Goal: Task Accomplishment & Management: Manage account settings

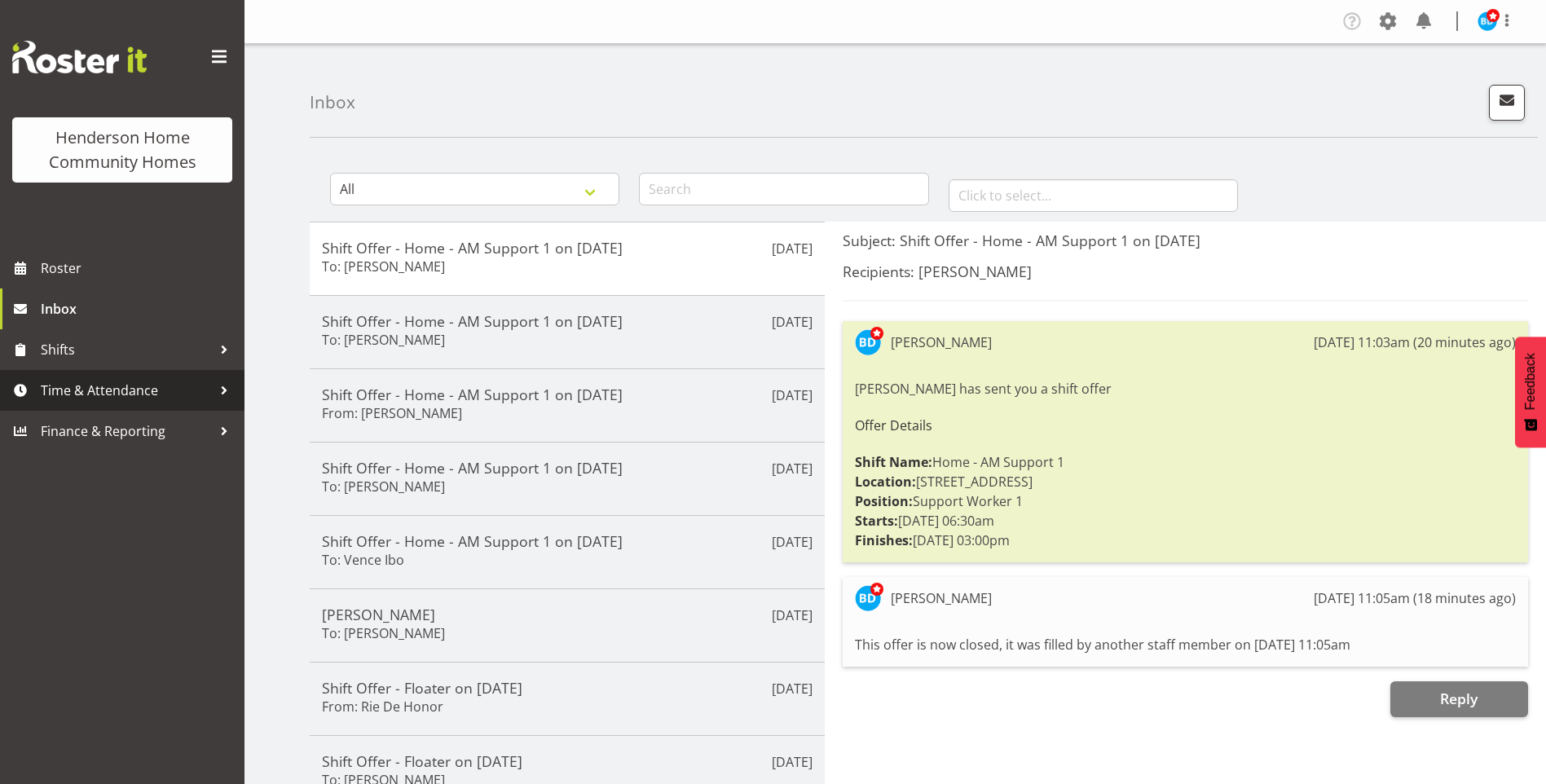
click at [90, 396] on span "Time & Attendance" at bounding box center [125, 390] width 171 height 25
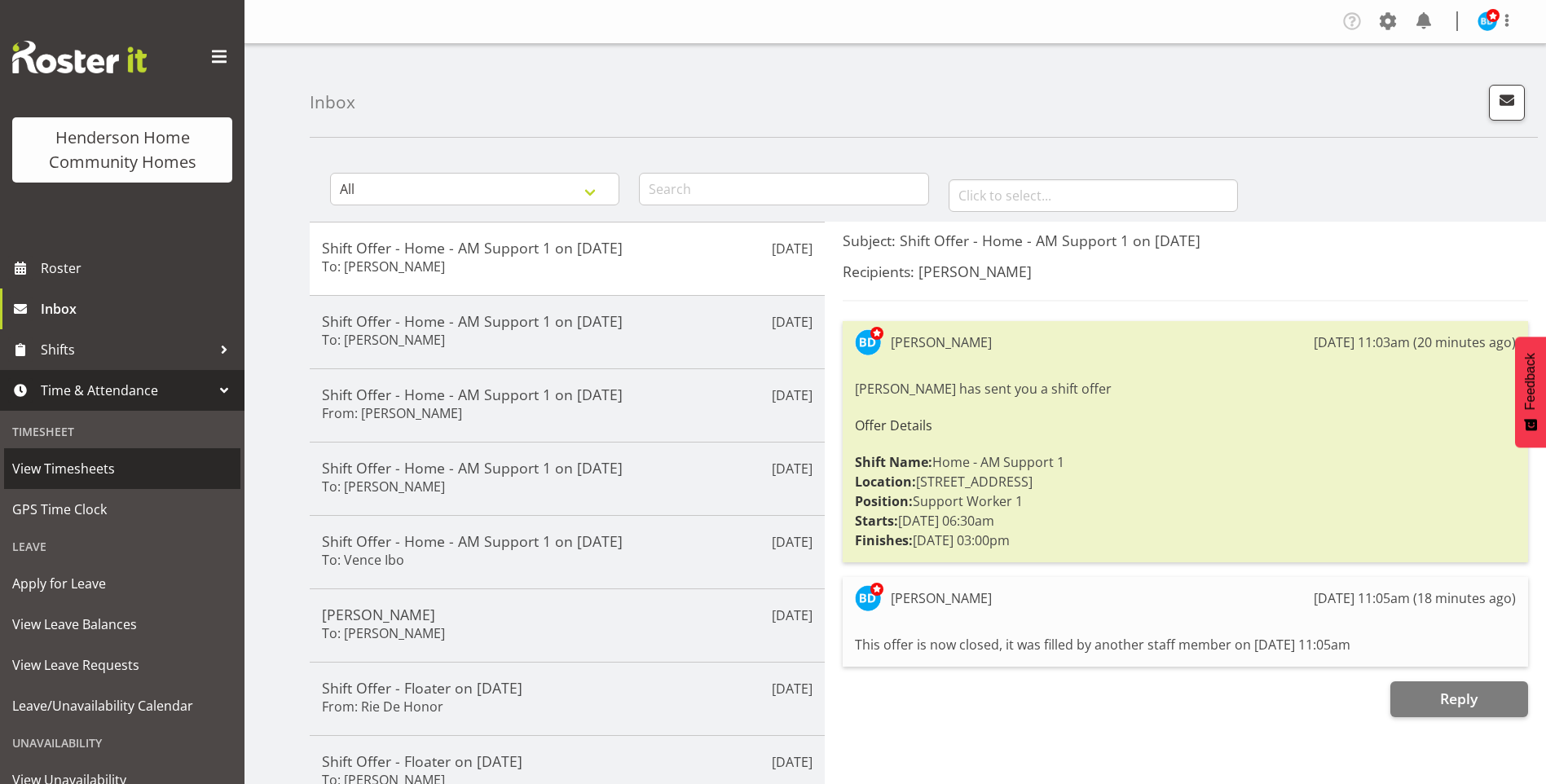
click at [77, 464] on span "View Timesheets" at bounding box center [122, 468] width 220 height 25
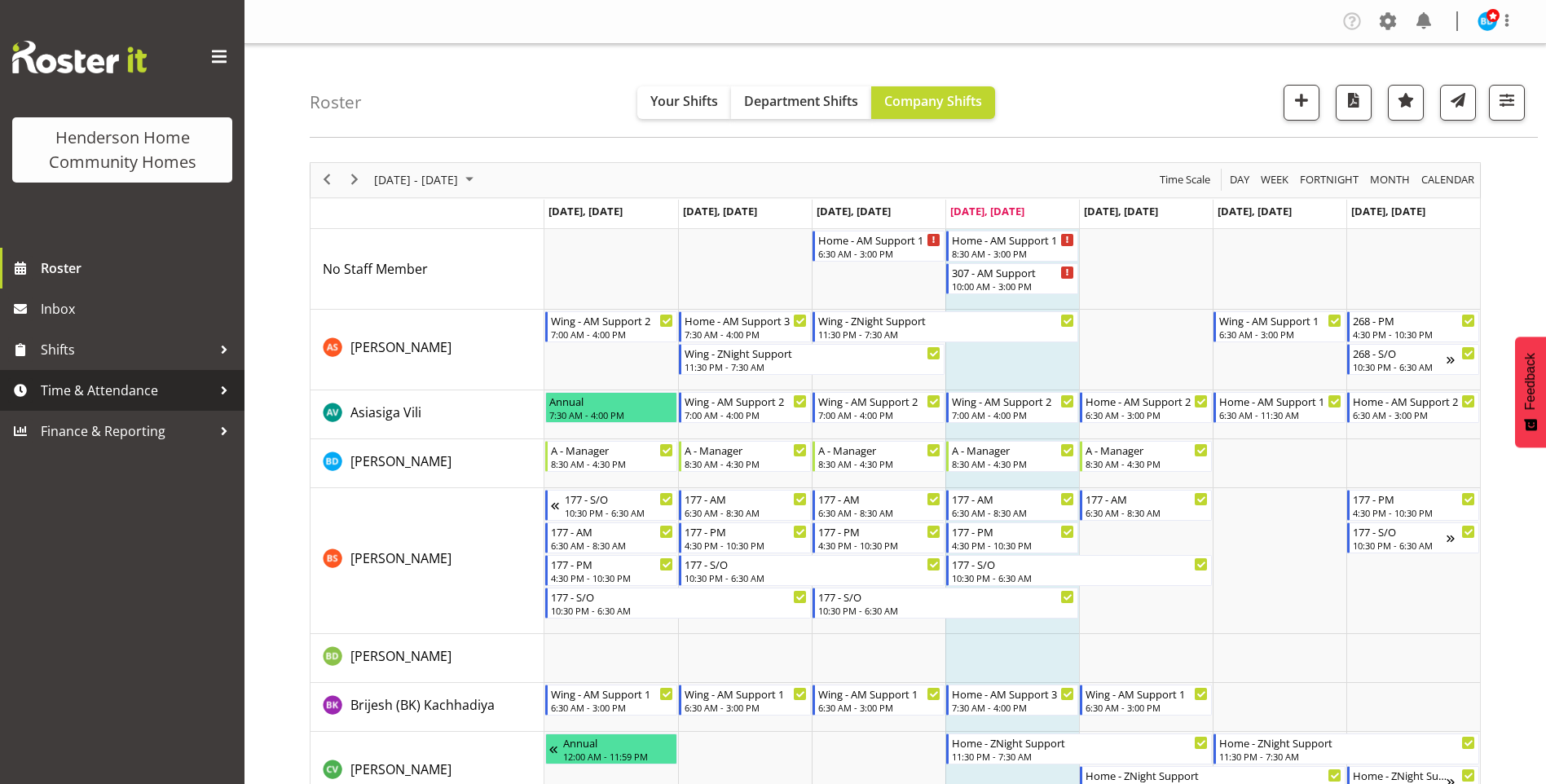
drag, startPoint x: 140, startPoint y: 395, endPoint x: 136, endPoint y: 403, distance: 8.9
click at [140, 395] on span "Time & Attendance" at bounding box center [125, 390] width 171 height 25
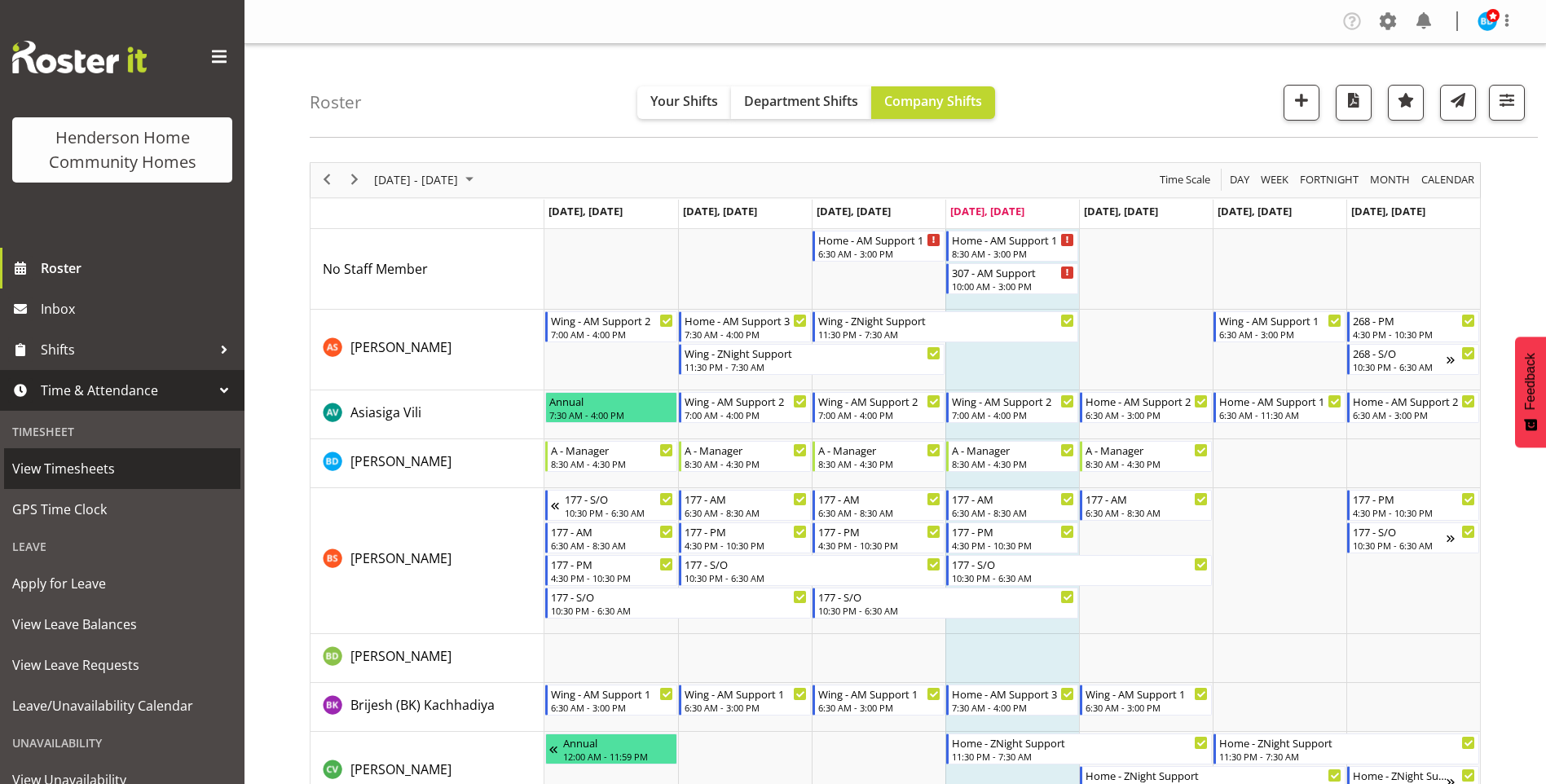
click at [102, 472] on span "View Timesheets" at bounding box center [122, 468] width 220 height 25
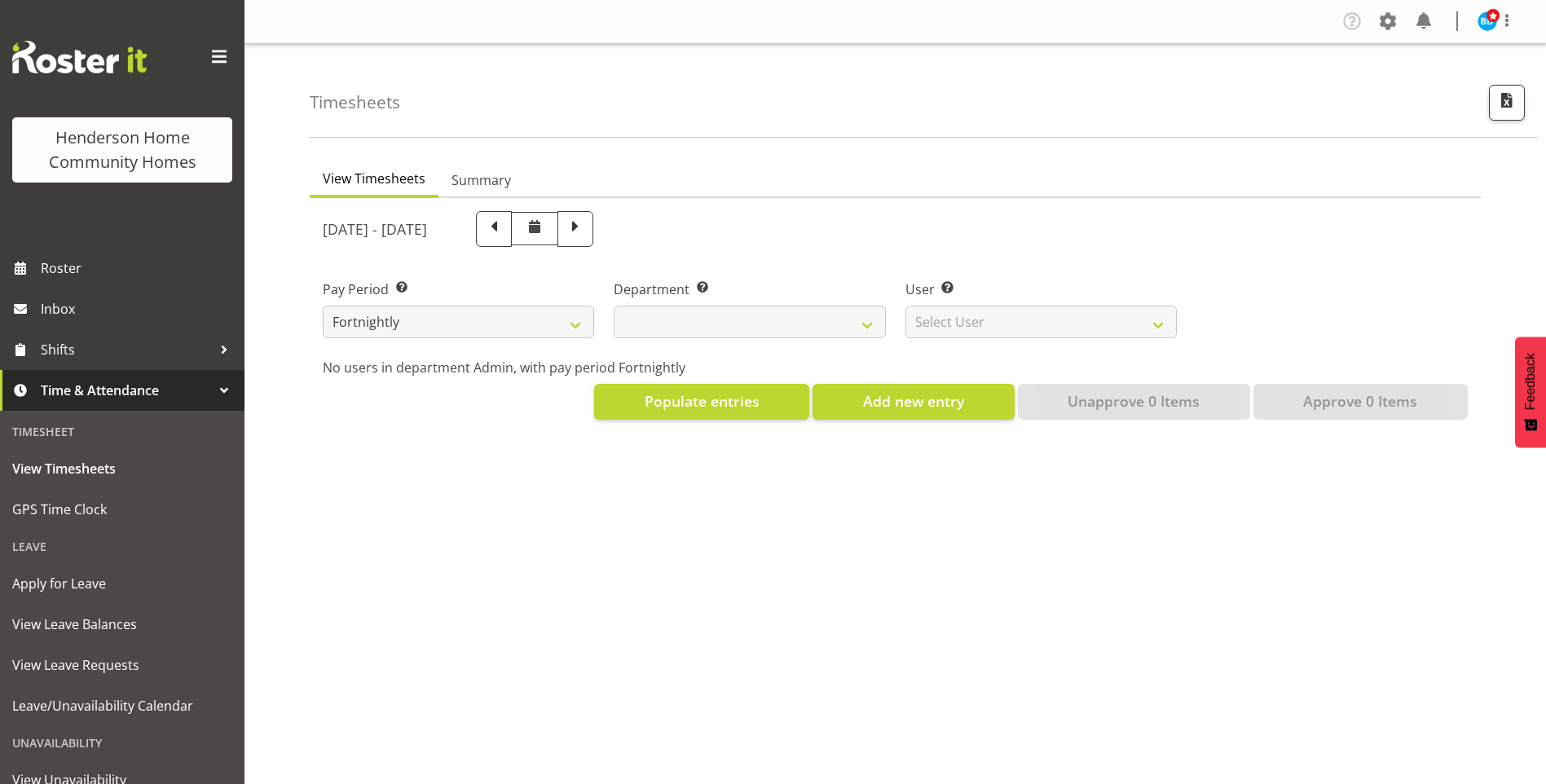
select select
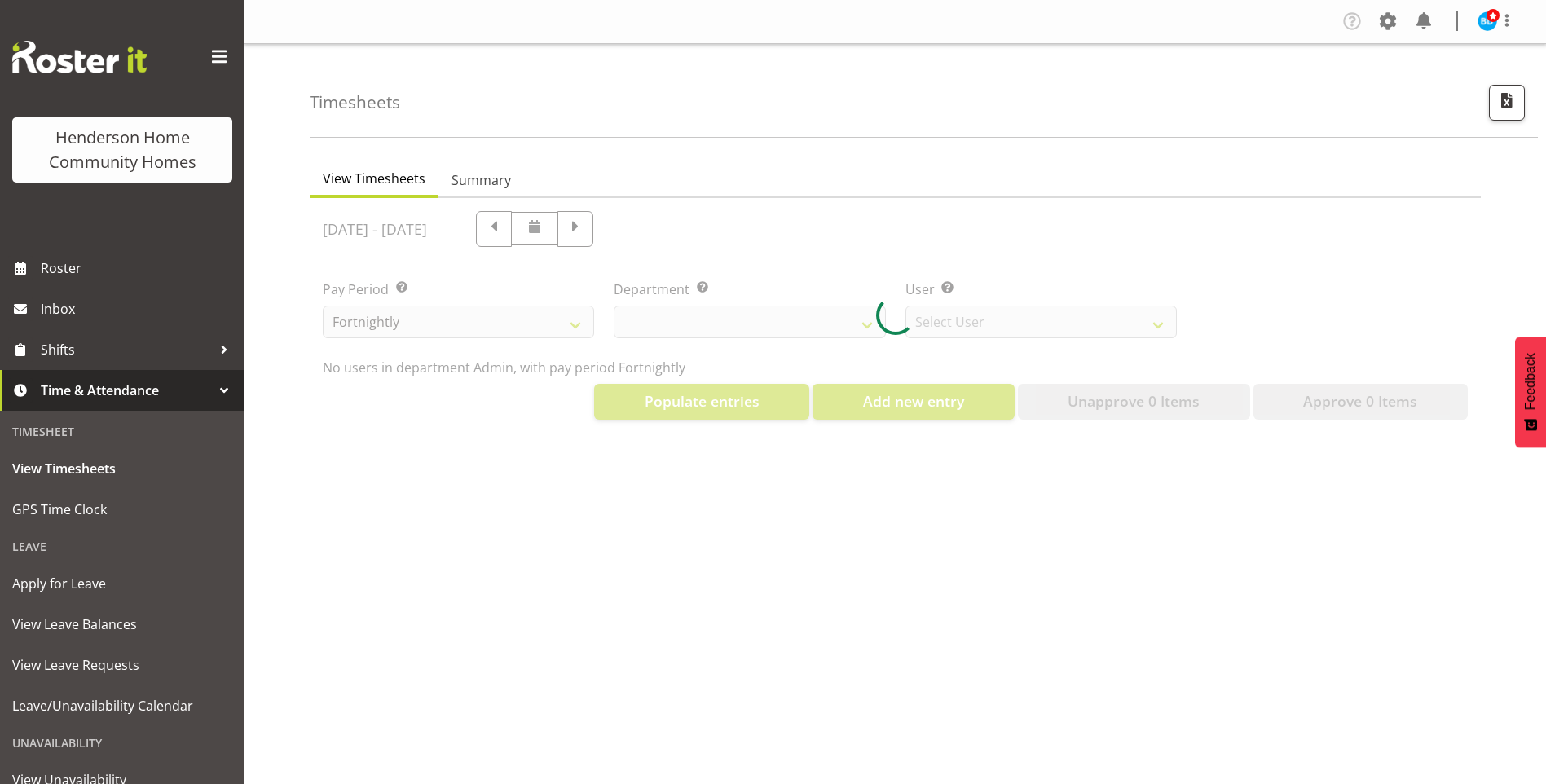
select select "8515"
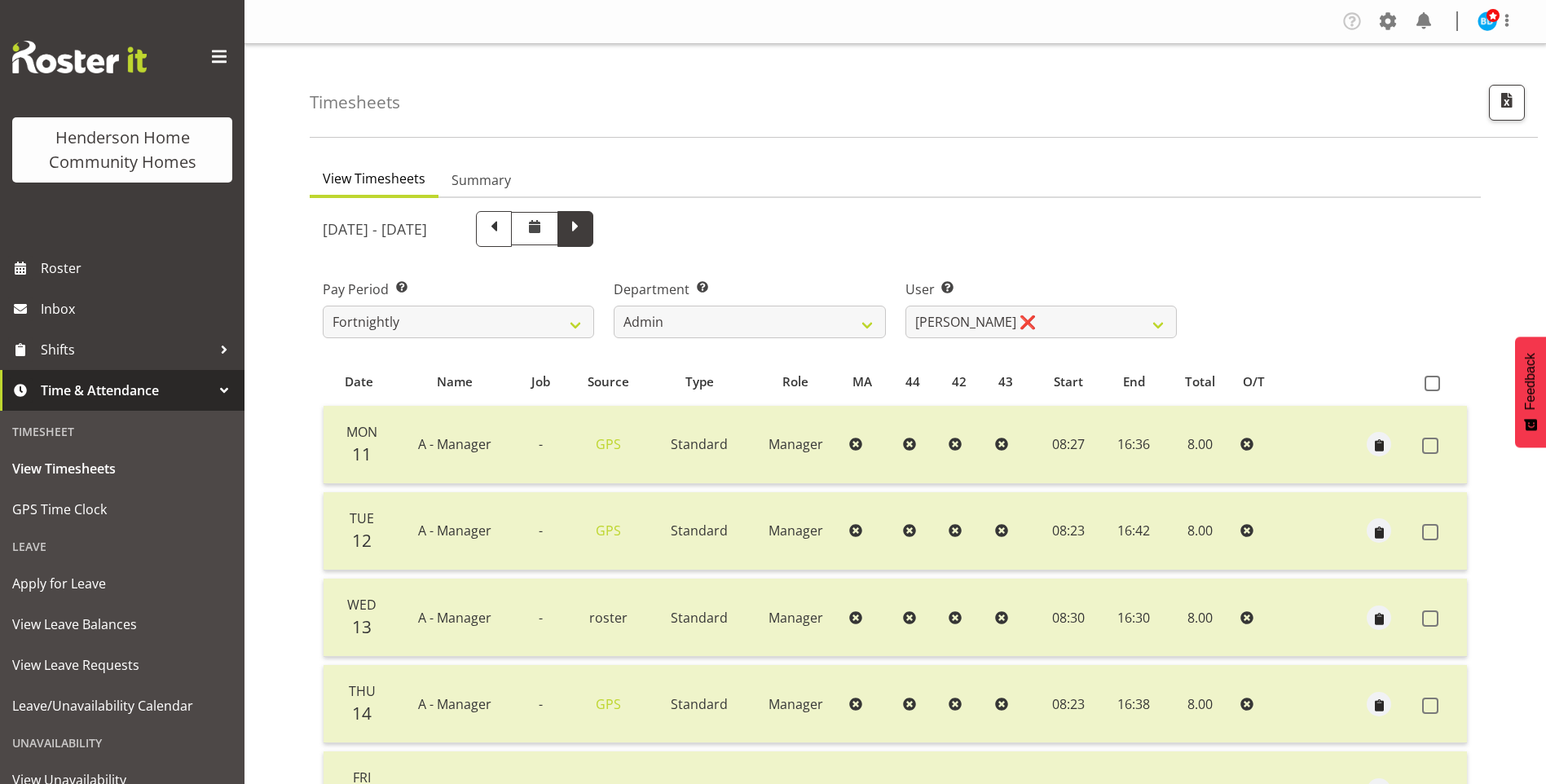
click at [586, 235] on span at bounding box center [576, 227] width 21 height 21
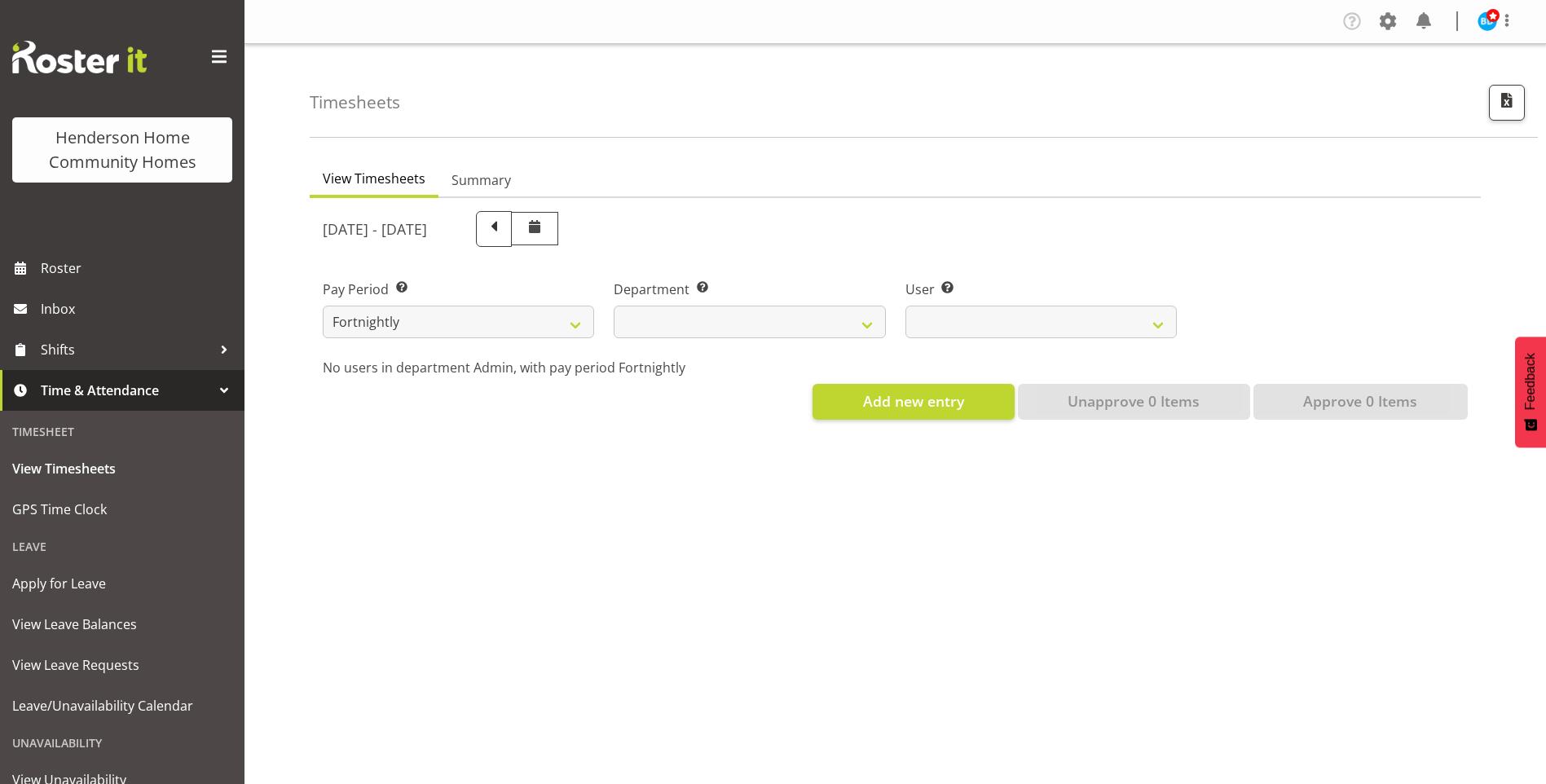
select select
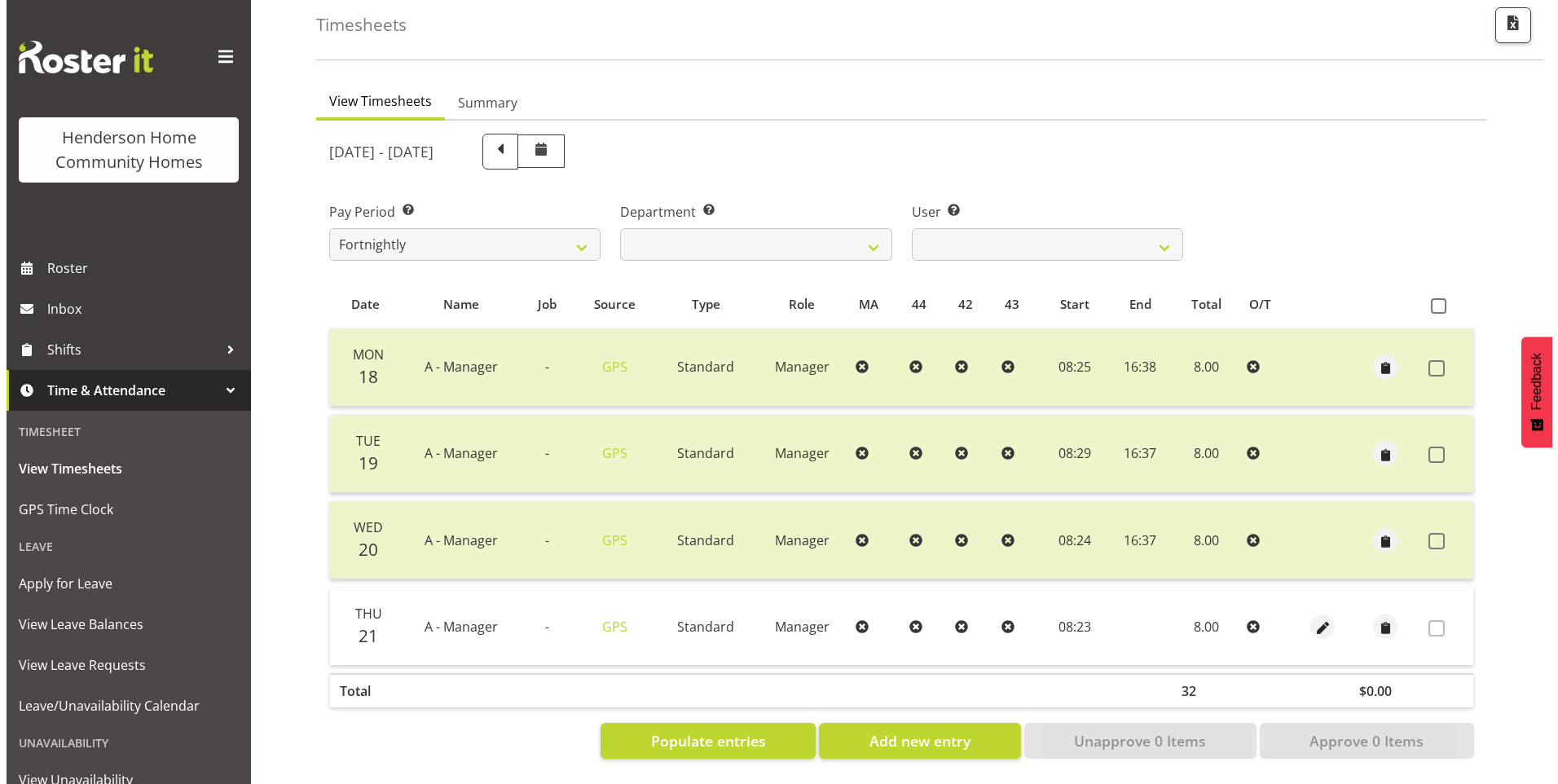
scroll to position [89, 0]
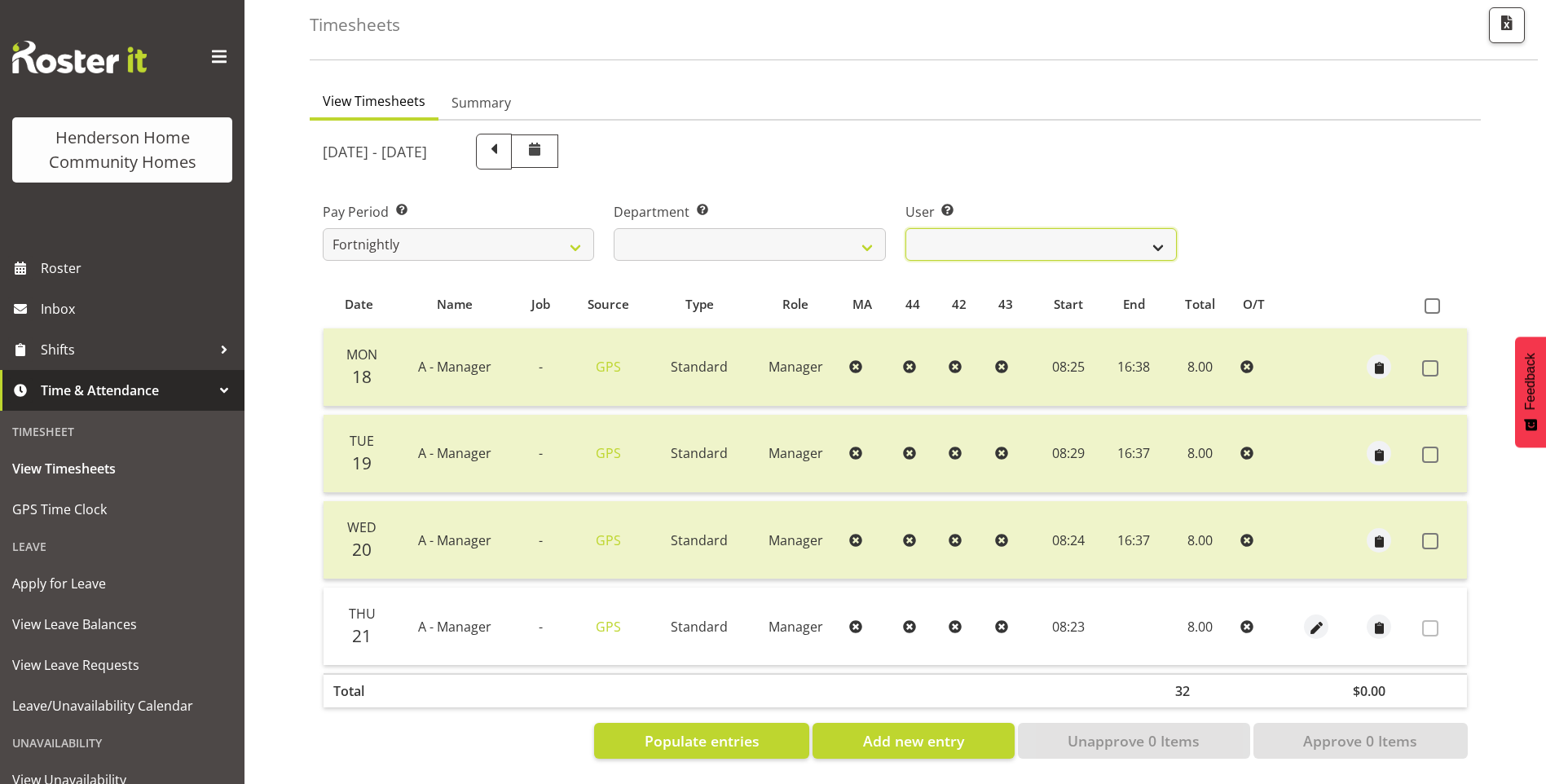
click at [1044, 242] on select "Barbara Dunlop ❌ Emily-Jayne Ashton ❌ Johanna Molina ❌ Kirsty Crossley ✔" at bounding box center [1041, 244] width 271 height 32
select select "11346"
click at [905, 228] on select "Barbara Dunlop ❌ Emily-Jayne Ashton ❌ Johanna Molina ❌ Kirsty Crossley ✔" at bounding box center [1041, 244] width 271 height 32
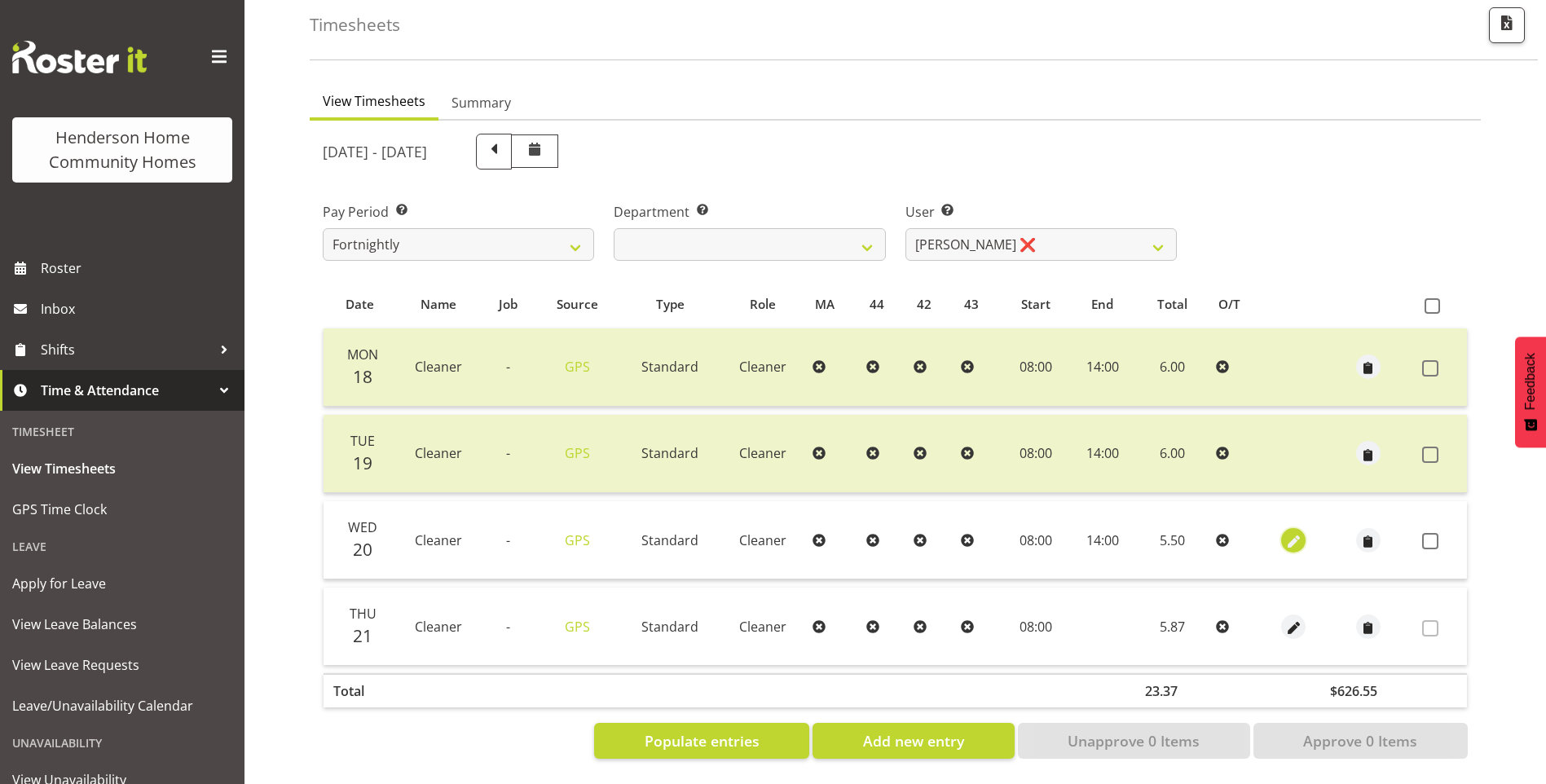
click at [1291, 532] on span "button" at bounding box center [1293, 541] width 18 height 18
select select "Standard"
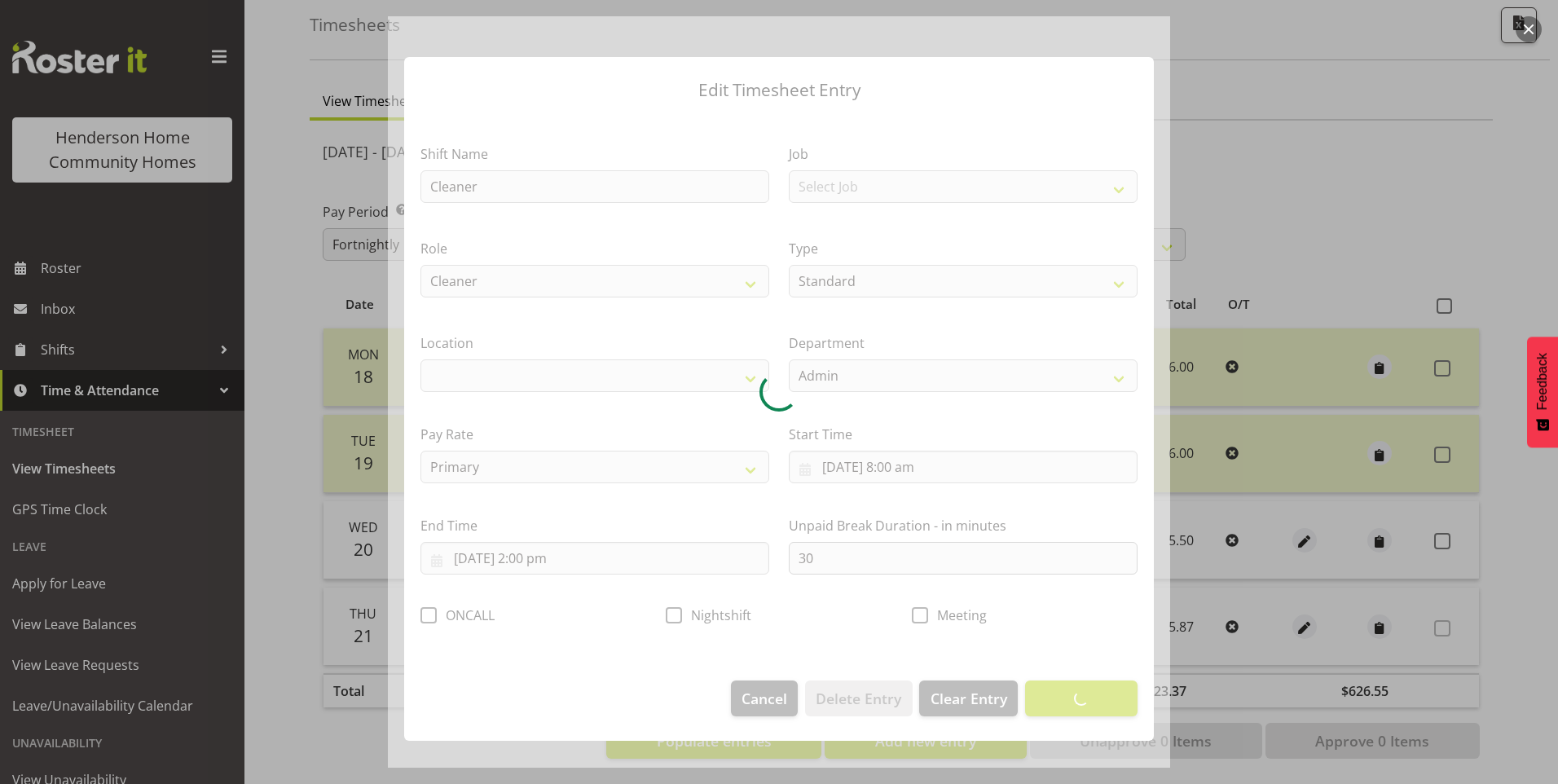
select select "1067"
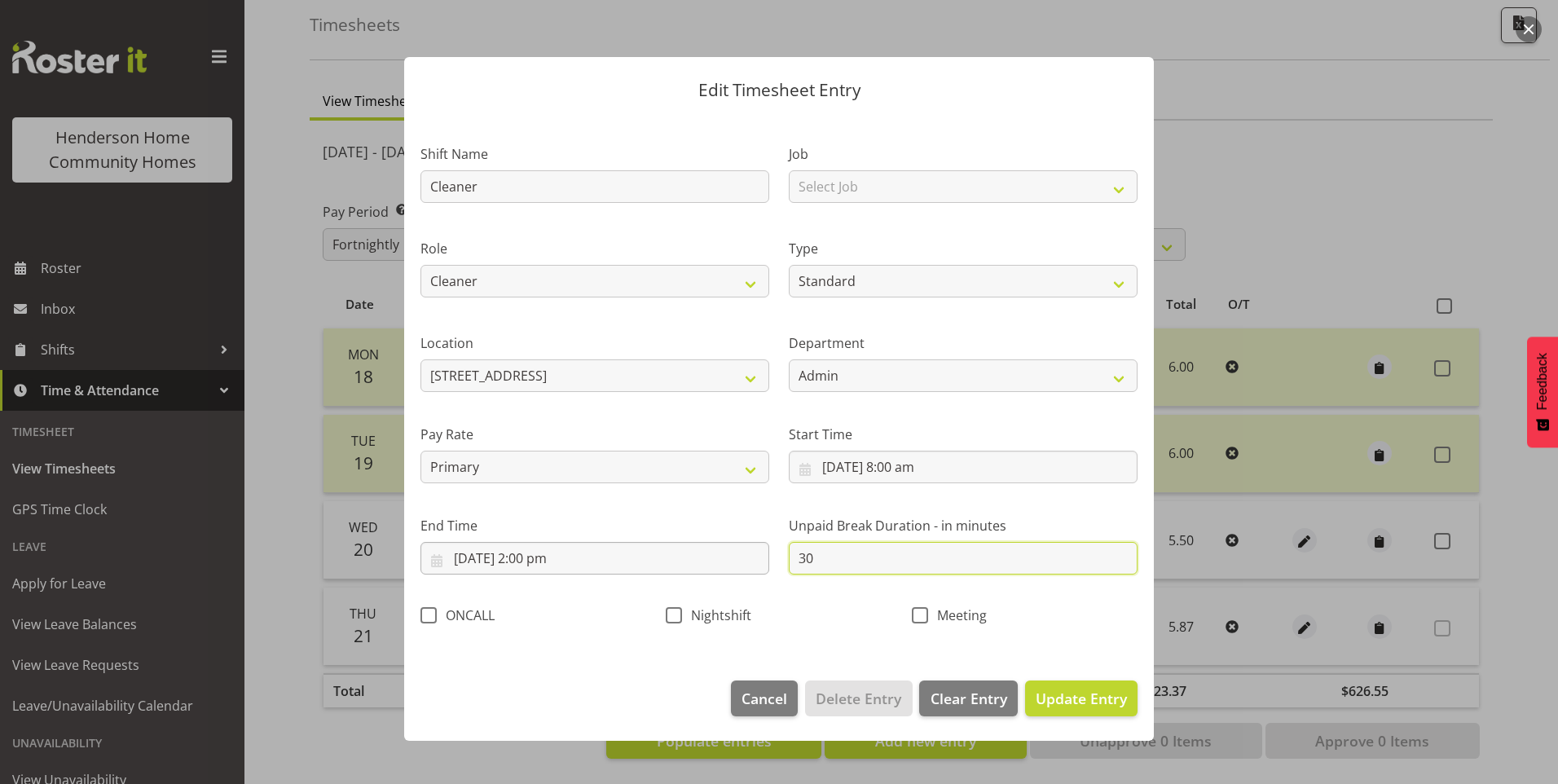
click at [711, 544] on div "Shift Name Cleaner Job Select Job Floater Role Cleaner Type Off Standard Public…" at bounding box center [779, 379] width 737 height 517
type input "0"
click at [1069, 699] on span "Update Entry" at bounding box center [1082, 698] width 91 height 19
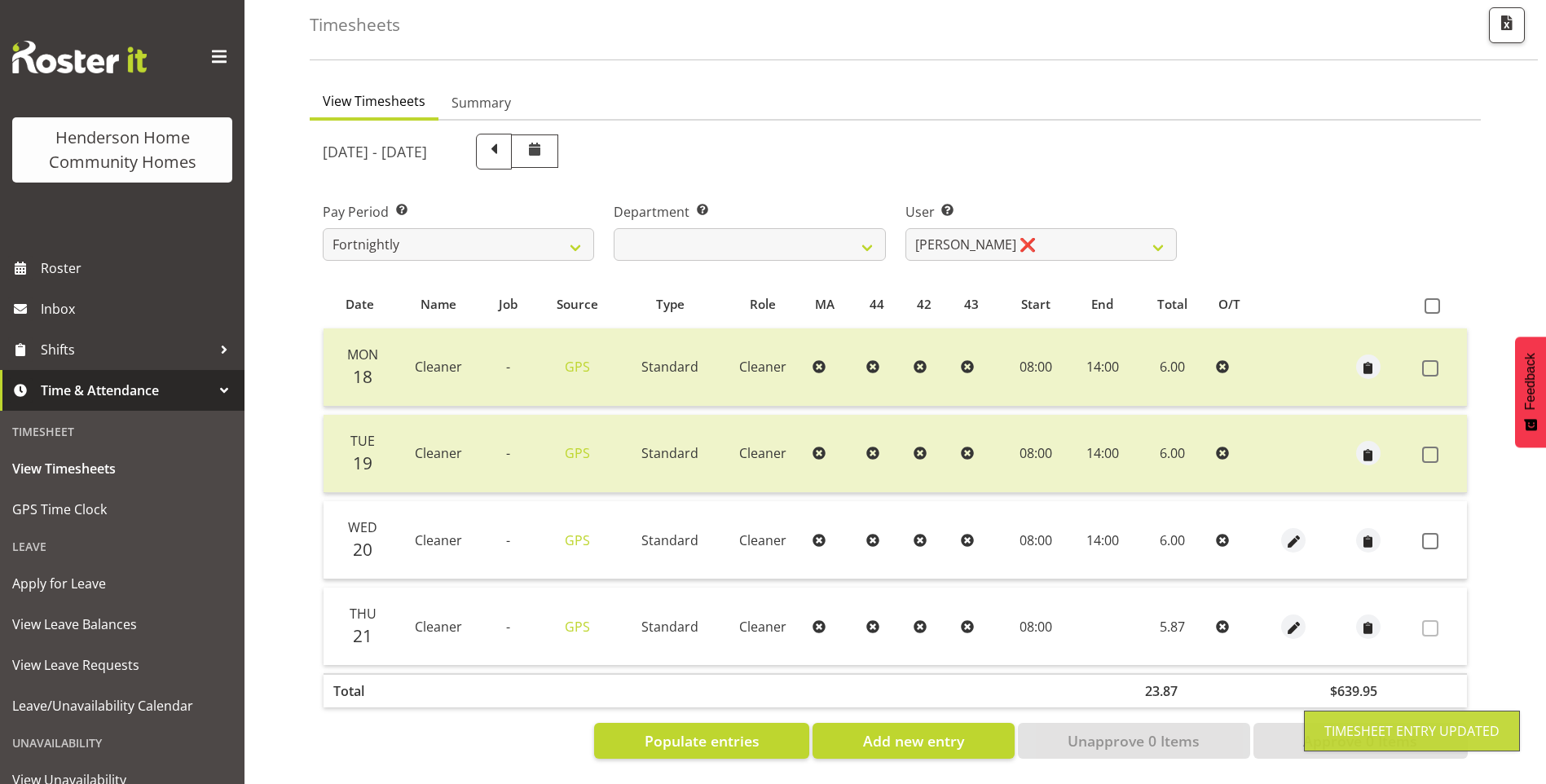
click at [1433, 532] on span at bounding box center [1430, 540] width 17 height 17
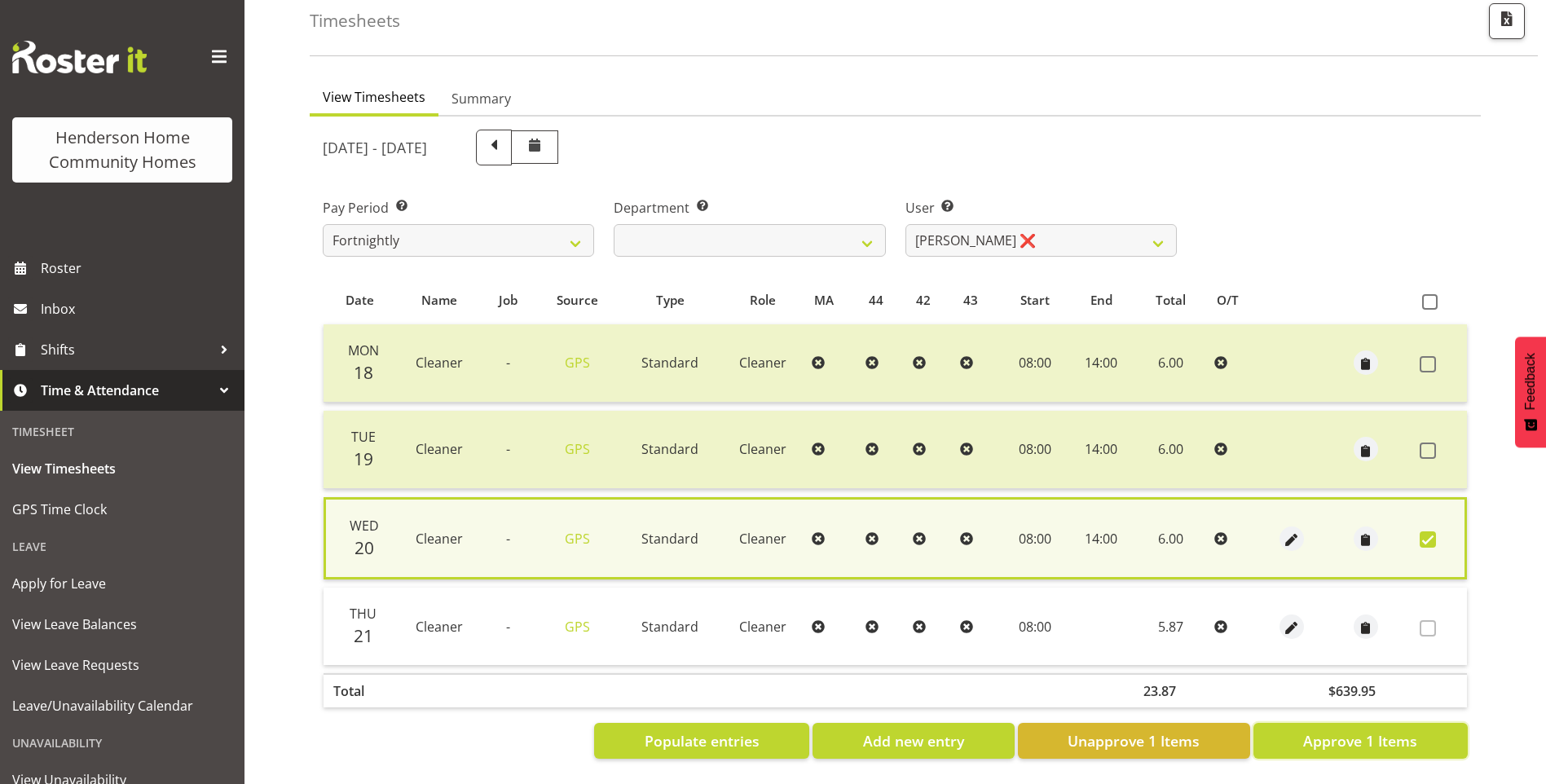
drag, startPoint x: 1368, startPoint y: 727, endPoint x: 1331, endPoint y: 693, distance: 50.2
click at [1368, 730] on span "Approve 1 Items" at bounding box center [1360, 740] width 114 height 21
checkbox input "false"
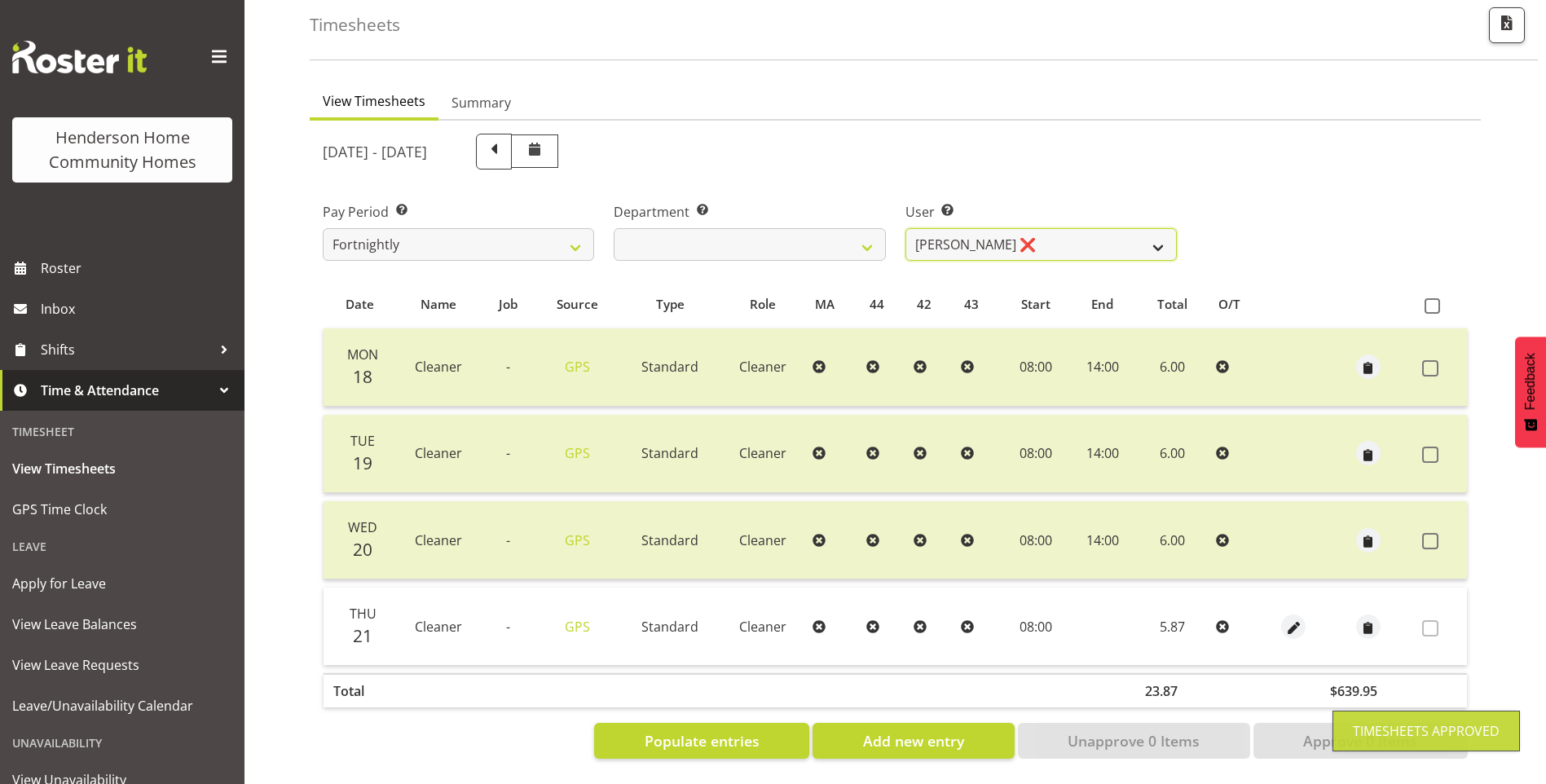
click at [984, 228] on select "Barbara Dunlop ❌ Emily-Jayne Ashton ❌ Johanna Molina ❌ Kirsty Crossley ✔" at bounding box center [1041, 244] width 271 height 32
select select "8557"
click at [905, 228] on select "Barbara Dunlop ❌ Emily-Jayne Ashton ❌ Johanna Molina ❌ Kirsty Crossley ✔" at bounding box center [1041, 244] width 271 height 32
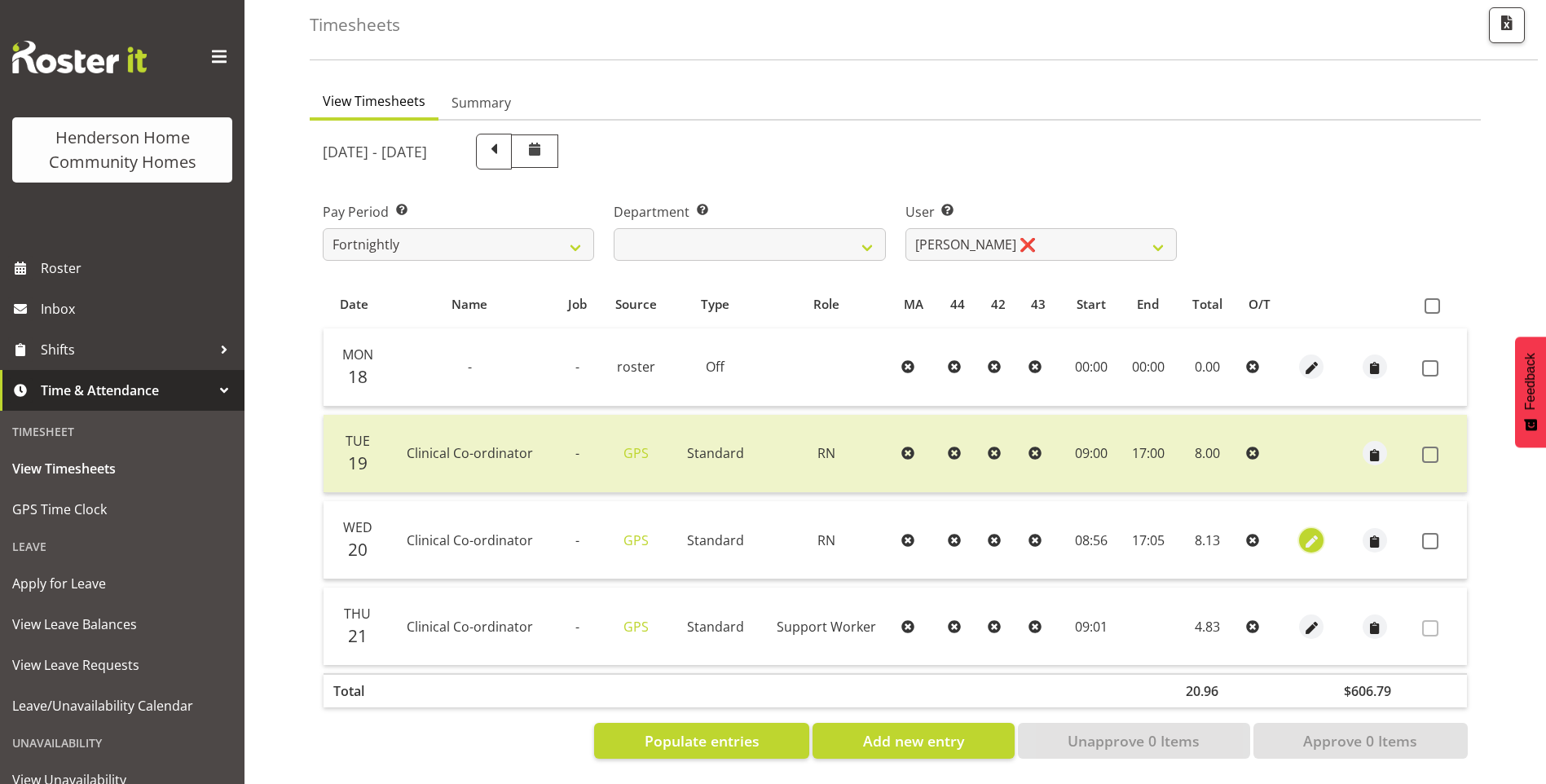
click at [1306, 532] on span "button" at bounding box center [1311, 541] width 18 height 18
select select "1216"
select select "Standard"
select select "7"
select select "2025"
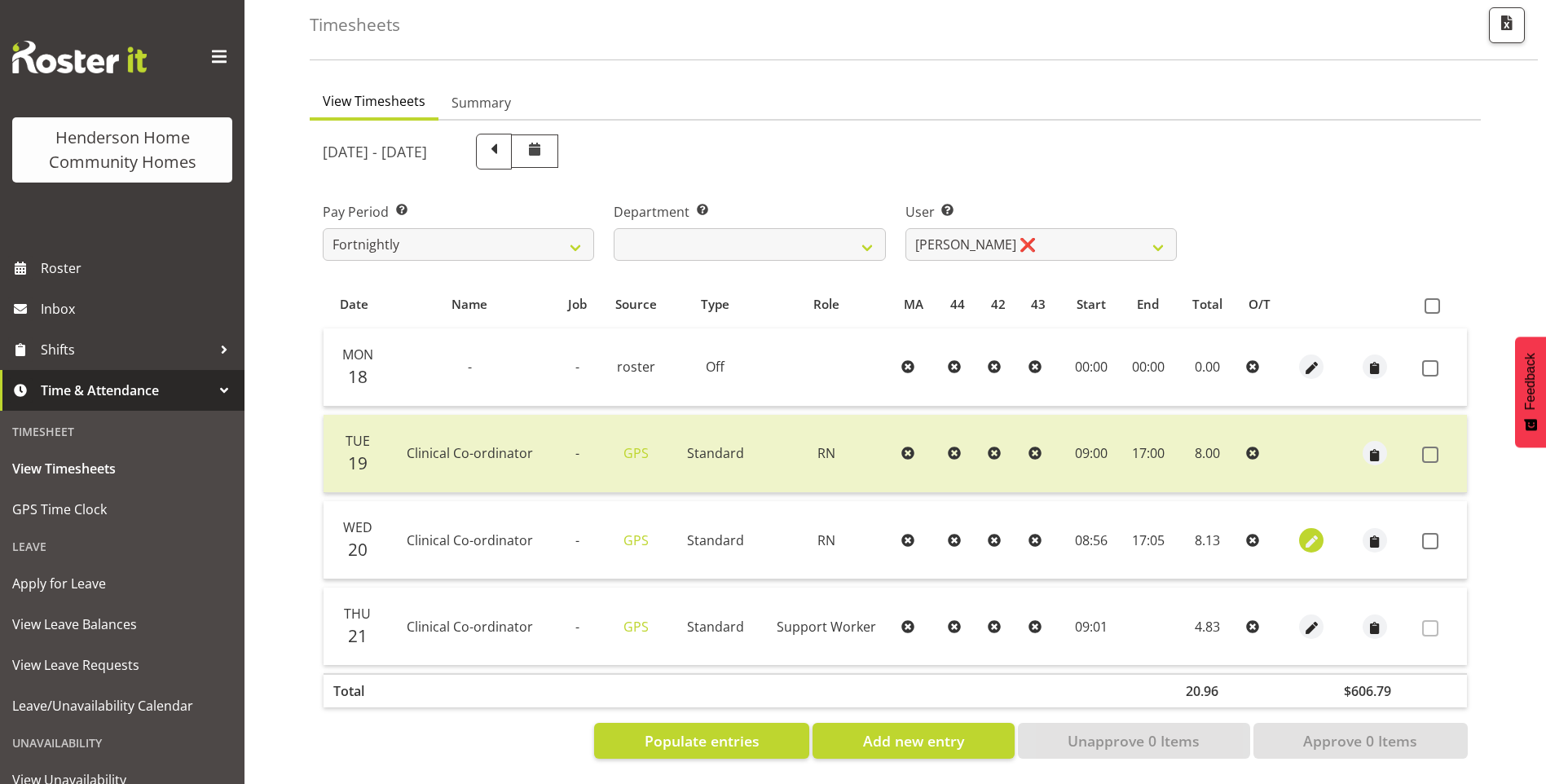
select select "8"
select select "56"
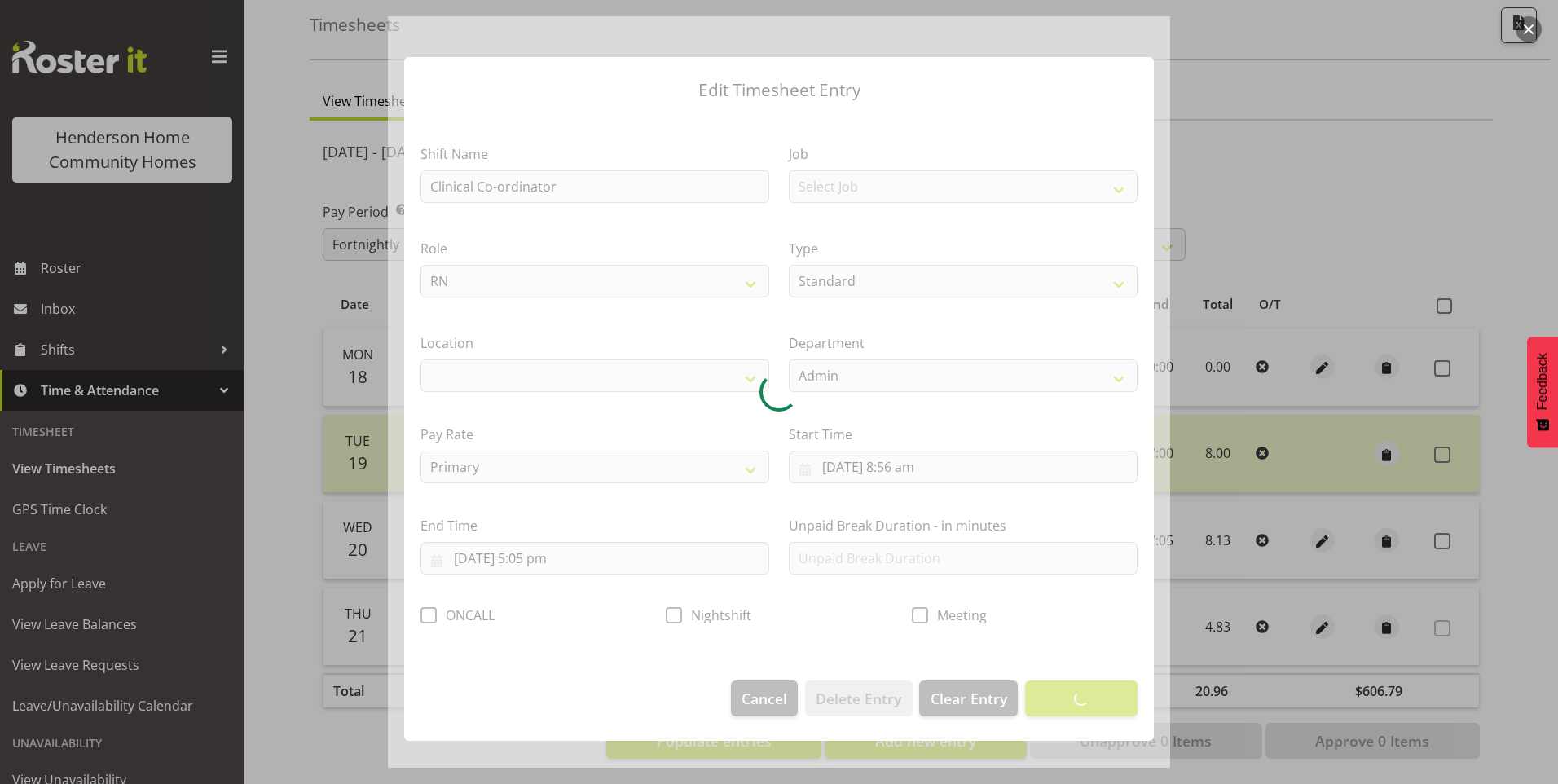
select select "1067"
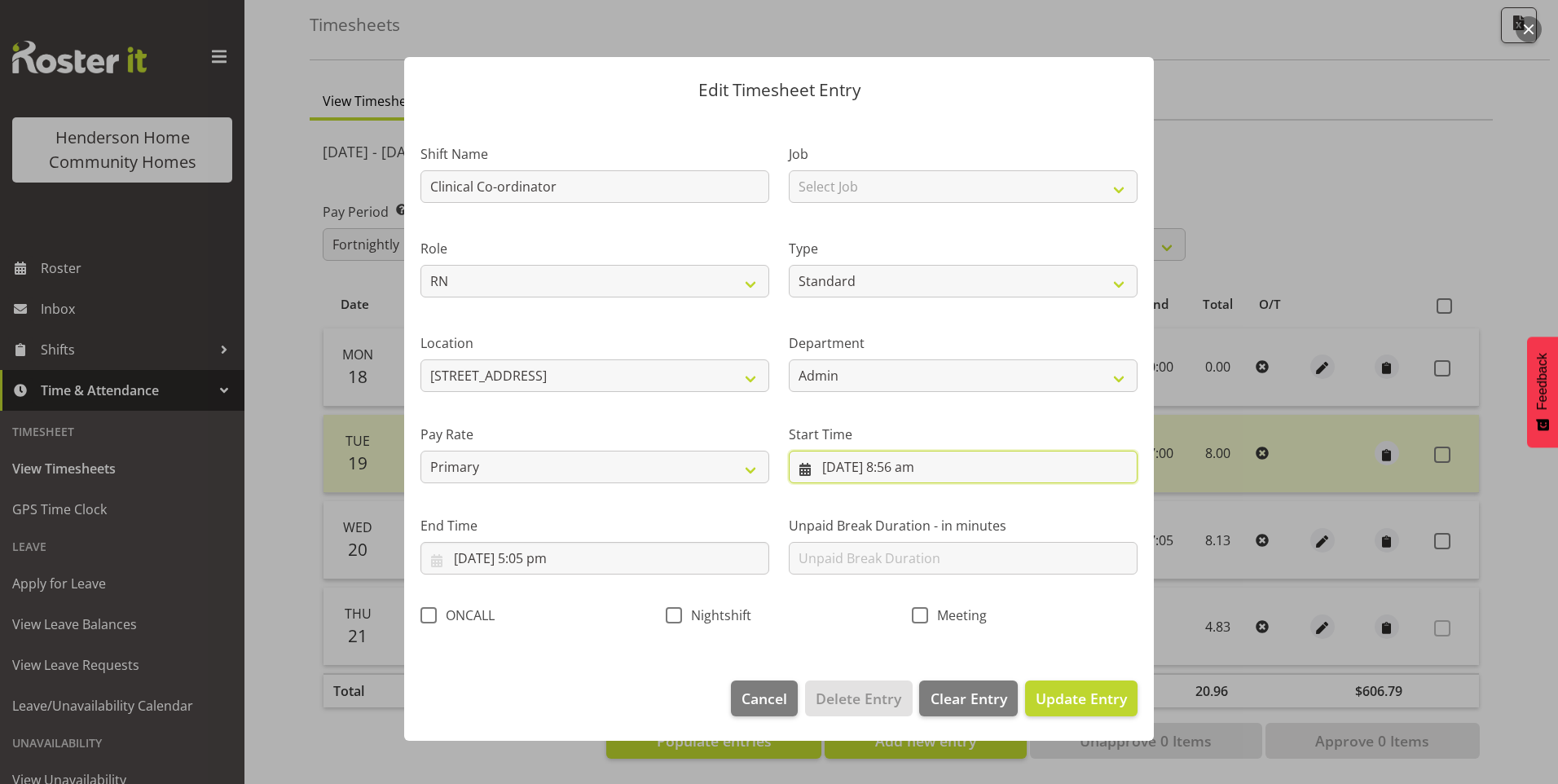
click at [910, 468] on input "20/08/2025, 8:56 am" at bounding box center [963, 467] width 349 height 32
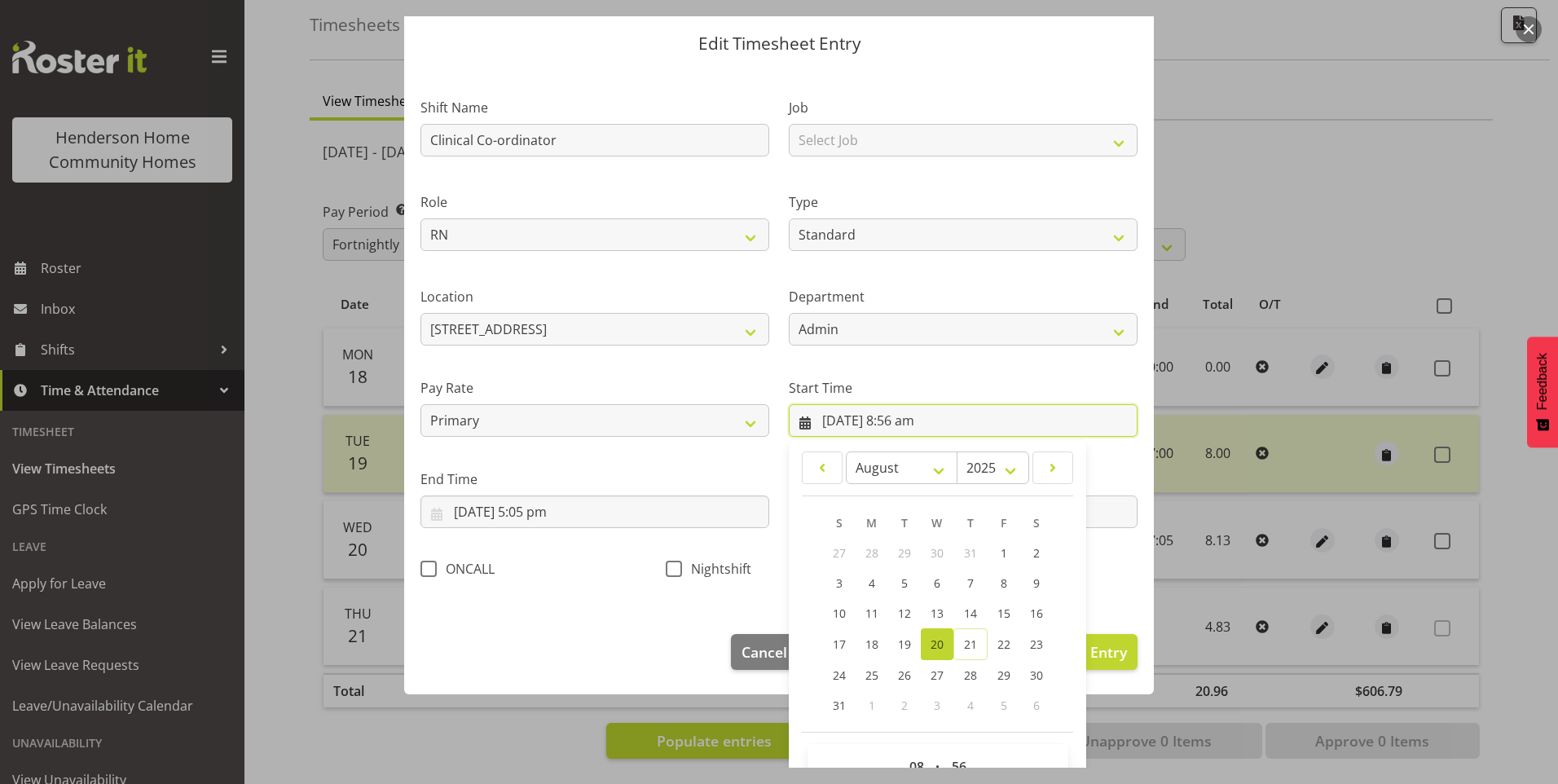
scroll to position [88, 0]
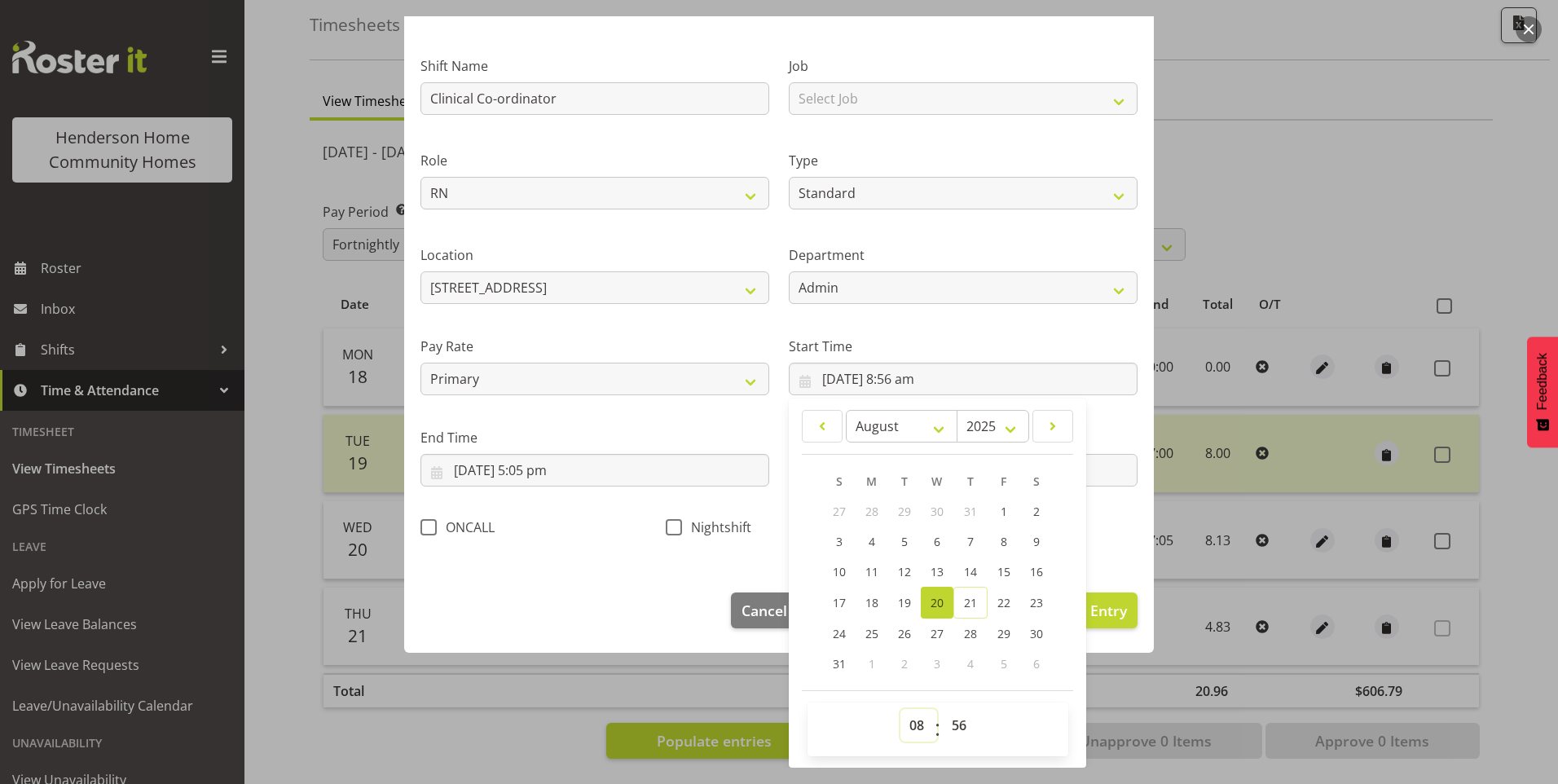
drag, startPoint x: 911, startPoint y: 723, endPoint x: 910, endPoint y: 706, distance: 17.0
click at [911, 717] on select "00 01 02 03 04 05 06 07 08 09 10 11 12 13 14 15 16 17 18 19 20 21 22 23" at bounding box center [918, 724] width 37 height 32
select select "9"
click at [900, 709] on select "00 01 02 03 04 05 06 07 08 09 10 11 12 13 14 15 16 17 18 19 20 21 22 23" at bounding box center [918, 724] width 37 height 32
type input "20/08/2025, 9:56 am"
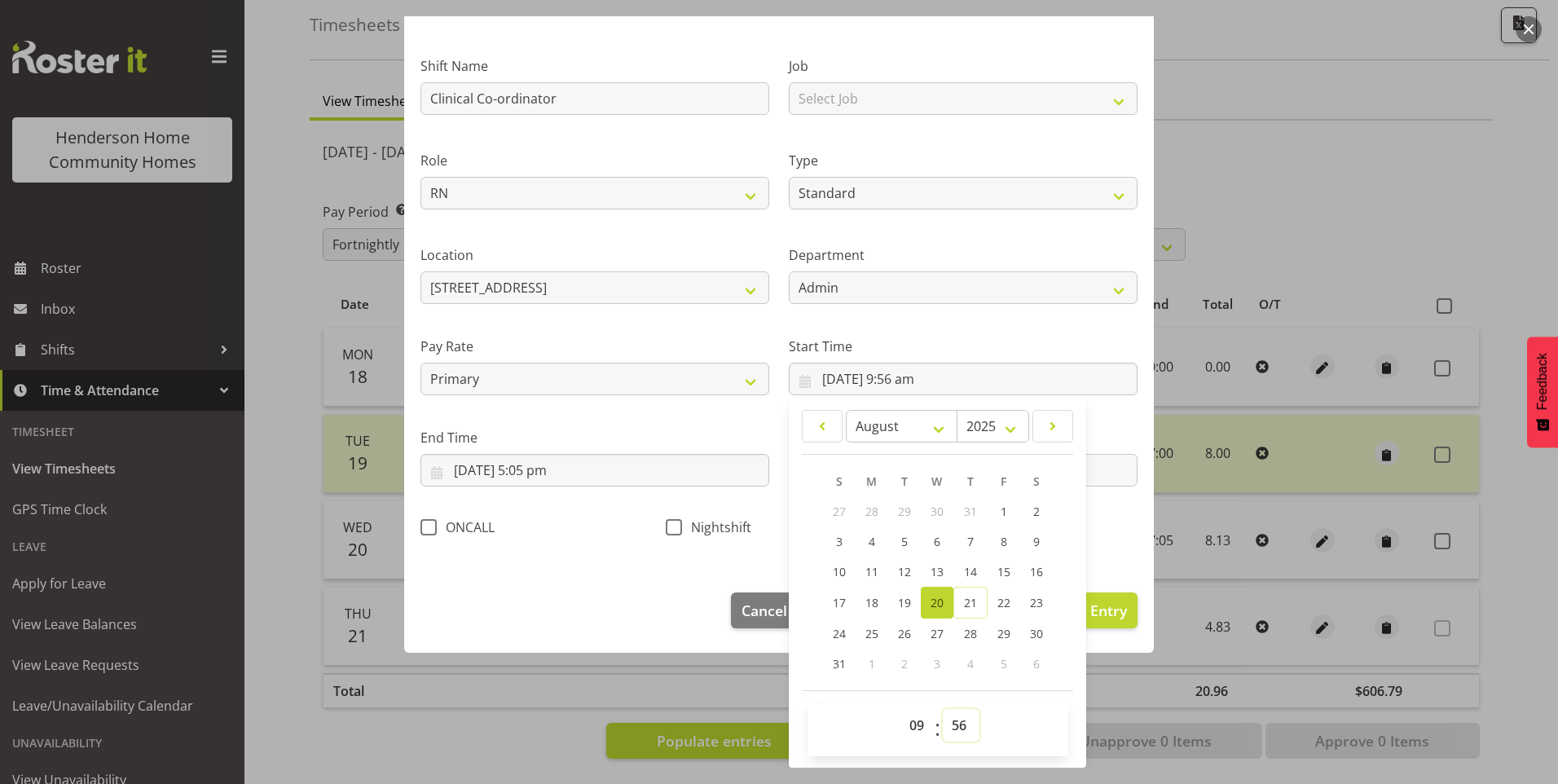
drag, startPoint x: 958, startPoint y: 723, endPoint x: 955, endPoint y: 708, distance: 15.3
click at [958, 722] on select "00 01 02 03 04 05 06 07 08 09 10 11 12 13 14 15 16 17 18 19 20 21 22 23 24 25 2…" at bounding box center [961, 724] width 37 height 32
select select "0"
click at [943, 709] on select "00 01 02 03 04 05 06 07 08 09 10 11 12 13 14 15 16 17 18 19 20 21 22 23 24 25 2…" at bounding box center [961, 724] width 37 height 32
type input "20/08/2025, 9:00 am"
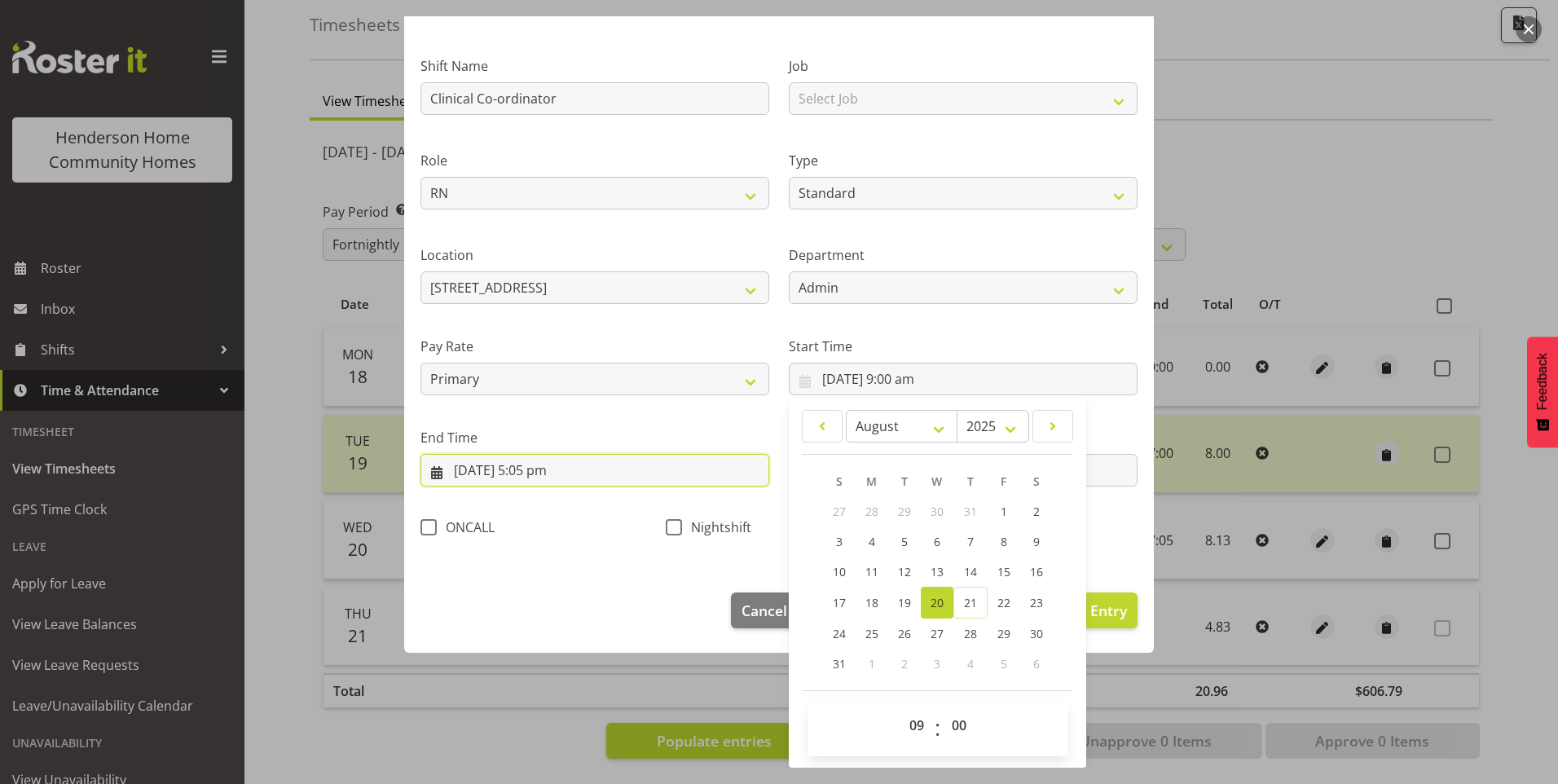
click at [546, 469] on input "20/08/2025, 5:05 pm" at bounding box center [595, 469] width 349 height 32
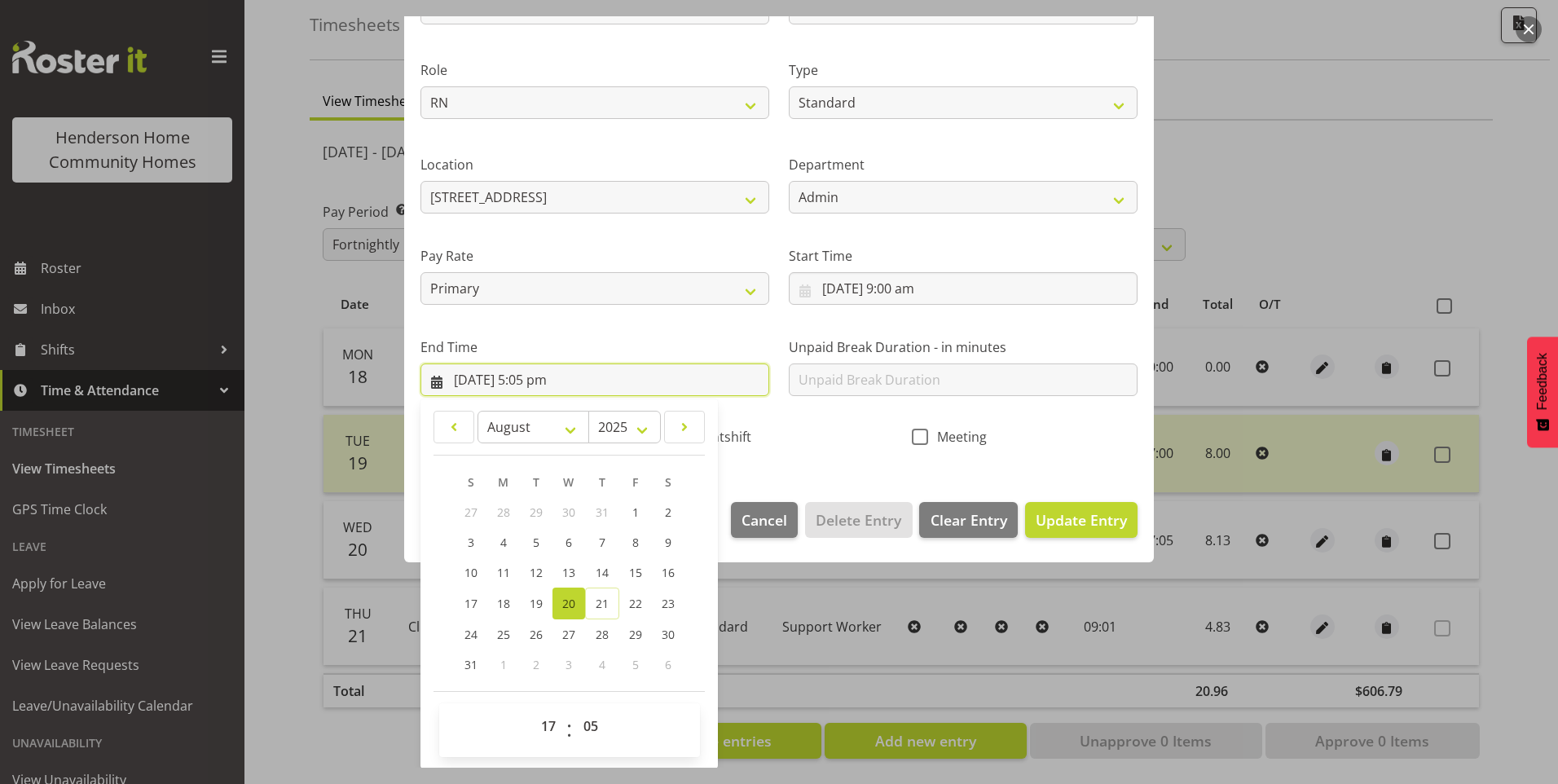
scroll to position [179, 0]
drag, startPoint x: 590, startPoint y: 726, endPoint x: 590, endPoint y: 706, distance: 20.0
click at [590, 720] on select "00 01 02 03 04 05 06 07 08 09 10 11 12 13 14 15 16 17 18 19 20 21 22 23 24 25 2…" at bounding box center [593, 724] width 37 height 32
select select "0"
click at [575, 709] on select "00 01 02 03 04 05 06 07 08 09 10 11 12 13 14 15 16 17 18 19 20 21 22 23 24 25 2…" at bounding box center [593, 724] width 37 height 32
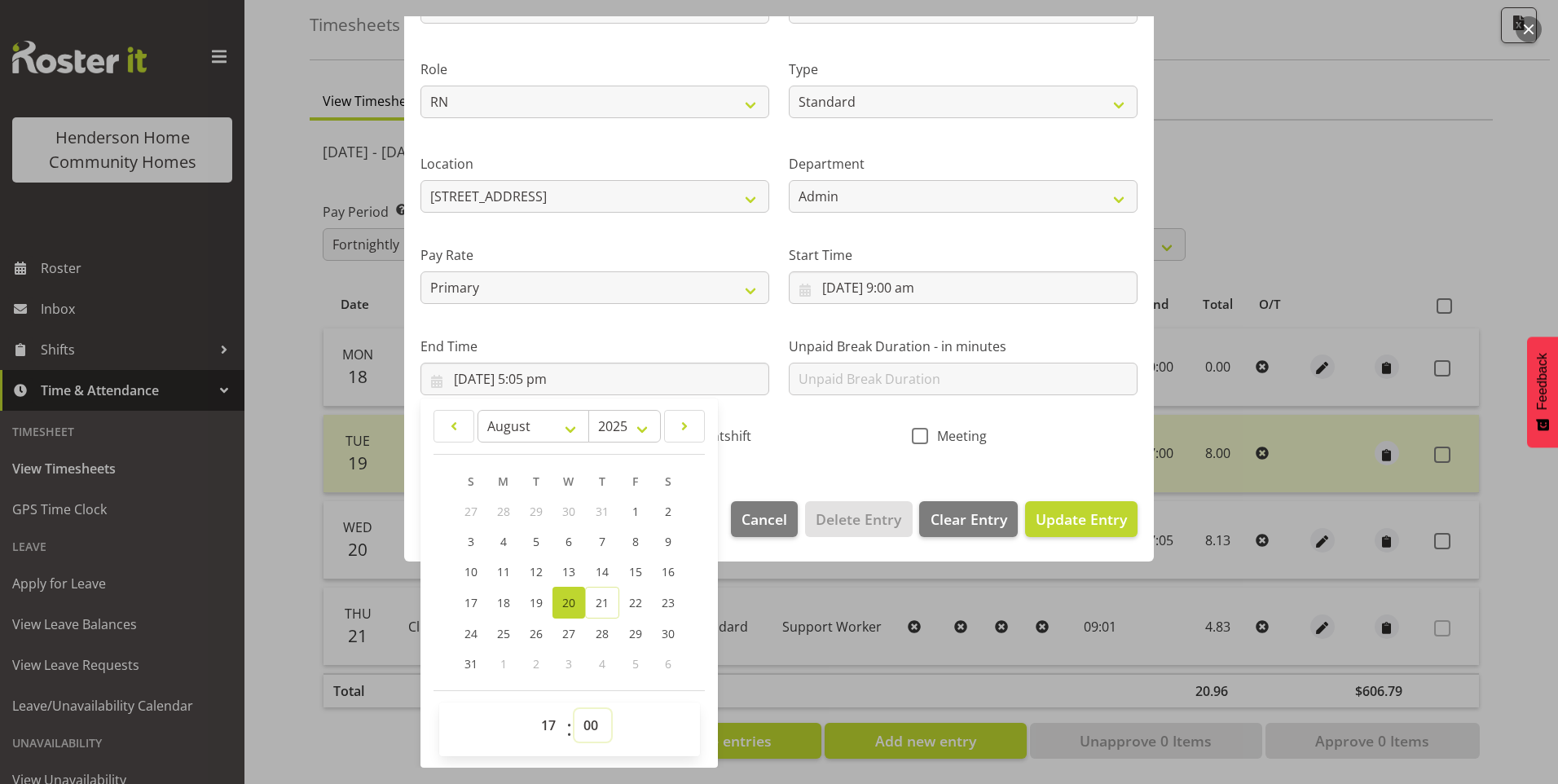
type input "20/08/2025, 5:00 pm"
click at [1074, 518] on span "Update Entry" at bounding box center [1082, 519] width 91 height 19
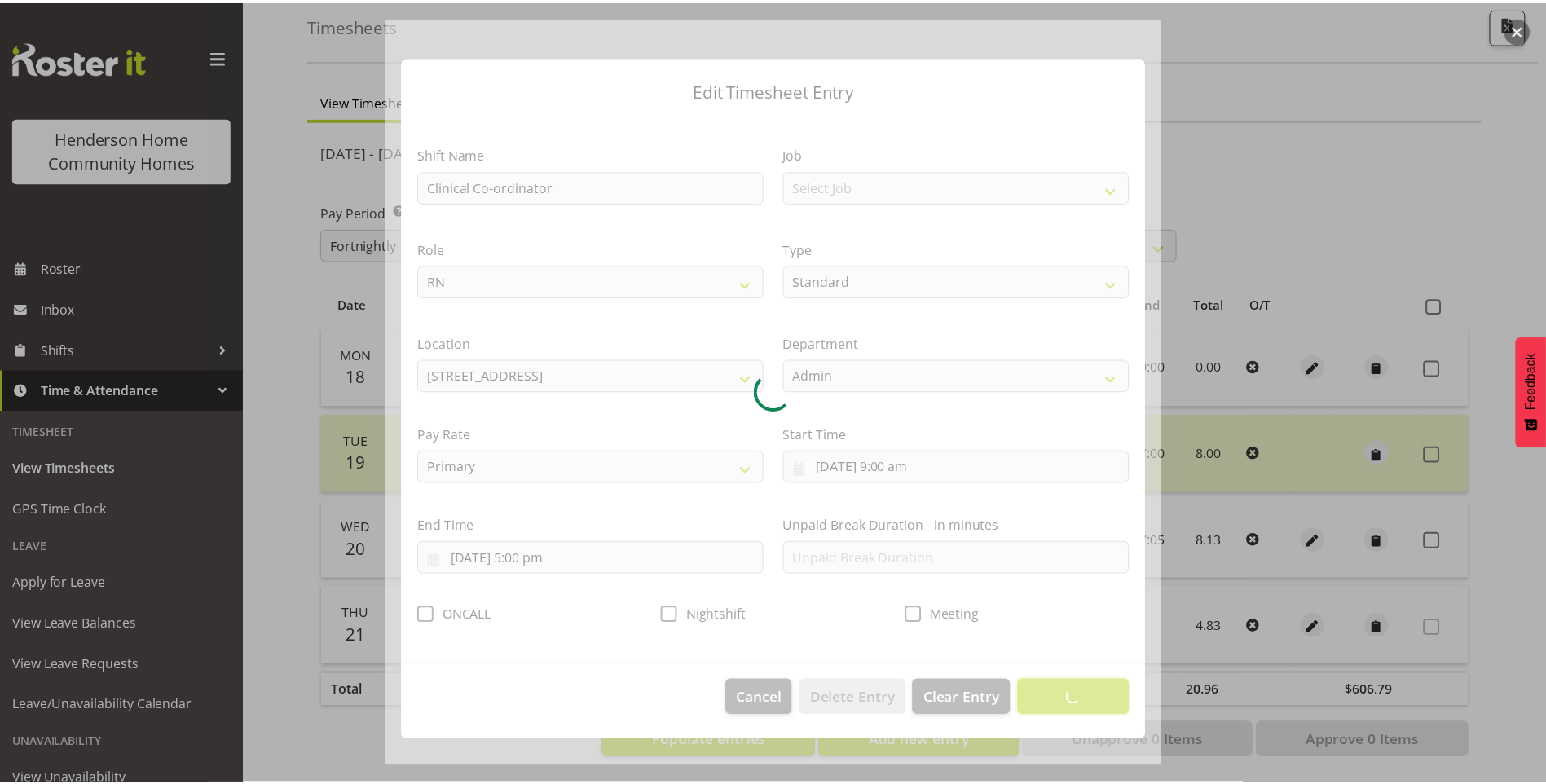
scroll to position [0, 0]
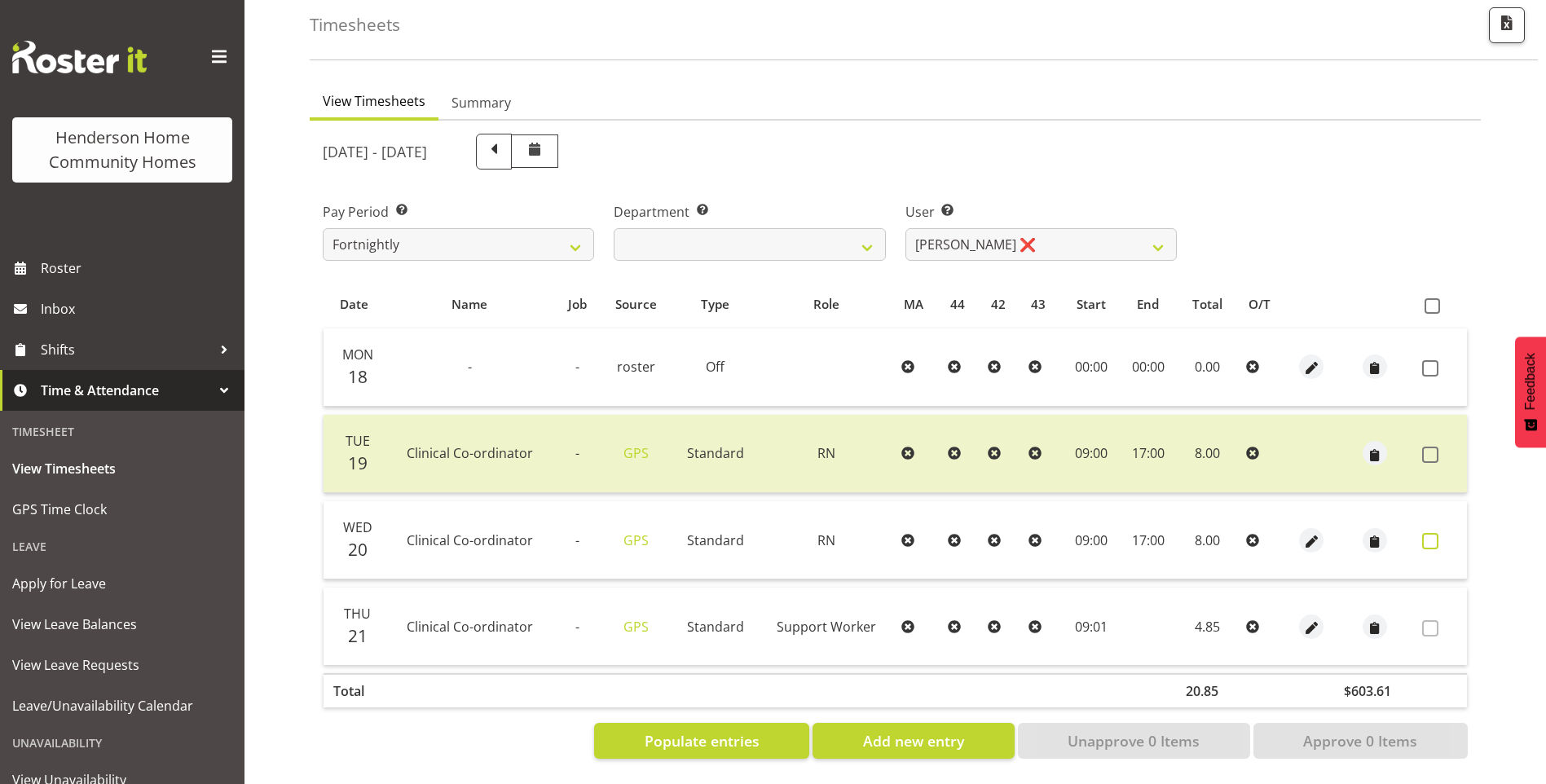
click at [1425, 532] on span at bounding box center [1430, 540] width 17 height 17
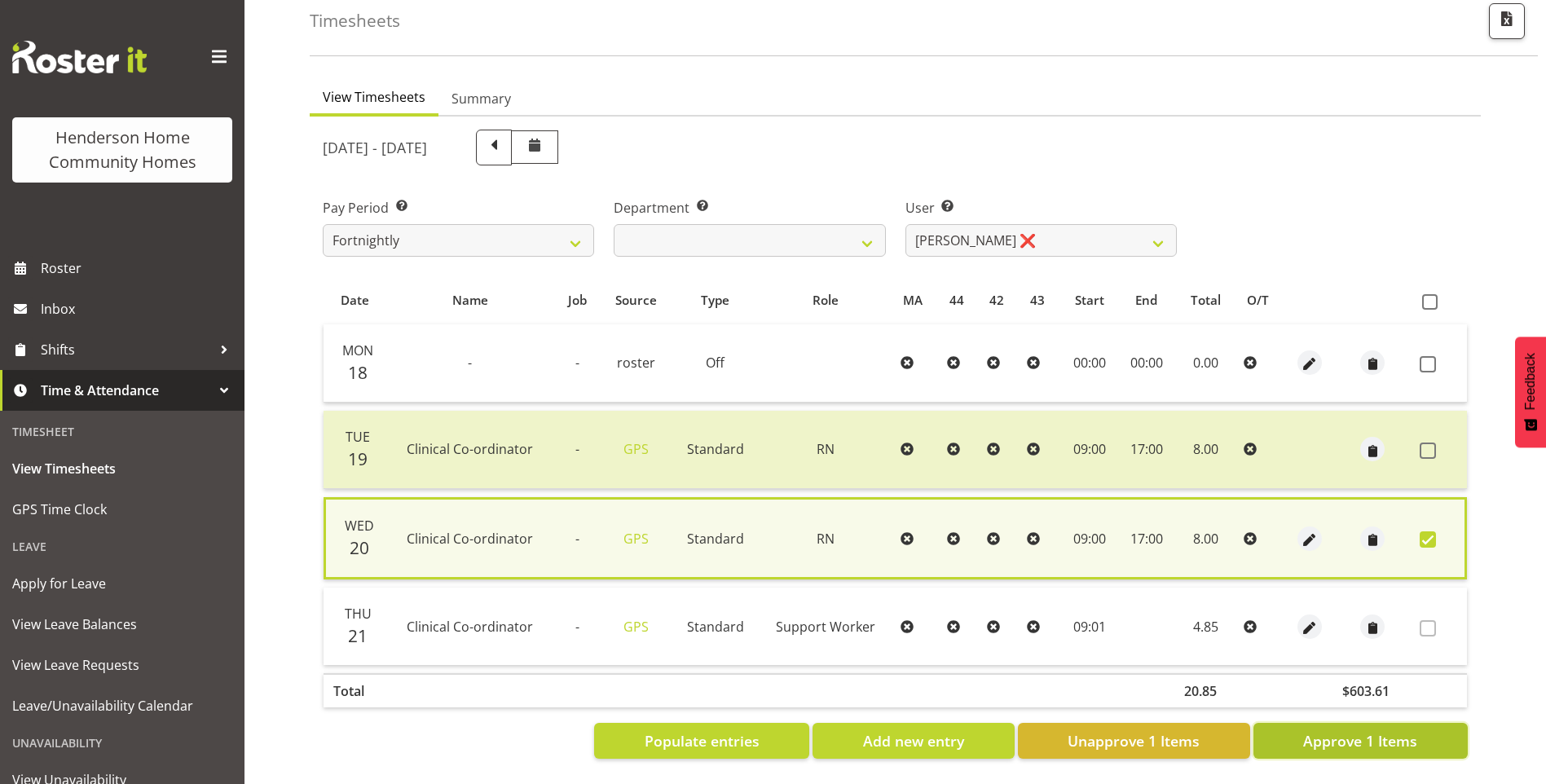
click at [1356, 730] on span "Approve 1 Items" at bounding box center [1360, 740] width 114 height 21
checkbox input "false"
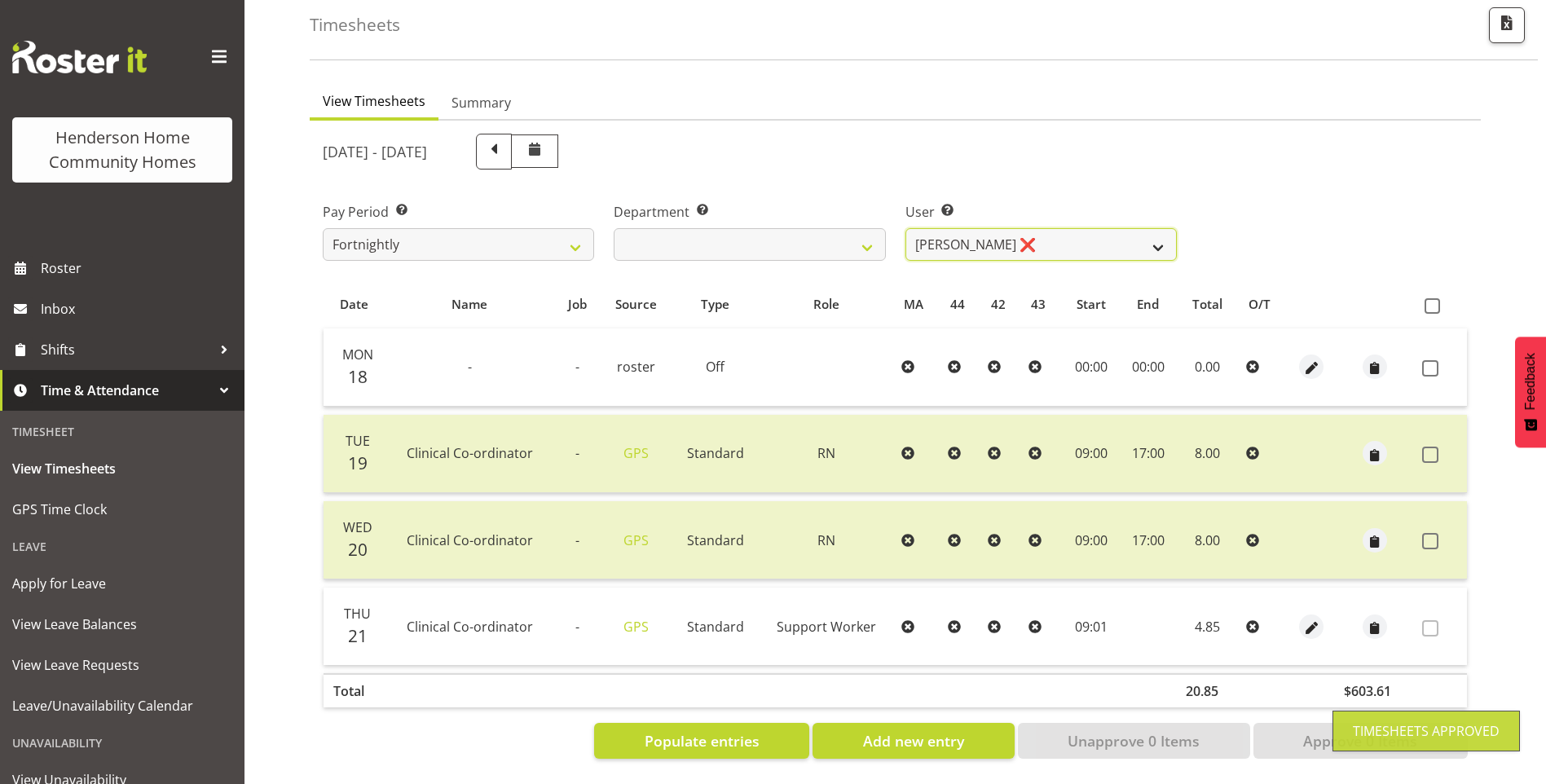
click at [957, 228] on select "Barbara Dunlop ❌ Emily-Jayne Ashton ❌ Johanna Molina ❌ Kirsty Crossley ✔" at bounding box center [1041, 244] width 271 height 32
select select "8517"
click at [905, 228] on select "Barbara Dunlop ❌ Emily-Jayne Ashton ❌ Johanna Molina ❌ Kirsty Crossley ✔" at bounding box center [1041, 244] width 271 height 32
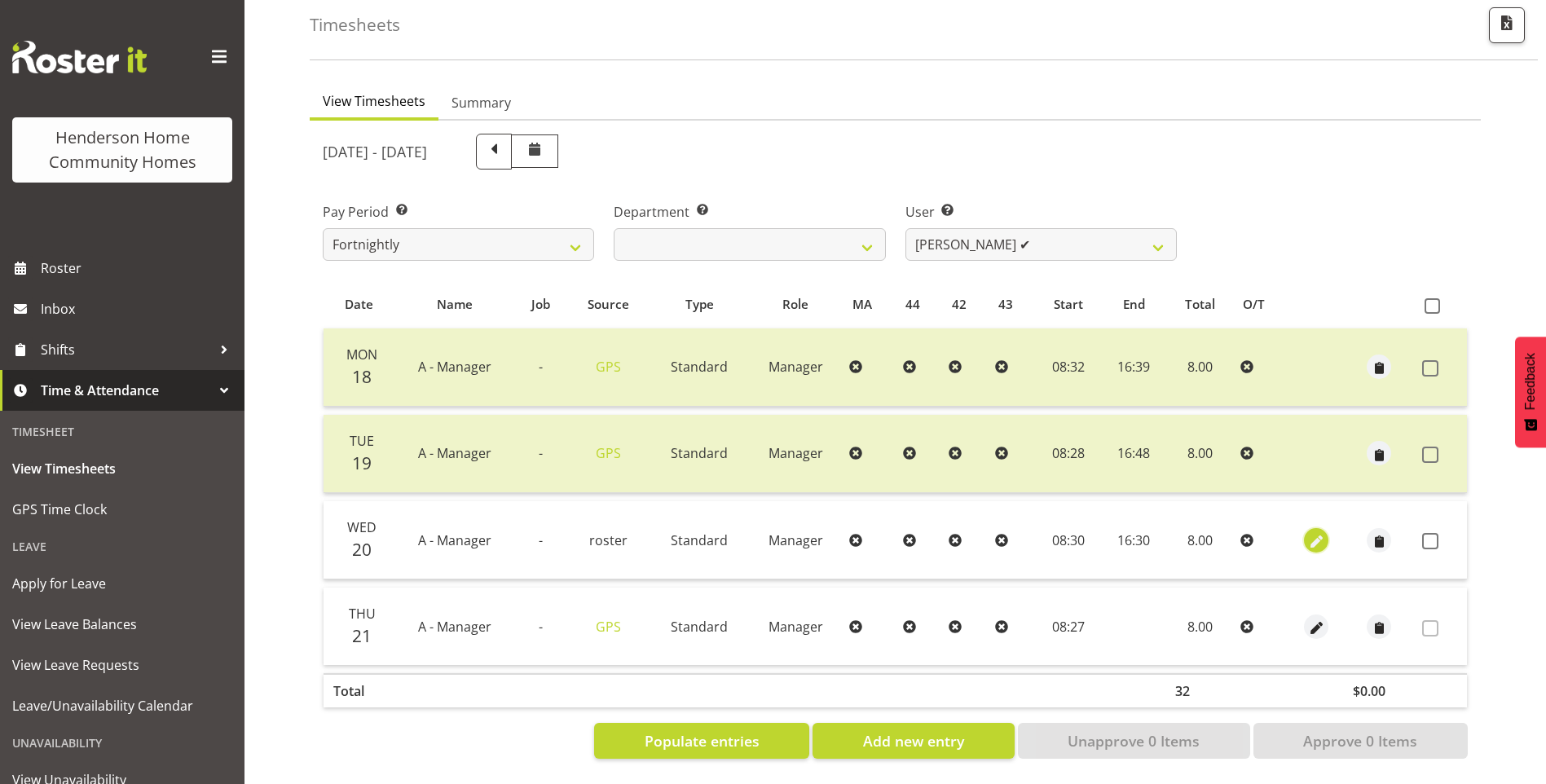
click at [1307, 532] on span "button" at bounding box center [1316, 541] width 18 height 18
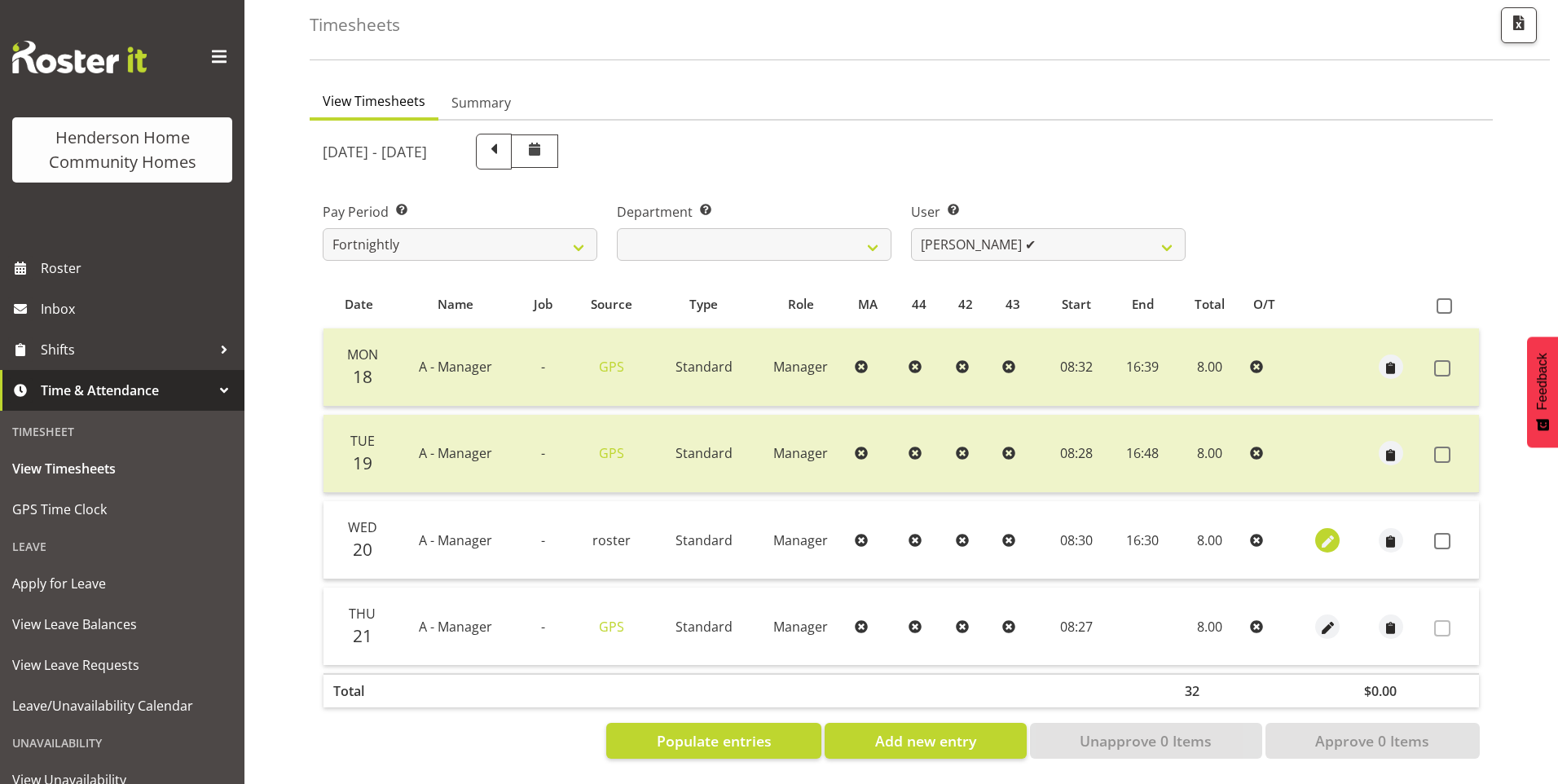
select select "Standard"
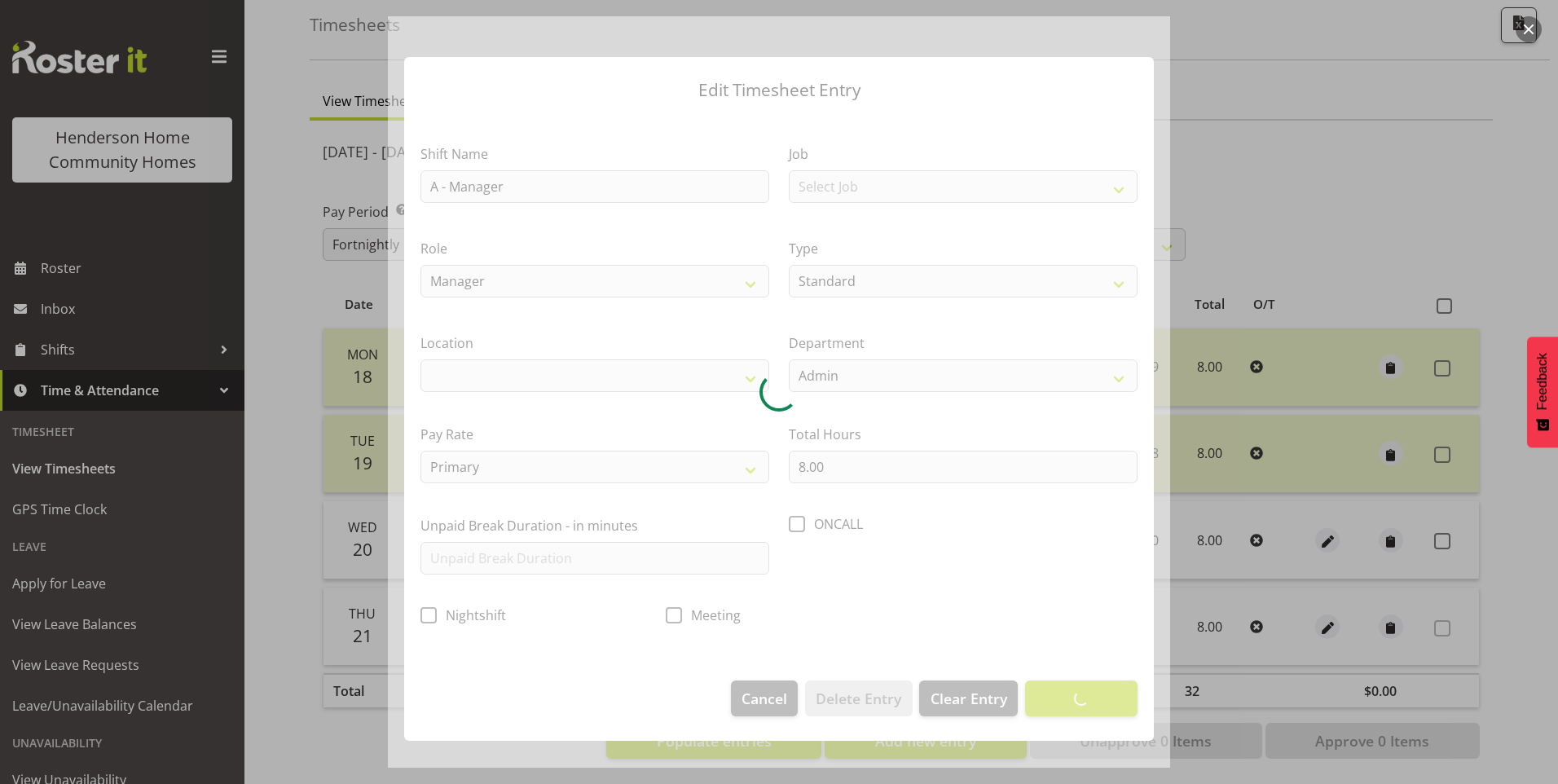
select select "1067"
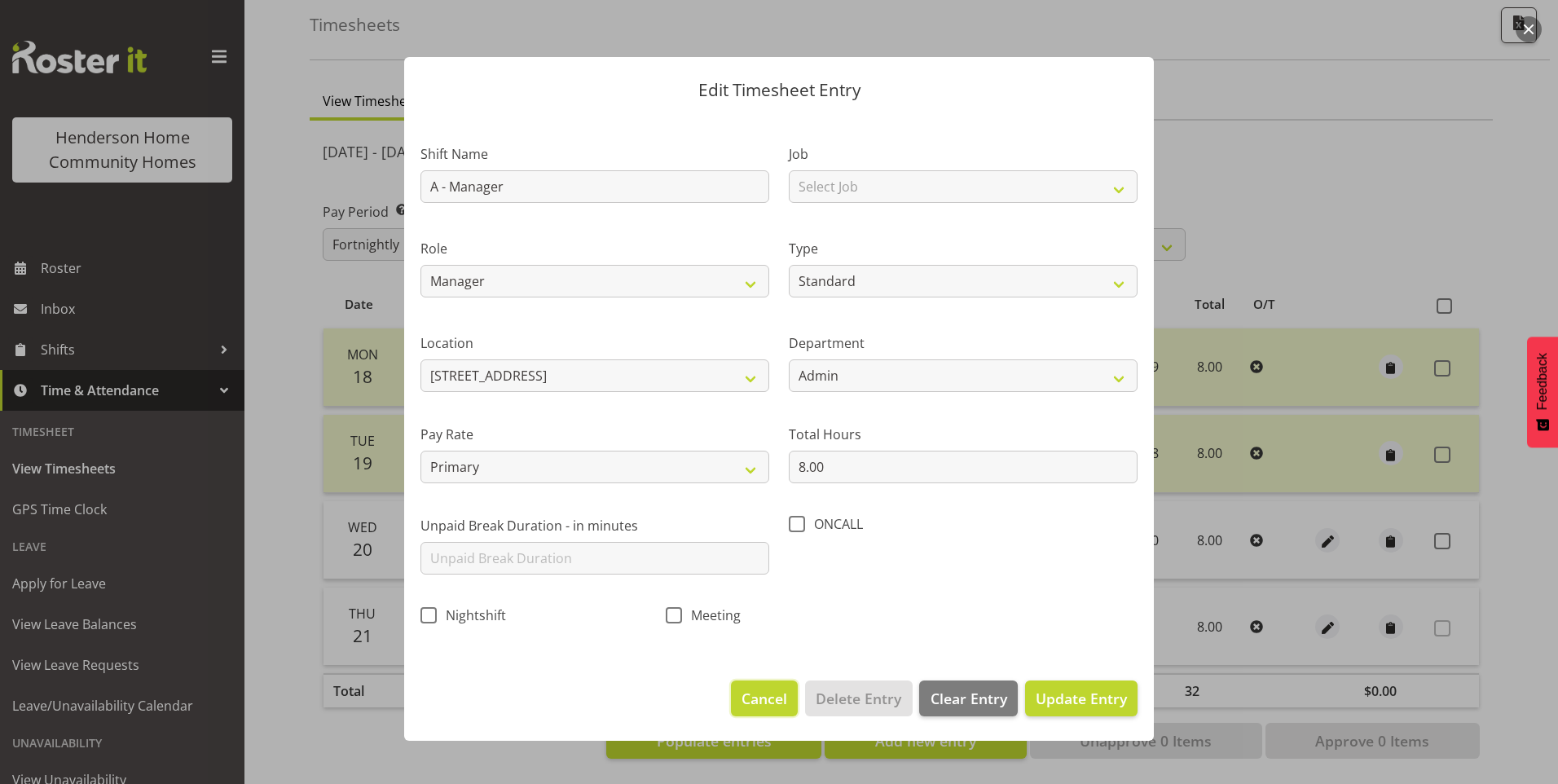
click at [760, 698] on span "Cancel" at bounding box center [764, 698] width 46 height 21
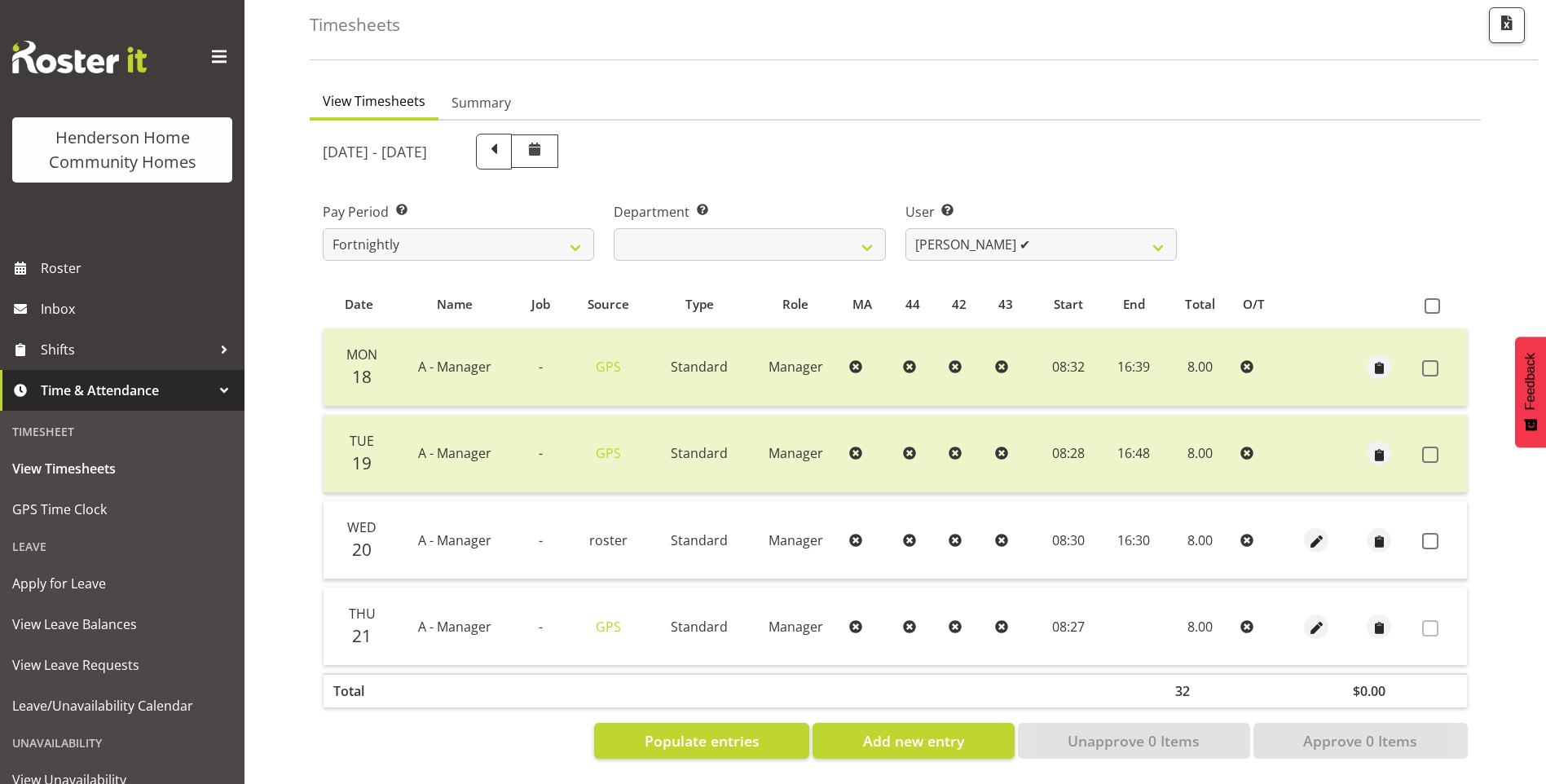
drag, startPoint x: 1428, startPoint y: 530, endPoint x: 1442, endPoint y: 555, distance: 28.7
click at [1428, 532] on span at bounding box center [1430, 540] width 17 height 17
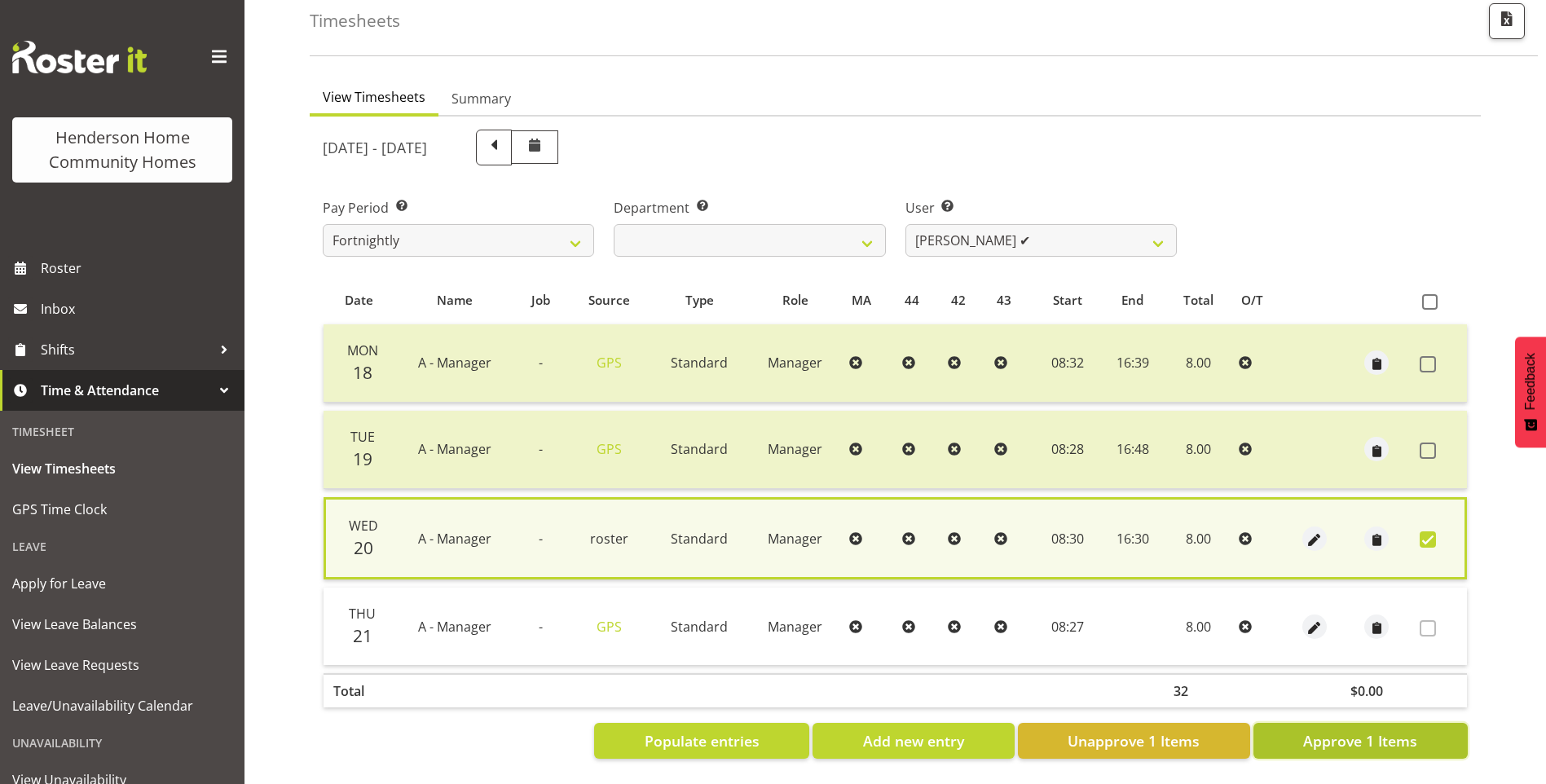
click at [1387, 731] on span "Approve 1 Items" at bounding box center [1360, 740] width 114 height 21
checkbox input "false"
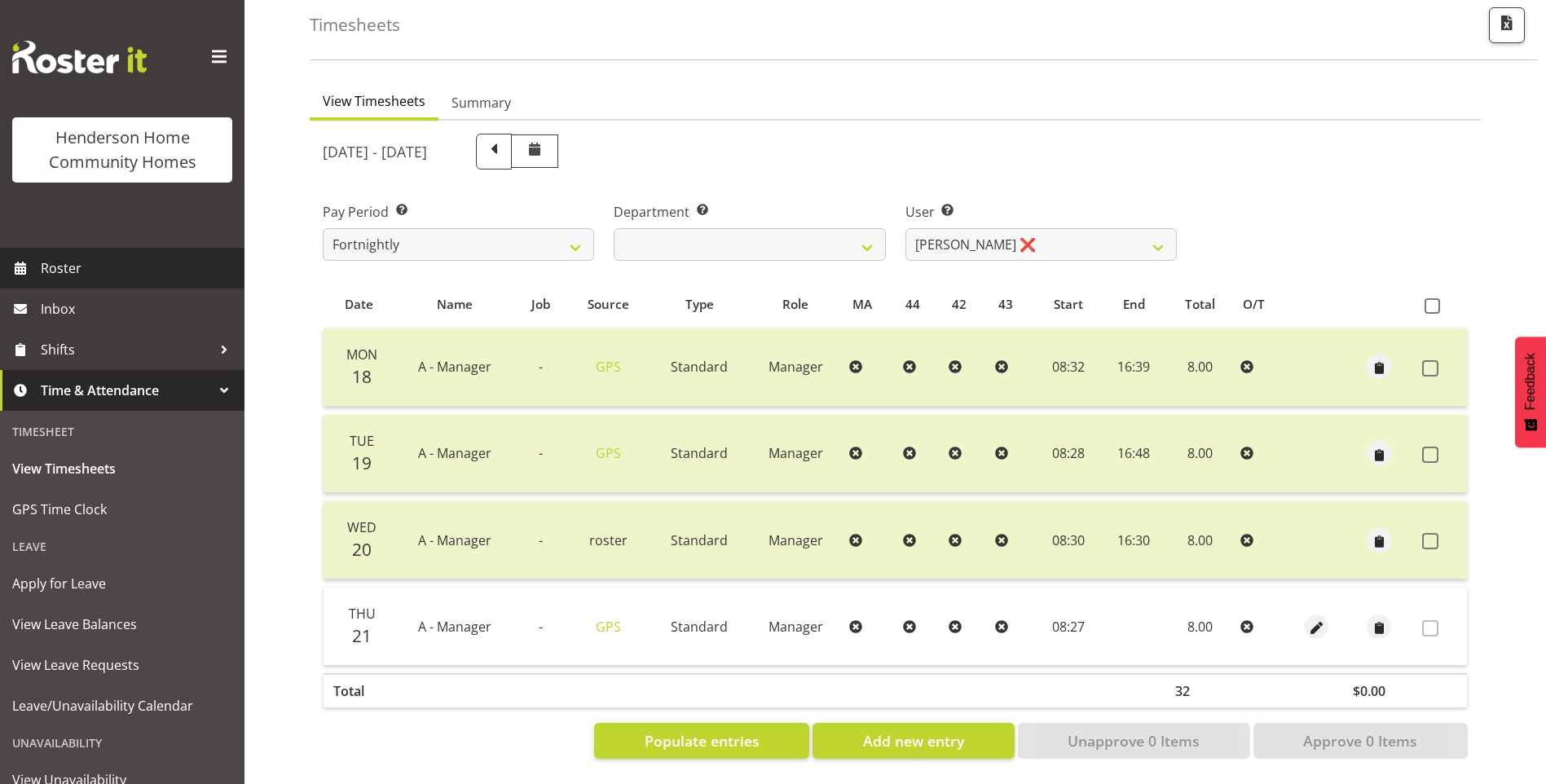
click at [52, 262] on span "Roster" at bounding box center [138, 268] width 196 height 25
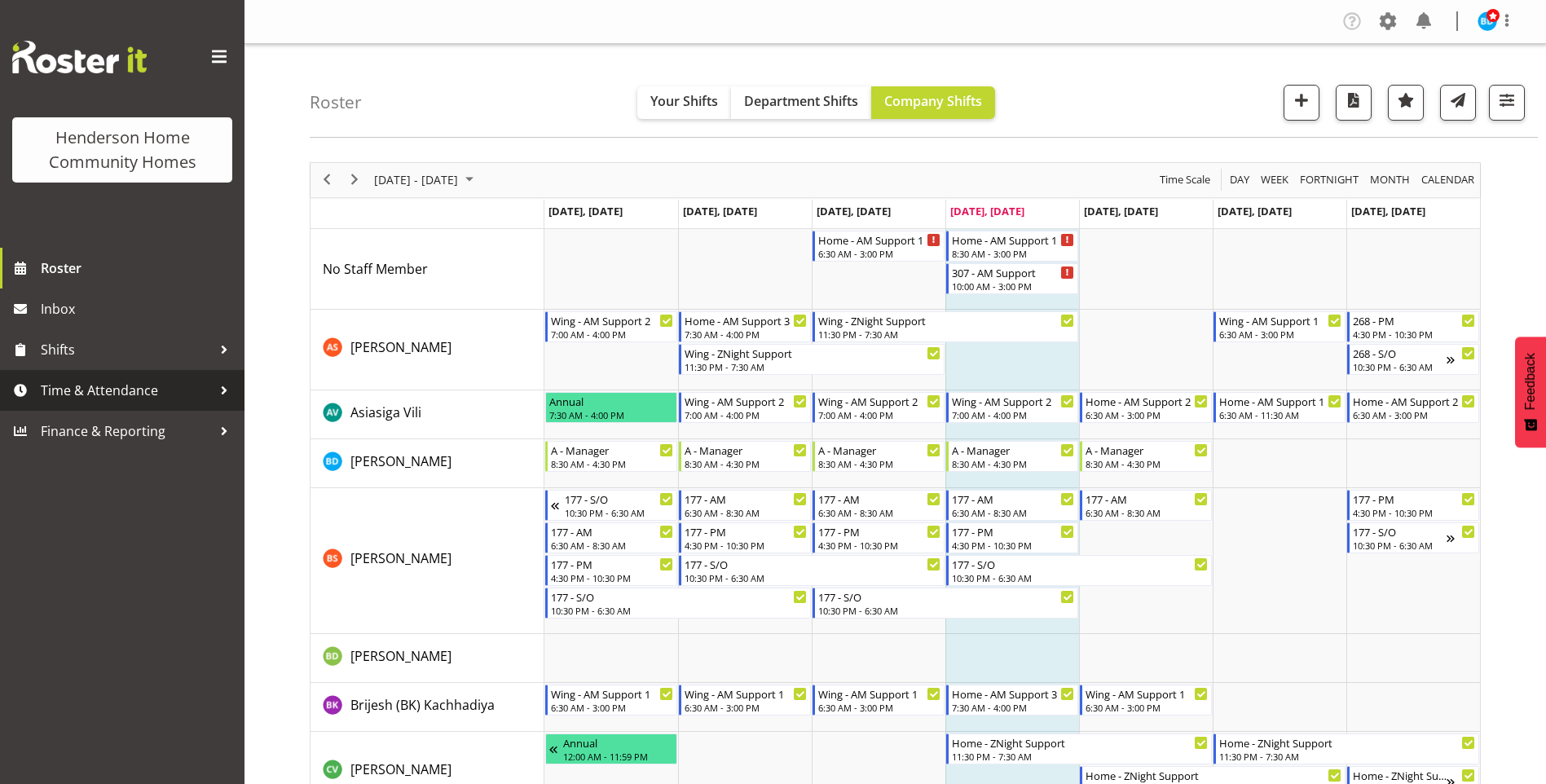
click at [115, 382] on span "Time & Attendance" at bounding box center [125, 390] width 171 height 25
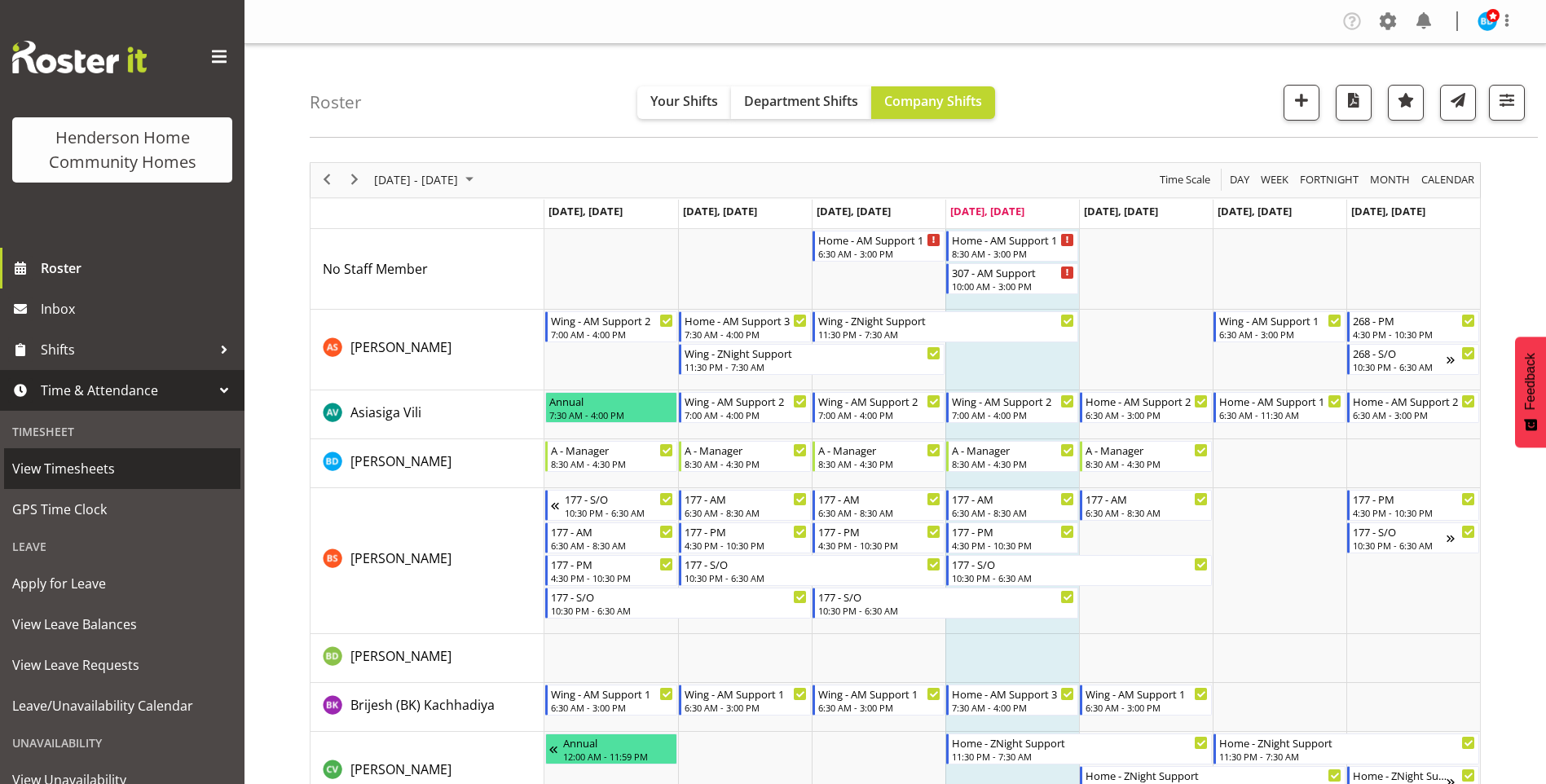
click at [89, 468] on span "View Timesheets" at bounding box center [122, 468] width 220 height 25
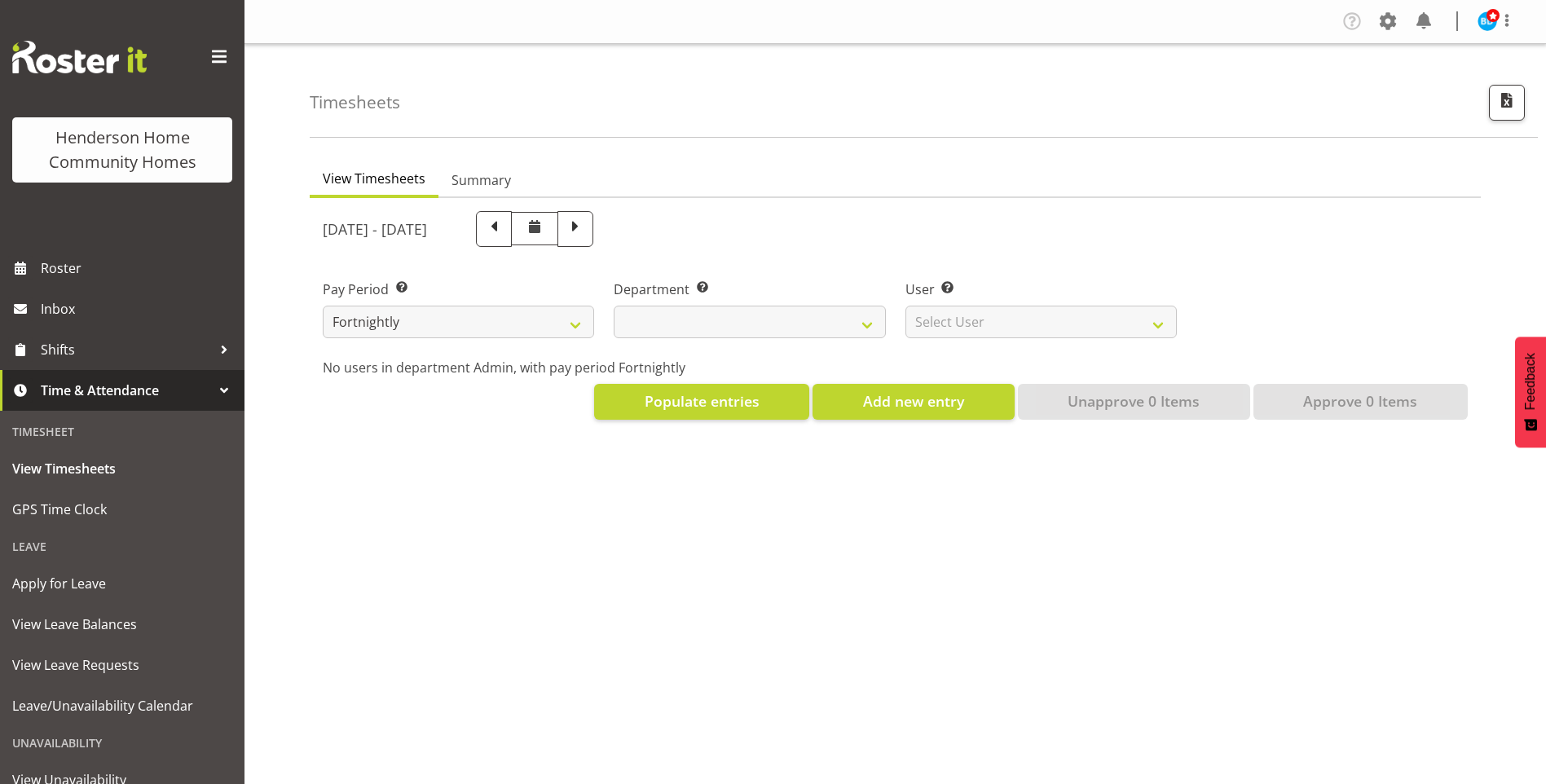
select select
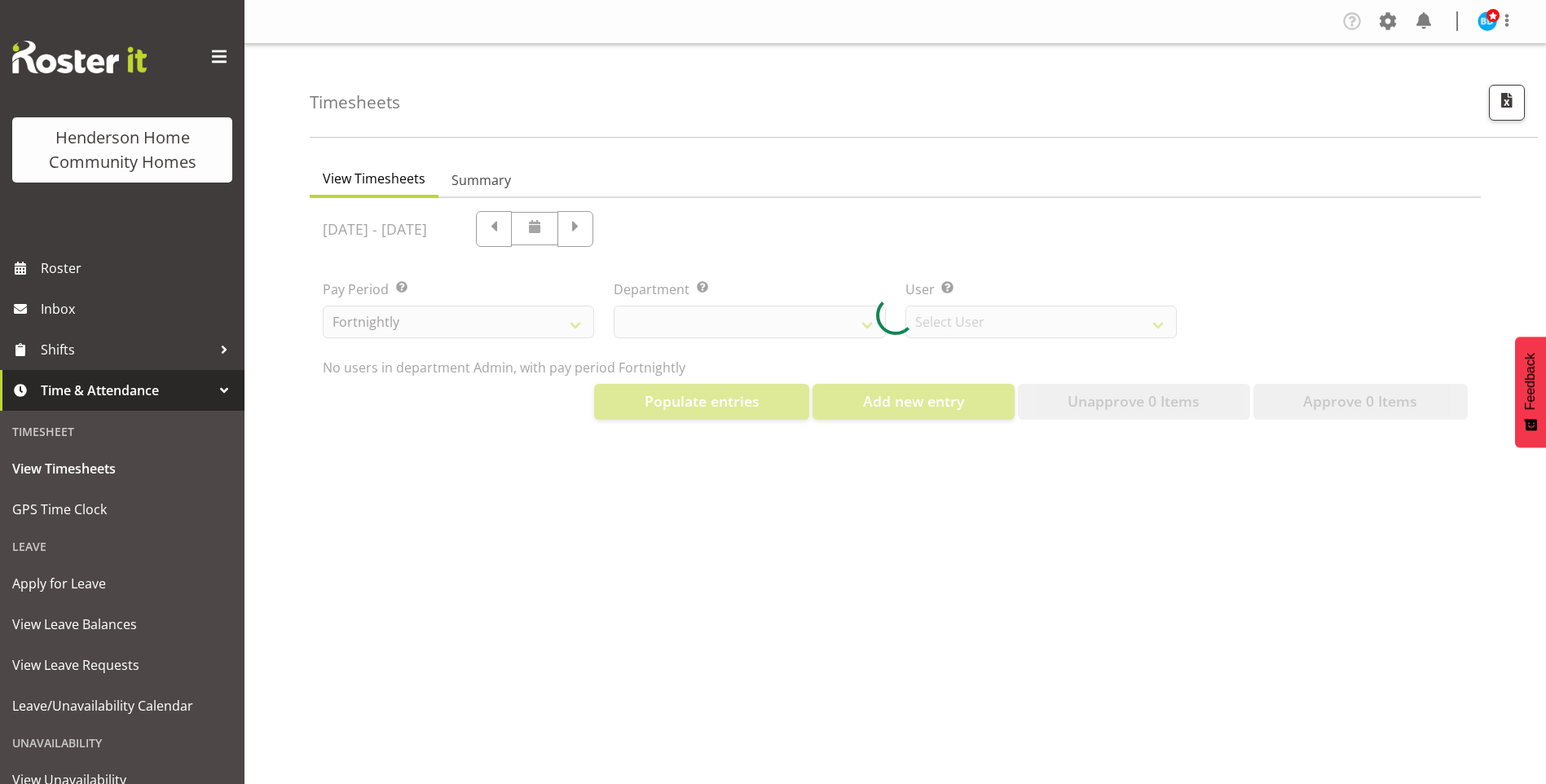
select select "8515"
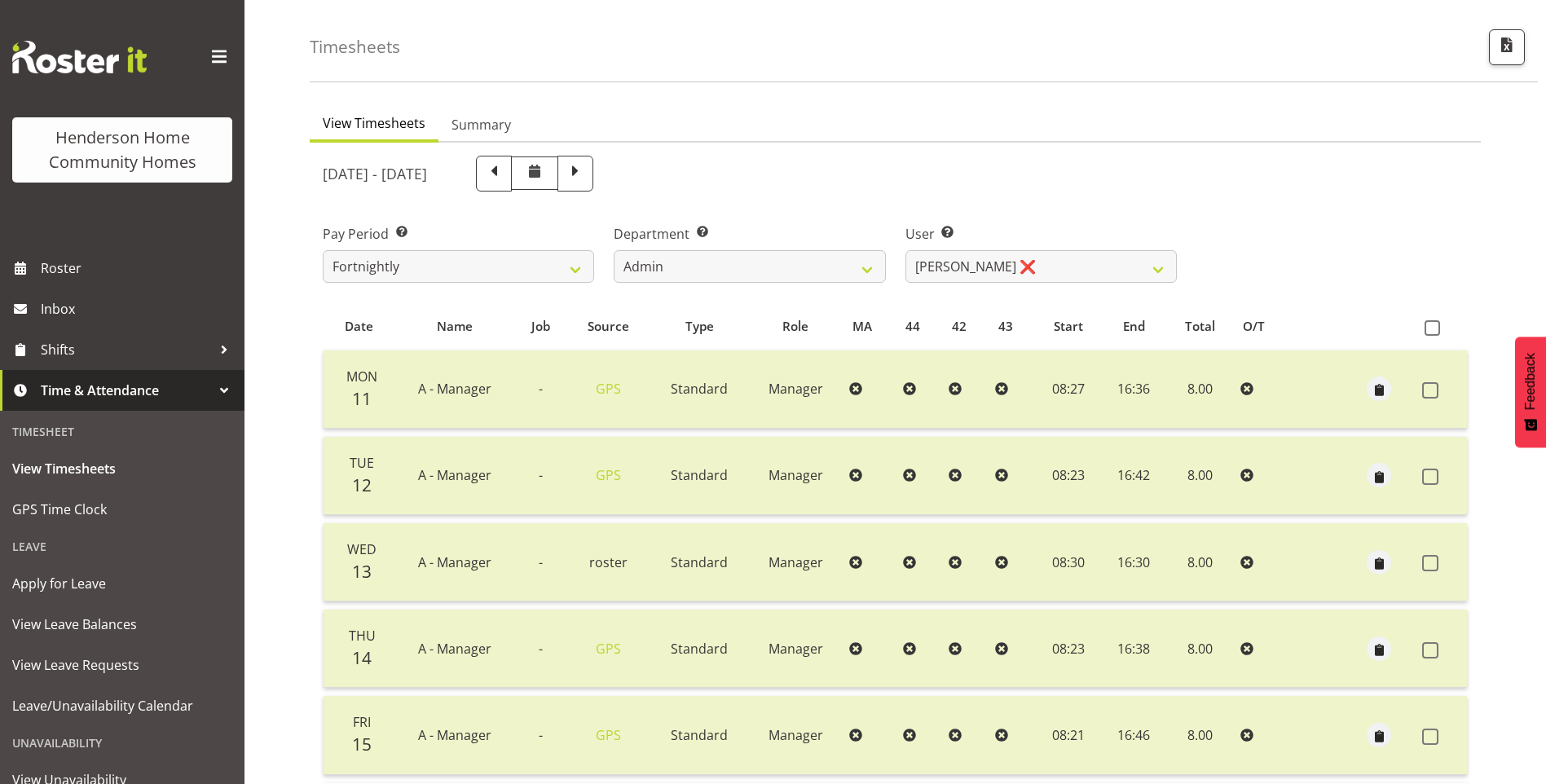
scroll to position [82, 0]
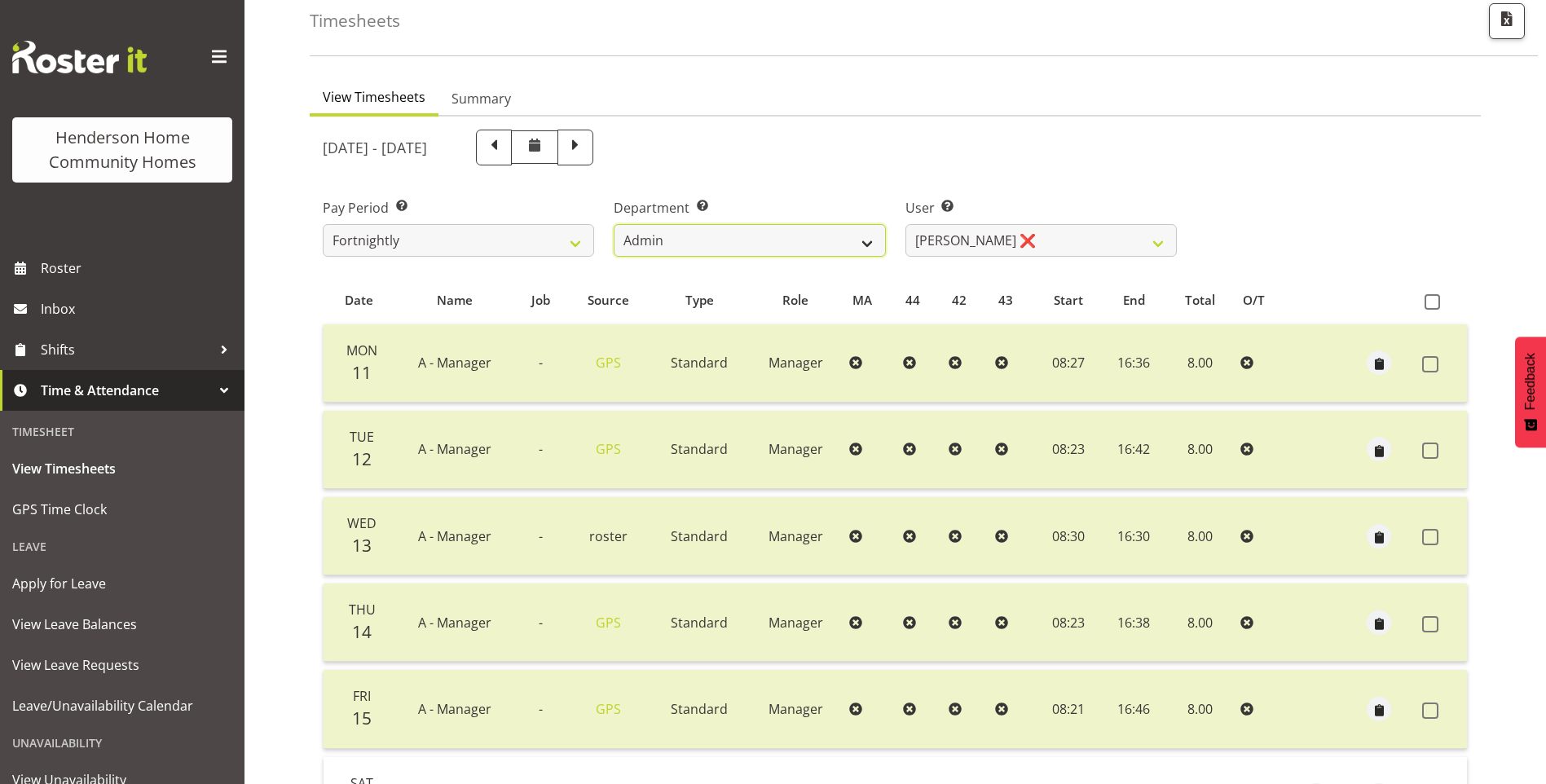
click at [764, 246] on select "Admin Homeside Houses Wingside" at bounding box center [748, 239] width 271 height 32
select select "746"
click at [613, 224] on select "Admin Homeside Houses Wingside" at bounding box center [748, 239] width 271 height 32
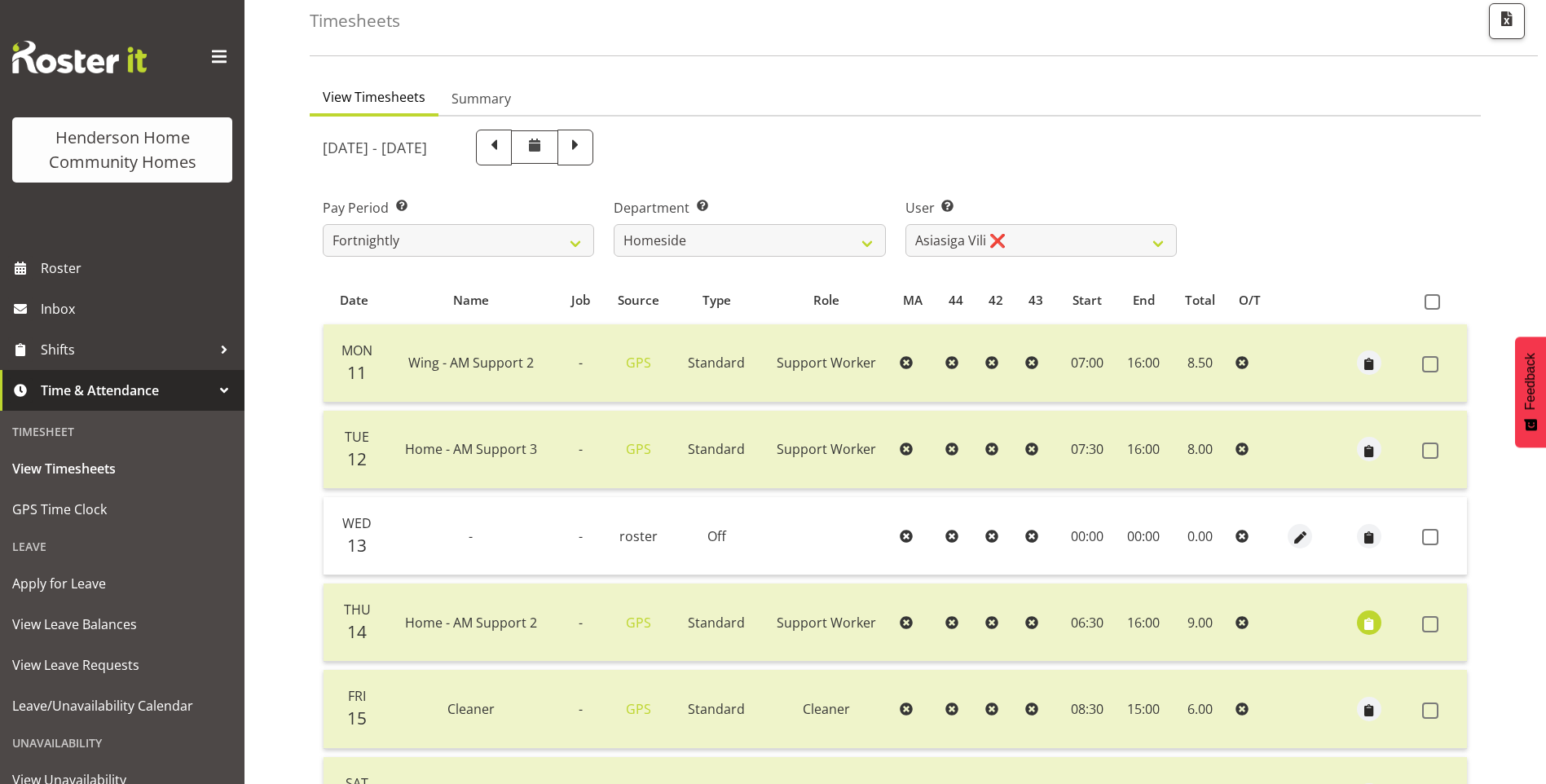
click at [586, 151] on span at bounding box center [576, 146] width 21 height 21
select select
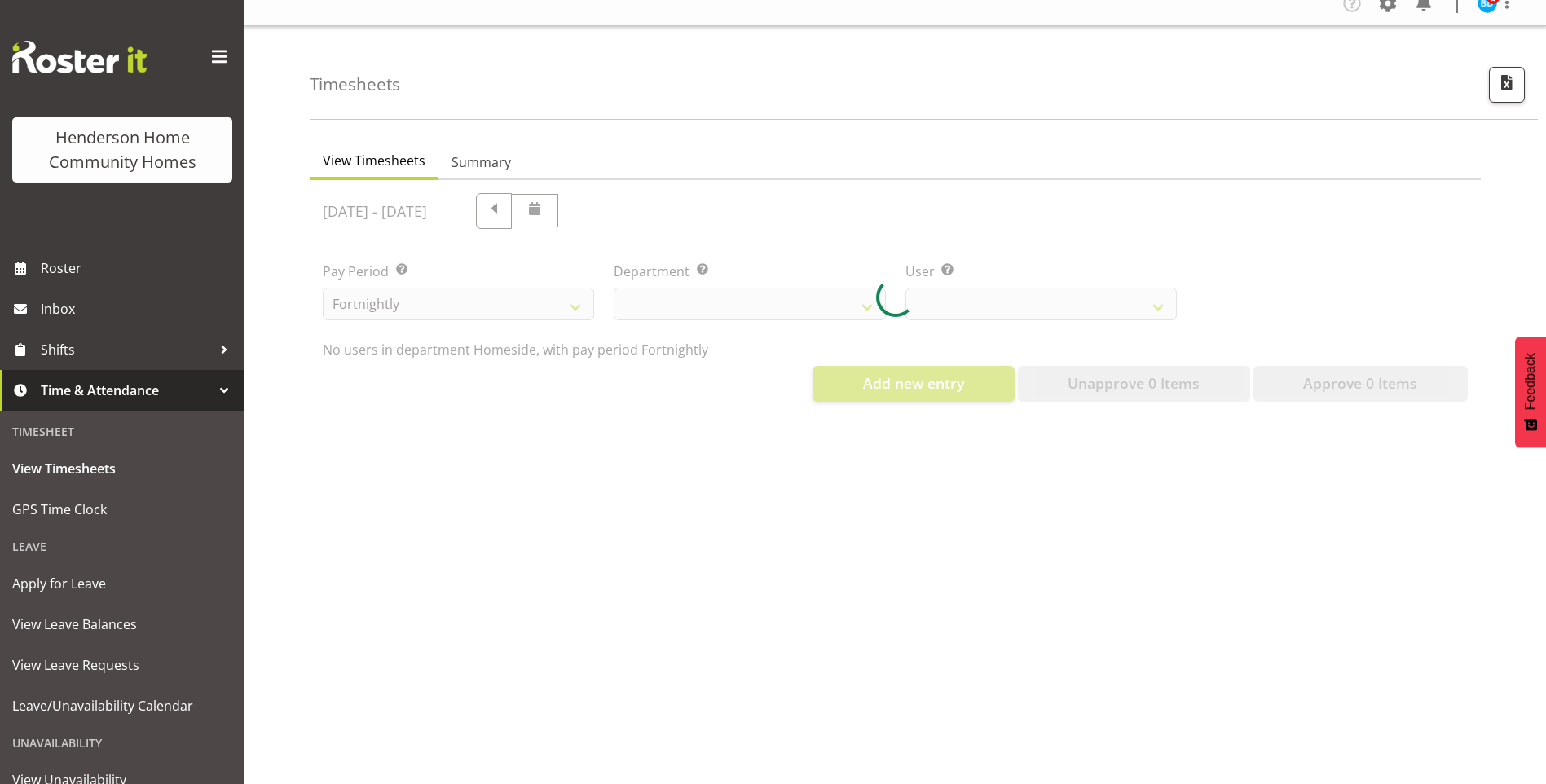
scroll to position [30, 0]
select select "746"
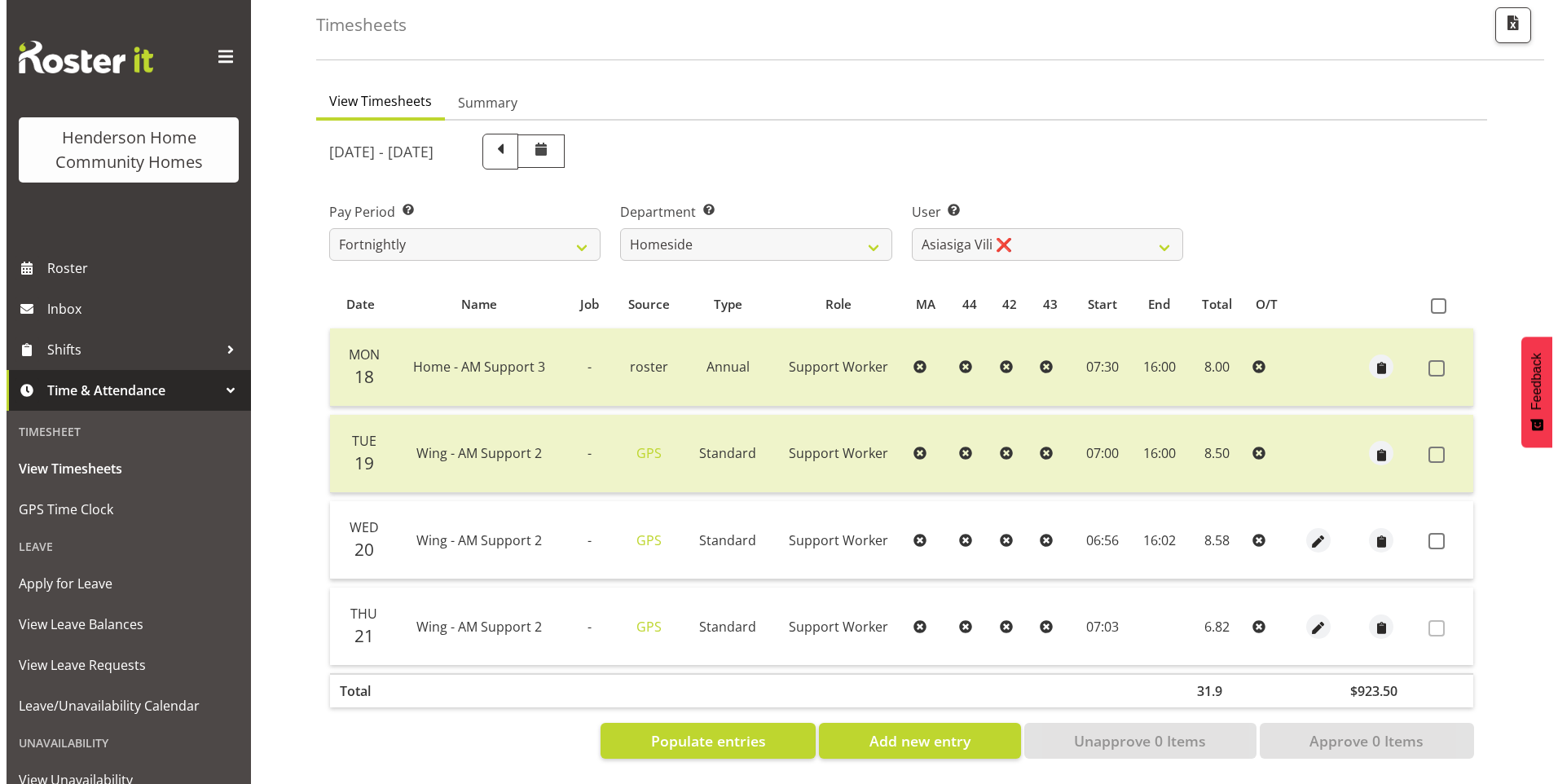
scroll to position [89, 0]
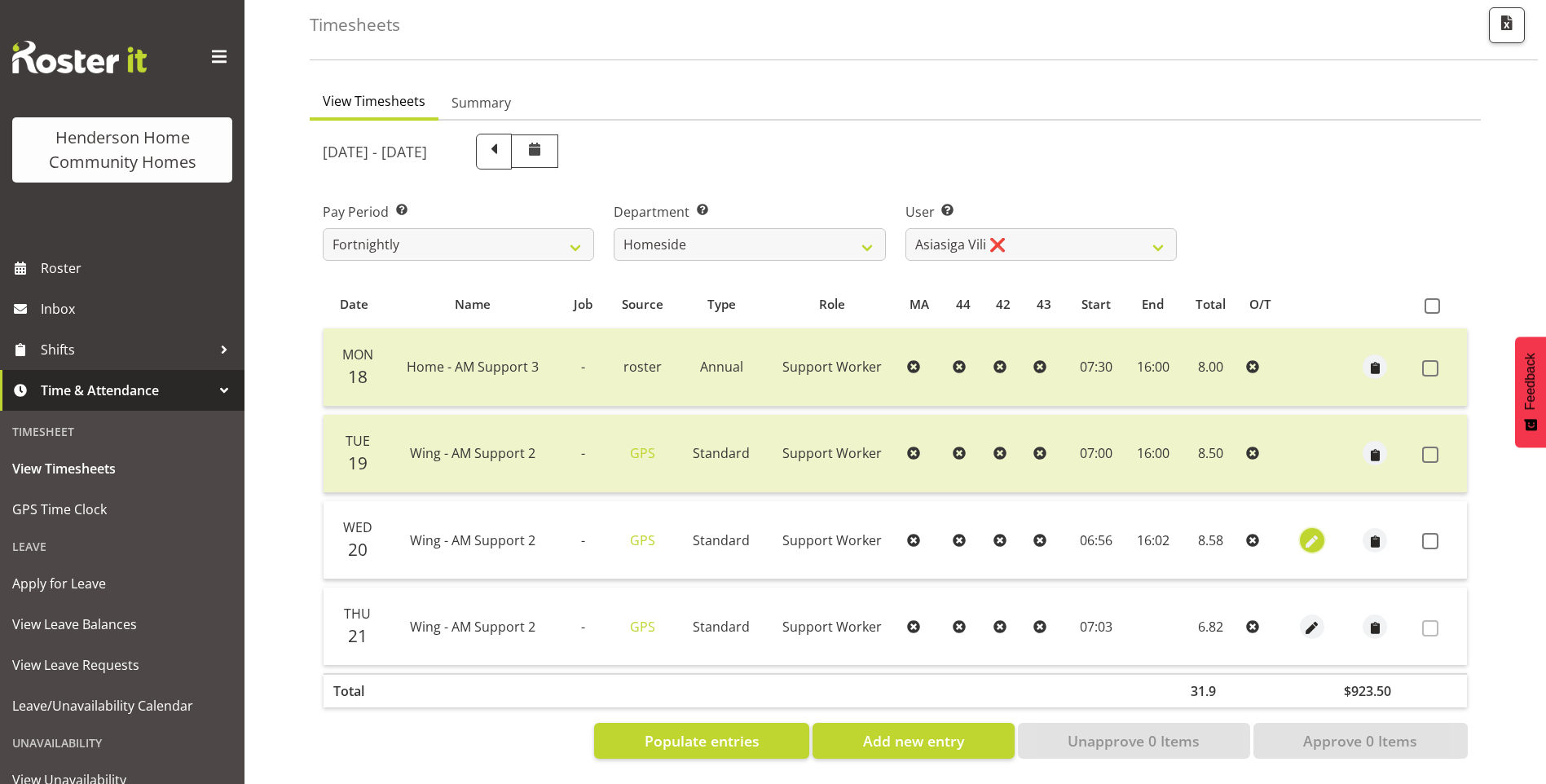
click at [1310, 532] on span "button" at bounding box center [1311, 541] width 18 height 18
select select "Standard"
select select "749"
select select "7"
select select "2025"
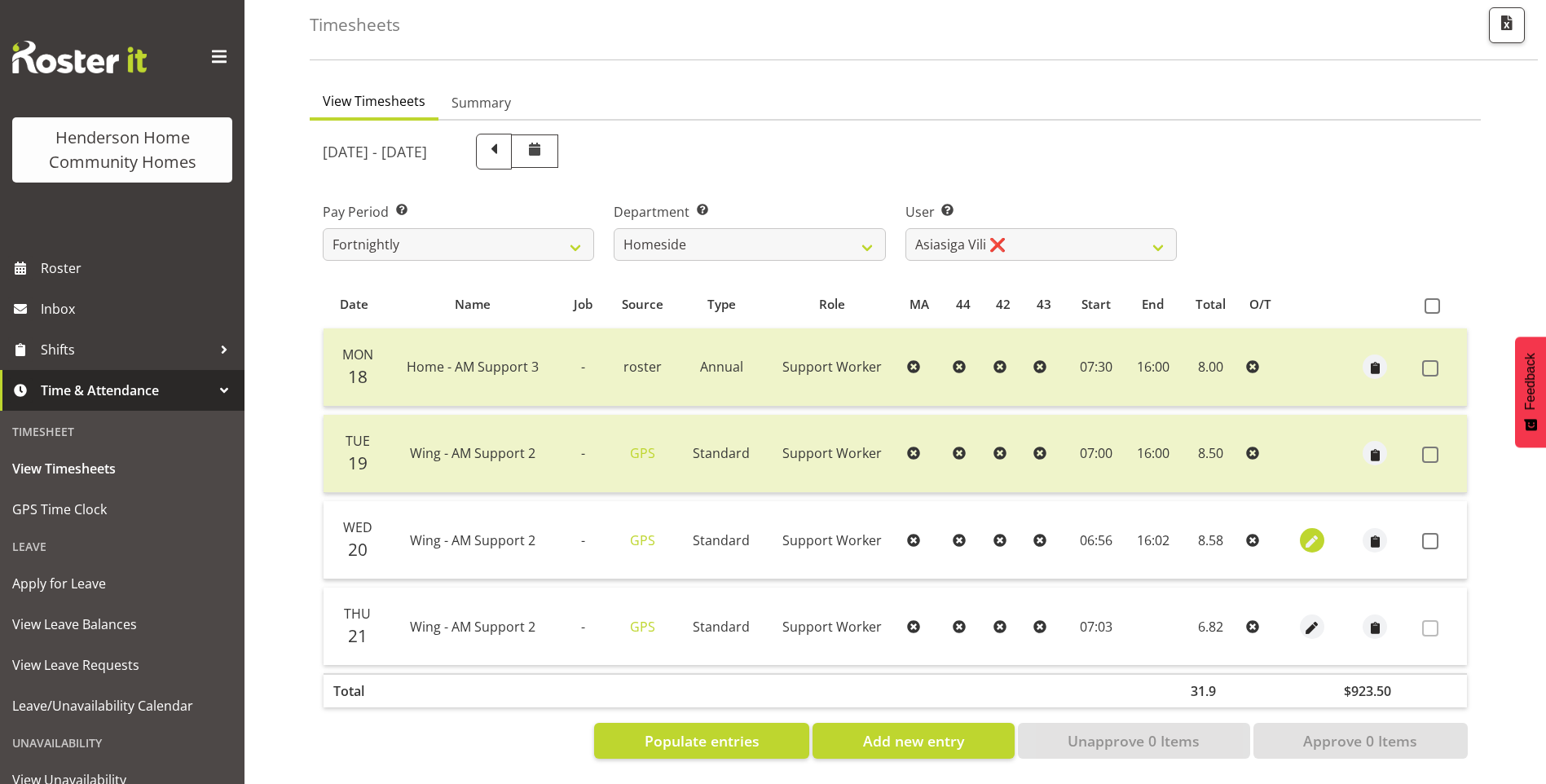
select select "6"
select select "56"
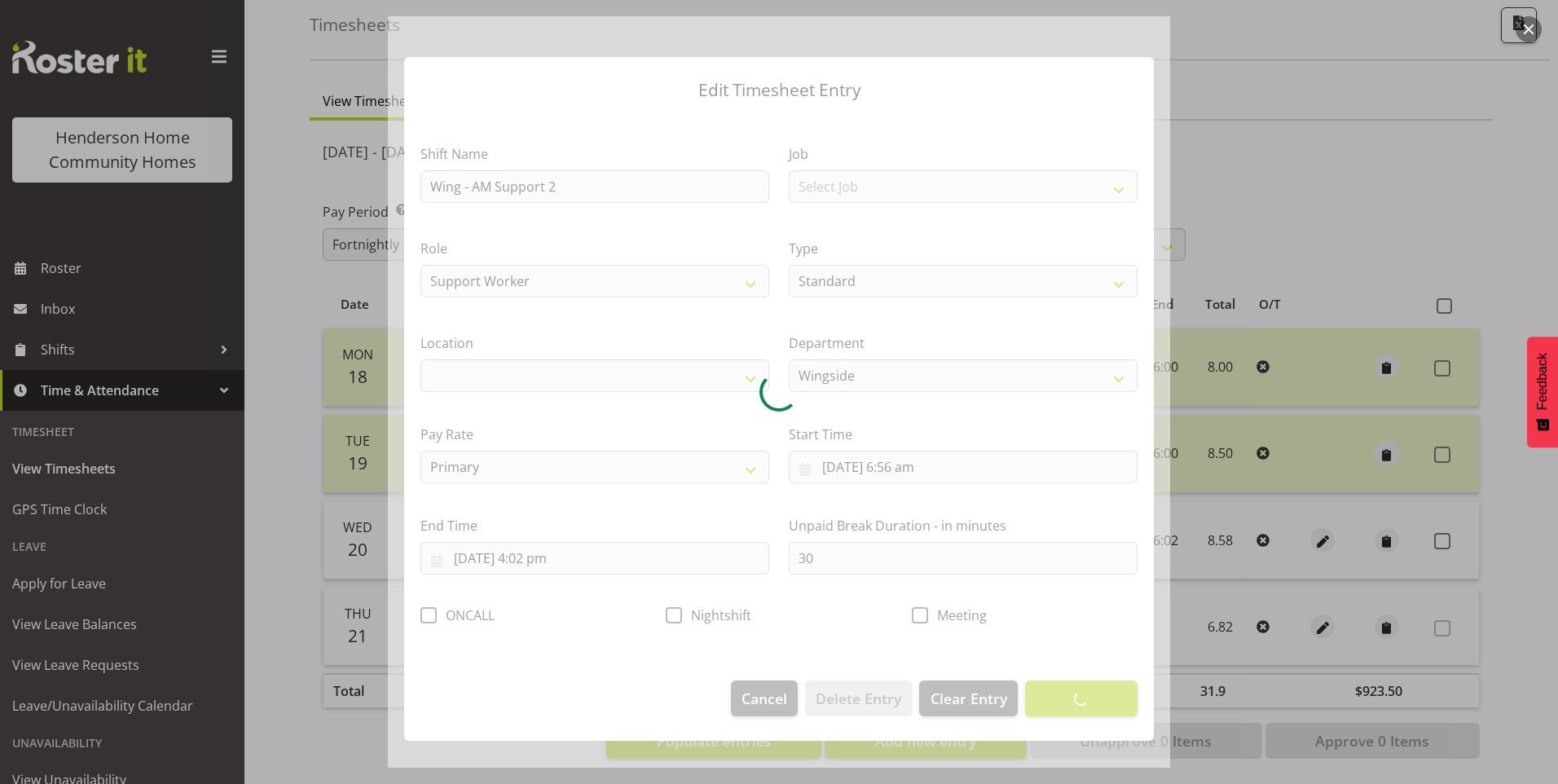
select select "1071"
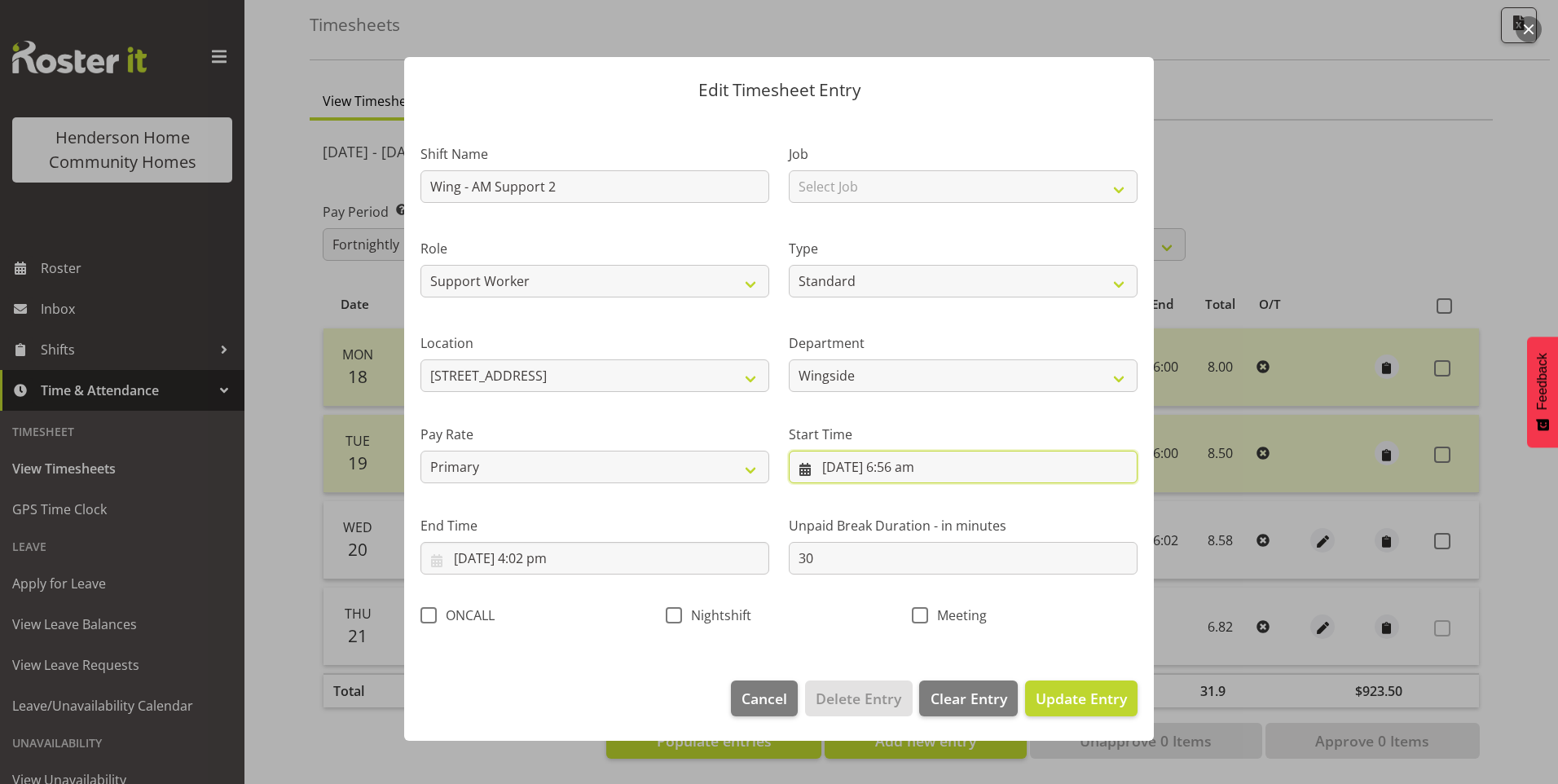
click at [904, 467] on input "[DATE] 6:56 am" at bounding box center [963, 467] width 349 height 32
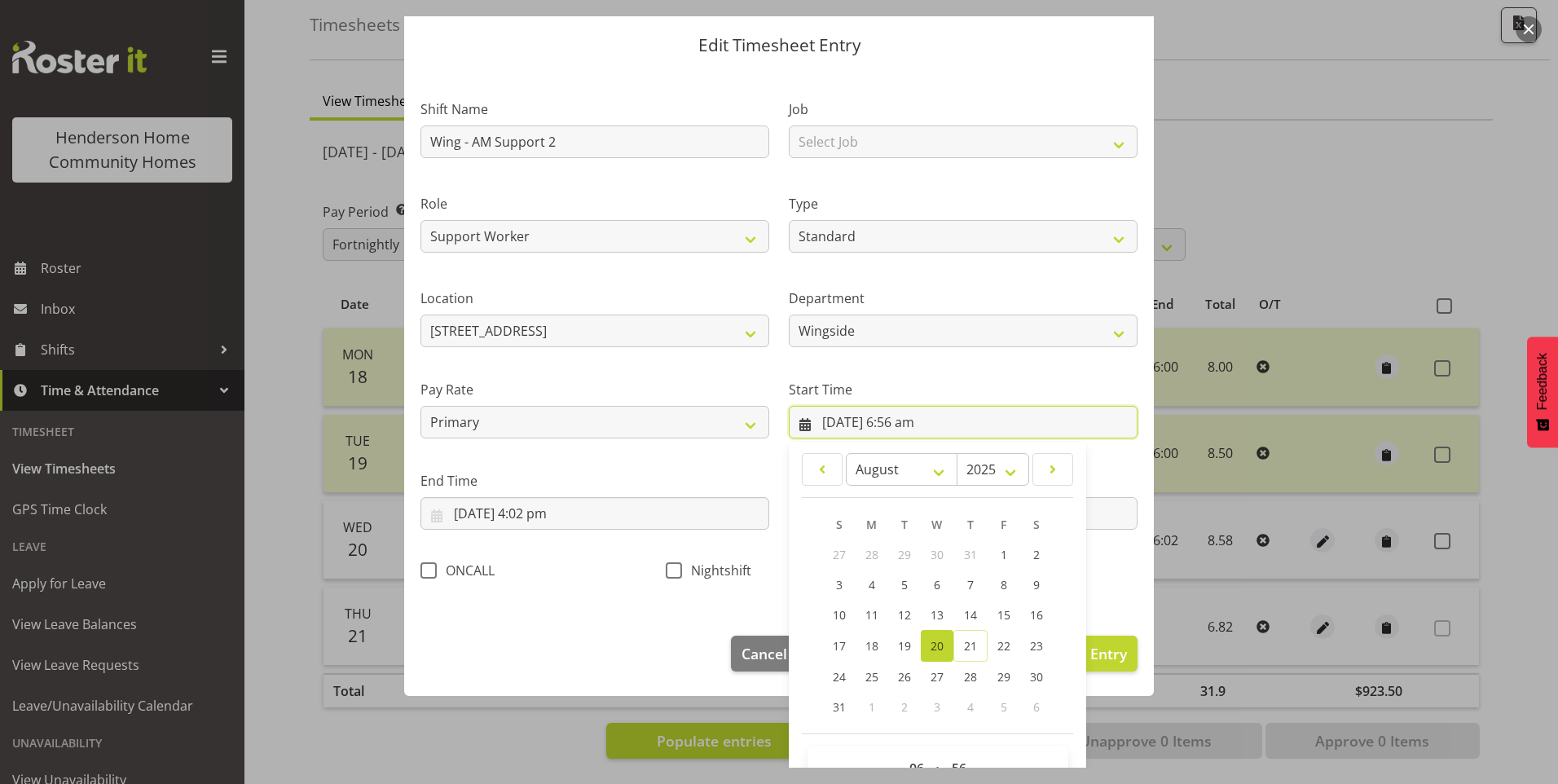
scroll to position [88, 0]
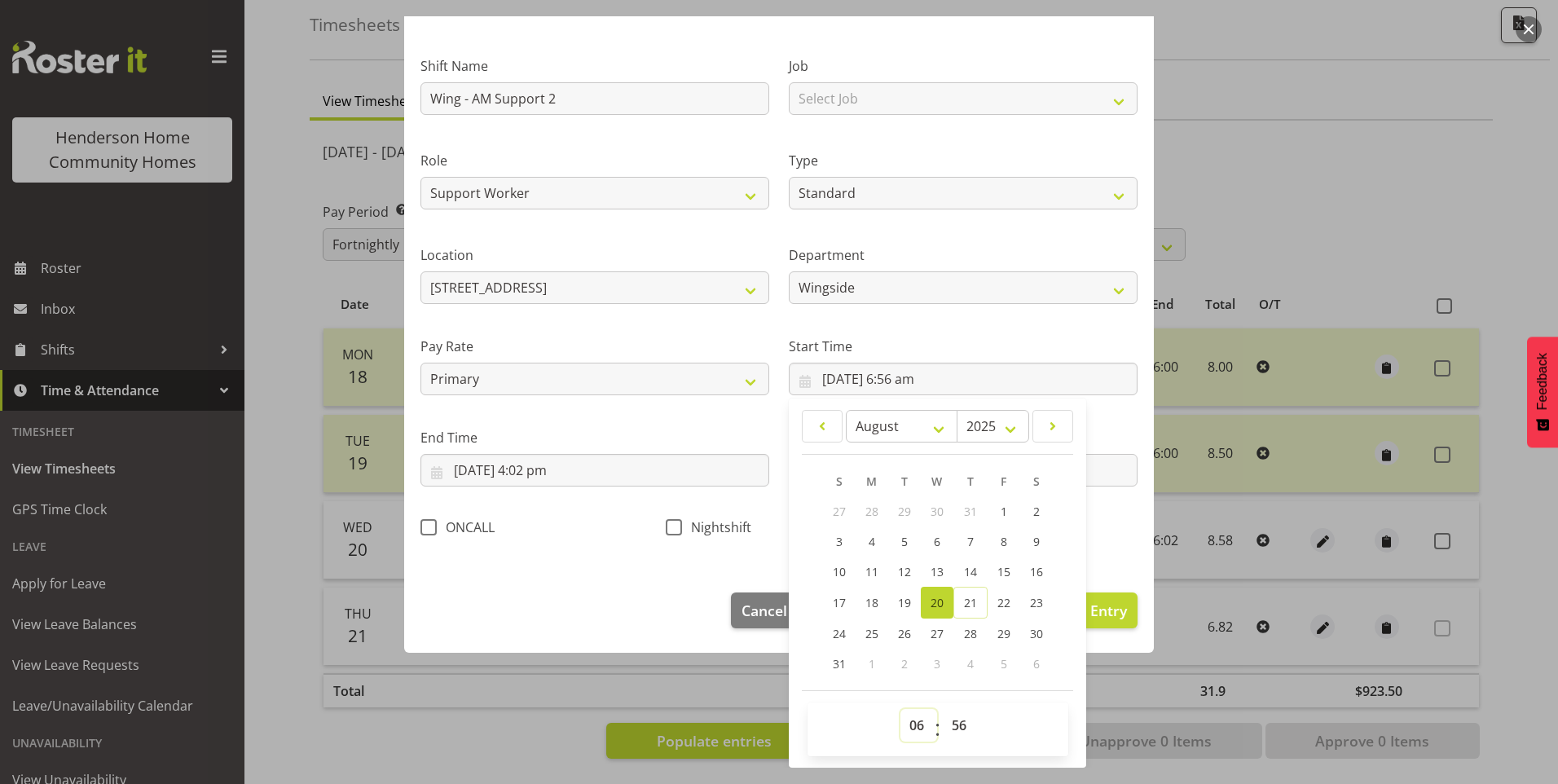
click at [919, 722] on select "00 01 02 03 04 05 06 07 08 09 10 11 12 13 14 15 16 17 18 19 20 21 22 23" at bounding box center [918, 724] width 37 height 32
select select "7"
click at [900, 709] on select "00 01 02 03 04 05 06 07 08 09 10 11 12 13 14 15 16 17 18 19 20 21 22 23" at bounding box center [918, 724] width 37 height 32
type input "[DATE] 7:56 am"
click at [962, 718] on select "00 01 02 03 04 05 06 07 08 09 10 11 12 13 14 15 16 17 18 19 20 21 22 23 24 25 2…" at bounding box center [961, 724] width 37 height 32
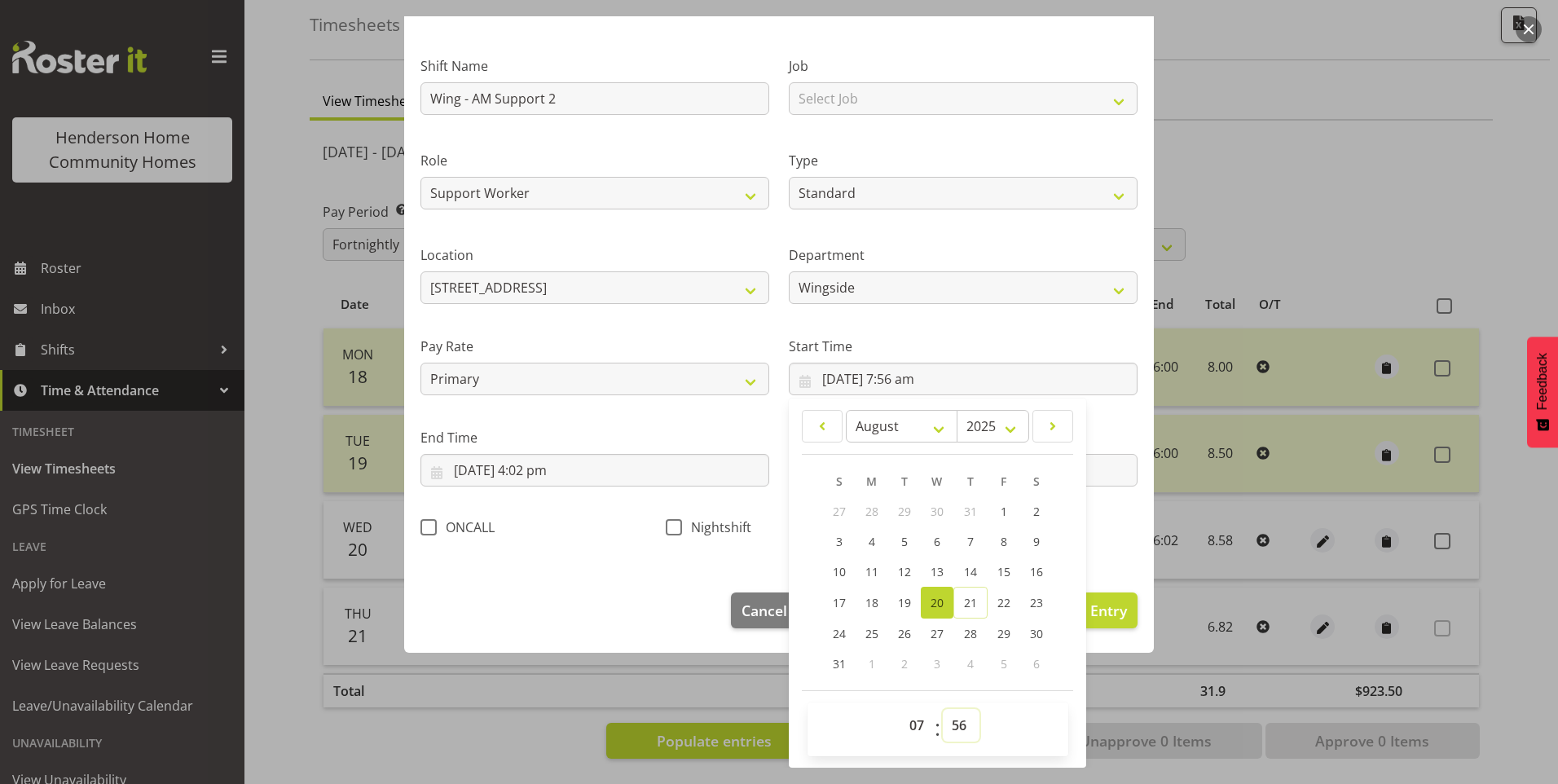
select select "0"
click at [943, 709] on select "00 01 02 03 04 05 06 07 08 09 10 11 12 13 14 15 16 17 18 19 20 21 22 23 24 25 2…" at bounding box center [961, 724] width 37 height 32
type input "[DATE] 7:00 am"
click at [555, 473] on input "[DATE] 4:02 pm" at bounding box center [595, 469] width 349 height 32
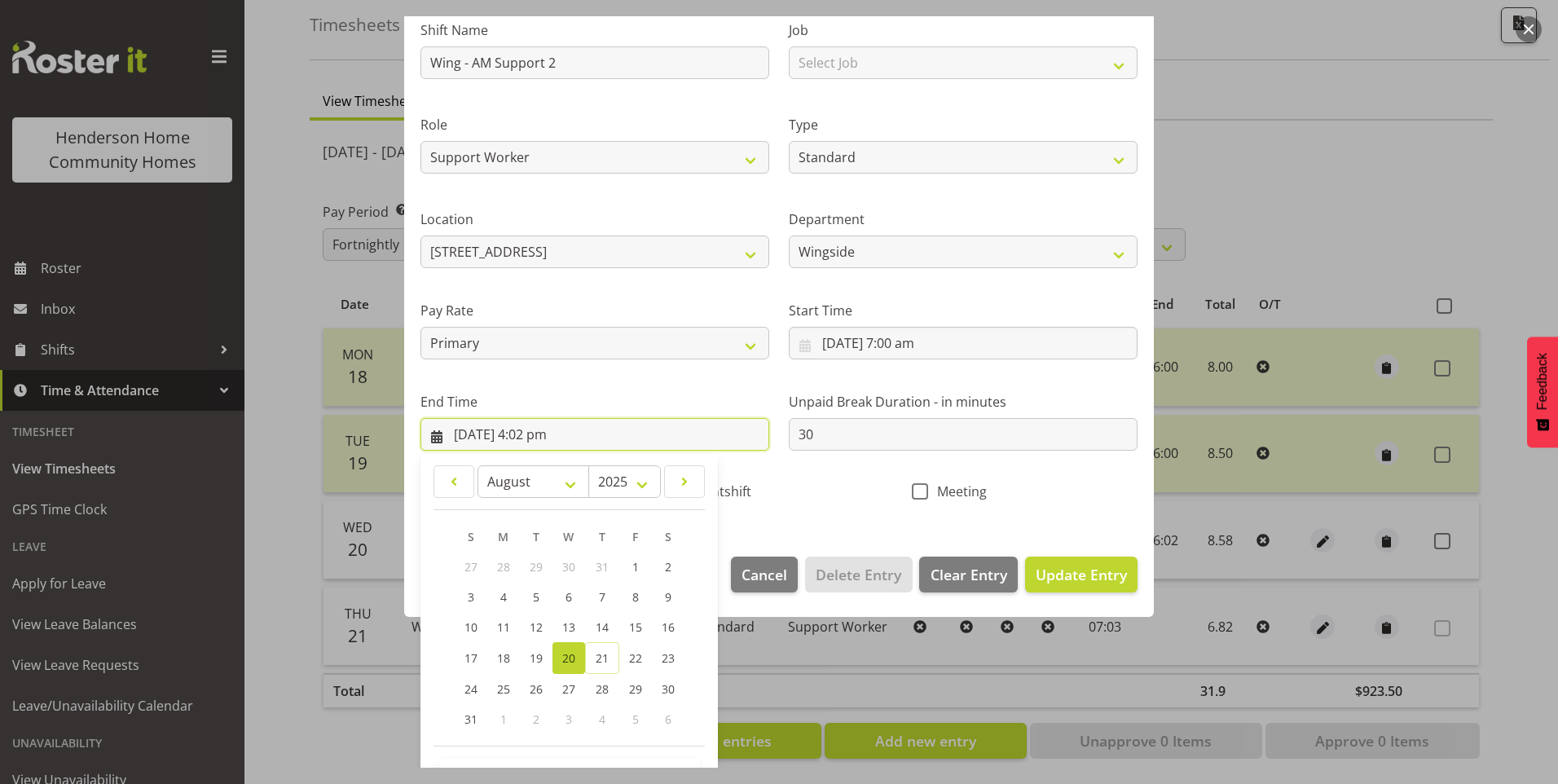
scroll to position [179, 0]
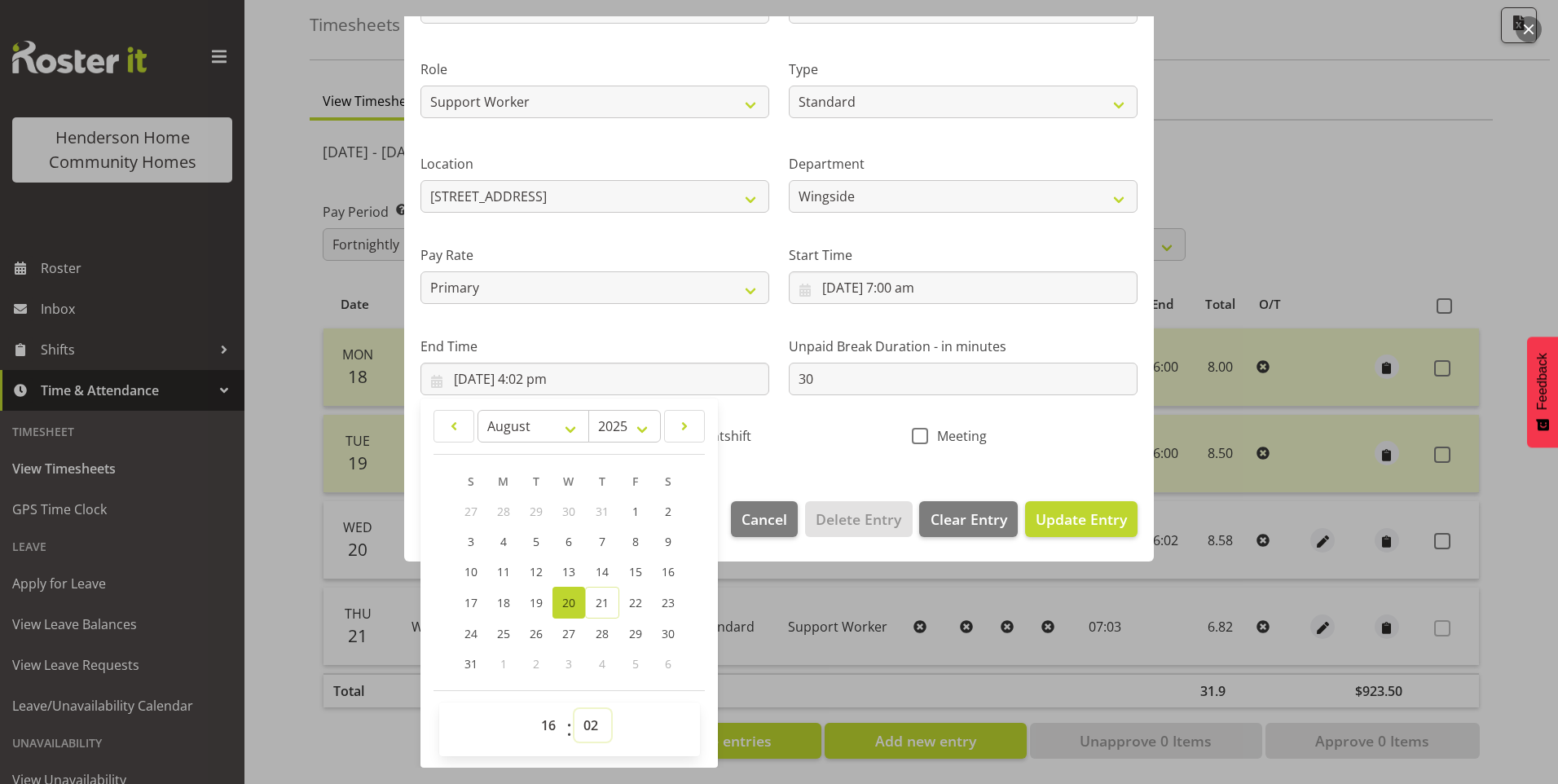
drag, startPoint x: 597, startPoint y: 728, endPoint x: 598, endPoint y: 709, distance: 19.0
click at [597, 724] on select "00 01 02 03 04 05 06 07 08 09 10 11 12 13 14 15 16 17 18 19 20 21 22 23 24 25 2…" at bounding box center [593, 724] width 37 height 32
select select "0"
click at [575, 709] on select "00 01 02 03 04 05 06 07 08 09 10 11 12 13 14 15 16 17 18 19 20 21 22 23 24 25 2…" at bounding box center [593, 724] width 37 height 32
type input "[DATE] 4:00 pm"
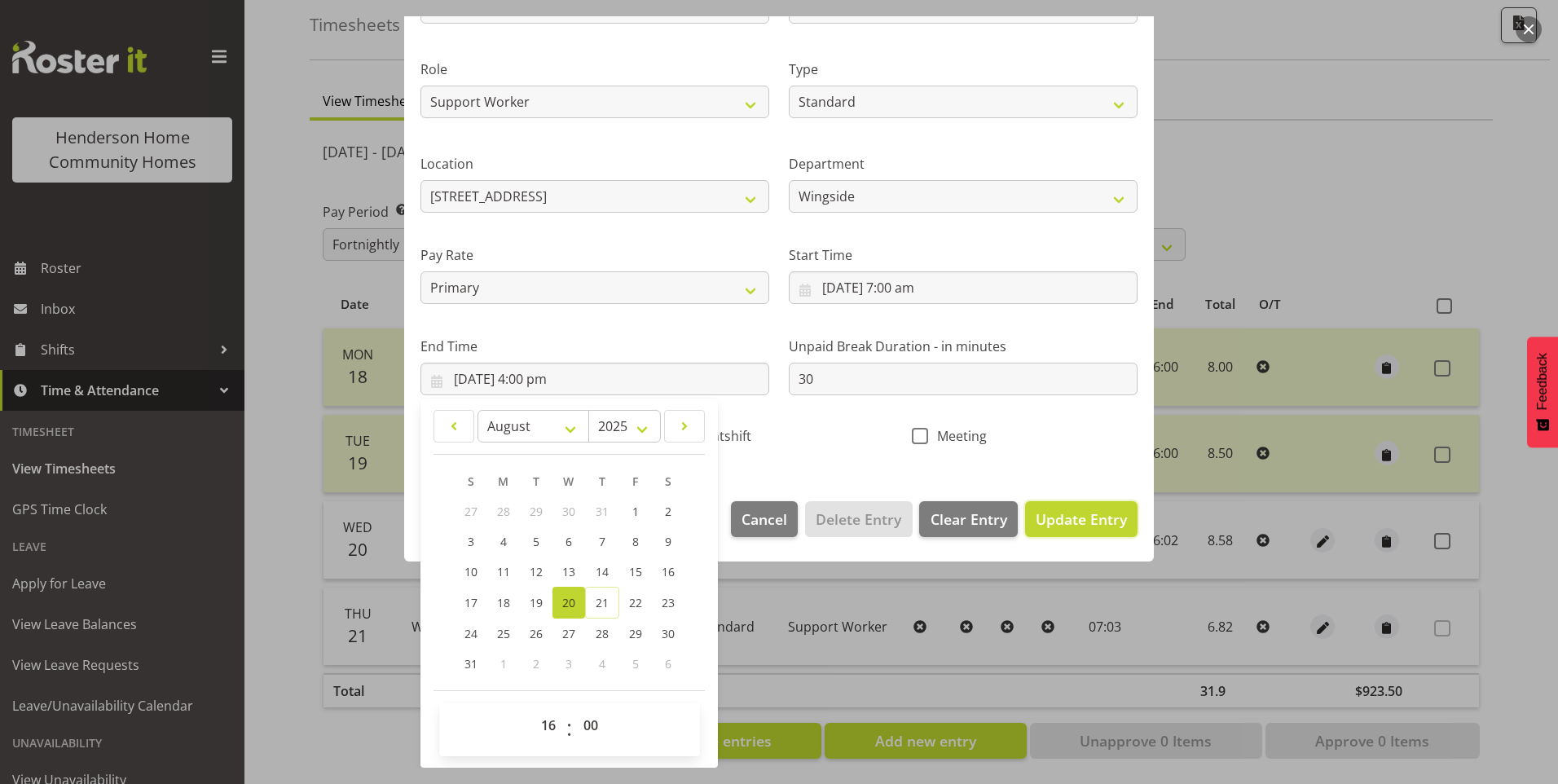
drag, startPoint x: 1070, startPoint y: 510, endPoint x: 1118, endPoint y: 501, distance: 48.8
click at [1070, 510] on span "Update Entry" at bounding box center [1082, 519] width 91 height 19
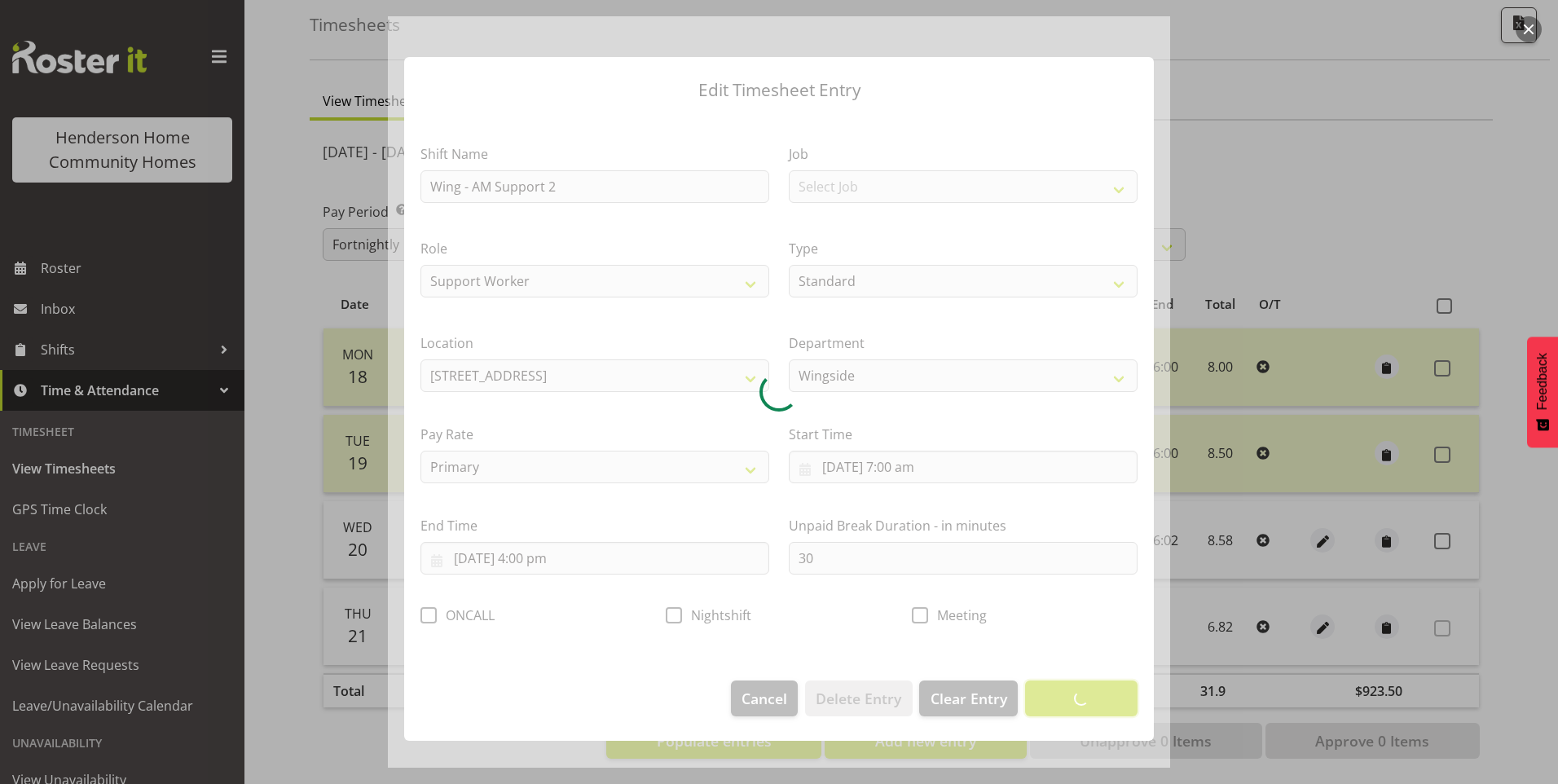
scroll to position [0, 0]
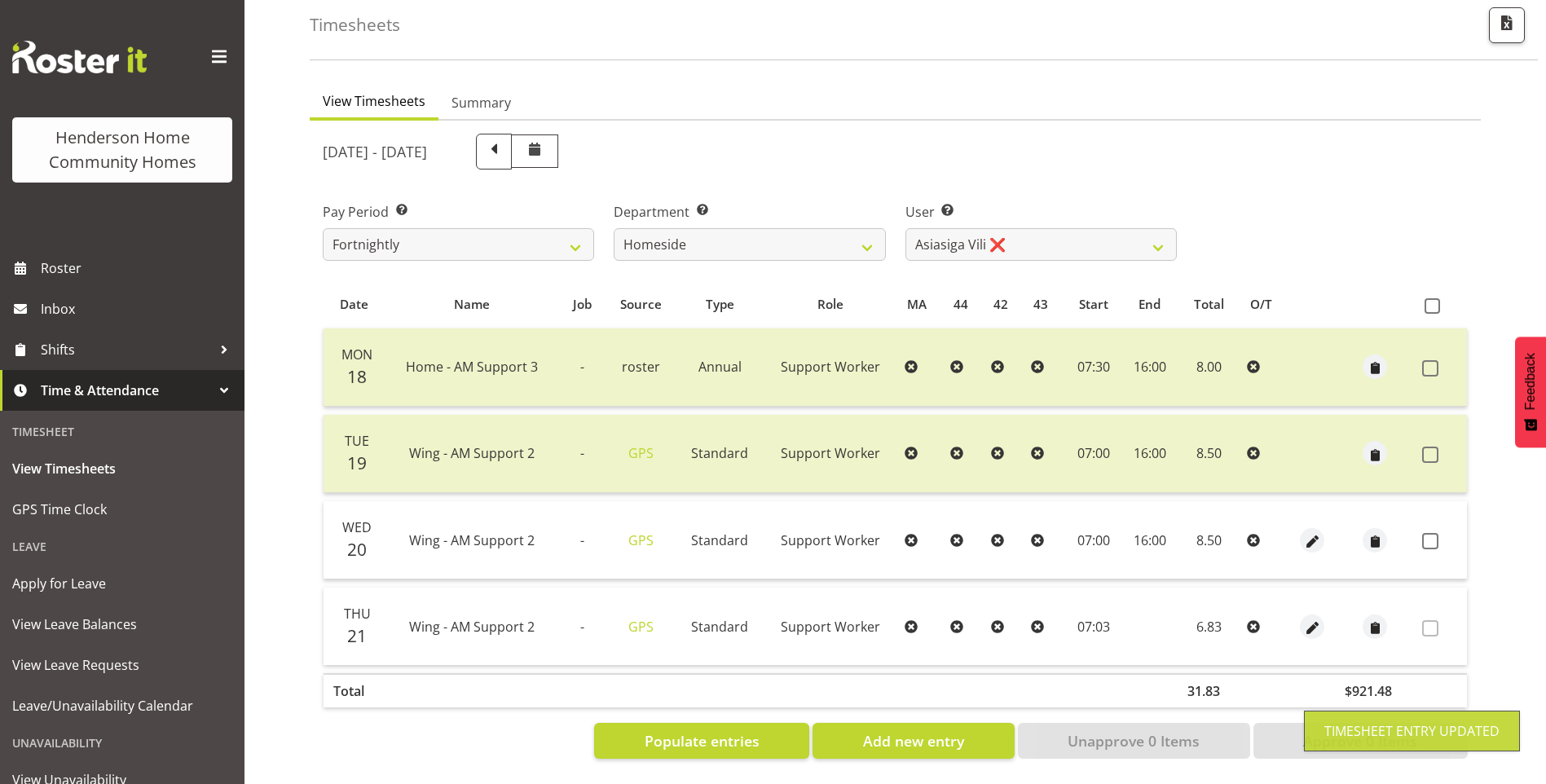
click at [1438, 532] on span at bounding box center [1430, 540] width 17 height 17
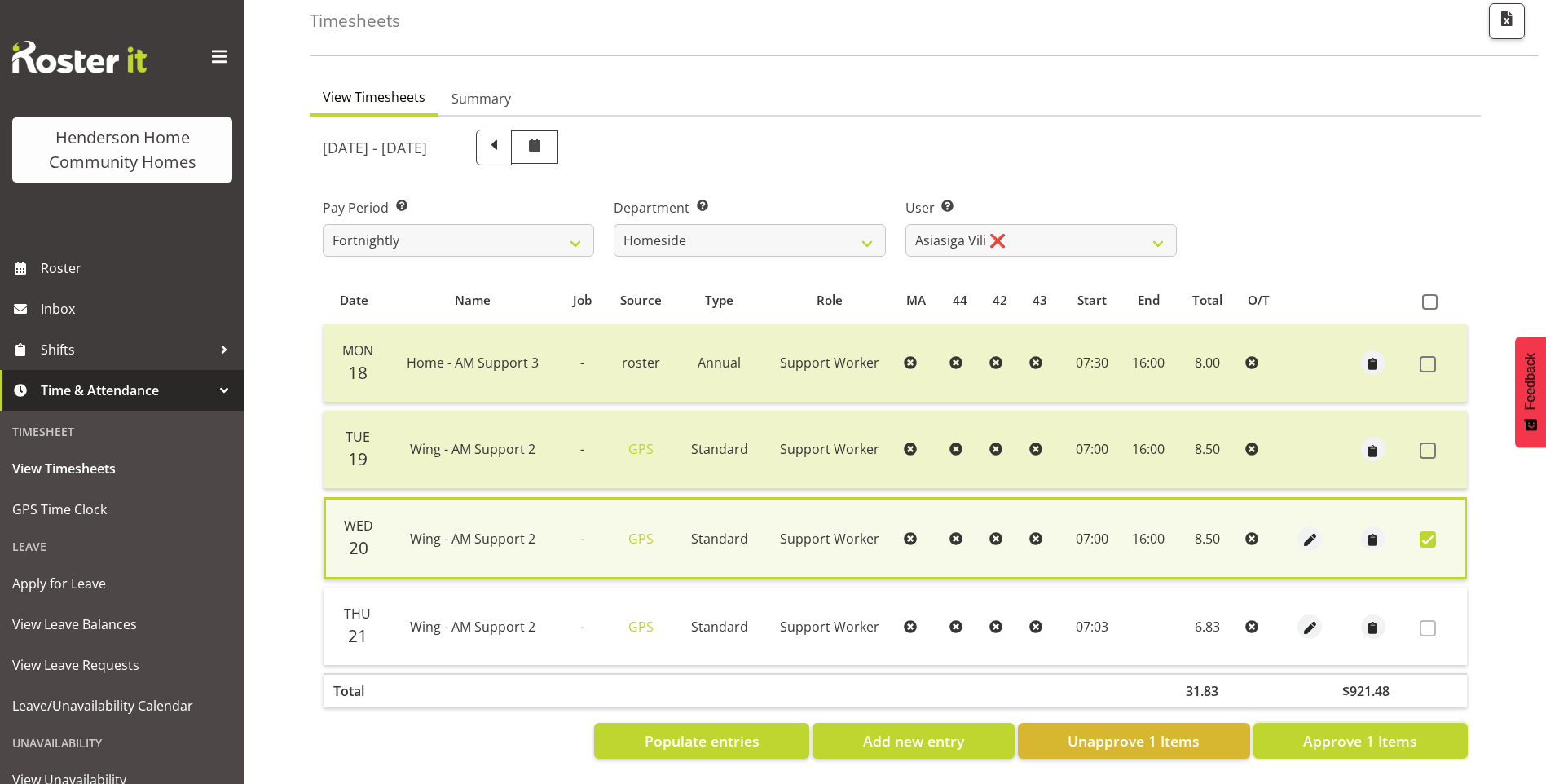
click at [1394, 739] on span "Approve 1 Items" at bounding box center [1360, 740] width 114 height 21
checkbox input "false"
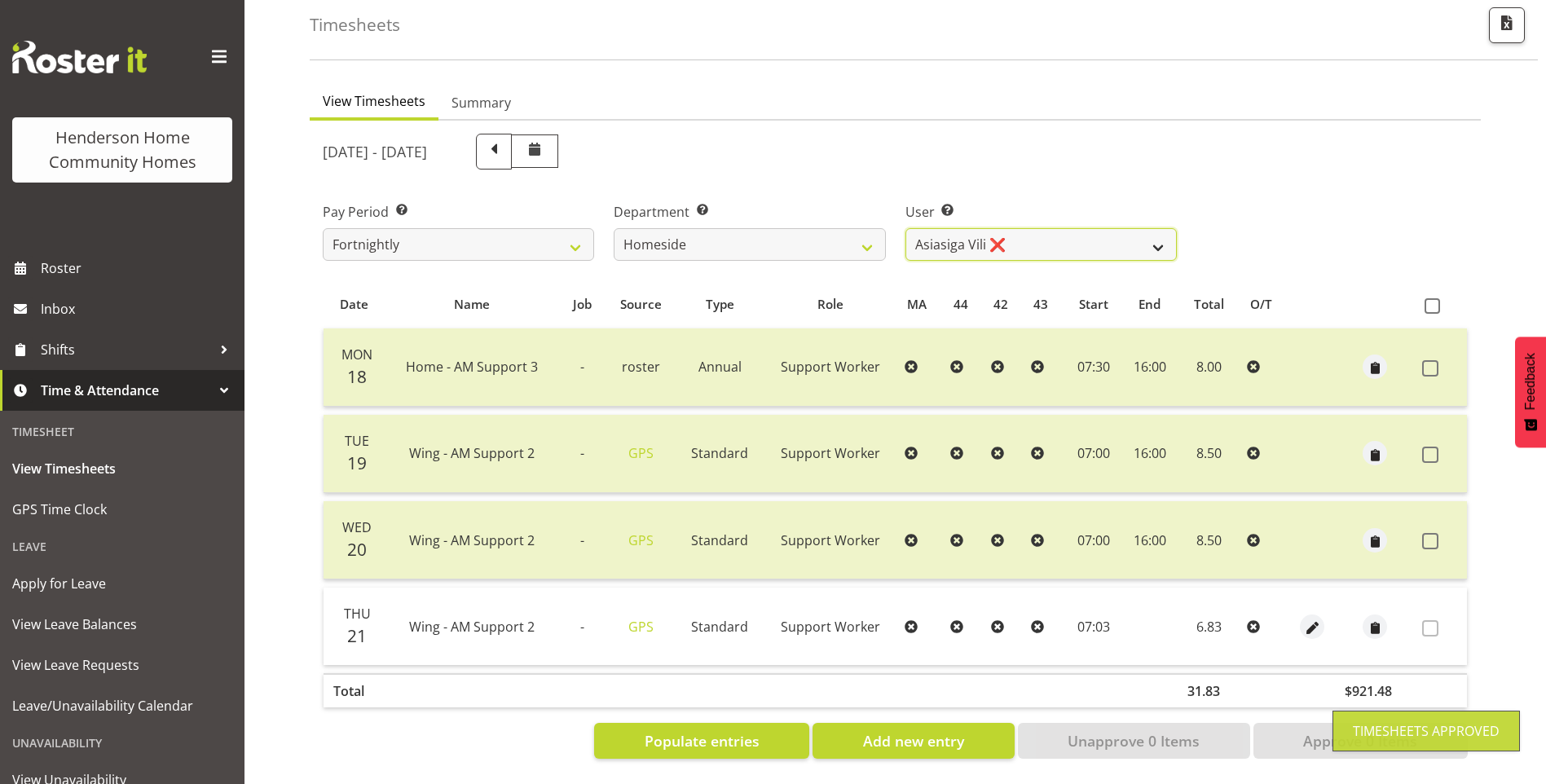
click at [954, 229] on select "[PERSON_NAME] ❌ [PERSON_NAME] ❌ Brijesh (BK) Kachhadiya ❌ [PERSON_NAME] ❌ [PERS…" at bounding box center [1041, 244] width 271 height 32
select select "8539"
click at [905, 228] on select "[PERSON_NAME] ❌ [PERSON_NAME] ❌ Brijesh (BK) Kachhadiya ❌ [PERSON_NAME] ❌ [PERS…" at bounding box center [1041, 244] width 271 height 32
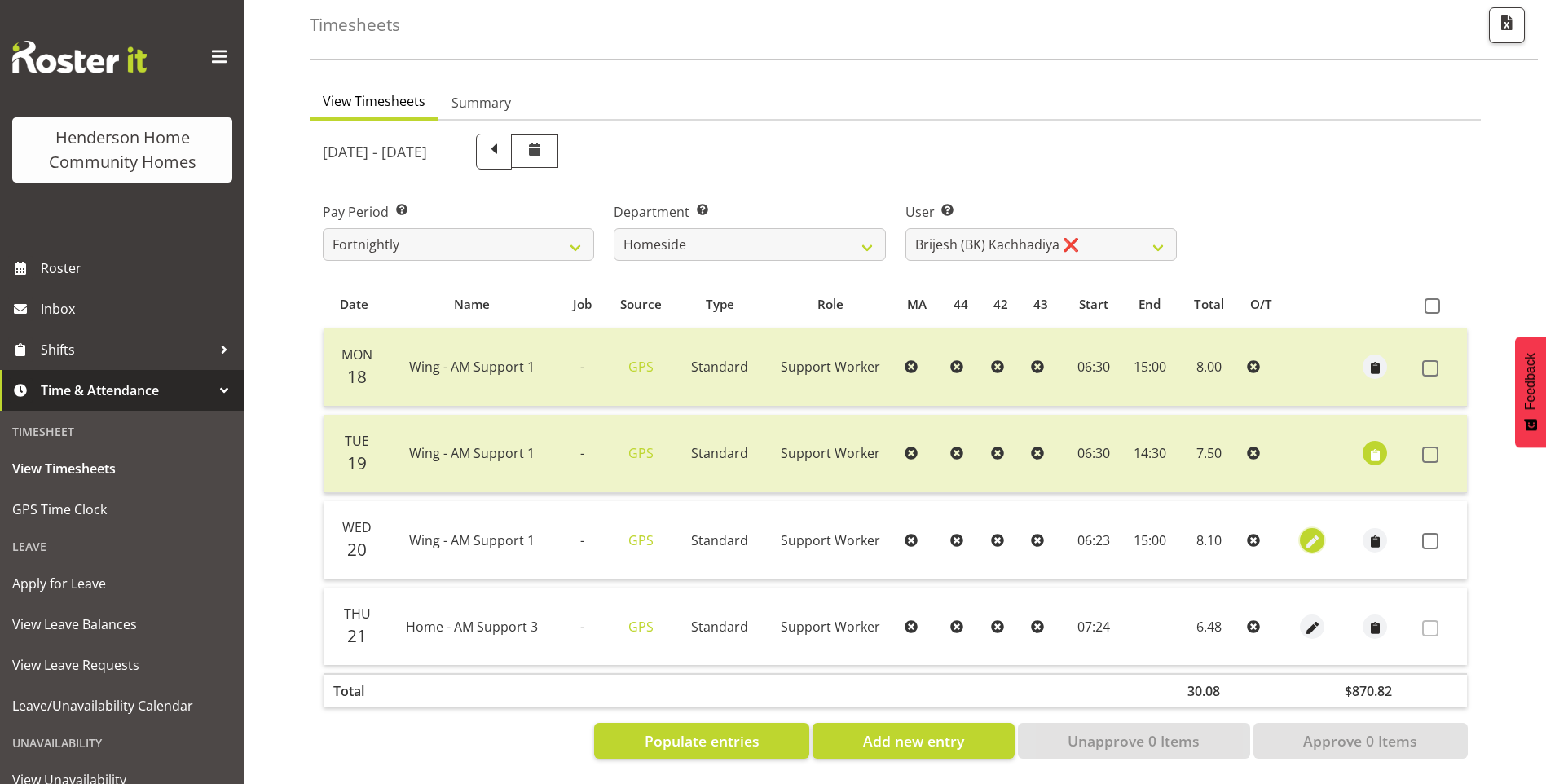
click at [1314, 532] on span "button" at bounding box center [1312, 541] width 18 height 18
select select "Standard"
select select "749"
select select "7"
select select "2025"
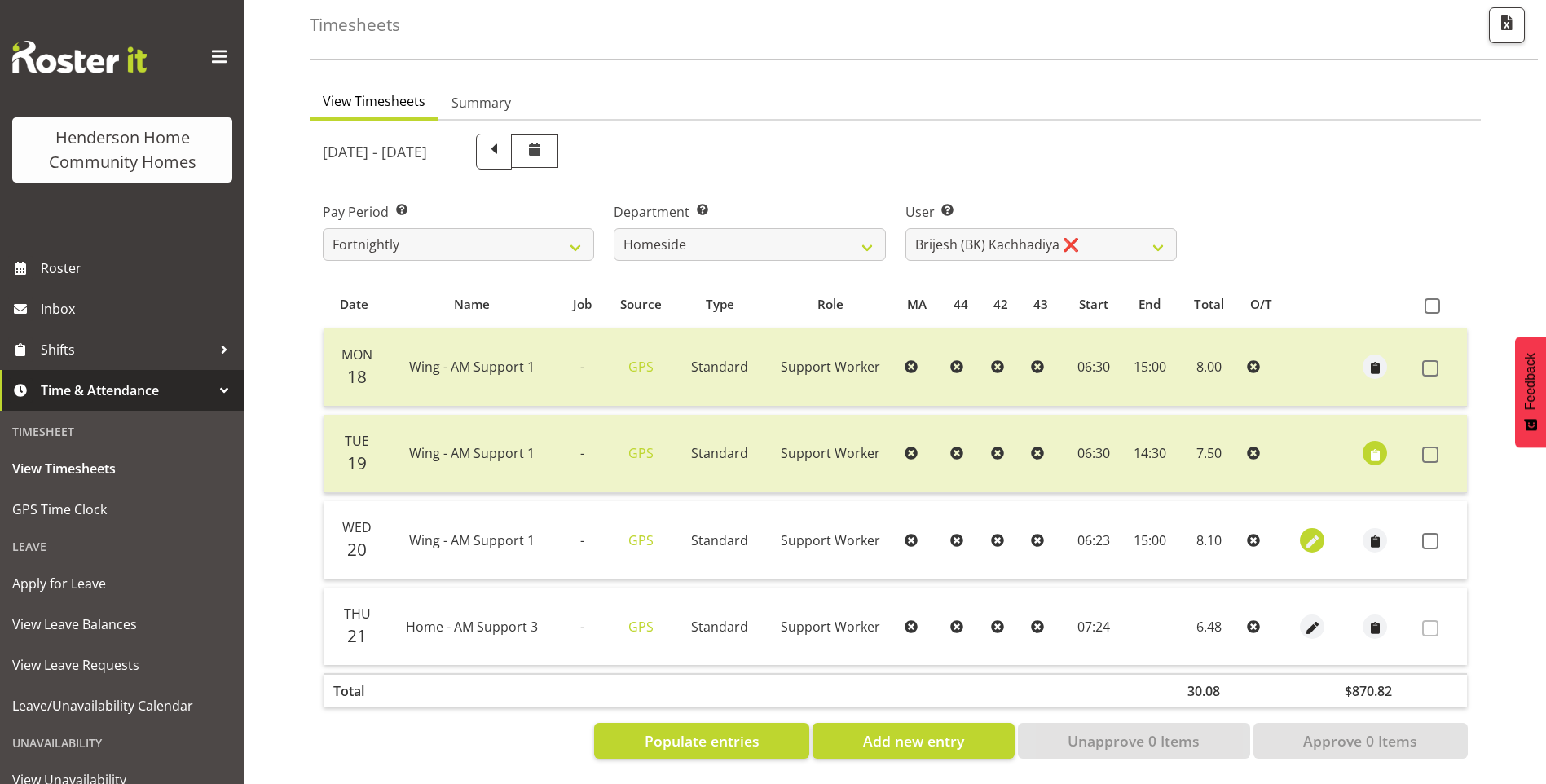
select select "6"
select select "23"
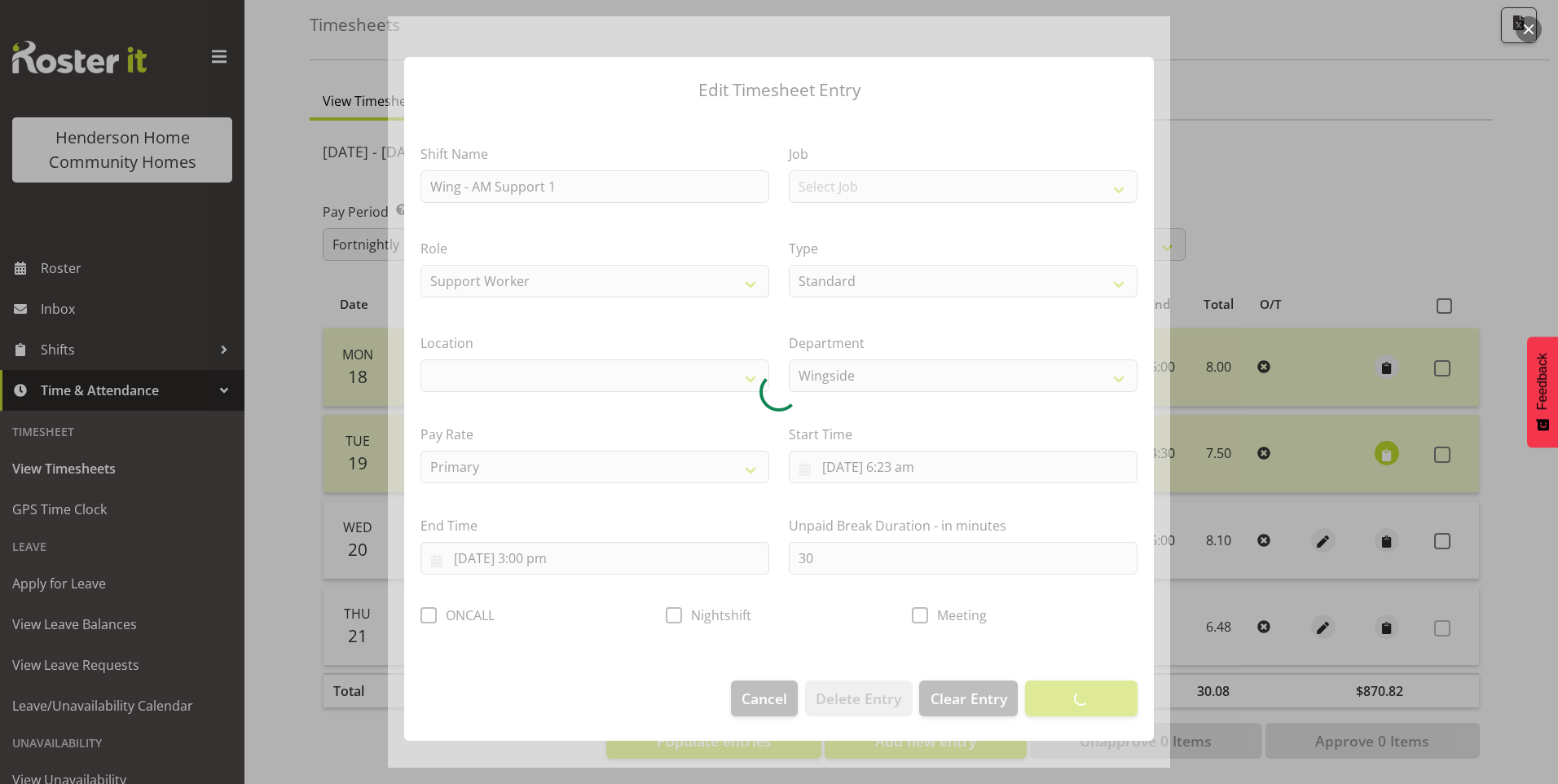
select select "1071"
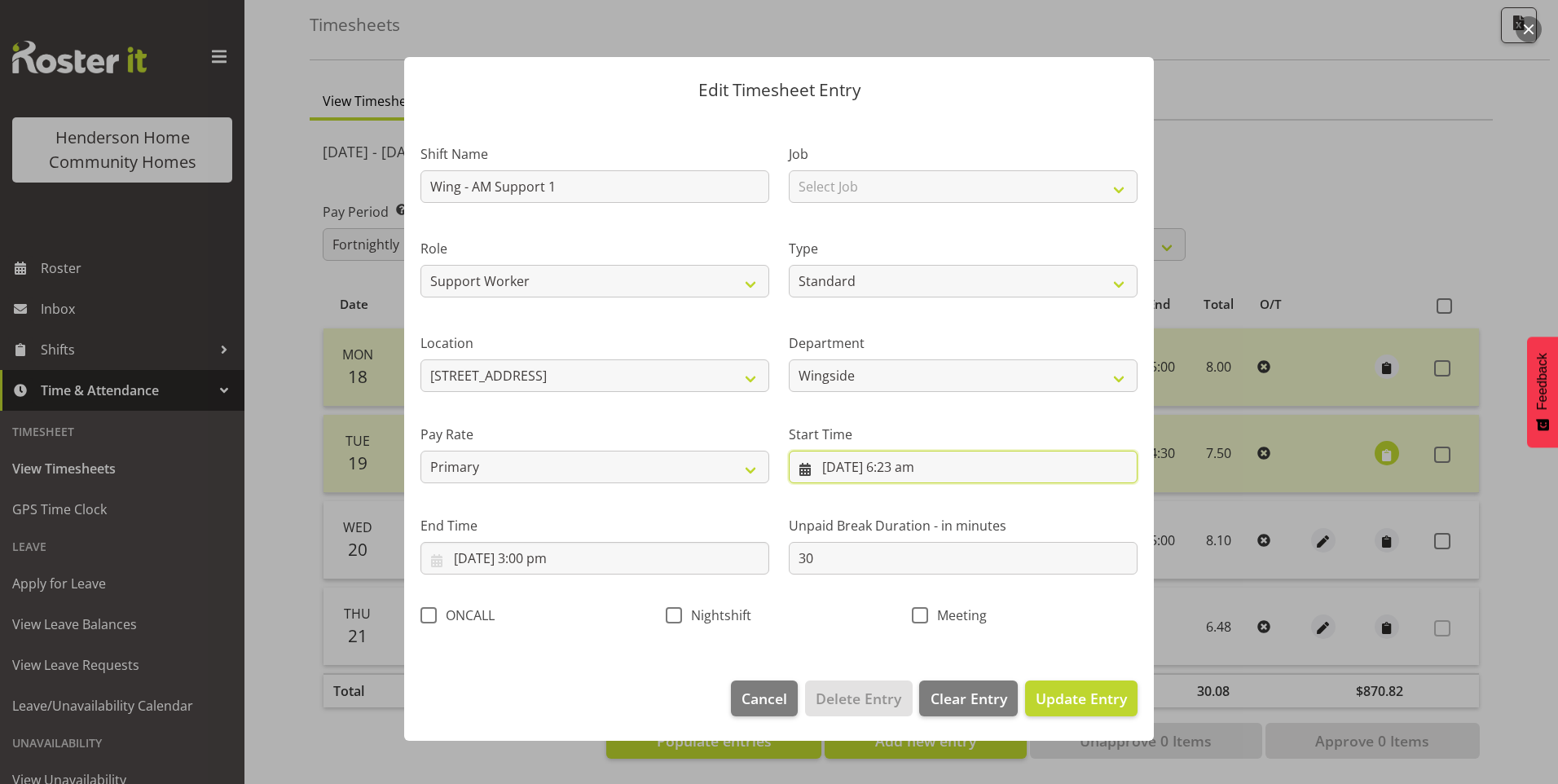
click at [917, 475] on input "[DATE] 6:23 am" at bounding box center [963, 467] width 349 height 32
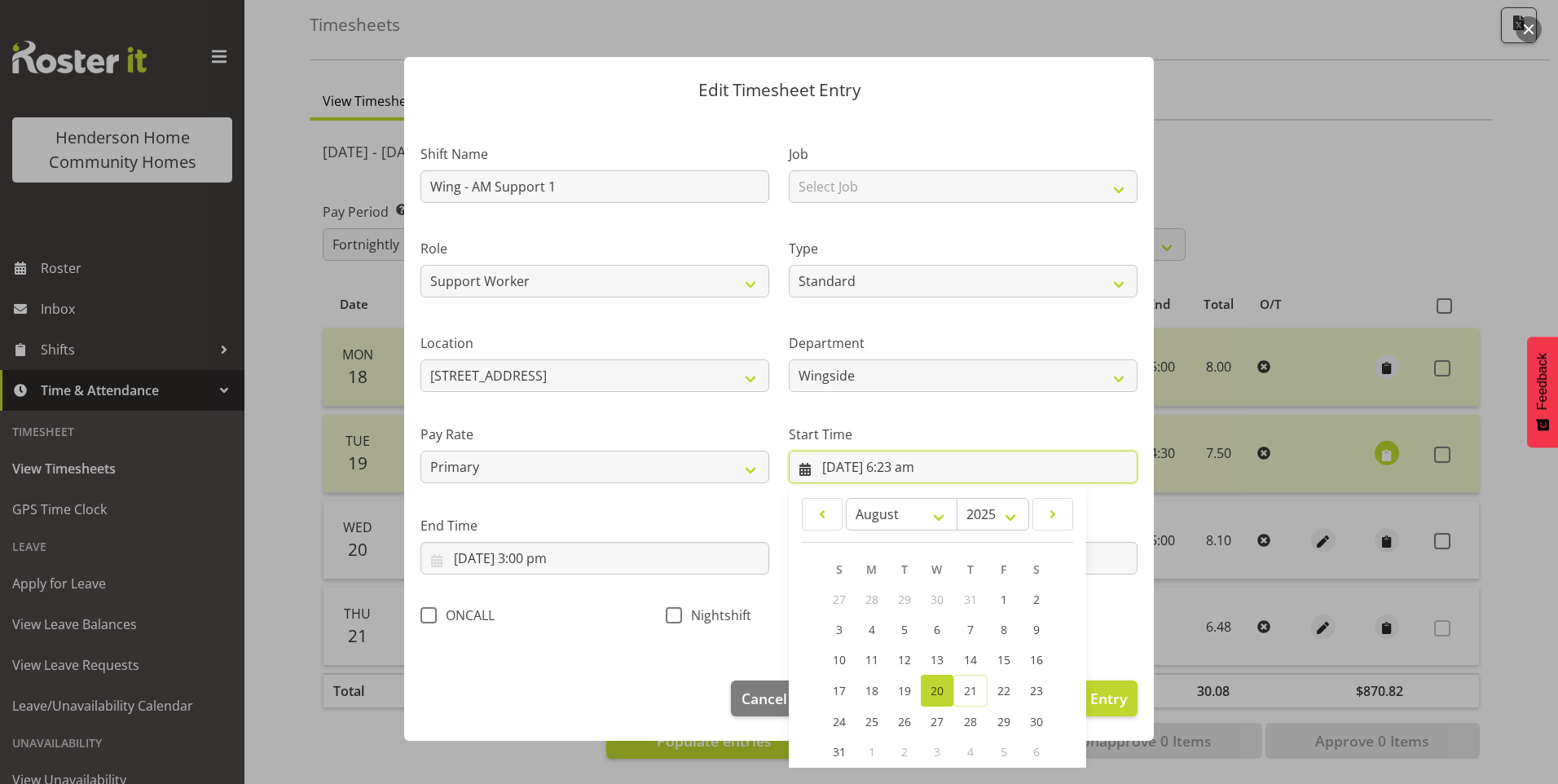
scroll to position [88, 0]
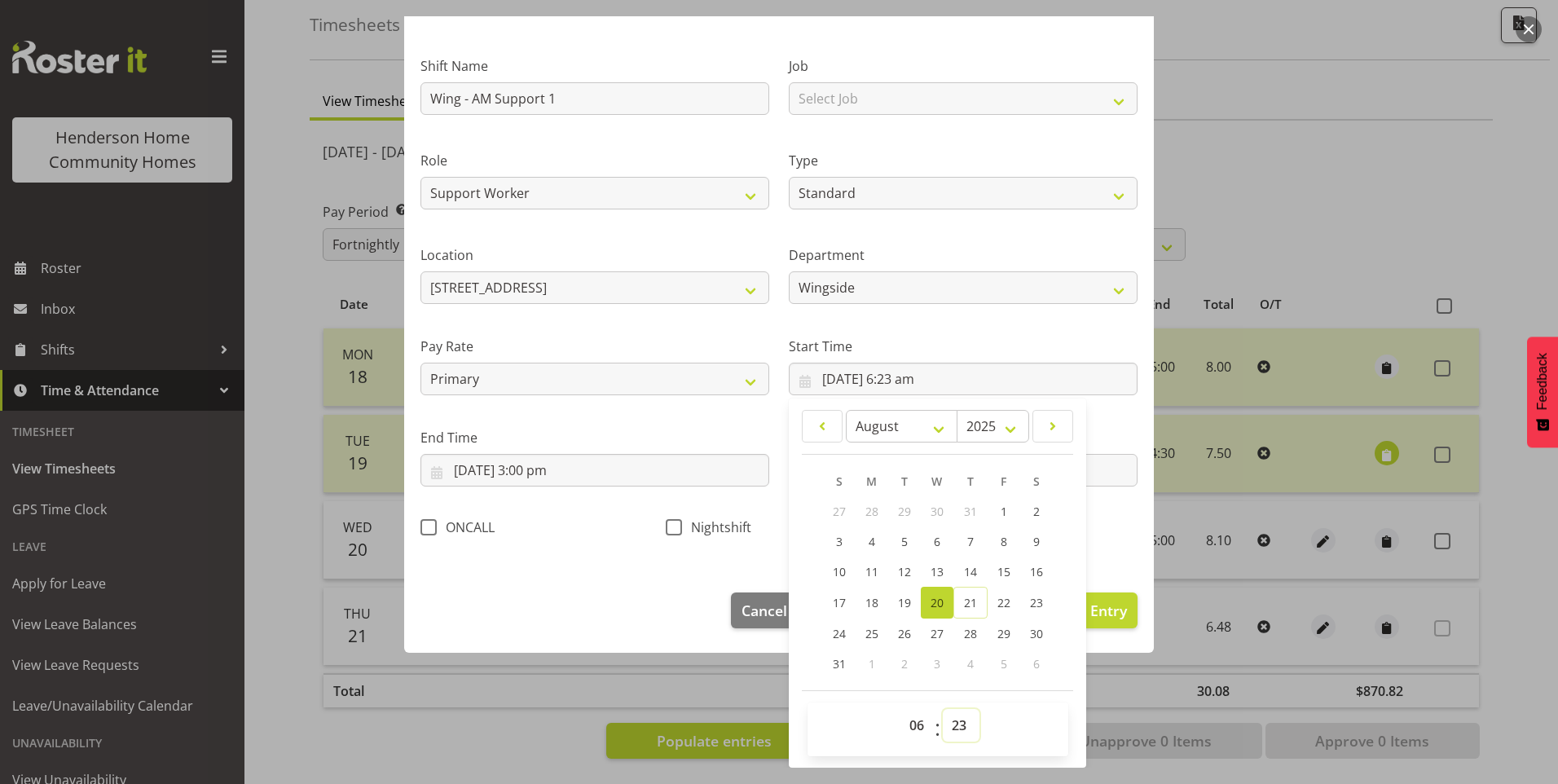
click at [948, 727] on select "00 01 02 03 04 05 06 07 08 09 10 11 12 13 14 15 16 17 18 19 20 21 22 23 24 25 2…" at bounding box center [961, 724] width 37 height 32
select select "30"
click at [943, 709] on select "00 01 02 03 04 05 06 07 08 09 10 11 12 13 14 15 16 17 18 19 20 21 22 23 24 25 2…" at bounding box center [961, 724] width 37 height 32
type input "[DATE] 6:30 am"
drag, startPoint x: 1103, startPoint y: 617, endPoint x: 1133, endPoint y: 603, distance: 33.1
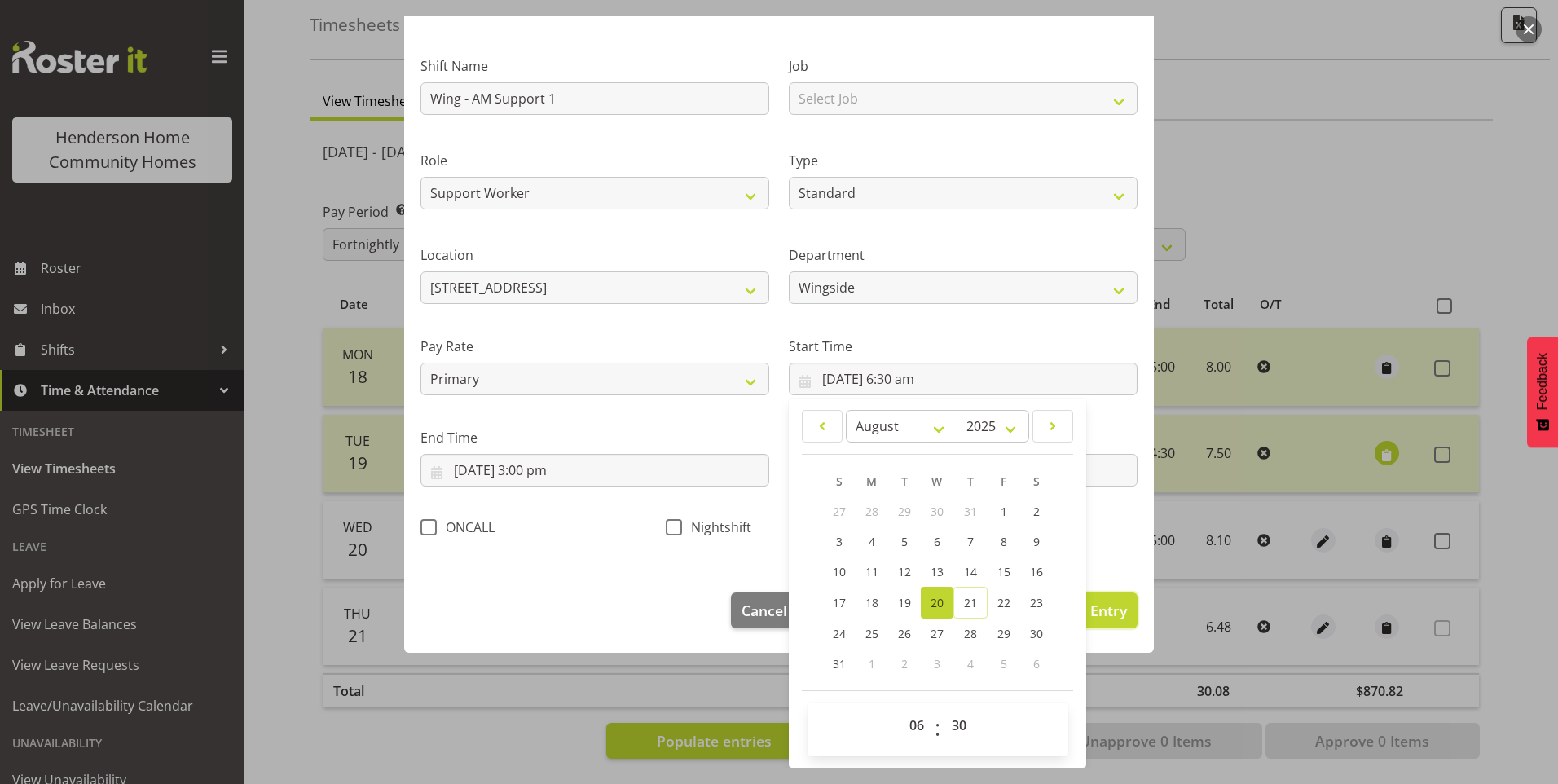
click at [1099, 616] on span "Update Entry" at bounding box center [1082, 610] width 91 height 19
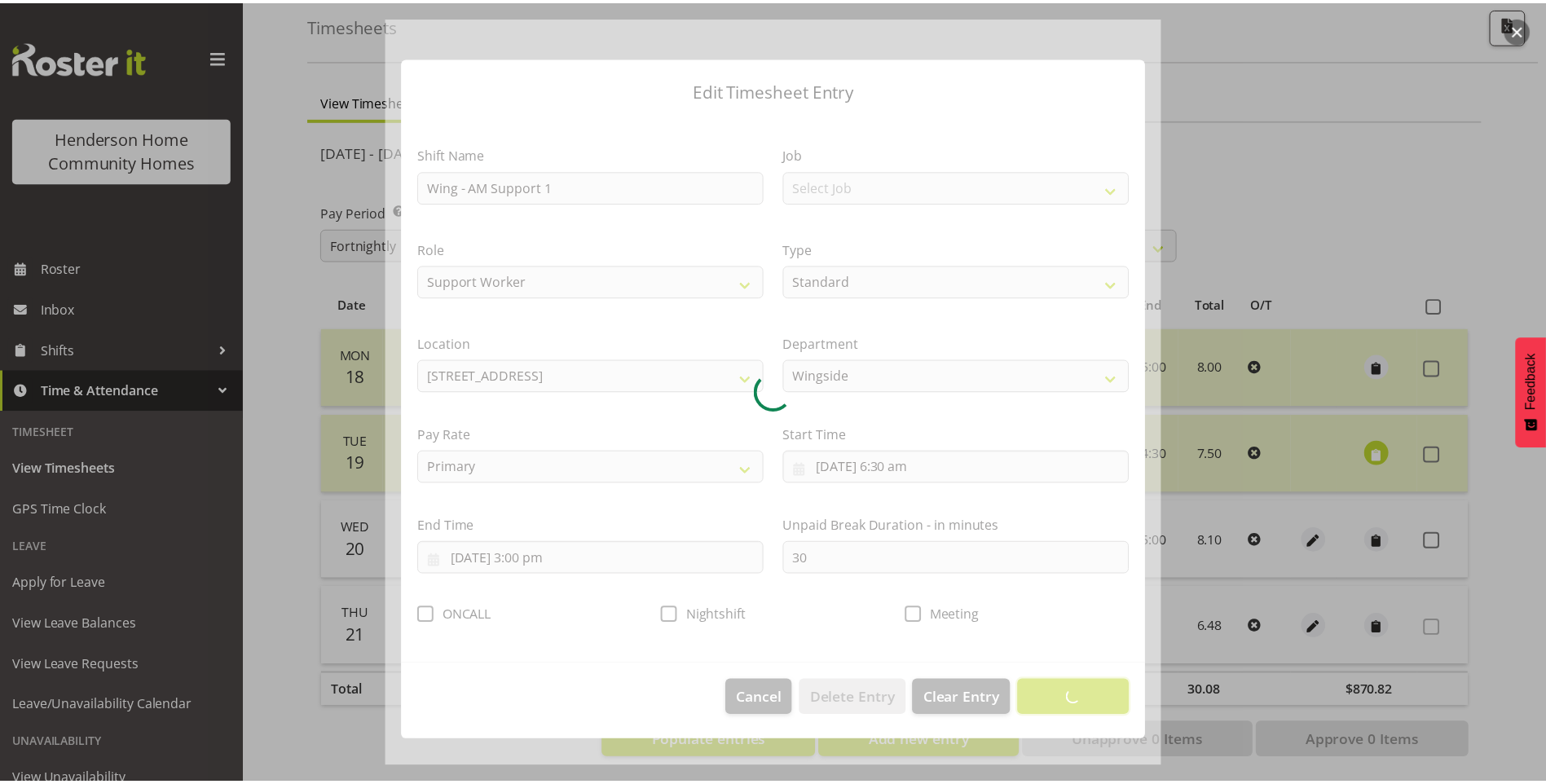
scroll to position [0, 0]
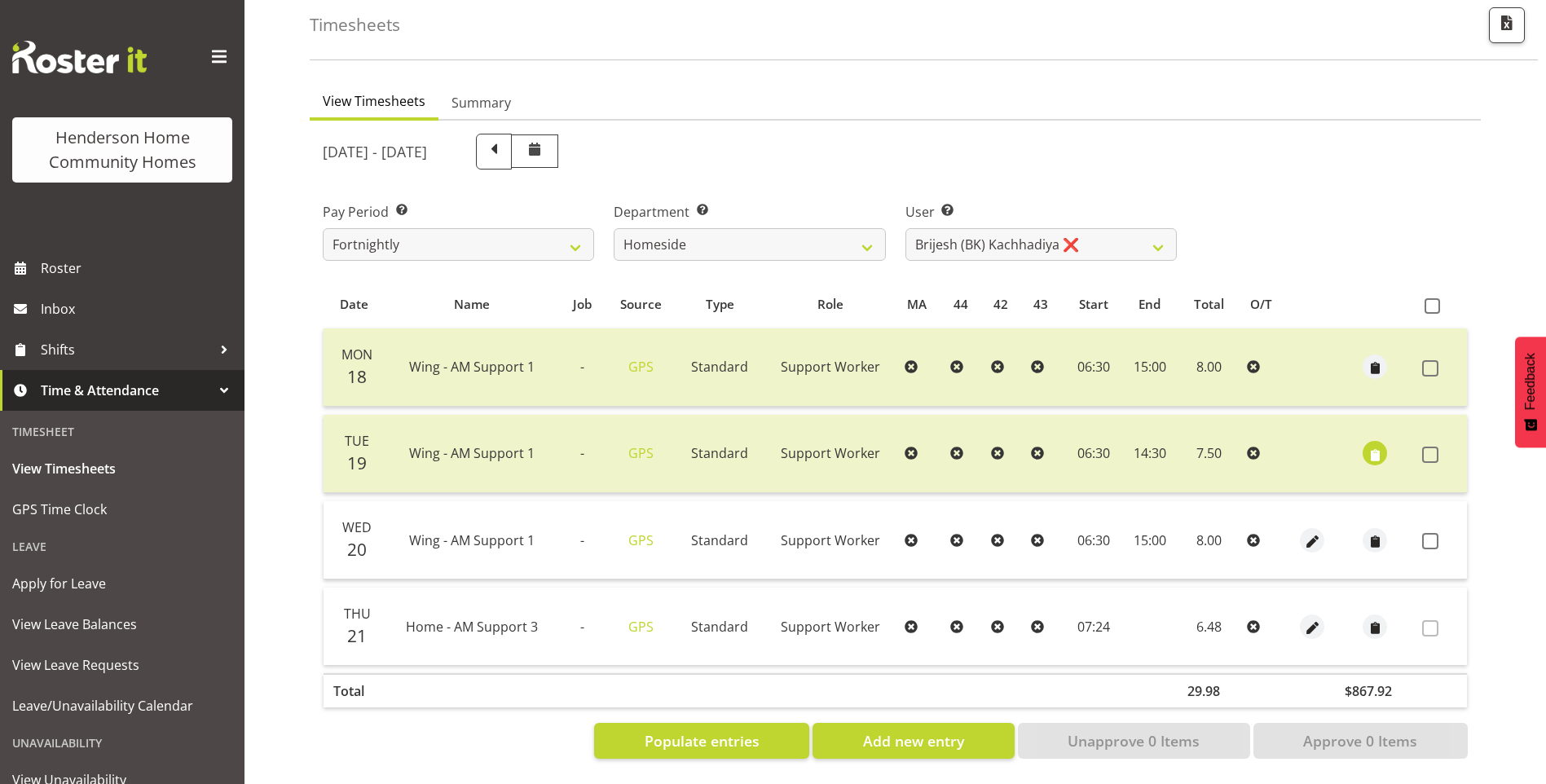
click at [1434, 532] on span at bounding box center [1430, 540] width 17 height 17
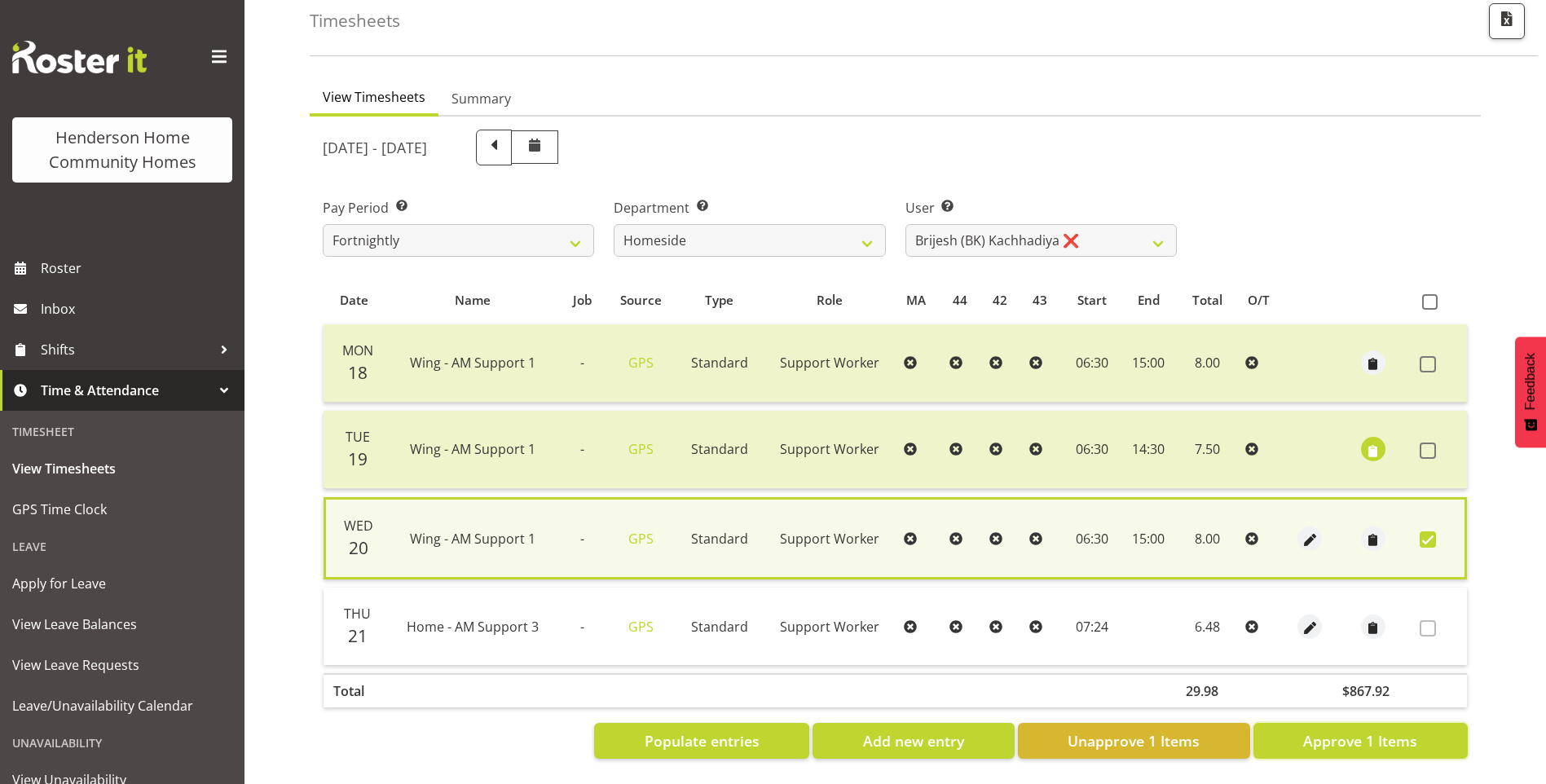
click at [1357, 730] on span "Approve 1 Items" at bounding box center [1360, 740] width 114 height 21
checkbox input "false"
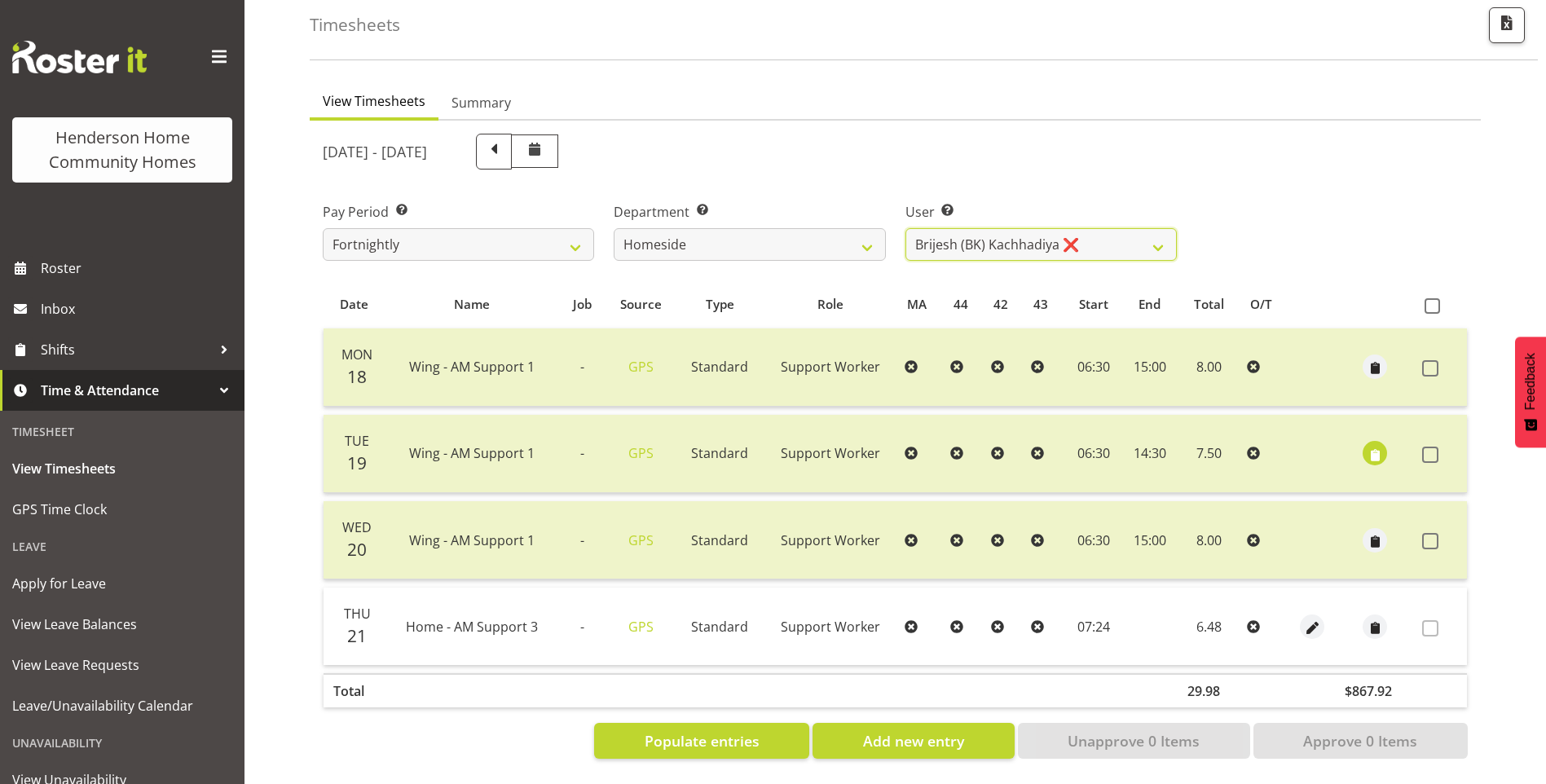
drag, startPoint x: 942, startPoint y: 230, endPoint x: 963, endPoint y: 250, distance: 29.0
click at [942, 230] on select "[PERSON_NAME] ❌ [PERSON_NAME] ❌ Brijesh (BK) Kachhadiya ❌ [PERSON_NAME] ❌ [PERS…" at bounding box center [1041, 244] width 271 height 32
click at [905, 228] on select "[PERSON_NAME] ❌ [PERSON_NAME] ❌ Brijesh (BK) Kachhadiya ❌ [PERSON_NAME] ❌ [PERS…" at bounding box center [1041, 244] width 271 height 32
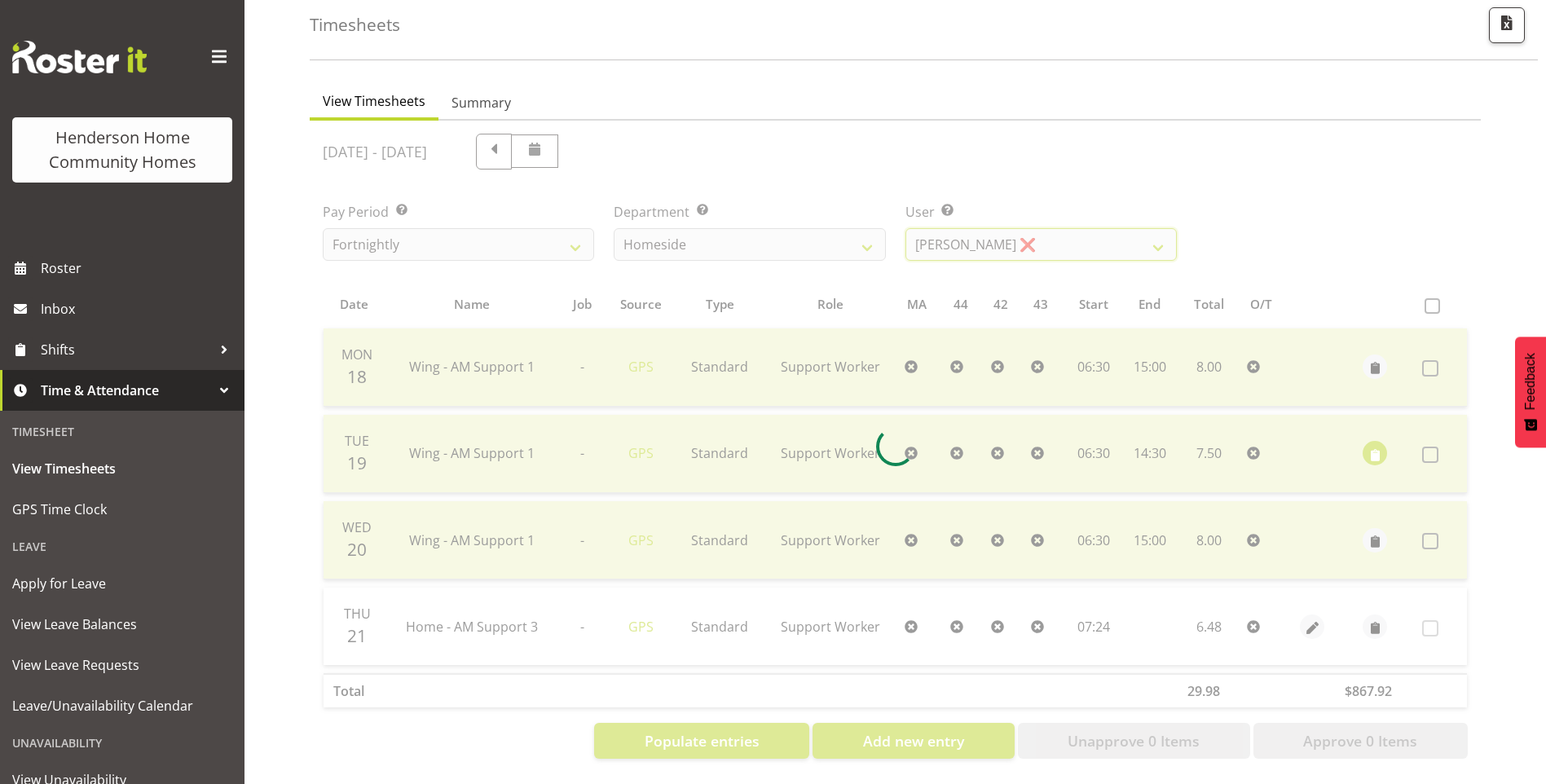
scroll to position [30, 0]
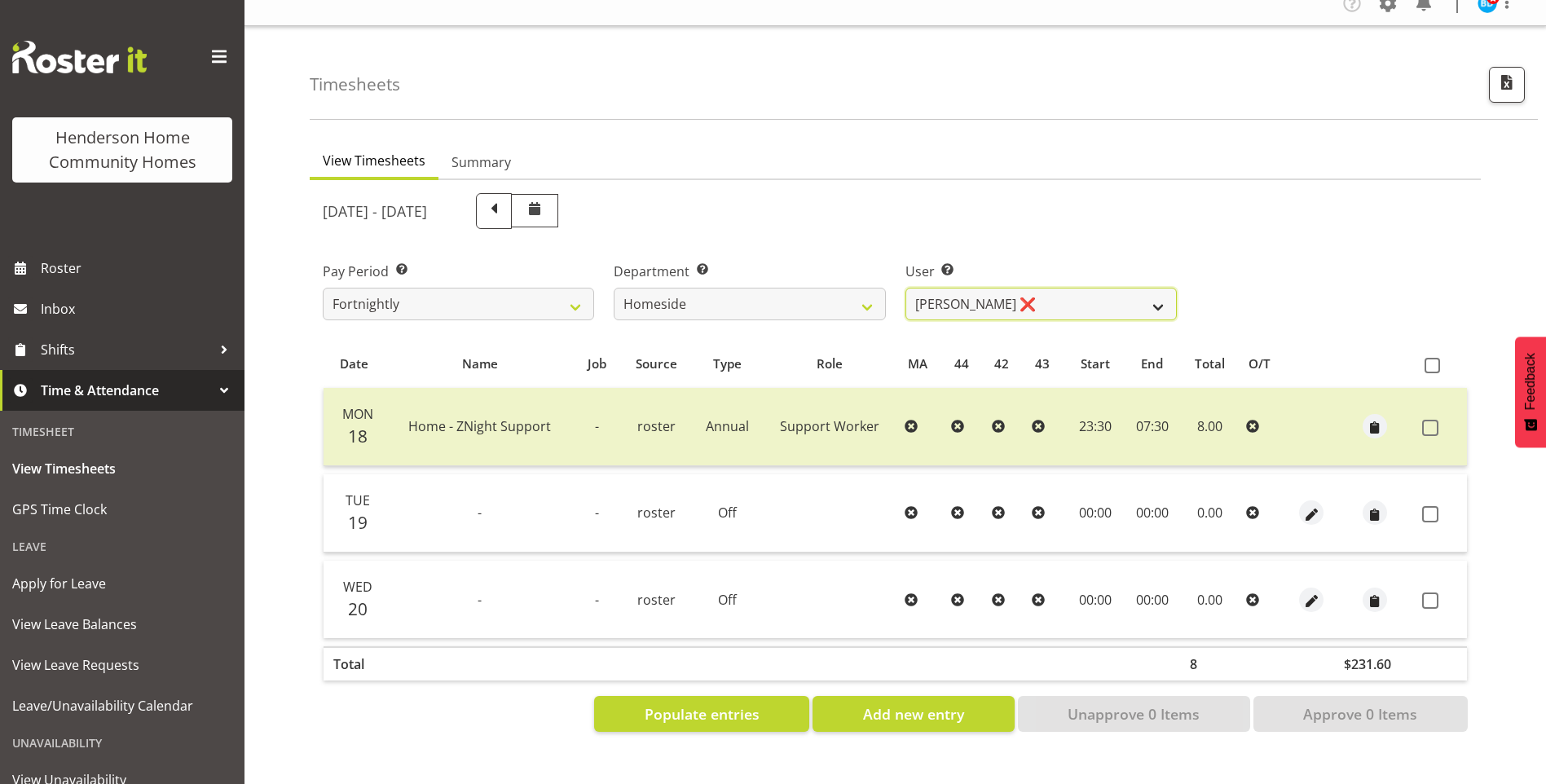
click at [969, 289] on select "[PERSON_NAME] ❌ [PERSON_NAME] ❌ Brijesh (BK) Kachhadiya ❌ [PERSON_NAME] ❌ [PERS…" at bounding box center [1041, 303] width 271 height 32
select select "8534"
click at [905, 288] on select "[PERSON_NAME] ❌ [PERSON_NAME] ❌ Brijesh (BK) Kachhadiya ❌ [PERSON_NAME] ❌ [PERS…" at bounding box center [1041, 303] width 271 height 32
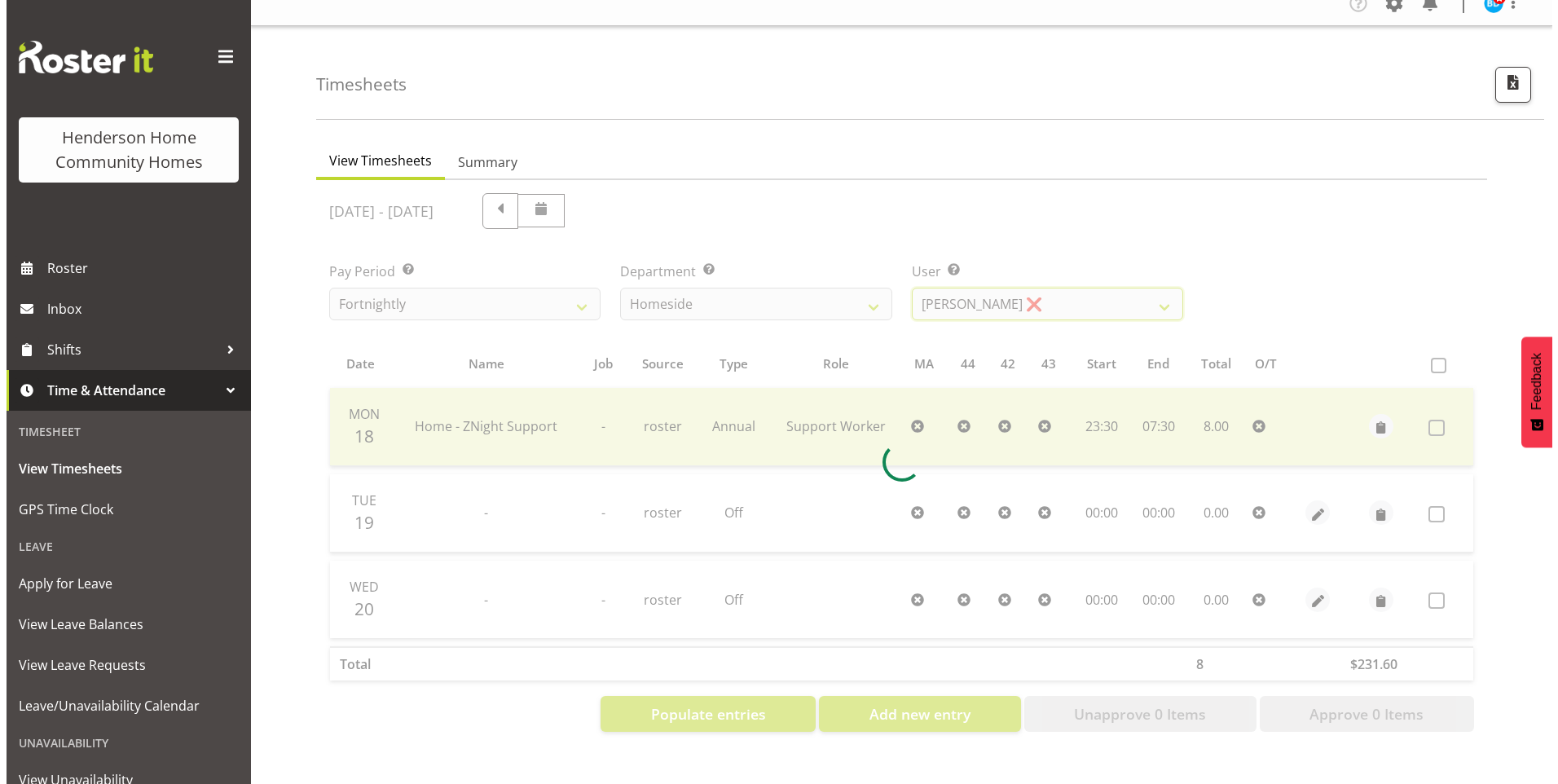
scroll to position [89, 0]
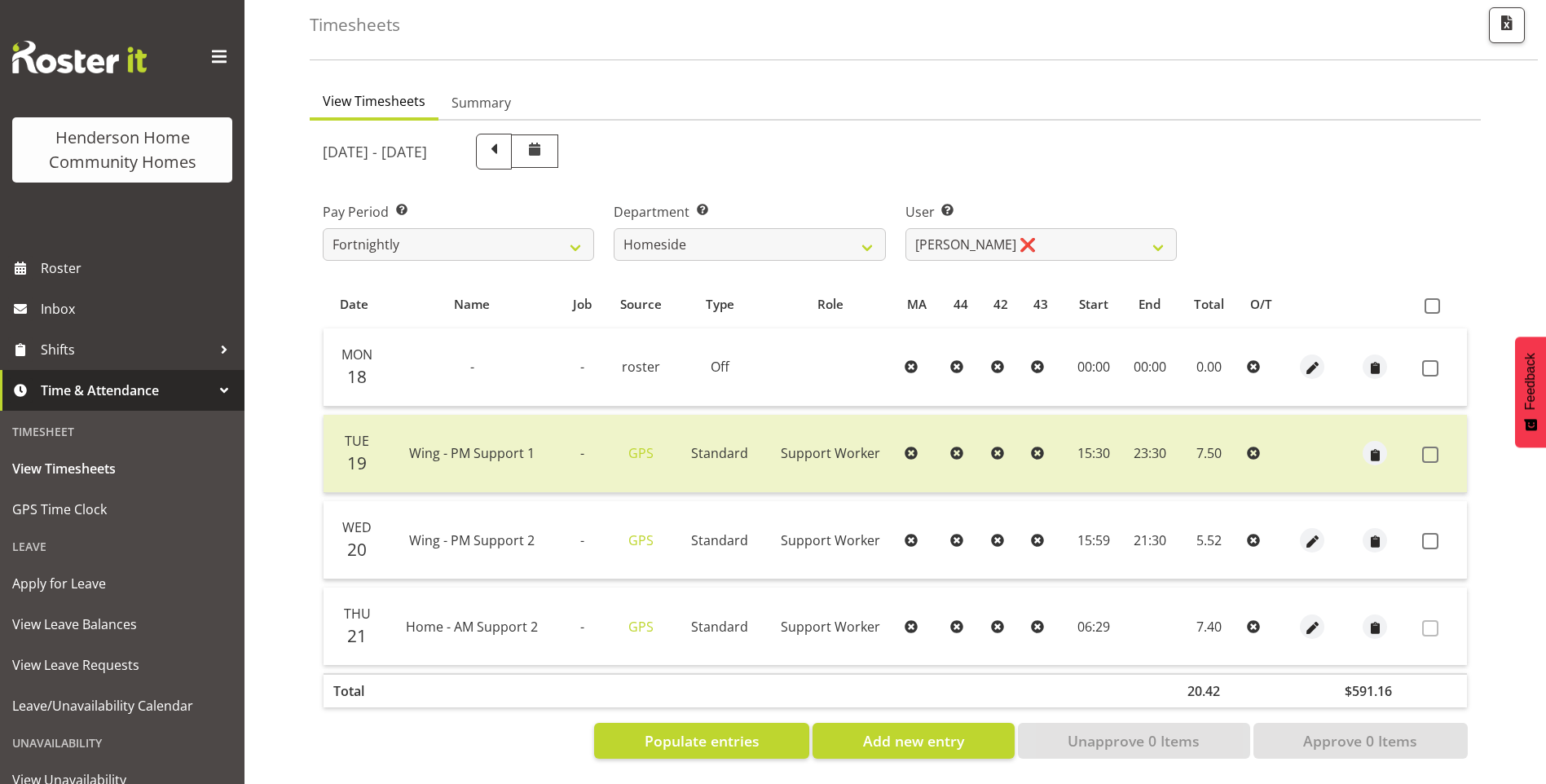
click at [1322, 528] on div at bounding box center [1312, 540] width 32 height 25
click at [1319, 532] on span "button" at bounding box center [1312, 541] width 18 height 18
select select "Standard"
select select "749"
select select "7"
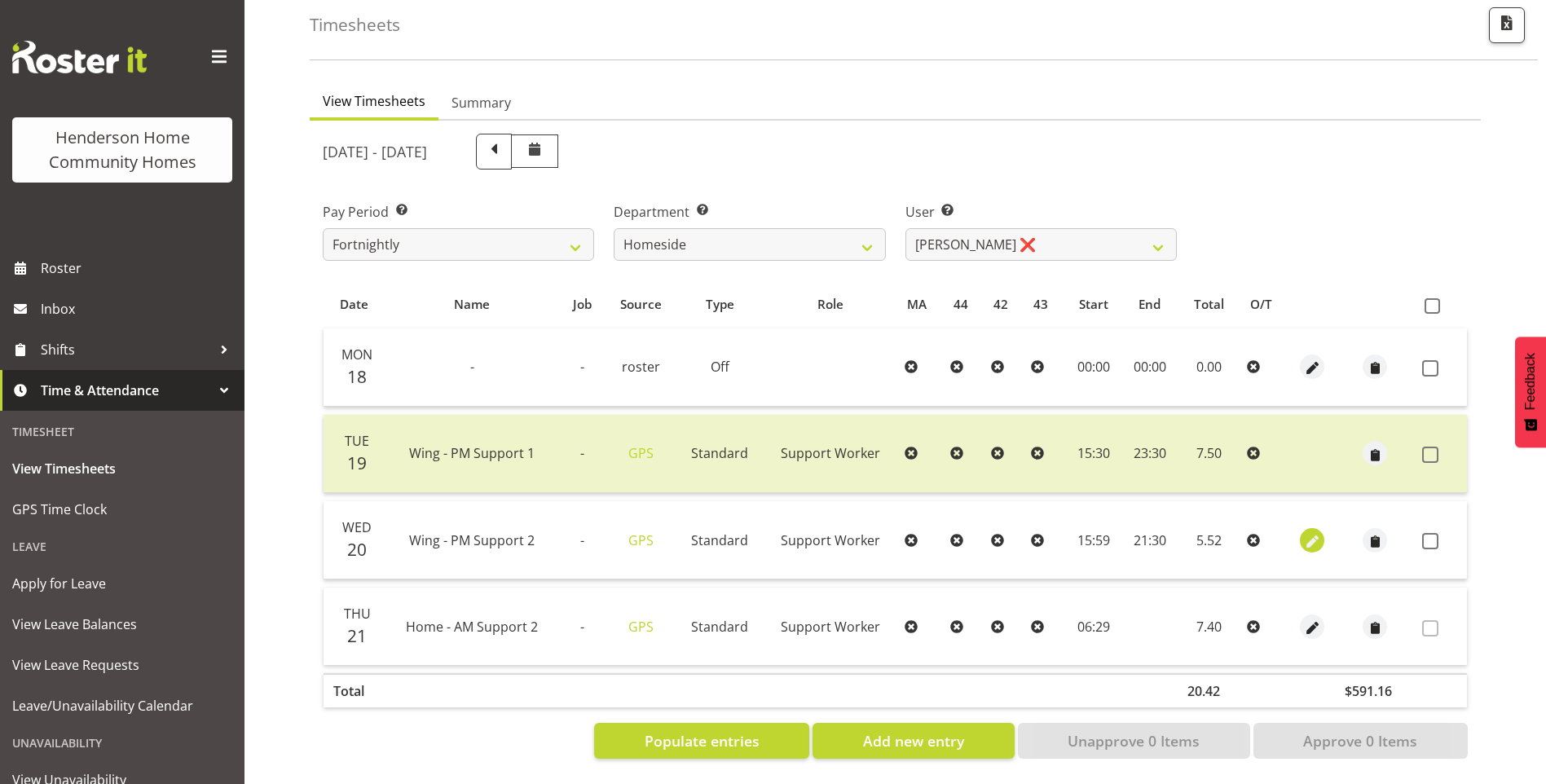
select select "2025"
select select "15"
select select "59"
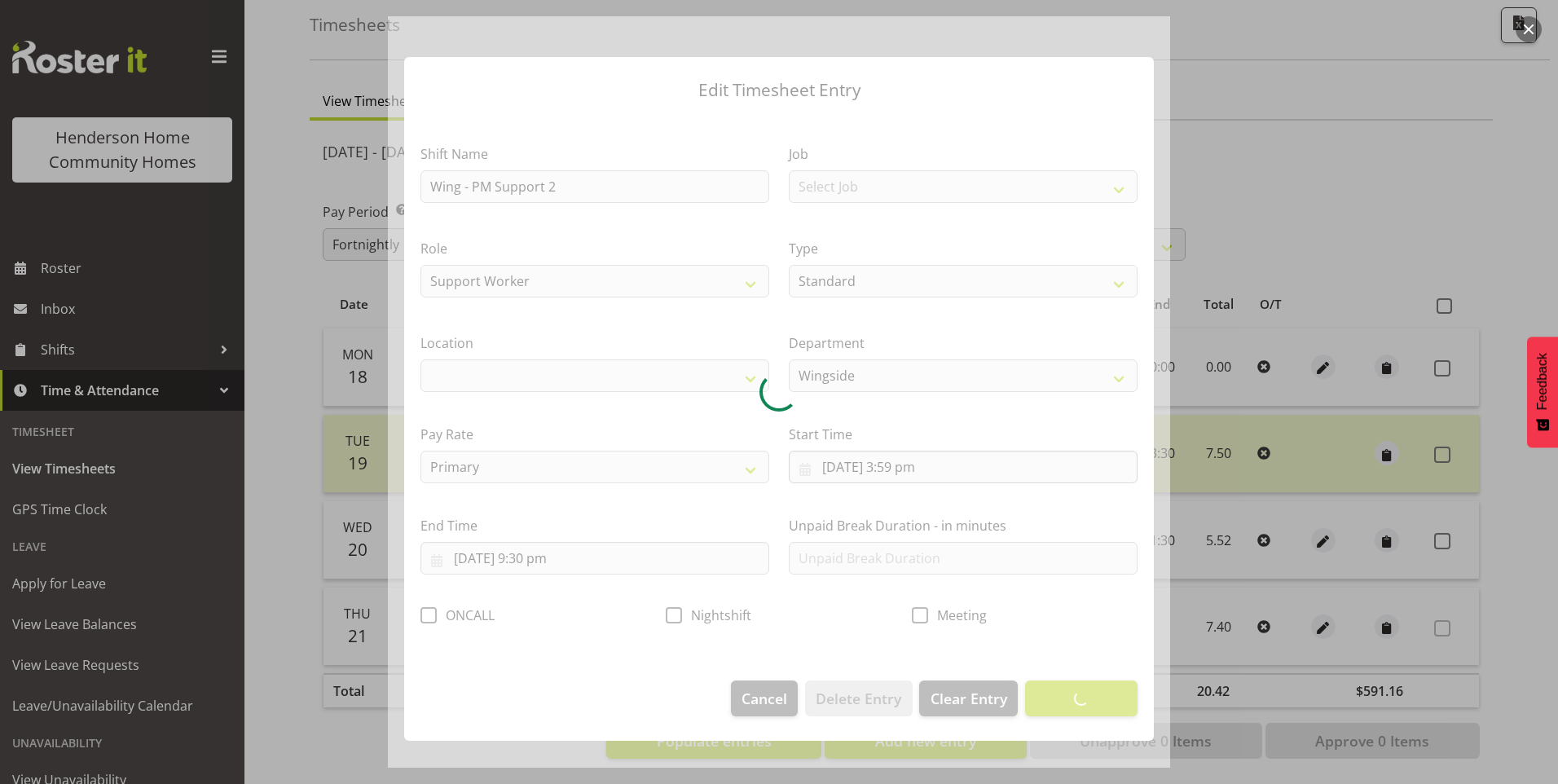
select select "1071"
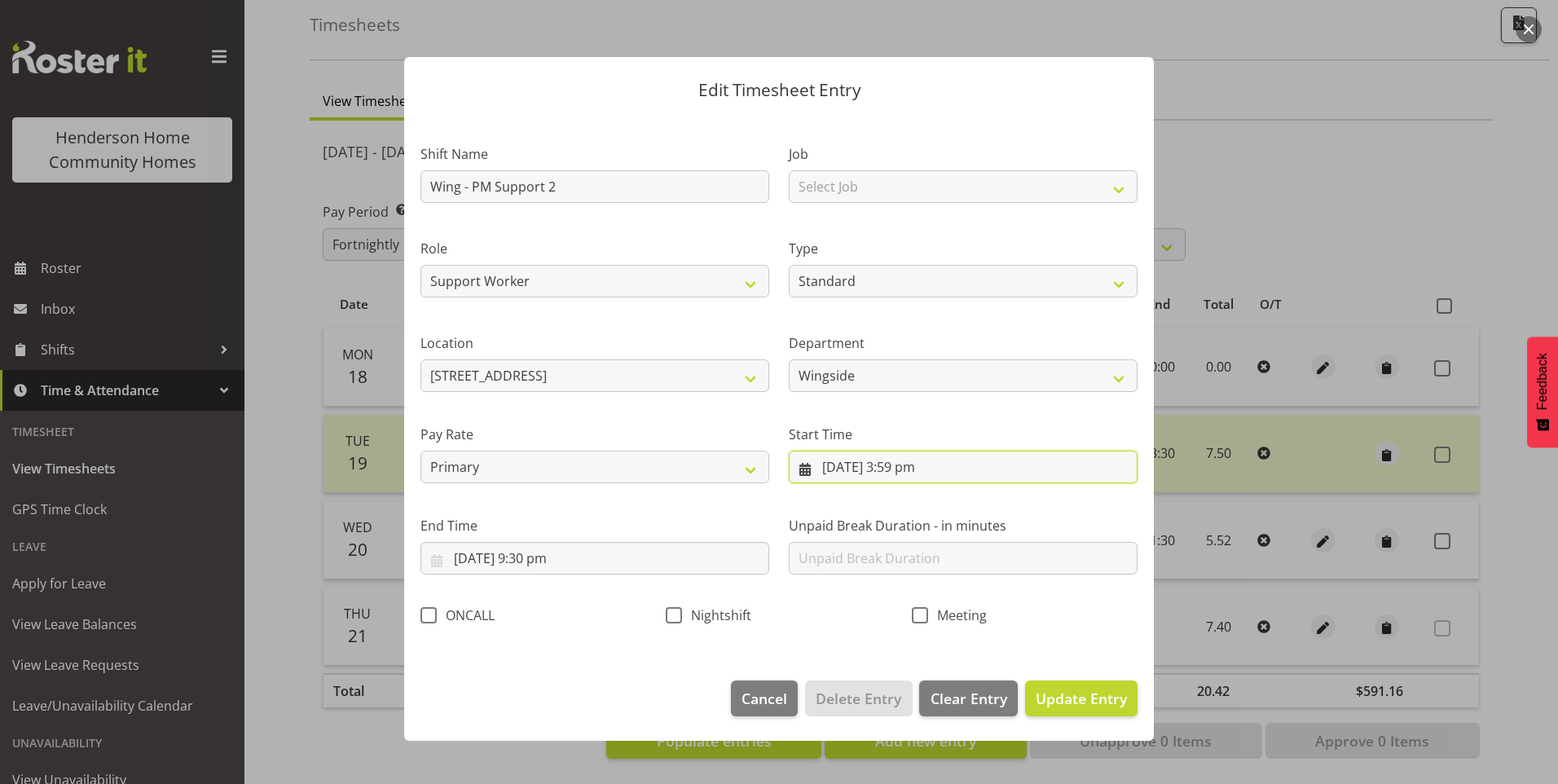
click at [909, 467] on input "[DATE] 3:59 pm" at bounding box center [963, 467] width 349 height 32
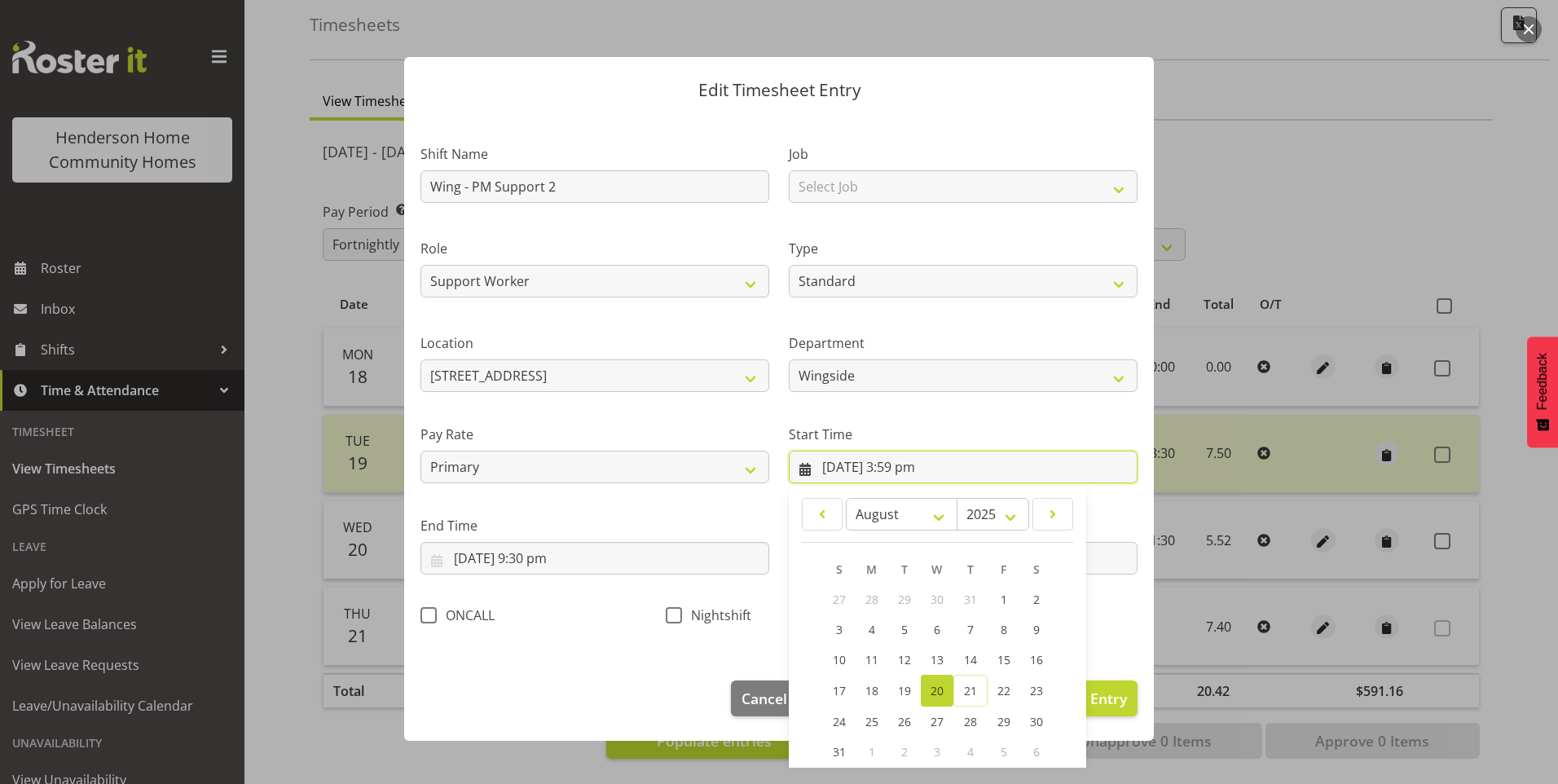
scroll to position [88, 0]
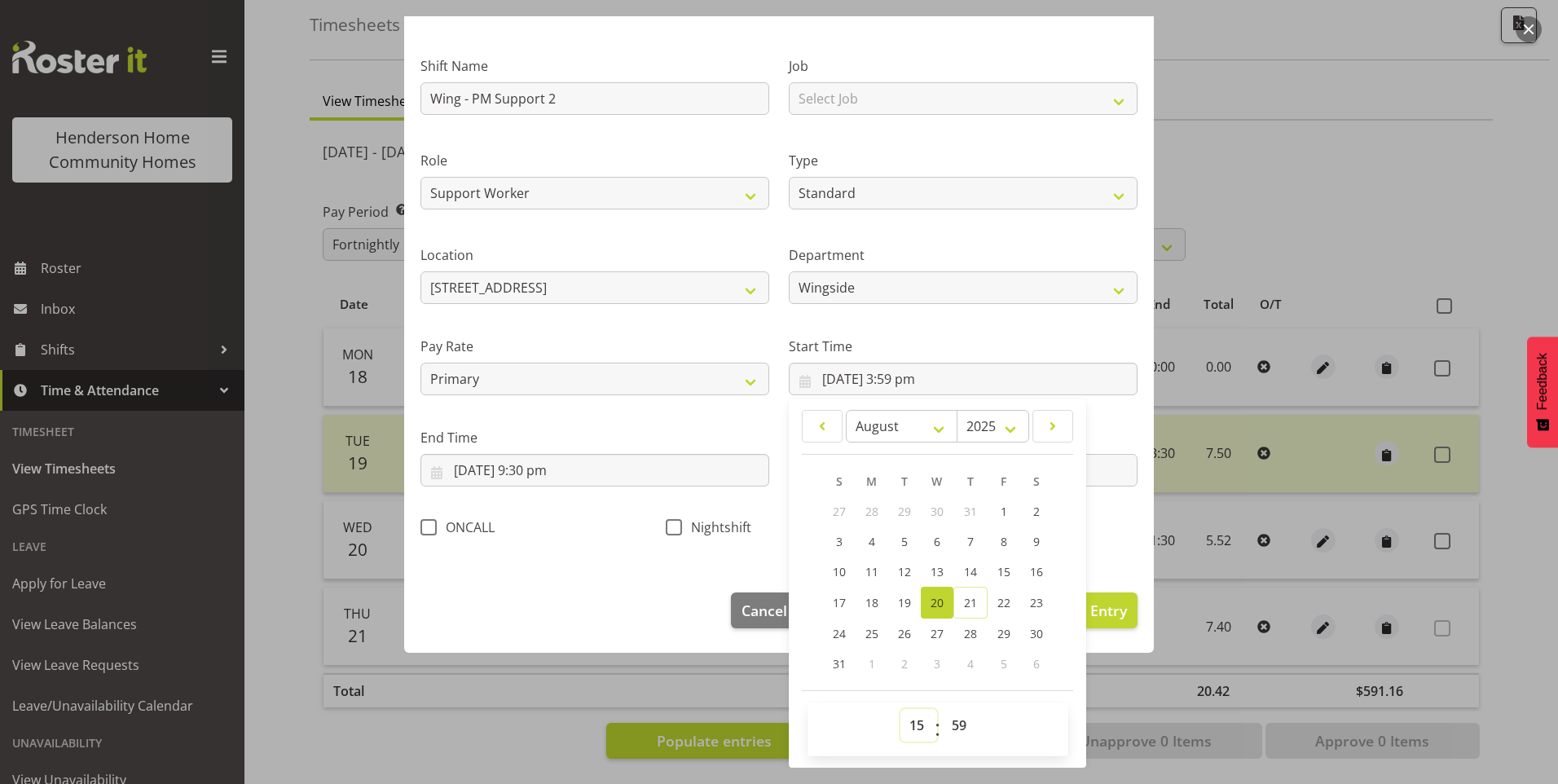
drag, startPoint x: 909, startPoint y: 716, endPoint x: 914, endPoint y: 707, distance: 10.3
click at [909, 714] on select "00 01 02 03 04 05 06 07 08 09 10 11 12 13 14 15 16 17 18 19 20 21 22 23" at bounding box center [918, 724] width 37 height 32
select select "16"
click at [900, 709] on select "00 01 02 03 04 05 06 07 08 09 10 11 12 13 14 15 16 17 18 19 20 21 22 23" at bounding box center [918, 724] width 37 height 32
type input "[DATE] 4:59 pm"
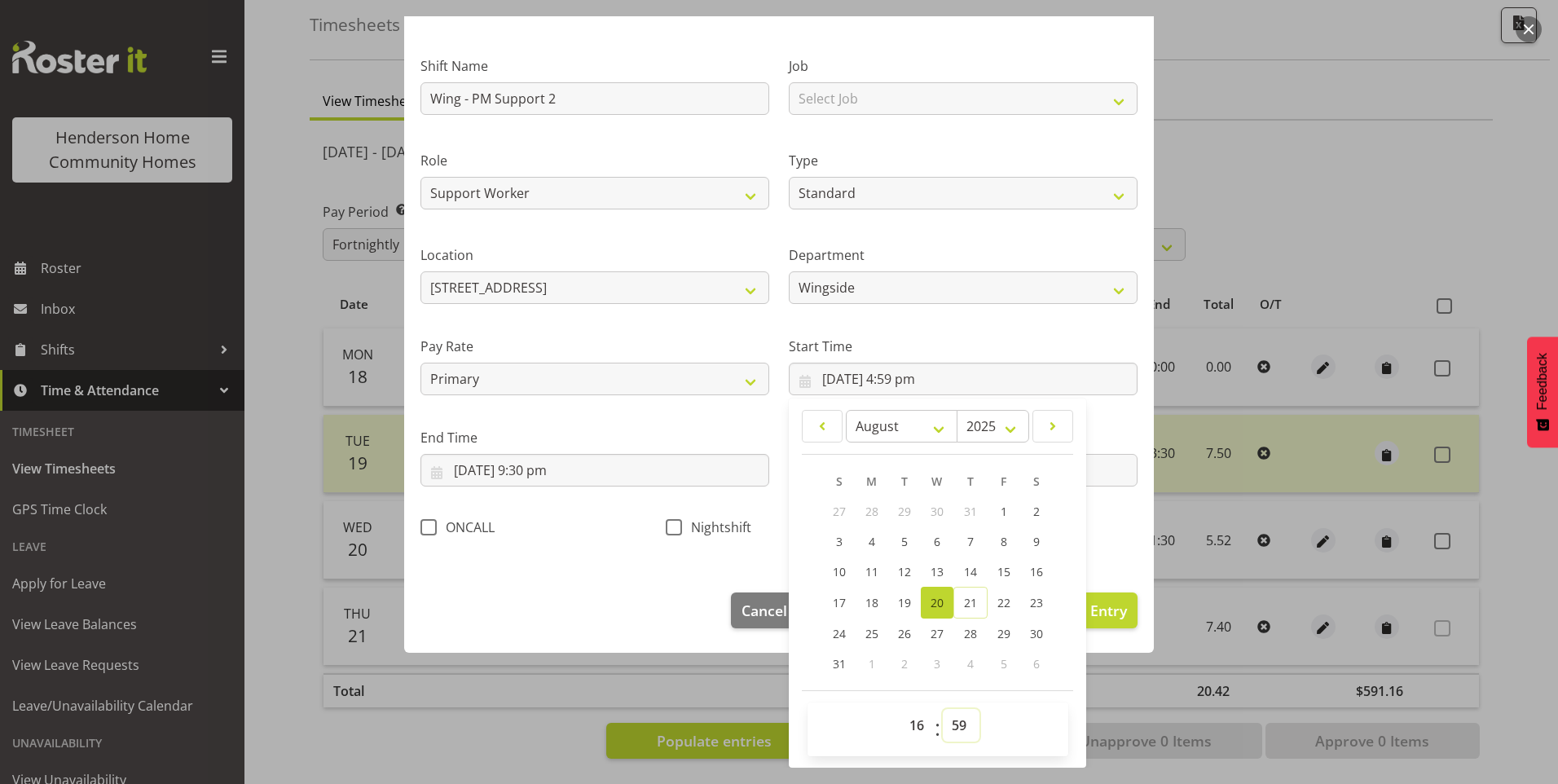
drag, startPoint x: 949, startPoint y: 716, endPoint x: 957, endPoint y: 706, distance: 12.8
click at [949, 715] on select "00 01 02 03 04 05 06 07 08 09 10 11 12 13 14 15 16 17 18 19 20 21 22 23 24 25 2…" at bounding box center [961, 724] width 37 height 32
select select "0"
click at [943, 709] on select "00 01 02 03 04 05 06 07 08 09 10 11 12 13 14 15 16 17 18 19 20 21 22 23 24 25 2…" at bounding box center [961, 724] width 37 height 32
type input "[DATE] 4:00 pm"
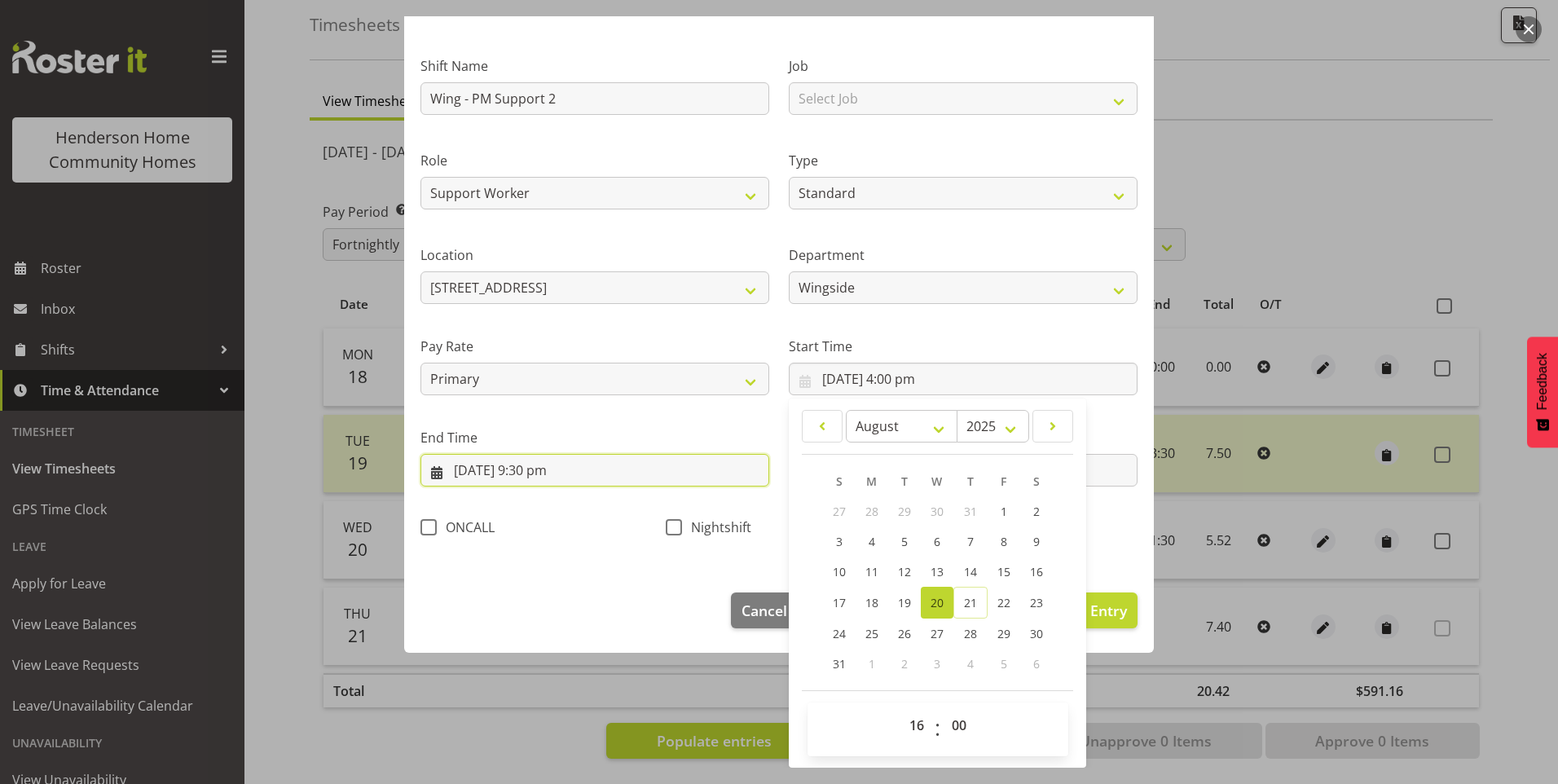
click at [557, 472] on input "[DATE] 9:30 pm" at bounding box center [595, 469] width 349 height 32
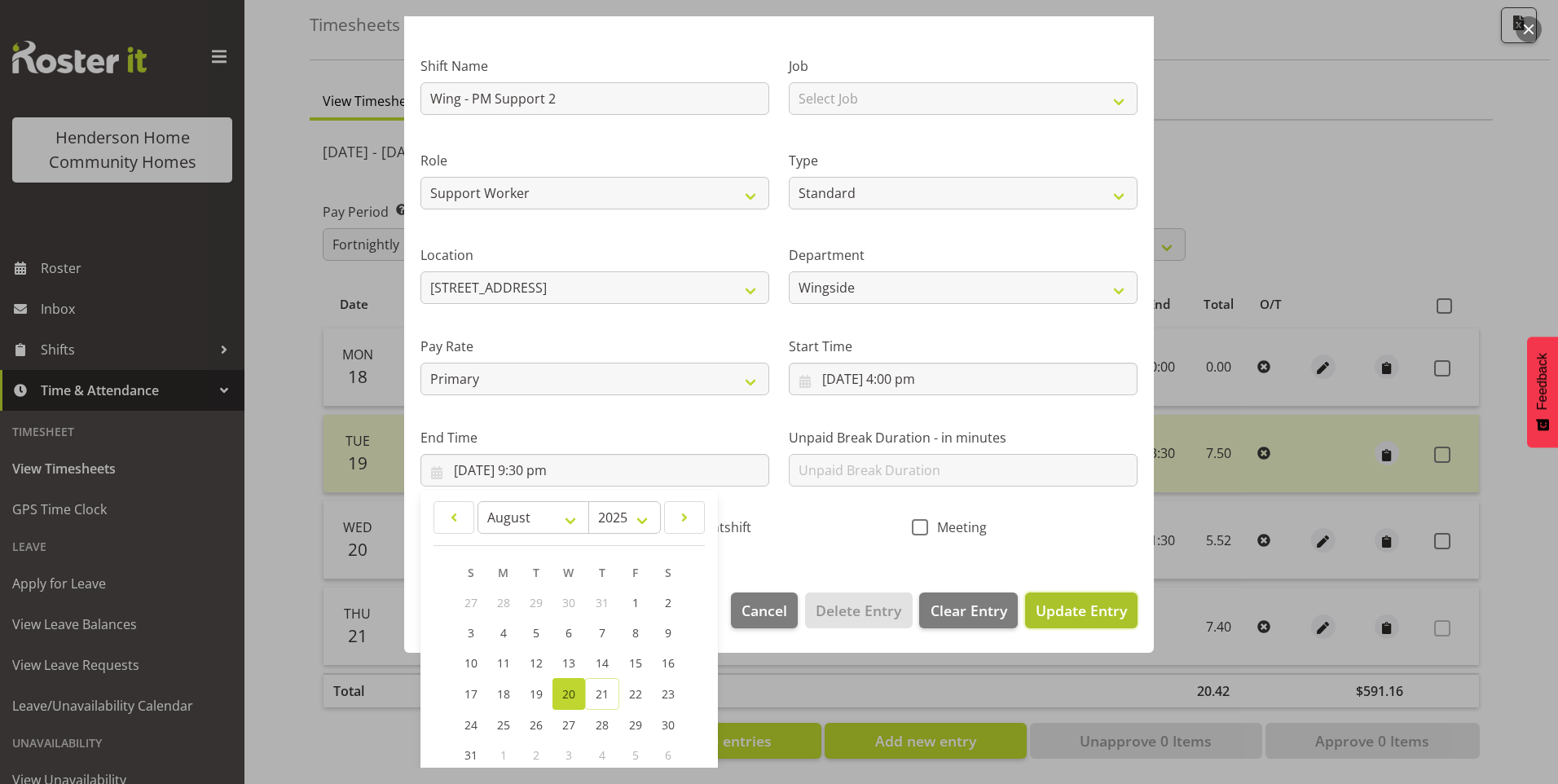
click at [1087, 609] on span "Update Entry" at bounding box center [1082, 610] width 91 height 19
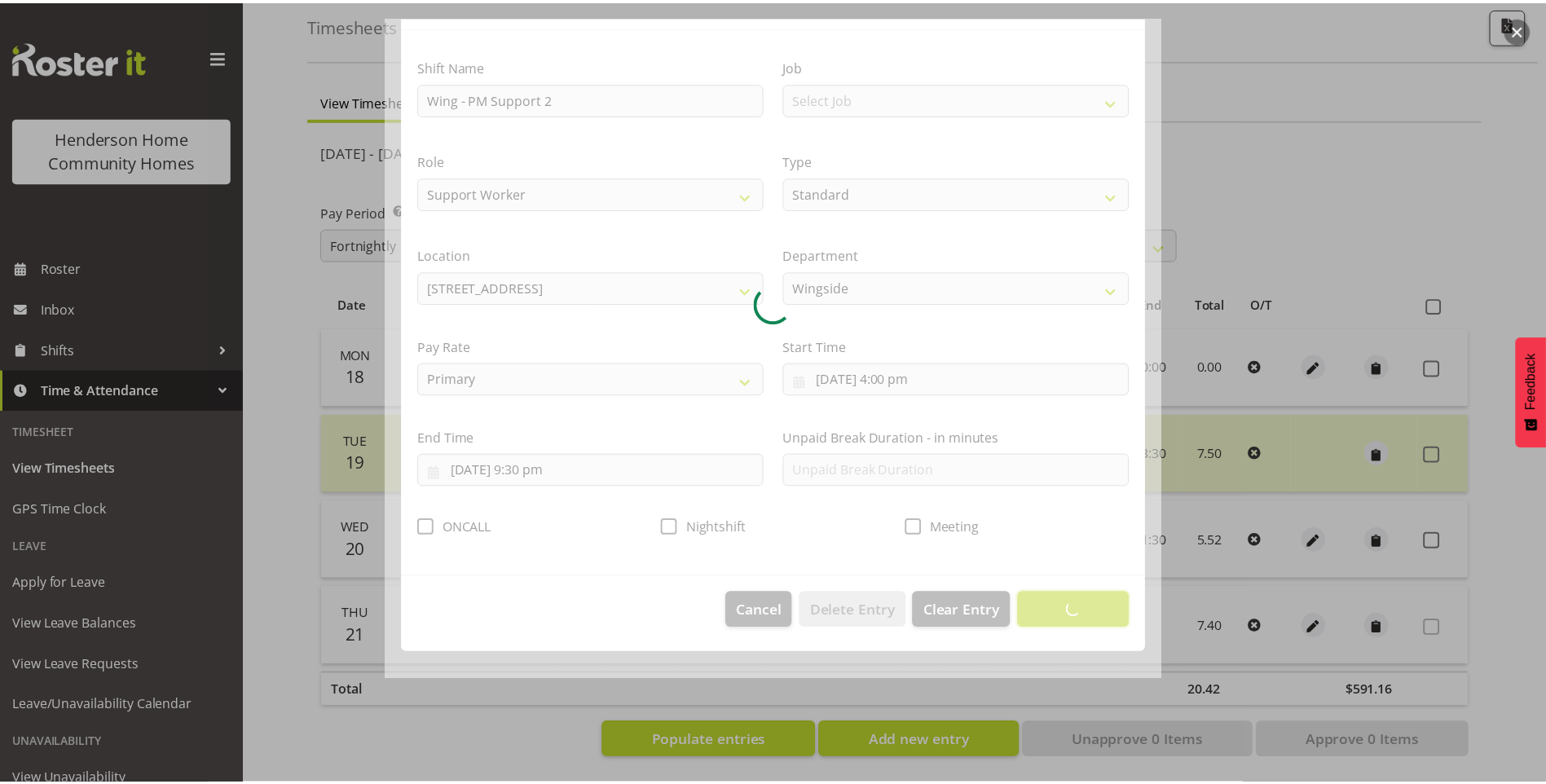
scroll to position [0, 0]
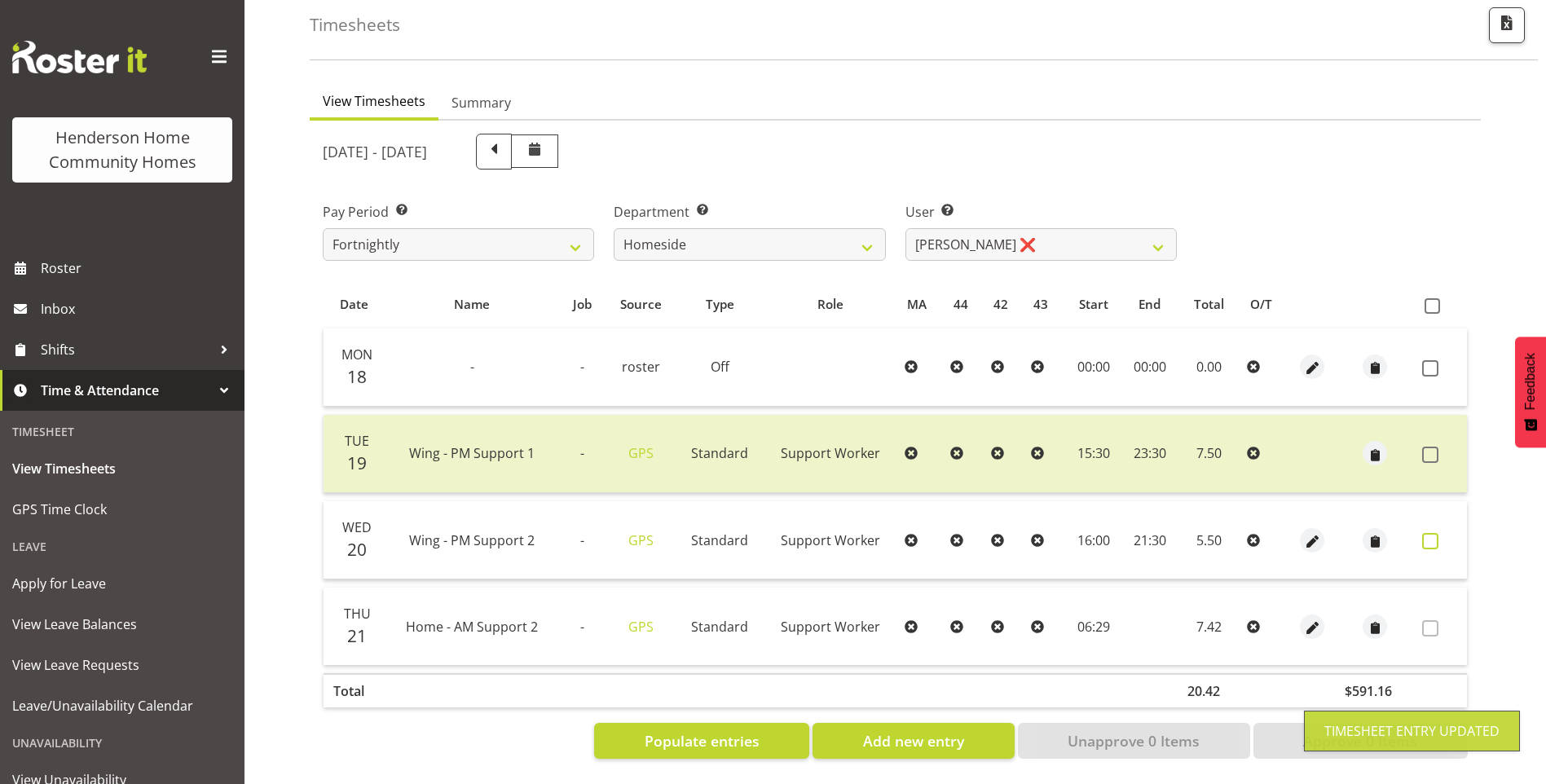
click at [1428, 532] on span at bounding box center [1430, 540] width 17 height 17
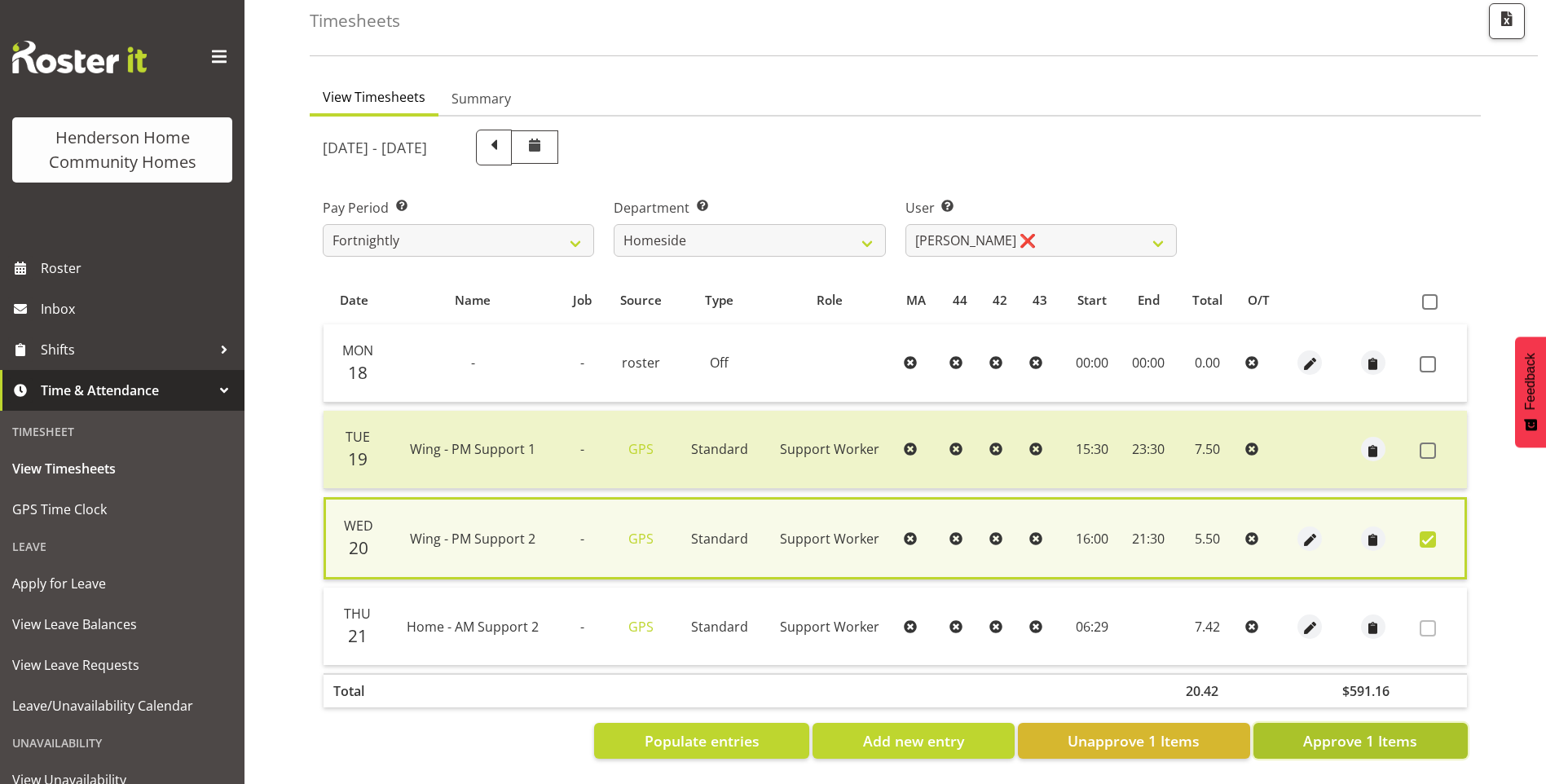
click at [1329, 735] on span "Approve 1 Items" at bounding box center [1360, 740] width 114 height 21
checkbox input "false"
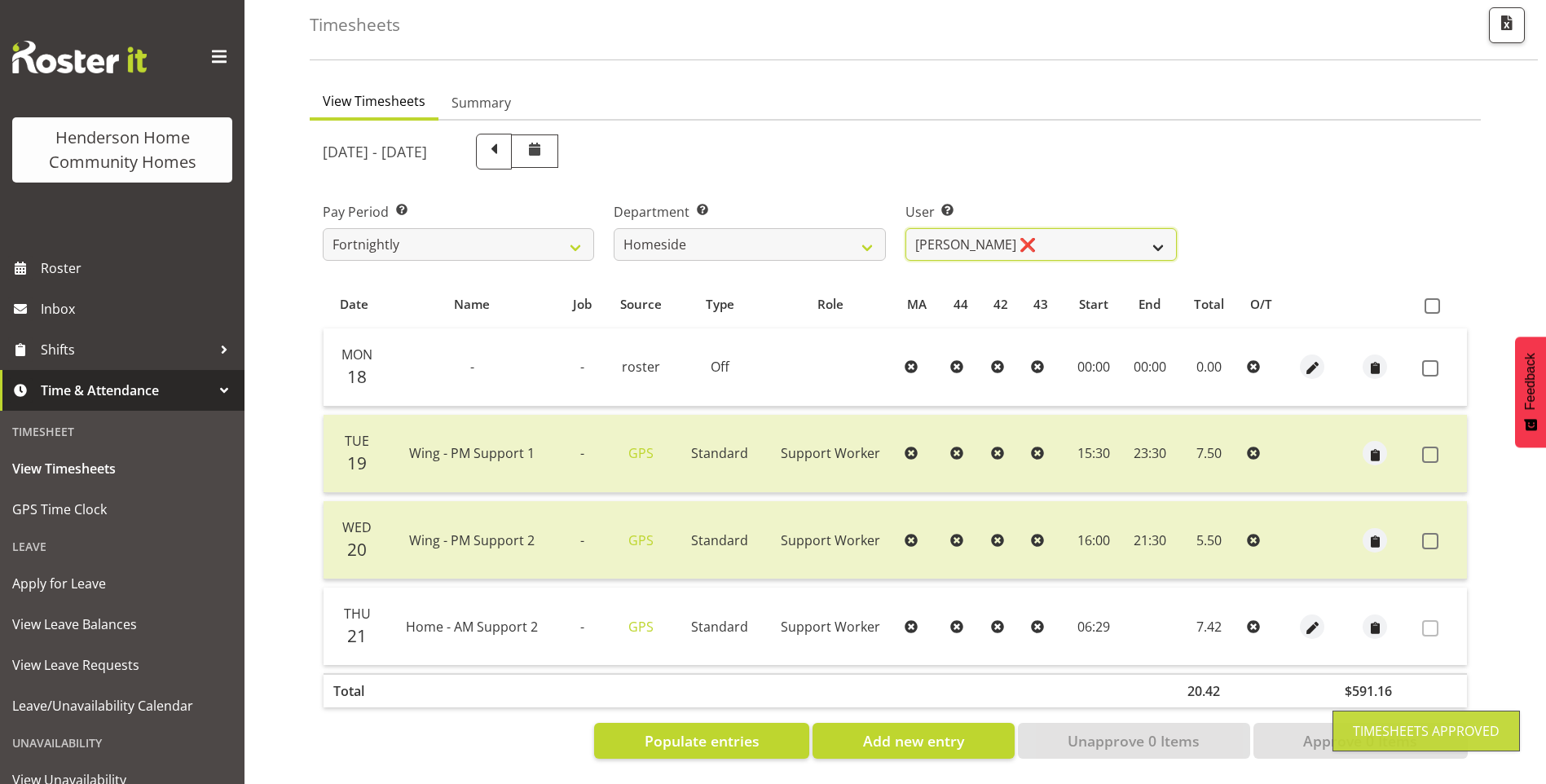
click at [960, 228] on select "[PERSON_NAME] ❌ [PERSON_NAME] ❌ Brijesh (BK) Kachhadiya ❌ [PERSON_NAME] ❌ [PERS…" at bounding box center [1041, 244] width 271 height 32
select select "10096"
click at [905, 228] on select "[PERSON_NAME] ❌ [PERSON_NAME] ❌ Brijesh (BK) Kachhadiya ❌ [PERSON_NAME] ❌ [PERS…" at bounding box center [1041, 244] width 271 height 32
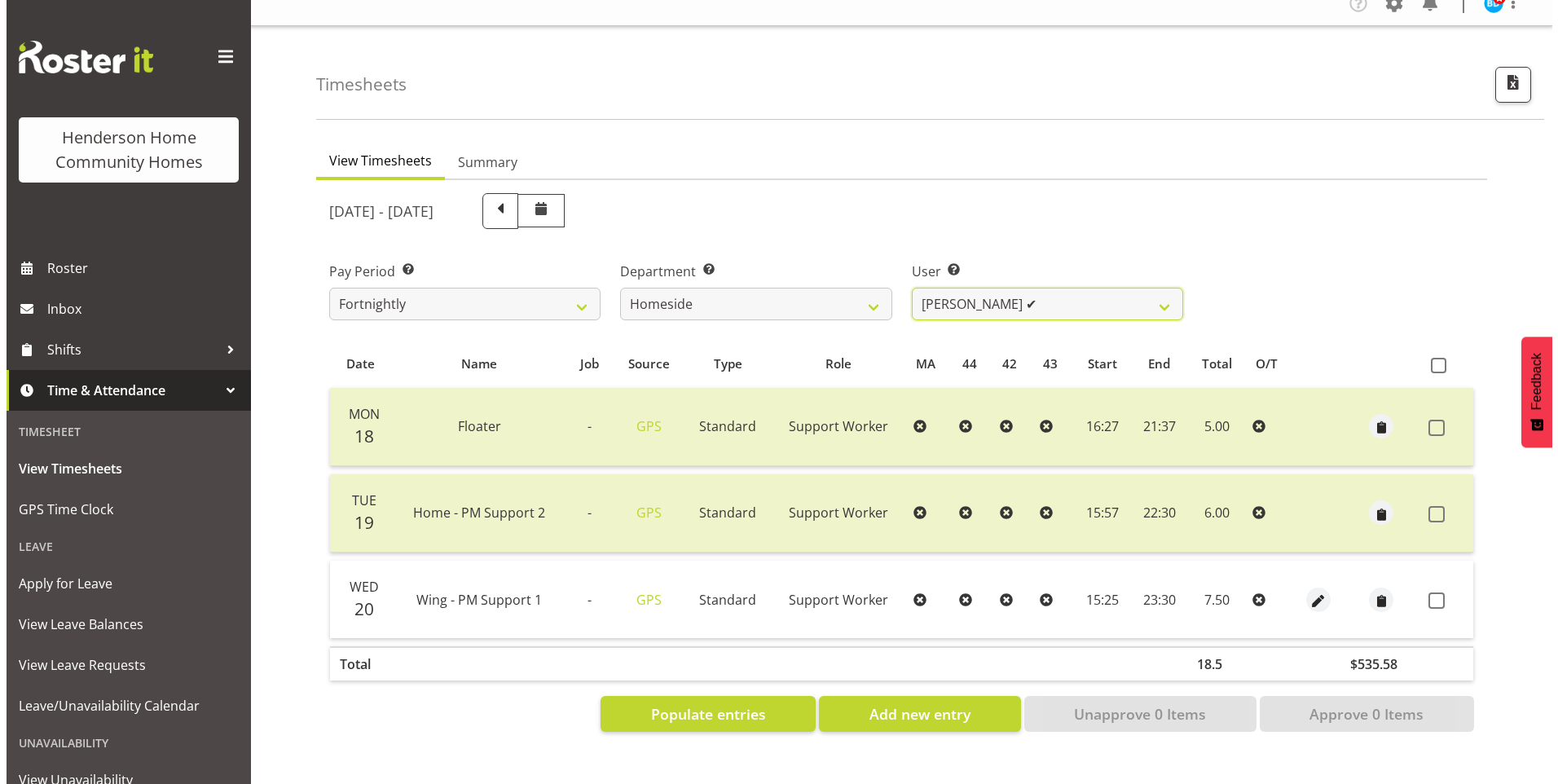
scroll to position [30, 0]
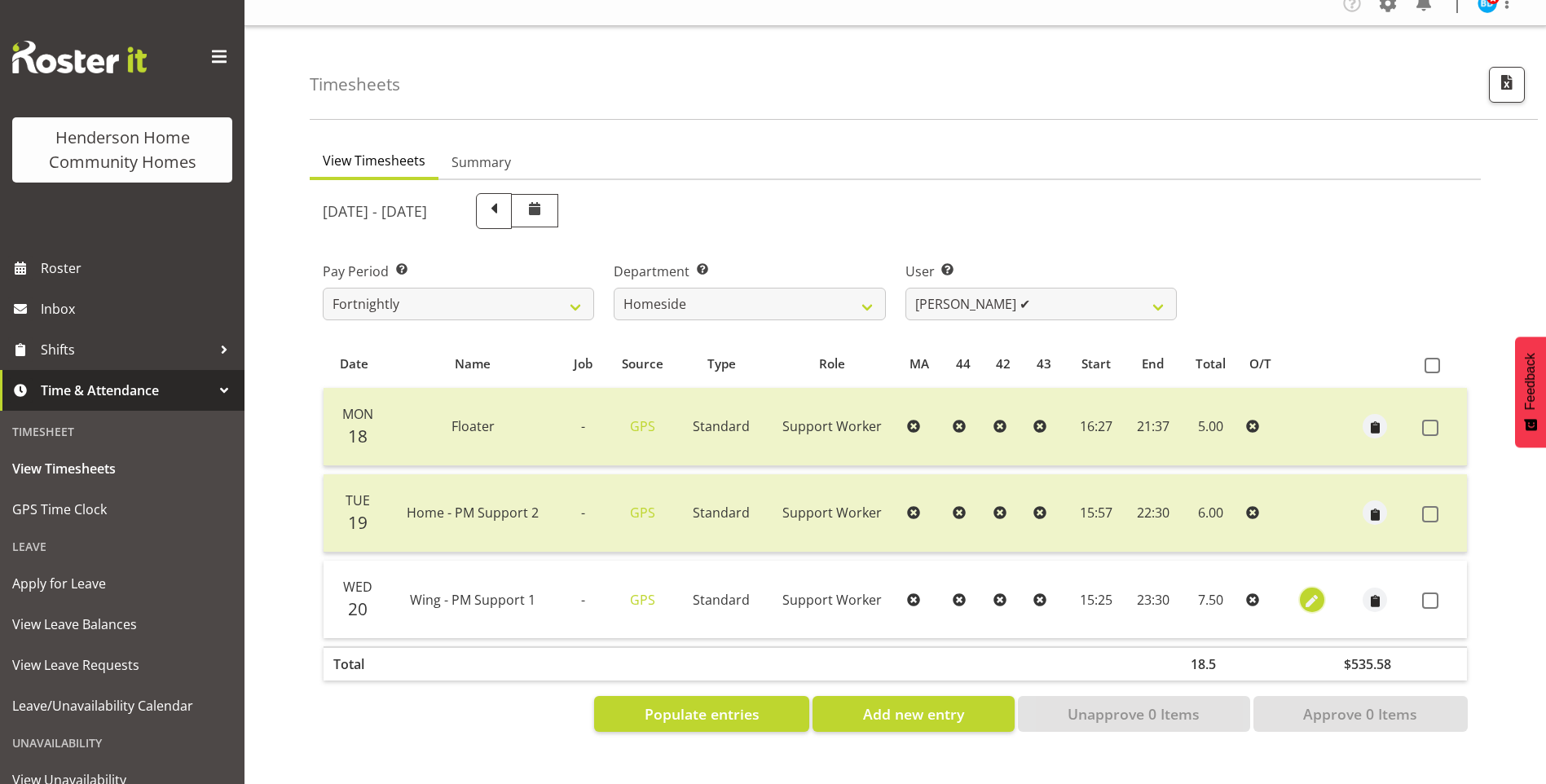
click at [1300, 590] on button "button" at bounding box center [1313, 600] width 25 height 25
select select "Standard"
select select "749"
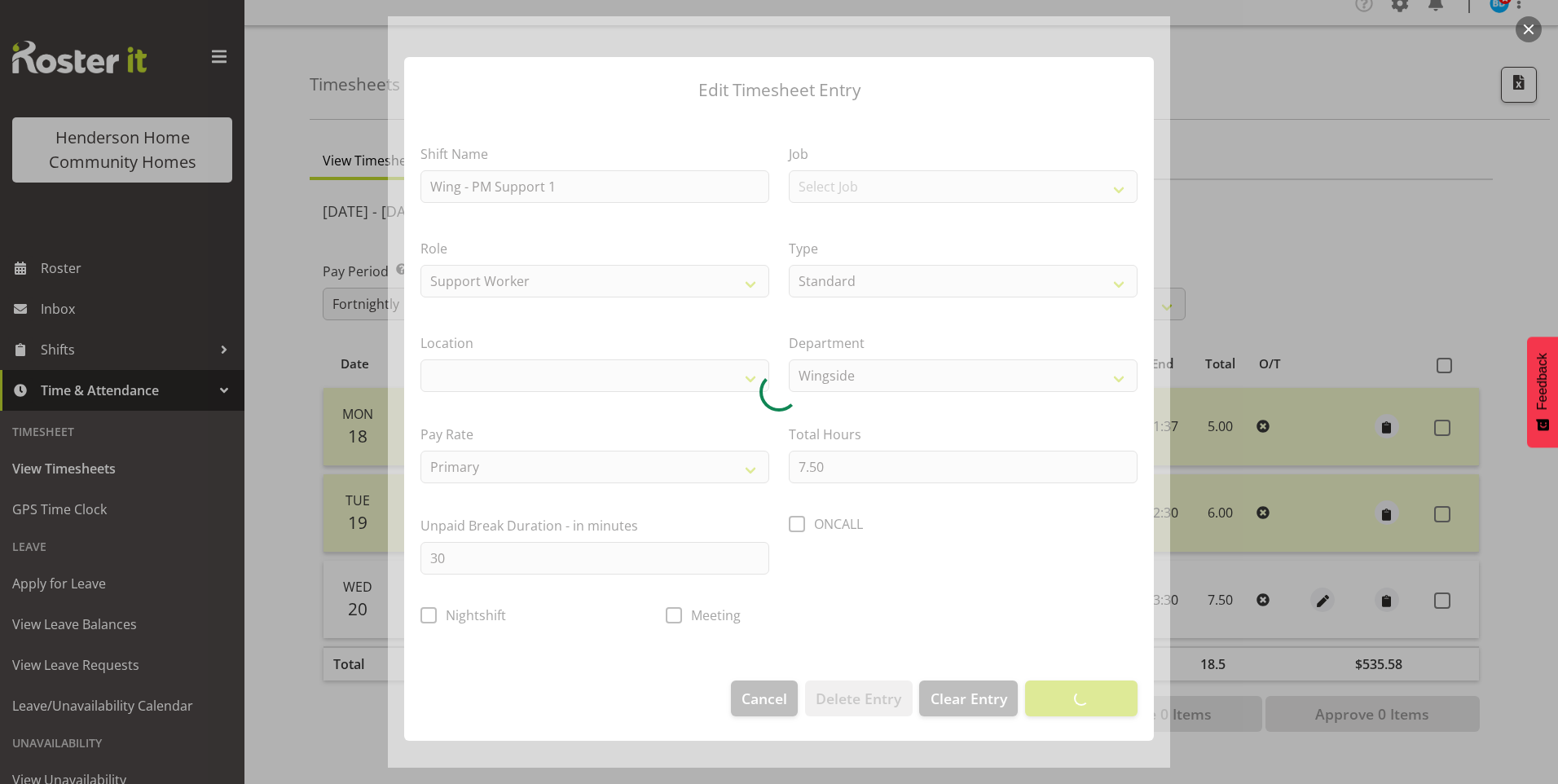
select select "1071"
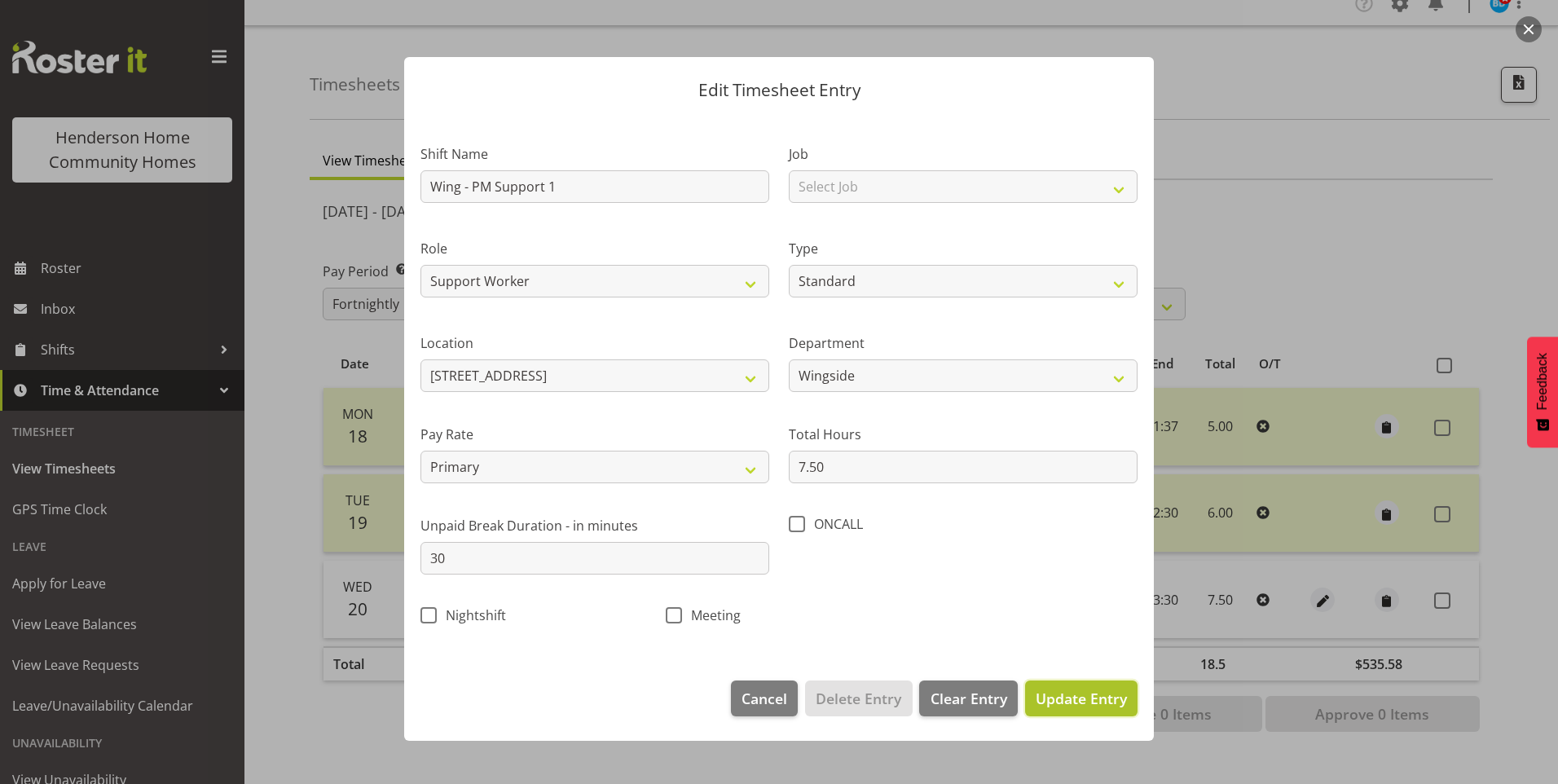
click at [1089, 689] on span "Update Entry" at bounding box center [1082, 698] width 91 height 19
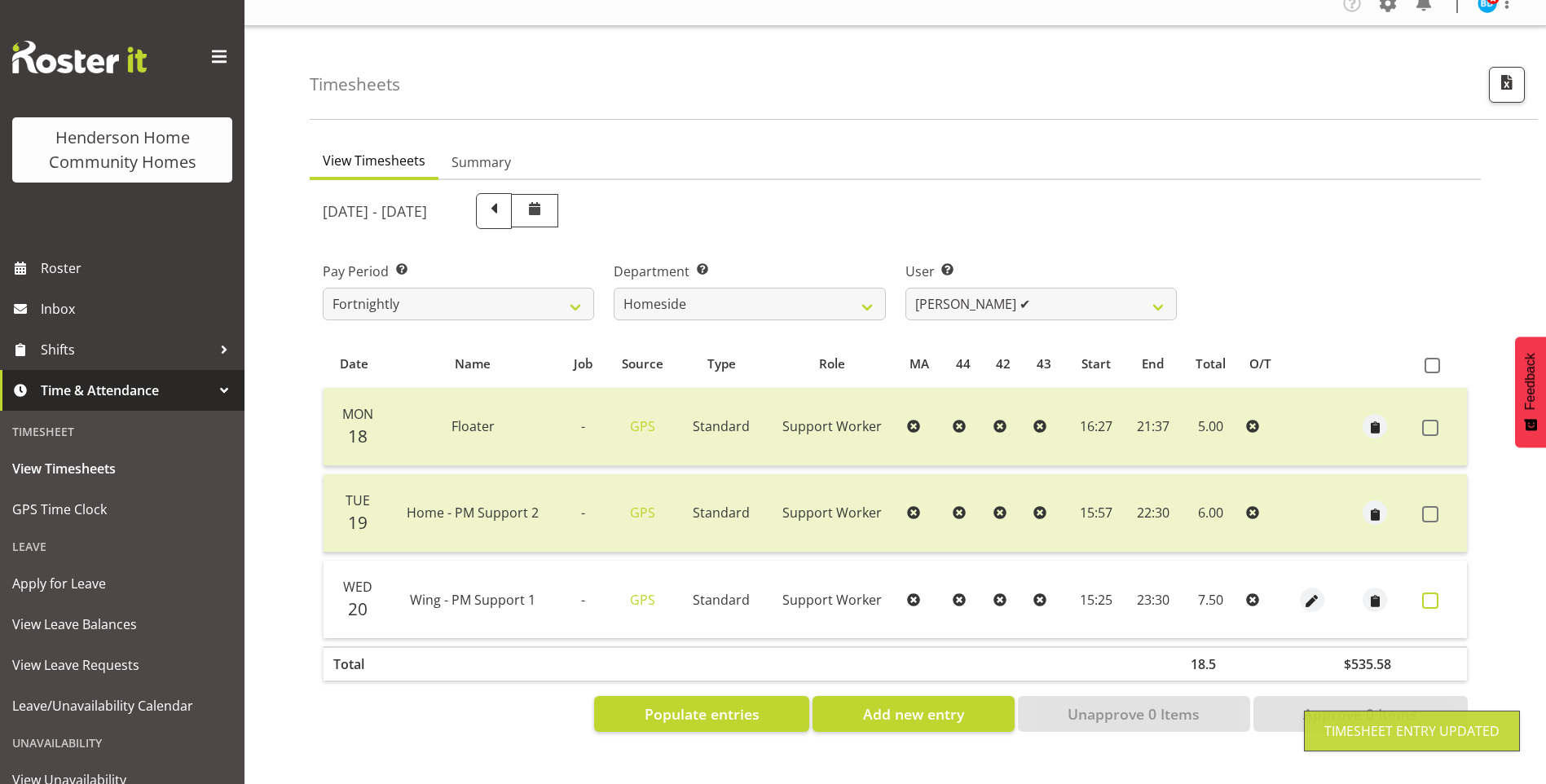
click at [1446, 592] on label at bounding box center [1435, 600] width 25 height 17
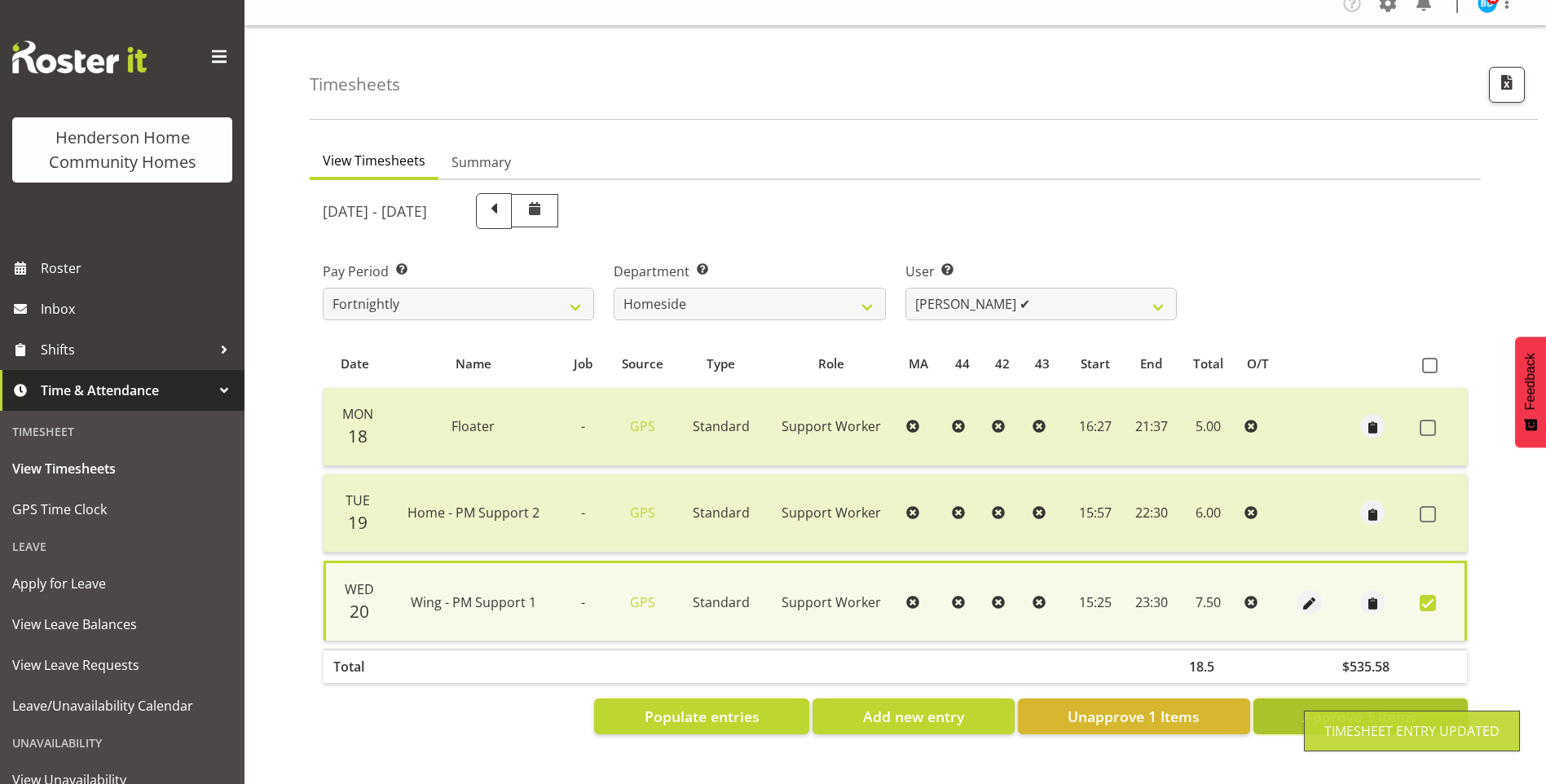
click at [1378, 705] on span "Approve 1 Items" at bounding box center [1360, 716] width 114 height 21
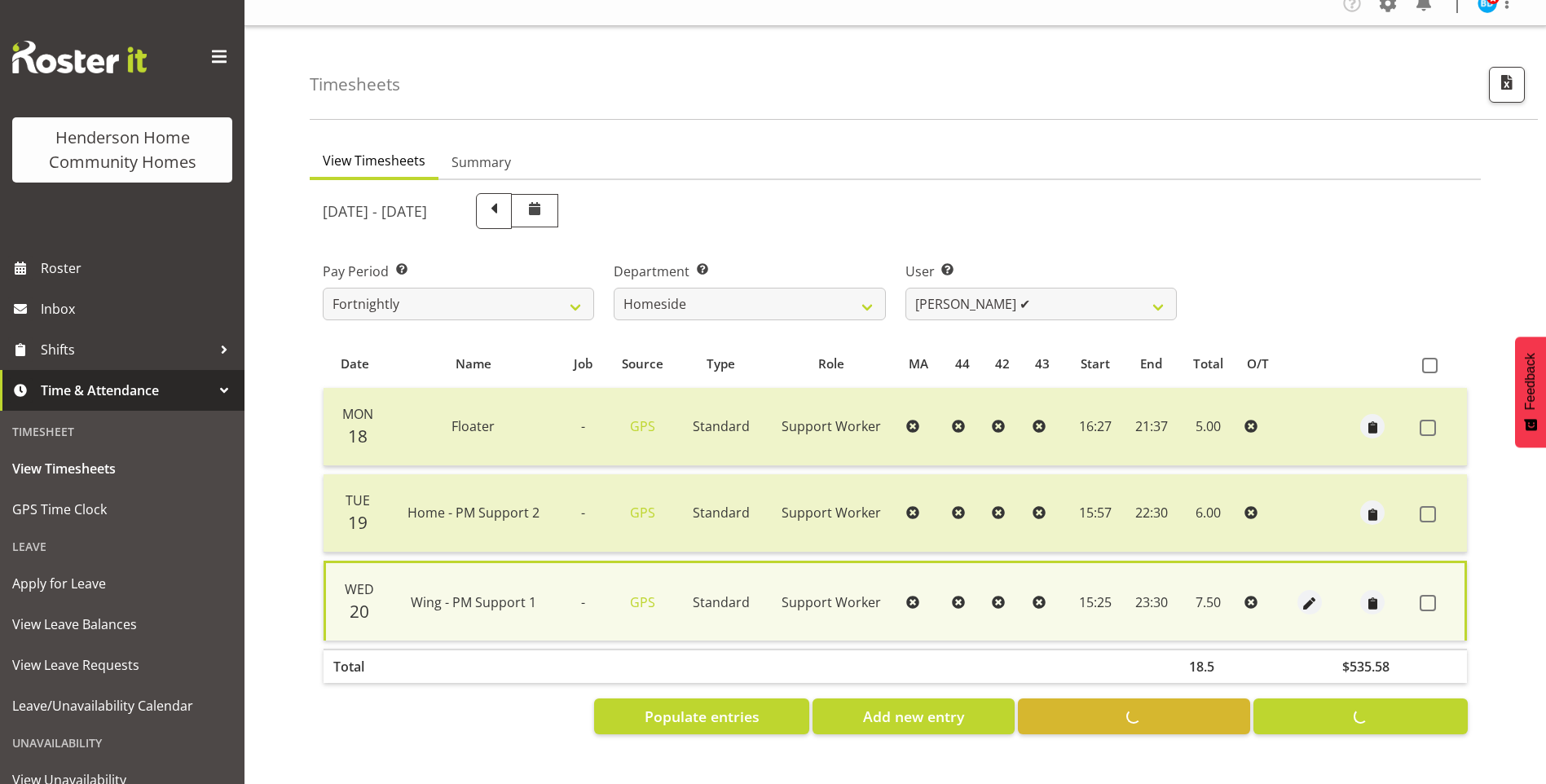
checkbox input "false"
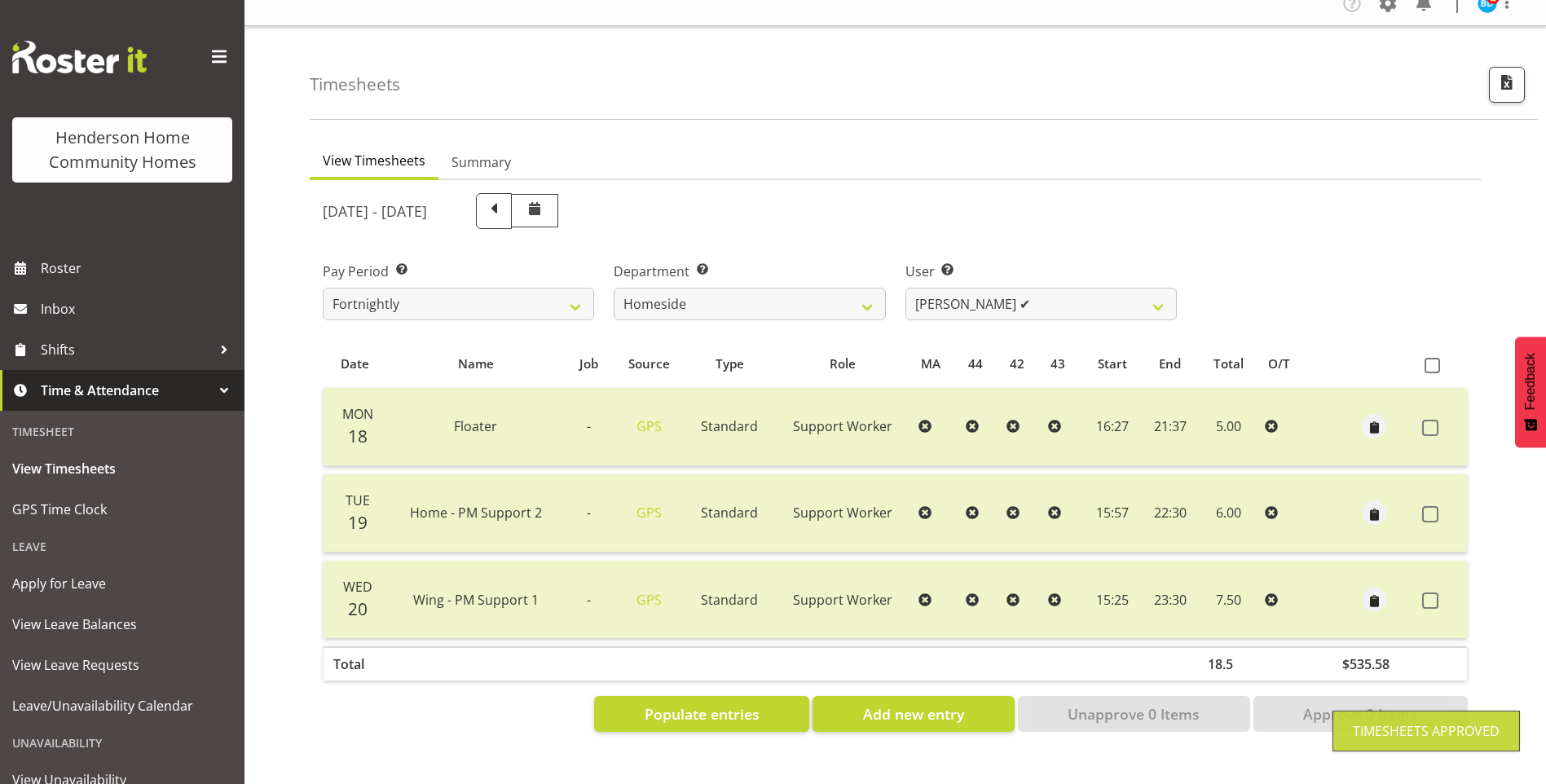
click at [962, 300] on div "[DATE] - [DATE] Pay Period Select which pay period you would like to view. Fort…" at bounding box center [895, 458] width 1145 height 549
click at [962, 300] on select "[PERSON_NAME] ❌ [PERSON_NAME] ❌ Brijesh (BK) Kachhadiya ❌ [PERSON_NAME] ❌ [PERS…" at bounding box center [1041, 303] width 271 height 32
select select "10095"
click at [905, 288] on select "[PERSON_NAME] ❌ [PERSON_NAME] ❌ Brijesh (BK) Kachhadiya ❌ [PERSON_NAME] ❌ [PERS…" at bounding box center [1041, 303] width 271 height 32
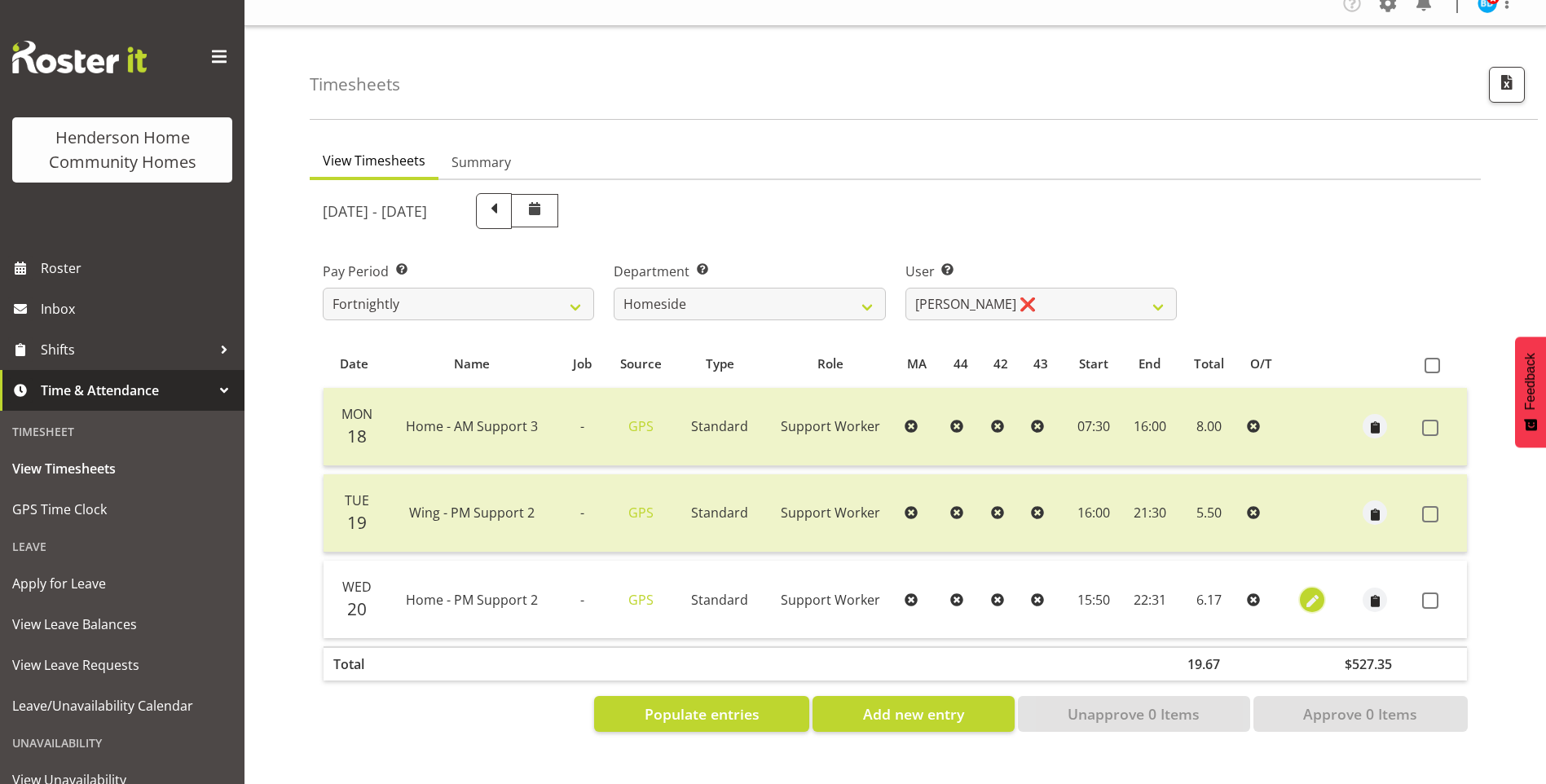
click at [1311, 591] on span "button" at bounding box center [1312, 600] width 18 height 18
select select "Standard"
select select "7"
select select "2025"
select select "15"
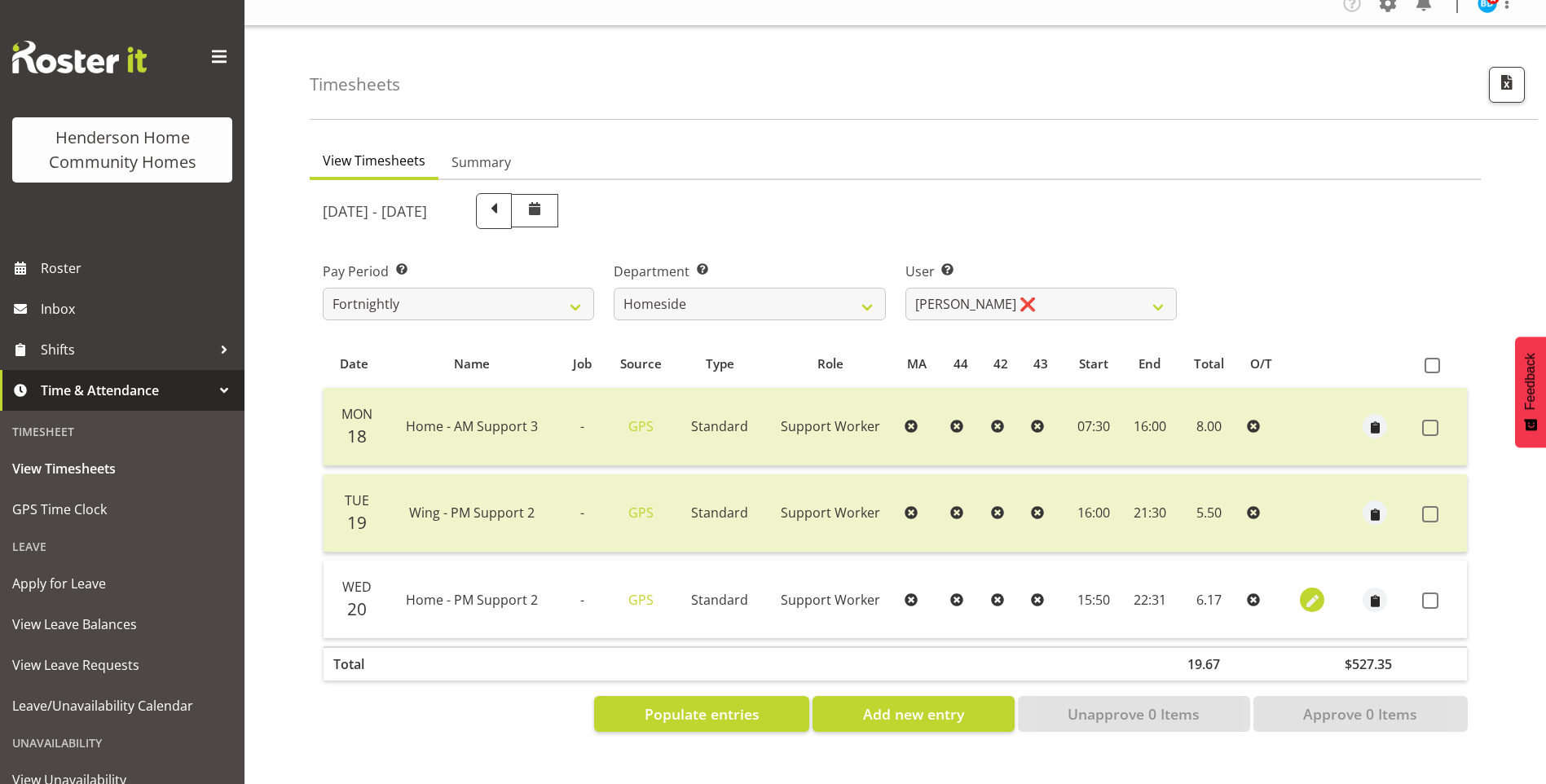
select select "50"
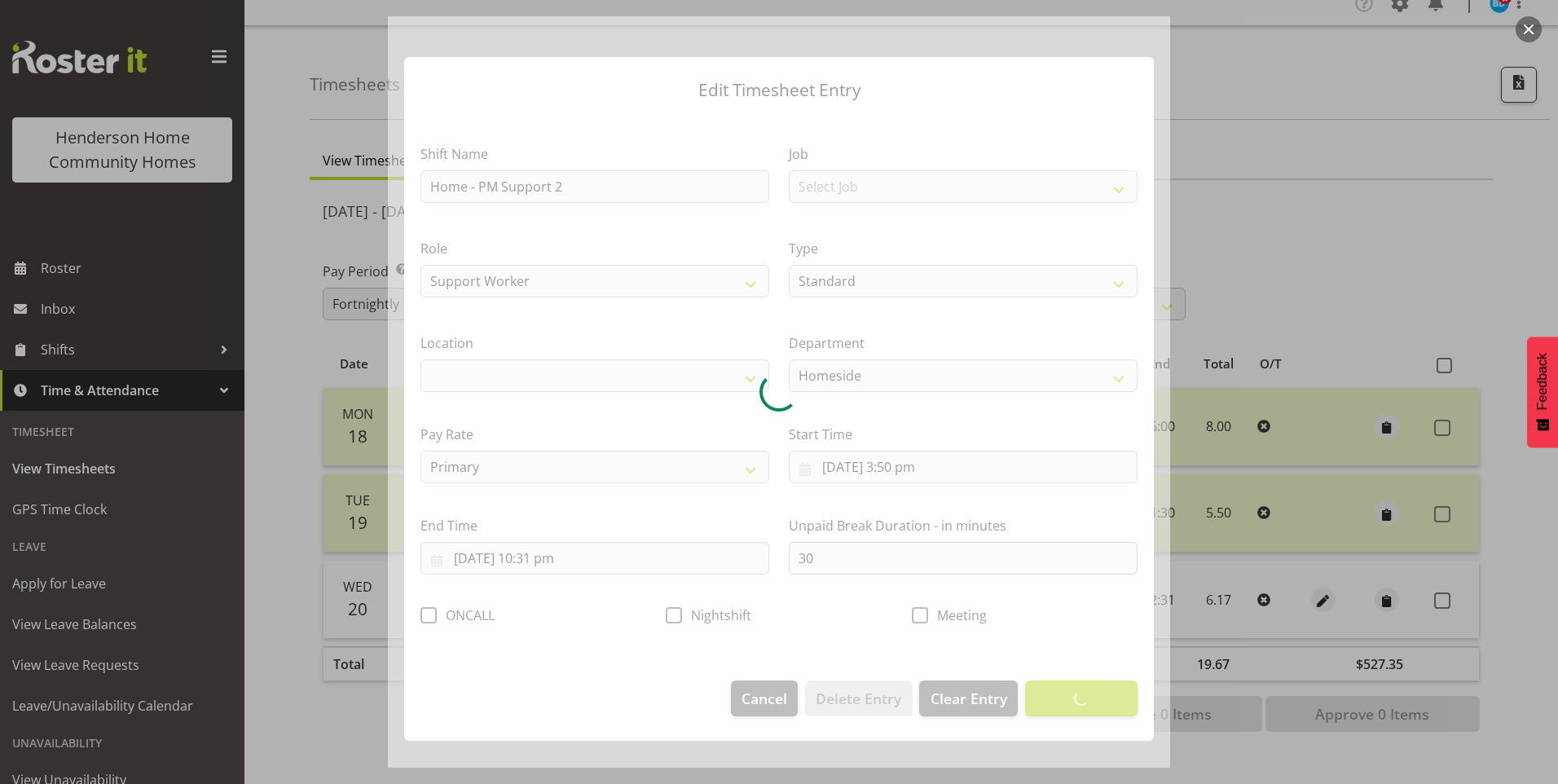
select select "1067"
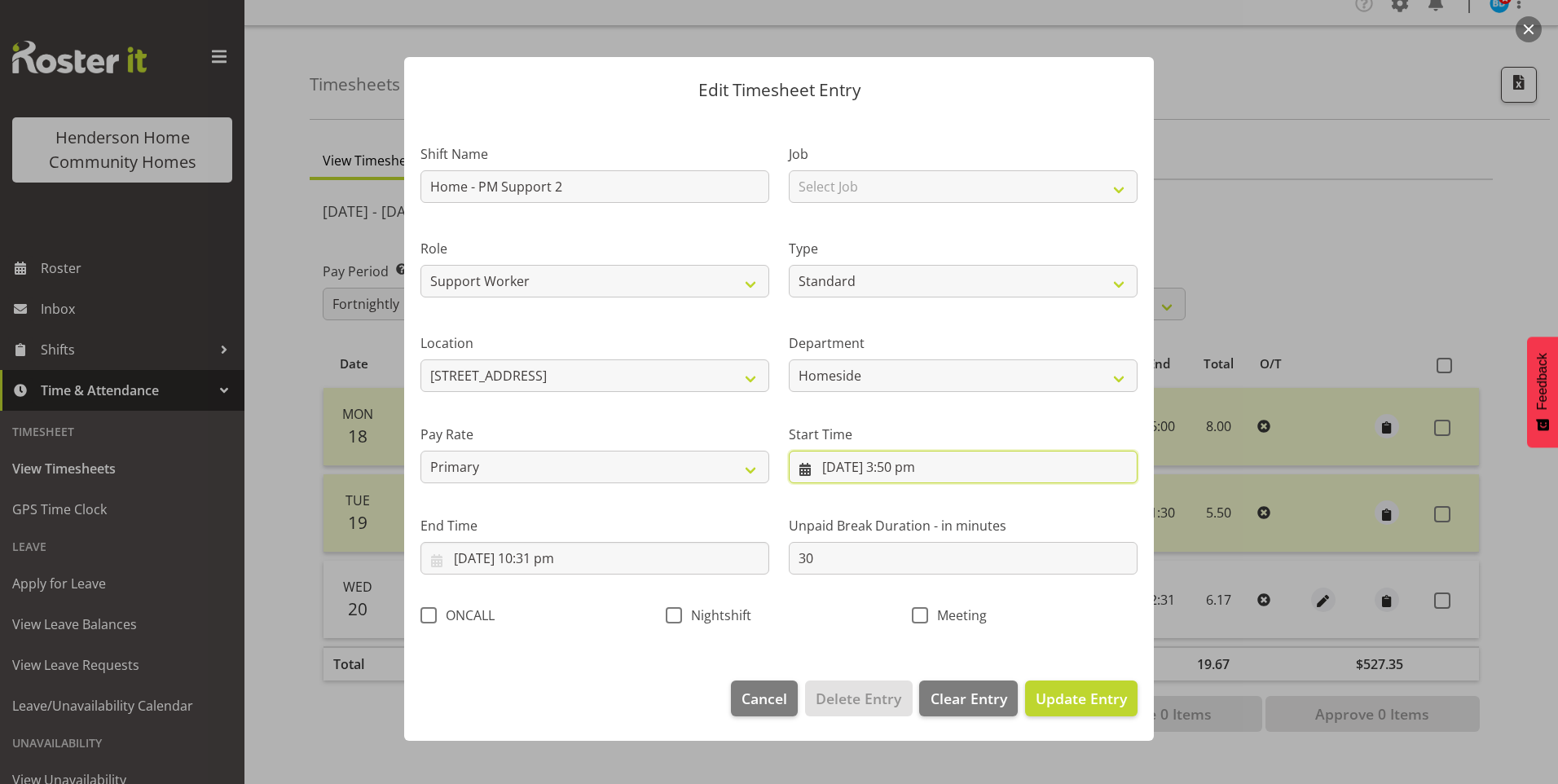
click at [904, 472] on input "[DATE] 3:50 pm" at bounding box center [963, 467] width 349 height 32
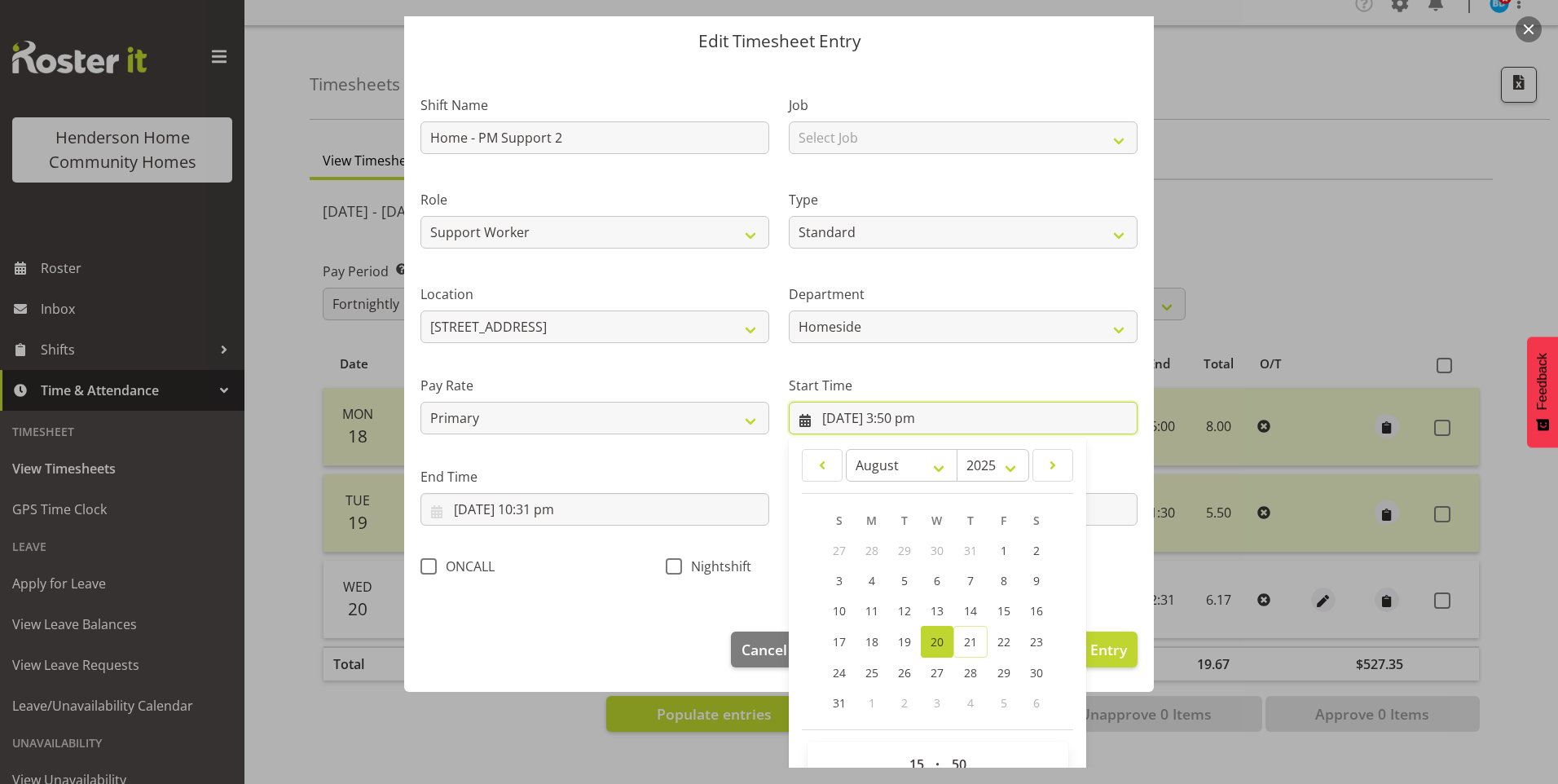
scroll to position [88, 0]
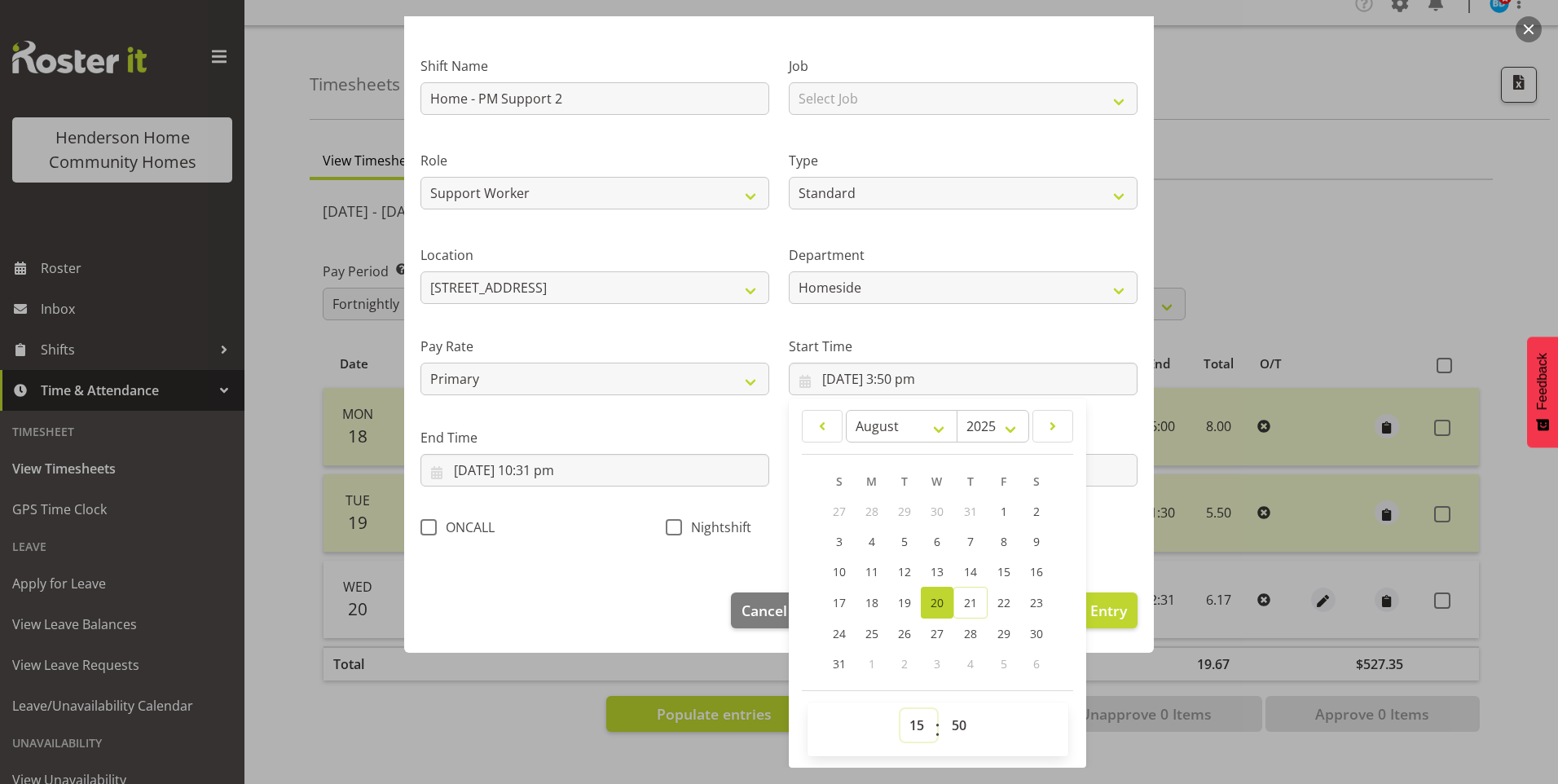
drag, startPoint x: 914, startPoint y: 722, endPoint x: 933, endPoint y: 693, distance: 34.7
click at [915, 721] on select "00 01 02 03 04 05 06 07 08 09 10 11 12 13 14 15 16 17 18 19 20 21 22 23" at bounding box center [918, 724] width 37 height 32
select select "16"
click at [900, 709] on select "00 01 02 03 04 05 06 07 08 09 10 11 12 13 14 15 16 17 18 19 20 21 22 23" at bounding box center [918, 724] width 37 height 32
type input "[DATE] 4:50 pm"
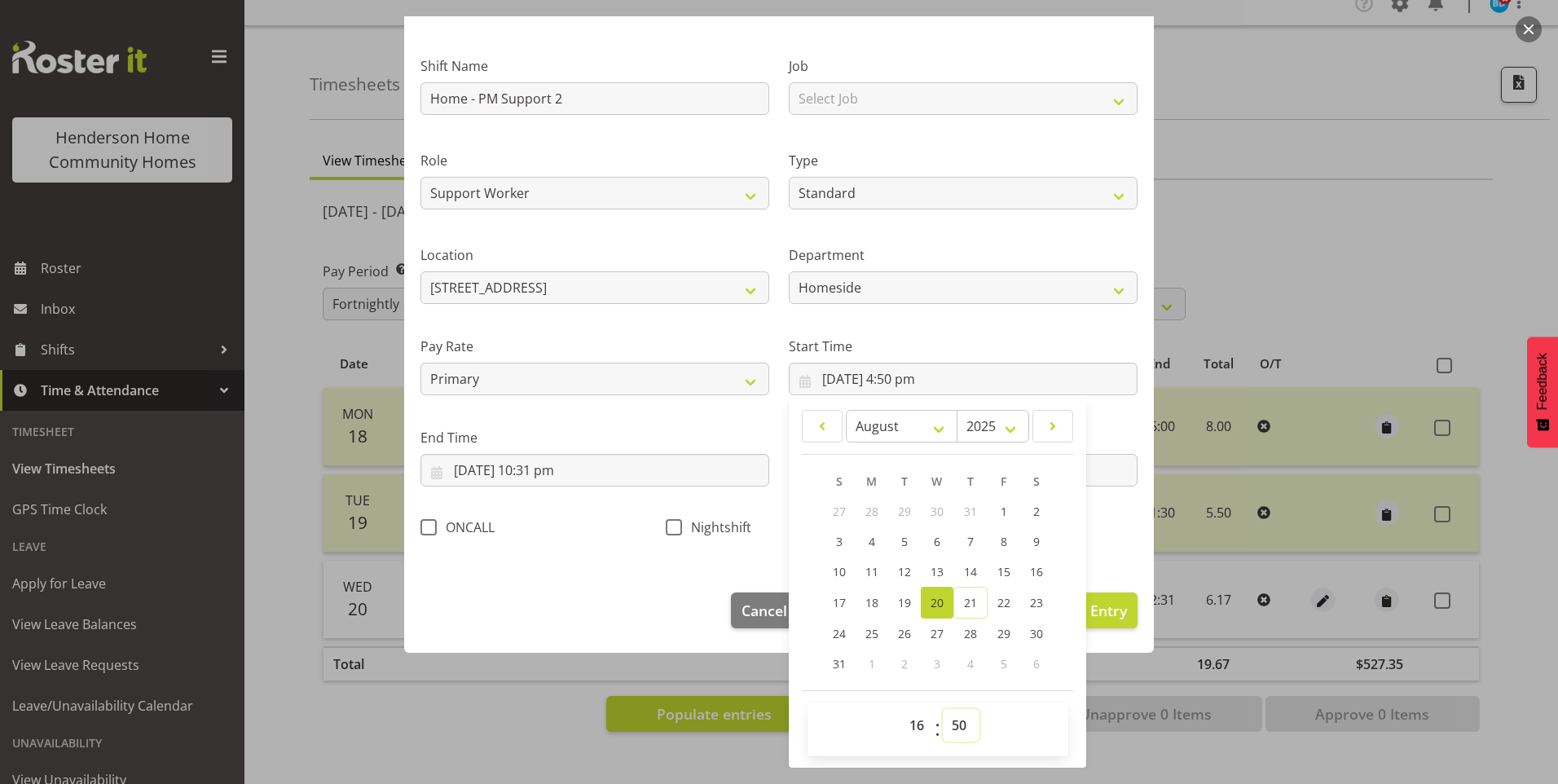
drag, startPoint x: 947, startPoint y: 727, endPoint x: 961, endPoint y: 705, distance: 26.1
click at [946, 727] on select "00 01 02 03 04 05 06 07 08 09 10 11 12 13 14 15 16 17 18 19 20 21 22 23 24 25 2…" at bounding box center [961, 724] width 37 height 32
select select "0"
click at [943, 709] on select "00 01 02 03 04 05 06 07 08 09 10 11 12 13 14 15 16 17 18 19 20 21 22 23 24 25 2…" at bounding box center [961, 724] width 37 height 32
type input "[DATE] 4:00 pm"
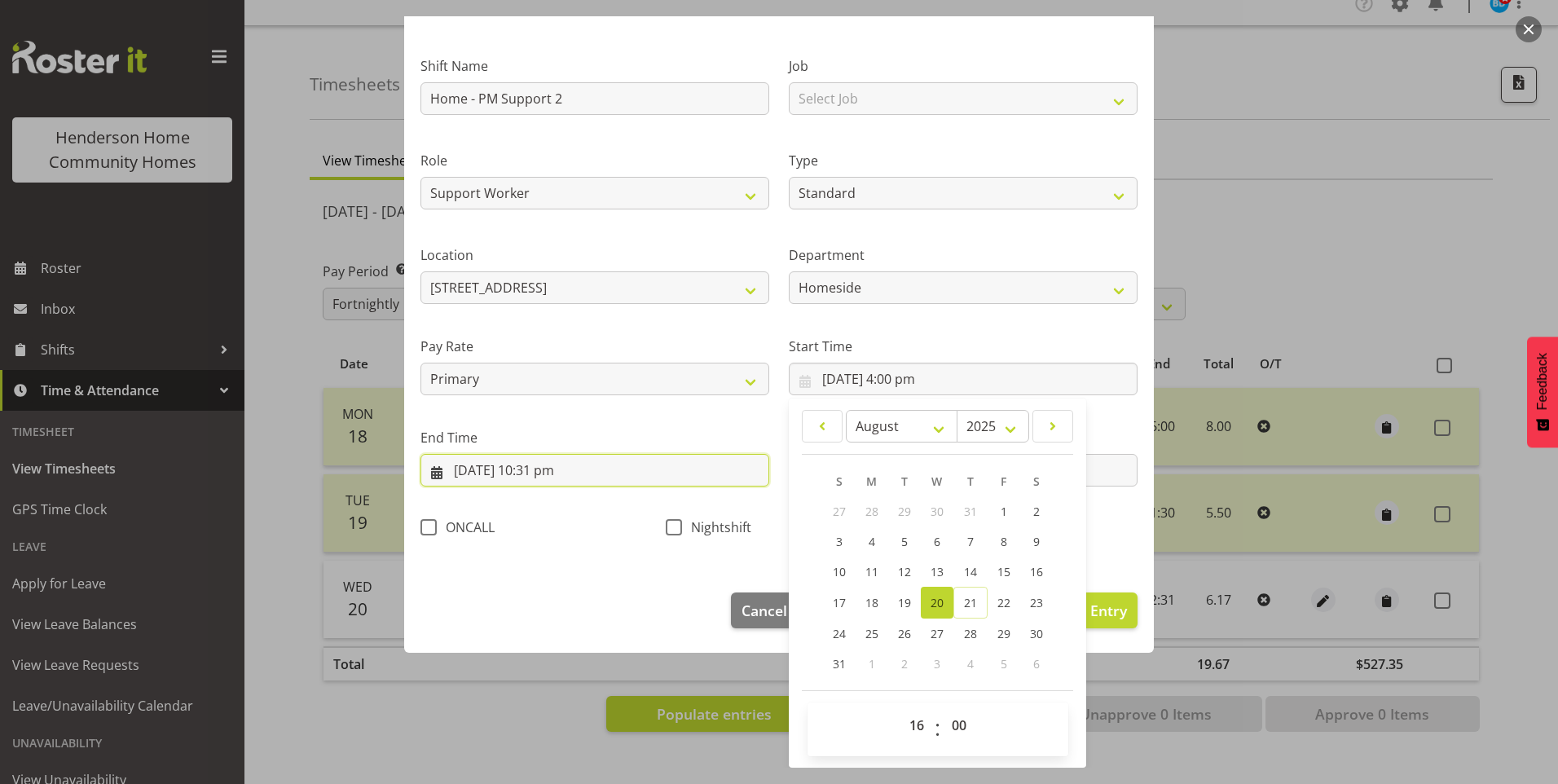
click at [571, 477] on input "[DATE] 10:31 pm" at bounding box center [595, 469] width 349 height 32
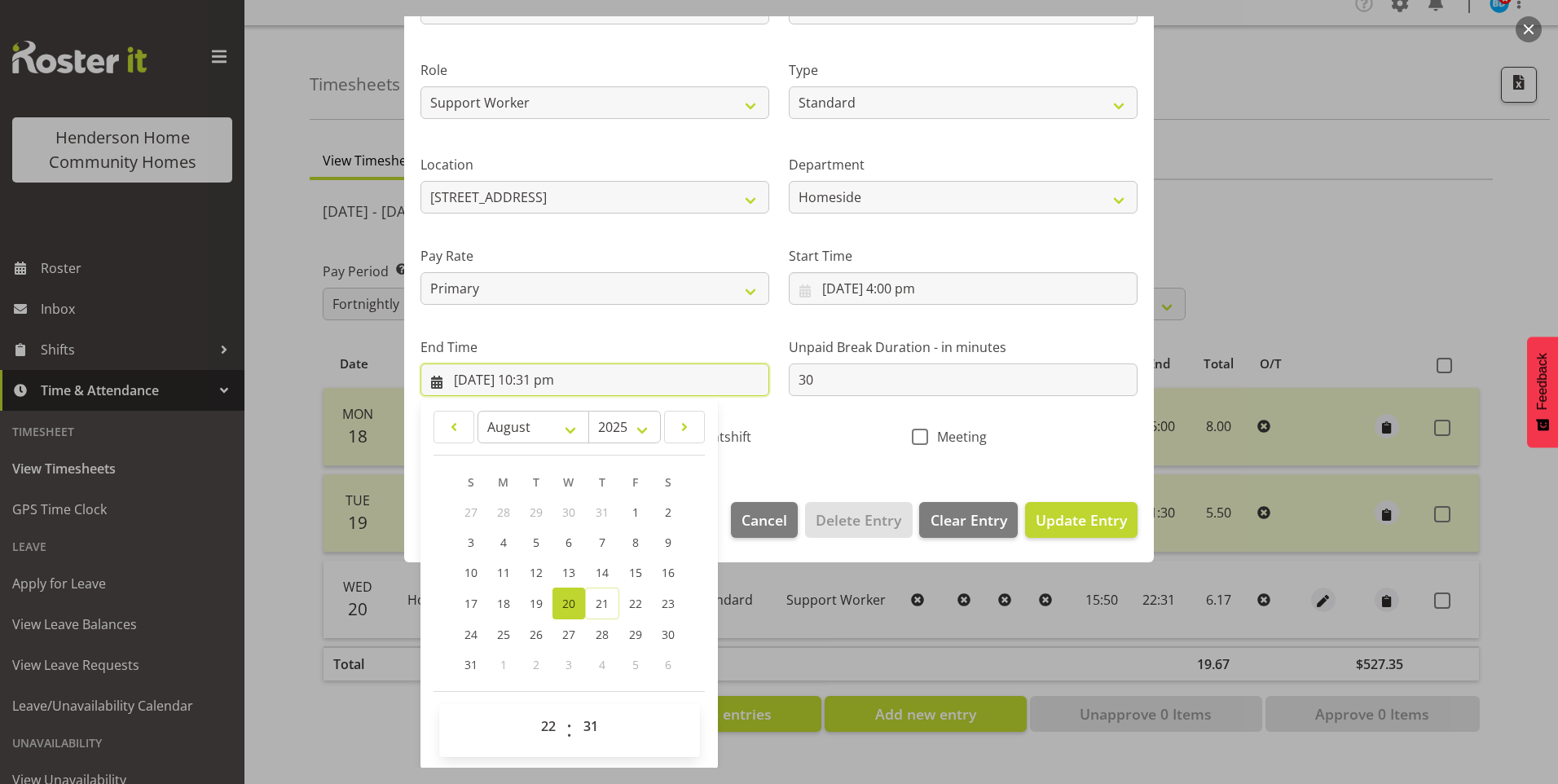
scroll to position [179, 0]
click at [585, 723] on select "00 01 02 03 04 05 06 07 08 09 10 11 12 13 14 15 16 17 18 19 20 21 22 23 24 25 2…" at bounding box center [593, 724] width 37 height 32
select select "30"
click at [575, 709] on select "00 01 02 03 04 05 06 07 08 09 10 11 12 13 14 15 16 17 18 19 20 21 22 23 24 25 2…" at bounding box center [593, 724] width 37 height 32
type input "[DATE] 10:30 pm"
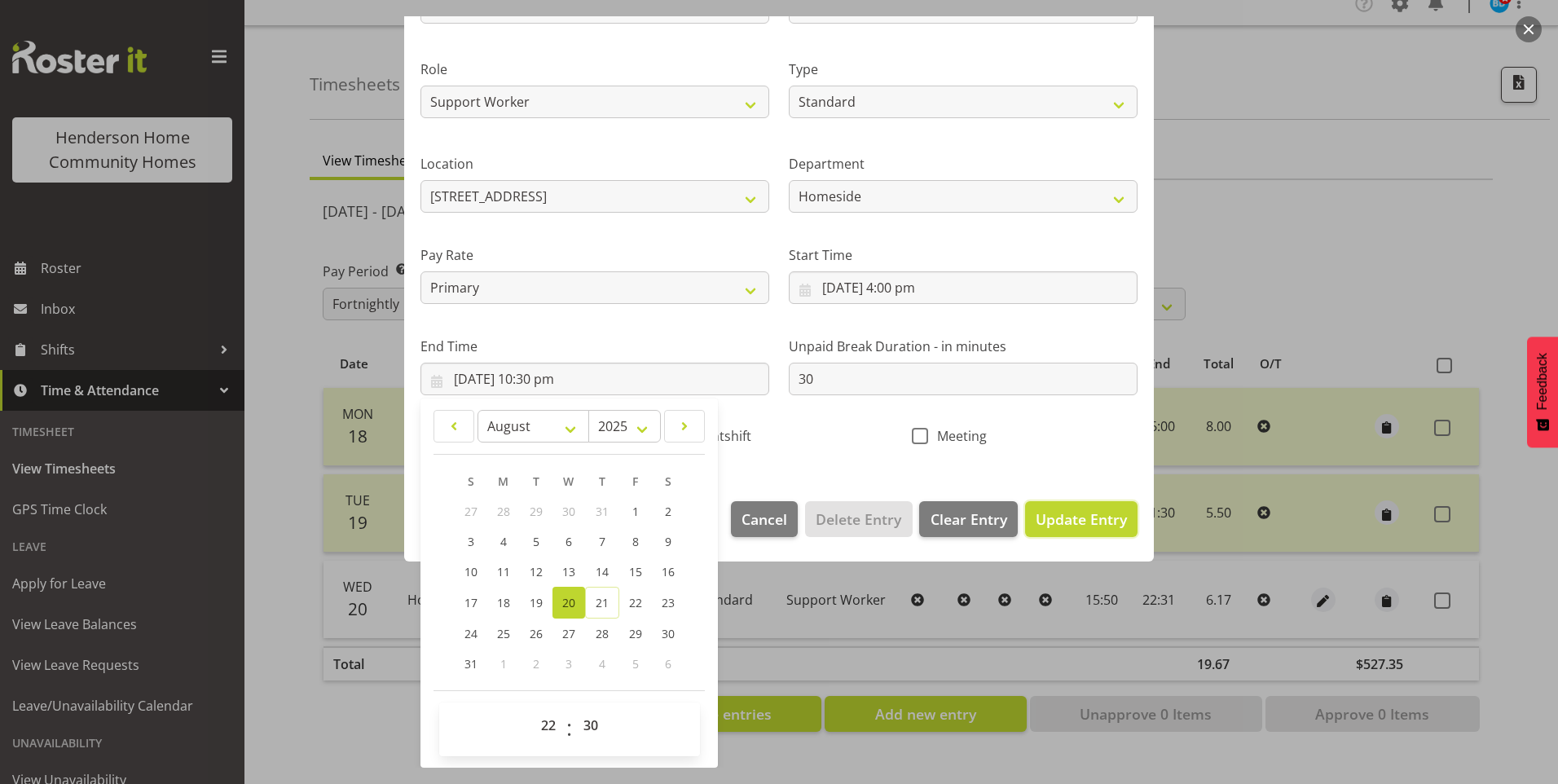
drag, startPoint x: 1068, startPoint y: 520, endPoint x: 1168, endPoint y: 525, distance: 100.1
click at [1076, 520] on span "Update Entry" at bounding box center [1082, 519] width 91 height 19
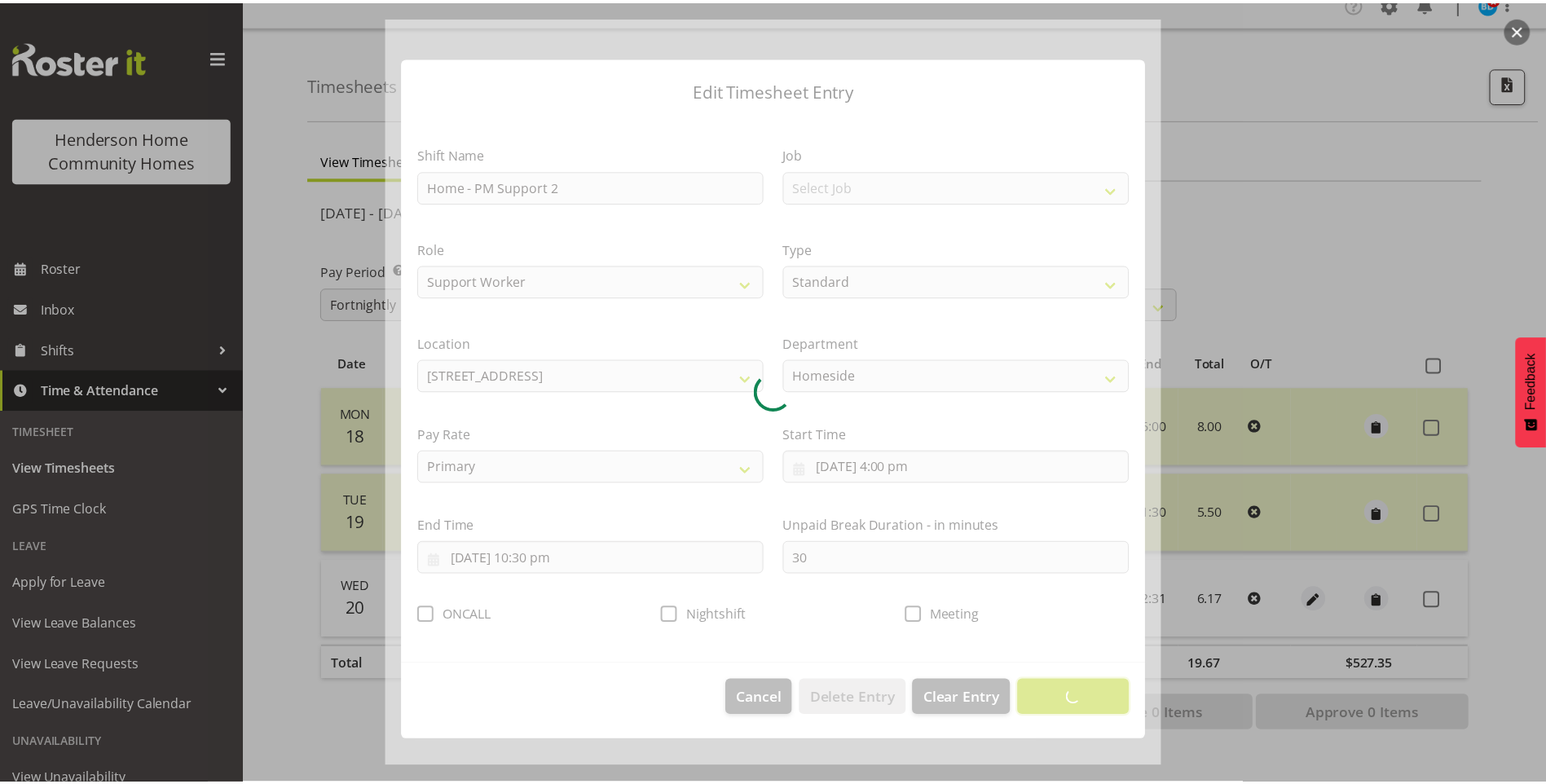
scroll to position [0, 0]
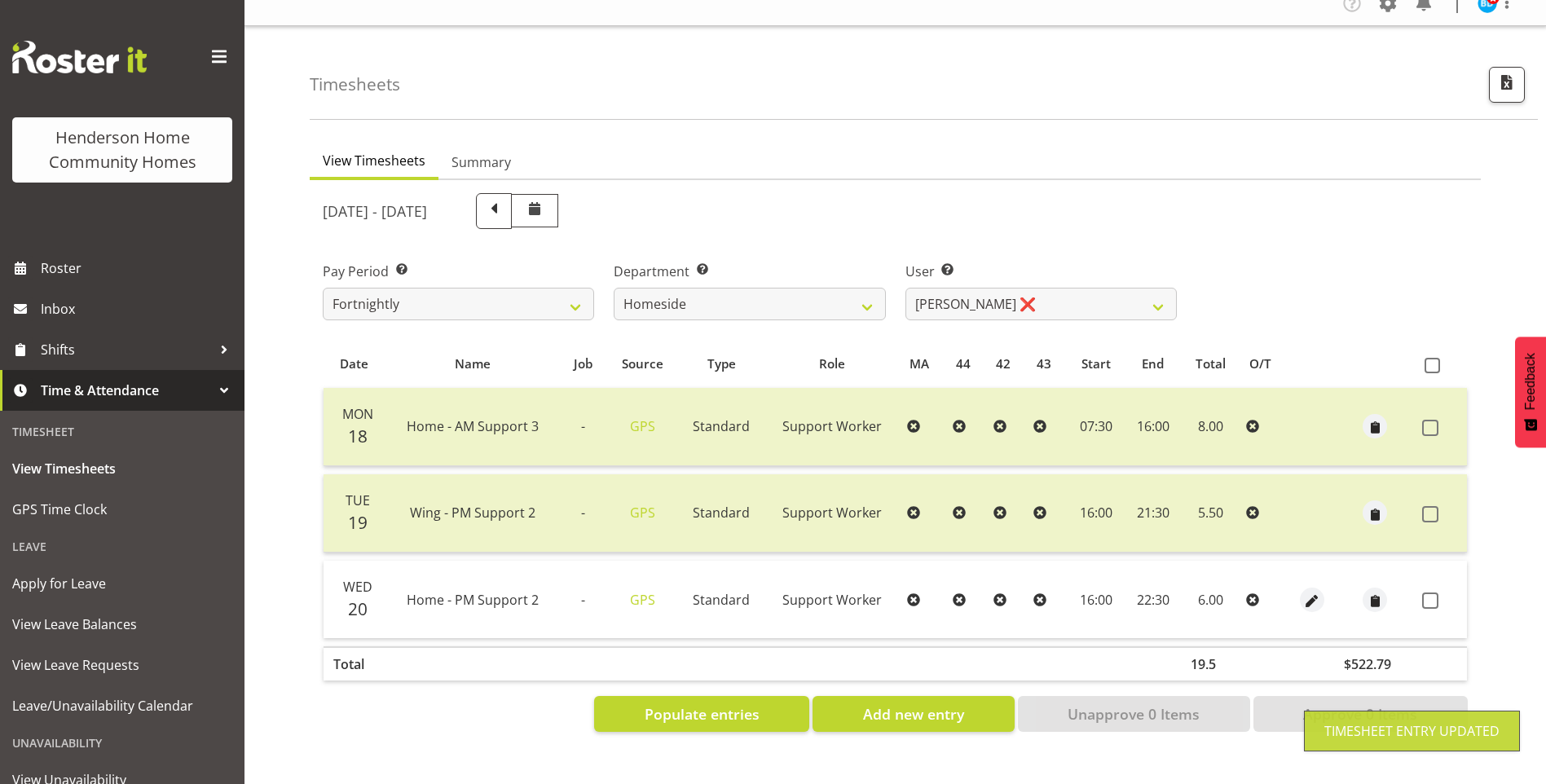
click at [1436, 592] on span at bounding box center [1430, 600] width 17 height 17
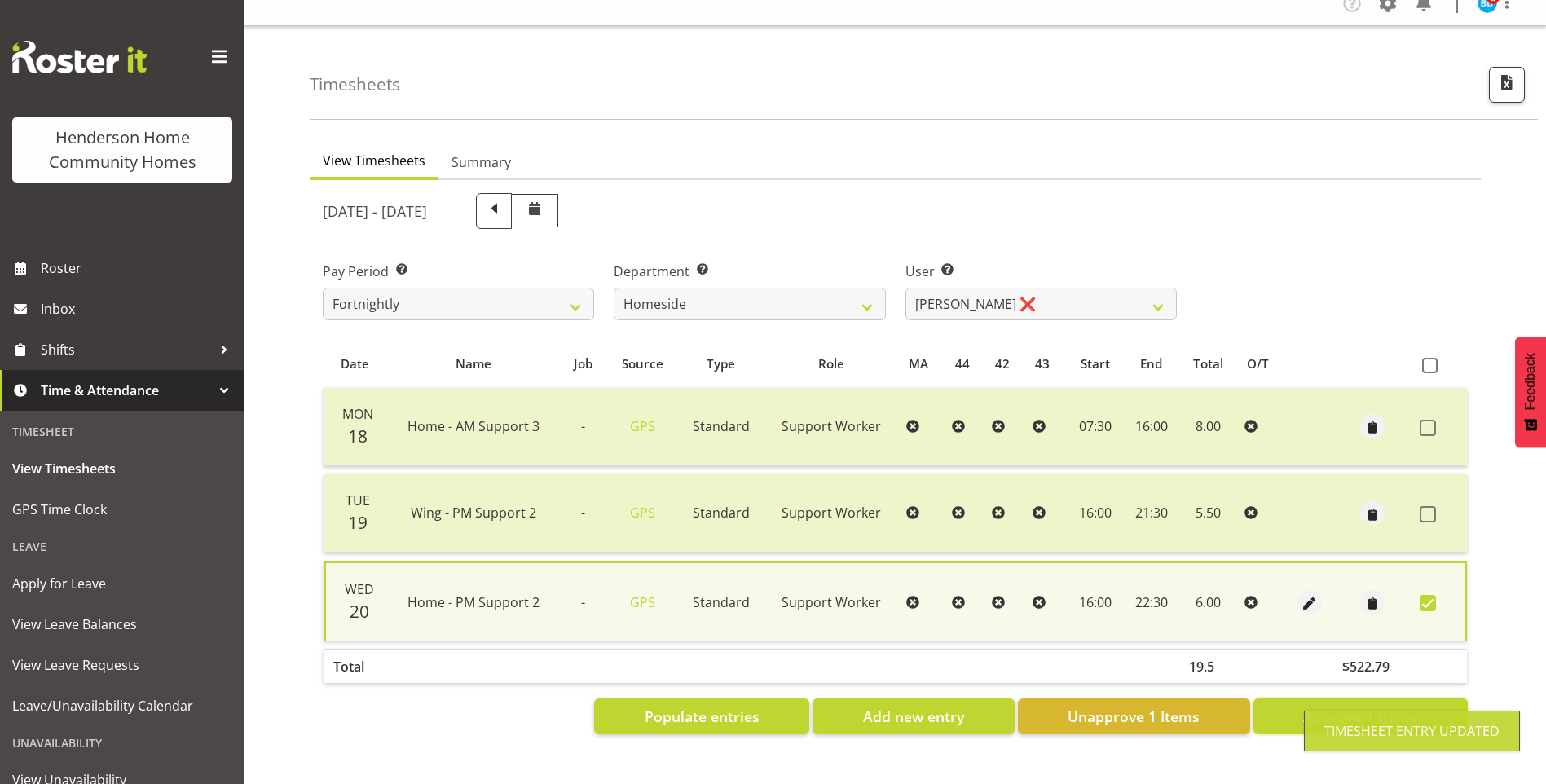
click at [1358, 705] on span "Approve 1 Items" at bounding box center [1360, 716] width 114 height 21
checkbox input "false"
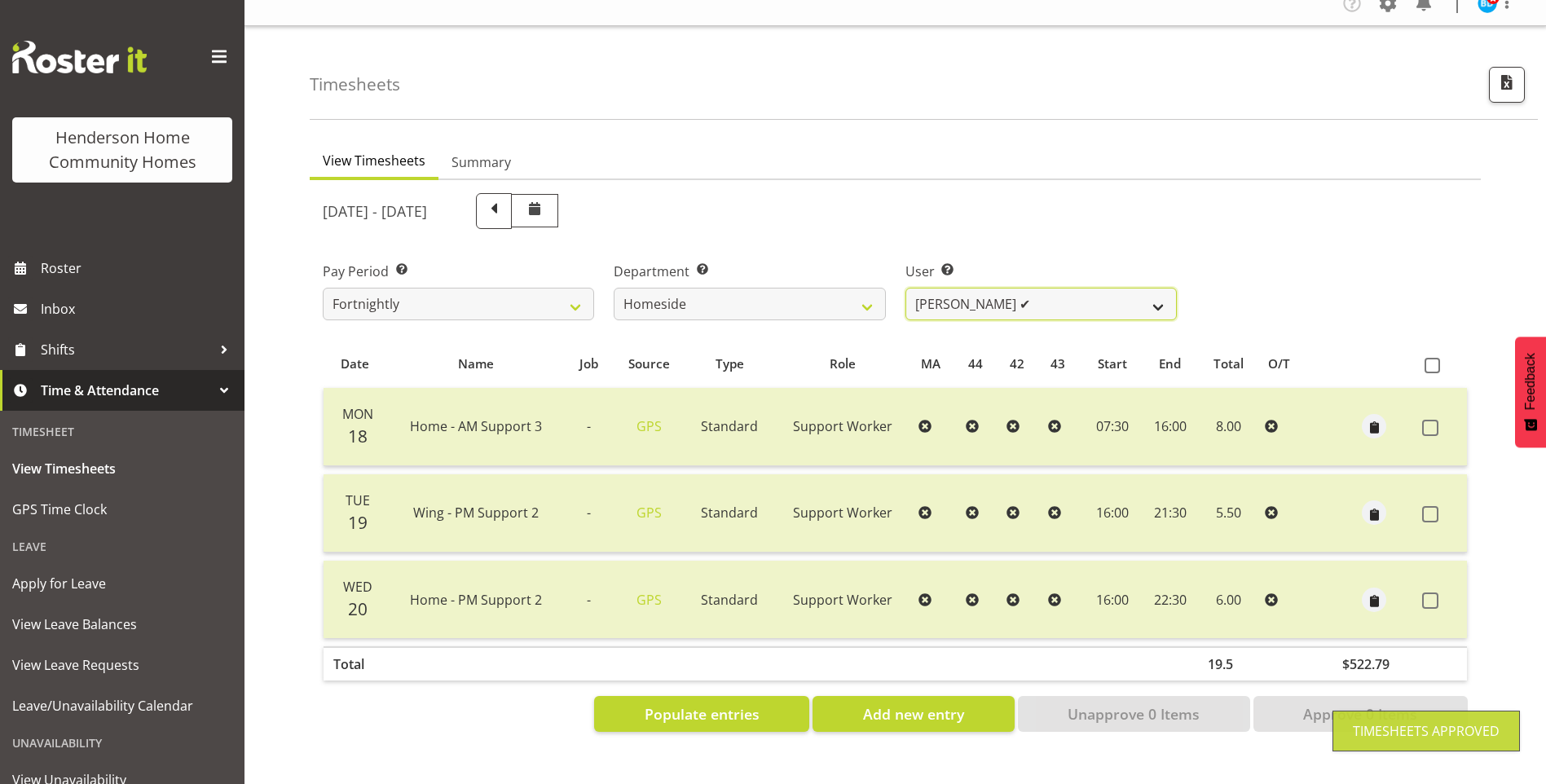
click at [963, 292] on select "[PERSON_NAME] ❌ [PERSON_NAME] ❌ Brijesh (BK) Kachhadiya ❌ [PERSON_NAME] ❌ [PERS…" at bounding box center [1041, 303] width 271 height 32
click at [905, 288] on select "[PERSON_NAME] ❌ [PERSON_NAME] ❌ Brijesh (BK) Kachhadiya ❌ [PERSON_NAME] ❌ [PERS…" at bounding box center [1041, 303] width 271 height 32
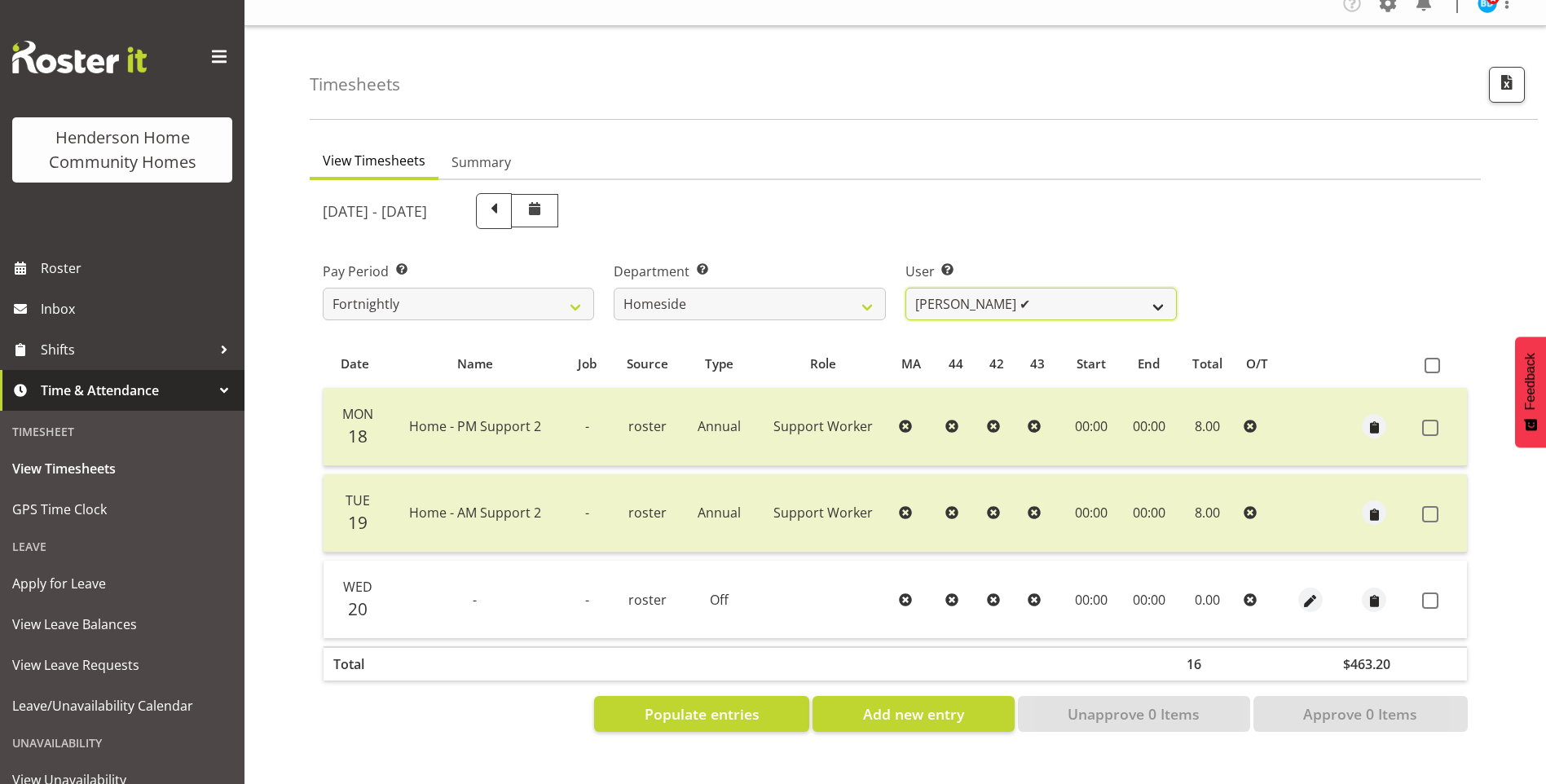
click at [951, 289] on select "[PERSON_NAME] ❌ [PERSON_NAME] ❌ Brijesh (BK) Kachhadiya ❌ [PERSON_NAME] ❌ [PERS…" at bounding box center [1041, 303] width 271 height 32
click at [905, 288] on select "[PERSON_NAME] ❌ [PERSON_NAME] ❌ Brijesh (BK) Kachhadiya ❌ [PERSON_NAME] ❌ [PERS…" at bounding box center [1041, 303] width 271 height 32
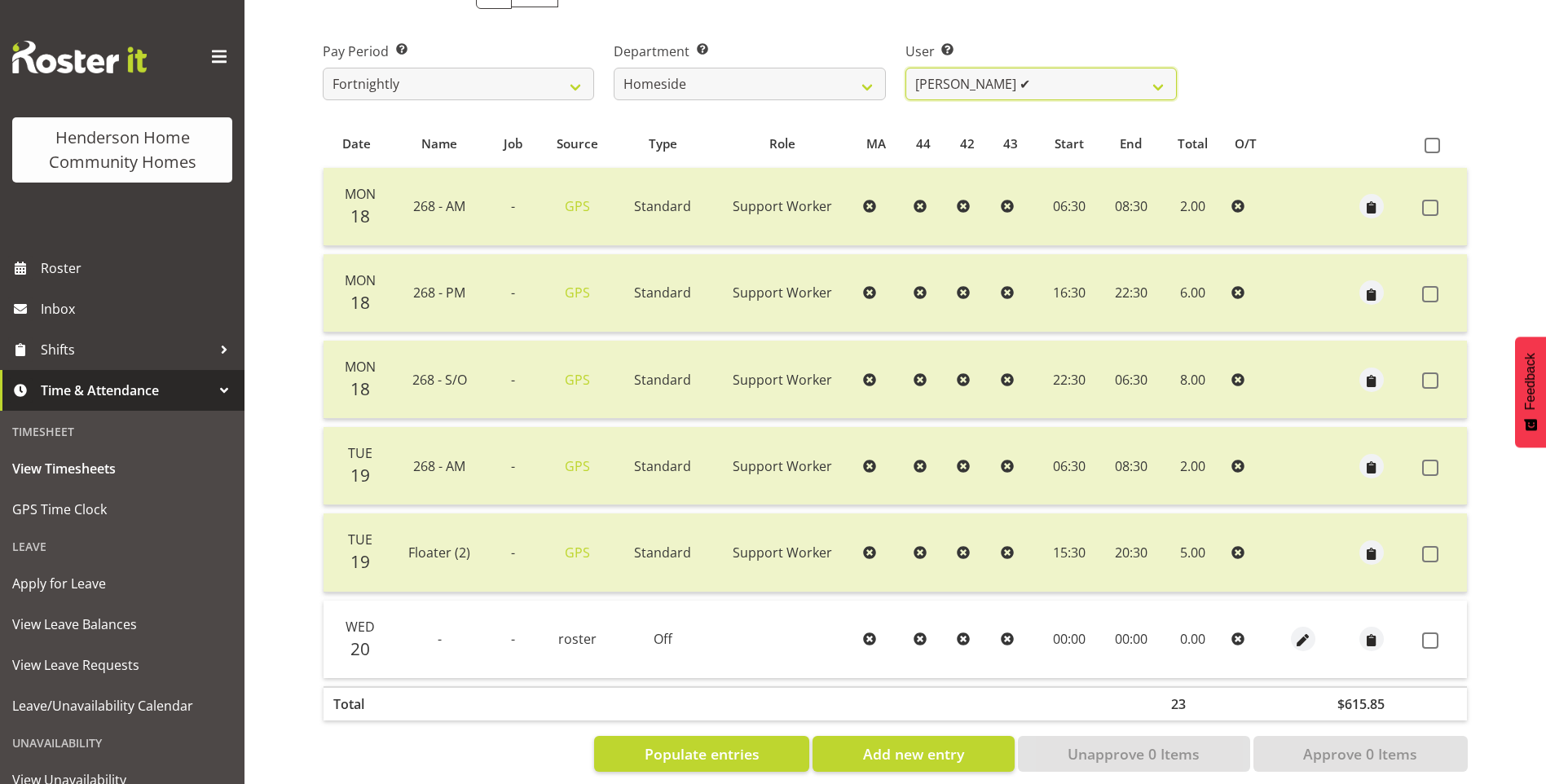
scroll to position [263, 0]
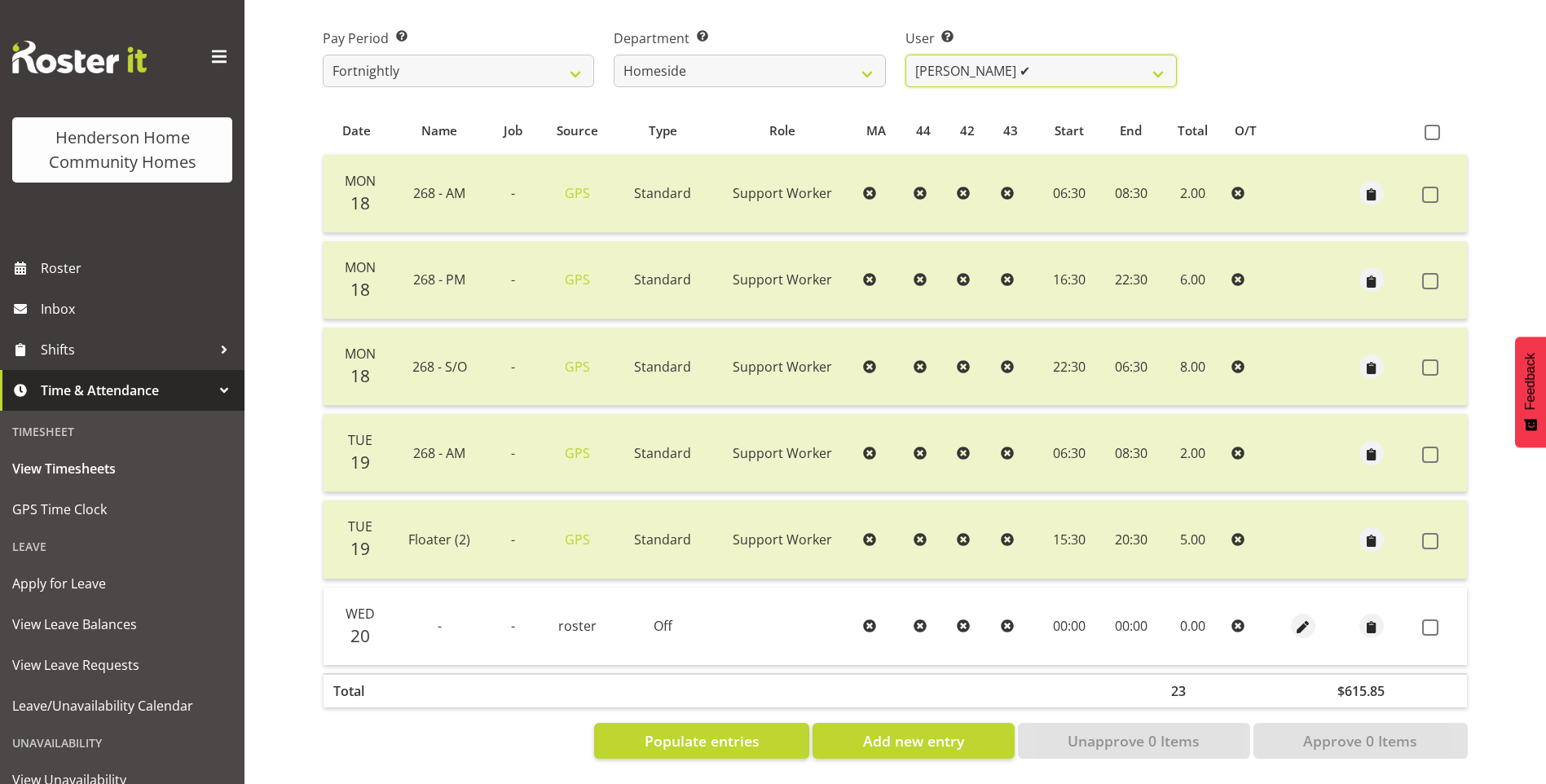
drag, startPoint x: 945, startPoint y: 58, endPoint x: 949, endPoint y: 75, distance: 17.5
click at [945, 58] on select "[PERSON_NAME] ❌ [PERSON_NAME] ❌ Brijesh (BK) Kachhadiya ❌ [PERSON_NAME] ❌ [PERS…" at bounding box center [1041, 70] width 271 height 32
select select "10404"
click at [905, 54] on select "[PERSON_NAME] ❌ [PERSON_NAME] ❌ Brijesh (BK) Kachhadiya ❌ [PERSON_NAME] ❌ [PERS…" at bounding box center [1041, 70] width 271 height 32
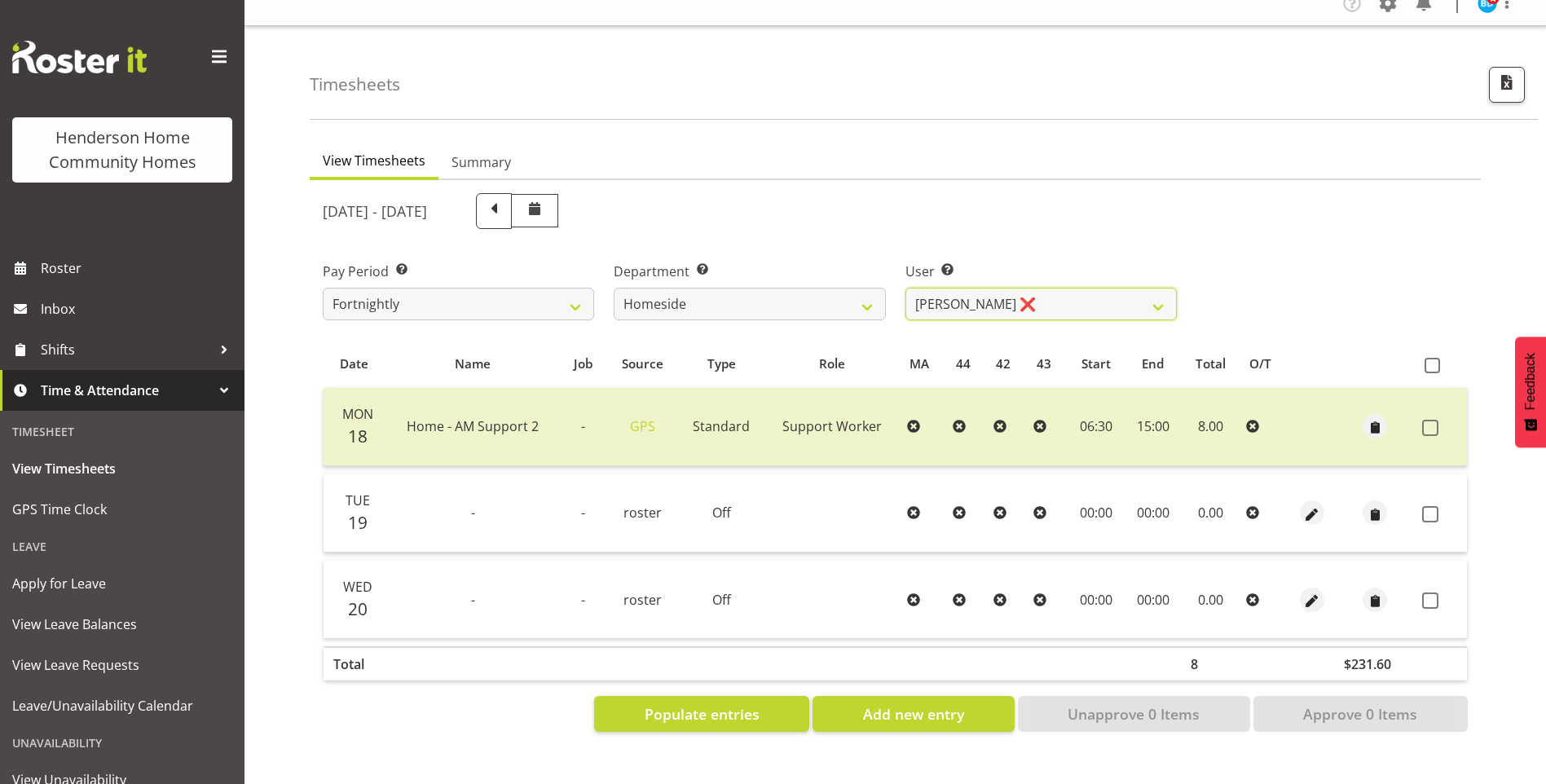
scroll to position [30, 0]
click at [505, 200] on span at bounding box center [494, 210] width 21 height 21
select select
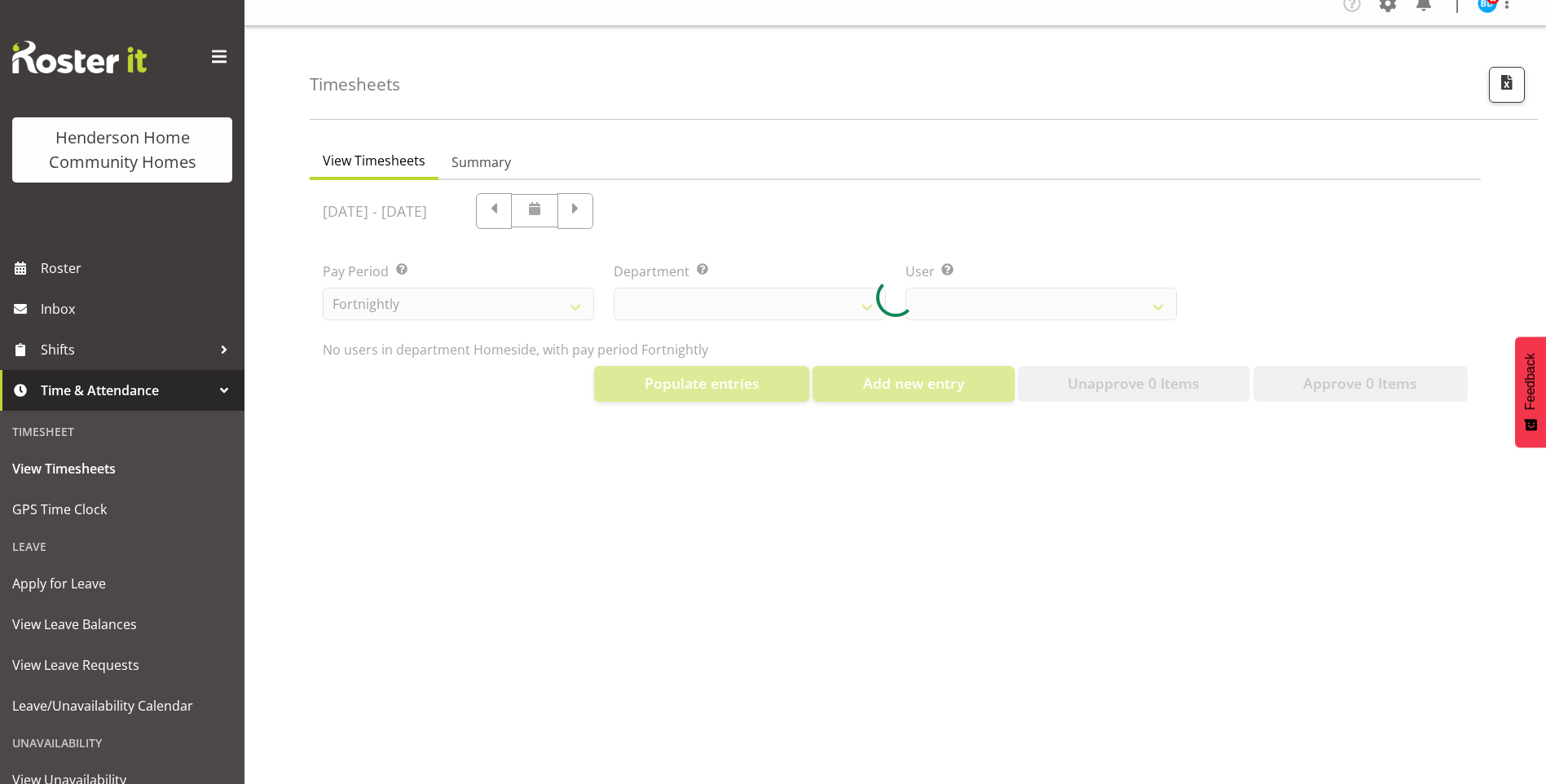
select select "746"
select select "10404"
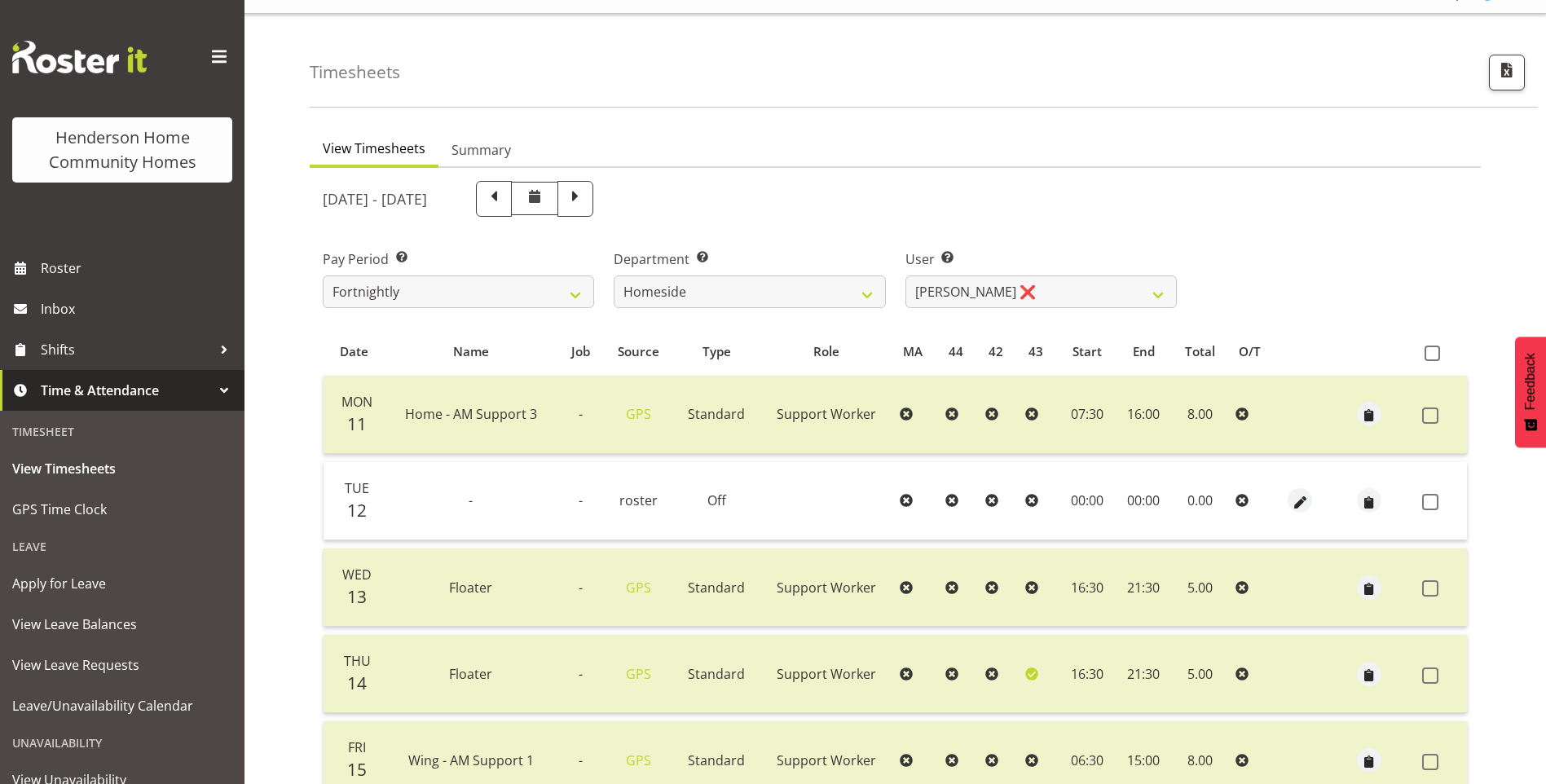
click at [505, 203] on span at bounding box center [494, 197] width 21 height 21
select select
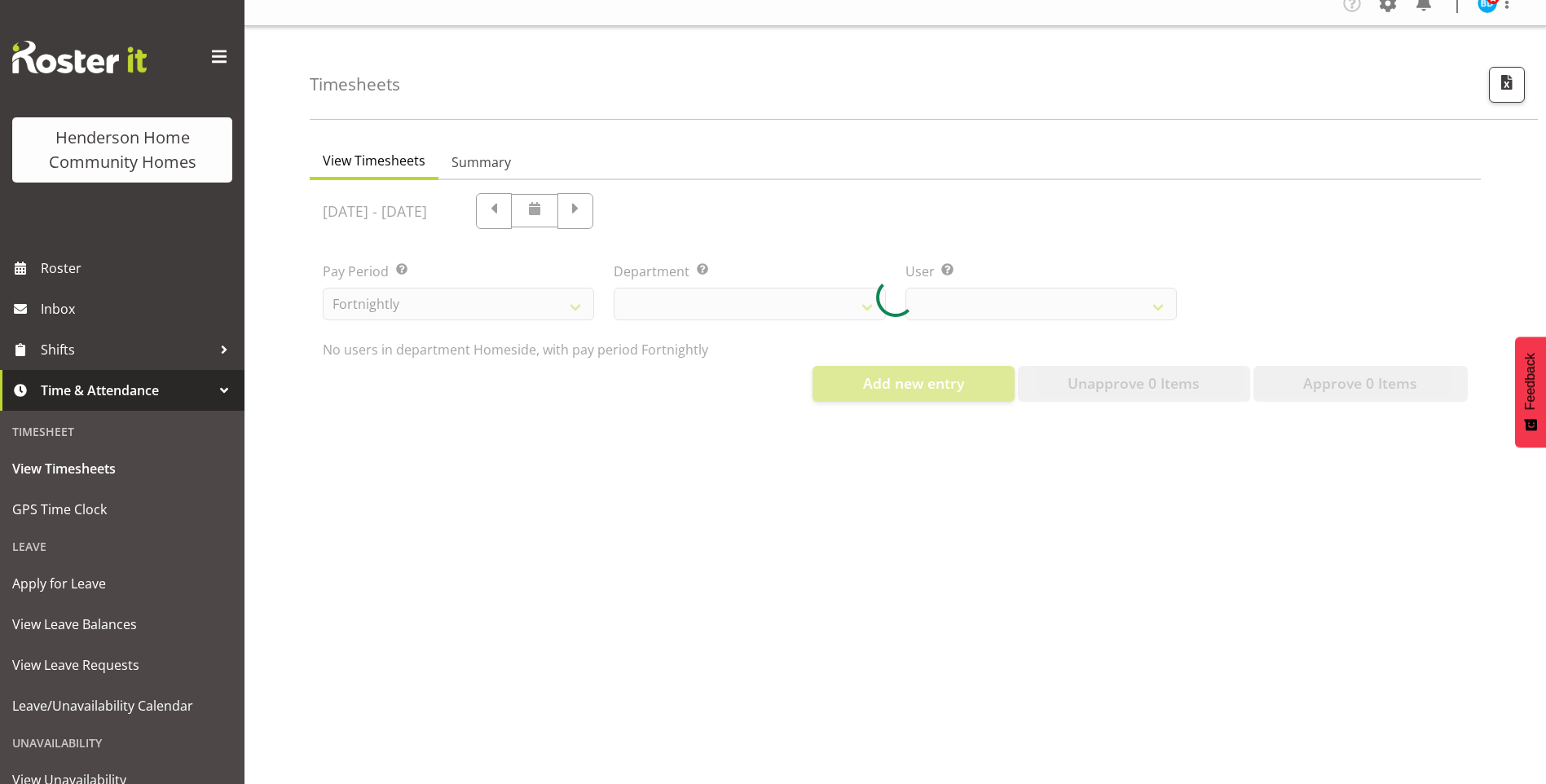
select select "746"
select select "10404"
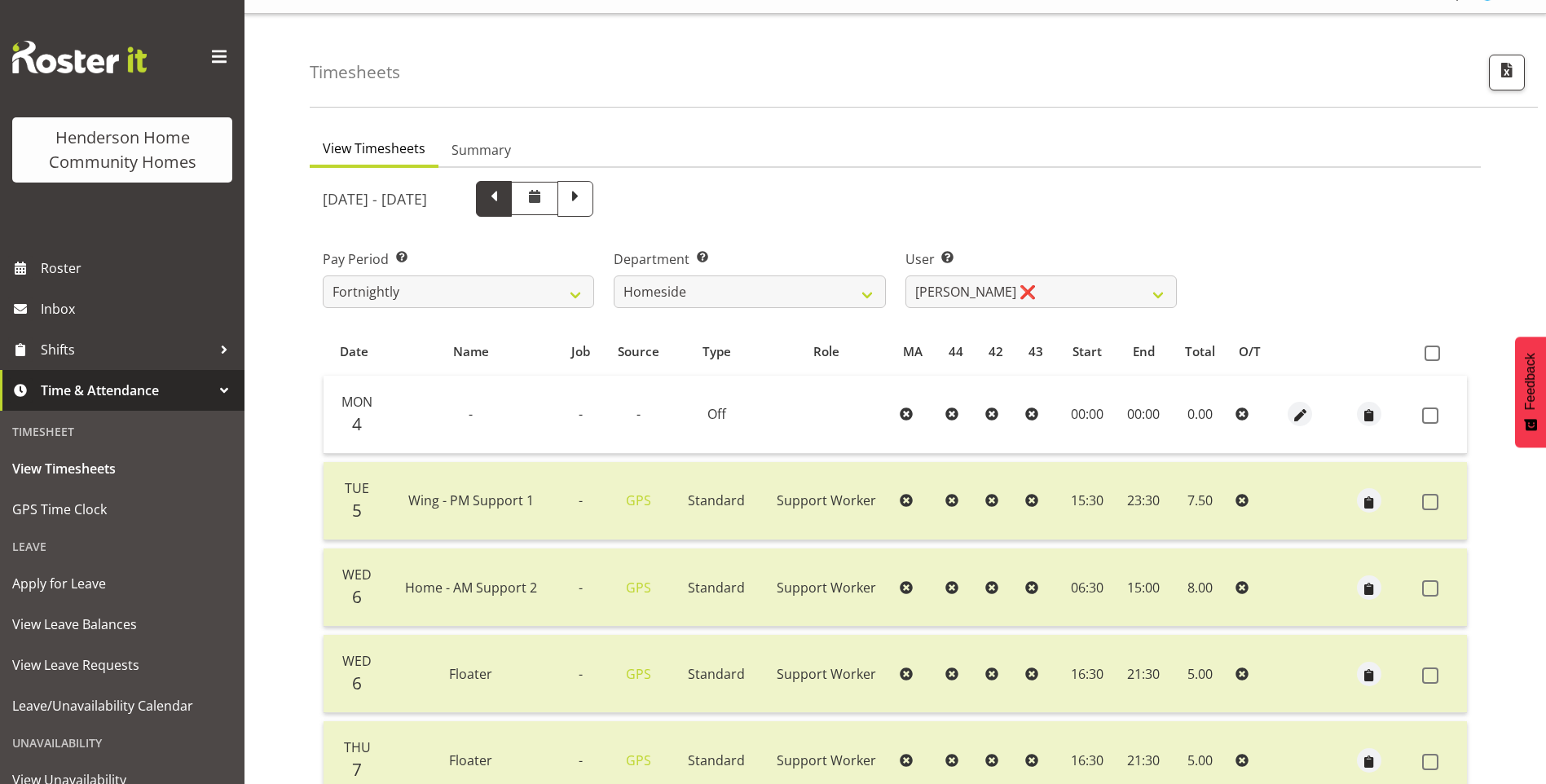
click at [505, 198] on span at bounding box center [494, 197] width 21 height 21
select select
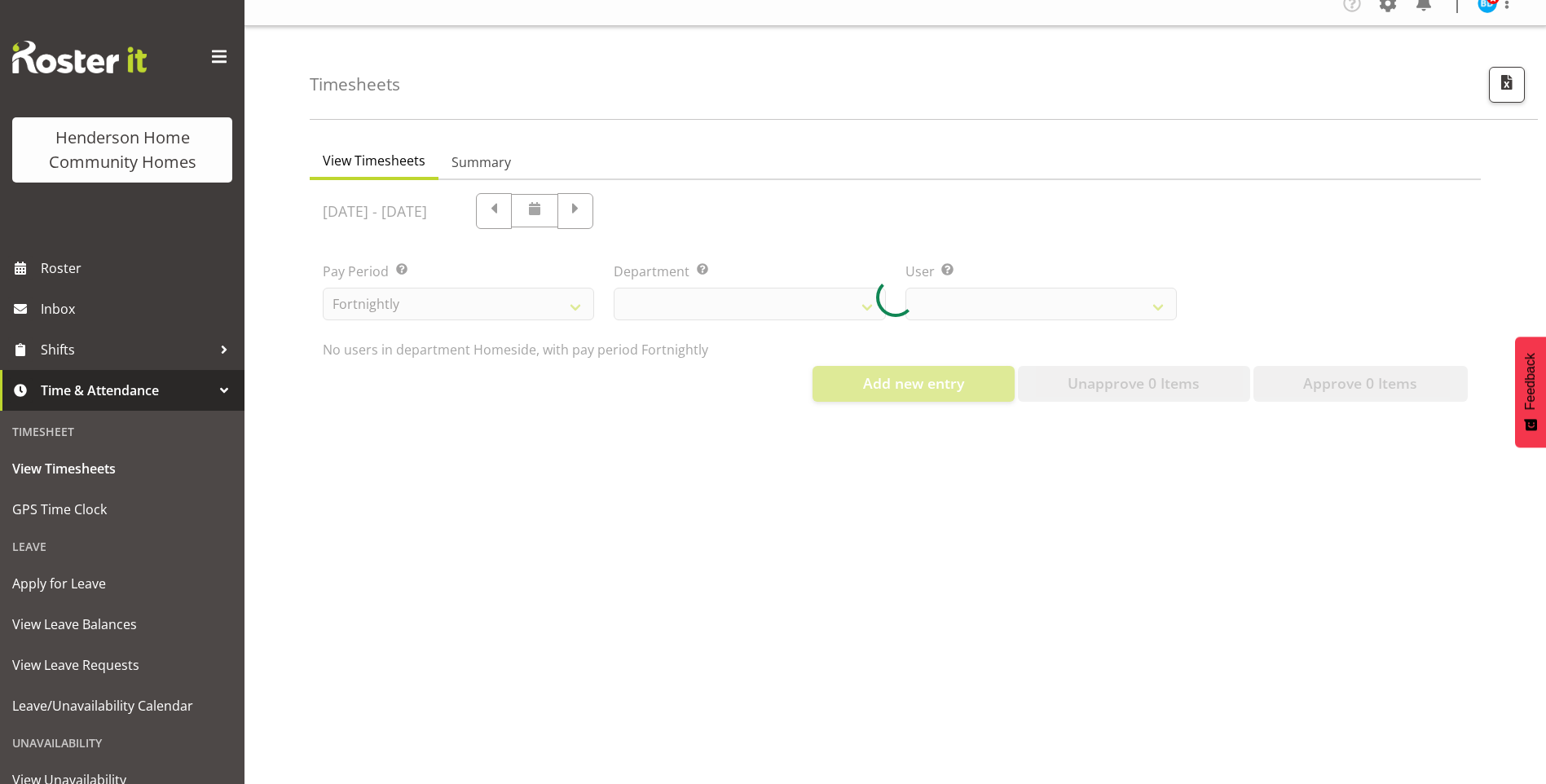
select select "746"
select select "10404"
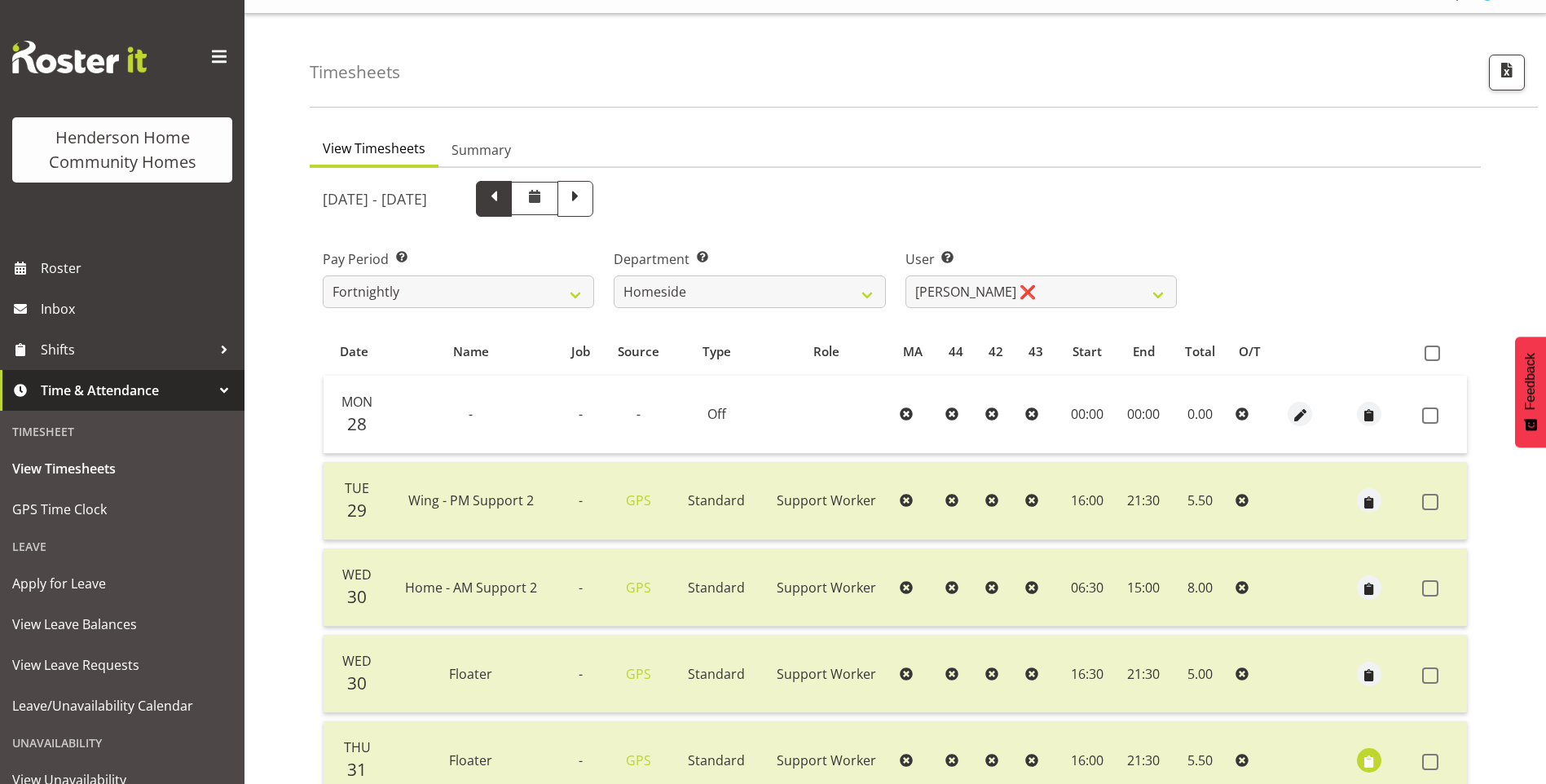
click at [505, 203] on span at bounding box center [494, 197] width 21 height 21
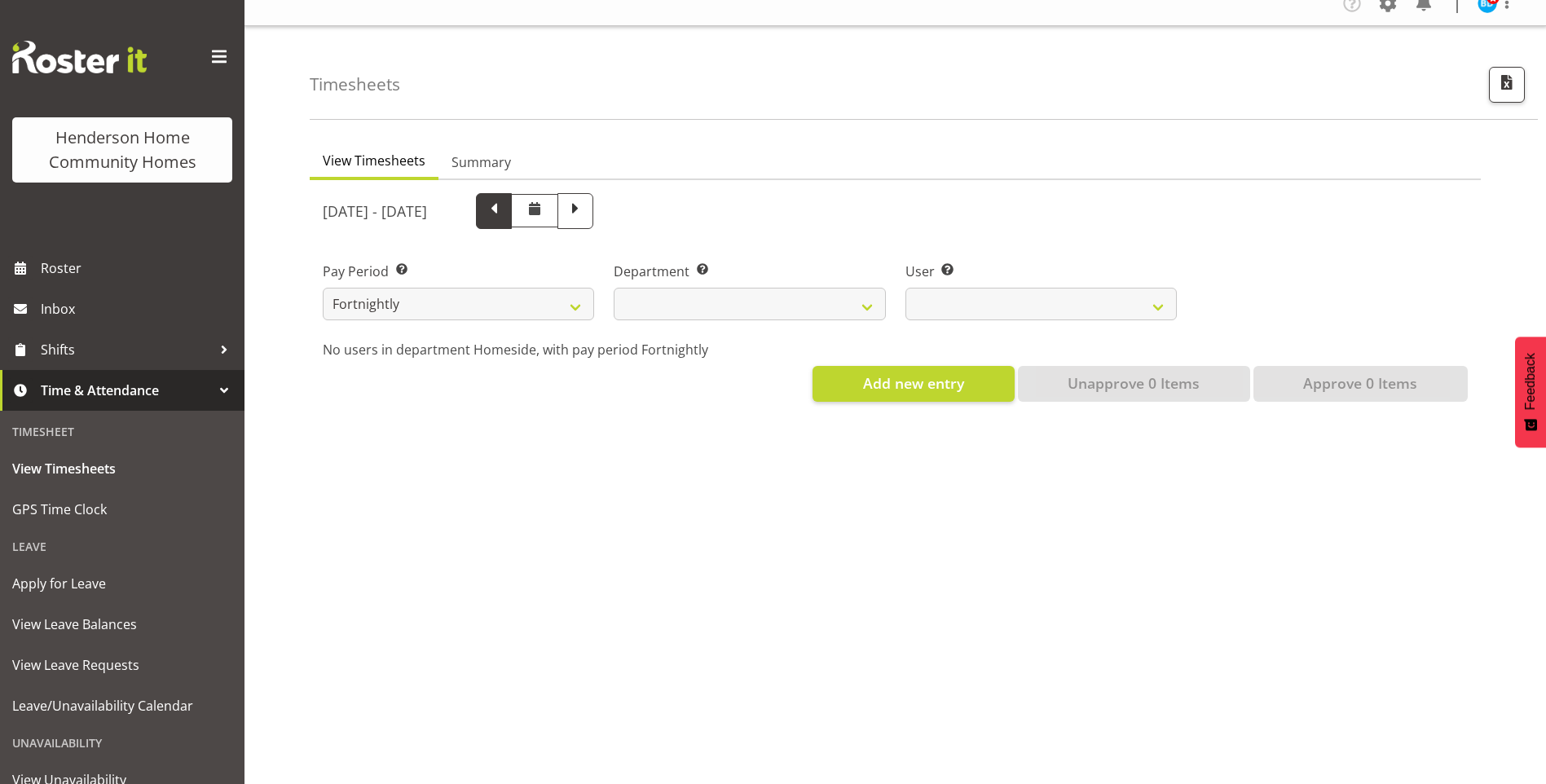
select select
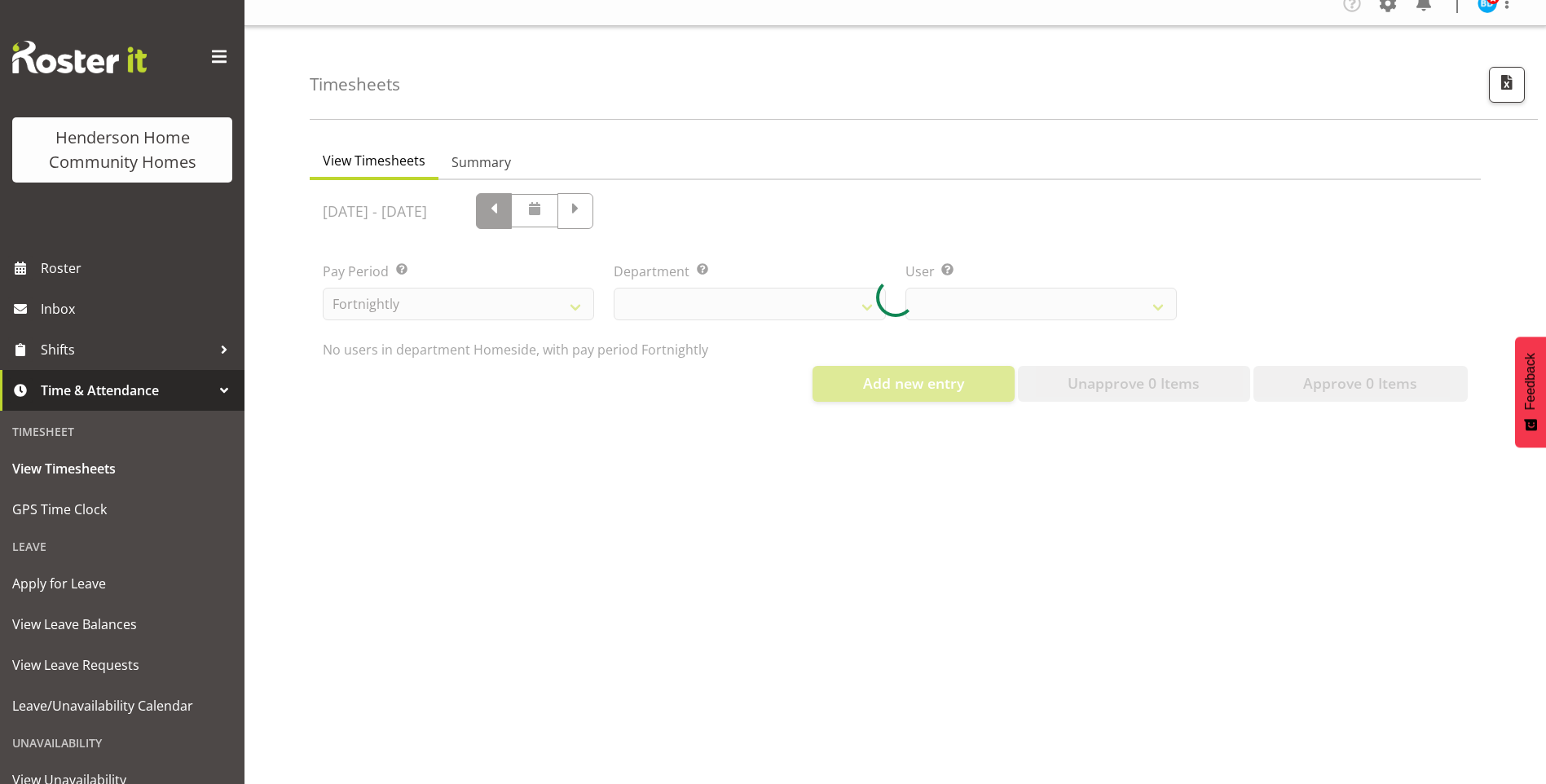
select select "746"
select select "10404"
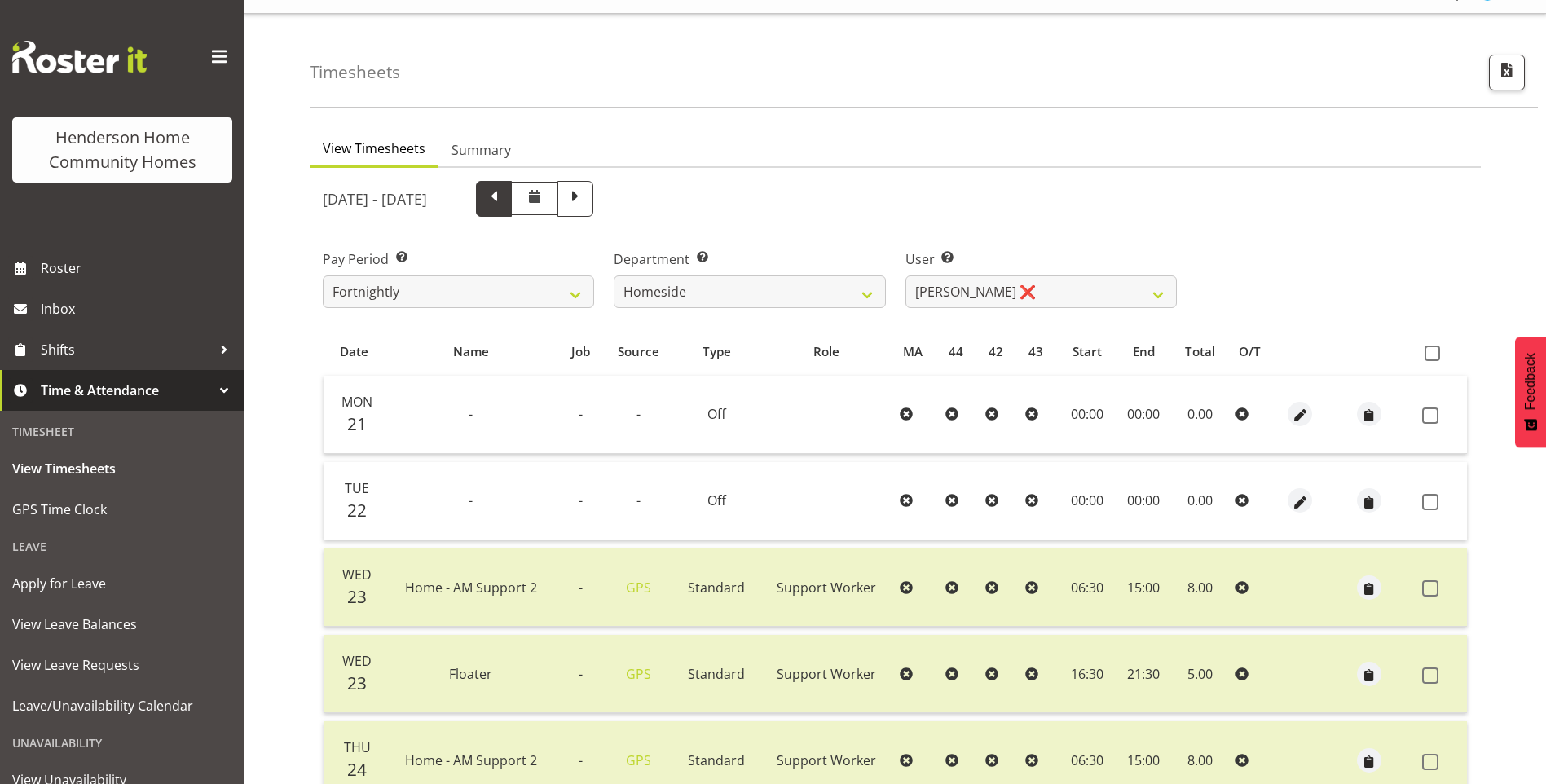
click at [505, 206] on span at bounding box center [494, 197] width 21 height 21
select select
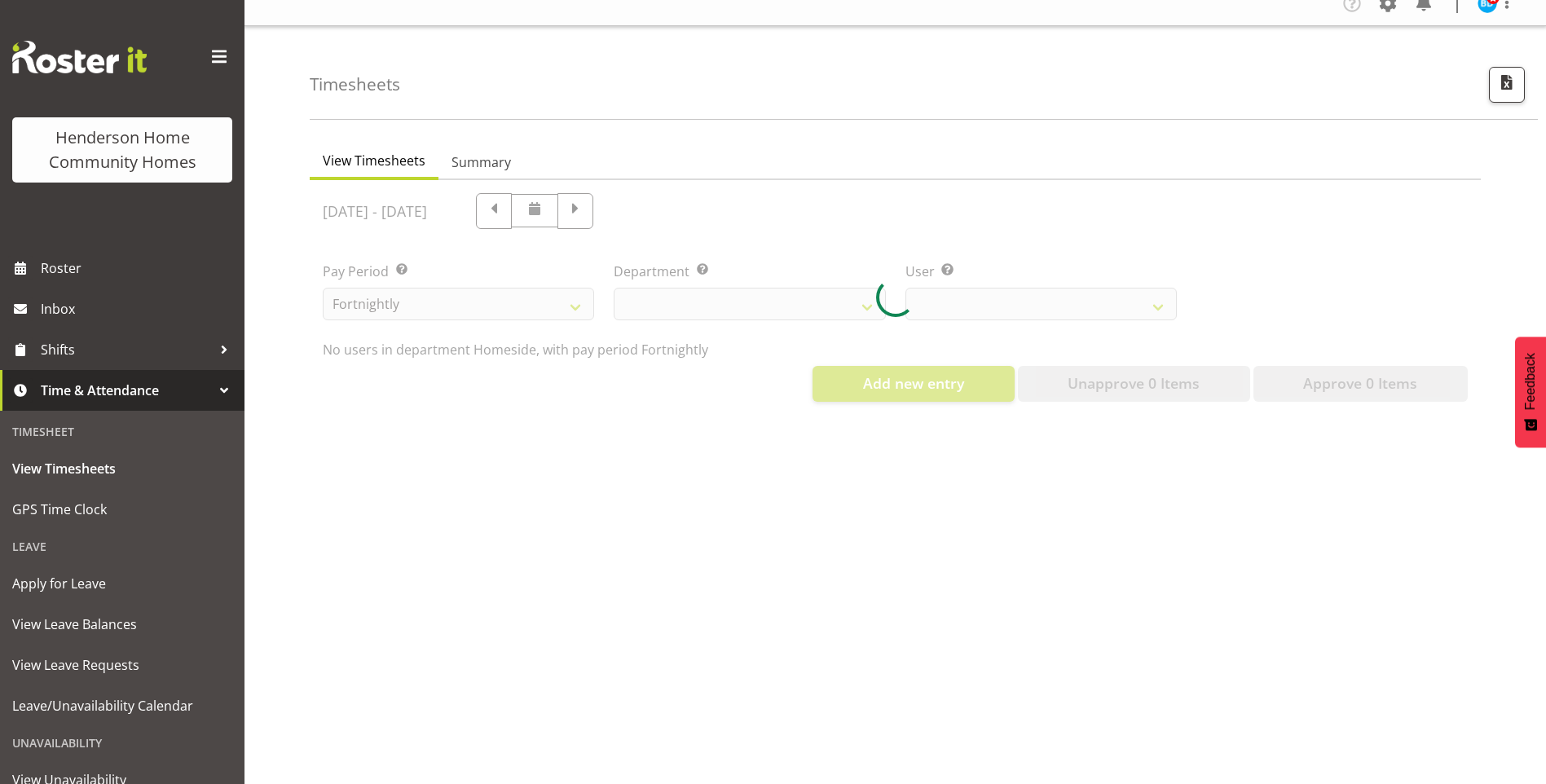
select select "746"
select select "10404"
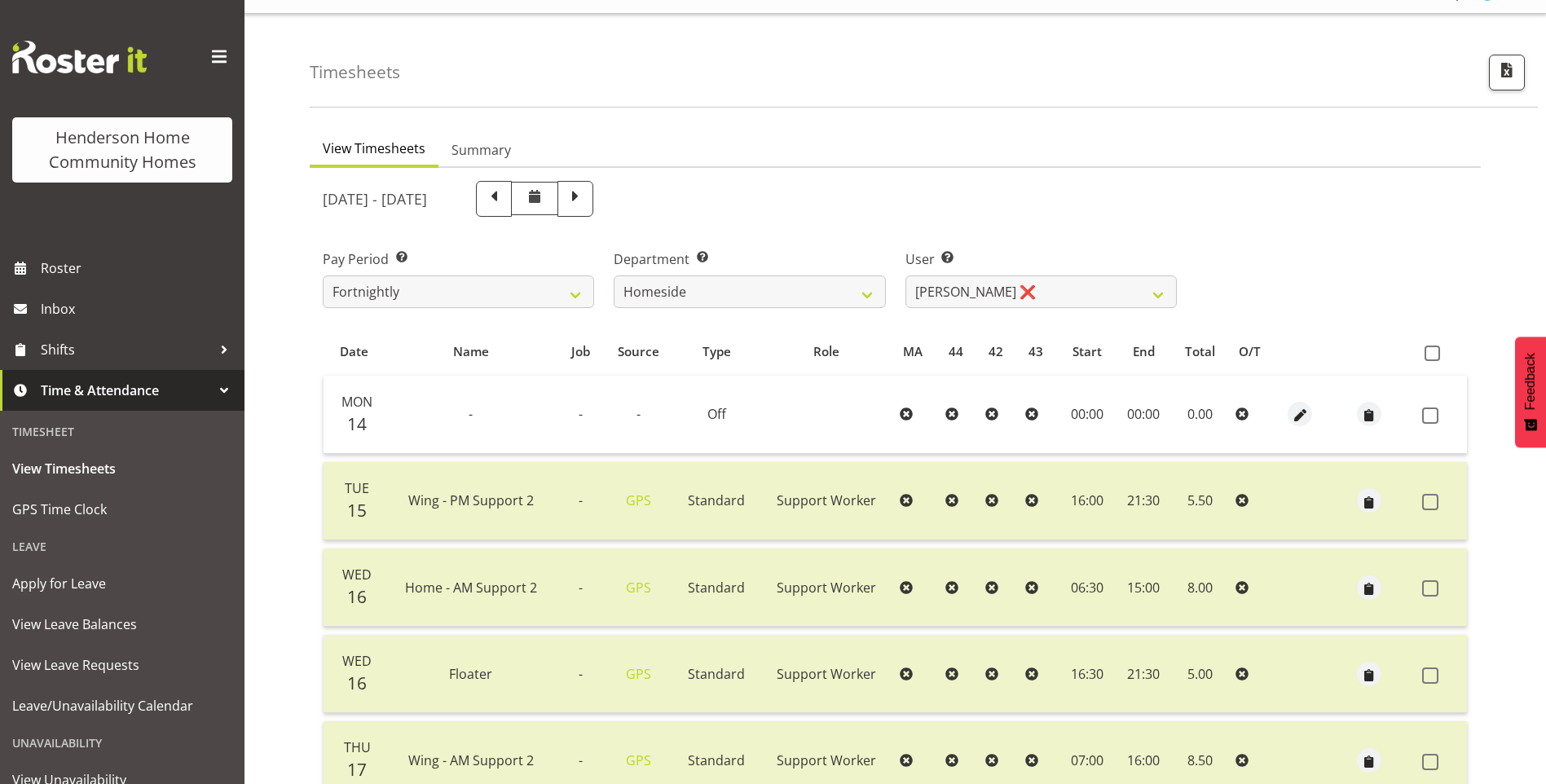
click at [505, 207] on span at bounding box center [494, 197] width 21 height 21
select select
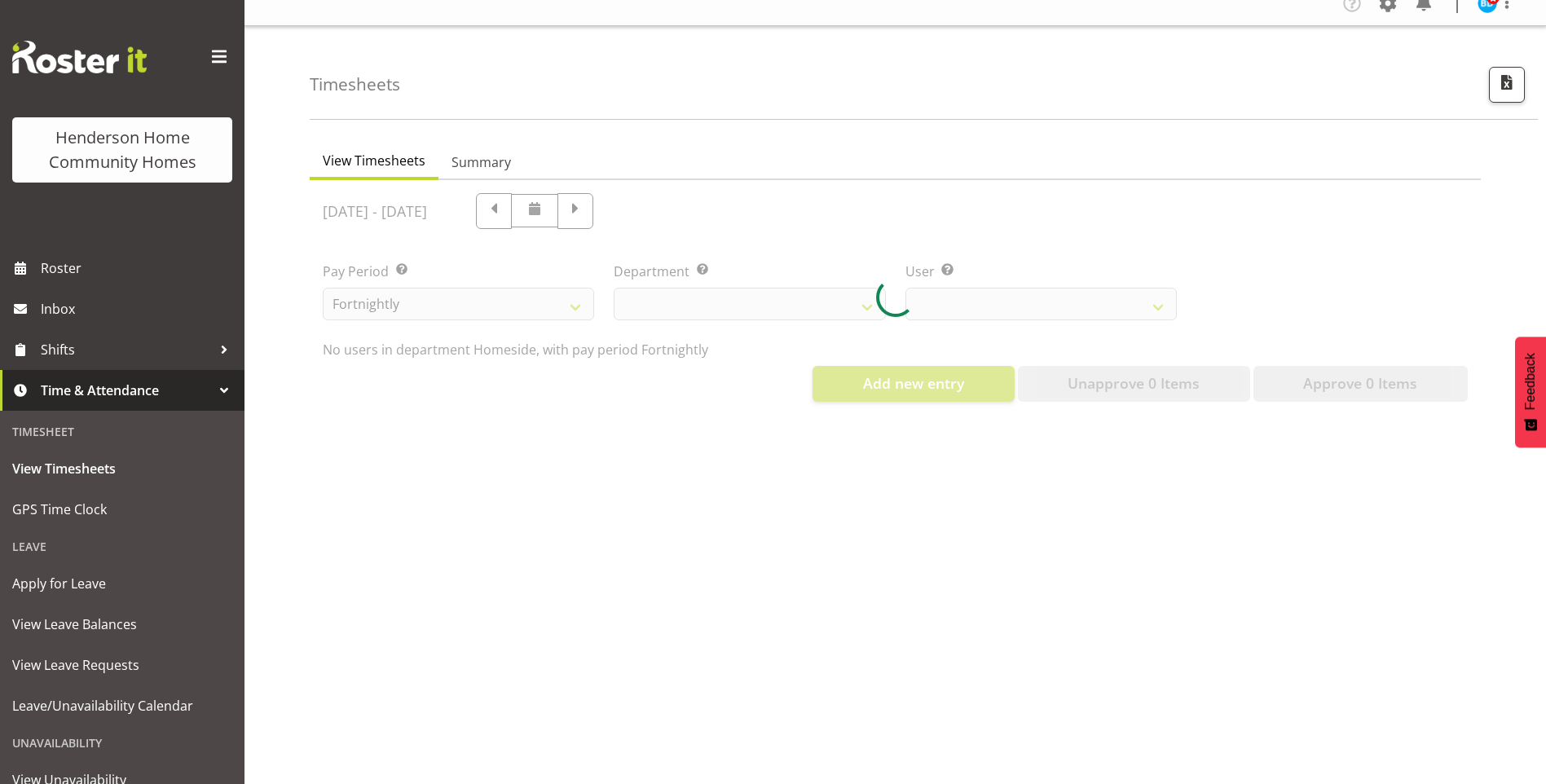
select select "746"
select select "10404"
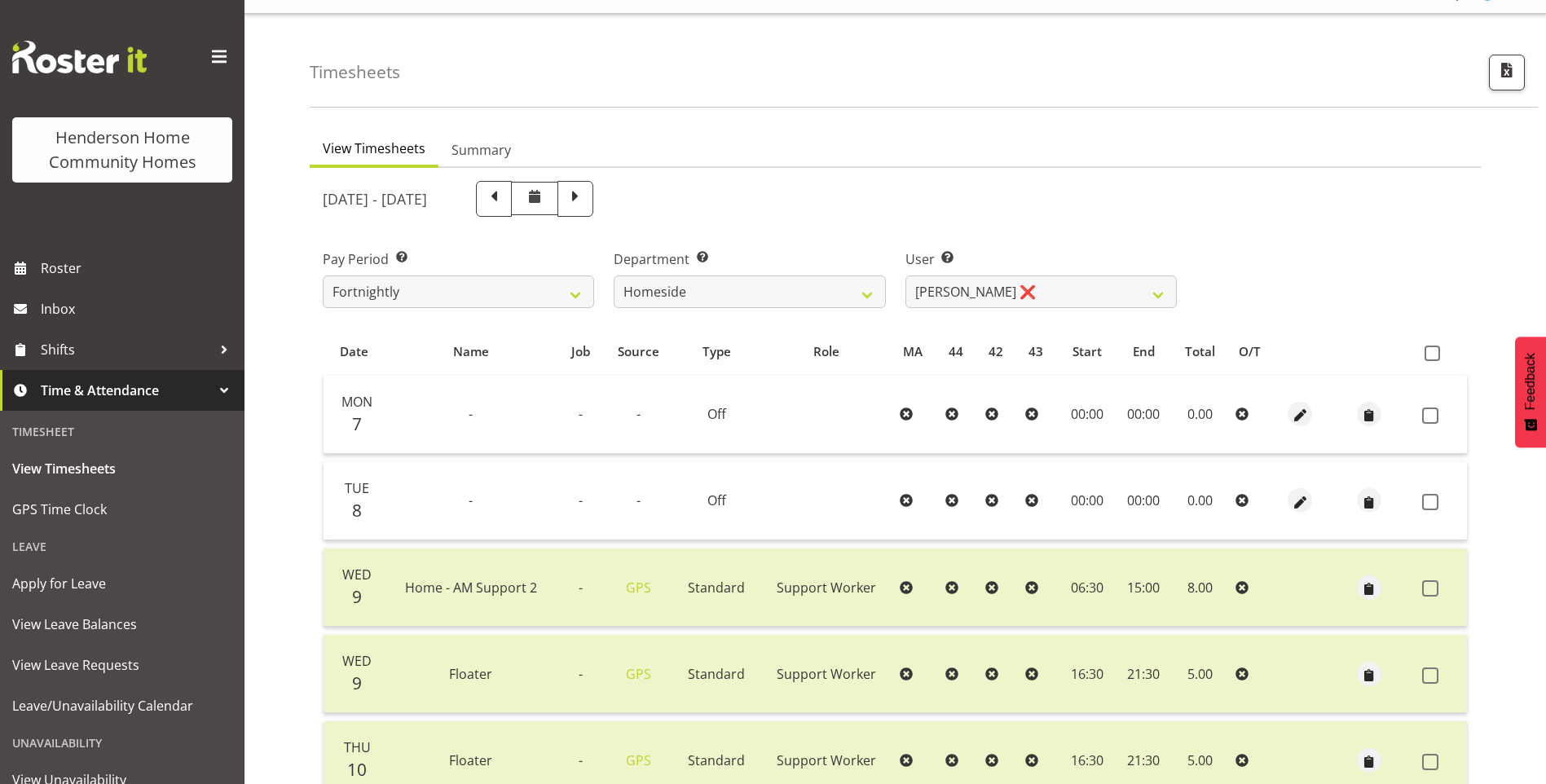
scroll to position [111, 0]
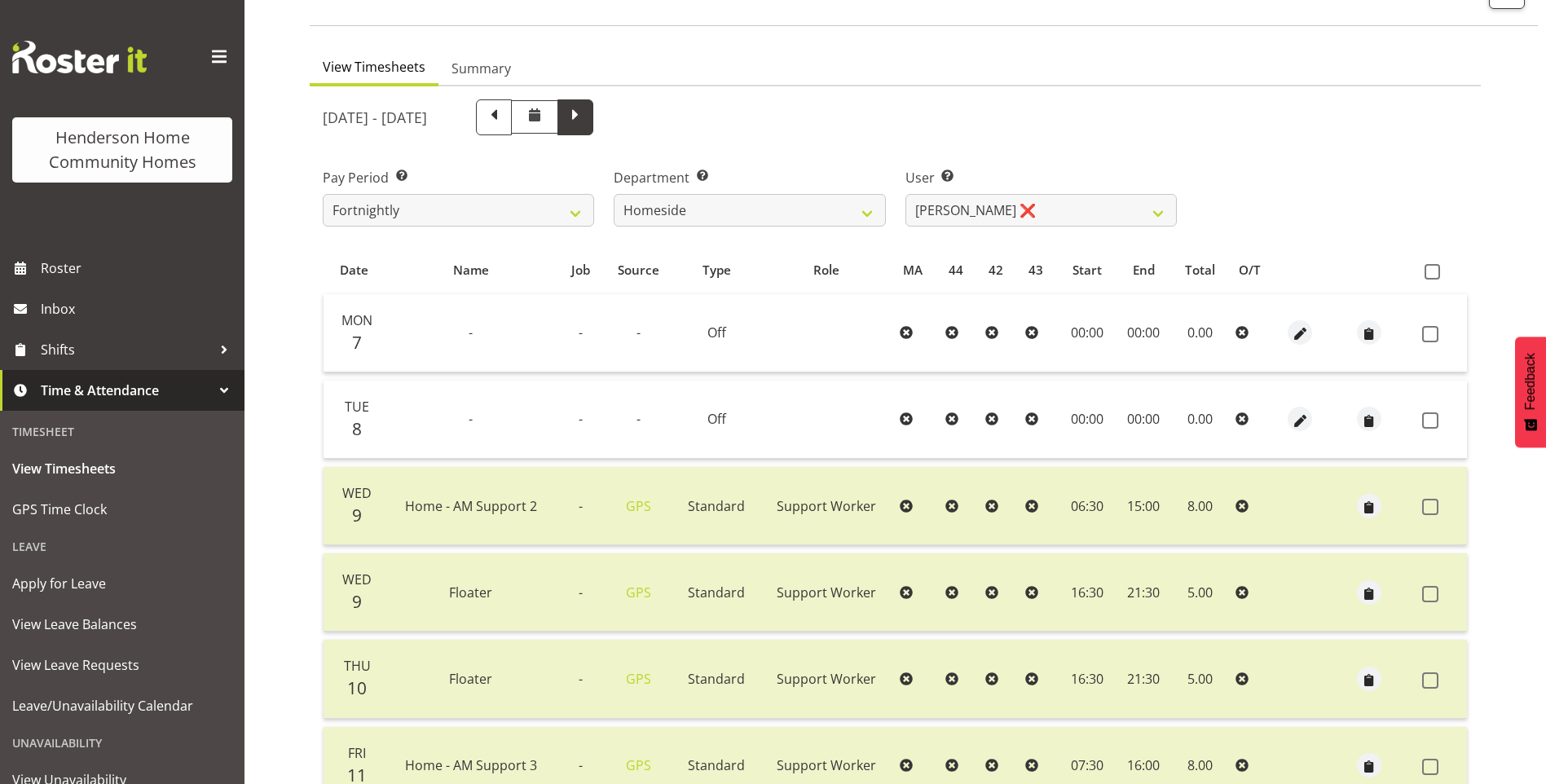
click at [593, 122] on span at bounding box center [575, 117] width 36 height 36
select select
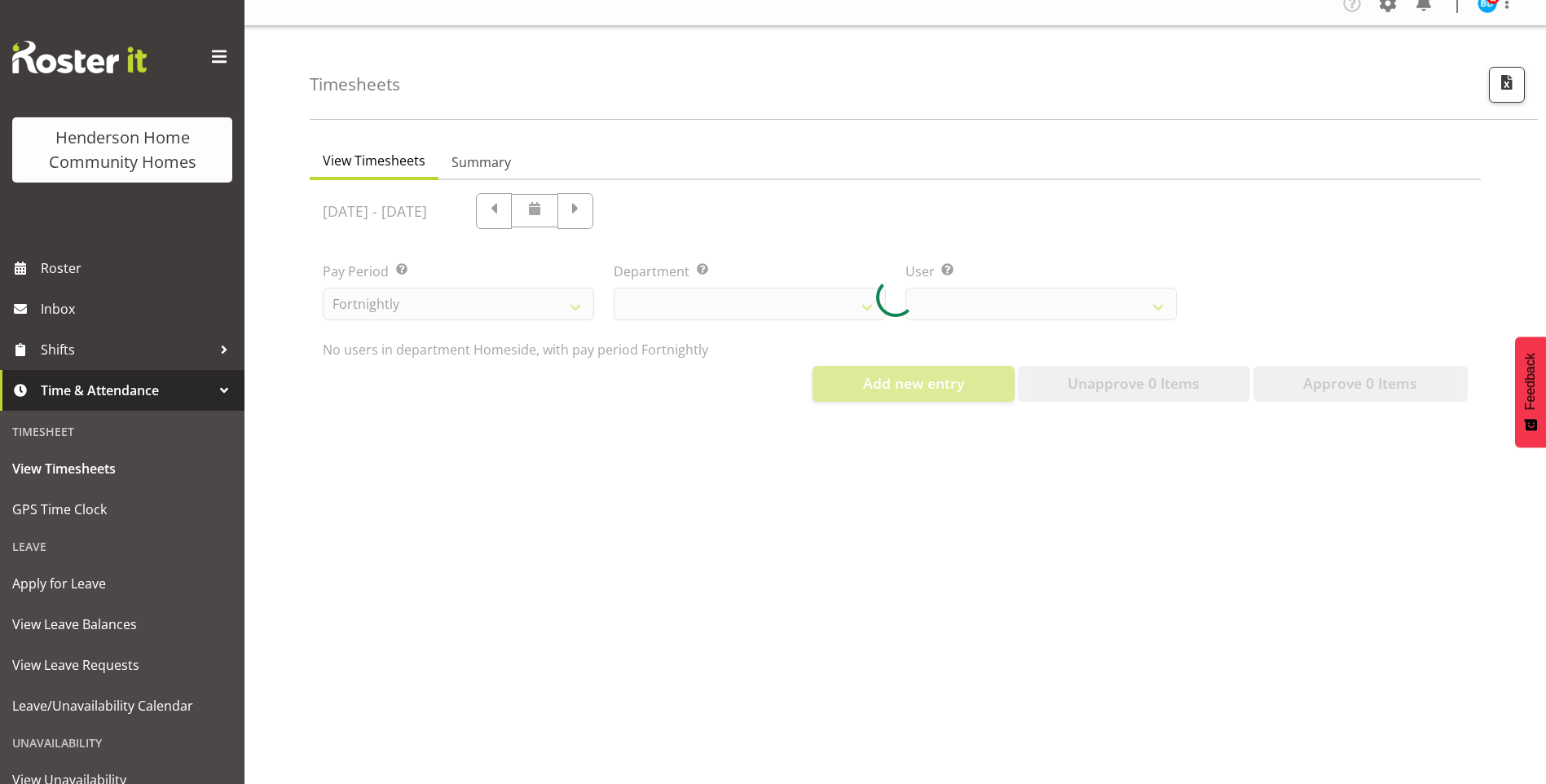
select select "746"
select select "10404"
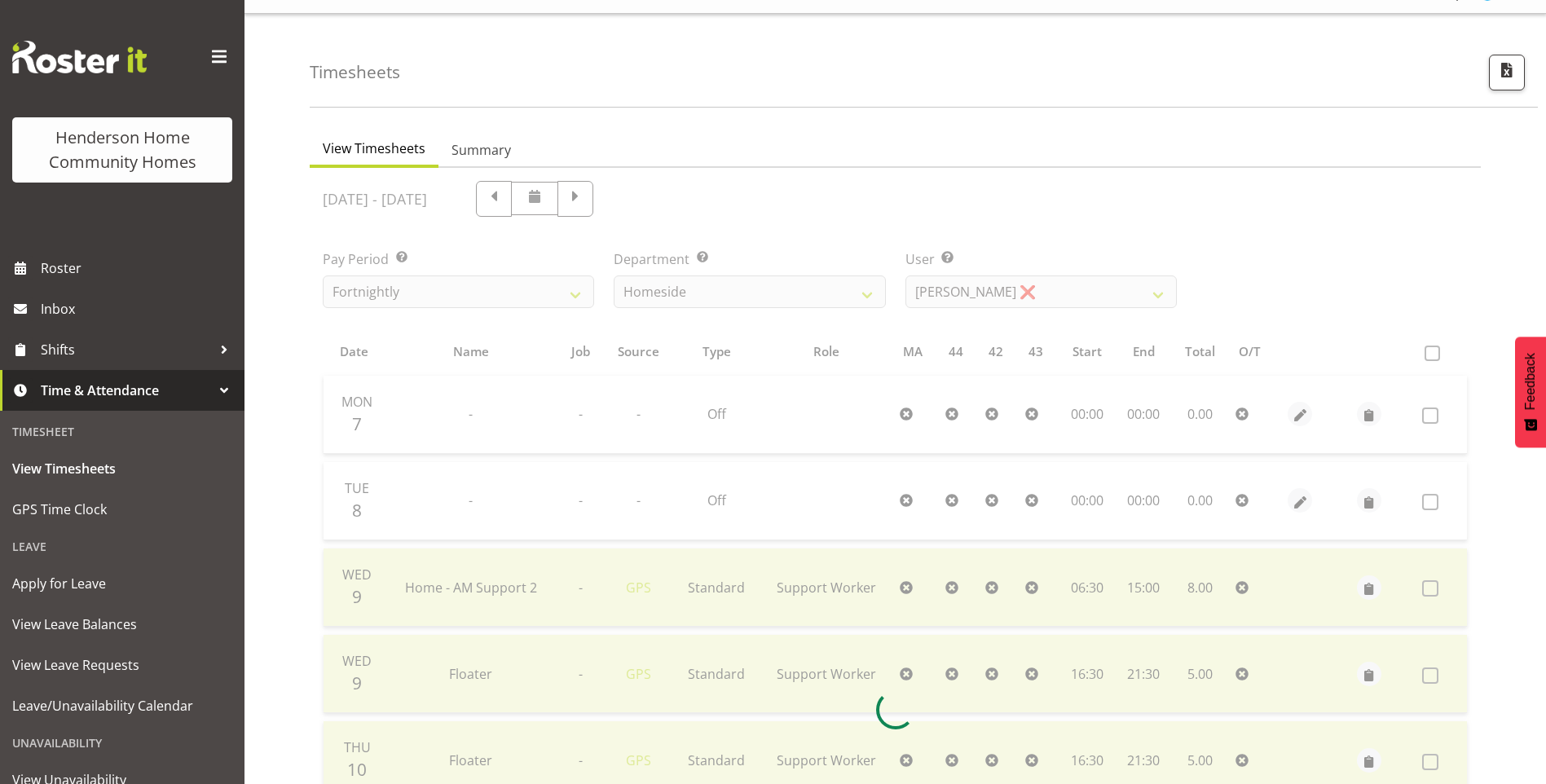
scroll to position [111, 0]
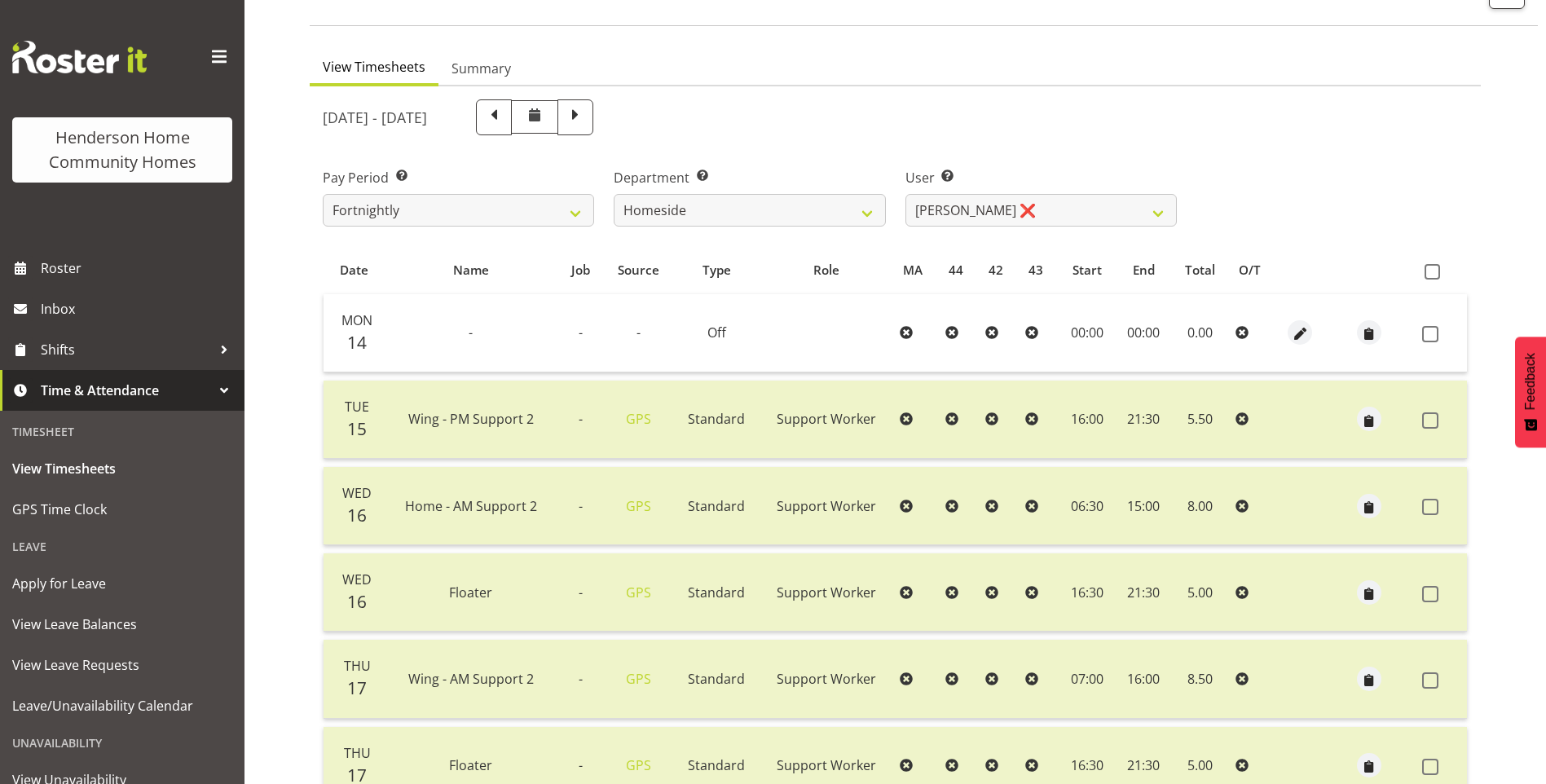
click at [586, 124] on span at bounding box center [576, 116] width 21 height 21
select select
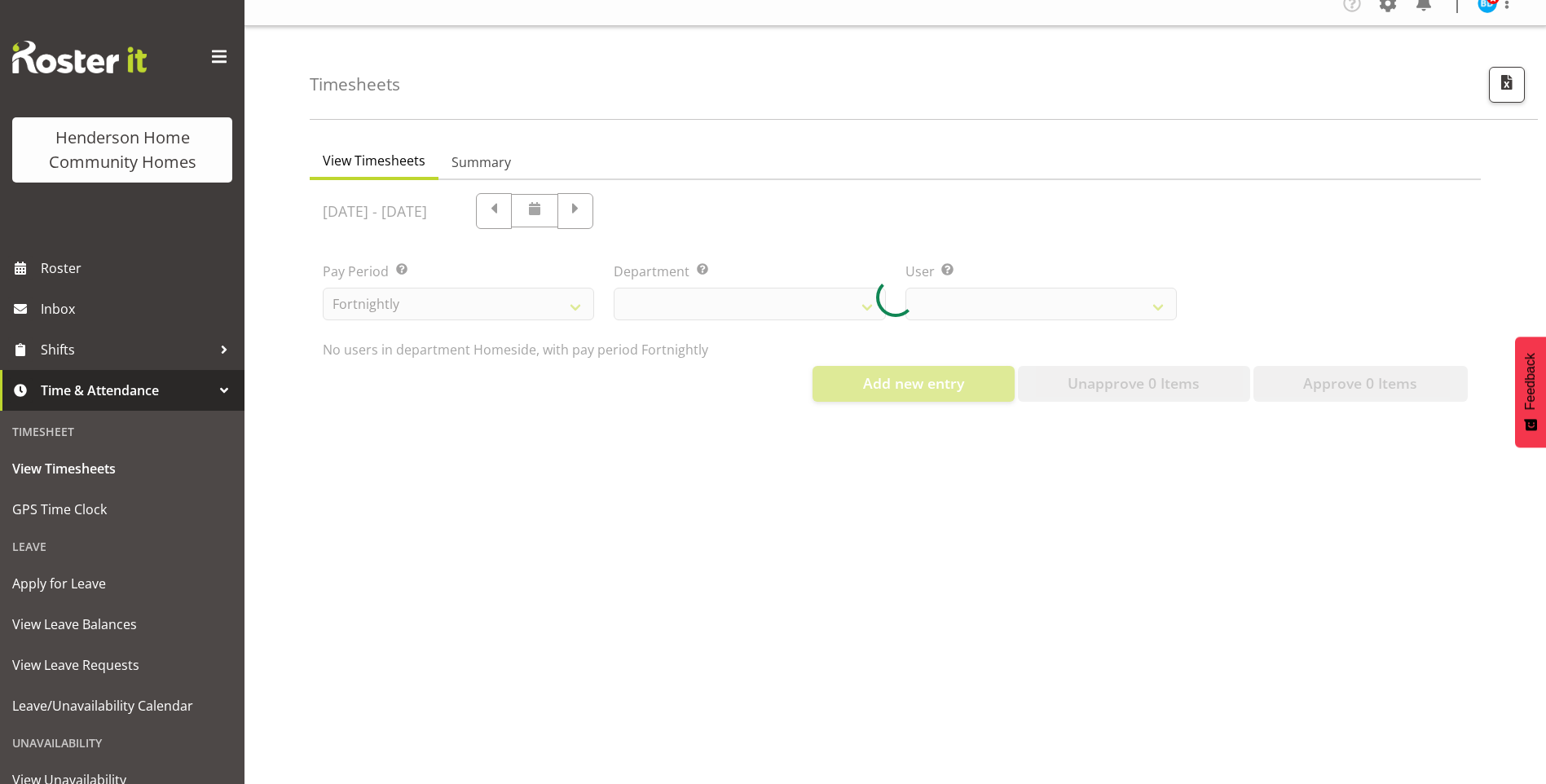
scroll to position [30, 0]
select select "746"
select select "10404"
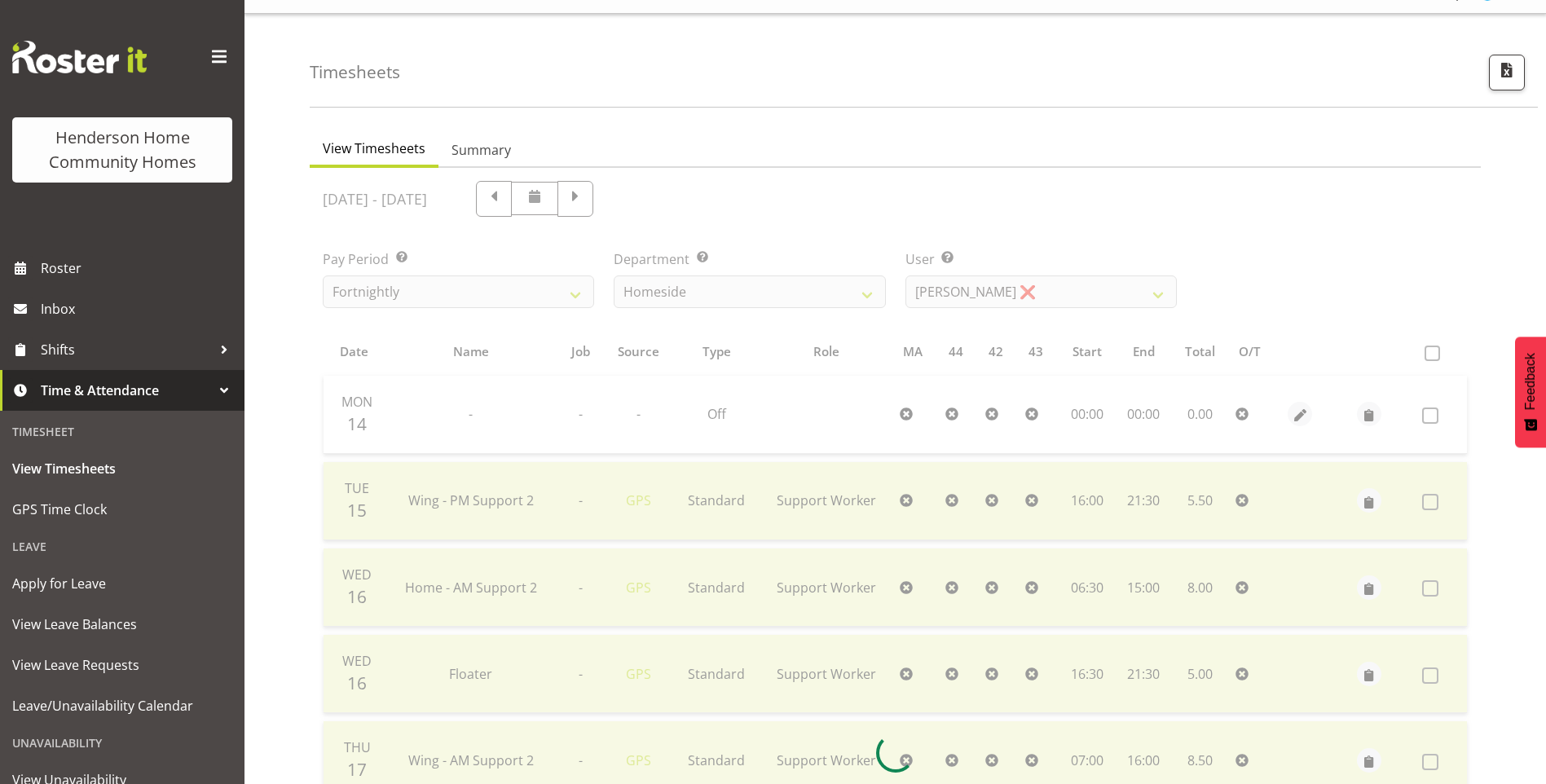
scroll to position [111, 0]
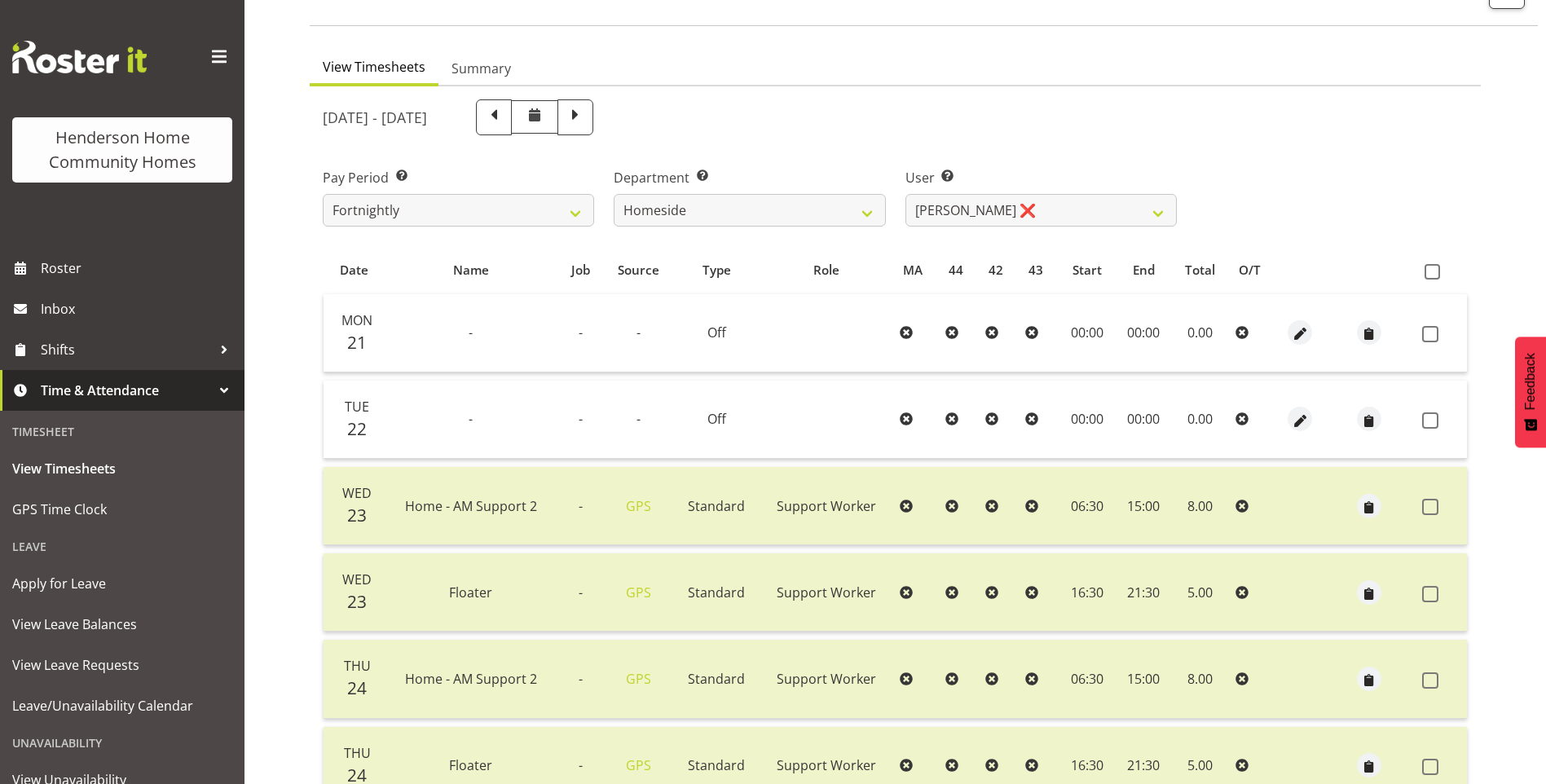
click at [593, 129] on span at bounding box center [575, 117] width 36 height 36
select select
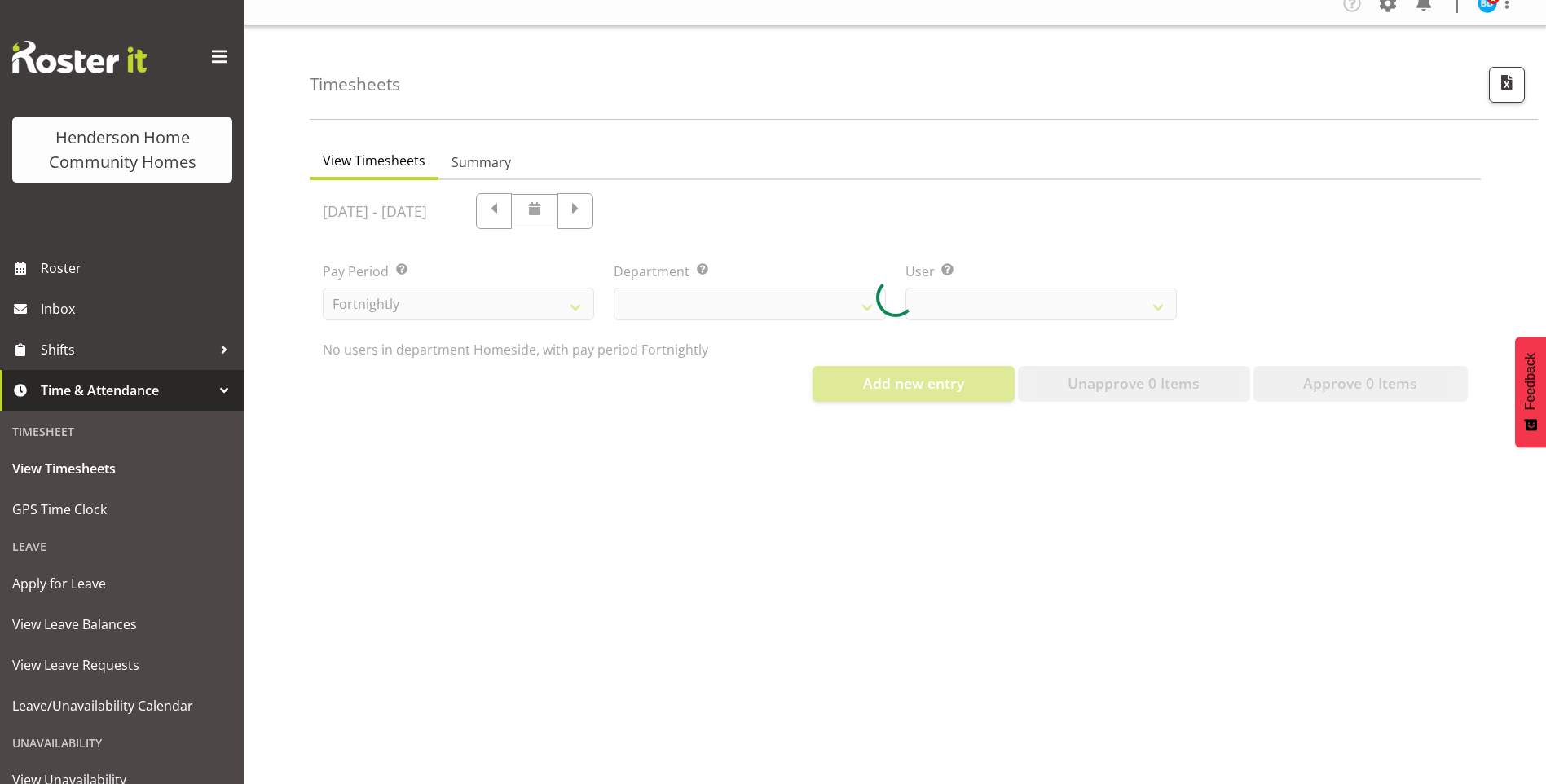
select select "746"
select select "10404"
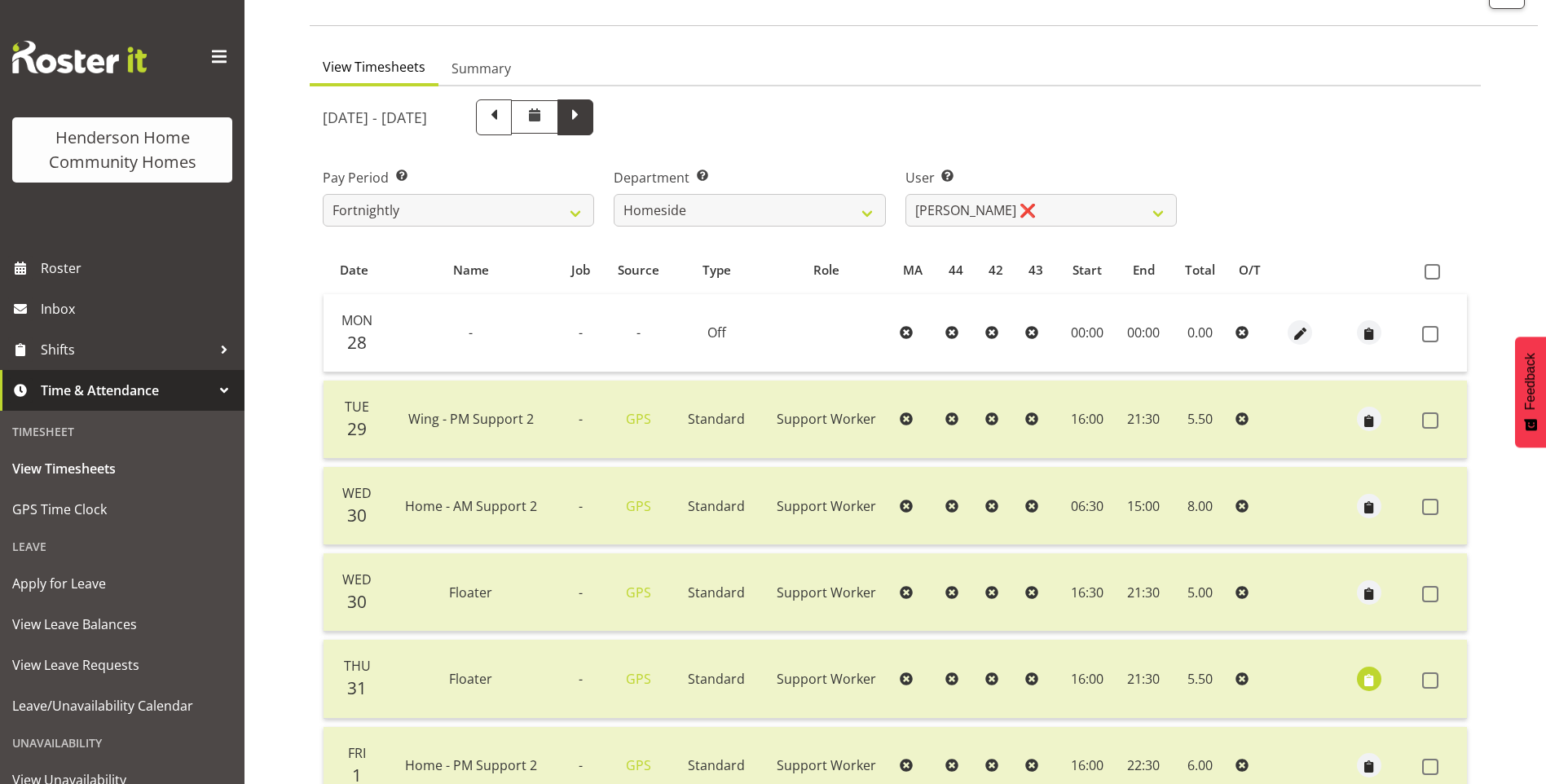
click at [586, 118] on span at bounding box center [576, 116] width 21 height 21
select select
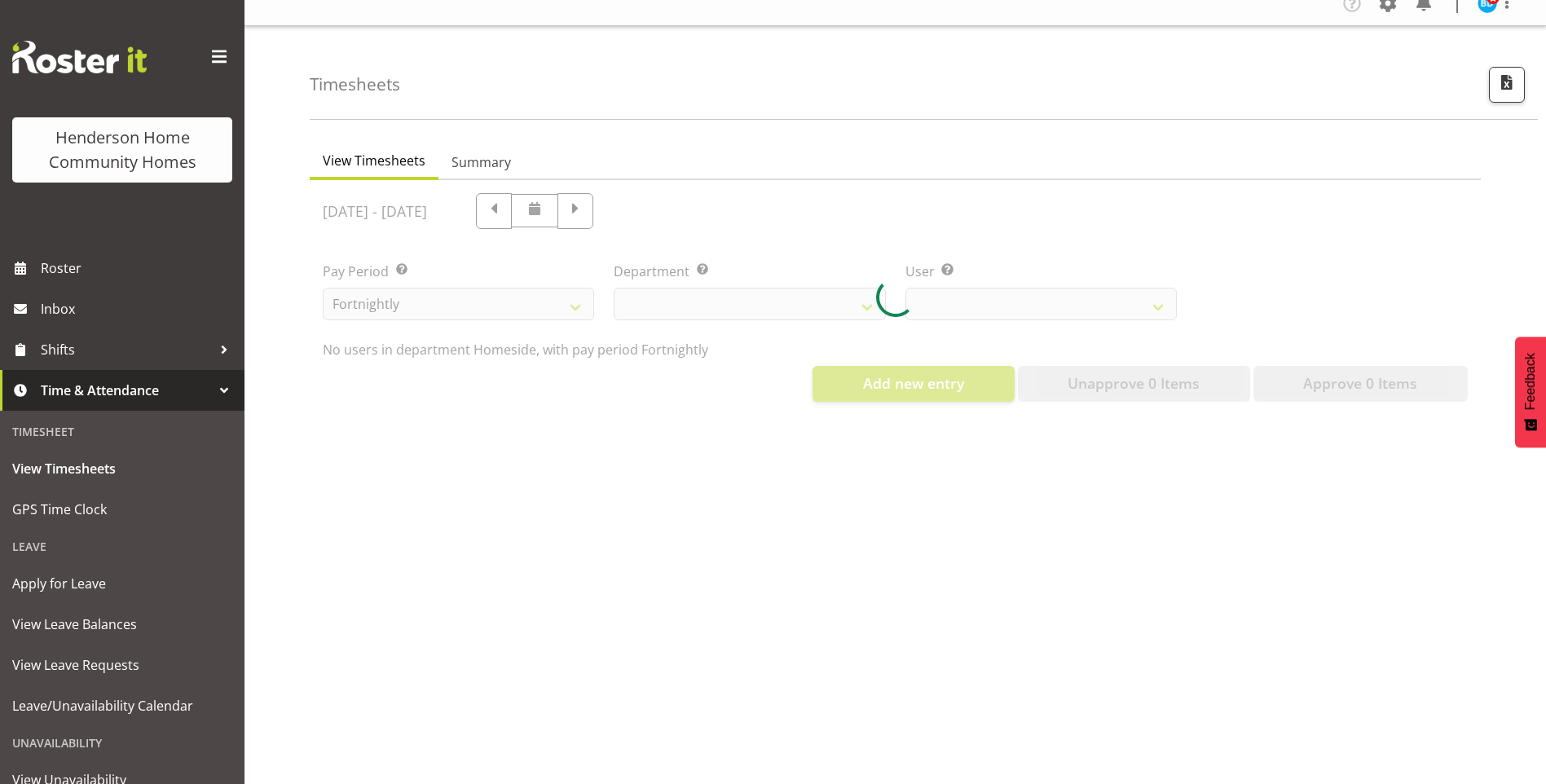
select select "746"
select select "10404"
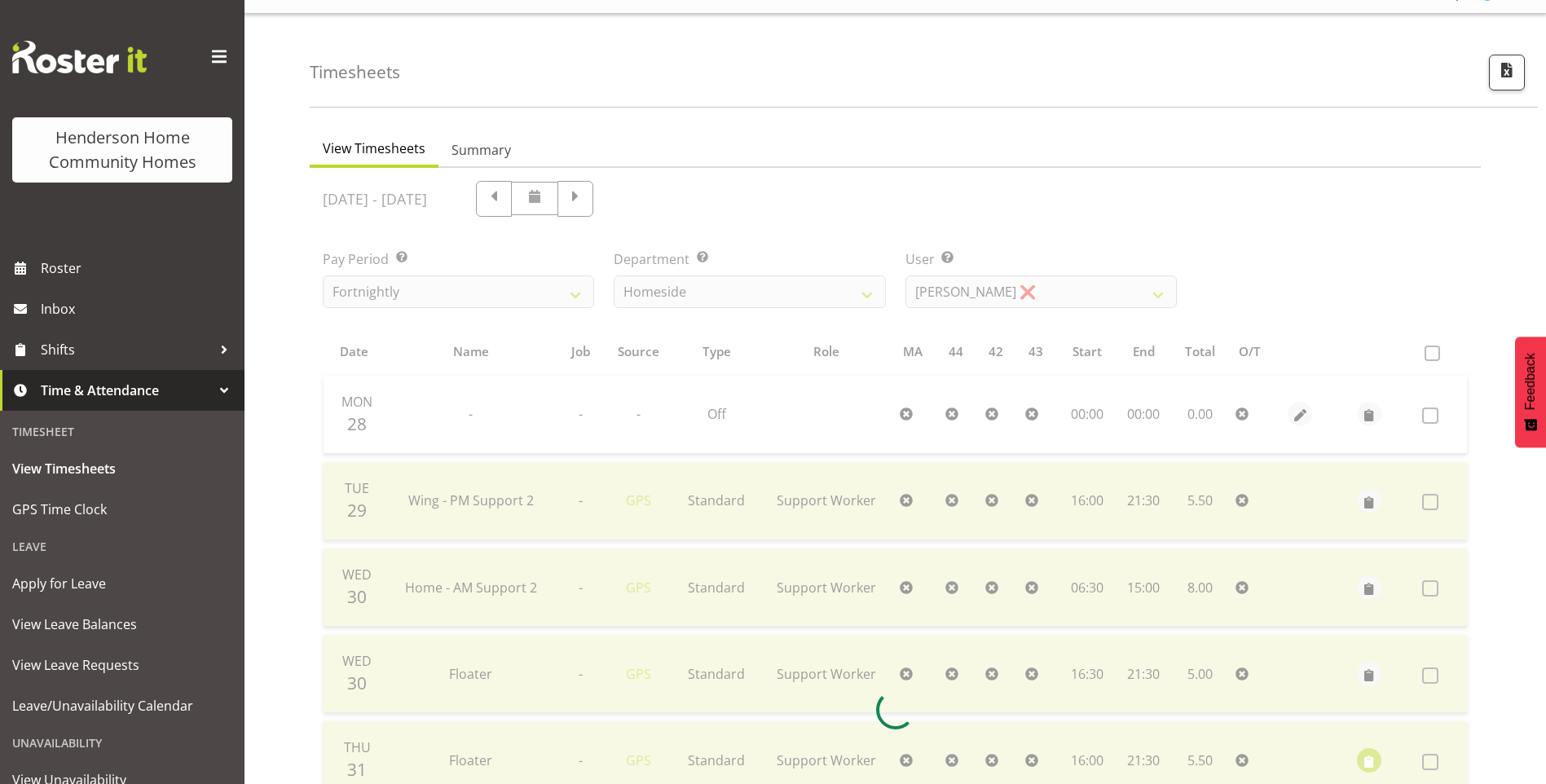
scroll to position [111, 0]
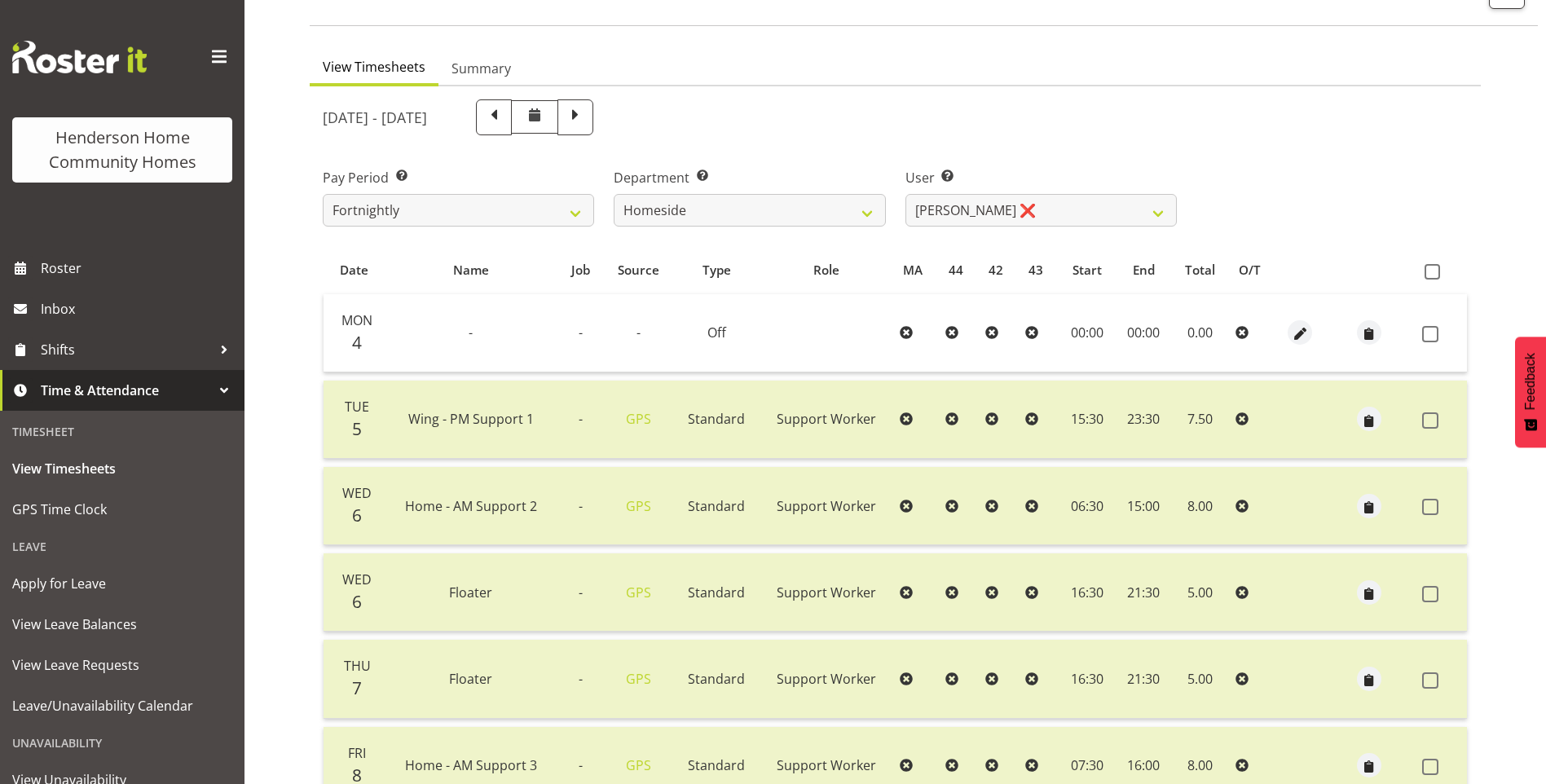
click at [586, 126] on span at bounding box center [576, 116] width 21 height 21
select select
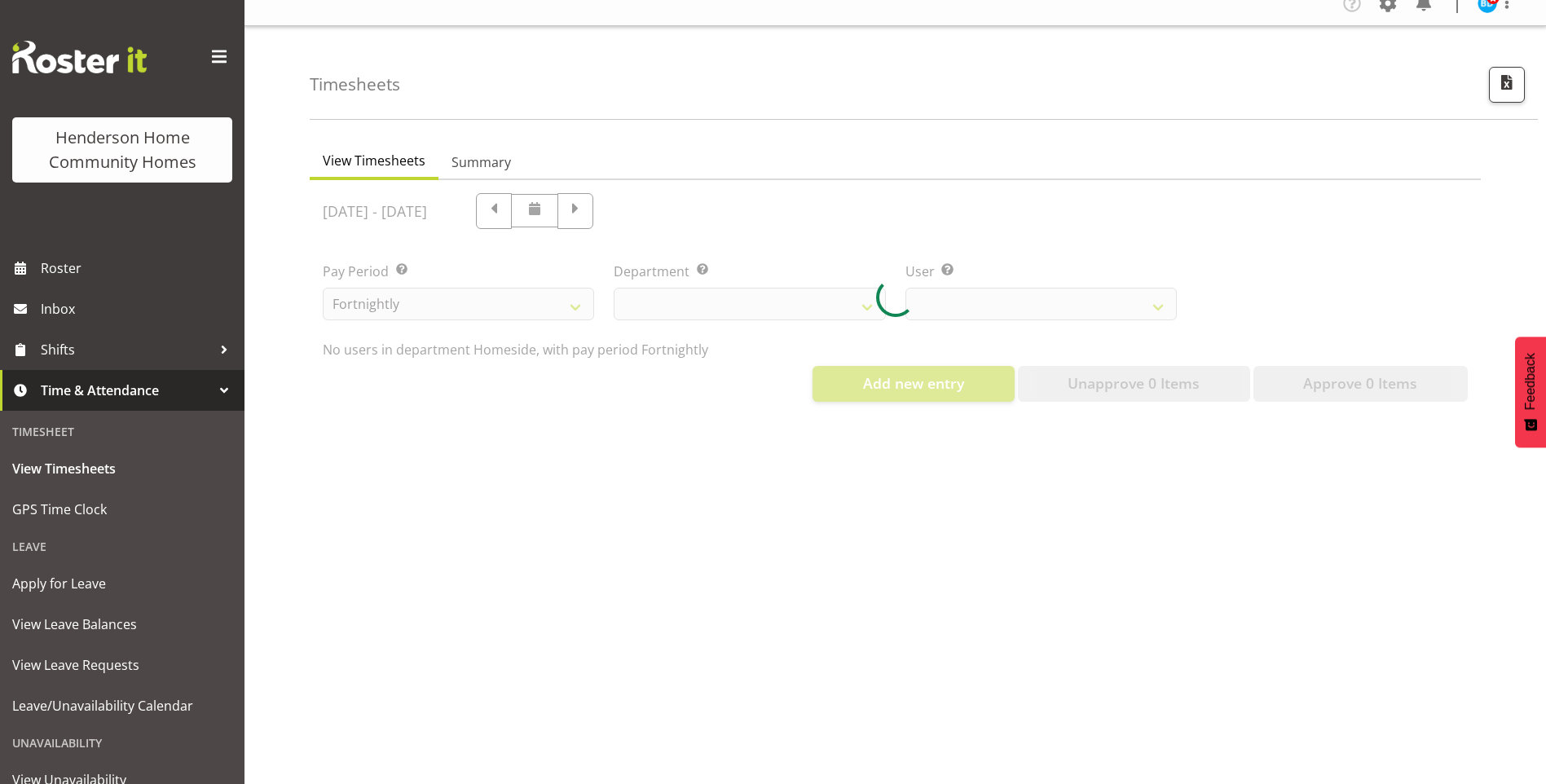
select select "746"
select select "10404"
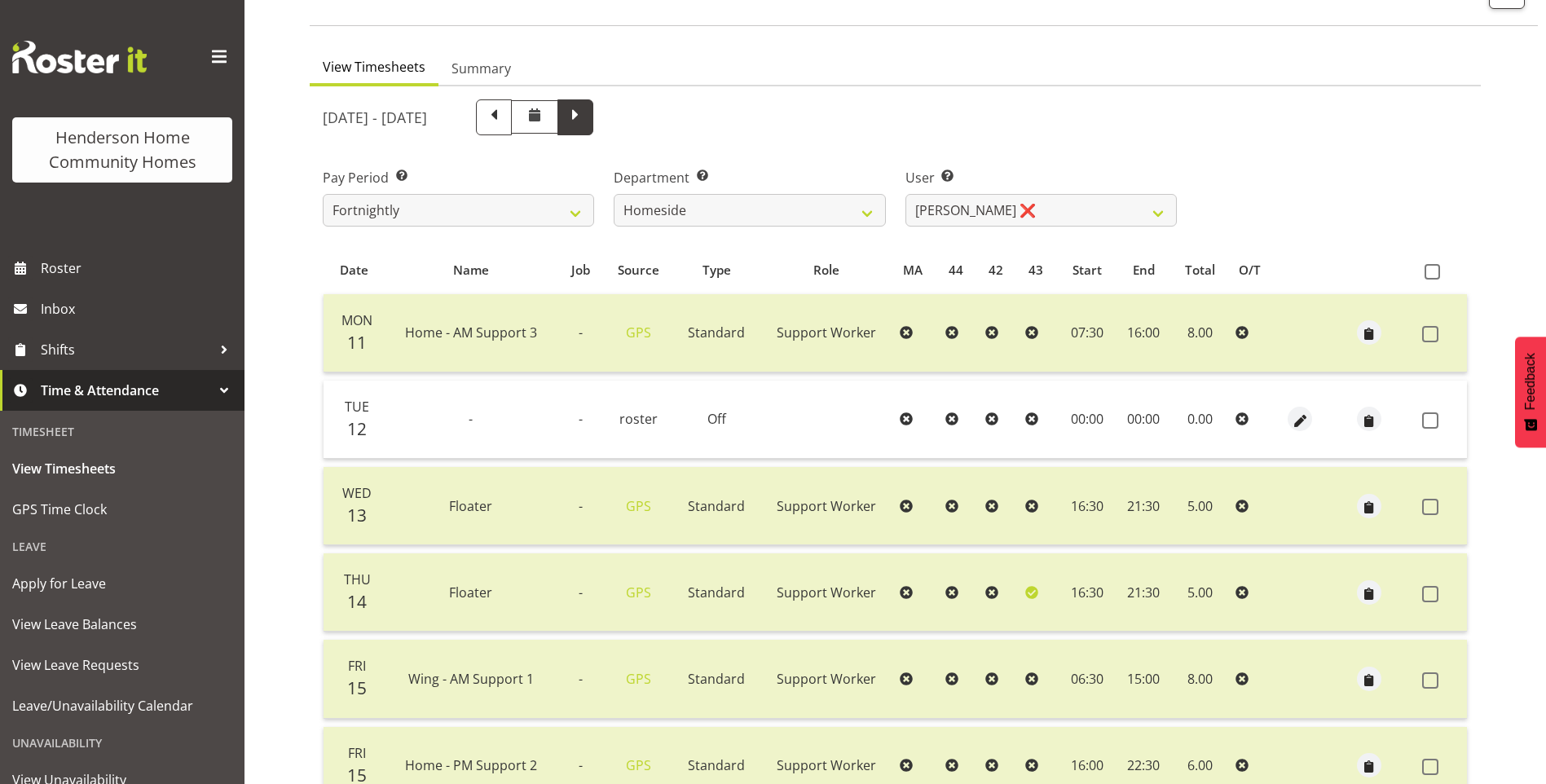
click at [593, 127] on span at bounding box center [575, 117] width 36 height 36
select select
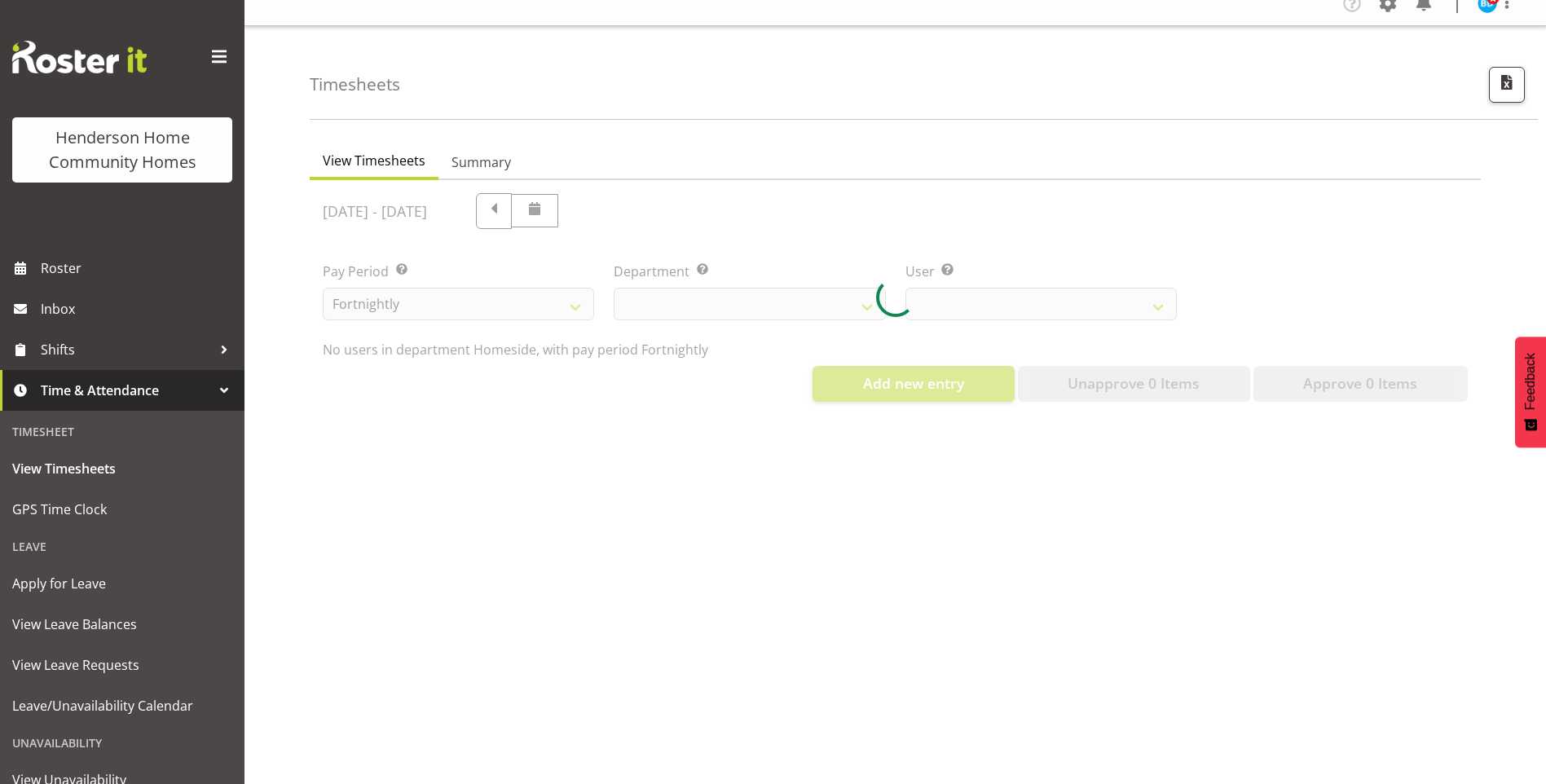
select select "746"
select select "10404"
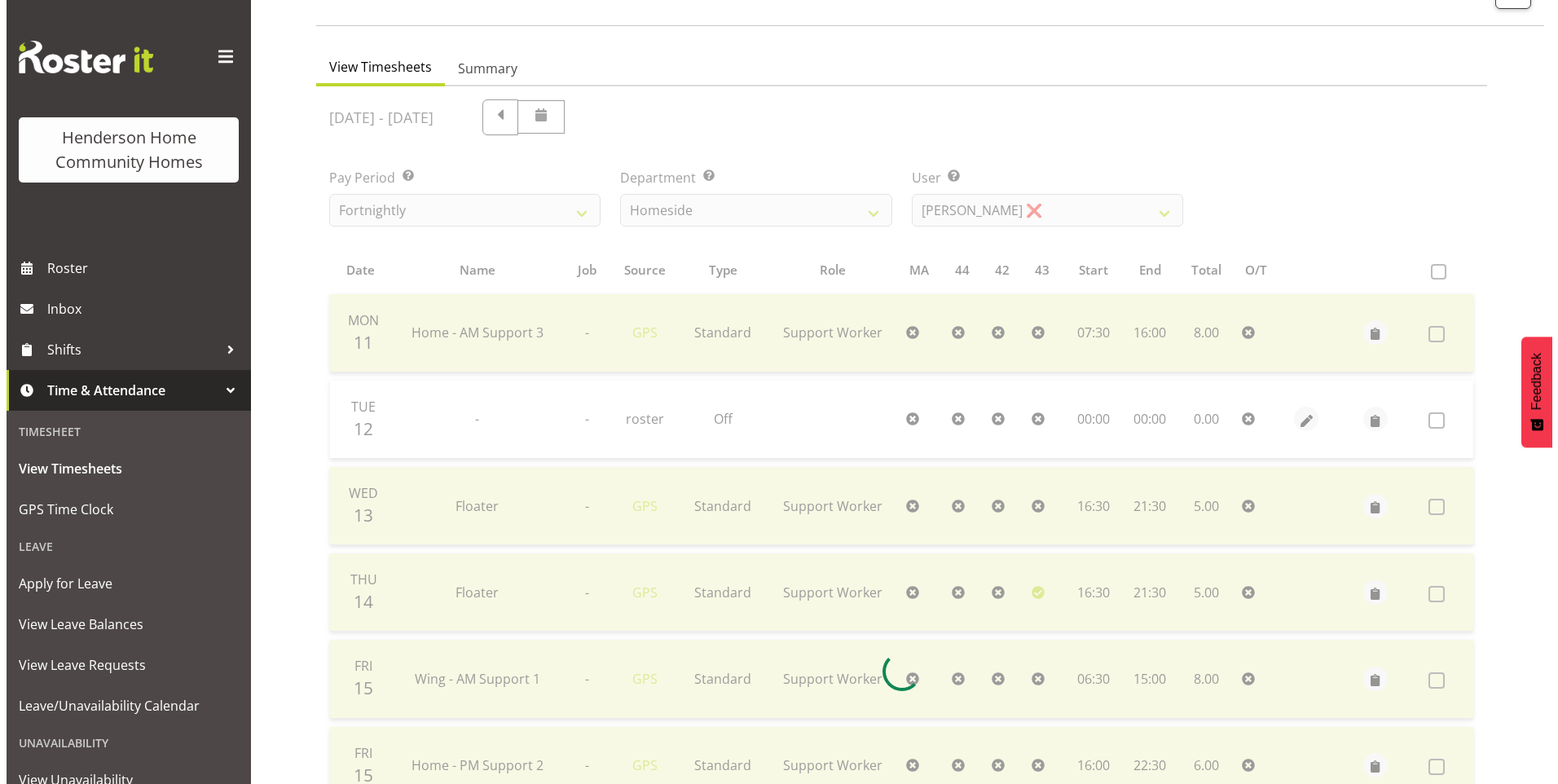
scroll to position [30, 0]
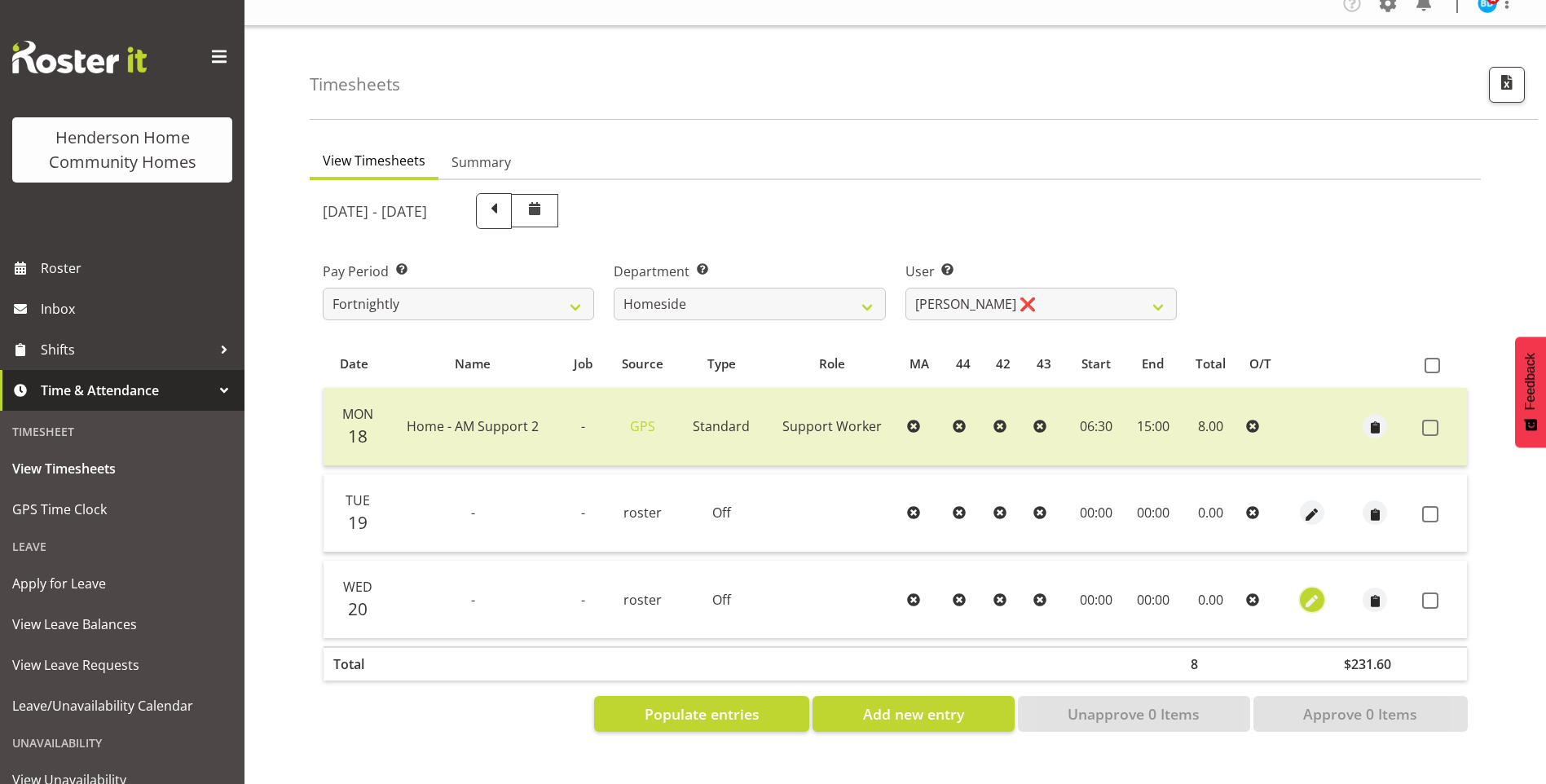
click at [1302, 591] on span "button" at bounding box center [1311, 600] width 18 height 18
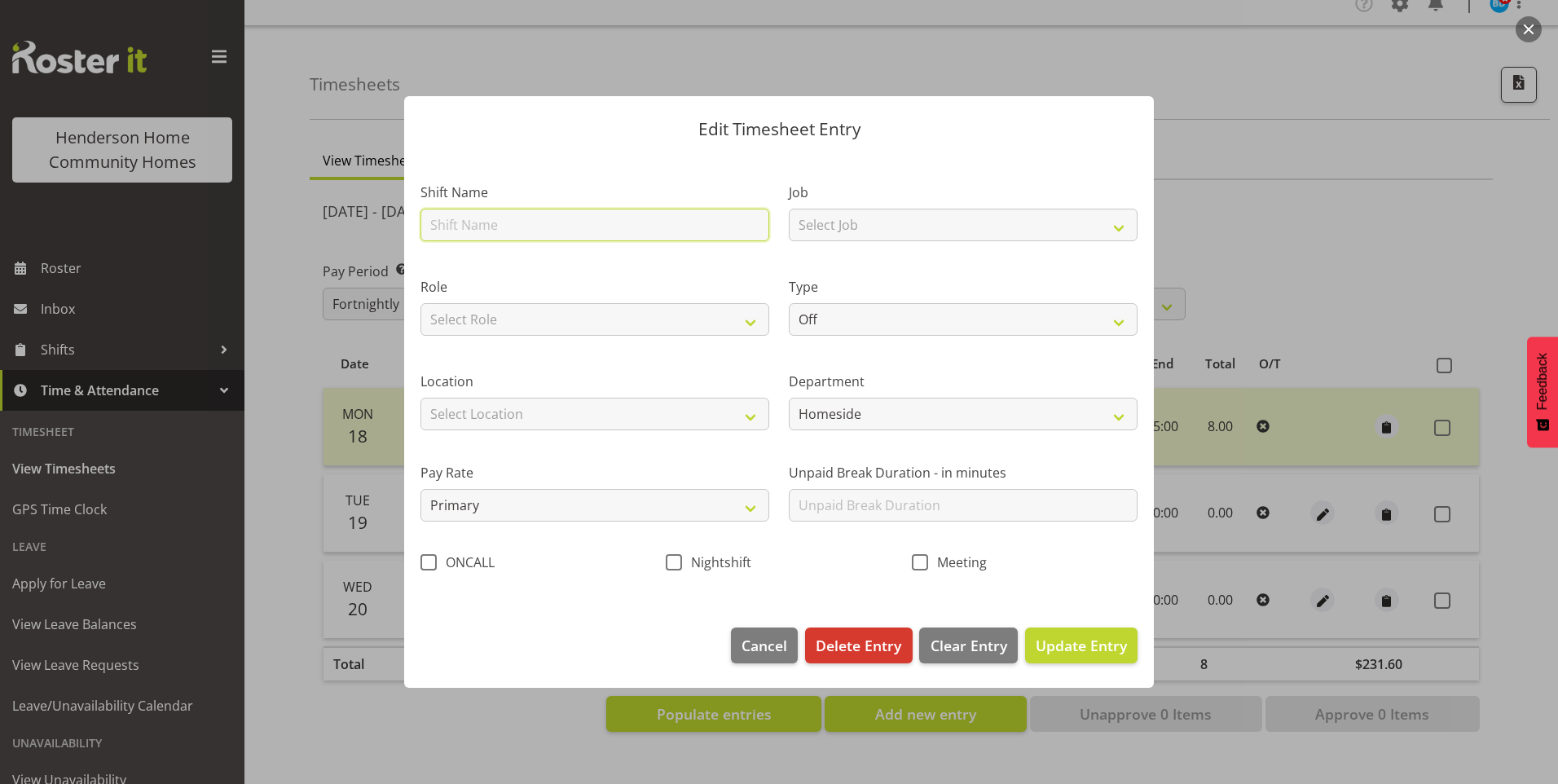
click at [458, 224] on input "text" at bounding box center [595, 225] width 349 height 32
type input "Home - AM Support 2"
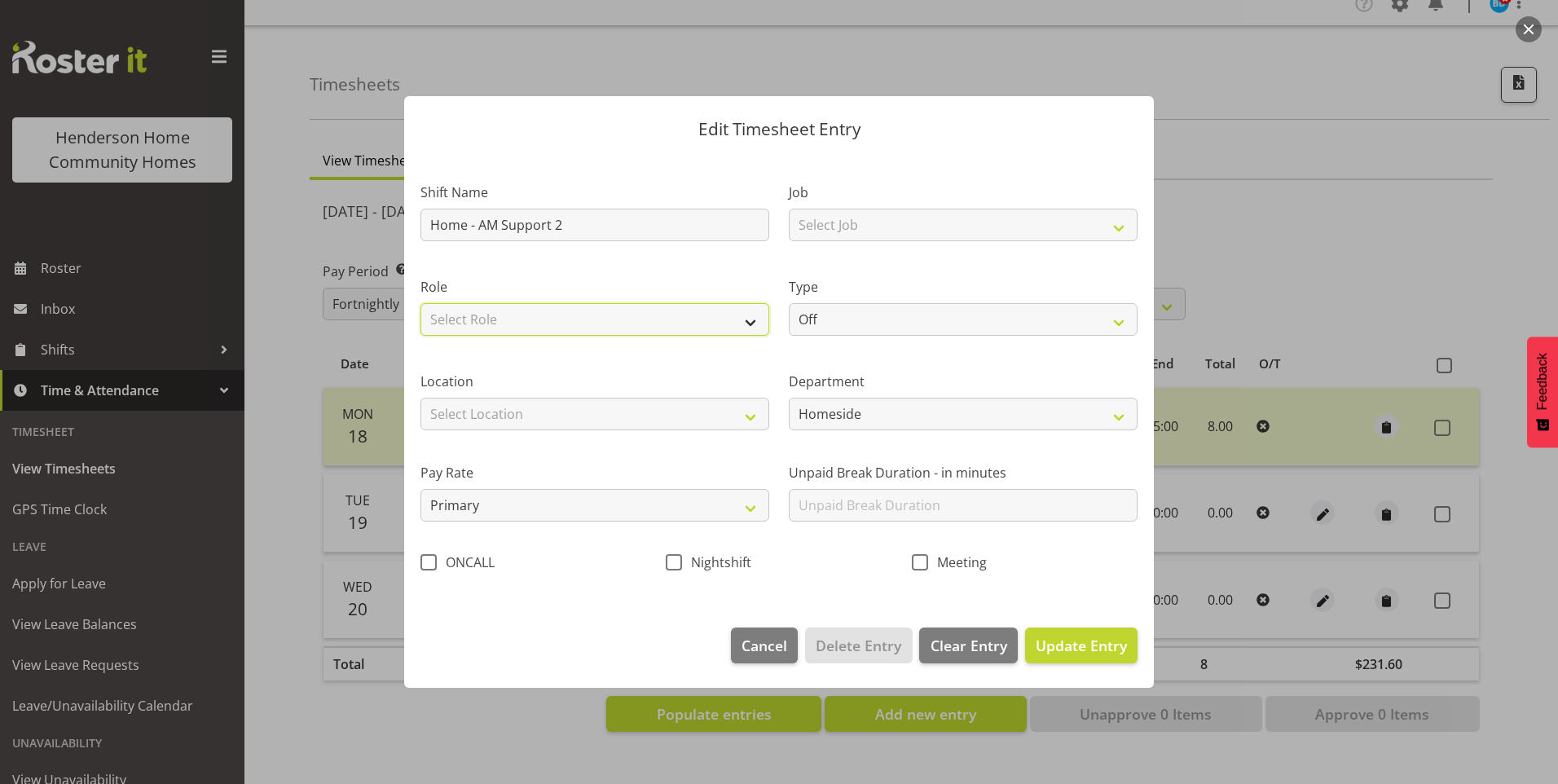
click at [510, 311] on select "Select Role Support Worker" at bounding box center [595, 319] width 349 height 32
select select "1214"
click at [420, 303] on select "Select Role Support Worker" at bounding box center [595, 319] width 349 height 32
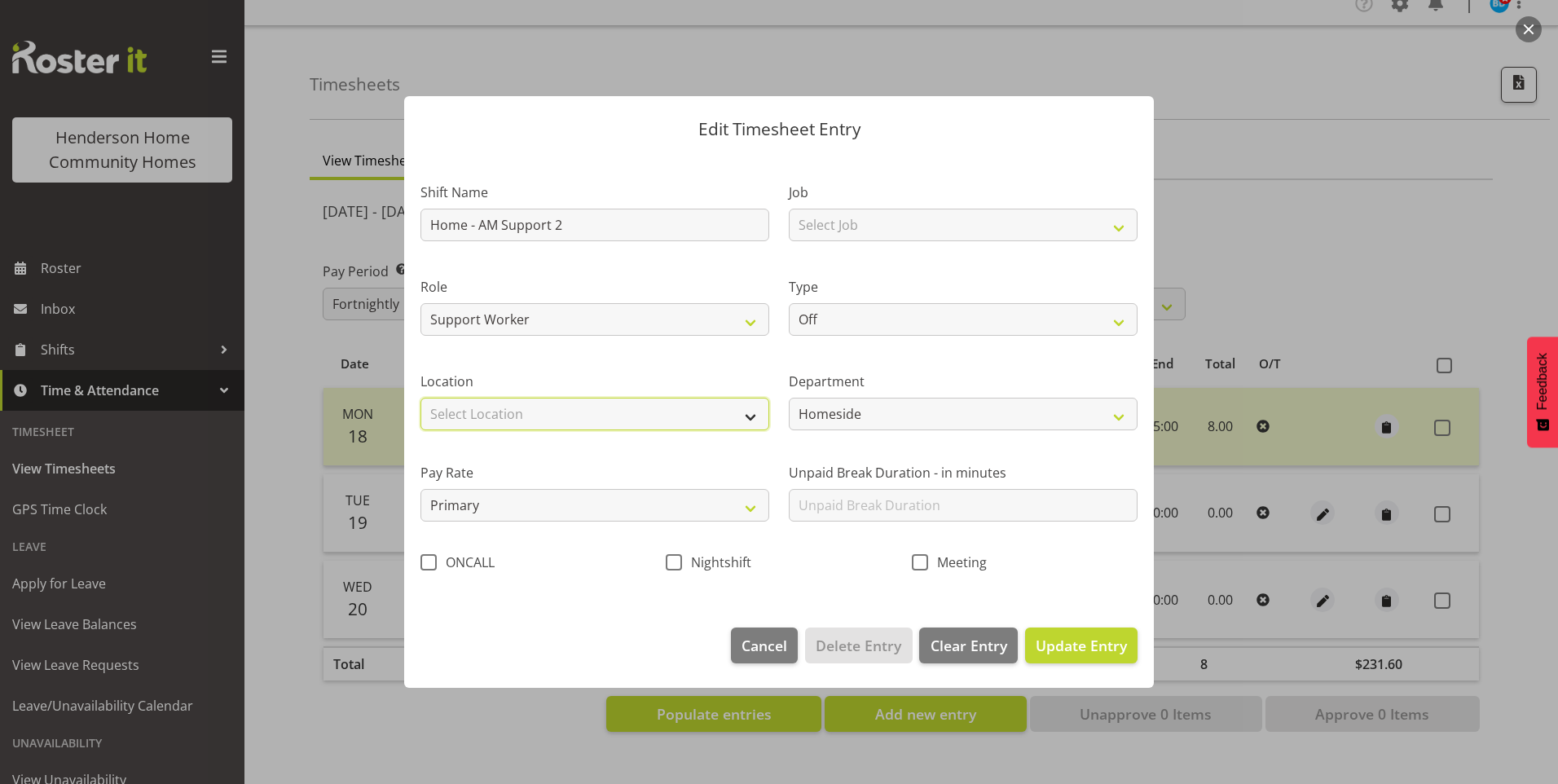
click at [494, 417] on select "Select Location [STREET_ADDRESS][GEOGRAPHIC_DATA][STREET_ADDRESS][STREET_ADDRES…" at bounding box center [595, 413] width 349 height 32
select select "1067"
click at [420, 397] on select "Select Location [STREET_ADDRESS][GEOGRAPHIC_DATA][STREET_ADDRESS][STREET_ADDRES…" at bounding box center [595, 413] width 349 height 32
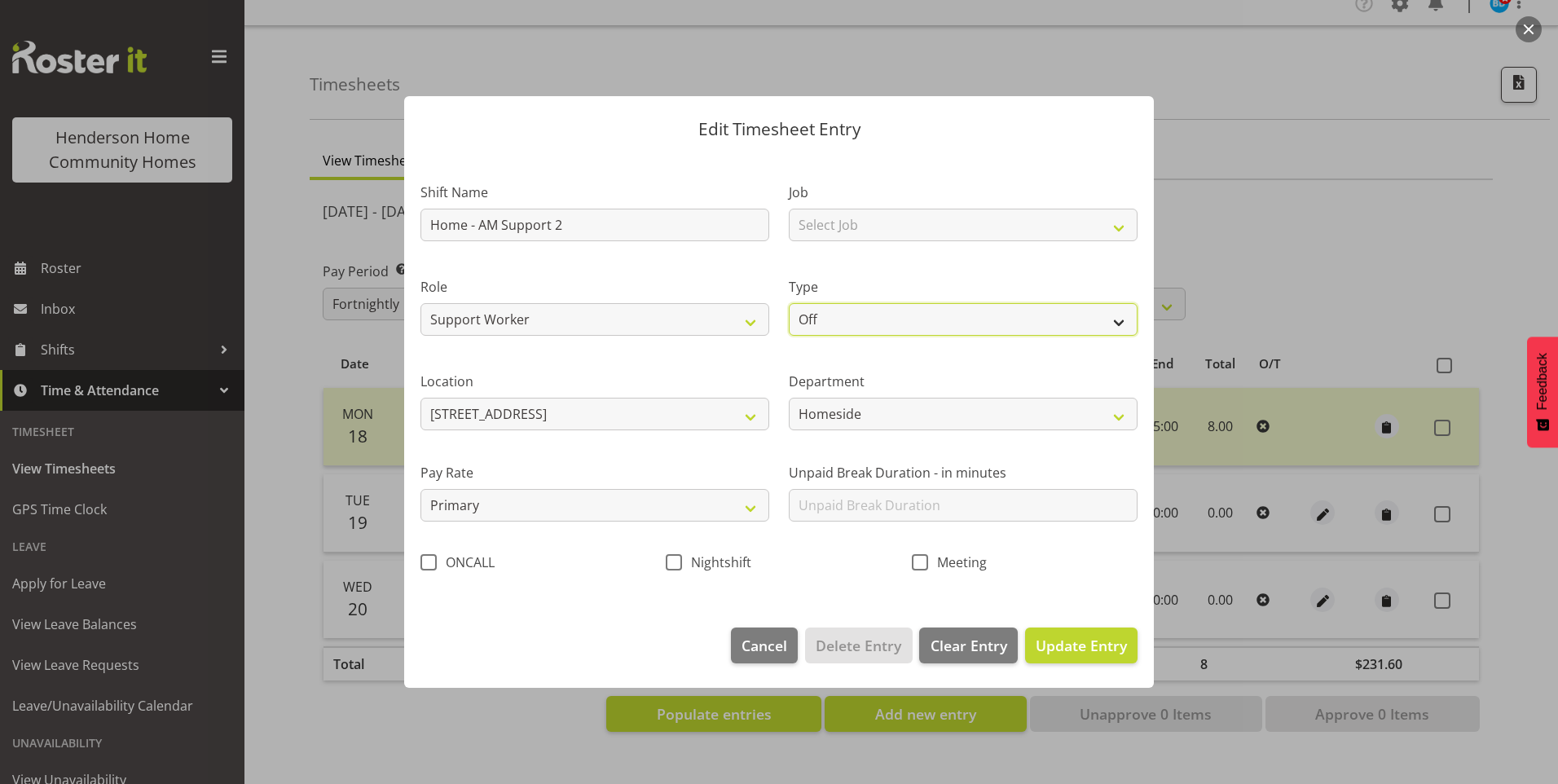
click at [818, 309] on select "Off Standard Public Holiday Public Holiday (Worked) Day In Lieu Annual Leave Si…" at bounding box center [963, 319] width 349 height 32
select select "Annual"
click at [789, 303] on select "Off Standard Public Holiday Public Holiday (Worked) Day In Lieu Annual Leave Si…" at bounding box center [963, 319] width 349 height 32
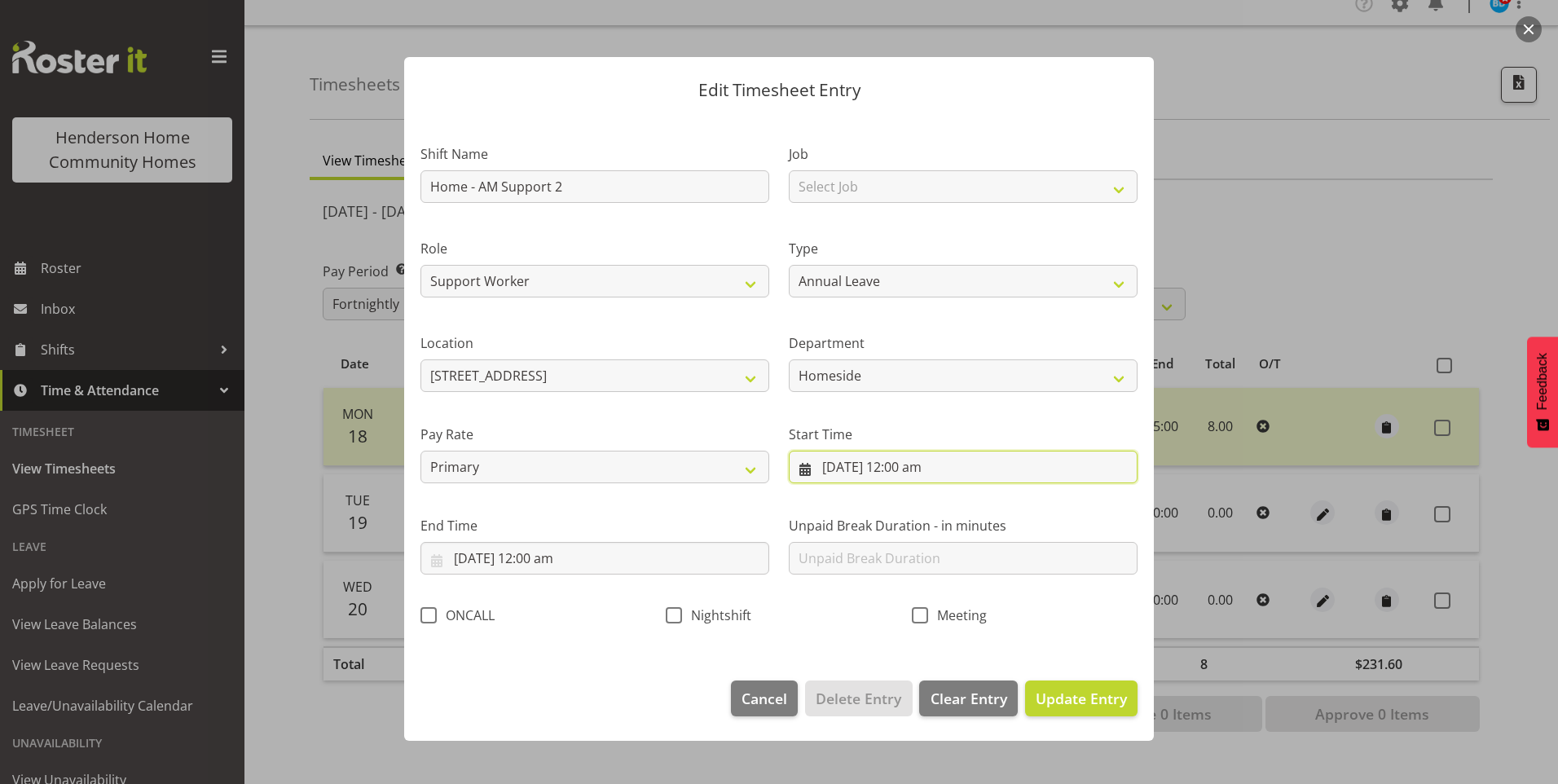
click at [868, 462] on input "[DATE] 12:00 am" at bounding box center [963, 467] width 349 height 32
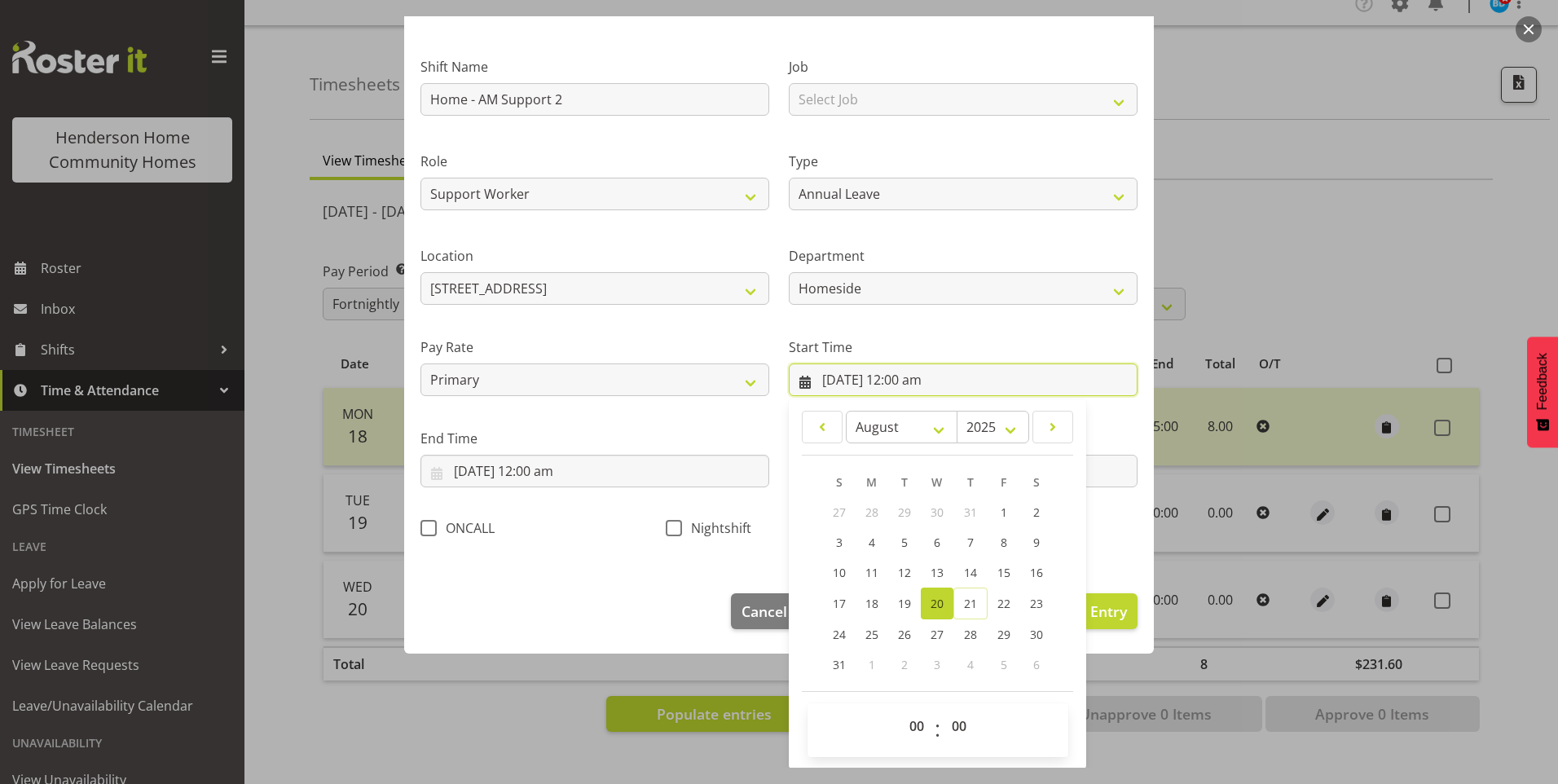
scroll to position [88, 0]
click at [906, 727] on select "00 01 02 03 04 05 06 07 08 09 10 11 12 13 14 15 16 17 18 19 20 21 22 23" at bounding box center [918, 724] width 37 height 32
select select "6"
click at [900, 709] on select "00 01 02 03 04 05 06 07 08 09 10 11 12 13 14 15 16 17 18 19 20 21 22 23" at bounding box center [918, 724] width 37 height 32
type input "[DATE] 6:00 am"
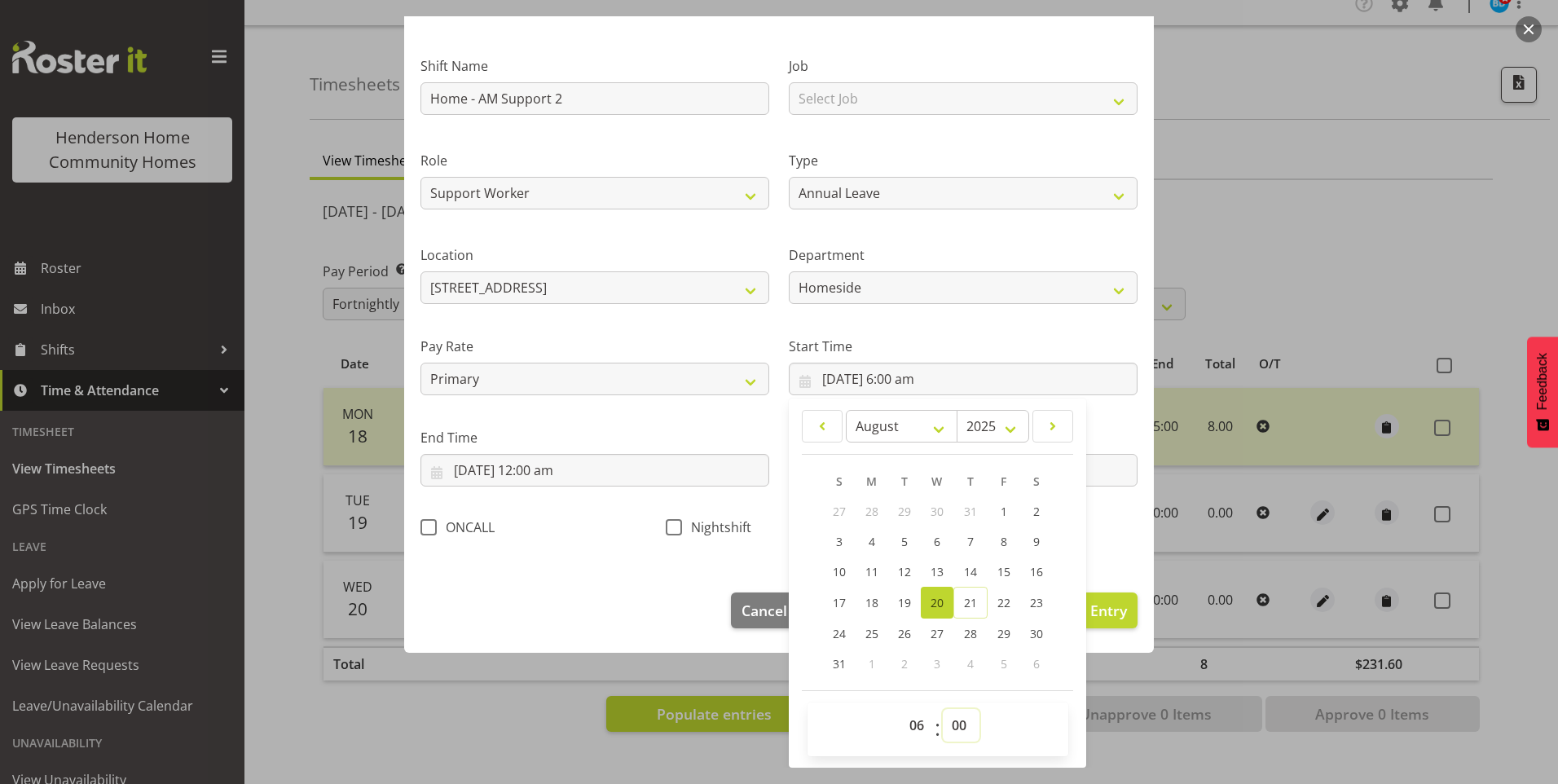
drag, startPoint x: 952, startPoint y: 720, endPoint x: 961, endPoint y: 715, distance: 10.3
click at [954, 718] on select "00 01 02 03 04 05 06 07 08 09 10 11 12 13 14 15 16 17 18 19 20 21 22 23 24 25 2…" at bounding box center [961, 724] width 37 height 32
select select "30"
click at [943, 709] on select "00 01 02 03 04 05 06 07 08 09 10 11 12 13 14 15 16 17 18 19 20 21 22 23 24 25 2…" at bounding box center [961, 724] width 37 height 32
type input "[DATE] 6:30 am"
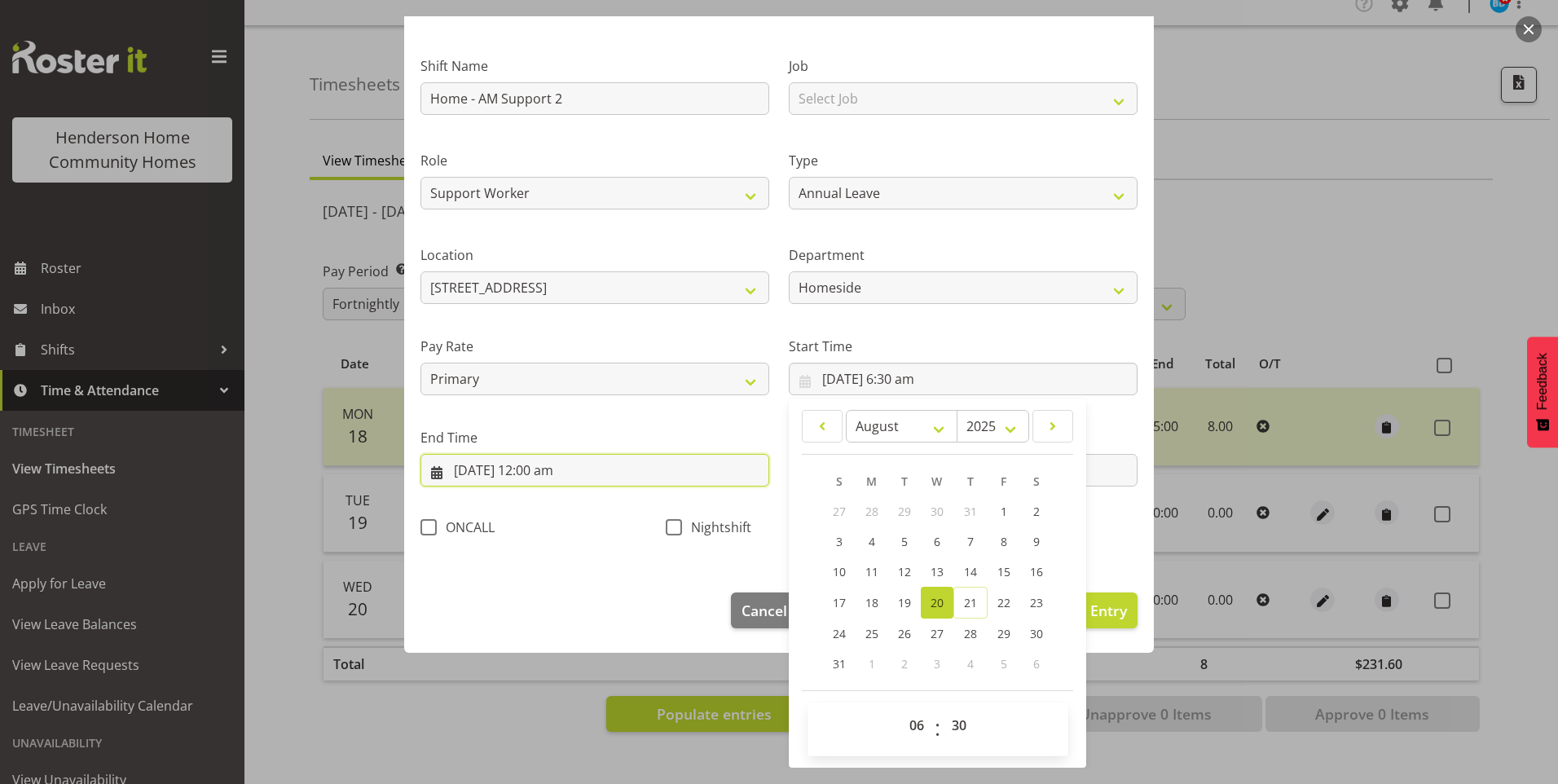
click at [511, 474] on input "[DATE] 12:00 am" at bounding box center [595, 469] width 349 height 32
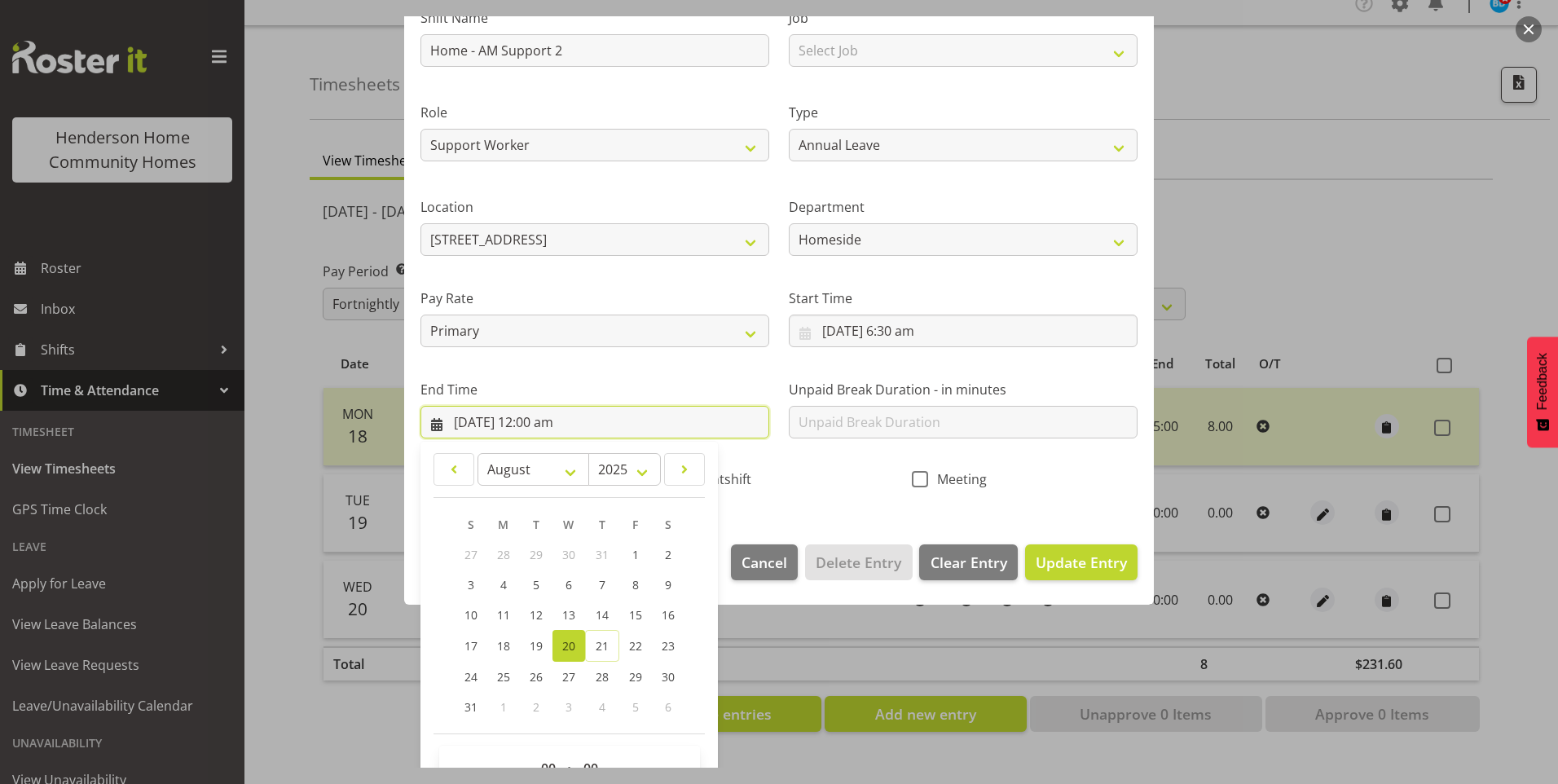
scroll to position [179, 0]
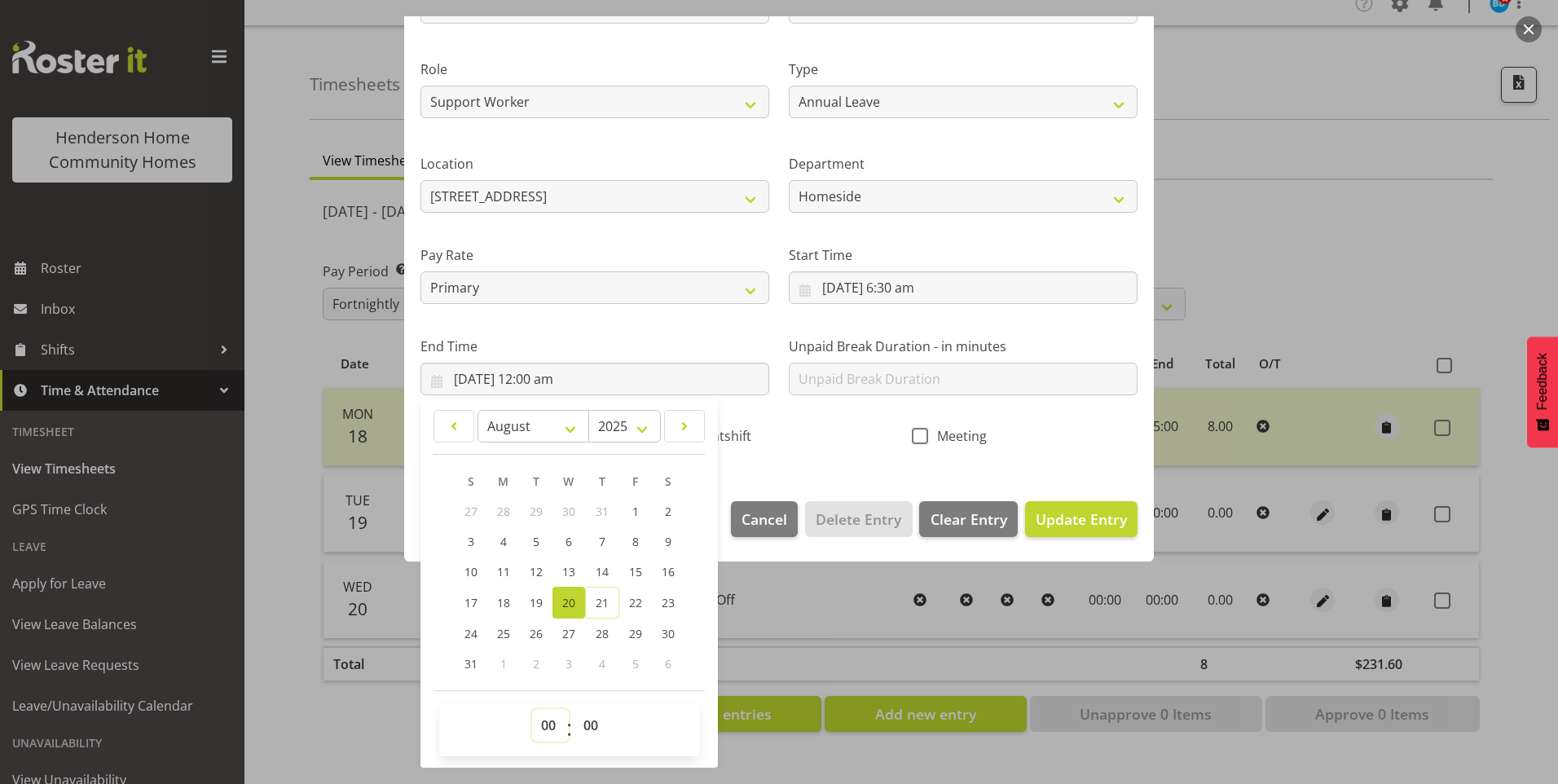
click at [540, 722] on select "00 01 02 03 04 05 06 07 08 09 10 11 12 13 14 15 16 17 18 19 20 21 22 23" at bounding box center [551, 724] width 37 height 32
select select "15"
click at [532, 709] on select "00 01 02 03 04 05 06 07 08 09 10 11 12 13 14 15 16 17 18 19 20 21 22 23" at bounding box center [551, 724] width 37 height 32
type input "[DATE] 3:00 pm"
click at [926, 379] on input "text" at bounding box center [963, 378] width 349 height 32
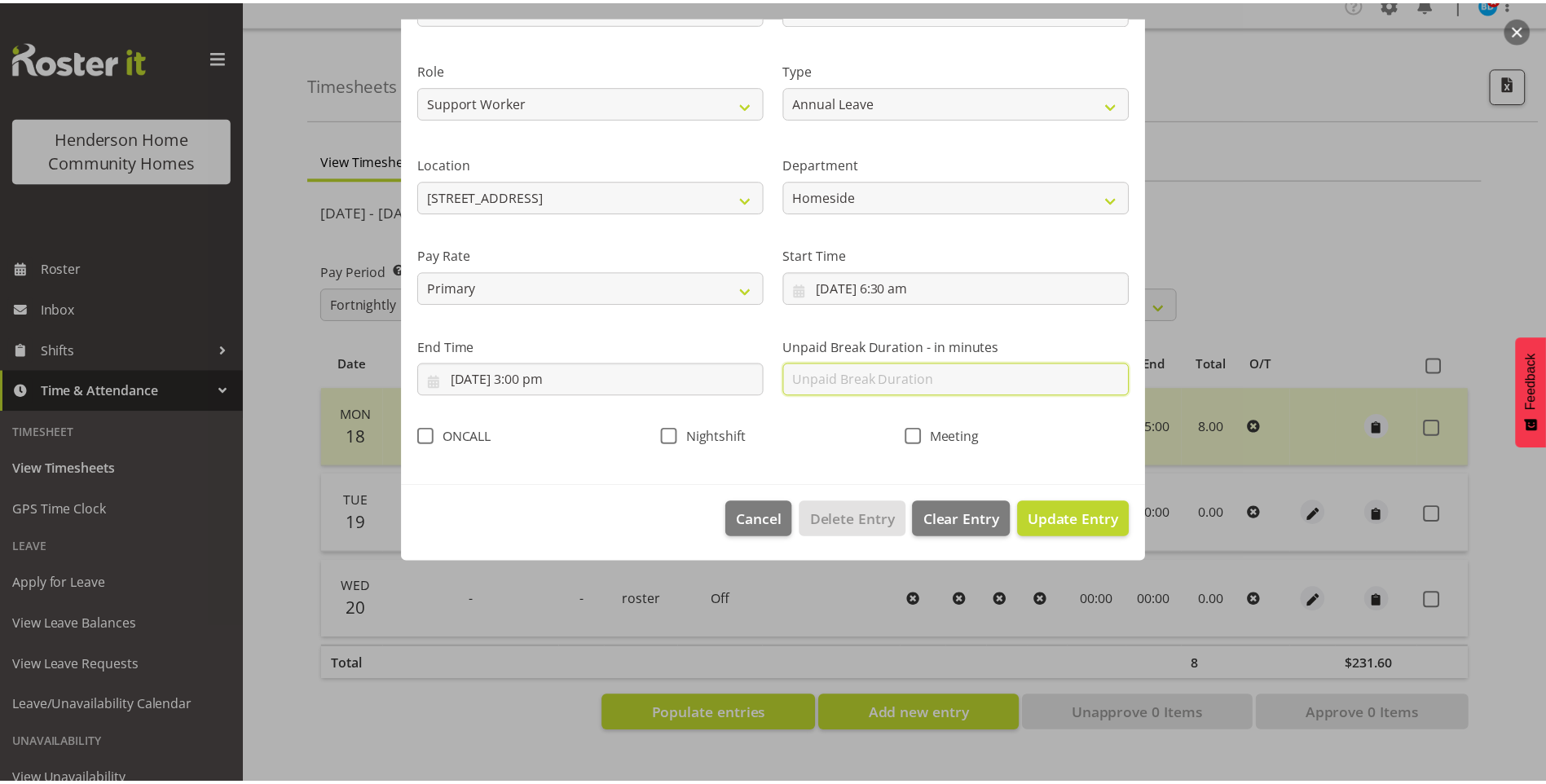
scroll to position [0, 0]
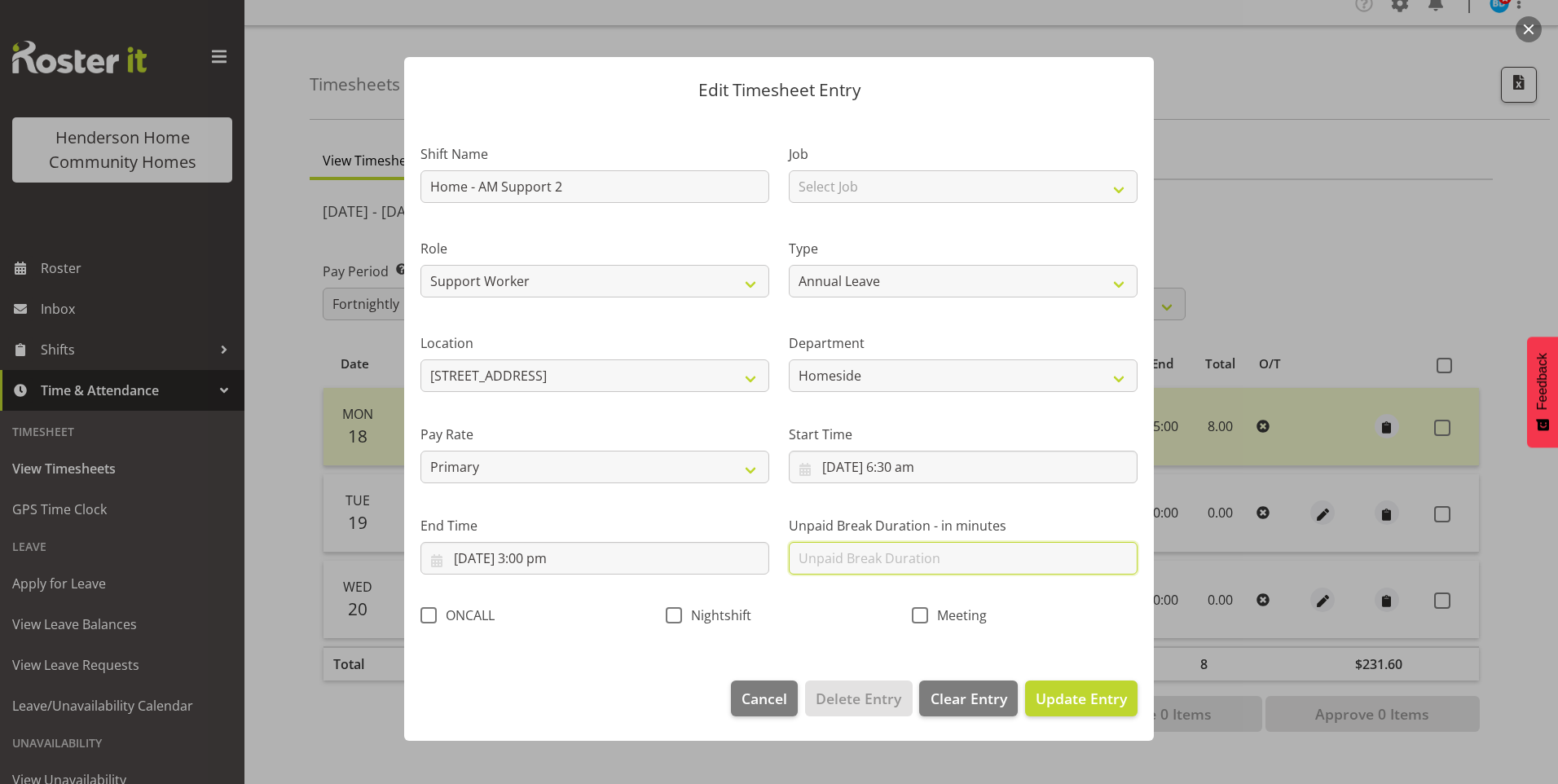
type input "30"
click at [1096, 692] on span "Update Entry" at bounding box center [1082, 698] width 91 height 19
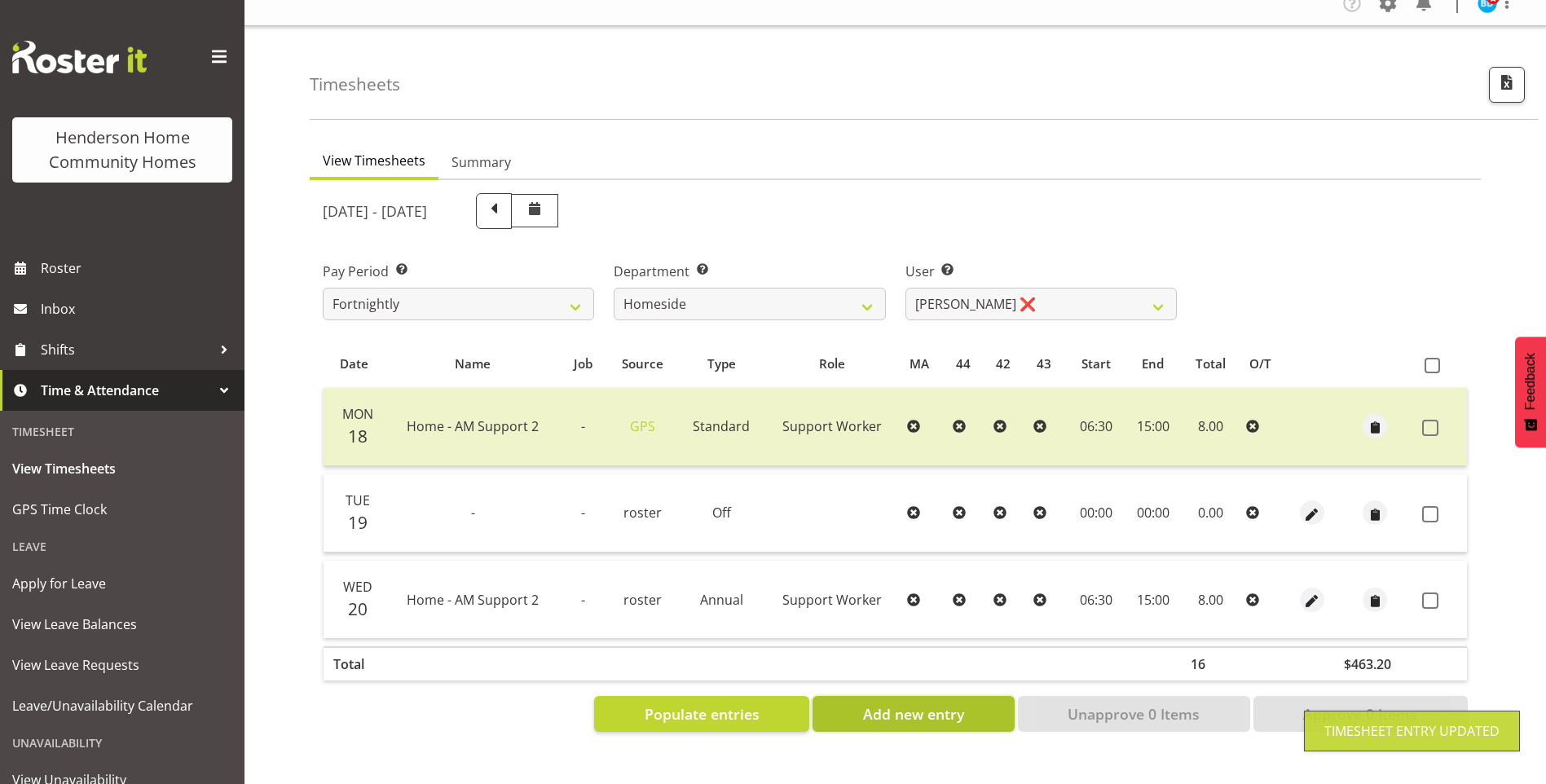
click at [907, 695] on button "Add new entry" at bounding box center [913, 713] width 201 height 36
select select
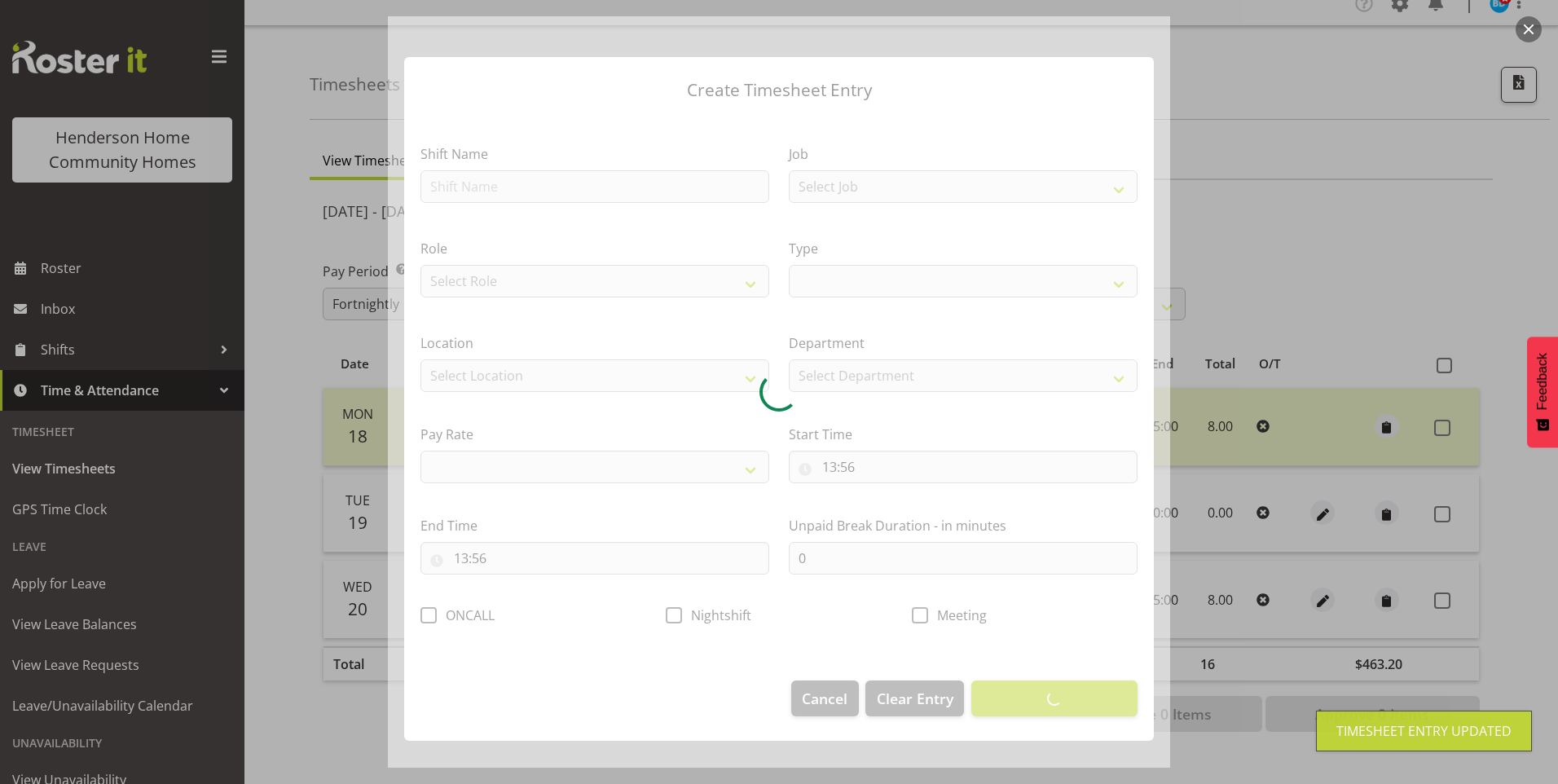
select select
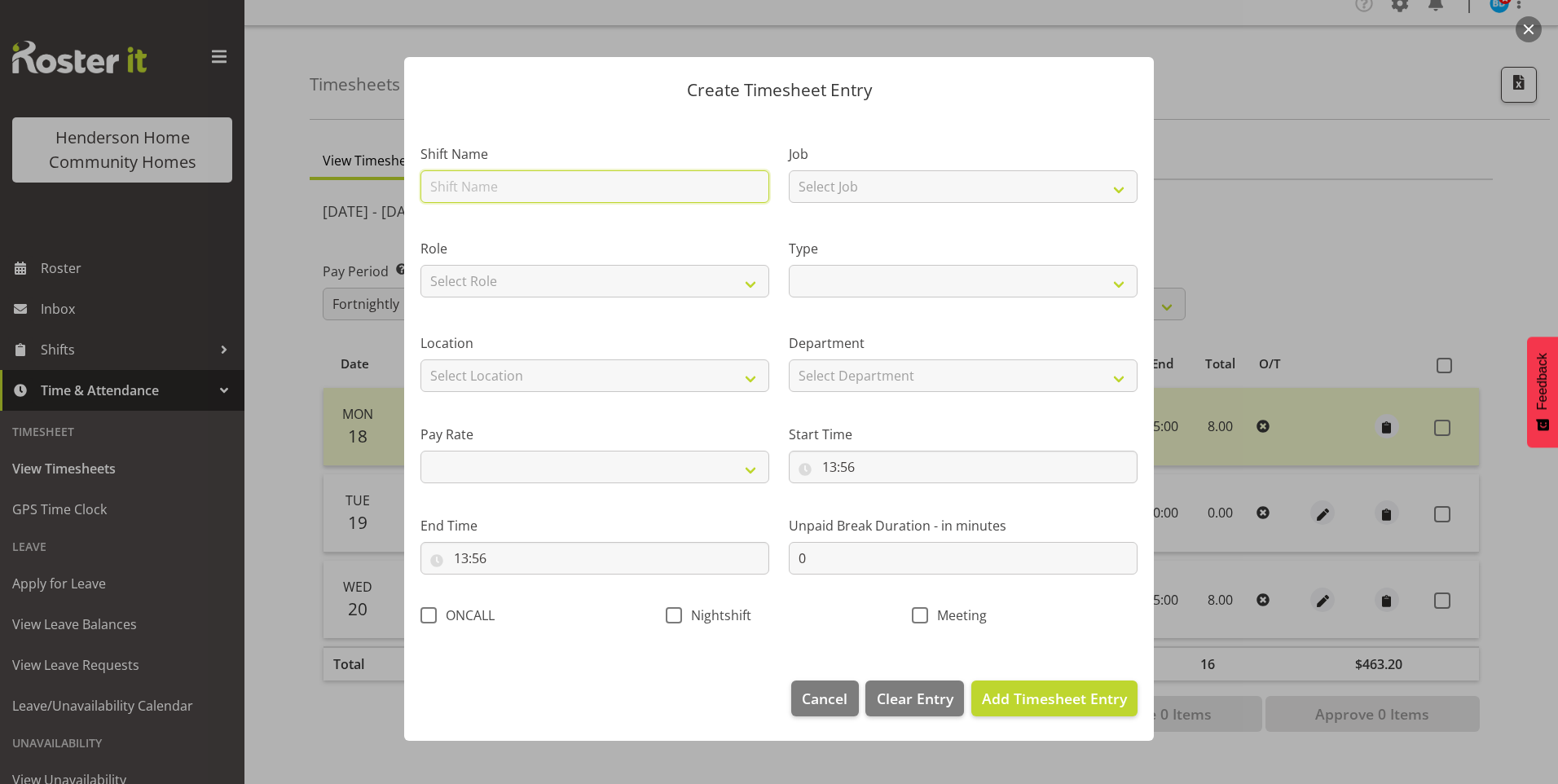
click at [503, 177] on input "text" at bounding box center [595, 186] width 349 height 32
type input "f"
select select
type input "fl"
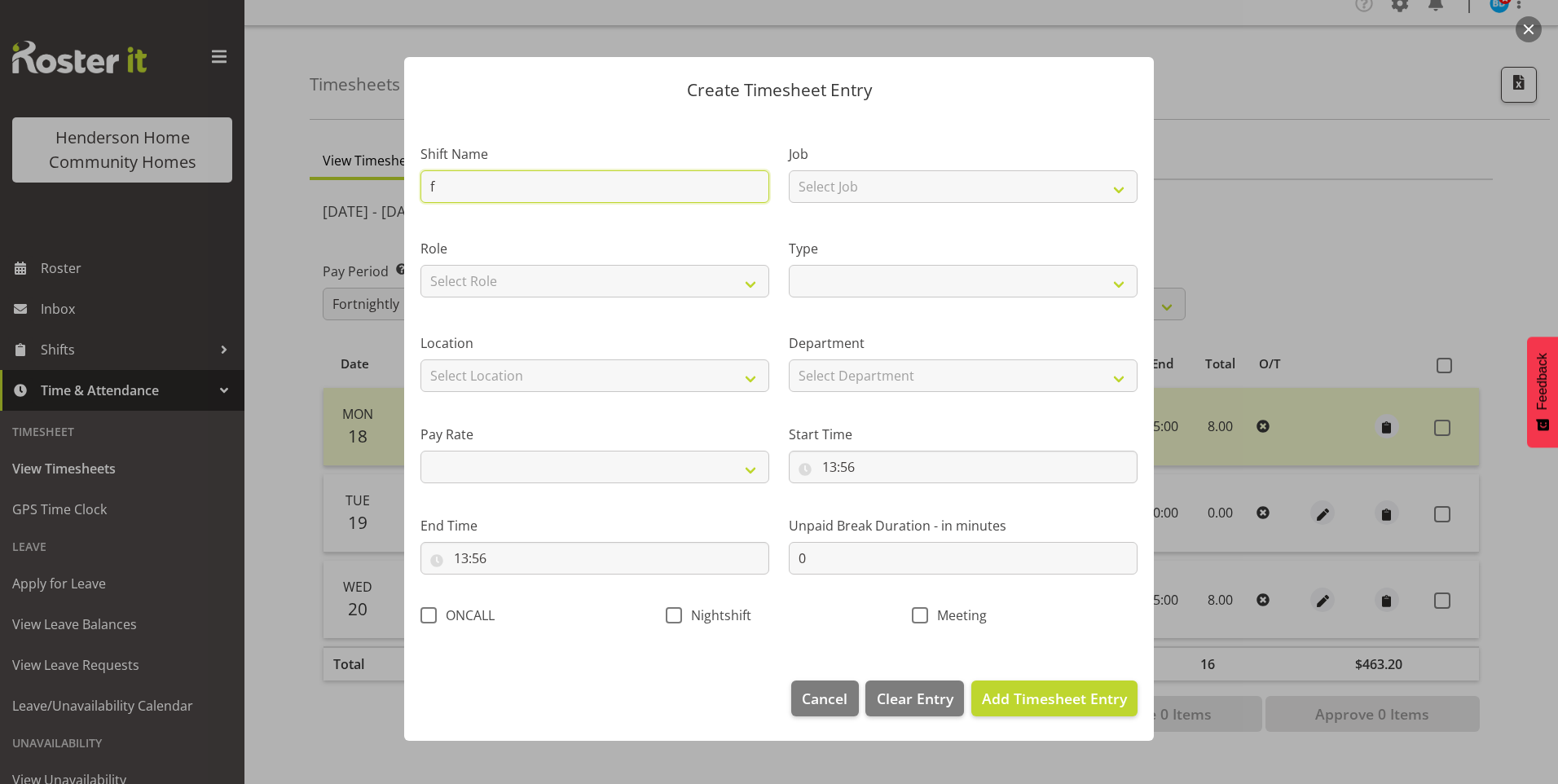
select select
type input "flo"
select select
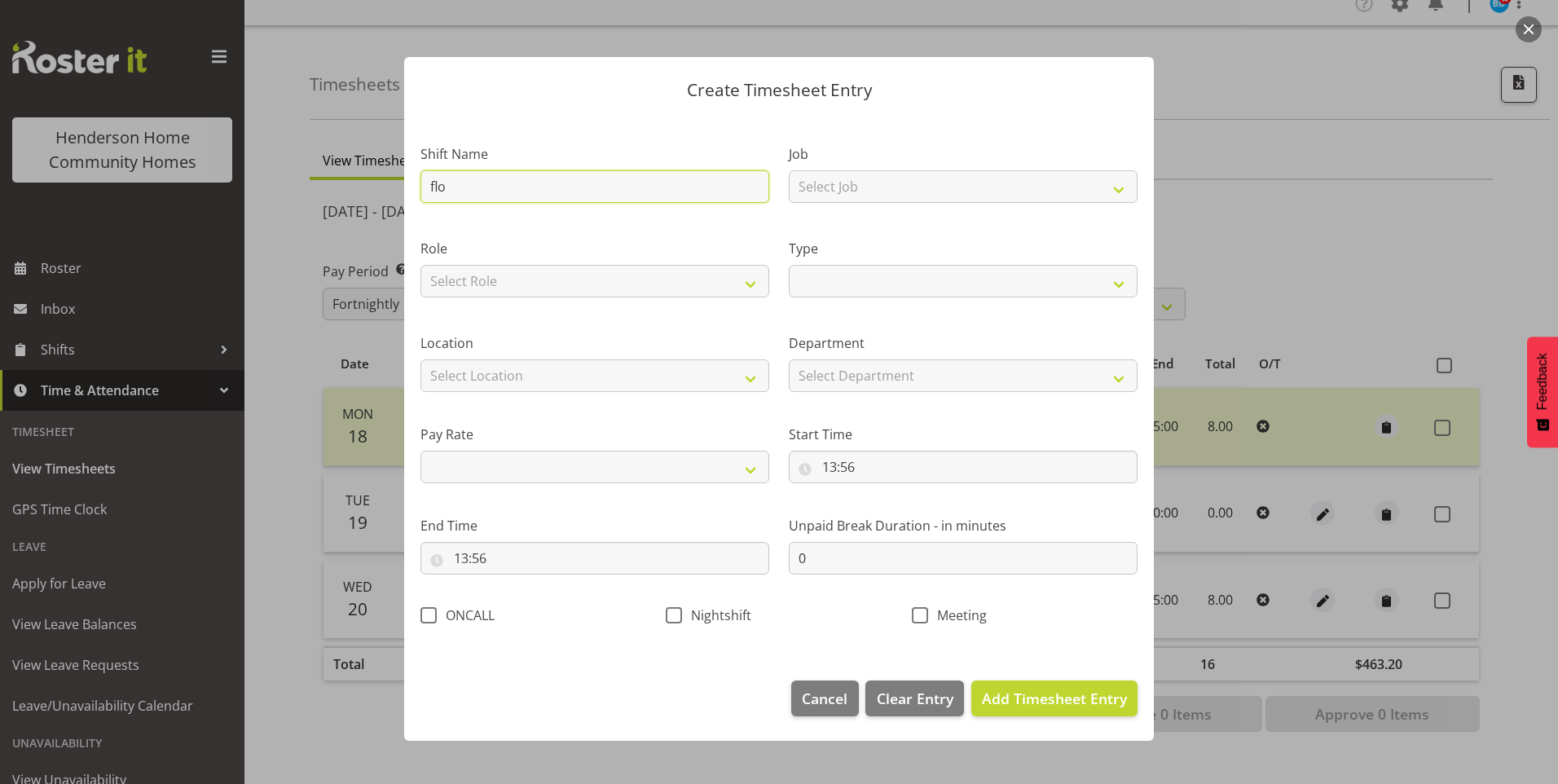
type input "floa"
select select
type input "float"
select select
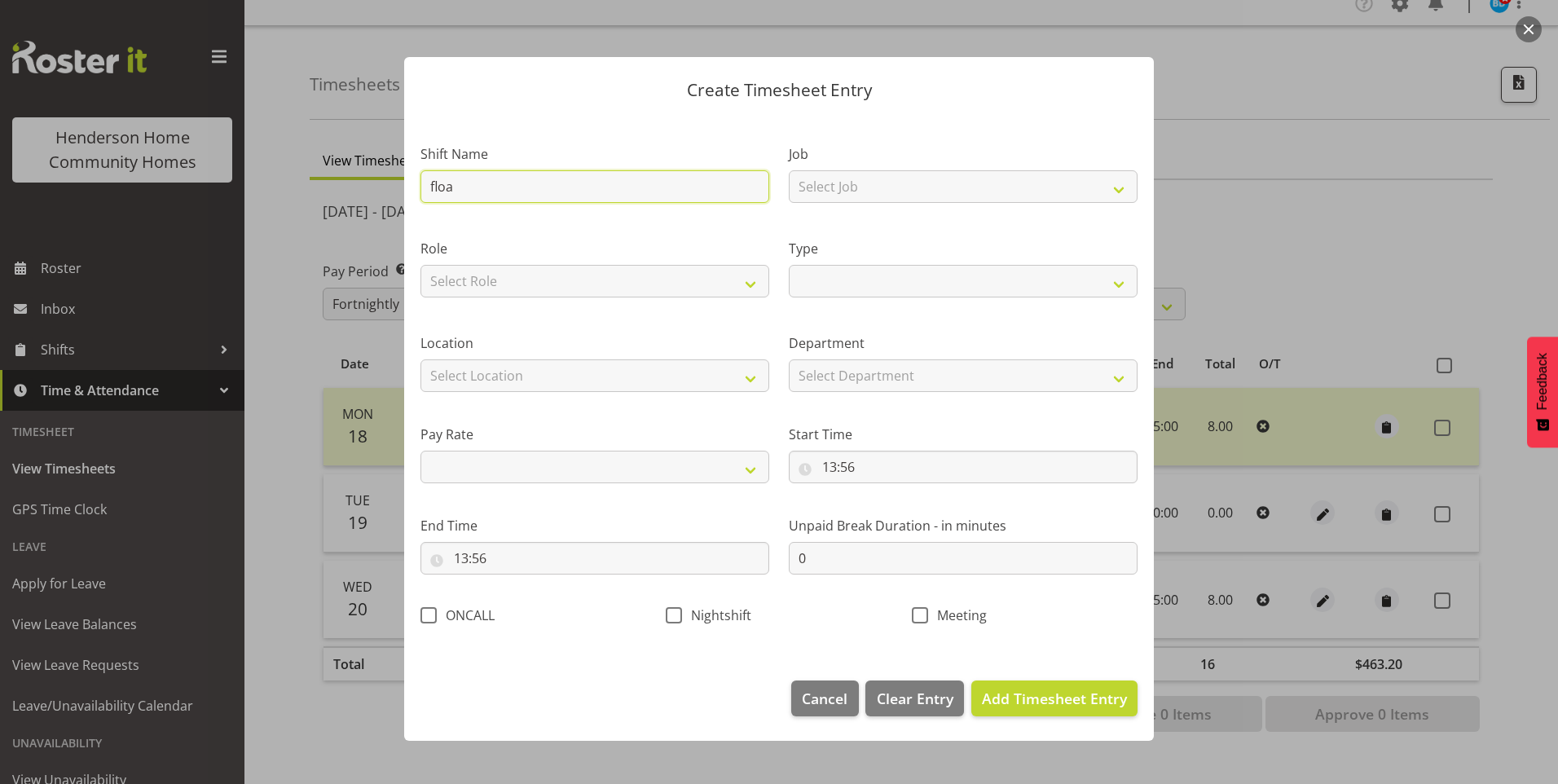
select select
type input "floate"
select select
type input "floater"
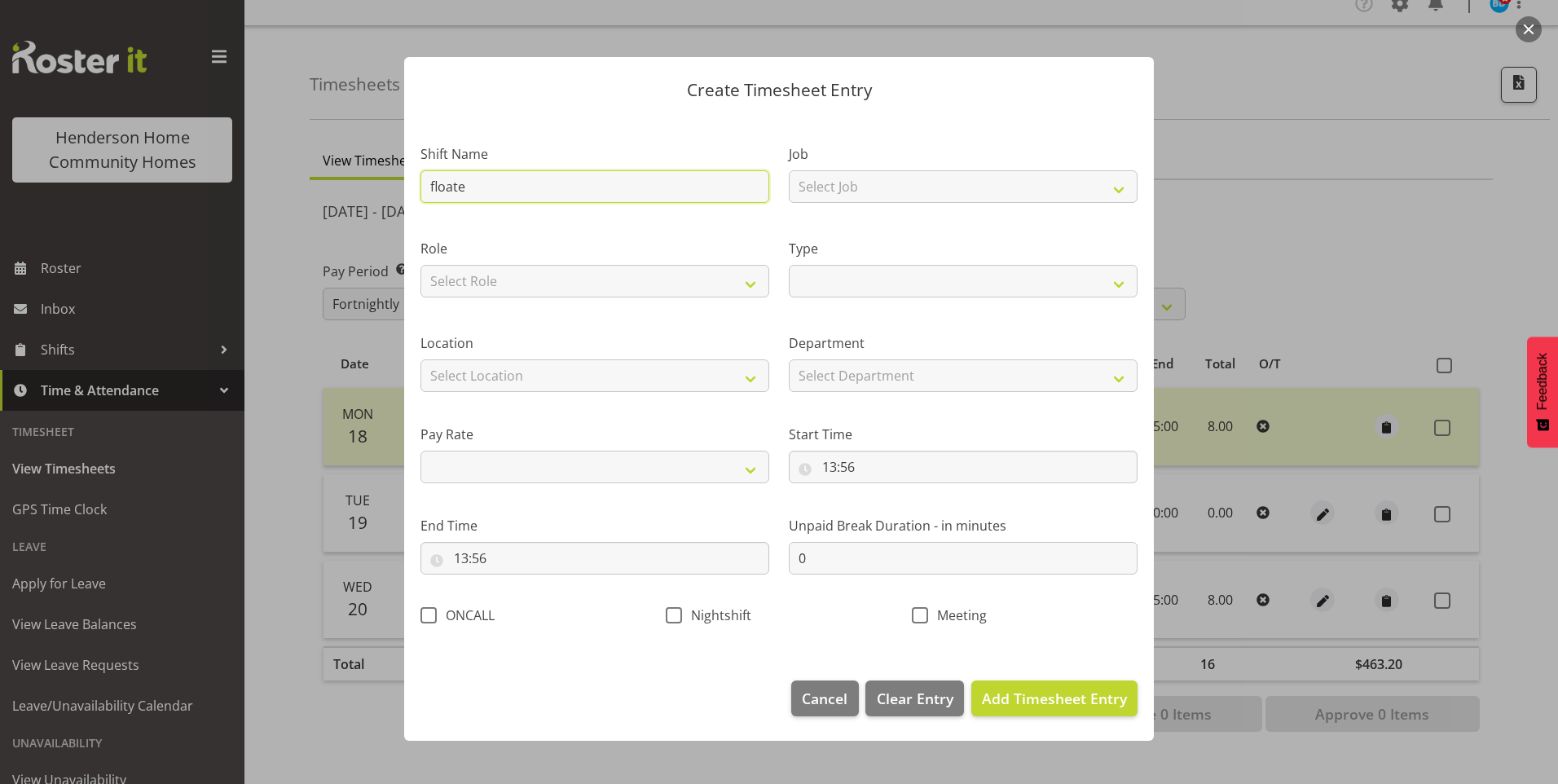
select select
click at [442, 184] on input "floater" at bounding box center [595, 186] width 349 height 32
type input "flater"
select select
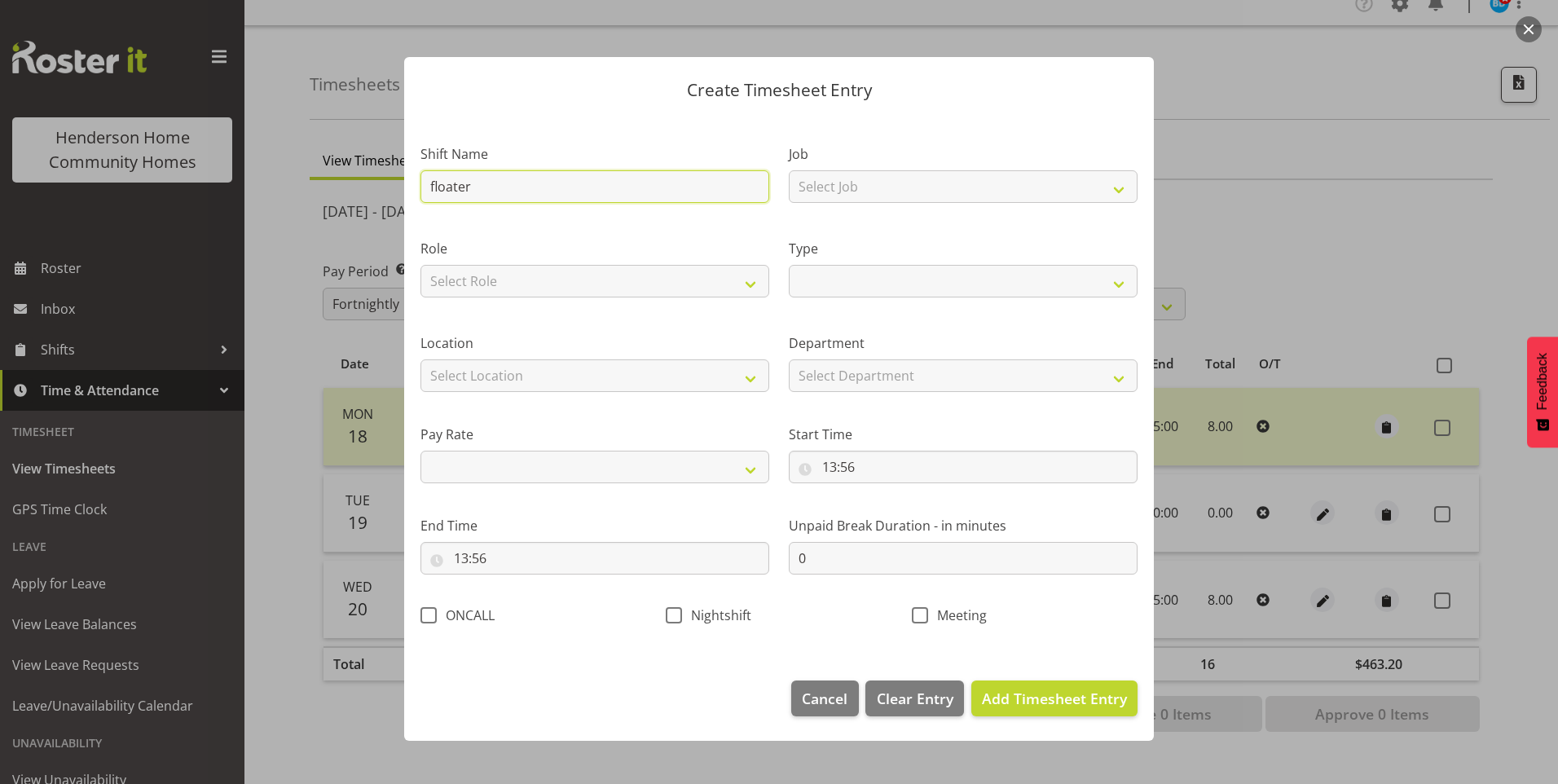
select select
type input "fater"
select select
type input "ater"
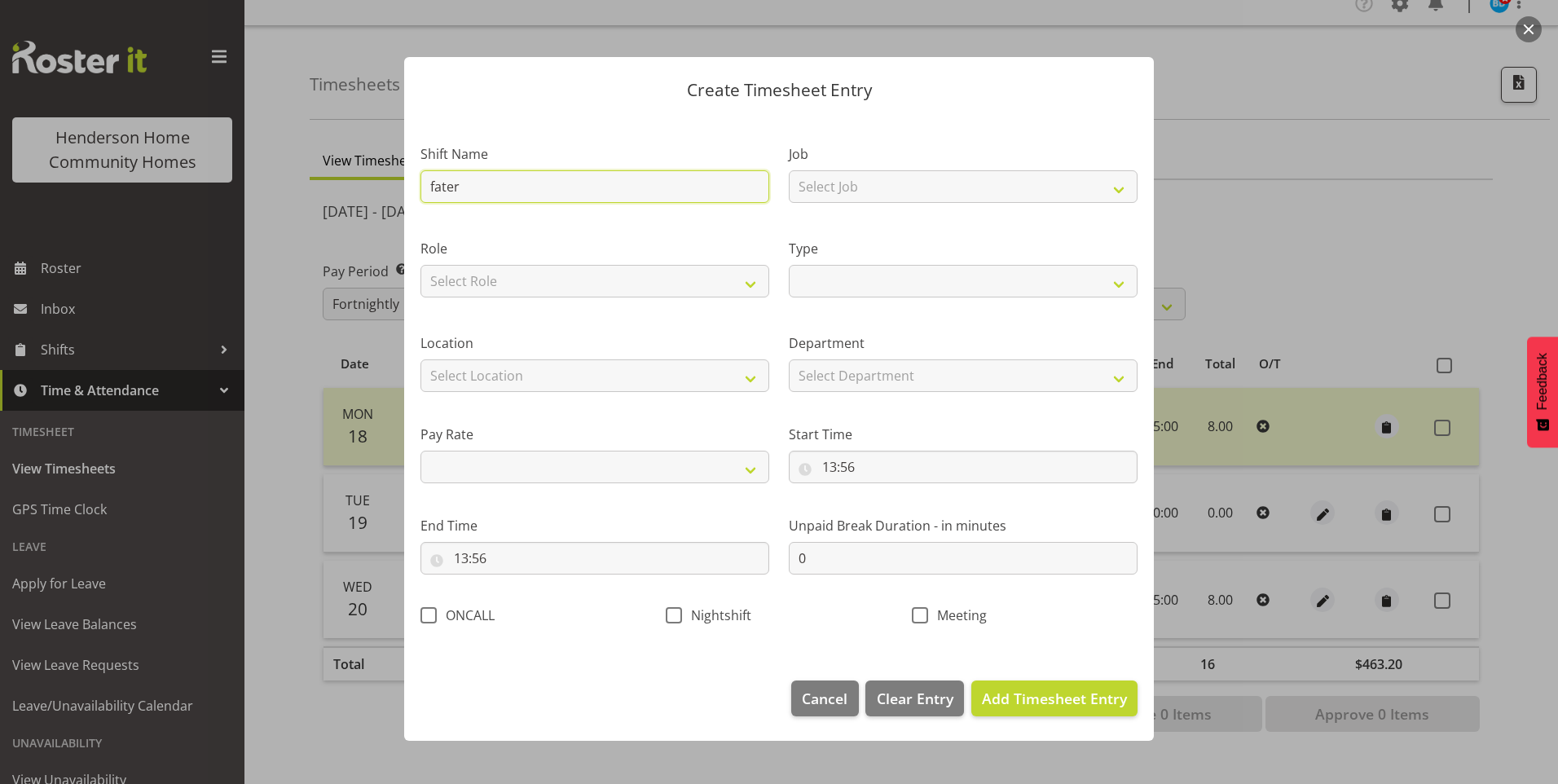
select select
type input "Fater"
select select
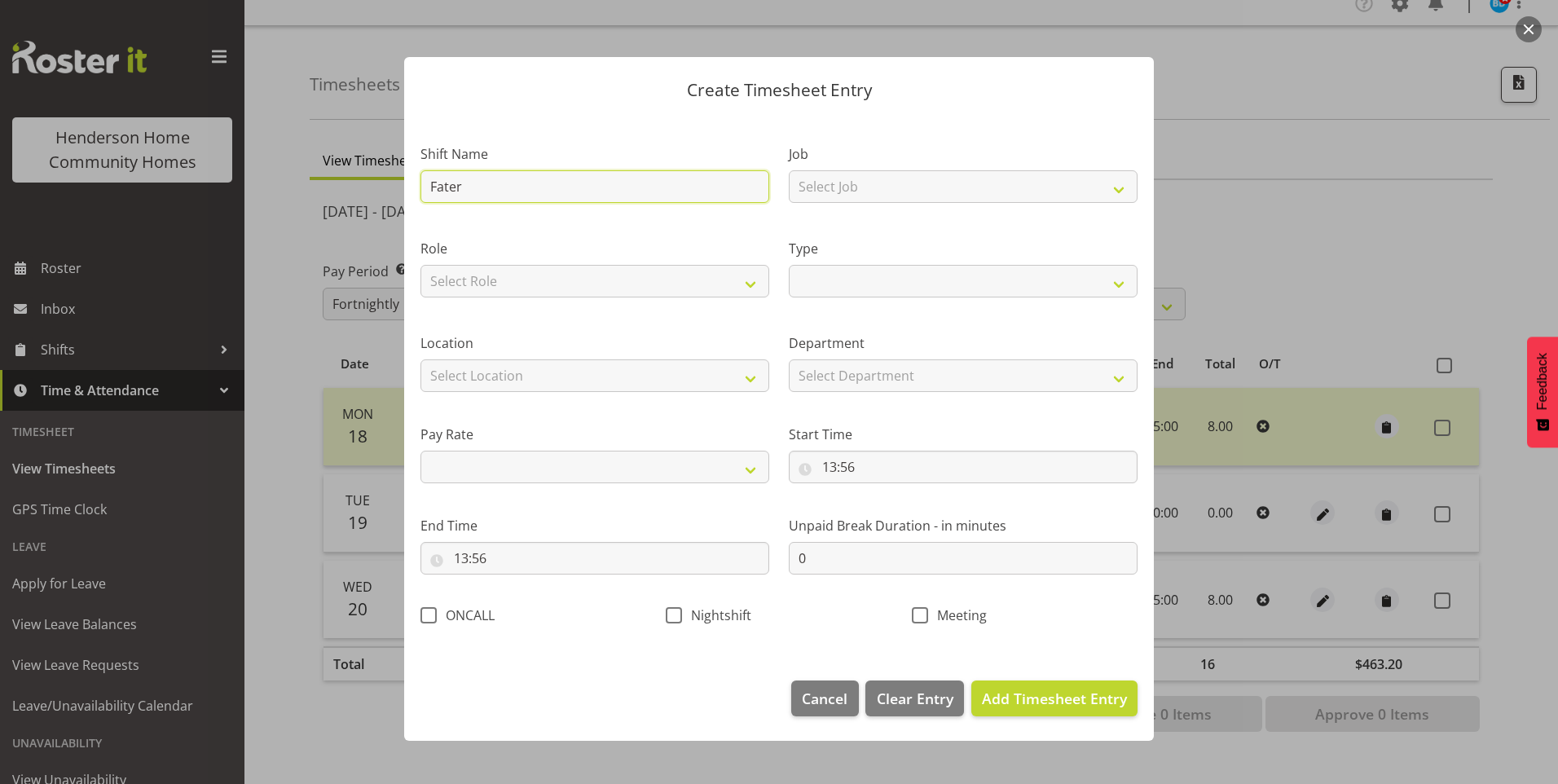
type input "Flater"
select select
type input "Floater"
select select
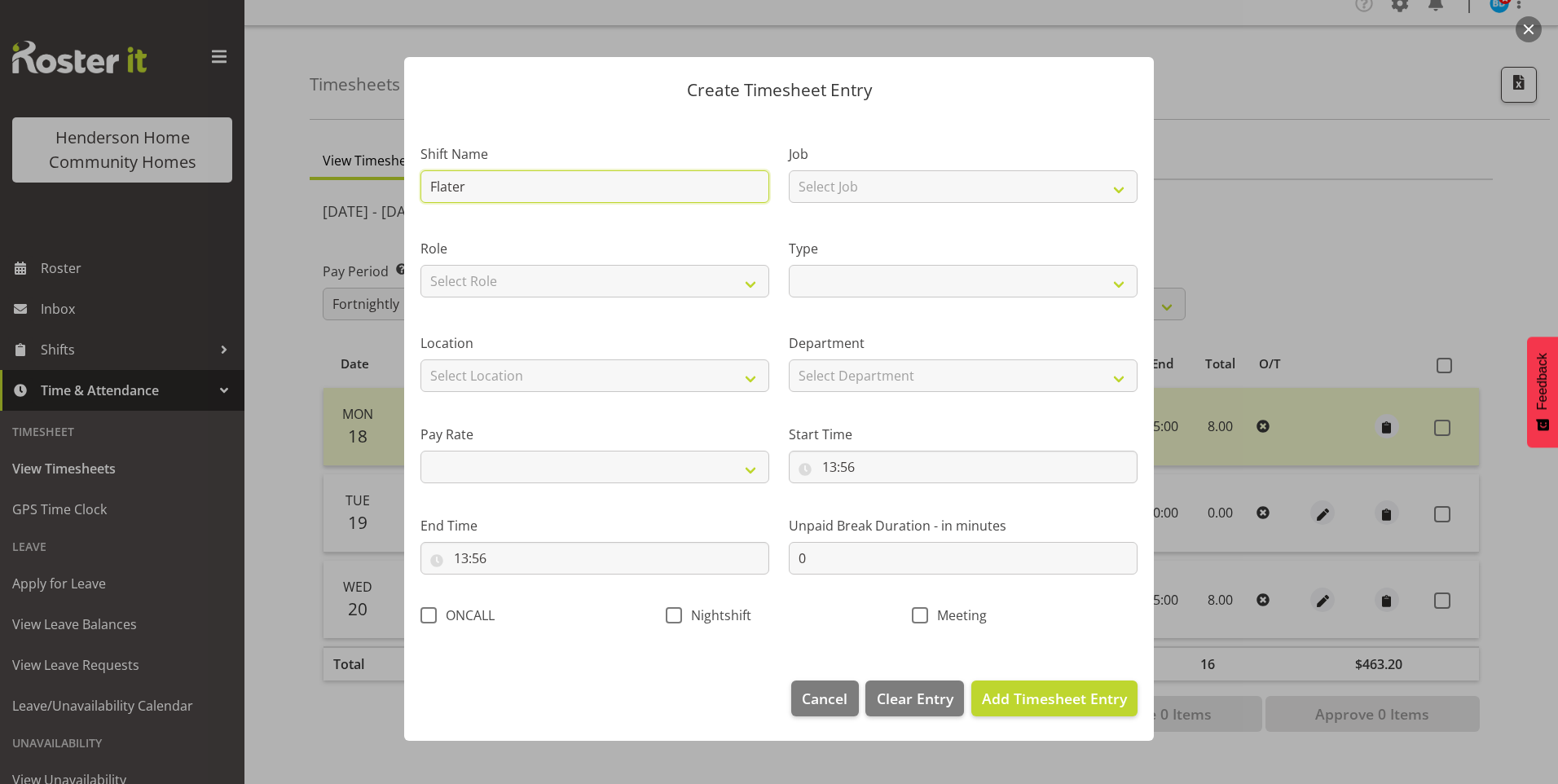
select select
type input "Floater"
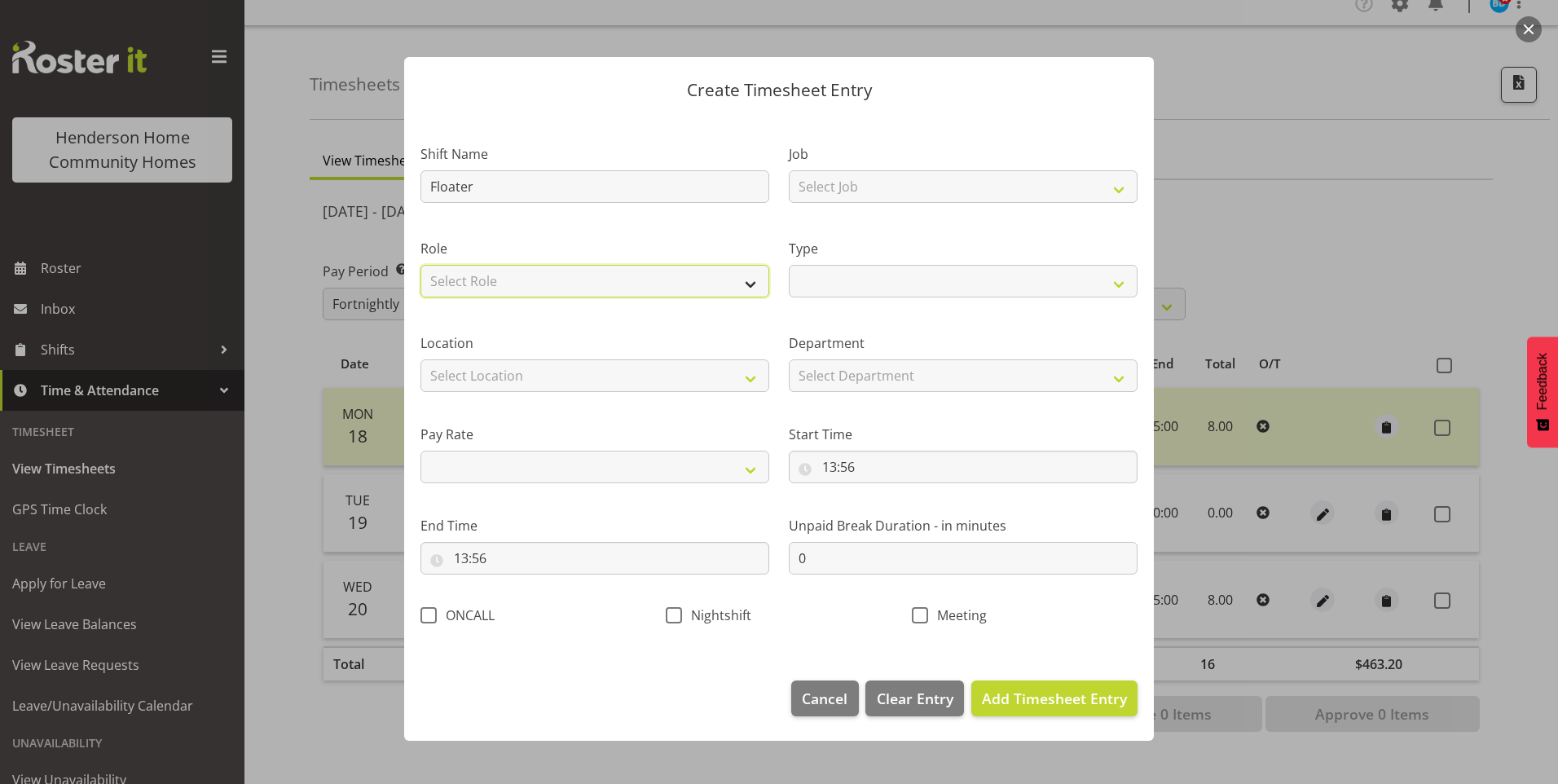
click at [458, 289] on select "Select Role Support Worker" at bounding box center [595, 281] width 349 height 32
select select "1214"
click at [420, 265] on select "Select Role Support Worker" at bounding box center [595, 281] width 349 height 32
select select
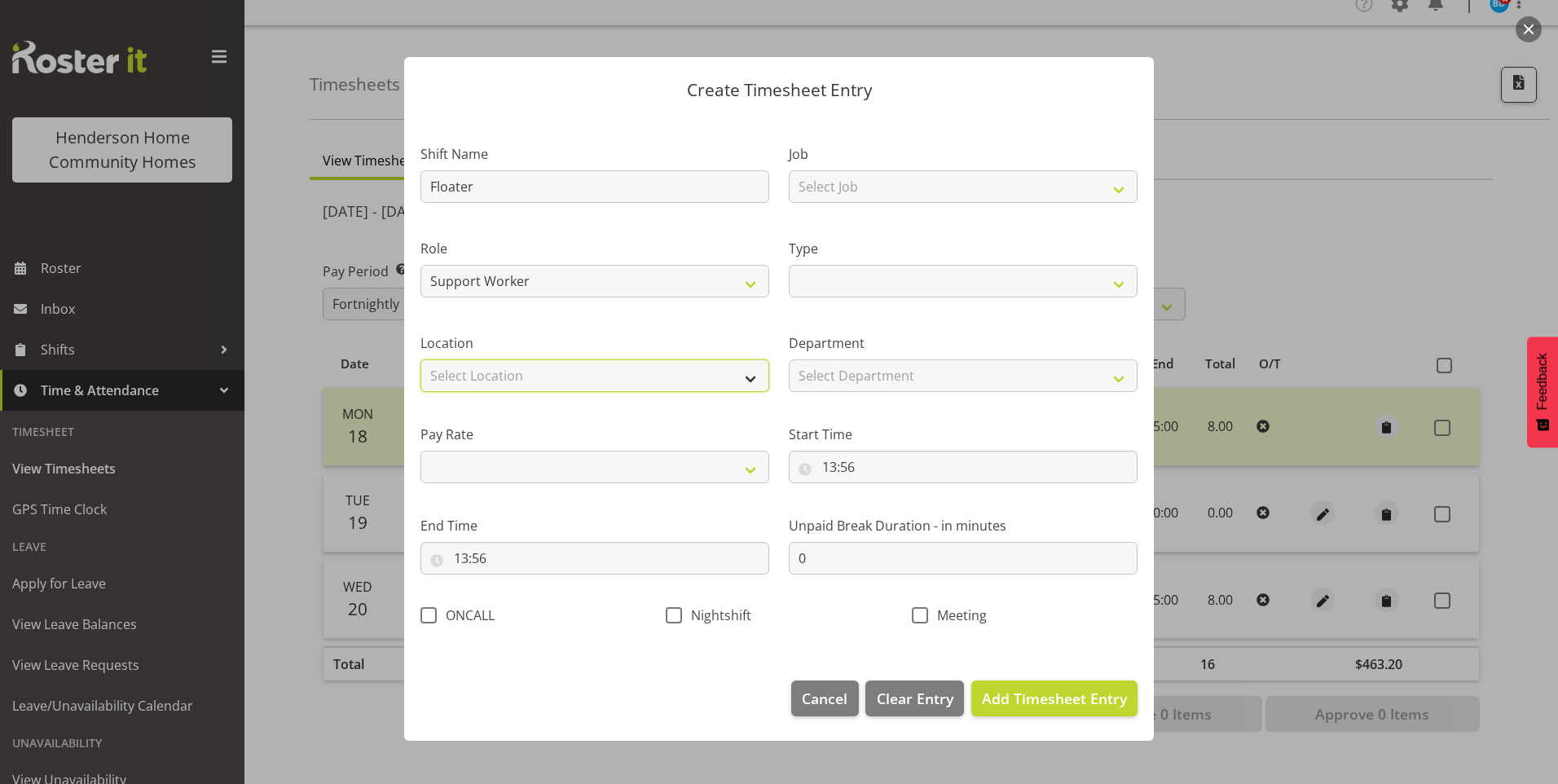
click at [454, 376] on select "Select Location [STREET_ADDRESS][GEOGRAPHIC_DATA][STREET_ADDRESS][STREET_ADDRES…" at bounding box center [595, 375] width 349 height 32
select select "1067"
click at [420, 360] on select "Select Location [STREET_ADDRESS][GEOGRAPHIC_DATA][STREET_ADDRESS][STREET_ADDRES…" at bounding box center [595, 375] width 349 height 32
select select
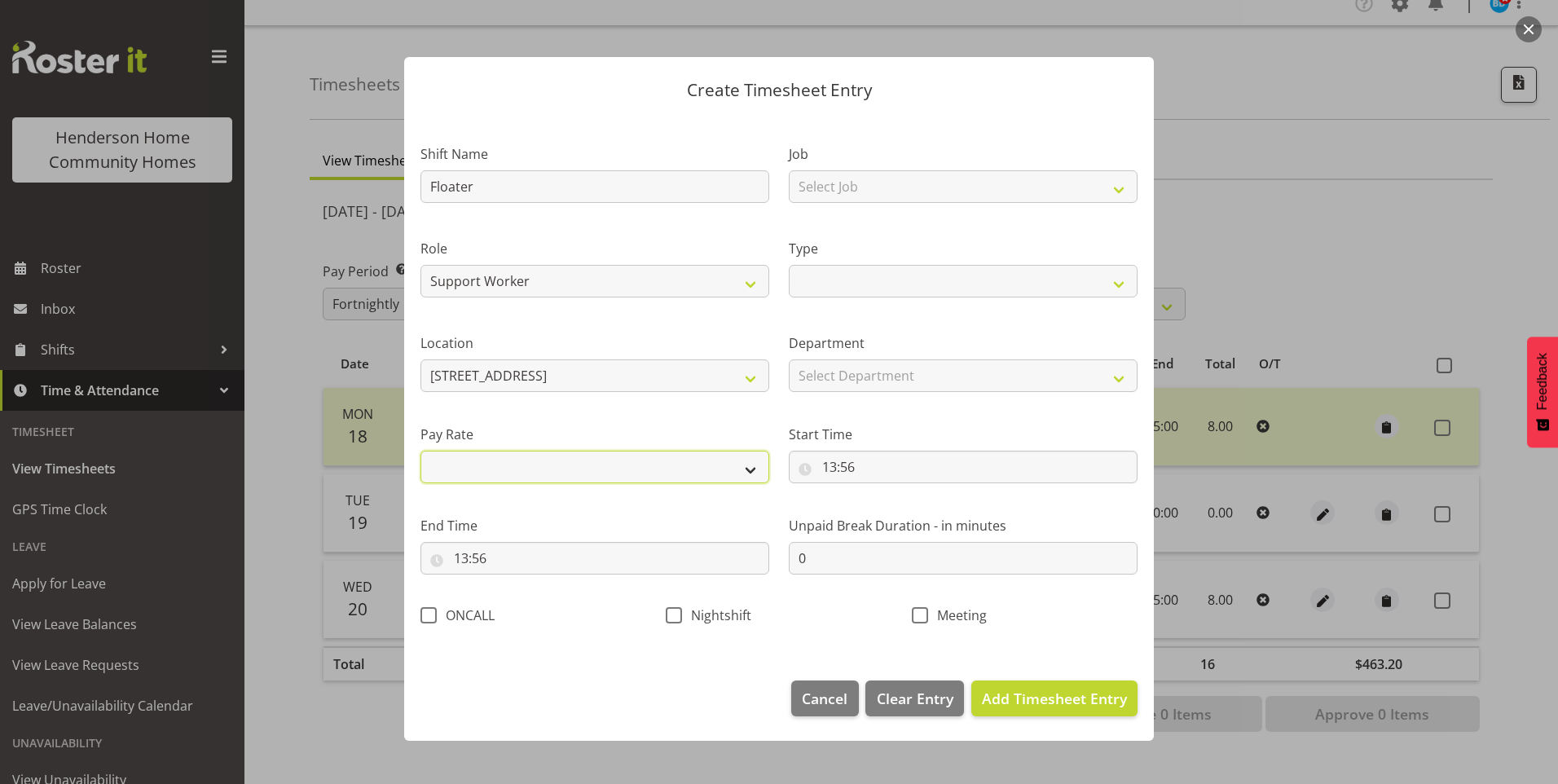
drag, startPoint x: 467, startPoint y: 472, endPoint x: 475, endPoint y: 475, distance: 8.5
click at [467, 471] on select "Primary Secondary Tertiary Fourth Fifth" at bounding box center [595, 467] width 349 height 32
select select "primary"
click at [420, 451] on select "Primary Secondary Tertiary Fourth Fifth" at bounding box center [595, 467] width 349 height 32
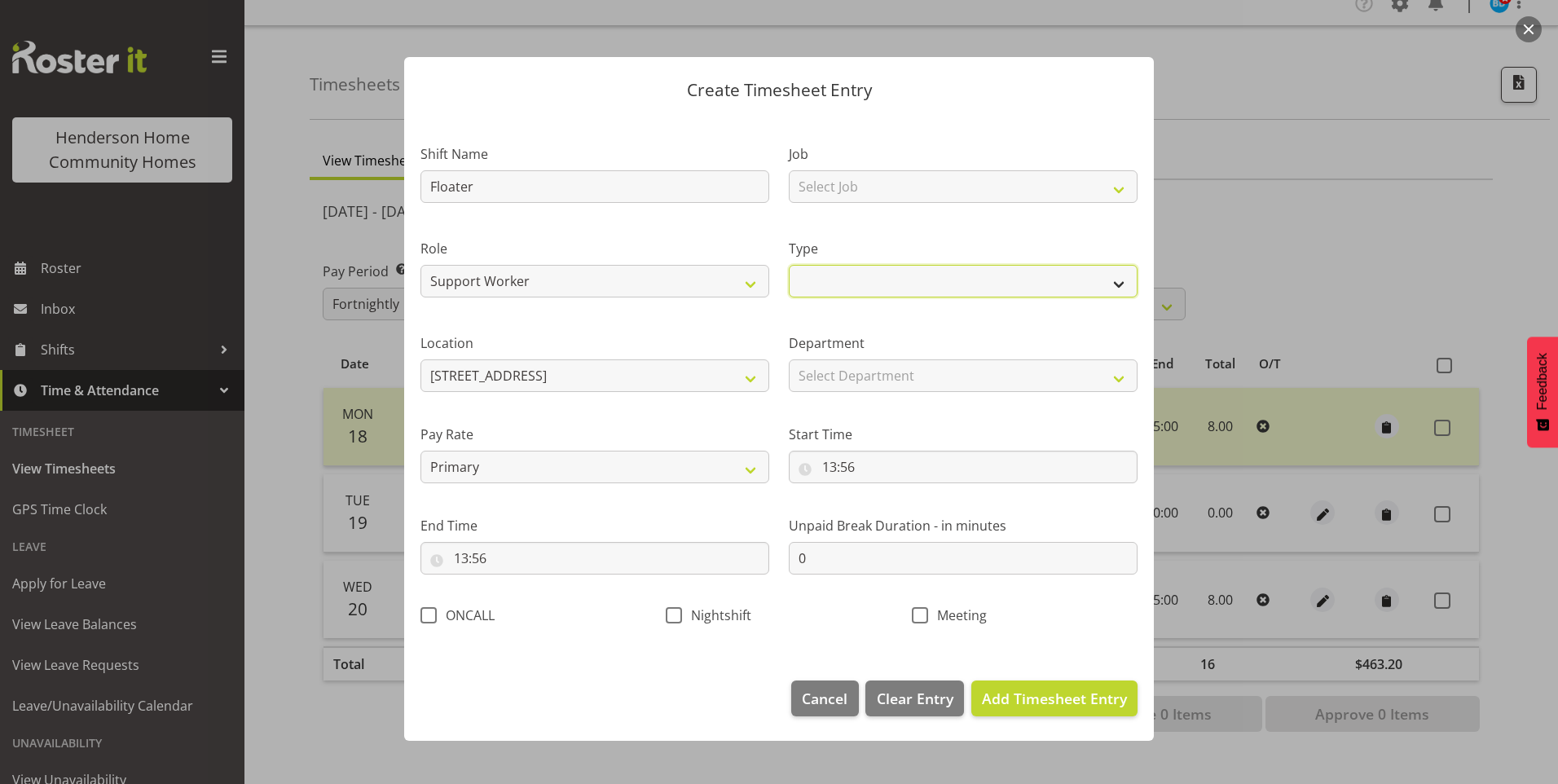
drag, startPoint x: 820, startPoint y: 287, endPoint x: 827, endPoint y: 296, distance: 11.4
click at [821, 286] on select "Off Standard Public Holiday Public Holiday (Worked) Day In Lieu Annual Leave Si…" at bounding box center [963, 281] width 349 height 32
click at [789, 265] on select "Off Standard Public Holiday Public Holiday (Worked) Day In Lieu Annual Leave Si…" at bounding box center [963, 281] width 349 height 32
click at [840, 282] on select "Off Standard Public Holiday Public Holiday (Worked) Day In Lieu Annual Leave Si…" at bounding box center [963, 281] width 349 height 32
select select "Annual"
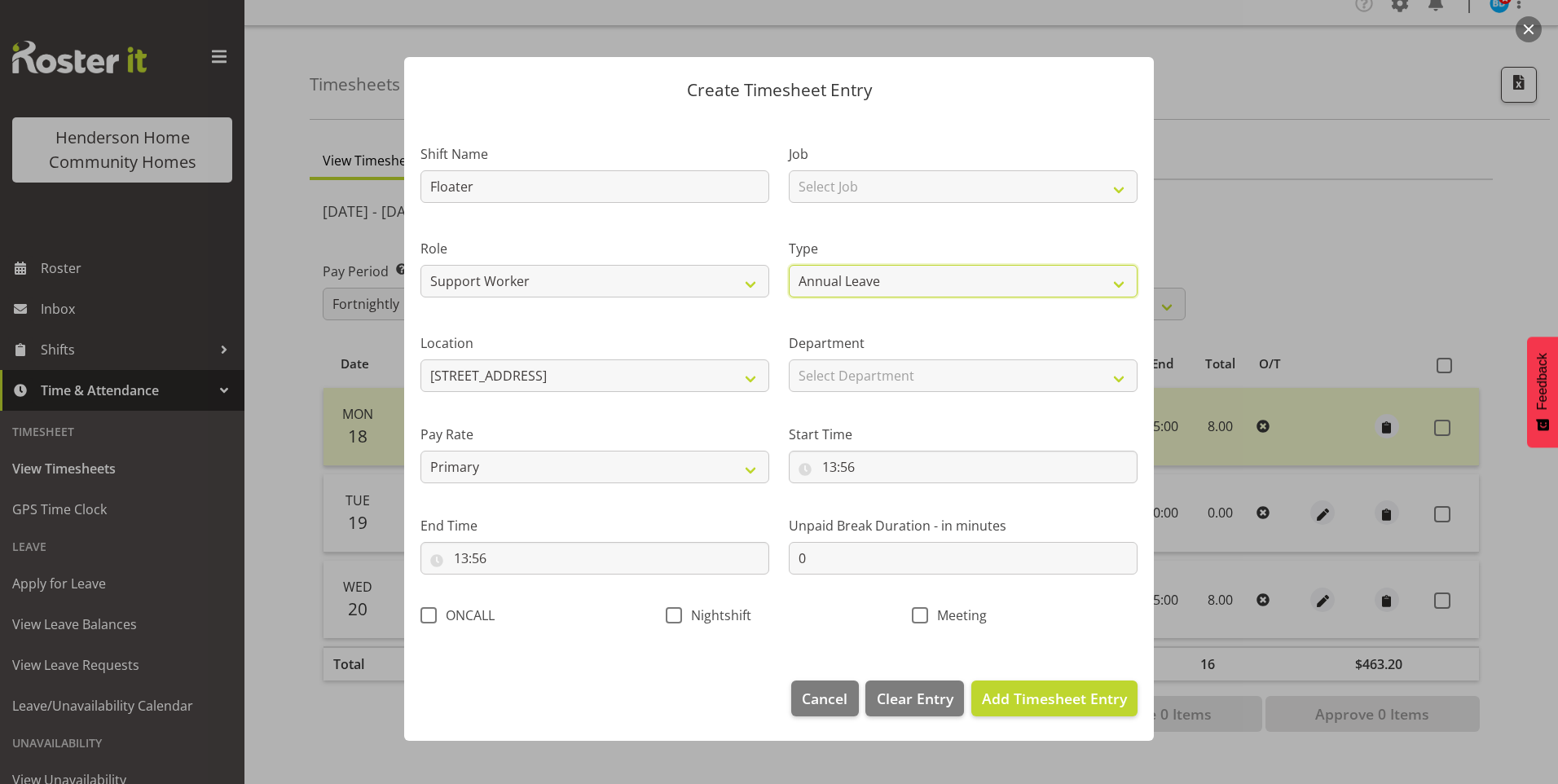
click at [789, 265] on select "Off Standard Public Holiday Public Holiday (Worked) Day In Lieu Annual Leave Si…" at bounding box center [963, 281] width 349 height 32
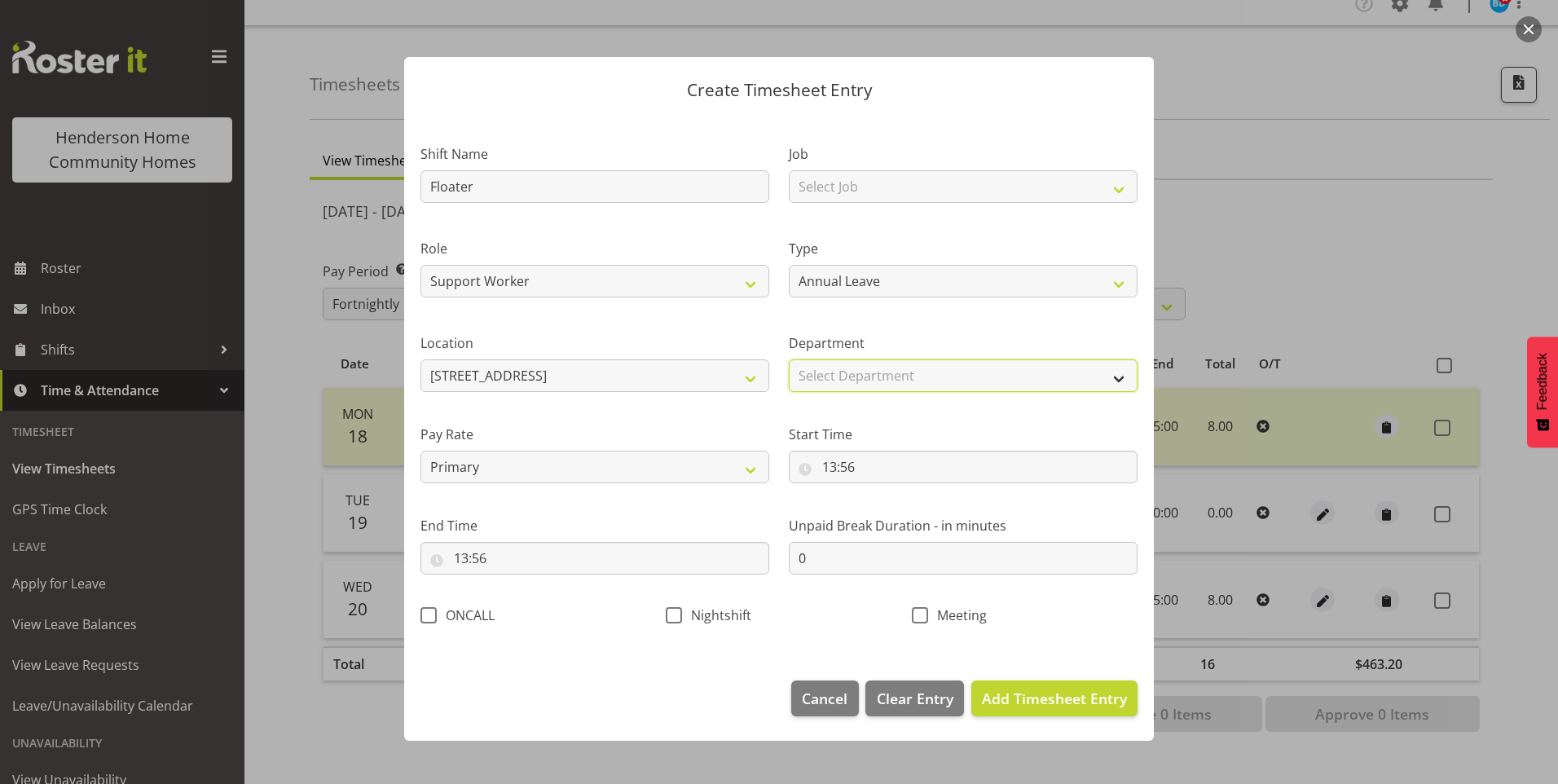
click at [843, 366] on select "Select Department Homeside Wingside" at bounding box center [963, 375] width 349 height 32
select select "746"
click at [789, 360] on select "Select Department Homeside Wingside" at bounding box center [963, 375] width 349 height 32
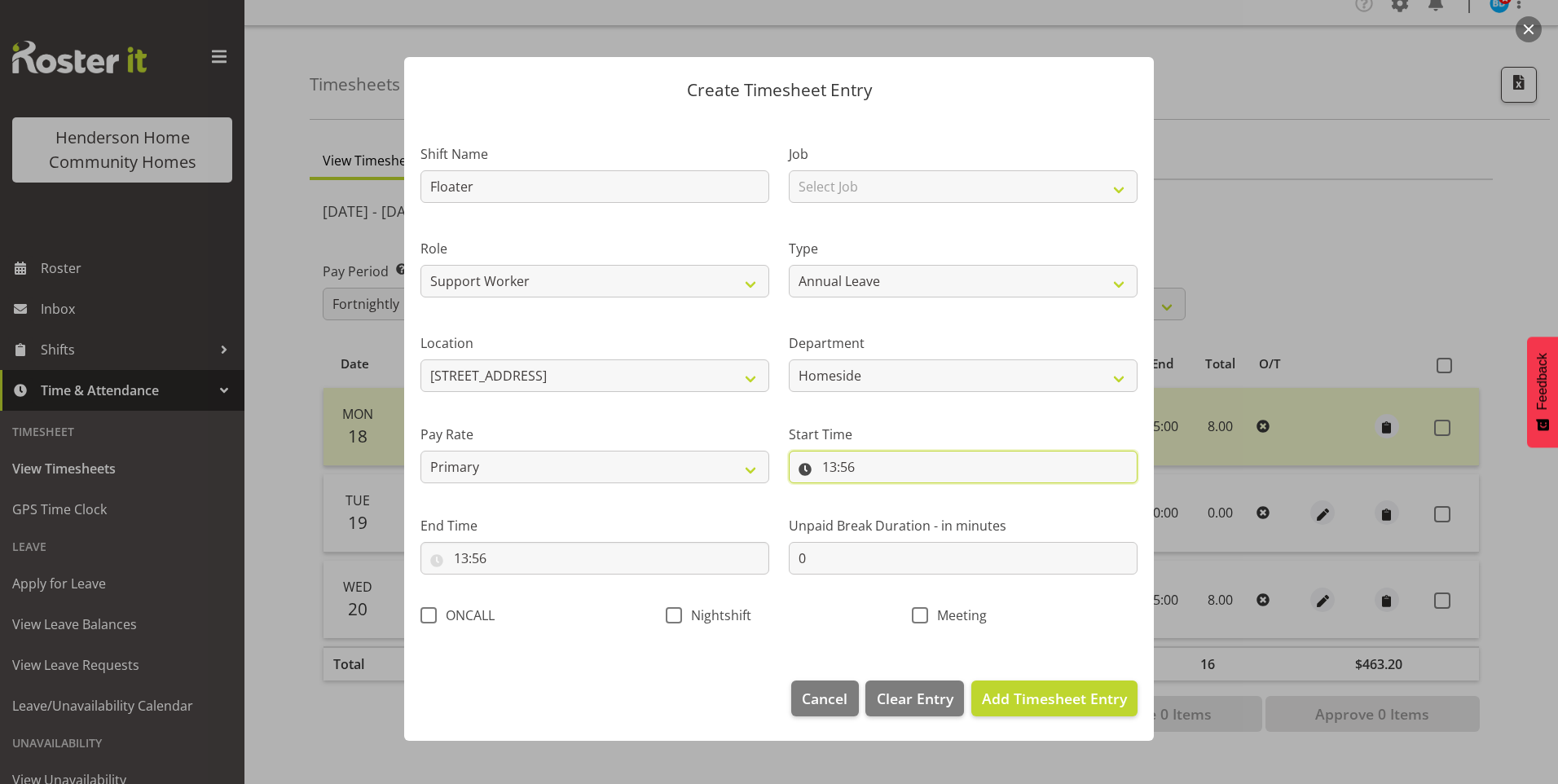
click at [825, 460] on input "13:56" at bounding box center [963, 467] width 349 height 32
click at [900, 514] on select "00 01 02 03 04 05 06 07 08 09 10 11 12 13 14 15 16 17 18 19 20 21 22 23" at bounding box center [900, 509] width 37 height 32
select select "16"
click at [882, 493] on select "00 01 02 03 04 05 06 07 08 09 10 11 12 13 14 15 16 17 18 19 20 21 22 23" at bounding box center [900, 509] width 37 height 32
type input "16:56"
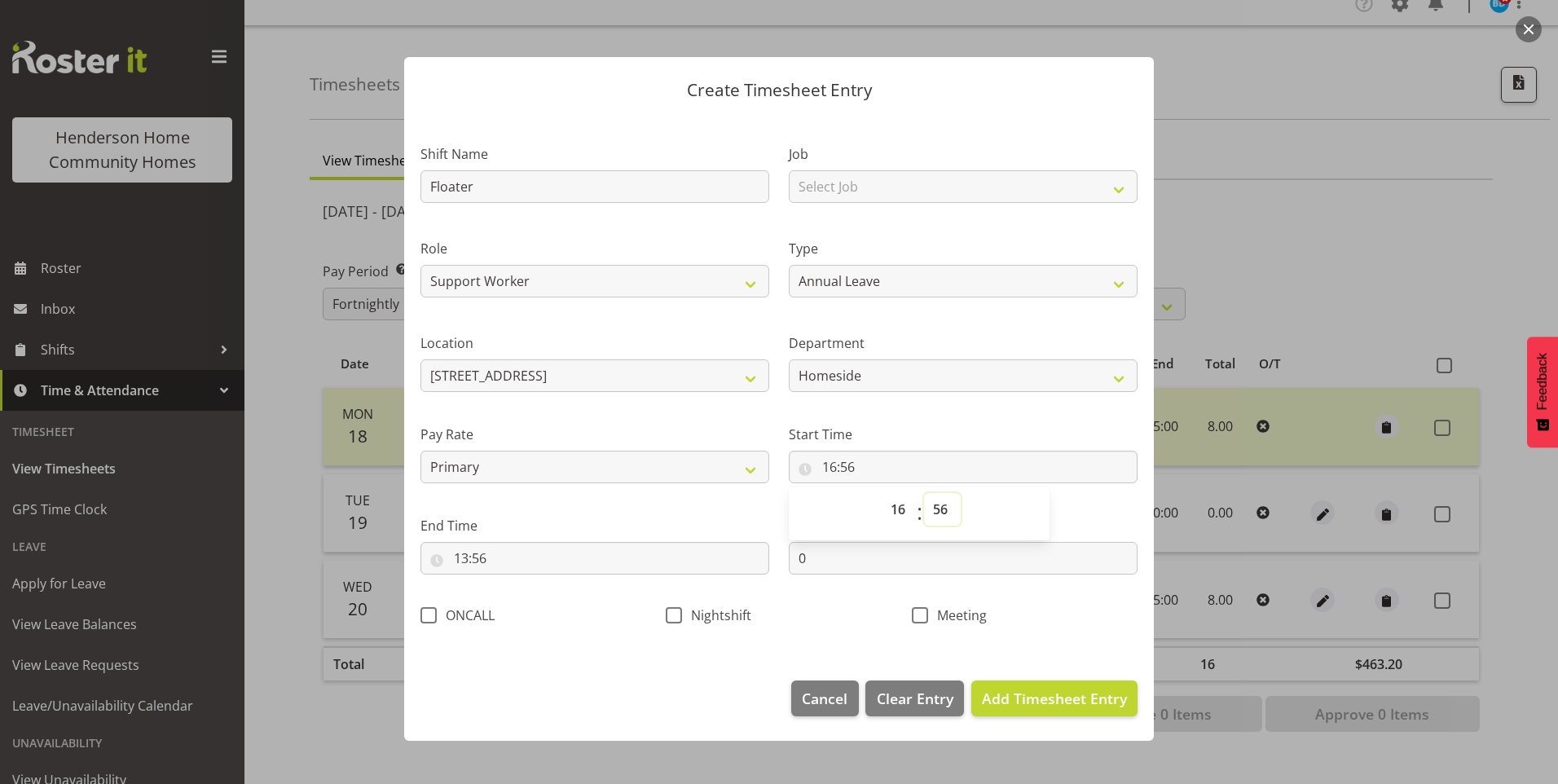
click at [941, 510] on select "00 01 02 03 04 05 06 07 08 09 10 11 12 13 14 15 16 17 18 19 20 21 22 23 24 25 2…" at bounding box center [942, 509] width 37 height 32
select select "30"
click at [924, 493] on select "00 01 02 03 04 05 06 07 08 09 10 11 12 13 14 15 16 17 18 19 20 21 22 23 24 25 2…" at bounding box center [942, 509] width 37 height 32
type input "16:30"
click at [467, 557] on input "13:56" at bounding box center [595, 558] width 349 height 32
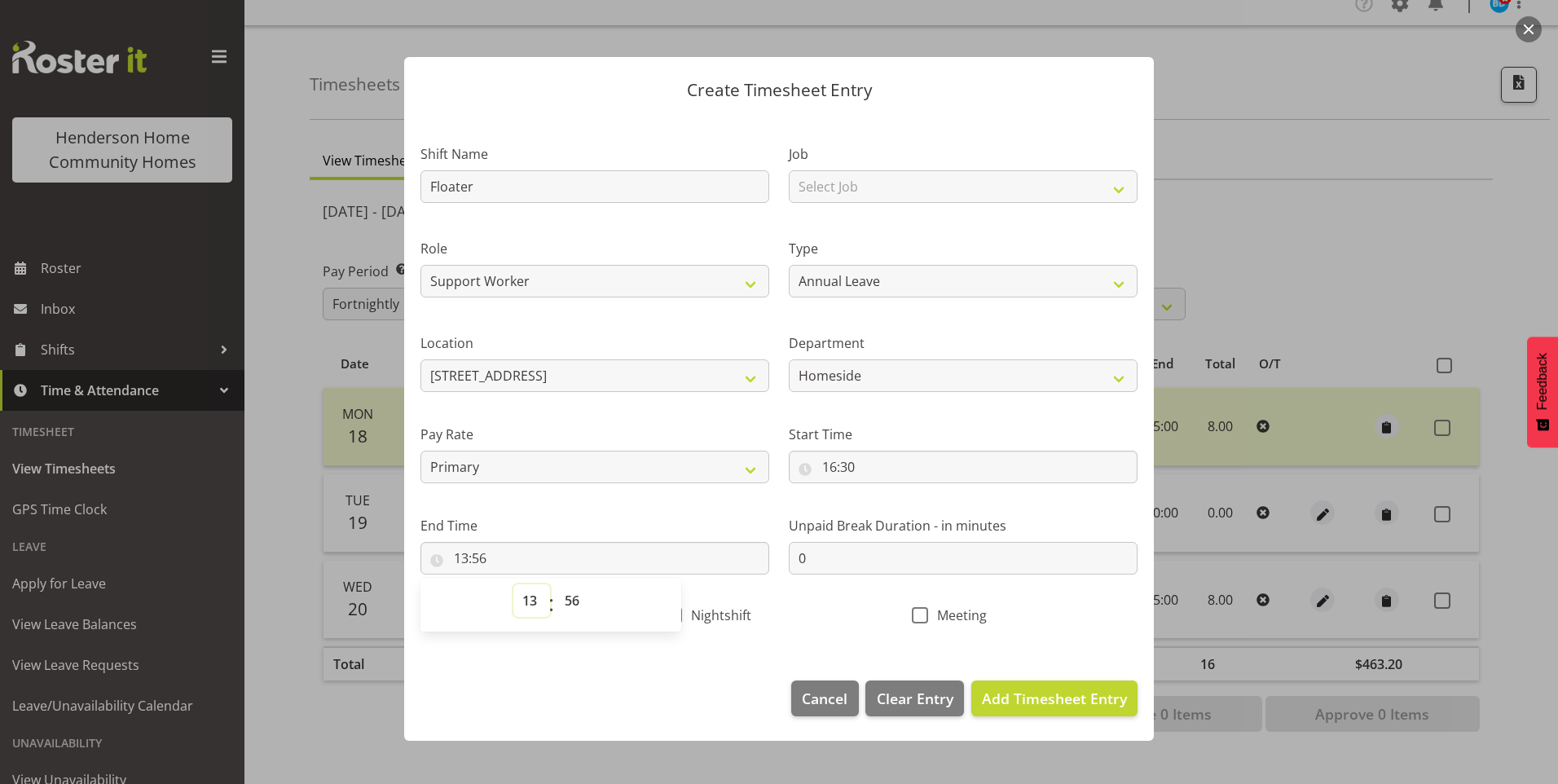
click at [532, 606] on select "00 01 02 03 04 05 06 07 08 09 10 11 12 13 14 15 16 17 18 19 20 21 22 23" at bounding box center [532, 600] width 37 height 32
select select "21"
click at [513, 584] on select "00 01 02 03 04 05 06 07 08 09 10 11 12 13 14 15 16 17 18 19 20 21 22 23" at bounding box center [532, 600] width 37 height 32
type input "21:56"
drag, startPoint x: 567, startPoint y: 595, endPoint x: 579, endPoint y: 589, distance: 13.4
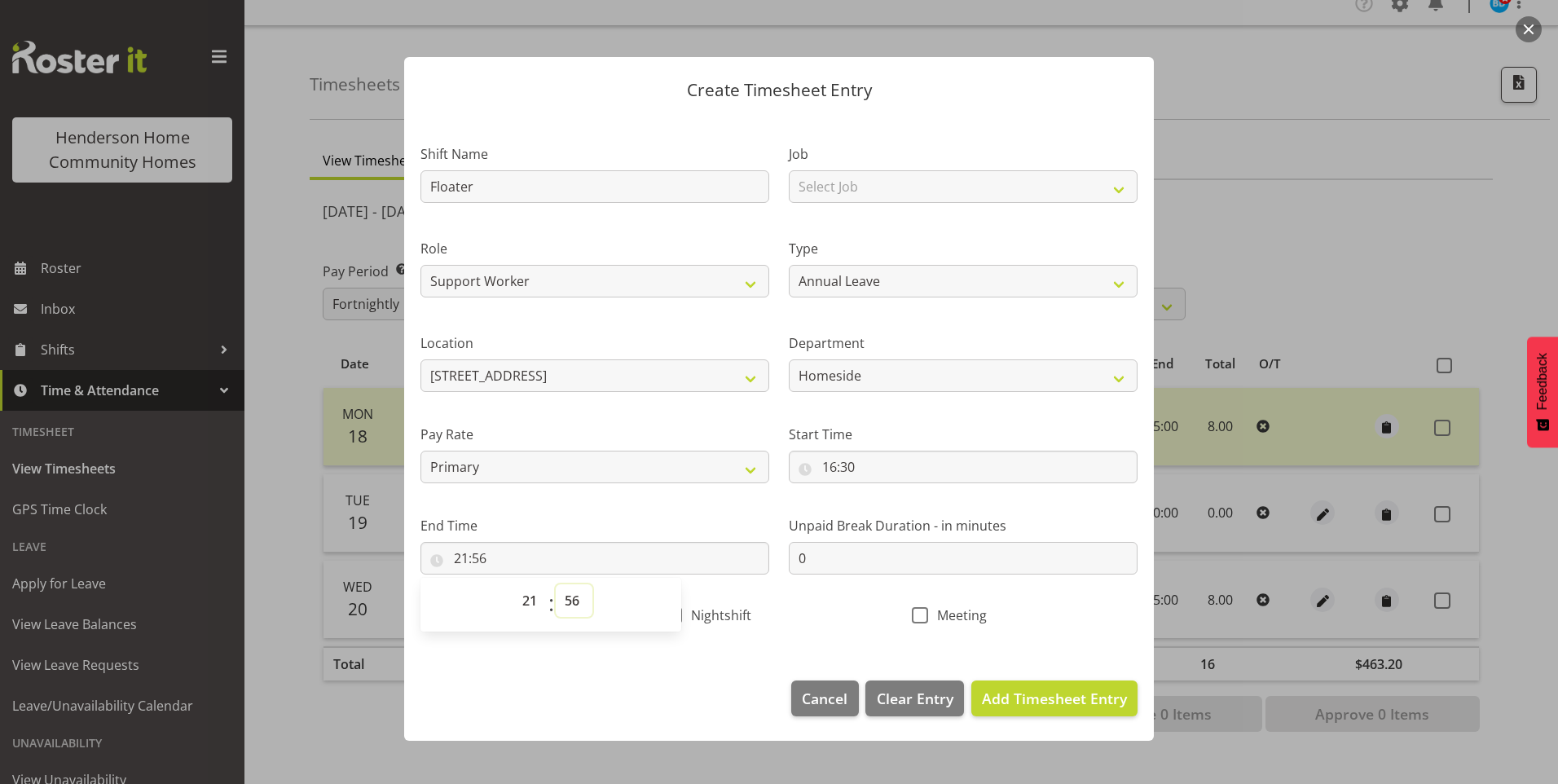
click at [567, 595] on select "00 01 02 03 04 05 06 07 08 09 10 11 12 13 14 15 16 17 18 19 20 21 22 23 24 25 2…" at bounding box center [574, 600] width 37 height 32
select select "30"
click at [555, 584] on select "00 01 02 03 04 05 06 07 08 09 10 11 12 13 14 15 16 17 18 19 20 21 22 23 24 25 2…" at bounding box center [574, 600] width 37 height 32
type input "21:30"
click at [1098, 697] on span "Add Timesheet Entry" at bounding box center [1054, 698] width 145 height 19
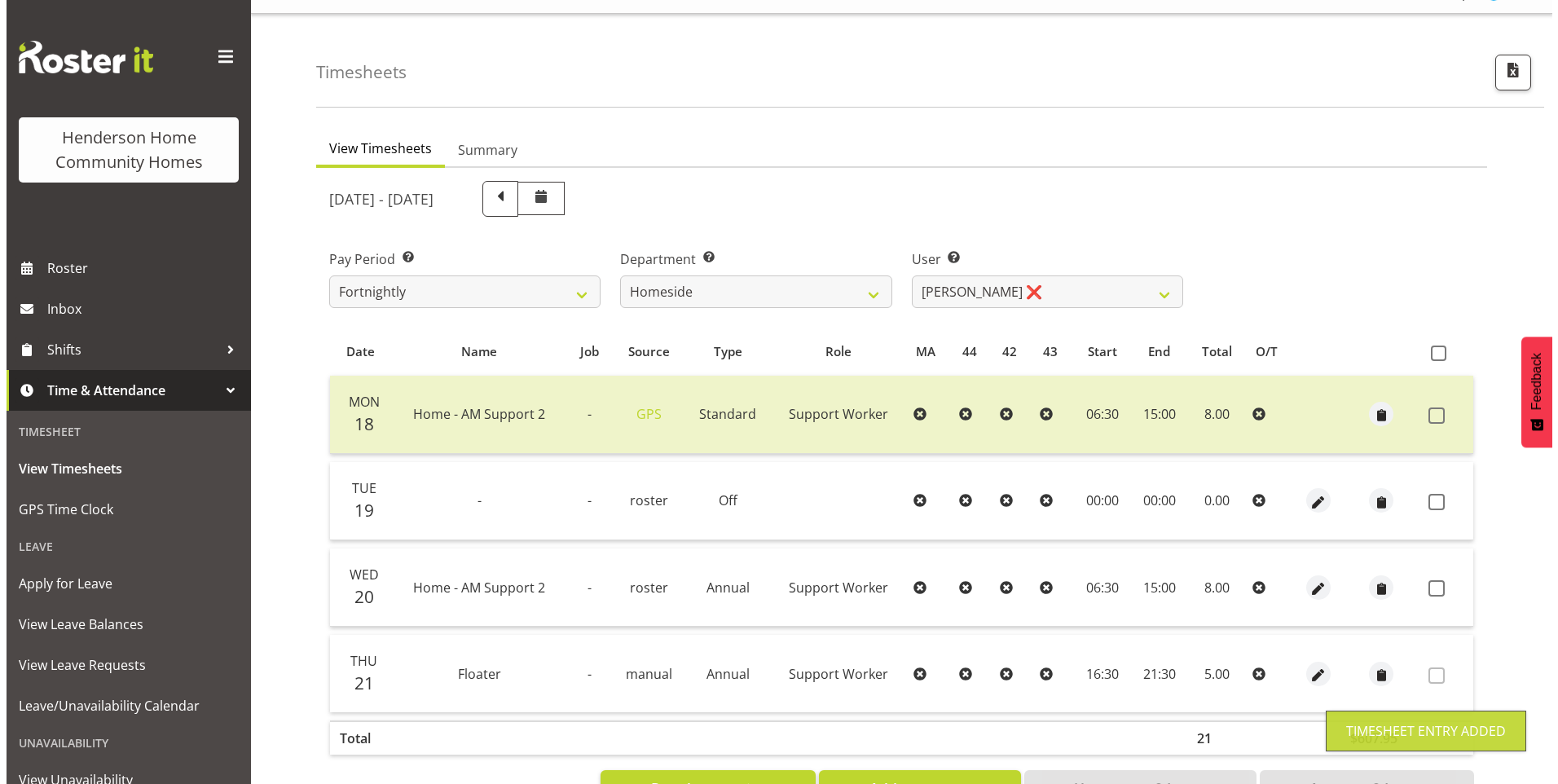
scroll to position [89, 0]
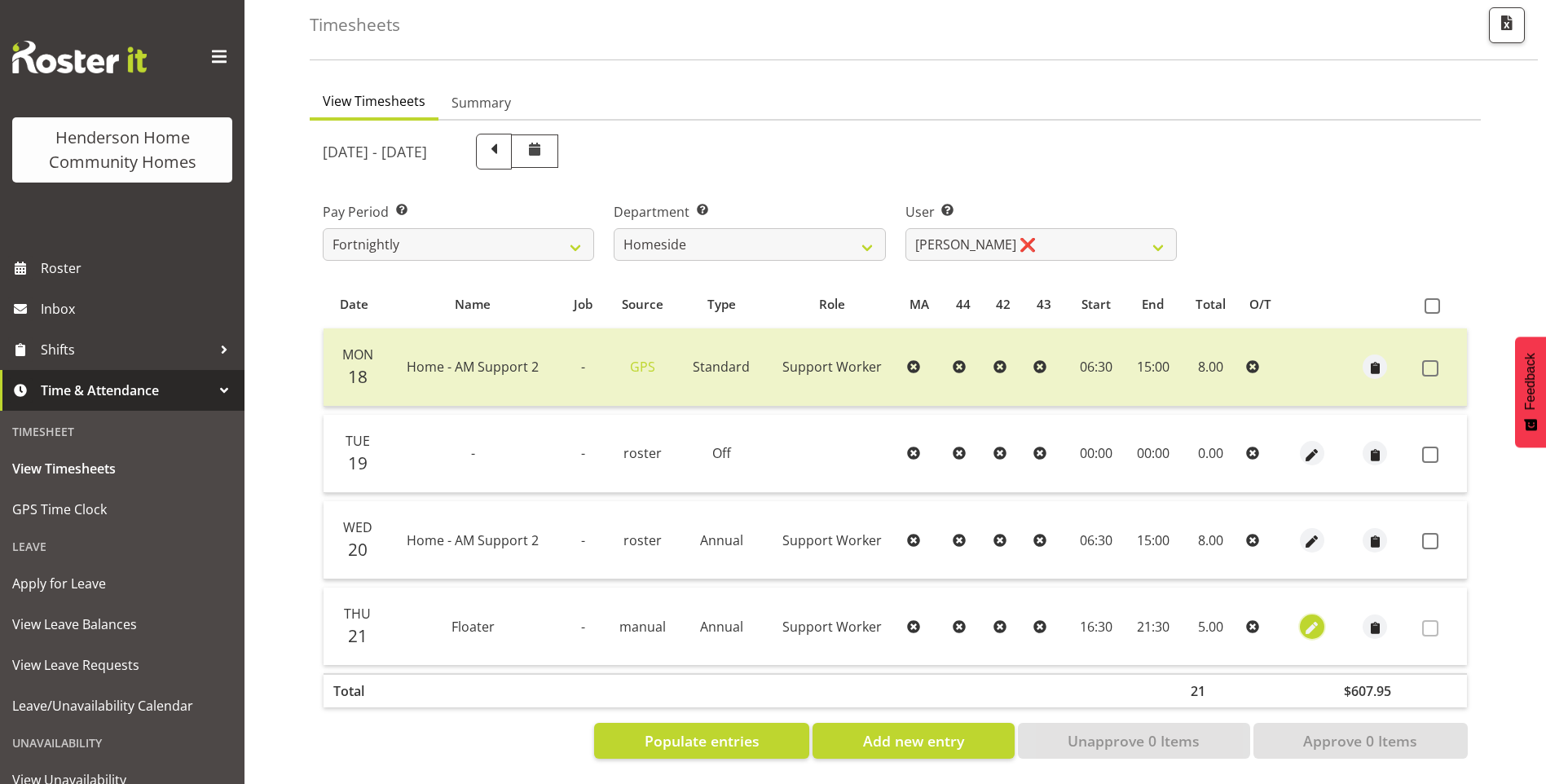
click at [1308, 618] on span "button" at bounding box center [1311, 627] width 18 height 18
select select "Annual"
select select "7"
select select "2025"
select select "16"
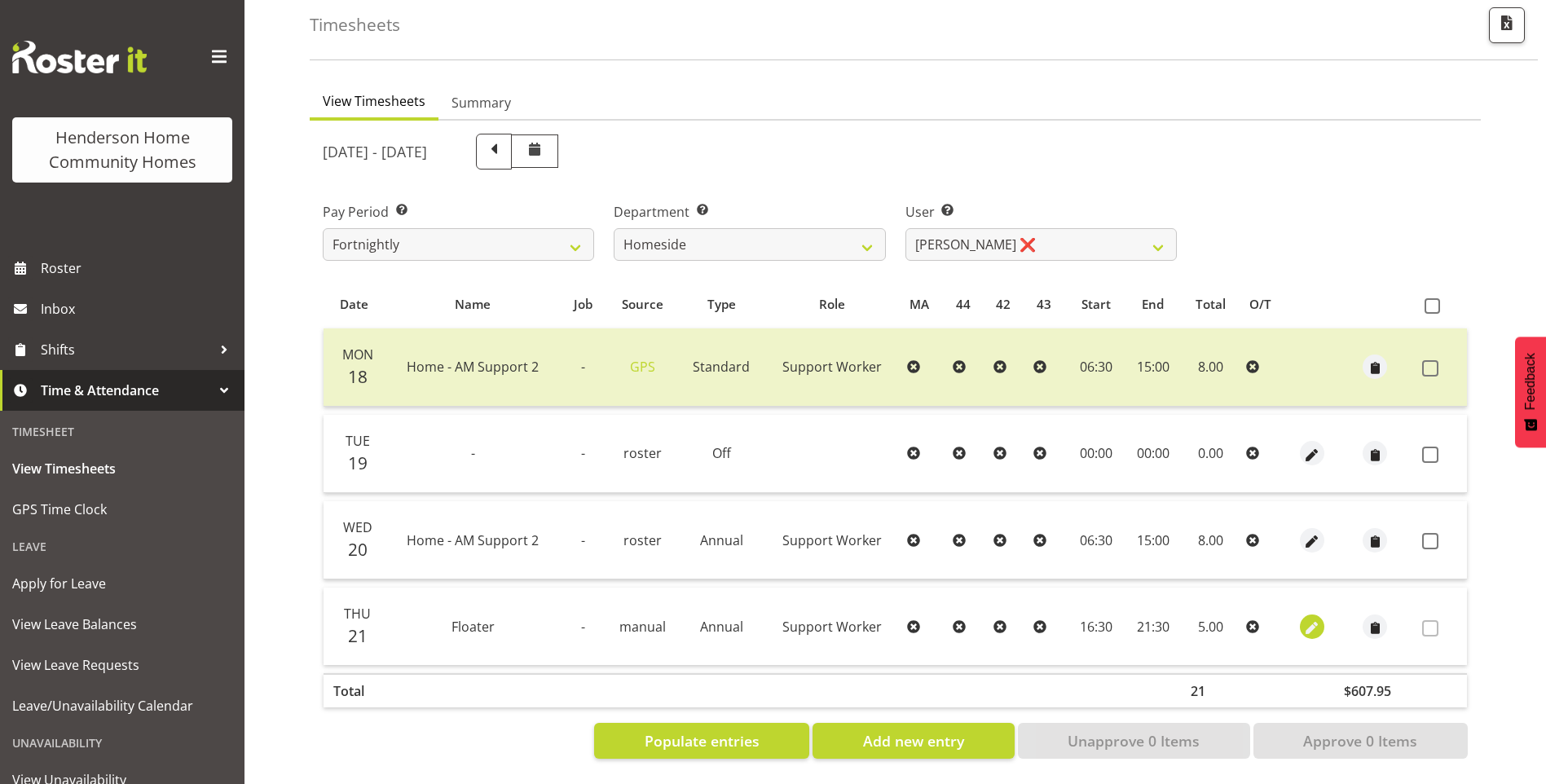
select select "30"
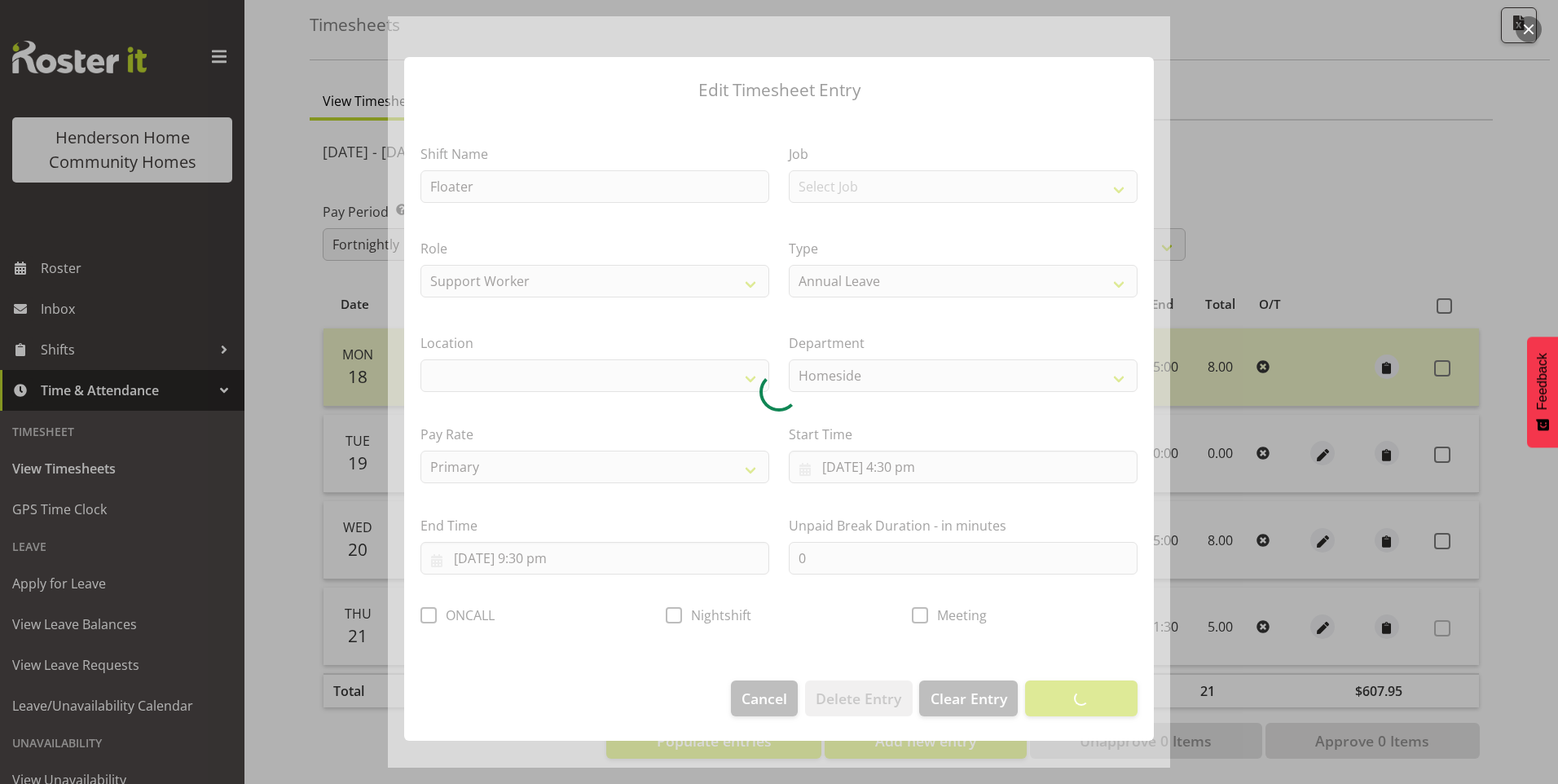
select select "1067"
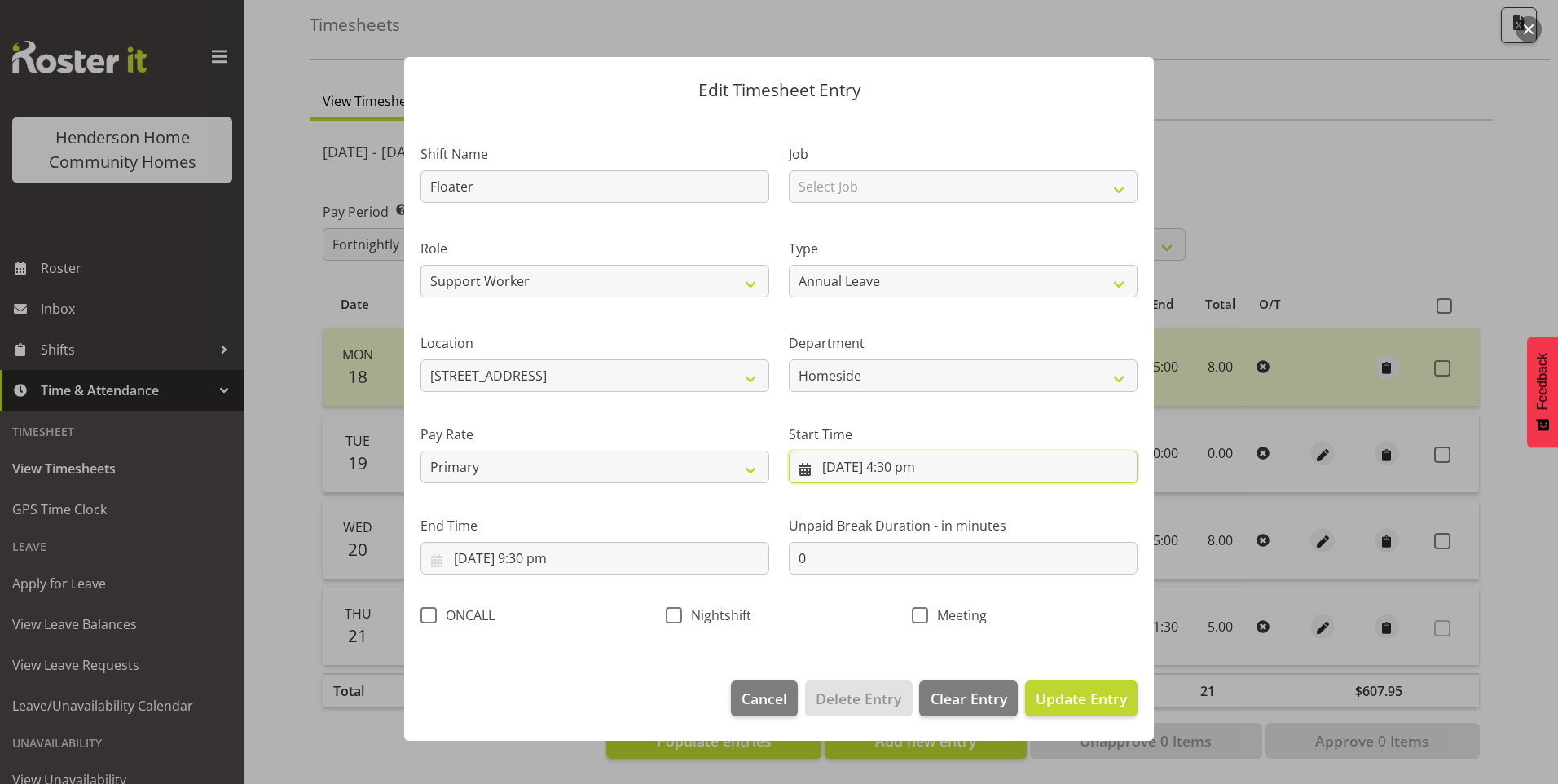
drag, startPoint x: 831, startPoint y: 467, endPoint x: 858, endPoint y: 501, distance: 43.4
click at [830, 467] on input "[DATE] 4:30 pm" at bounding box center [963, 467] width 349 height 32
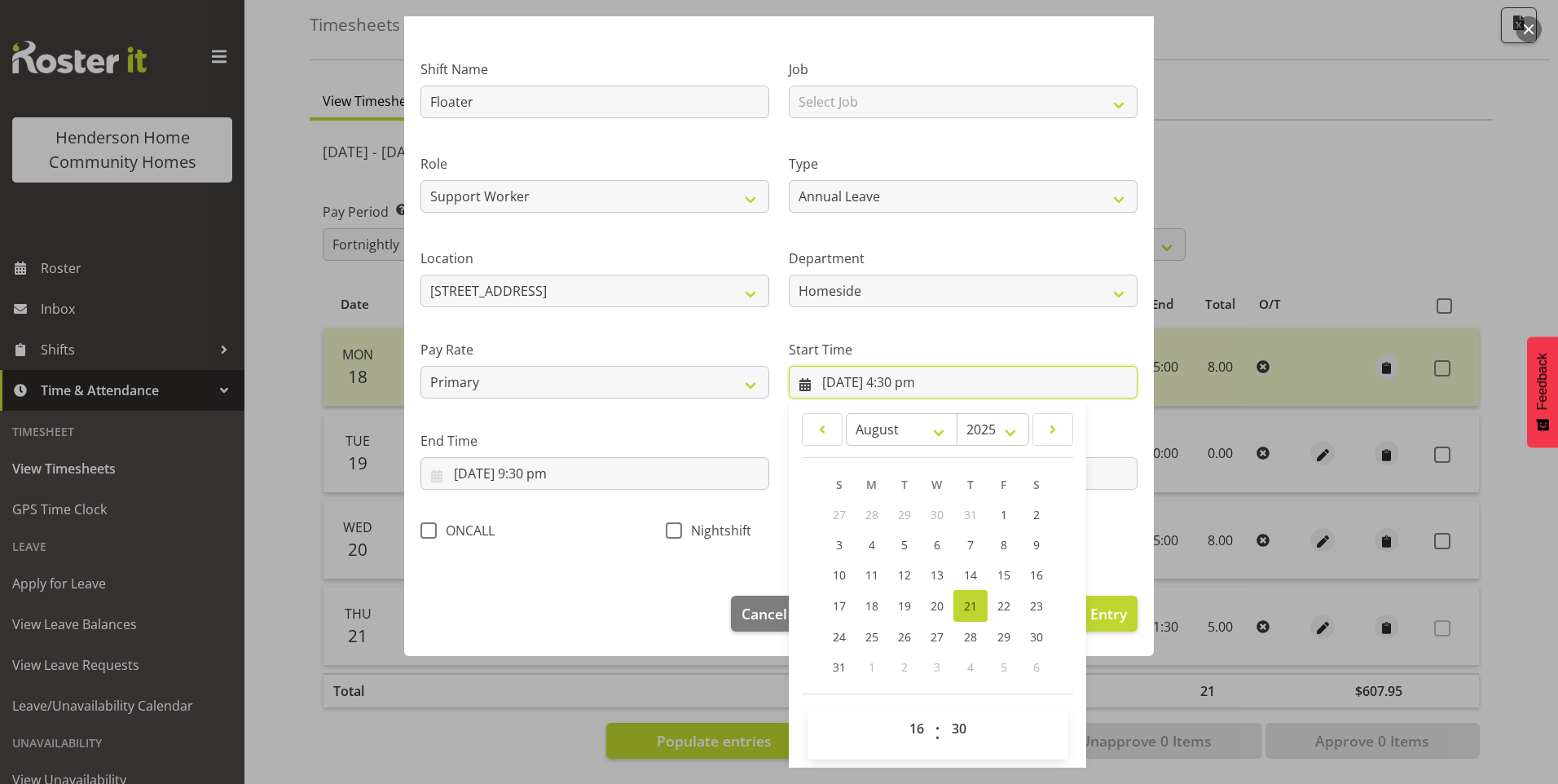
scroll to position [88, 0]
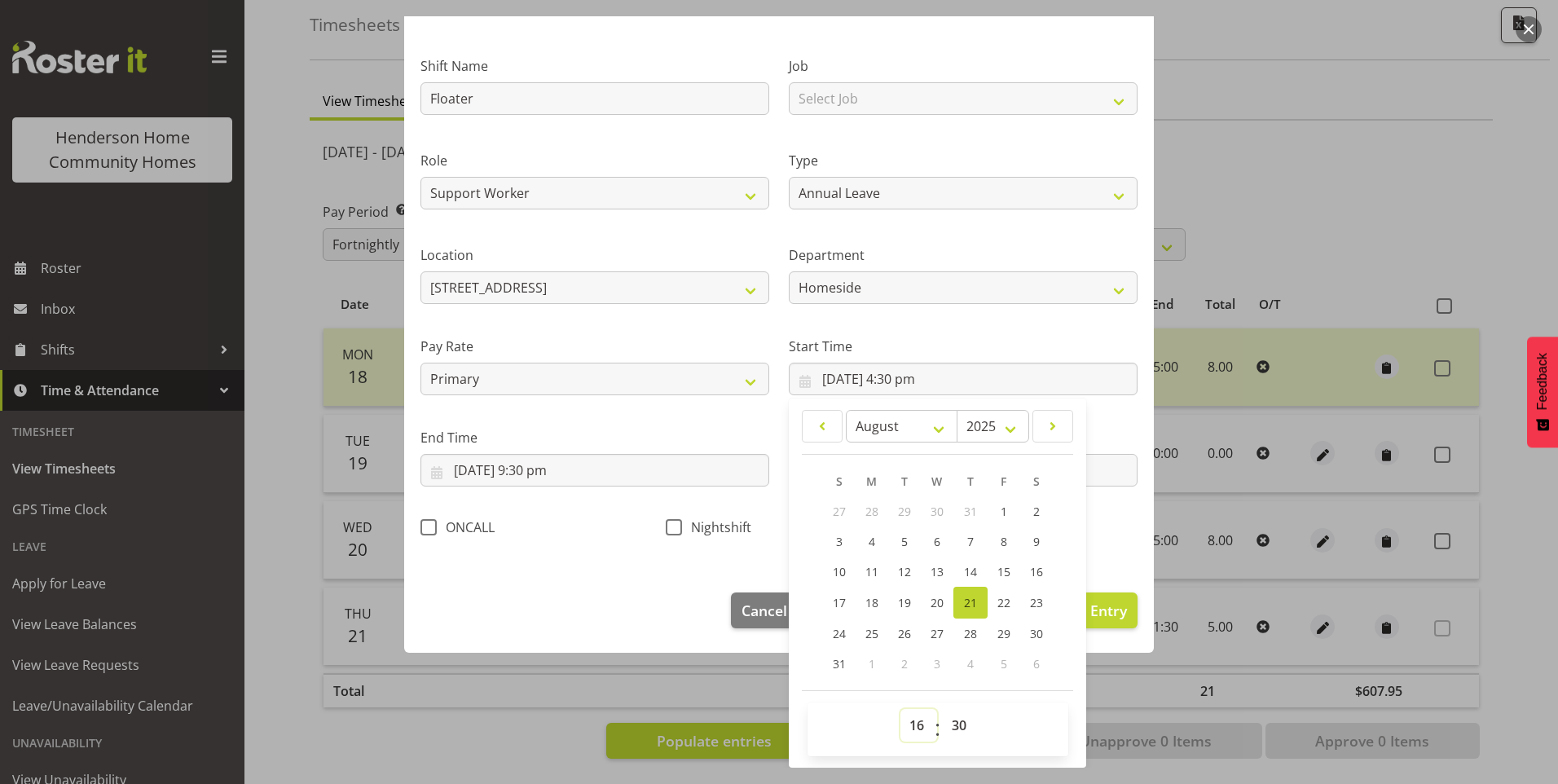
click at [914, 723] on select "00 01 02 03 04 05 06 07 08 09 10 11 12 13 14 15 16 17 18 19 20 21 22 23" at bounding box center [918, 724] width 37 height 32
click at [900, 709] on select "00 01 02 03 04 05 06 07 08 09 10 11 12 13 14 15 16 17 18 19 20 21 22 23" at bounding box center [918, 724] width 37 height 32
click at [814, 367] on input "[DATE] 4:30 pm" at bounding box center [963, 378] width 349 height 32
click at [932, 601] on span "20" at bounding box center [937, 602] width 13 height 16
type input "[DATE] 4:30 pm"
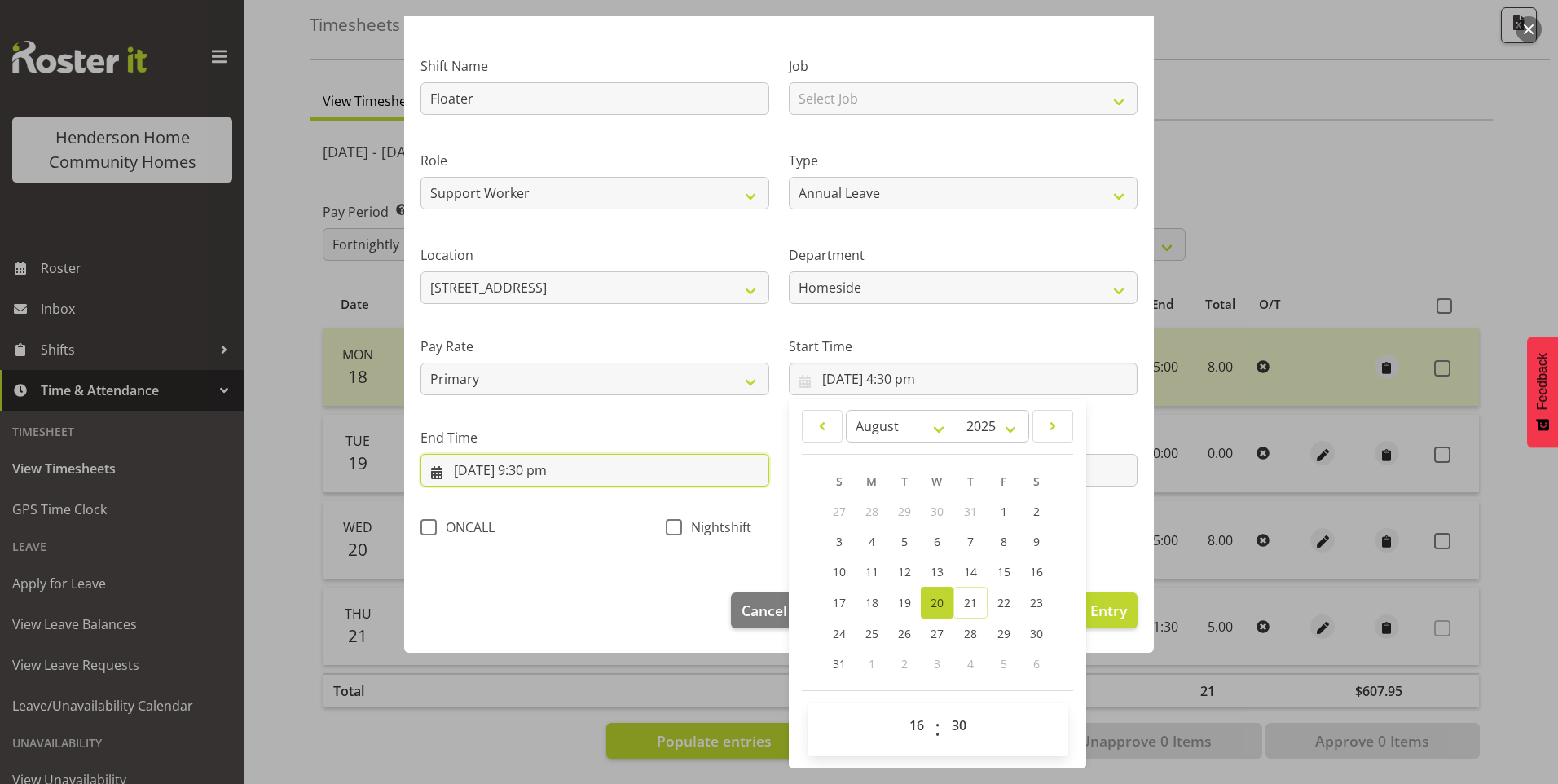
click at [483, 476] on input "[DATE] 9:30 pm" at bounding box center [595, 469] width 349 height 32
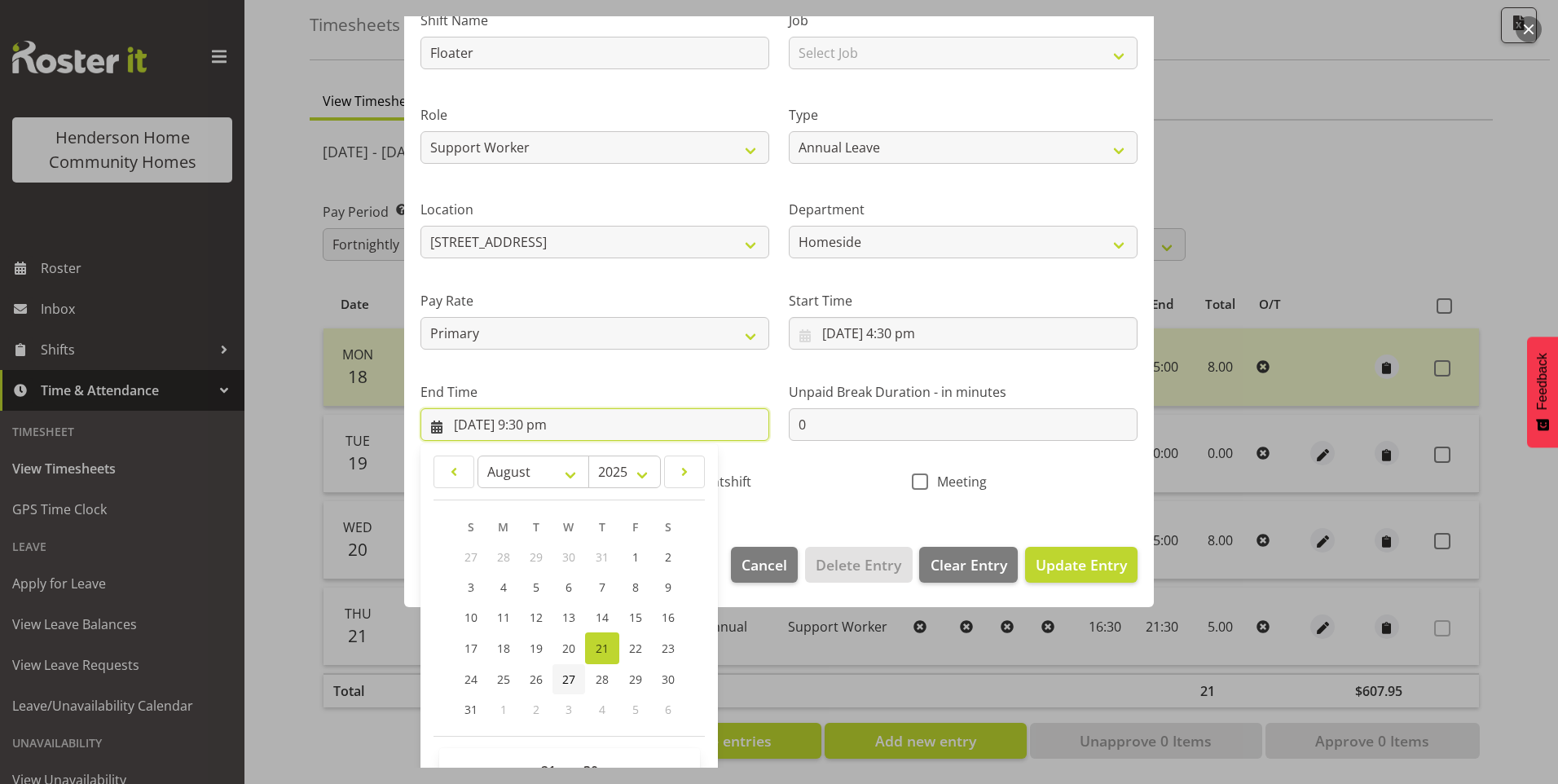
scroll to position [179, 0]
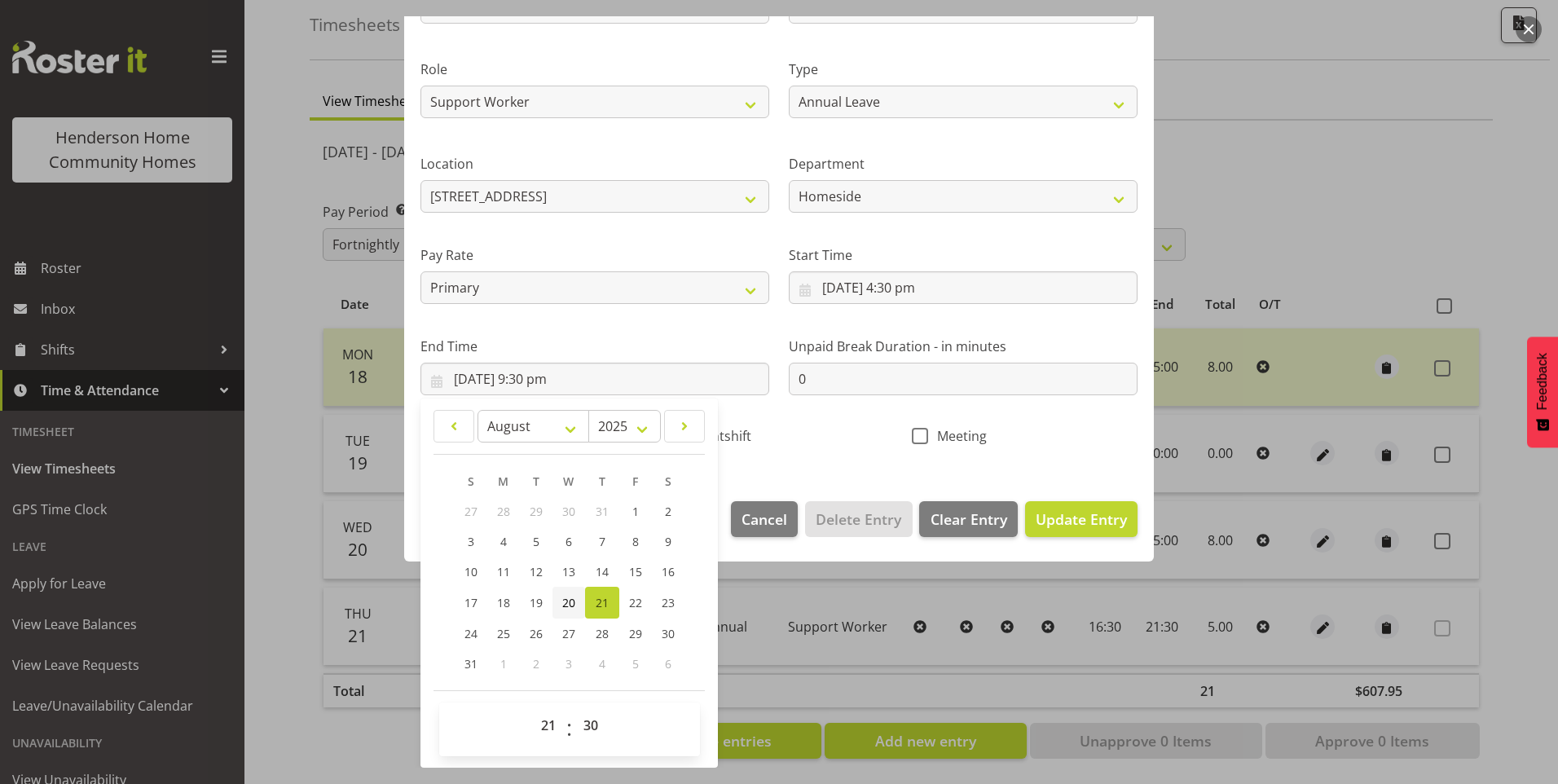
click at [568, 602] on span "20" at bounding box center [568, 602] width 13 height 16
type input "[DATE] 9:30 pm"
click at [1052, 524] on span "Update Entry" at bounding box center [1082, 519] width 91 height 19
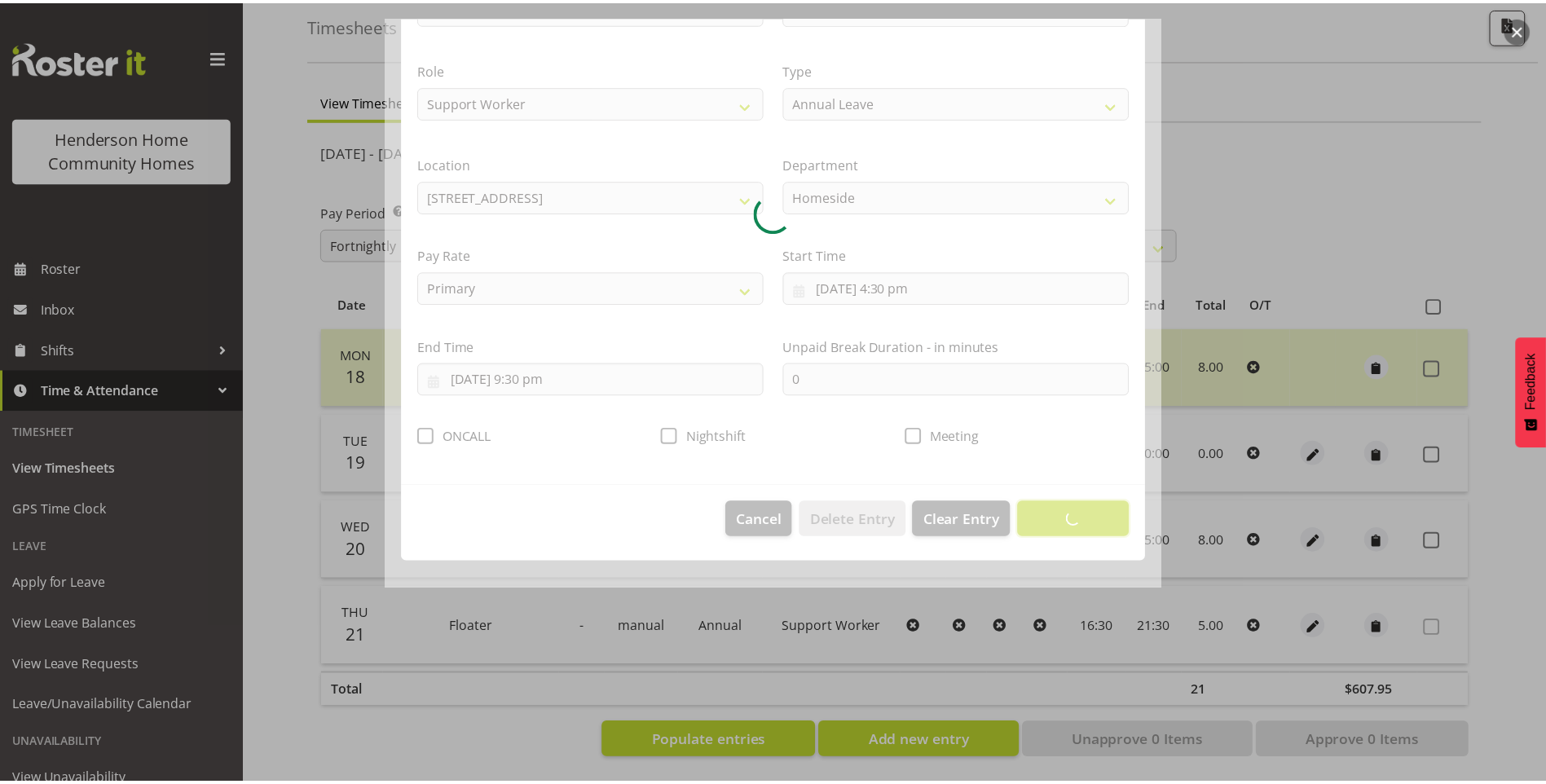
scroll to position [0, 0]
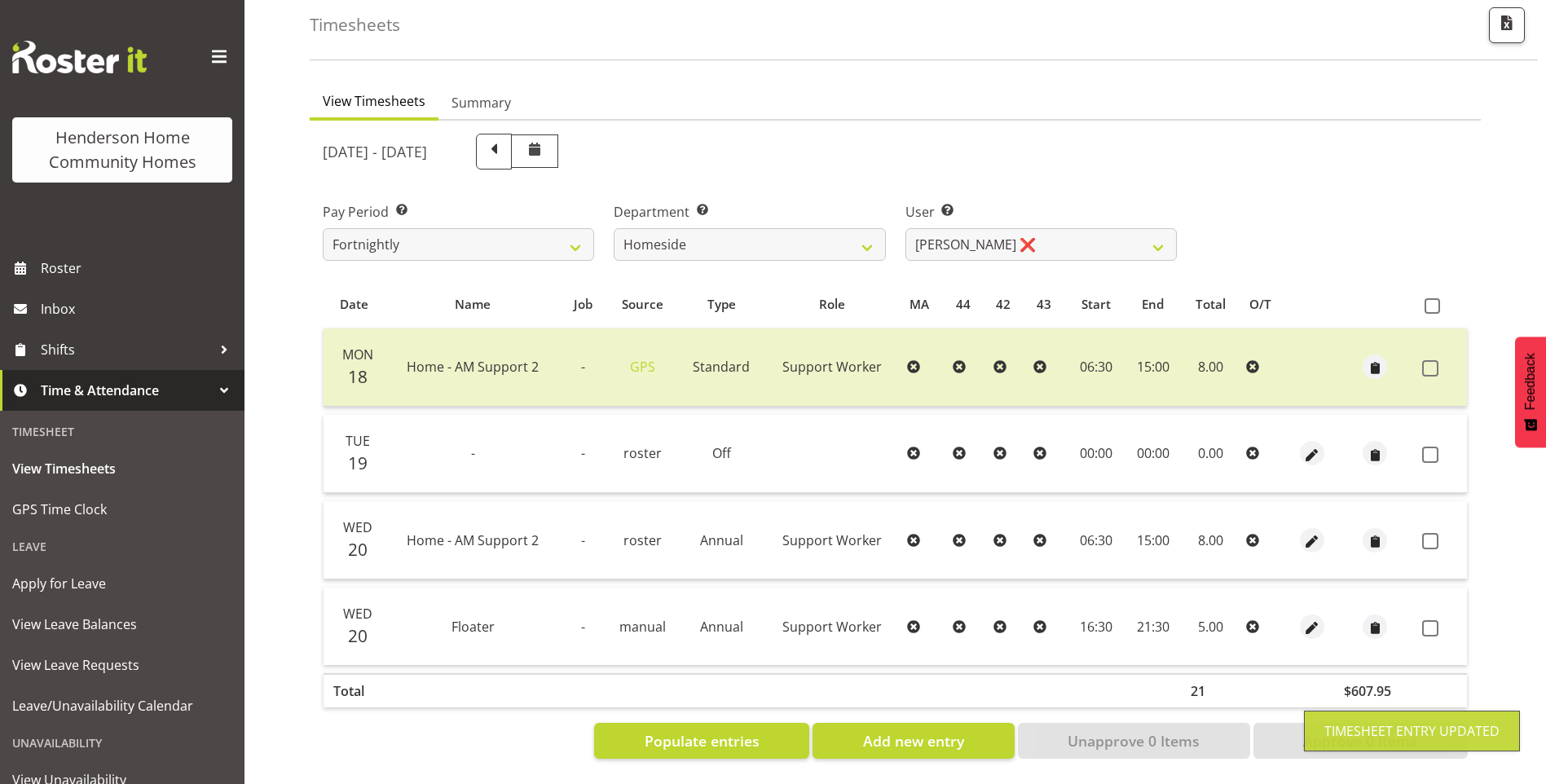
click at [1438, 532] on span at bounding box center [1430, 540] width 17 height 17
checkbox input "true"
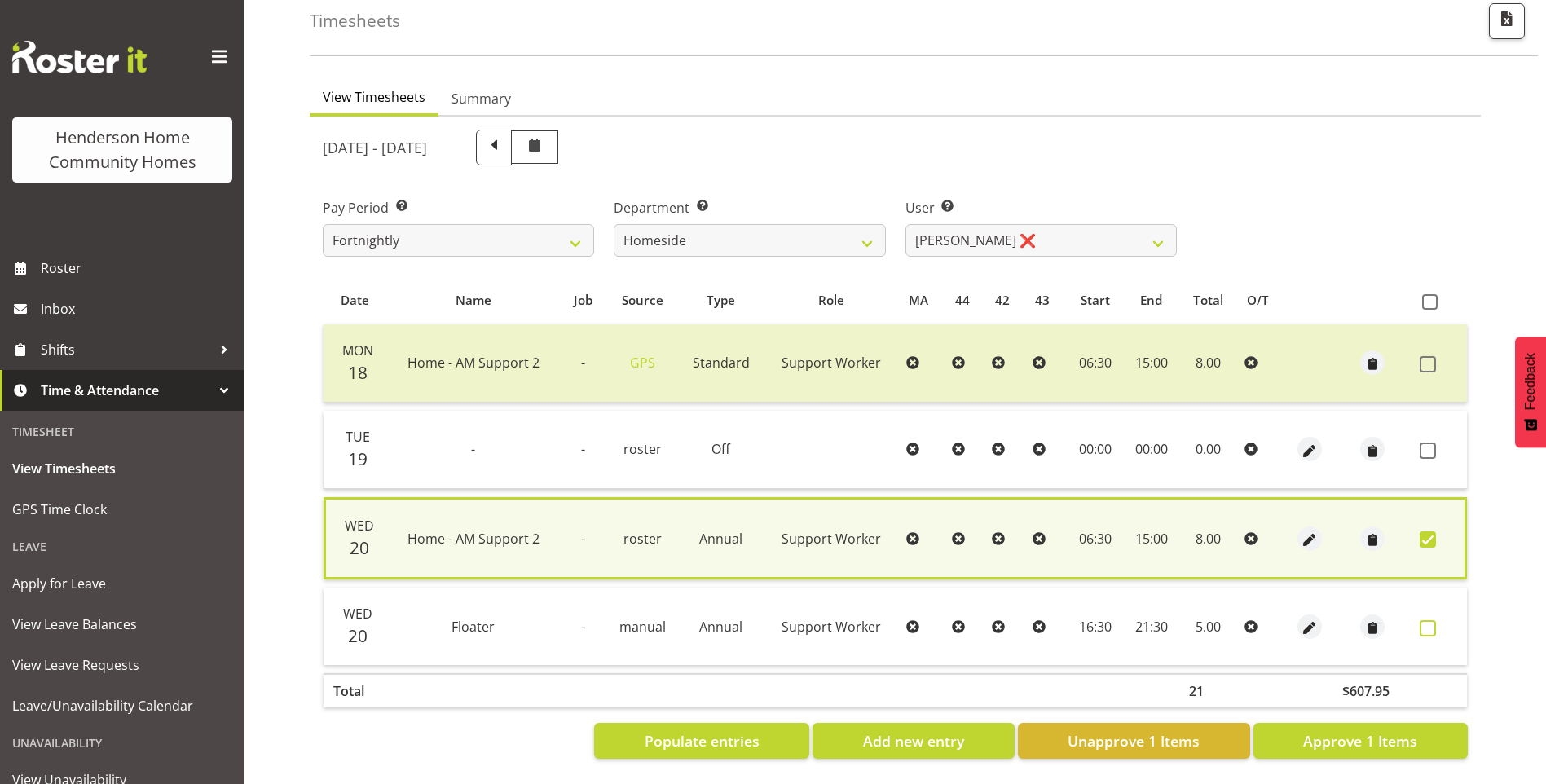
click at [1429, 621] on span at bounding box center [1428, 628] width 17 height 17
checkbox input "true"
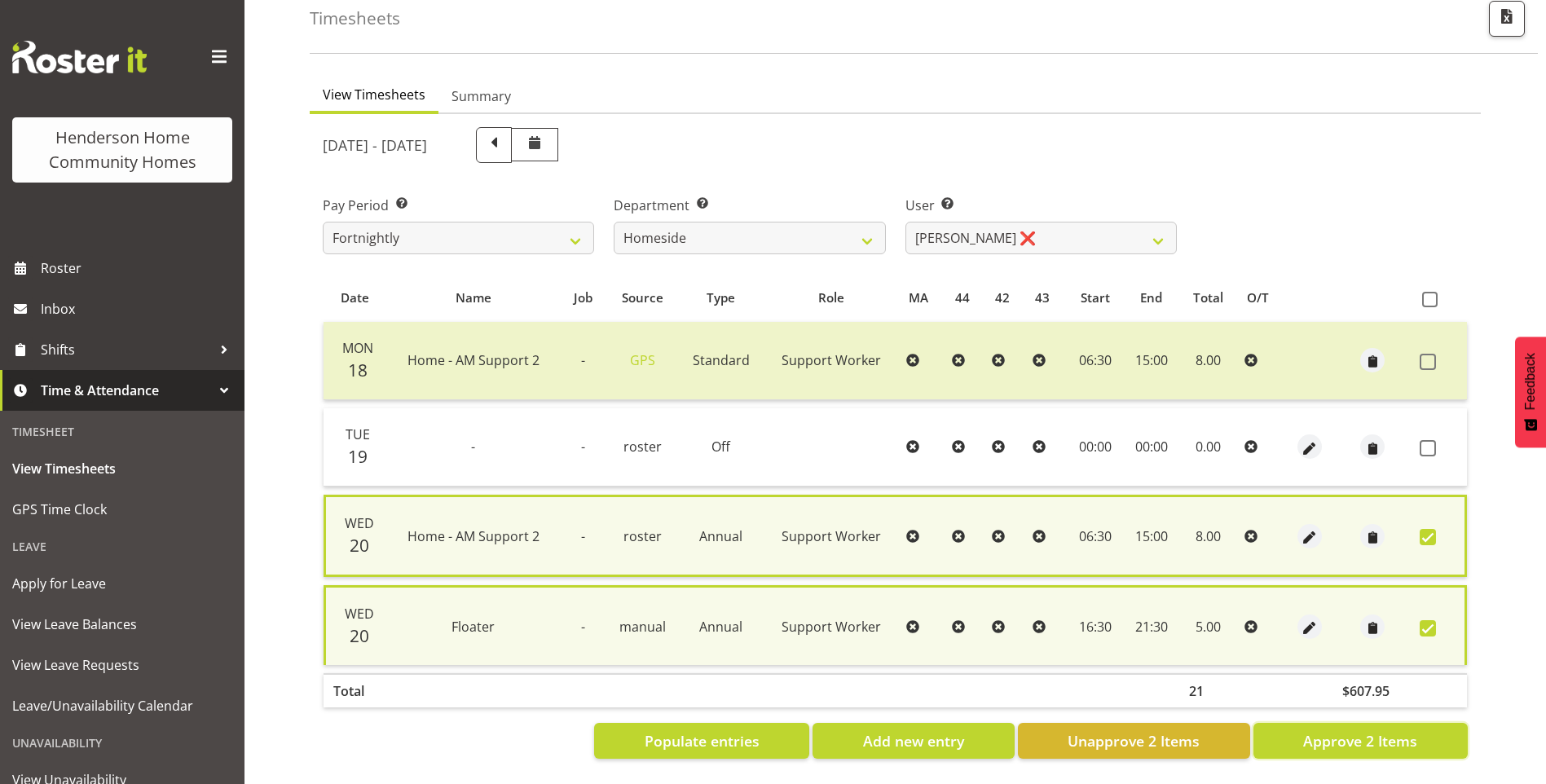
drag, startPoint x: 1396, startPoint y: 734, endPoint x: 1316, endPoint y: 753, distance: 82.2
click at [1395, 734] on span "Approve 2 Items" at bounding box center [1360, 740] width 114 height 21
checkbox input "false"
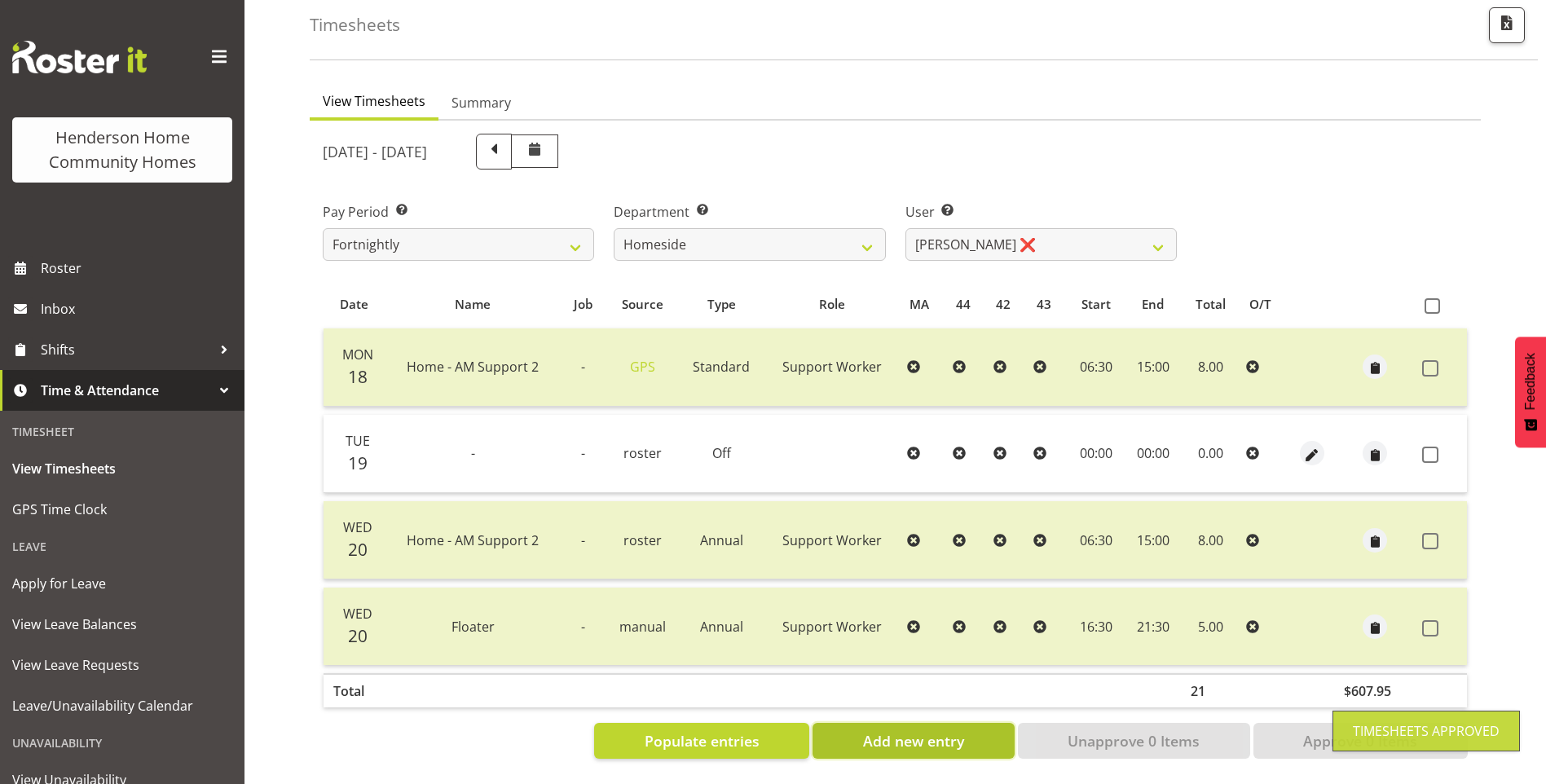
click at [895, 730] on span "Add new entry" at bounding box center [913, 740] width 101 height 21
select select
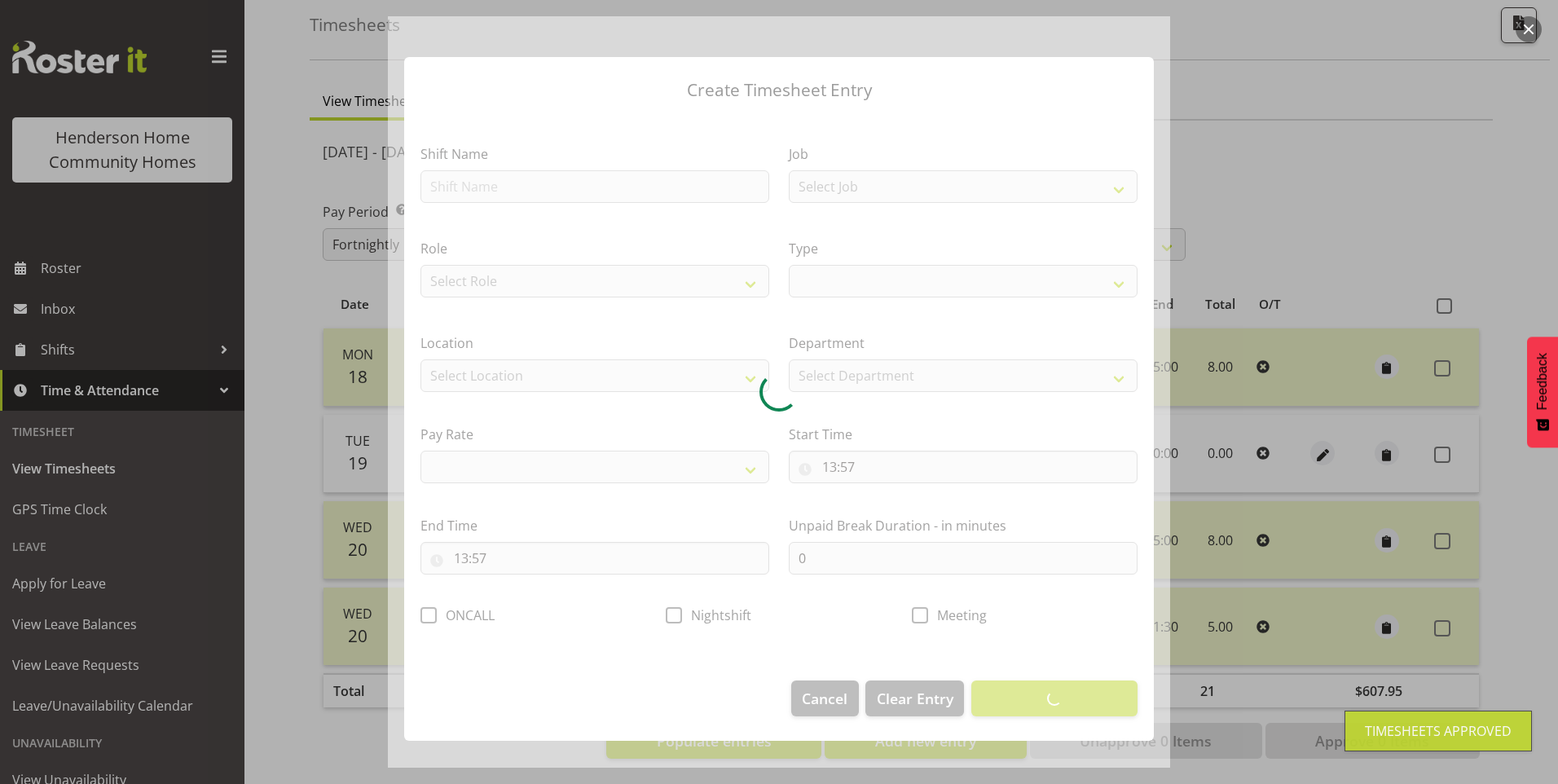
select select
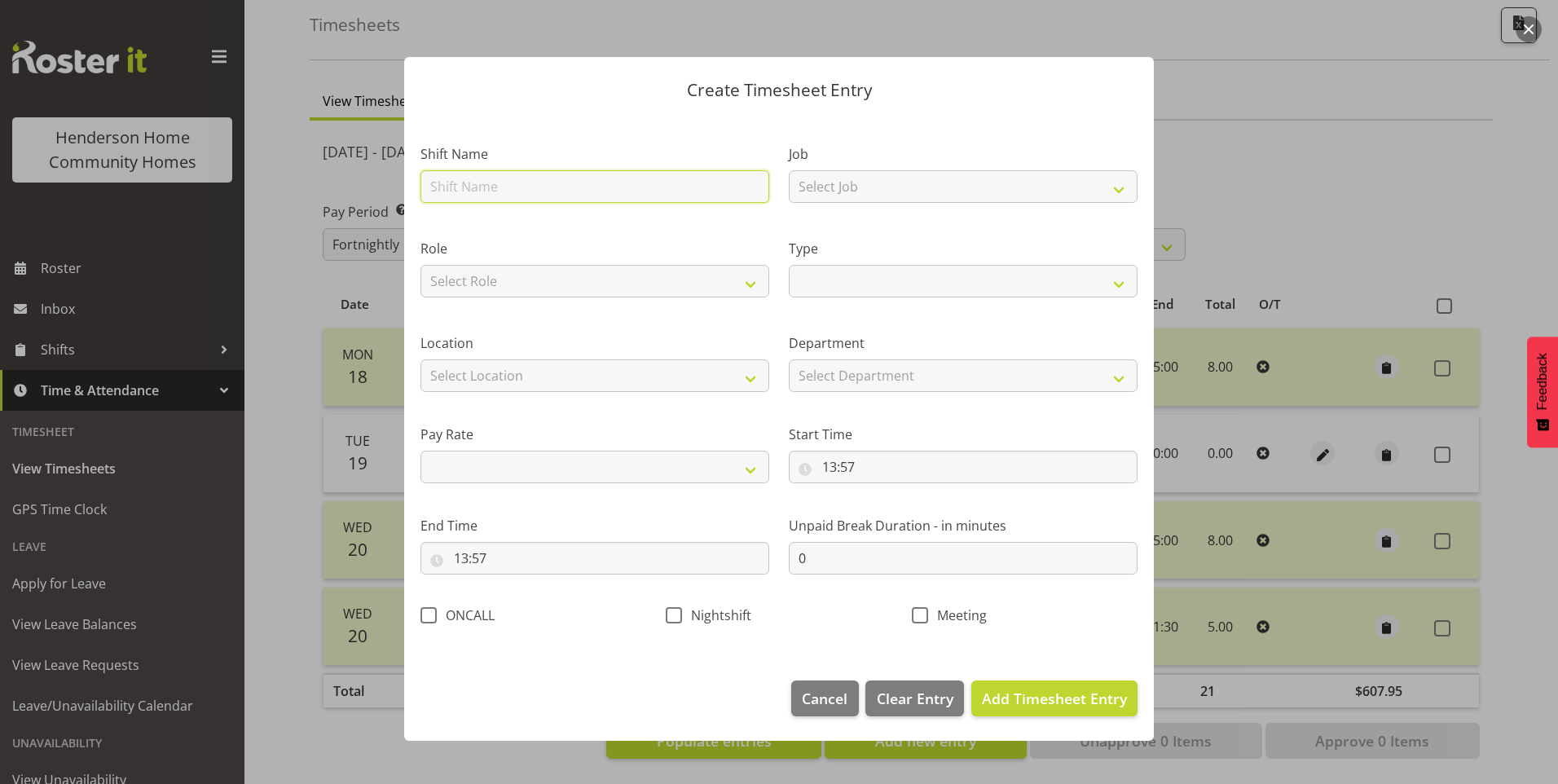
click at [487, 182] on input "text" at bounding box center [595, 186] width 349 height 32
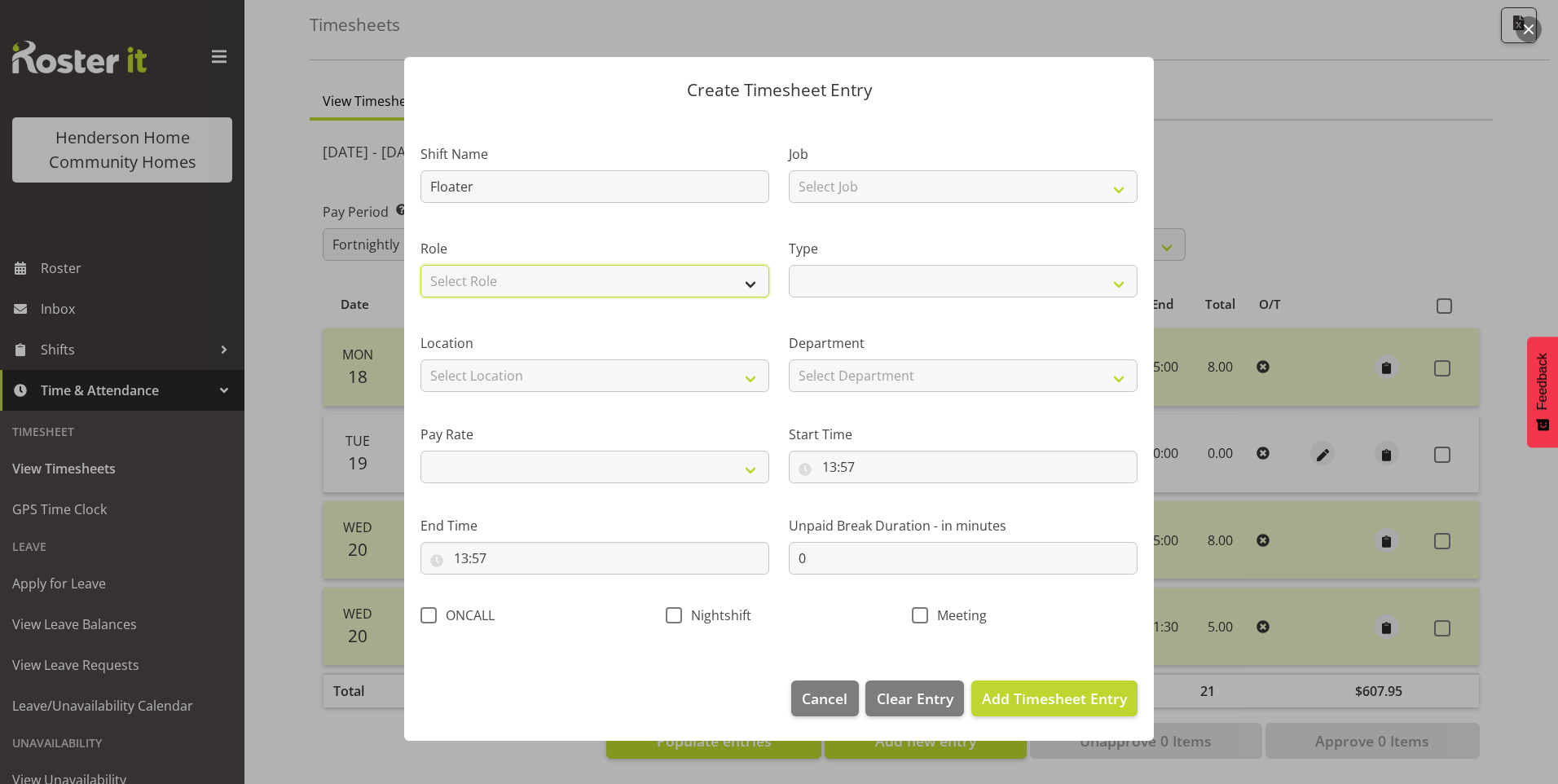
click at [482, 275] on select "Select Role Support Worker" at bounding box center [595, 281] width 349 height 32
click at [420, 265] on select "Select Role Support Worker" at bounding box center [595, 281] width 349 height 32
click at [463, 386] on select "Select Location [STREET_ADDRESS][GEOGRAPHIC_DATA][STREET_ADDRESS][STREET_ADDRES…" at bounding box center [595, 375] width 349 height 32
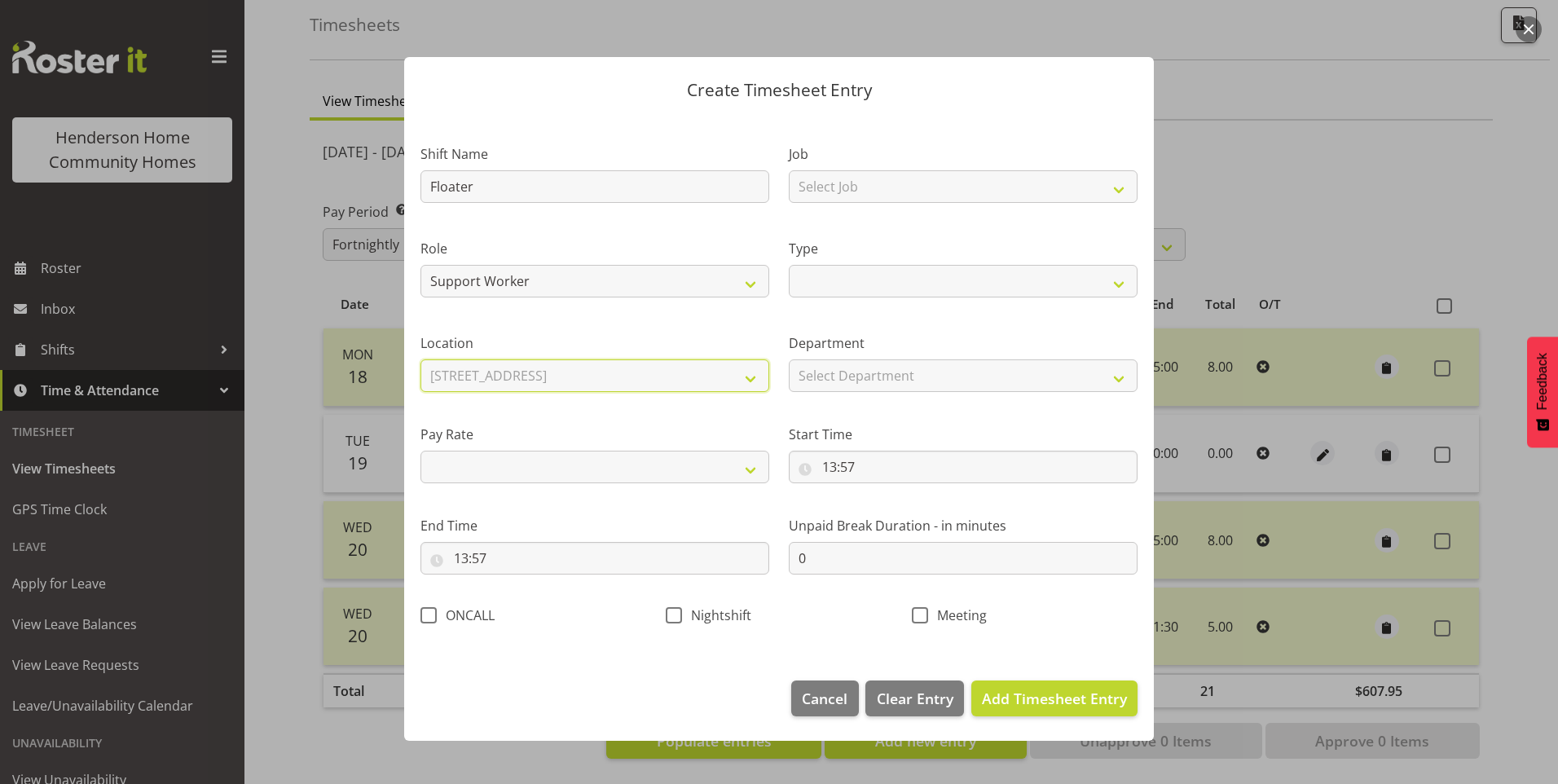
click at [420, 360] on select "Select Location [STREET_ADDRESS][GEOGRAPHIC_DATA][STREET_ADDRESS][STREET_ADDRES…" at bounding box center [595, 375] width 349 height 32
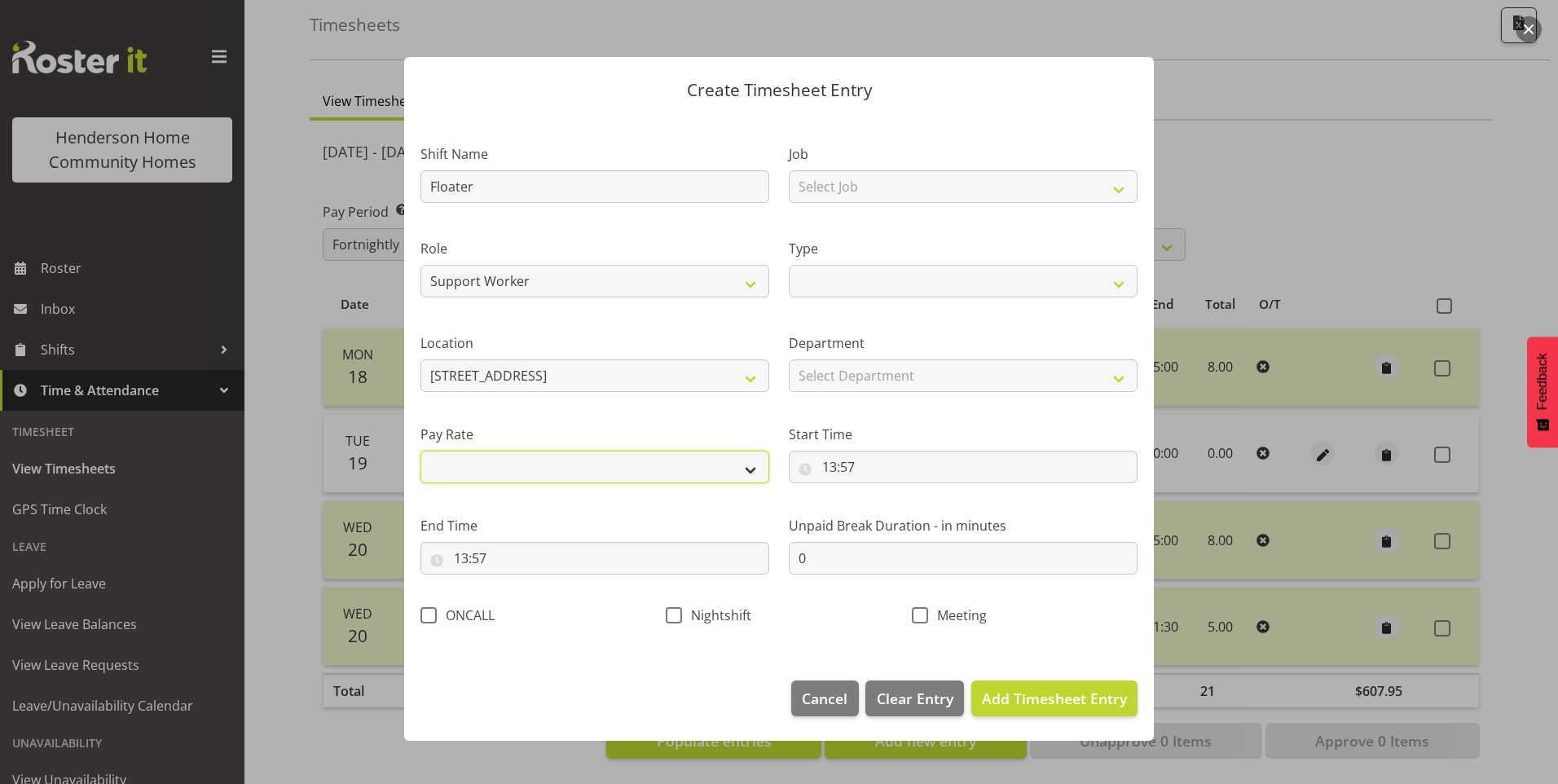
drag, startPoint x: 462, startPoint y: 468, endPoint x: 475, endPoint y: 481, distance: 18.4
click at [462, 468] on select "Primary Secondary Tertiary Fourth Fifth" at bounding box center [595, 467] width 349 height 32
click at [420, 451] on select "Primary Secondary Tertiary Fourth Fifth" at bounding box center [595, 467] width 349 height 32
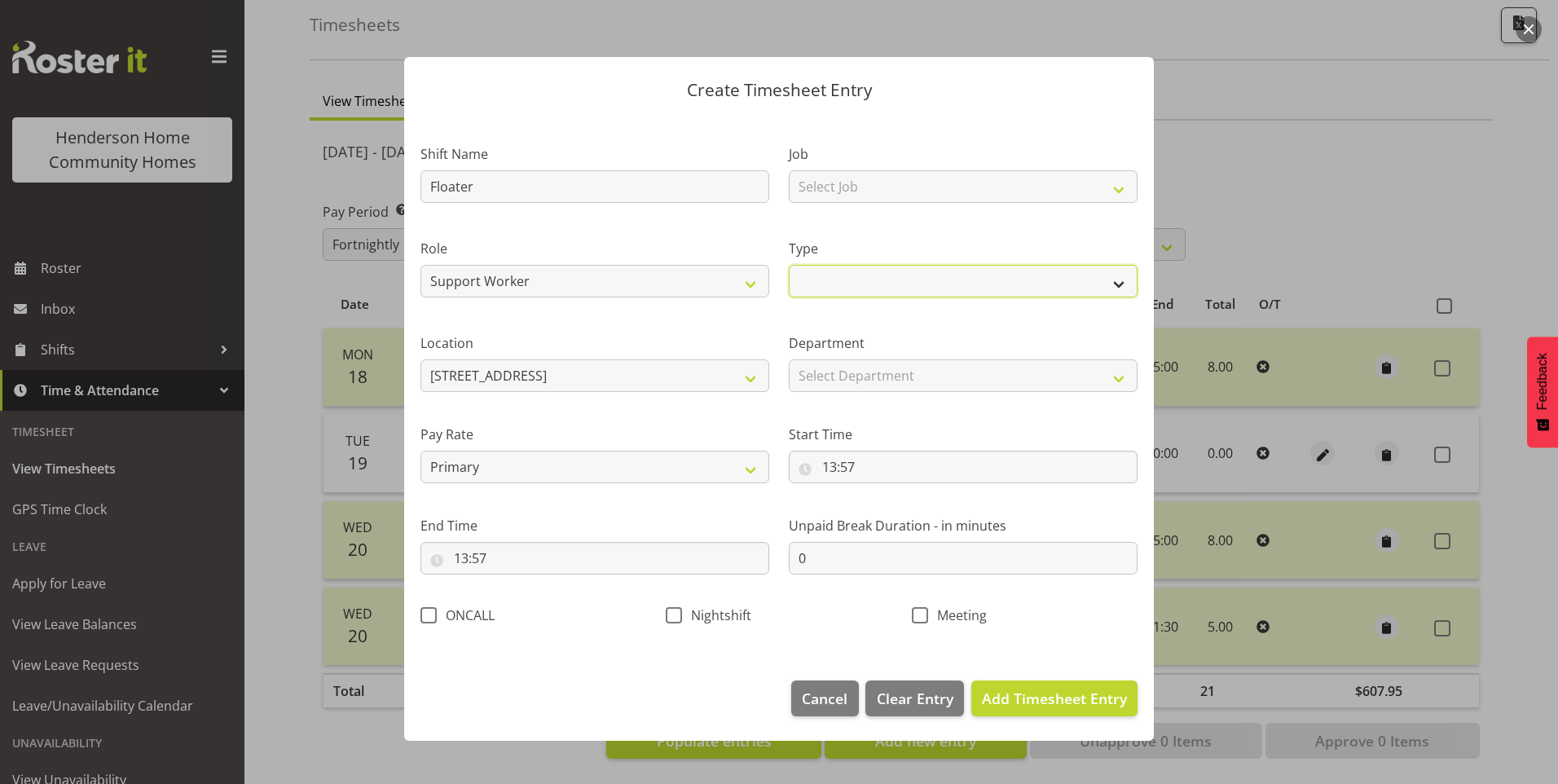
click at [849, 271] on select "Off Standard Public Holiday Public Holiday (Worked) Day In Lieu Annual Leave Si…" at bounding box center [963, 281] width 349 height 32
click at [789, 265] on select "Off Standard Public Holiday Public Holiday (Worked) Day In Lieu Annual Leave Si…" at bounding box center [963, 281] width 349 height 32
drag, startPoint x: 821, startPoint y: 372, endPoint x: 832, endPoint y: 382, distance: 14.9
click at [821, 372] on select "Select Department Homeside Wingside" at bounding box center [963, 375] width 349 height 32
click at [789, 360] on select "Select Department Homeside Wingside" at bounding box center [963, 375] width 349 height 32
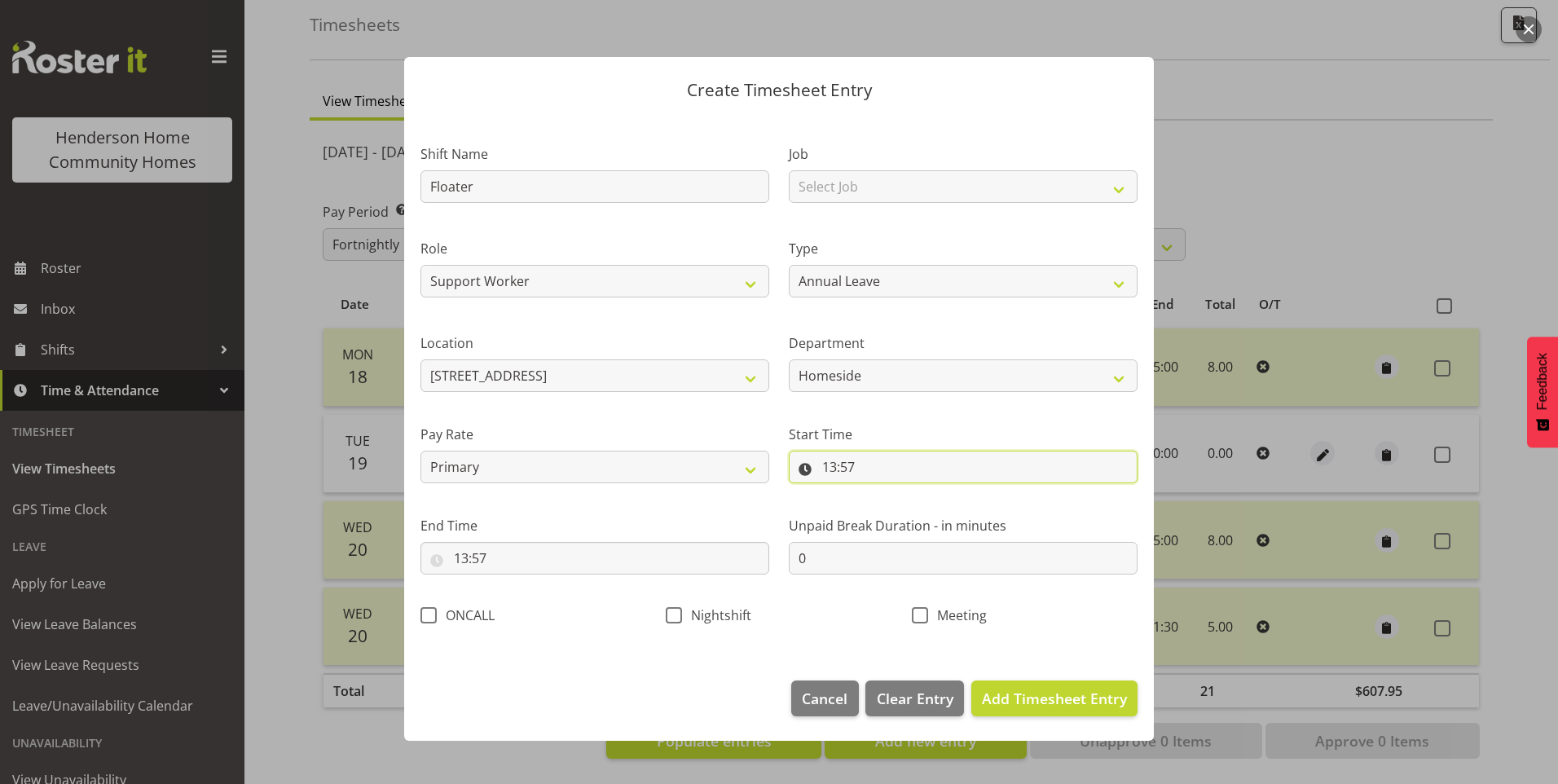
click at [836, 466] on input "13:57" at bounding box center [963, 467] width 349 height 32
click at [894, 506] on select "00 01 02 03 04 05 06 07 08 09 10 11 12 13 14 15 16 17 18 19 20 21 22 23" at bounding box center [900, 509] width 37 height 32
click at [882, 493] on select "00 01 02 03 04 05 06 07 08 09 10 11 12 13 14 15 16 17 18 19 20 21 22 23" at bounding box center [900, 509] width 37 height 32
click at [937, 511] on select "00 01 02 03 04 05 06 07 08 09 10 11 12 13 14 15 16 17 18 19 20 21 22 23 24 25 2…" at bounding box center [942, 509] width 37 height 32
click at [924, 493] on select "00 01 02 03 04 05 06 07 08 09 10 11 12 13 14 15 16 17 18 19 20 21 22 23 24 25 2…" at bounding box center [942, 509] width 37 height 32
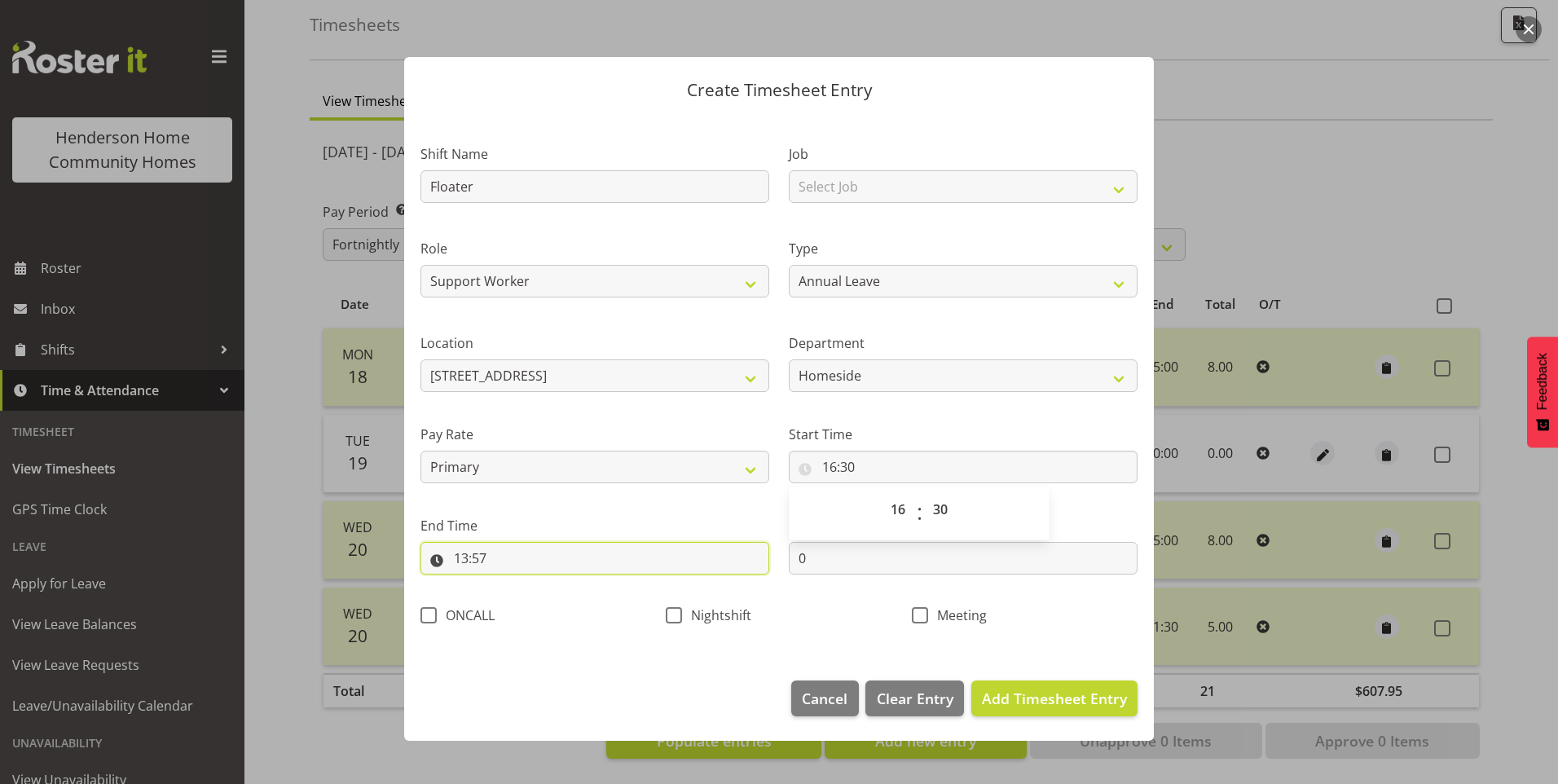
click at [457, 560] on input "13:57" at bounding box center [595, 558] width 349 height 32
drag, startPoint x: 529, startPoint y: 609, endPoint x: 536, endPoint y: 613, distance: 8.1
click at [529, 609] on select "00 01 02 03 04 05 06 07 08 09 10 11 12 13 14 15 16 17 18 19 20 21 22 23" at bounding box center [532, 600] width 37 height 32
click at [513, 584] on select "00 01 02 03 04 05 06 07 08 09 10 11 12 13 14 15 16 17 18 19 20 21 22 23" at bounding box center [532, 600] width 37 height 32
click at [580, 602] on select "00 01 02 03 04 05 06 07 08 09 10 11 12 13 14 15 16 17 18 19 20 21 22 23 24 25 2…" at bounding box center [574, 600] width 37 height 32
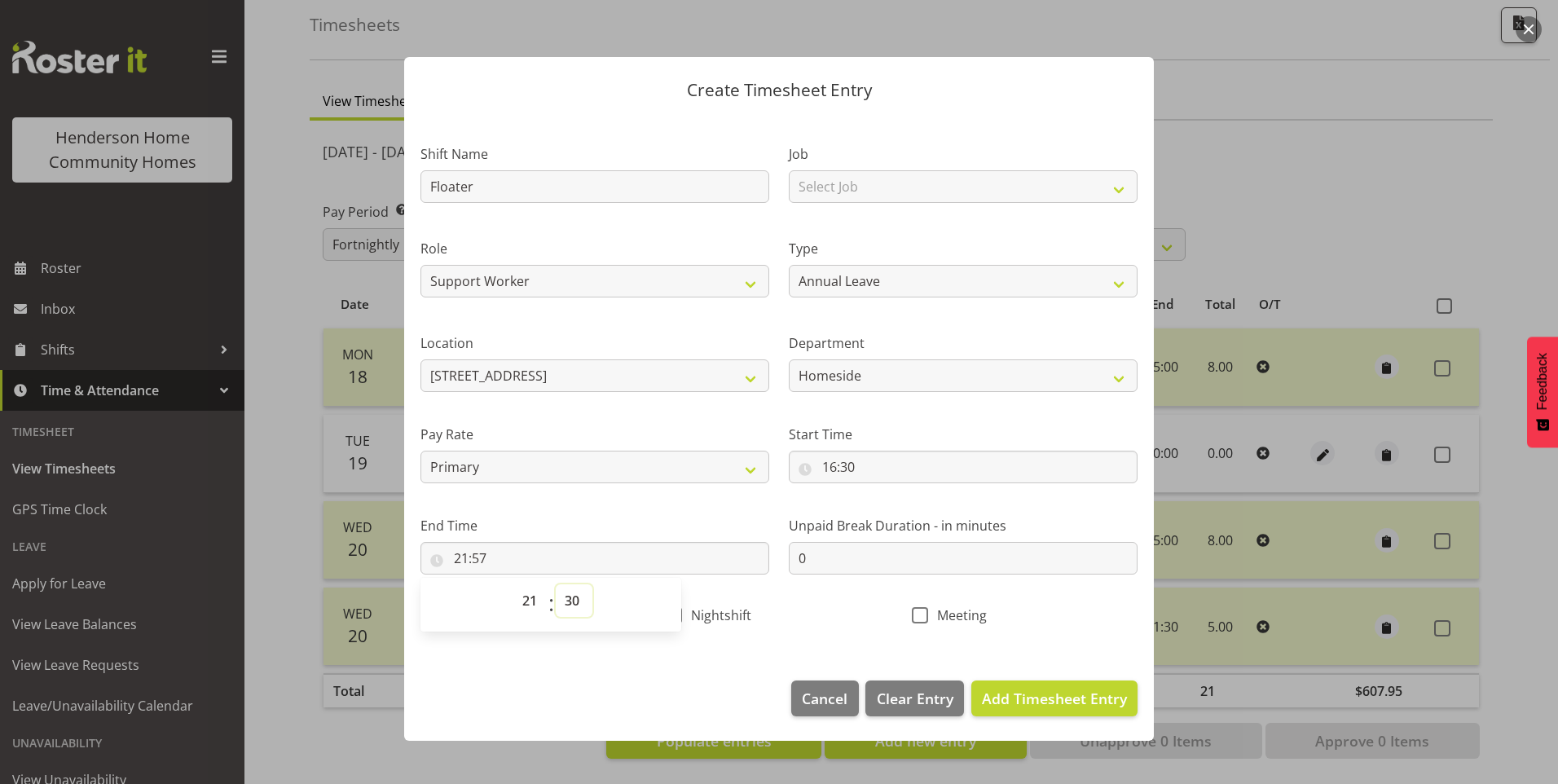
click at [555, 584] on select "00 01 02 03 04 05 06 07 08 09 10 11 12 13 14 15 16 17 18 19 20 21 22 23 24 25 2…" at bounding box center [574, 600] width 37 height 32
drag, startPoint x: 1063, startPoint y: 693, endPoint x: 1079, endPoint y: 690, distance: 16.3
click at [1064, 693] on span "Add Timesheet Entry" at bounding box center [1054, 698] width 145 height 19
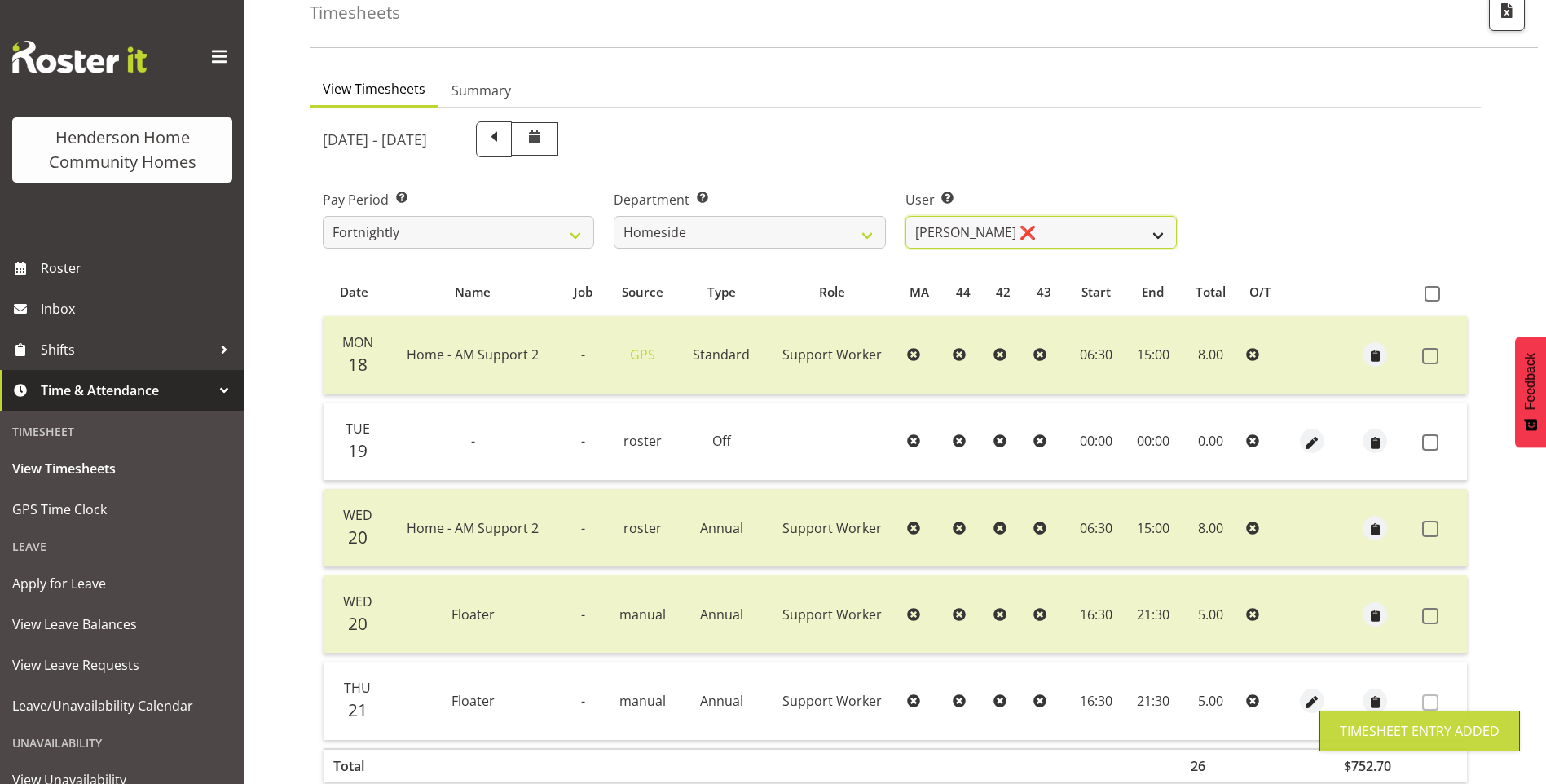
click at [970, 229] on select "[PERSON_NAME] ❌ [PERSON_NAME] ❌ Brijesh (BK) Kachhadiya ❌ [PERSON_NAME] ❌ [PERS…" at bounding box center [1041, 232] width 271 height 32
click at [905, 216] on select "[PERSON_NAME] ❌ [PERSON_NAME] ❌ Brijesh (BK) Kachhadiya ❌ [PERSON_NAME] ❌ [PERS…" at bounding box center [1041, 232] width 271 height 32
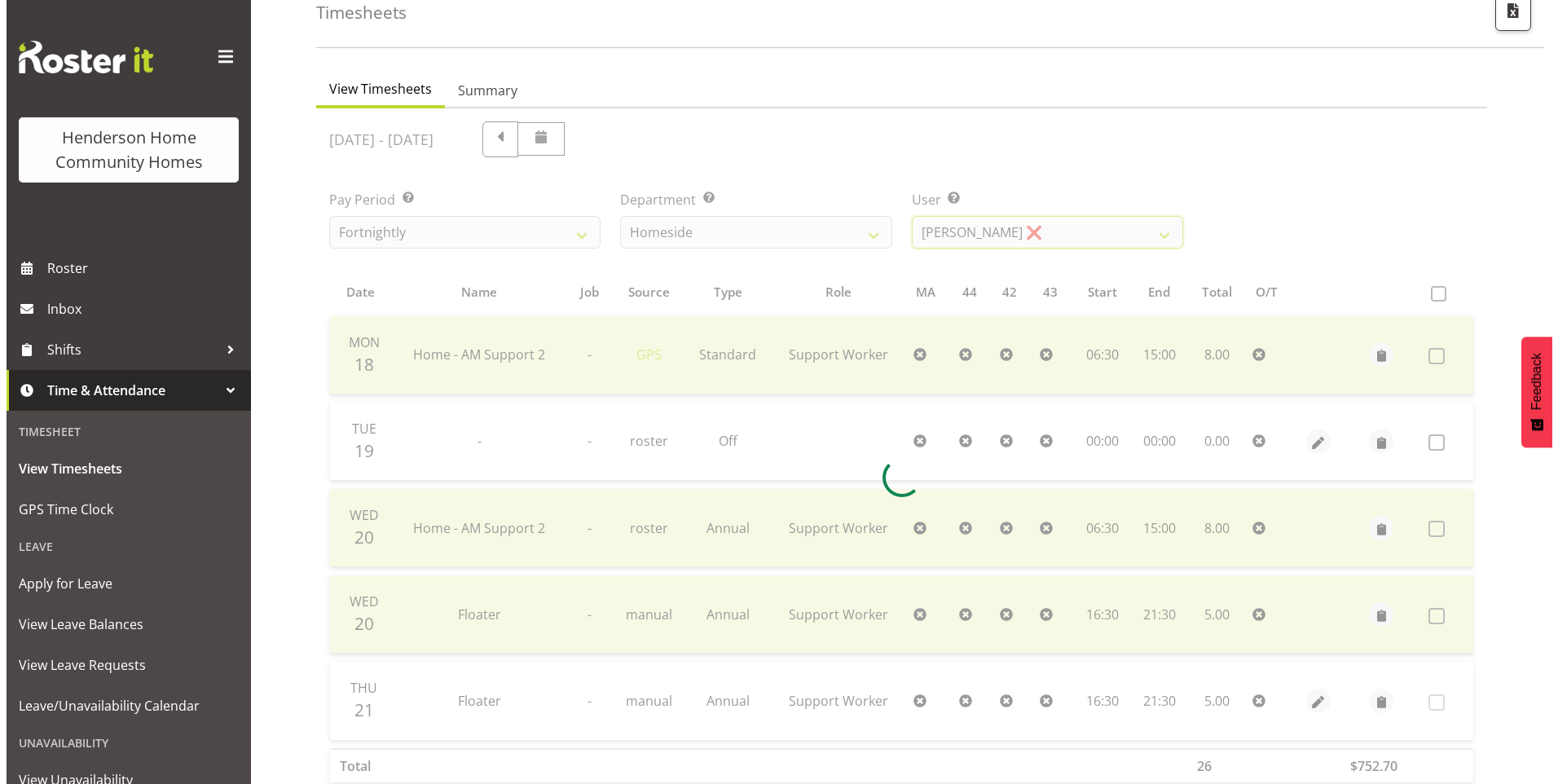
scroll to position [30, 0]
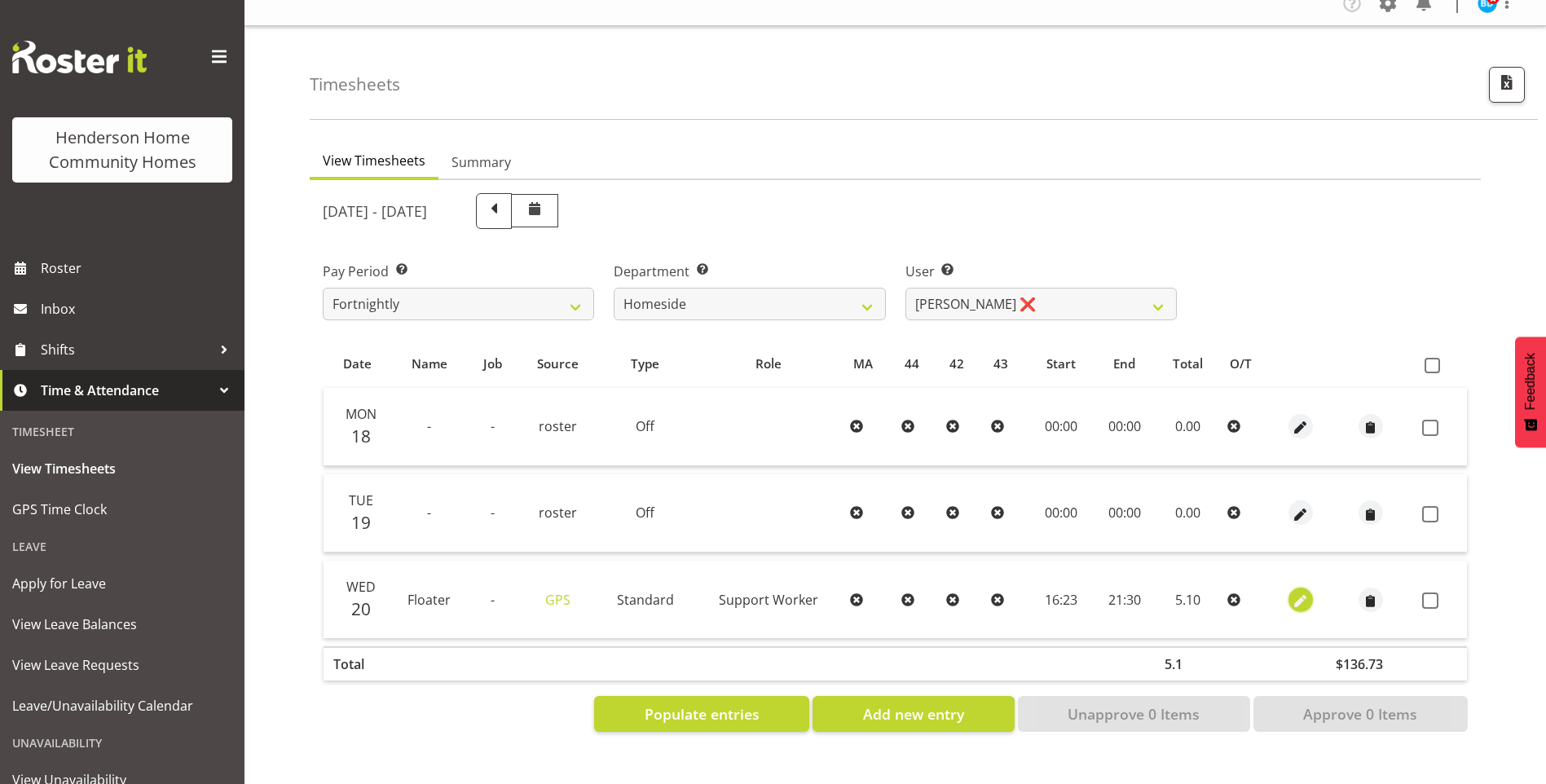
click at [1300, 591] on span "button" at bounding box center [1299, 600] width 18 height 18
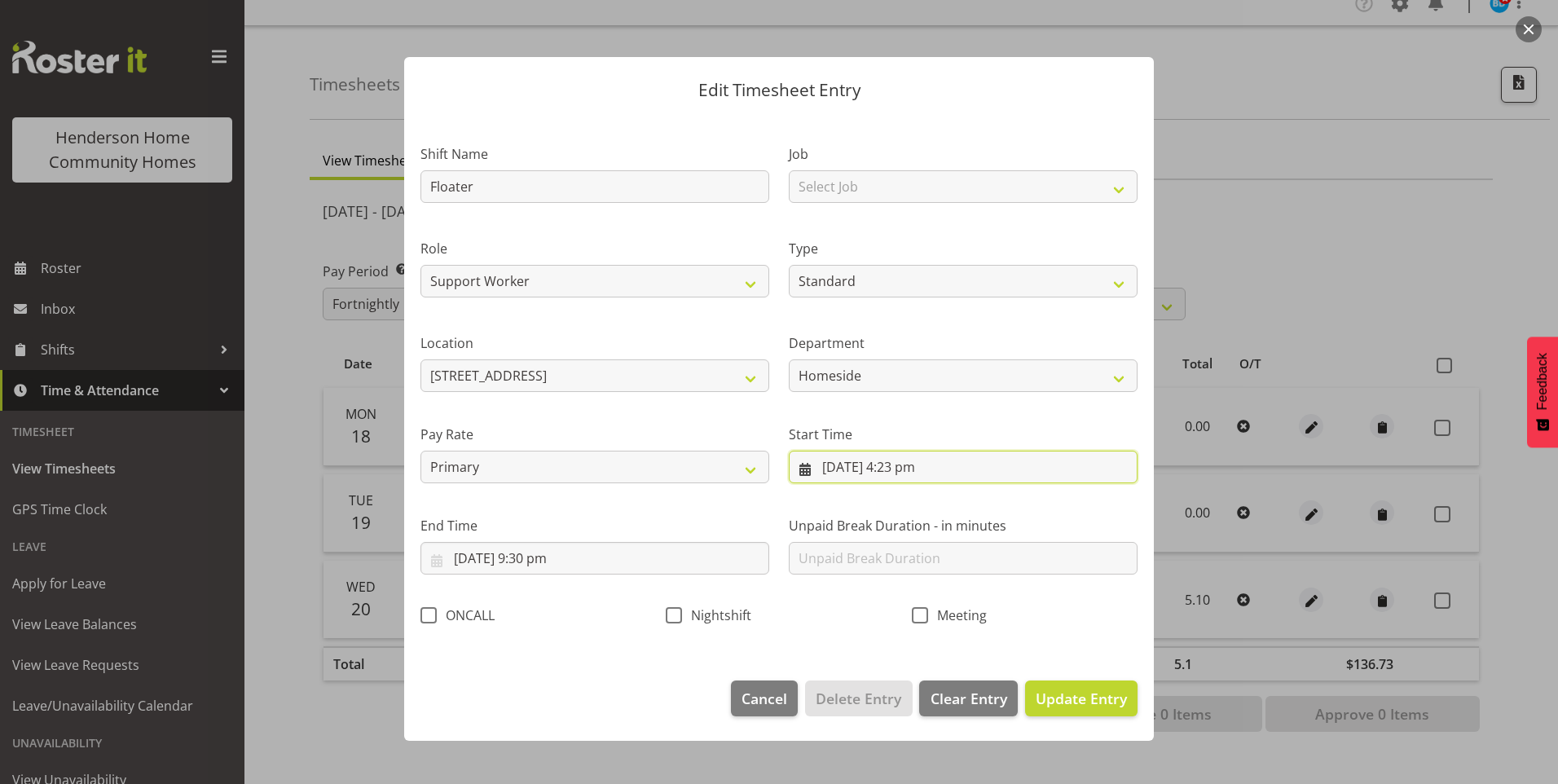
click at [919, 467] on input "[DATE] 4:23 pm" at bounding box center [963, 467] width 349 height 32
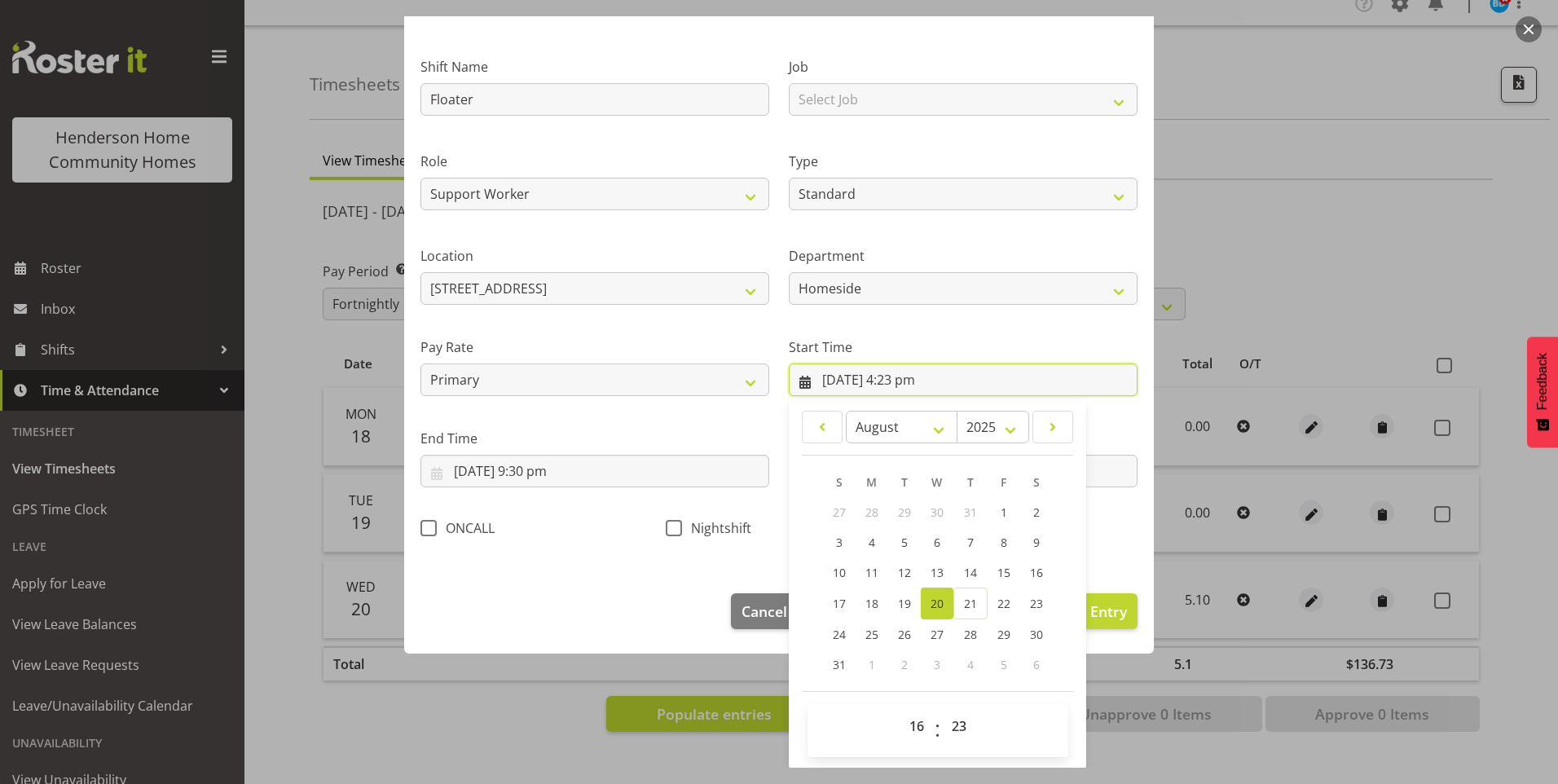
scroll to position [88, 0]
click at [956, 724] on select "00 01 02 03 04 05 06 07 08 09 10 11 12 13 14 15 16 17 18 19 20 21 22 23 24 25 2…" at bounding box center [961, 724] width 37 height 32
click at [943, 709] on select "00 01 02 03 04 05 06 07 08 09 10 11 12 13 14 15 16 17 18 19 20 21 22 23 24 25 2…" at bounding box center [961, 724] width 37 height 32
click at [1092, 610] on span "Update Entry" at bounding box center [1082, 610] width 91 height 19
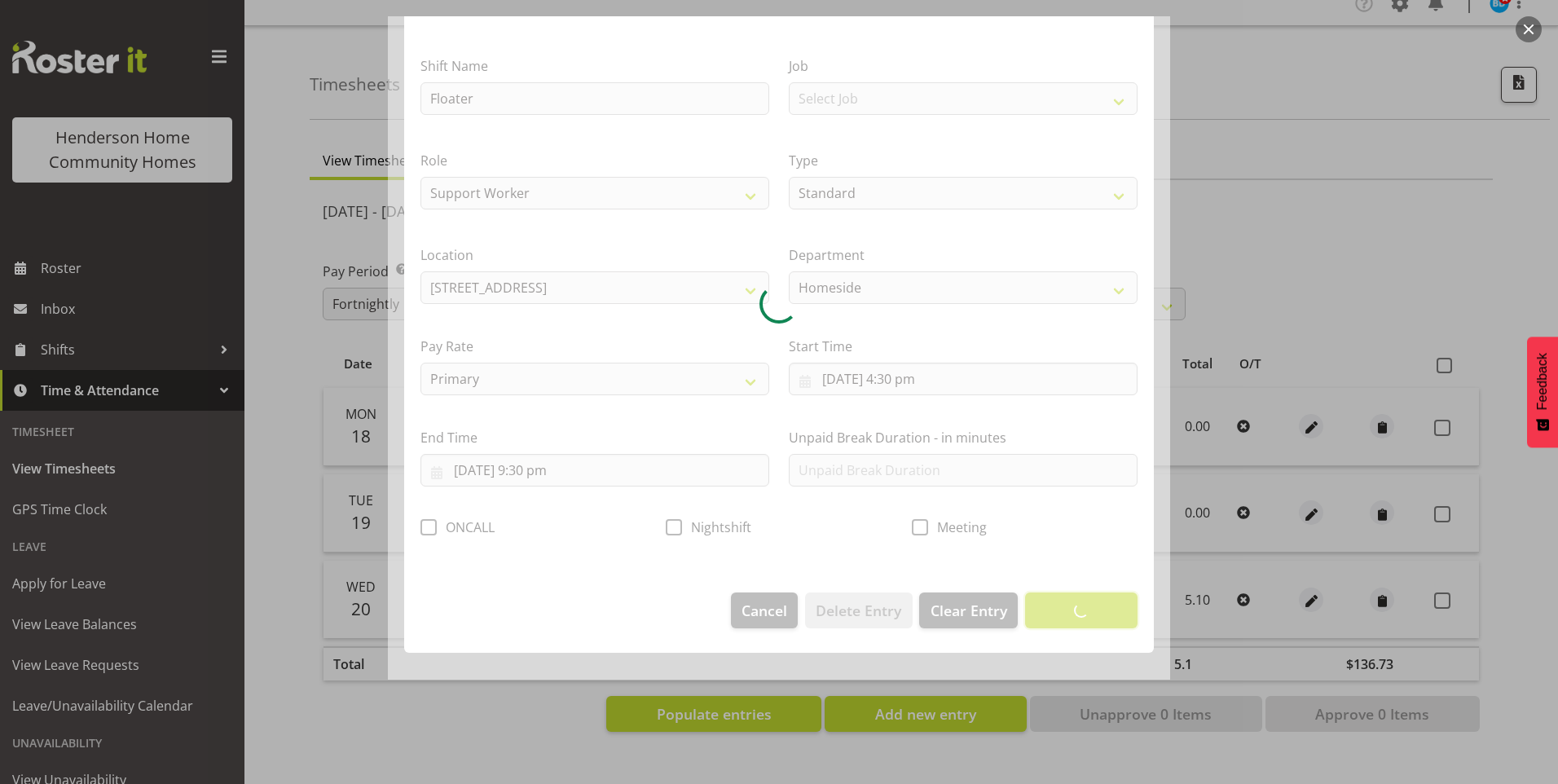
scroll to position [0, 0]
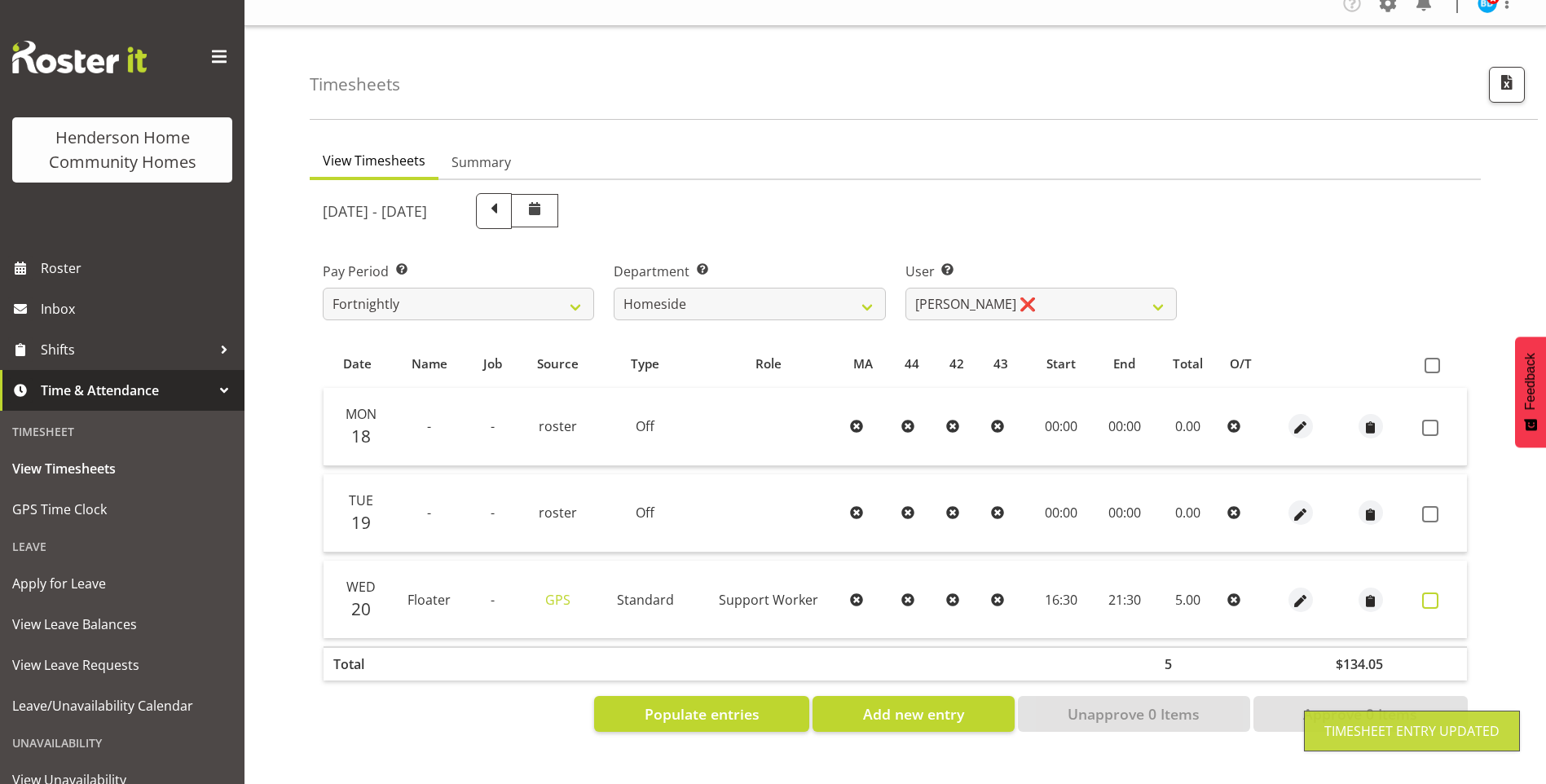
click at [1429, 592] on span at bounding box center [1430, 600] width 17 height 17
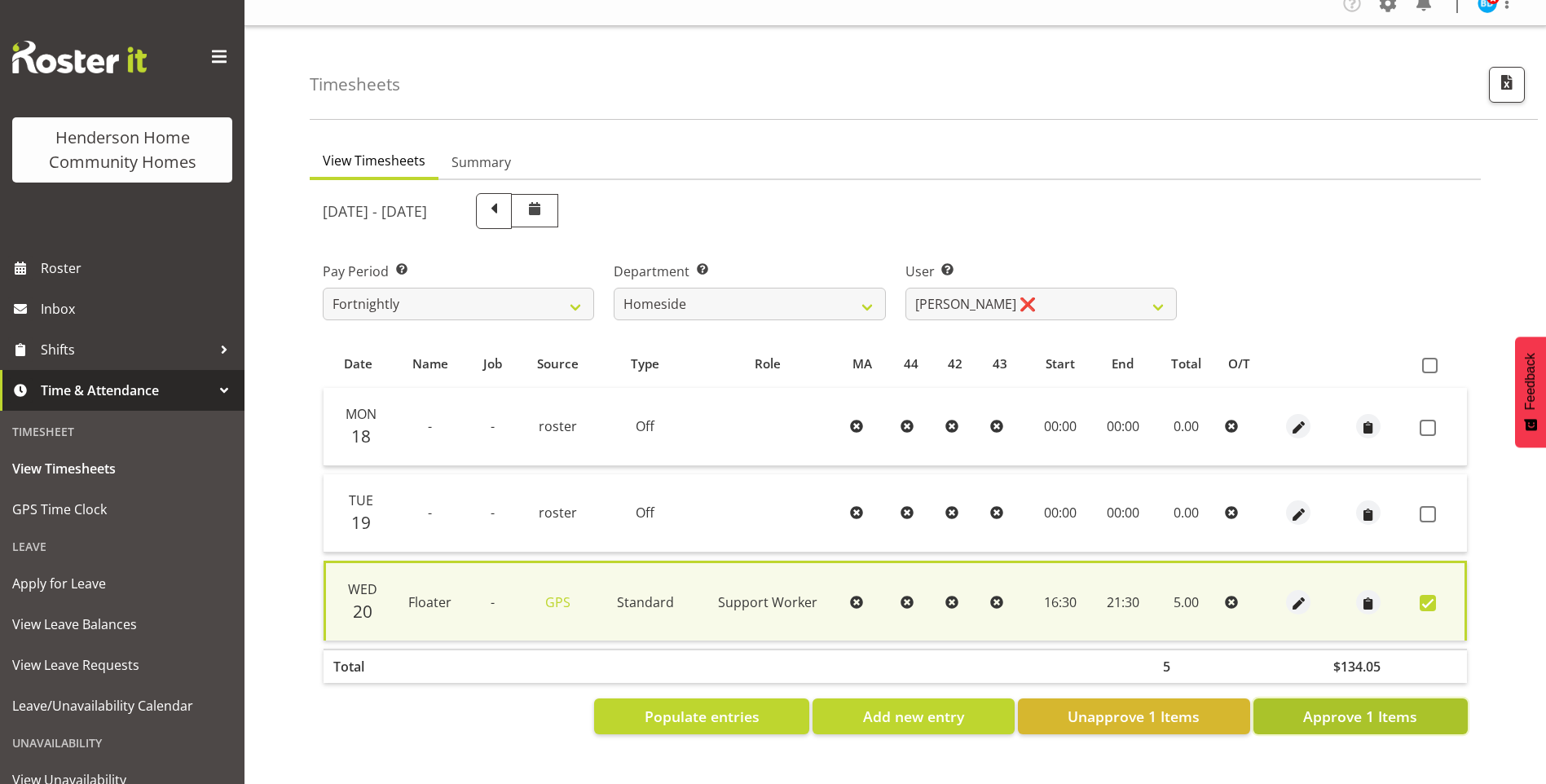
click at [1366, 705] on span "Approve 1 Items" at bounding box center [1360, 716] width 114 height 21
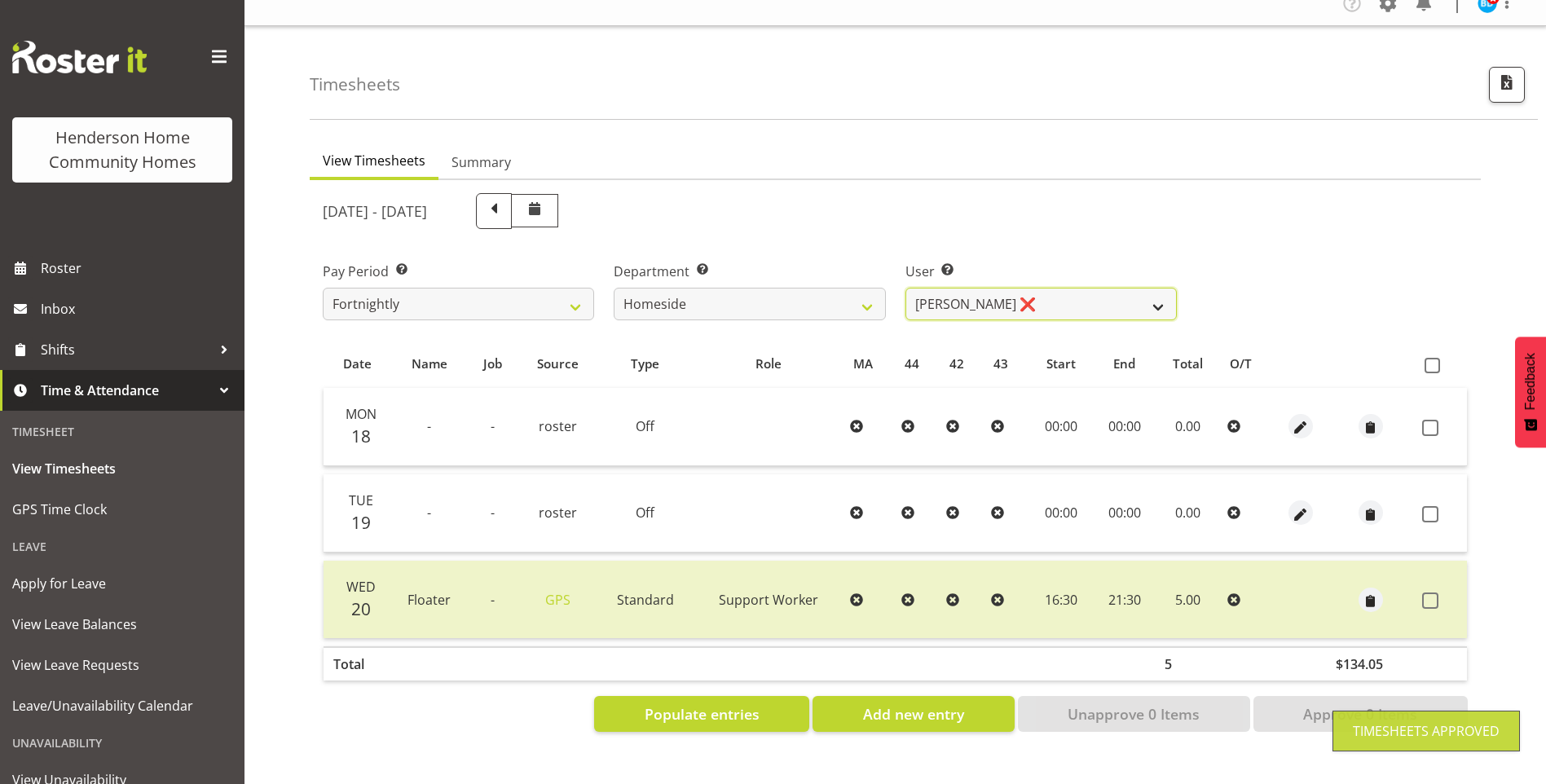
click at [951, 290] on select "[PERSON_NAME] ❌ [PERSON_NAME] ❌ Brijesh (BK) Kachhadiya ❌ [PERSON_NAME] ❌ [PERS…" at bounding box center [1041, 303] width 271 height 32
click at [905, 288] on select "[PERSON_NAME] ❌ [PERSON_NAME] ❌ Brijesh (BK) Kachhadiya ❌ [PERSON_NAME] ❌ [PERS…" at bounding box center [1041, 303] width 271 height 32
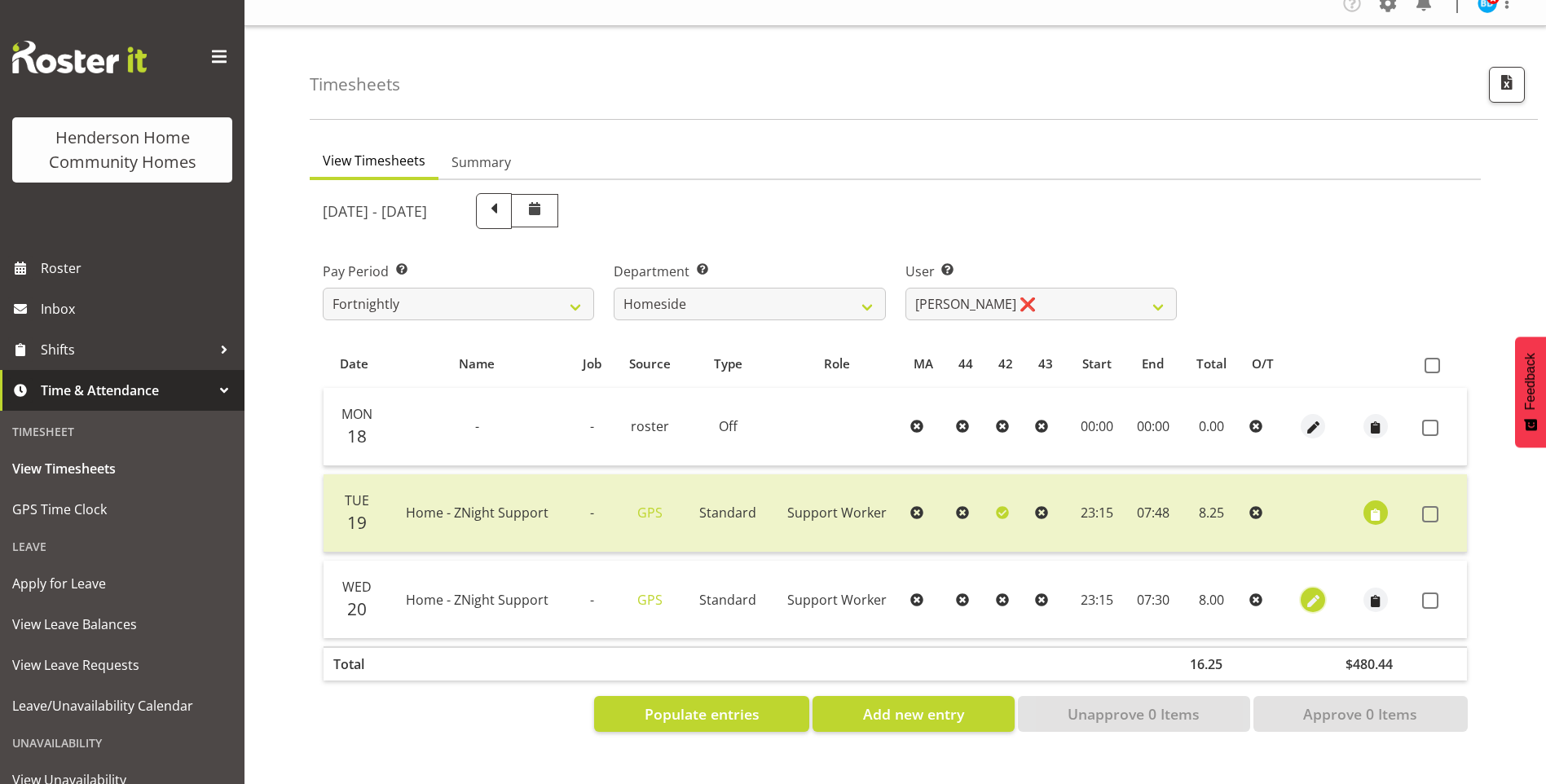
click at [1322, 588] on button "button" at bounding box center [1313, 600] width 25 height 25
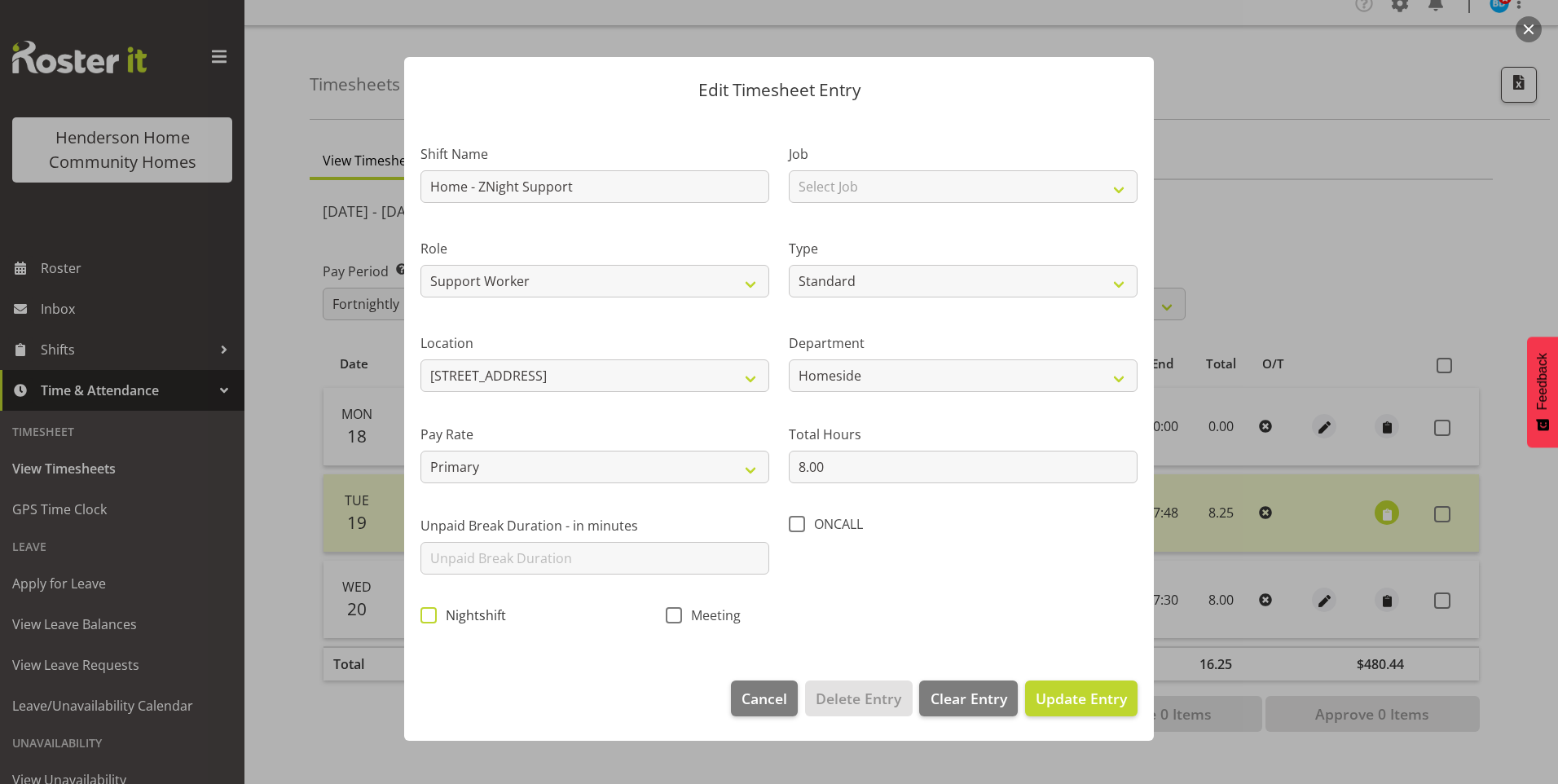
click at [438, 613] on span "Nightshift" at bounding box center [471, 615] width 69 height 17
click at [431, 613] on input "Nightshift" at bounding box center [425, 615] width 11 height 11
drag, startPoint x: 1081, startPoint y: 689, endPoint x: 1268, endPoint y: 619, distance: 199.7
click at [1094, 688] on span "Update Entry" at bounding box center [1082, 698] width 91 height 21
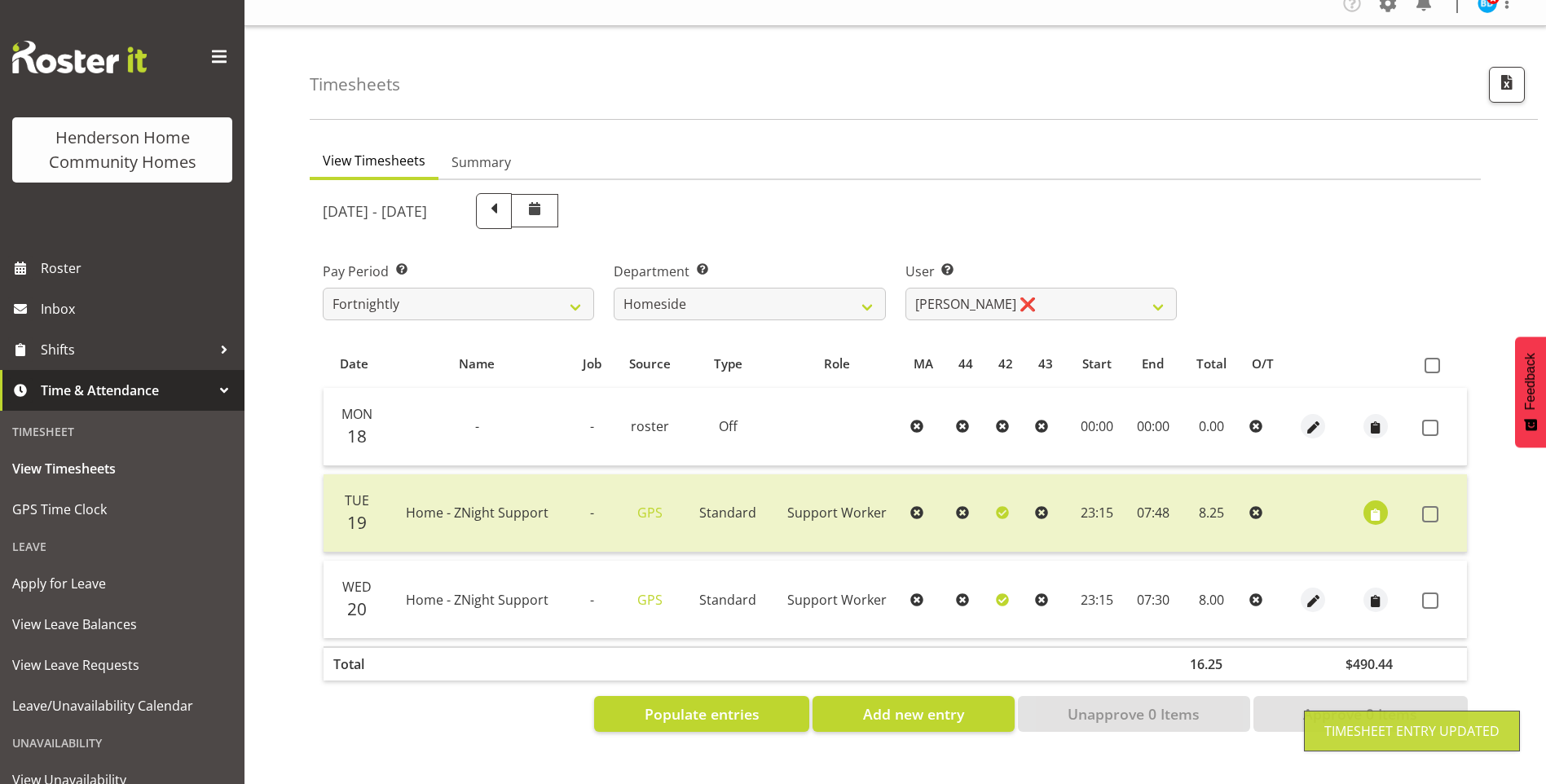
click at [1428, 592] on span at bounding box center [1430, 600] width 17 height 17
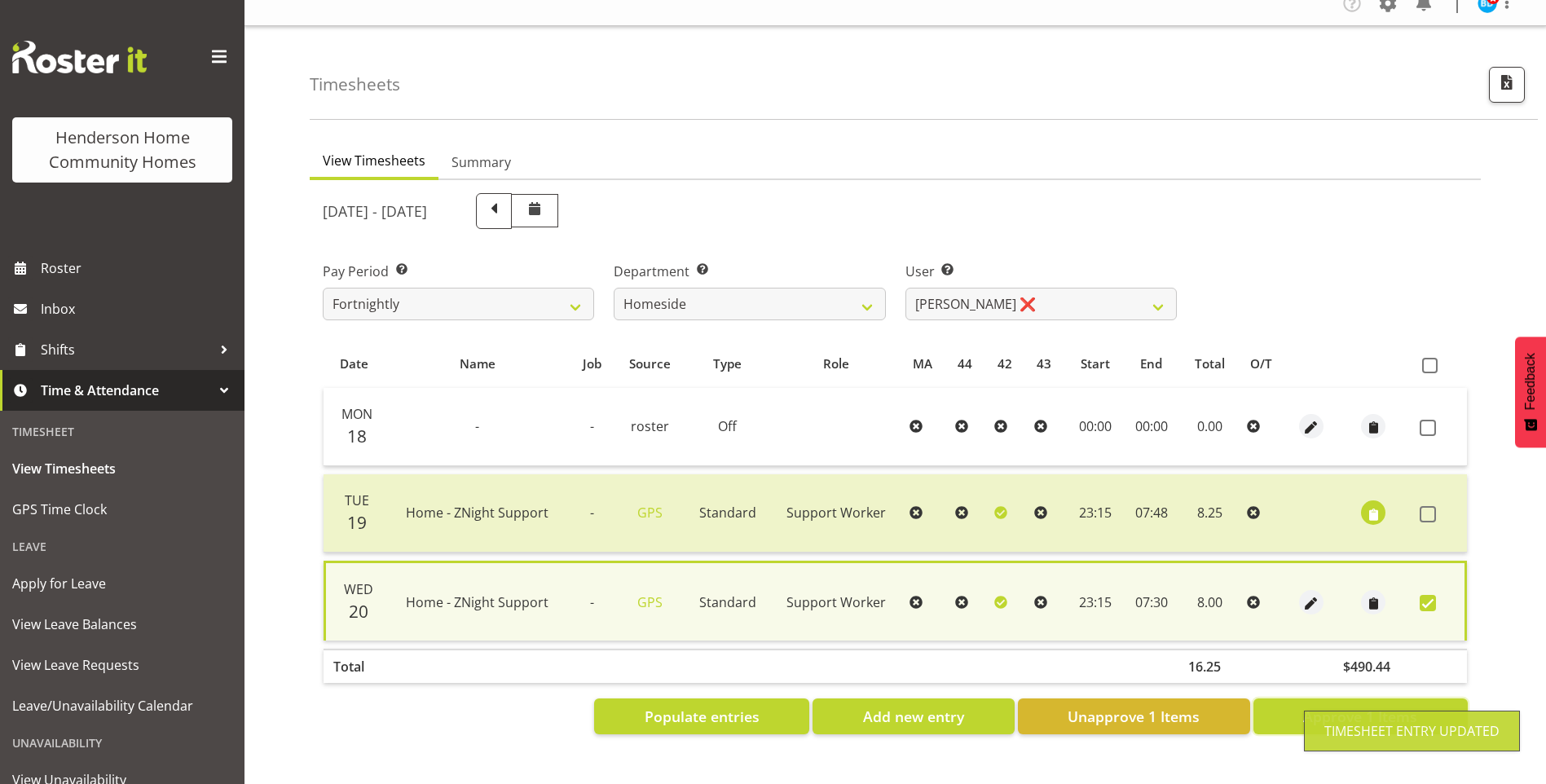
click at [1360, 705] on span "Approve 1 Items" at bounding box center [1360, 716] width 114 height 21
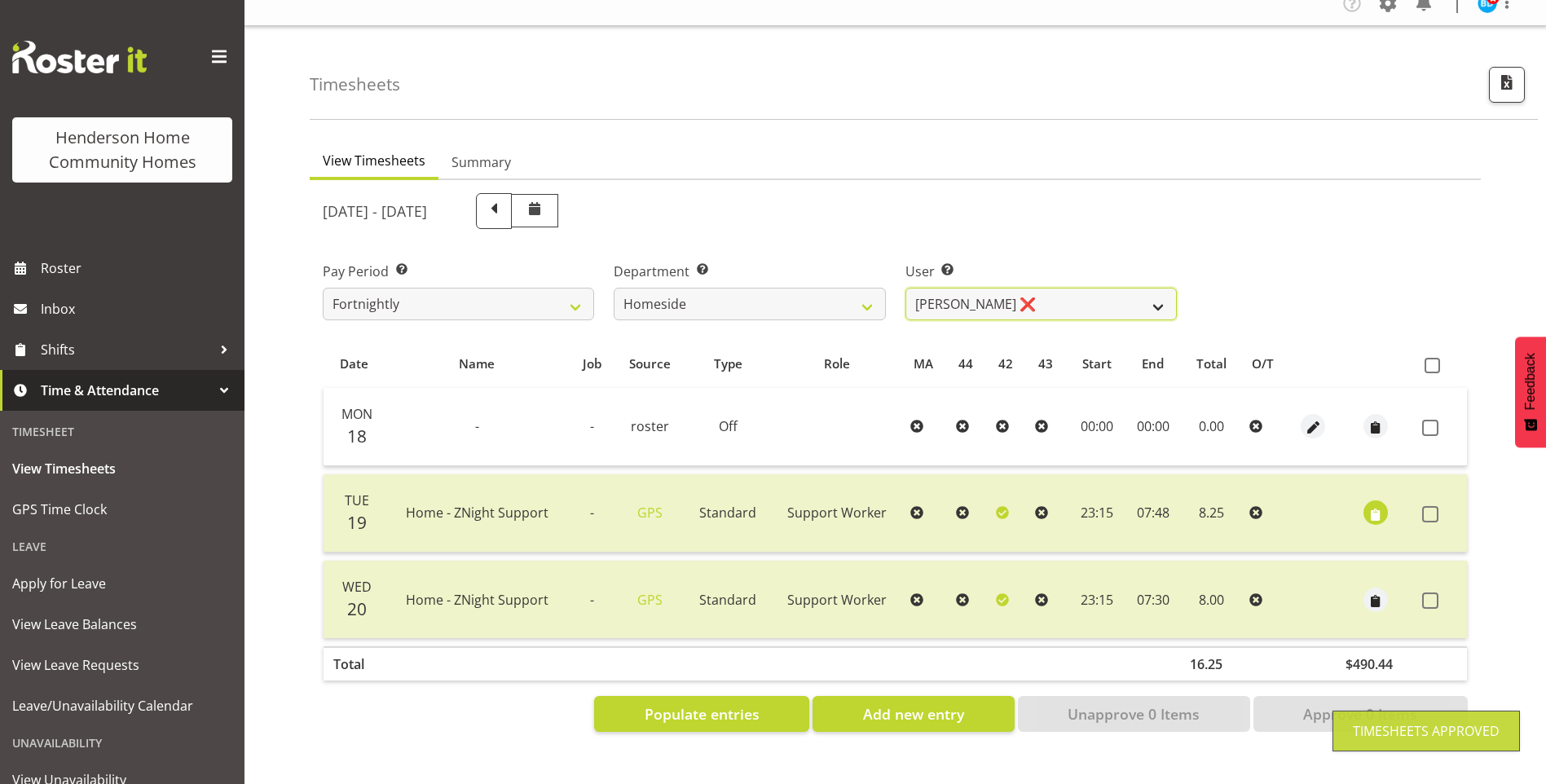
click at [966, 294] on select "[PERSON_NAME] ❌ [PERSON_NAME] ❌ Brijesh (BK) Kachhadiya ❌ [PERSON_NAME] ❌ [PERS…" at bounding box center [1041, 303] width 271 height 32
click at [905, 288] on select "[PERSON_NAME] ❌ [PERSON_NAME] ❌ Brijesh (BK) Kachhadiya ❌ [PERSON_NAME] ❌ [PERS…" at bounding box center [1041, 303] width 271 height 32
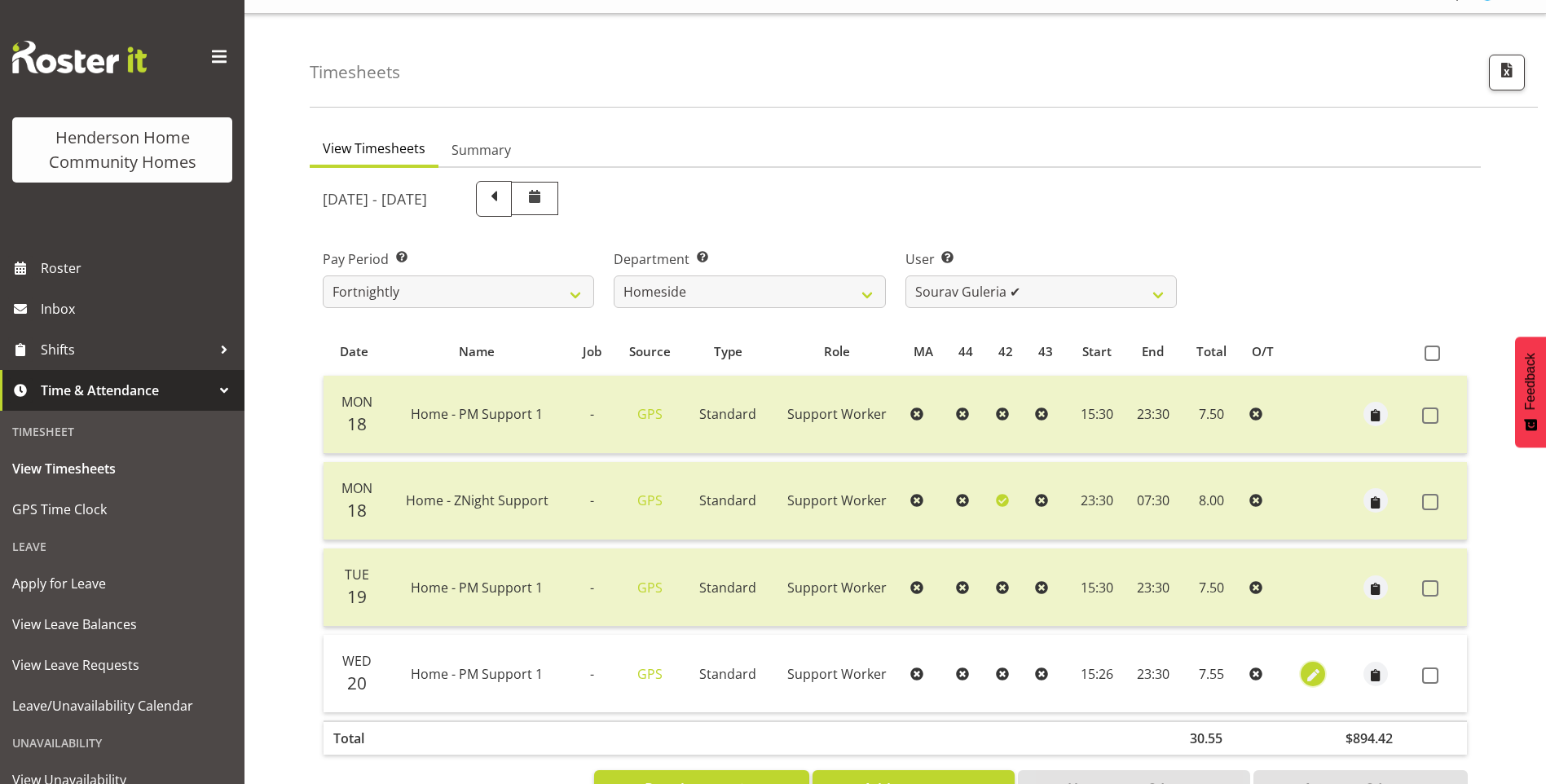
click at [1304, 674] on span "button" at bounding box center [1313, 674] width 18 height 18
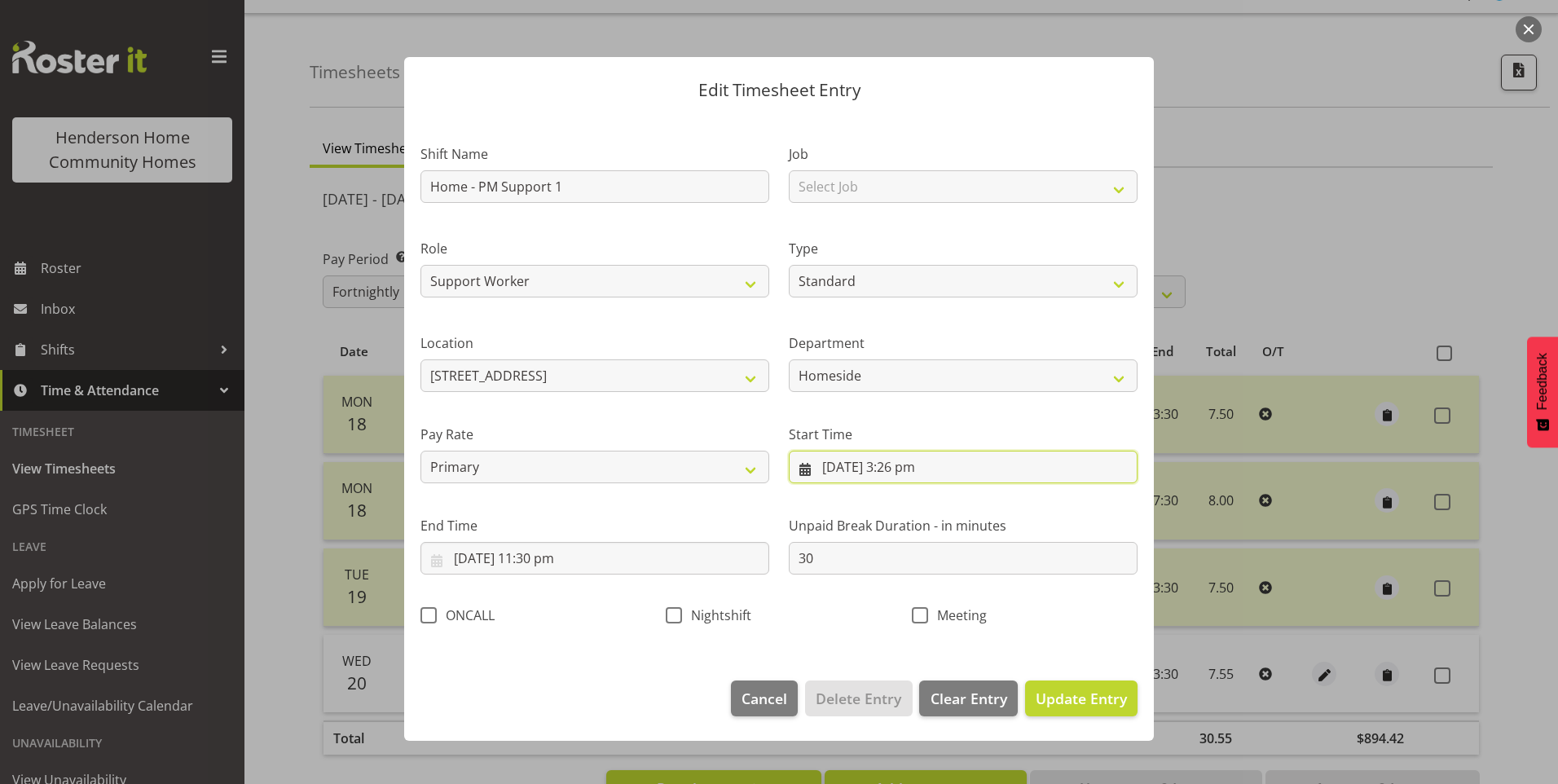
click at [921, 468] on input "[DATE] 3:26 pm" at bounding box center [963, 467] width 349 height 32
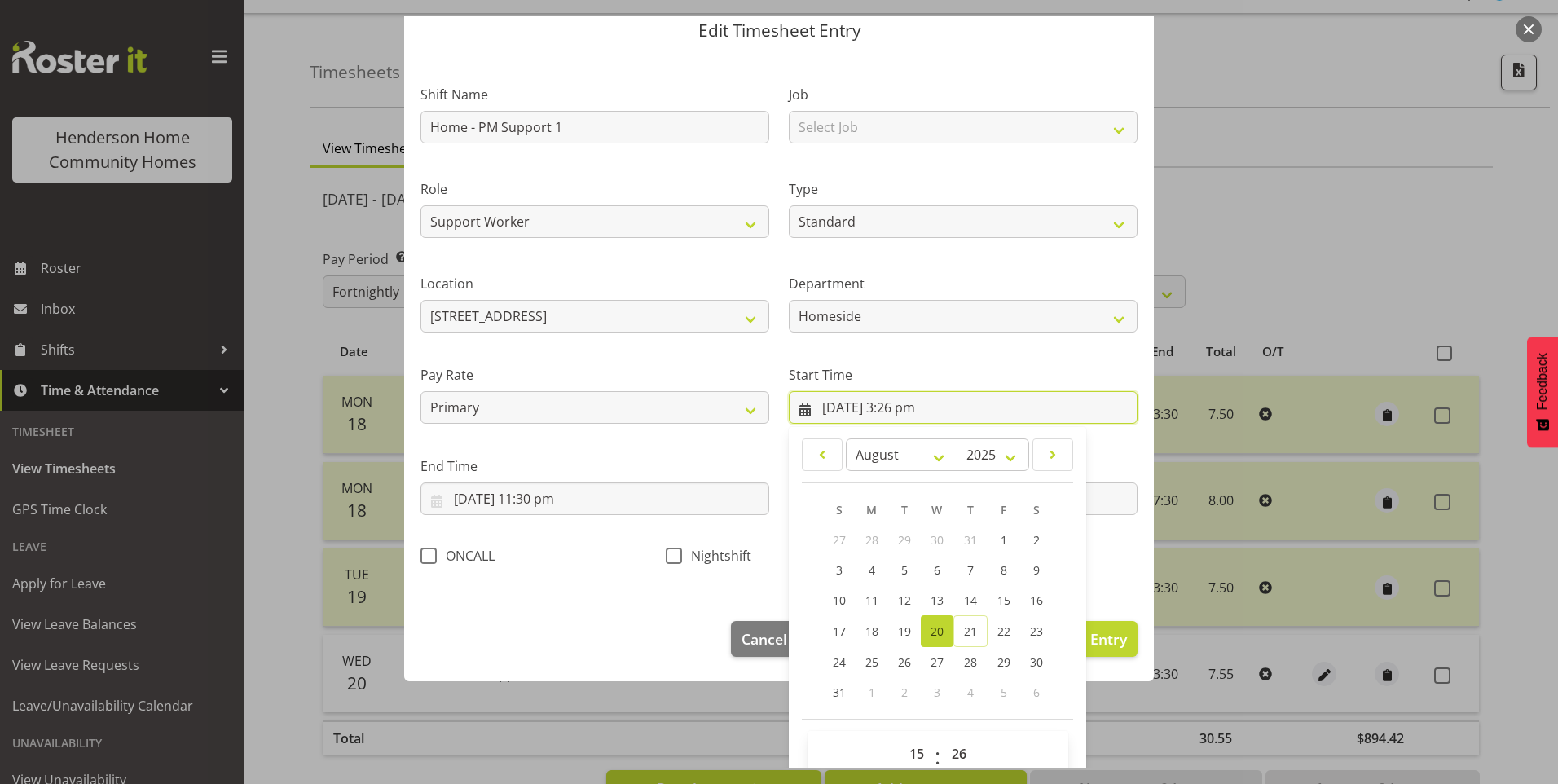
scroll to position [88, 0]
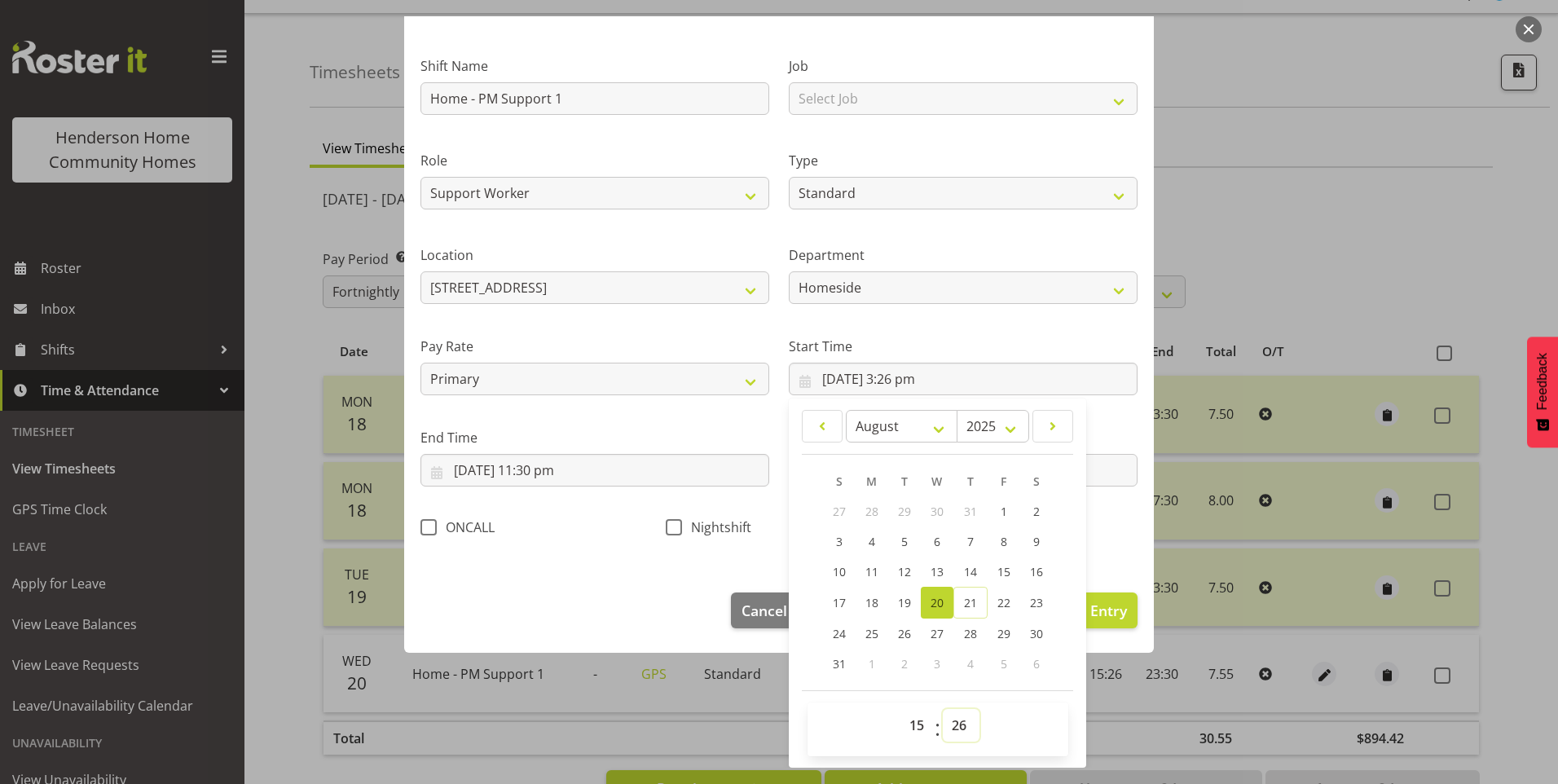
click at [950, 720] on select "00 01 02 03 04 05 06 07 08 09 10 11 12 13 14 15 16 17 18 19 20 21 22 23 24 25 2…" at bounding box center [961, 724] width 37 height 32
click at [943, 709] on select "00 01 02 03 04 05 06 07 08 09 10 11 12 13 14 15 16 17 18 19 20 21 22 23 24 25 2…" at bounding box center [961, 724] width 37 height 32
click at [1111, 609] on span "Update Entry" at bounding box center [1082, 610] width 91 height 19
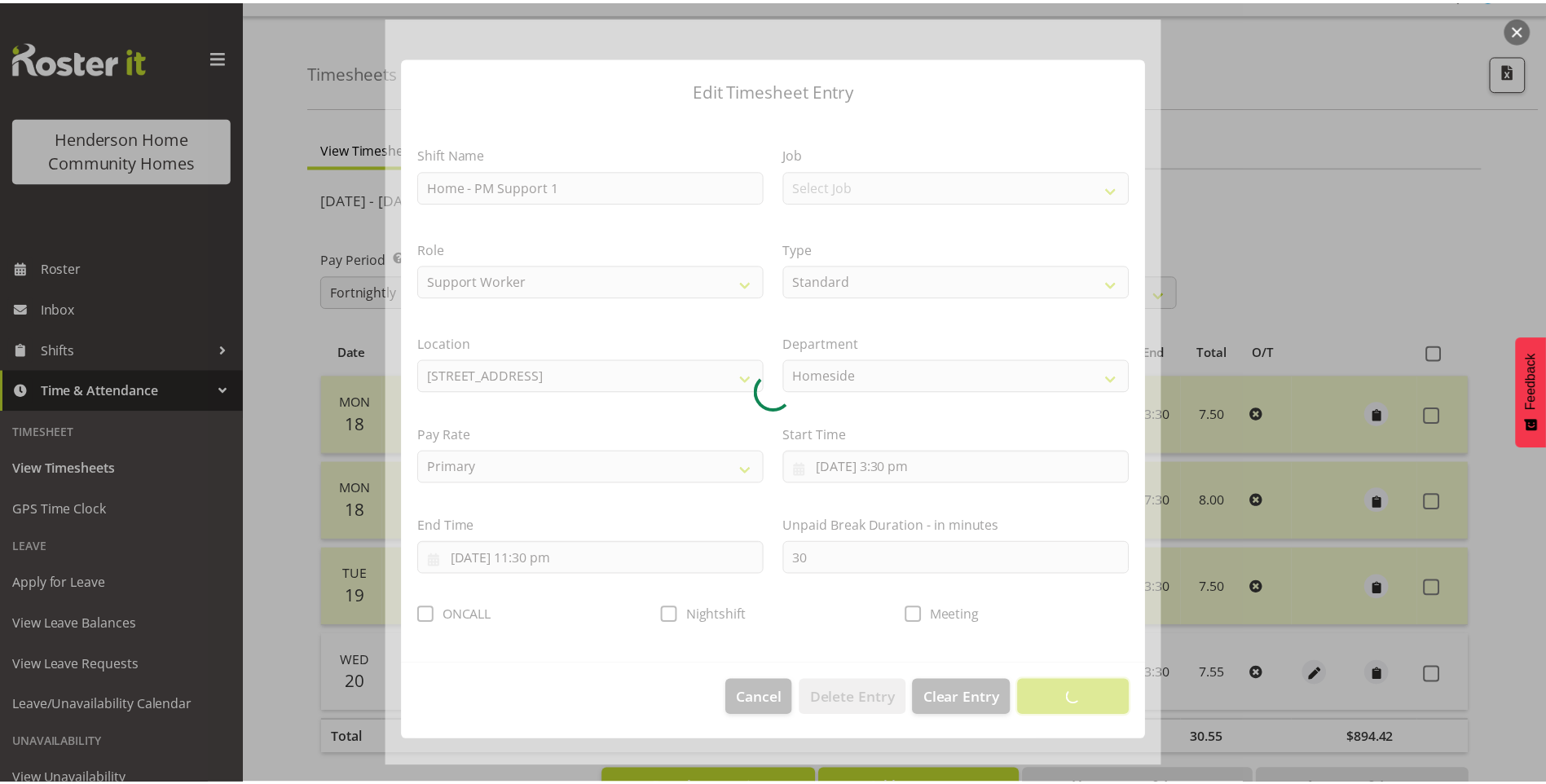
scroll to position [0, 0]
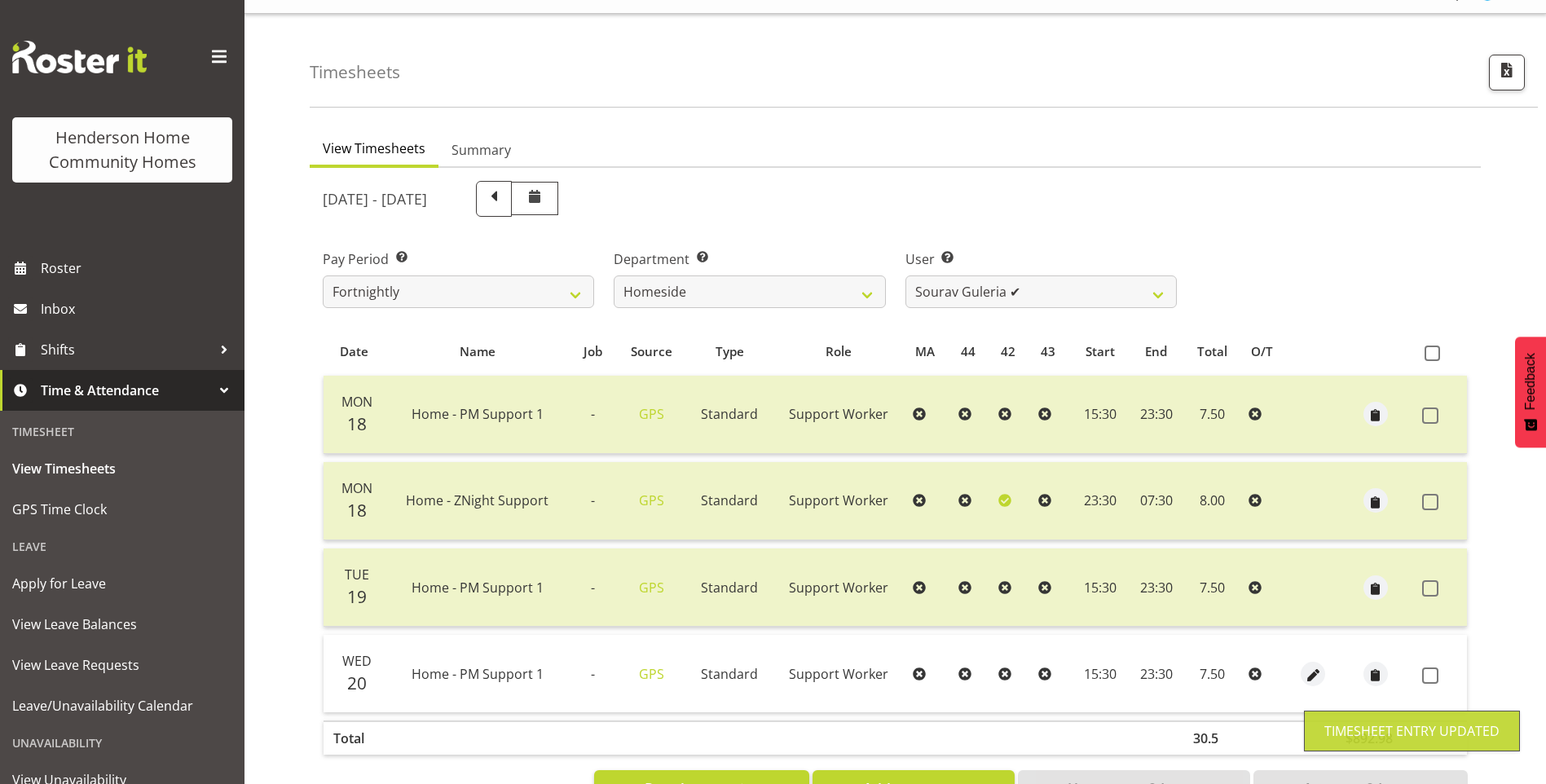
click at [1440, 670] on label at bounding box center [1435, 675] width 25 height 17
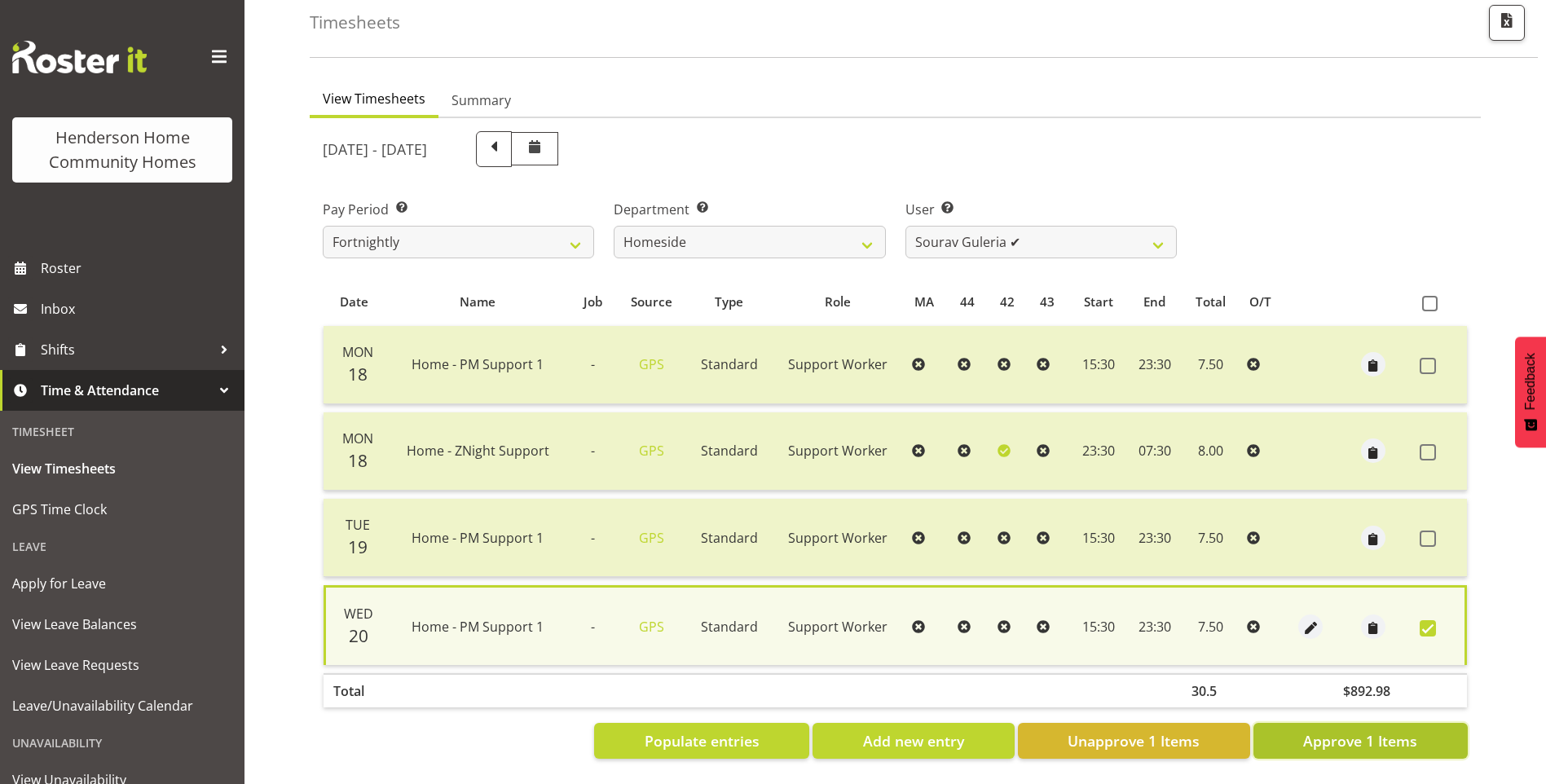
drag, startPoint x: 1378, startPoint y: 725, endPoint x: 1378, endPoint y: 716, distance: 9.0
click at [1378, 730] on span "Approve 1 Items" at bounding box center [1360, 740] width 114 height 21
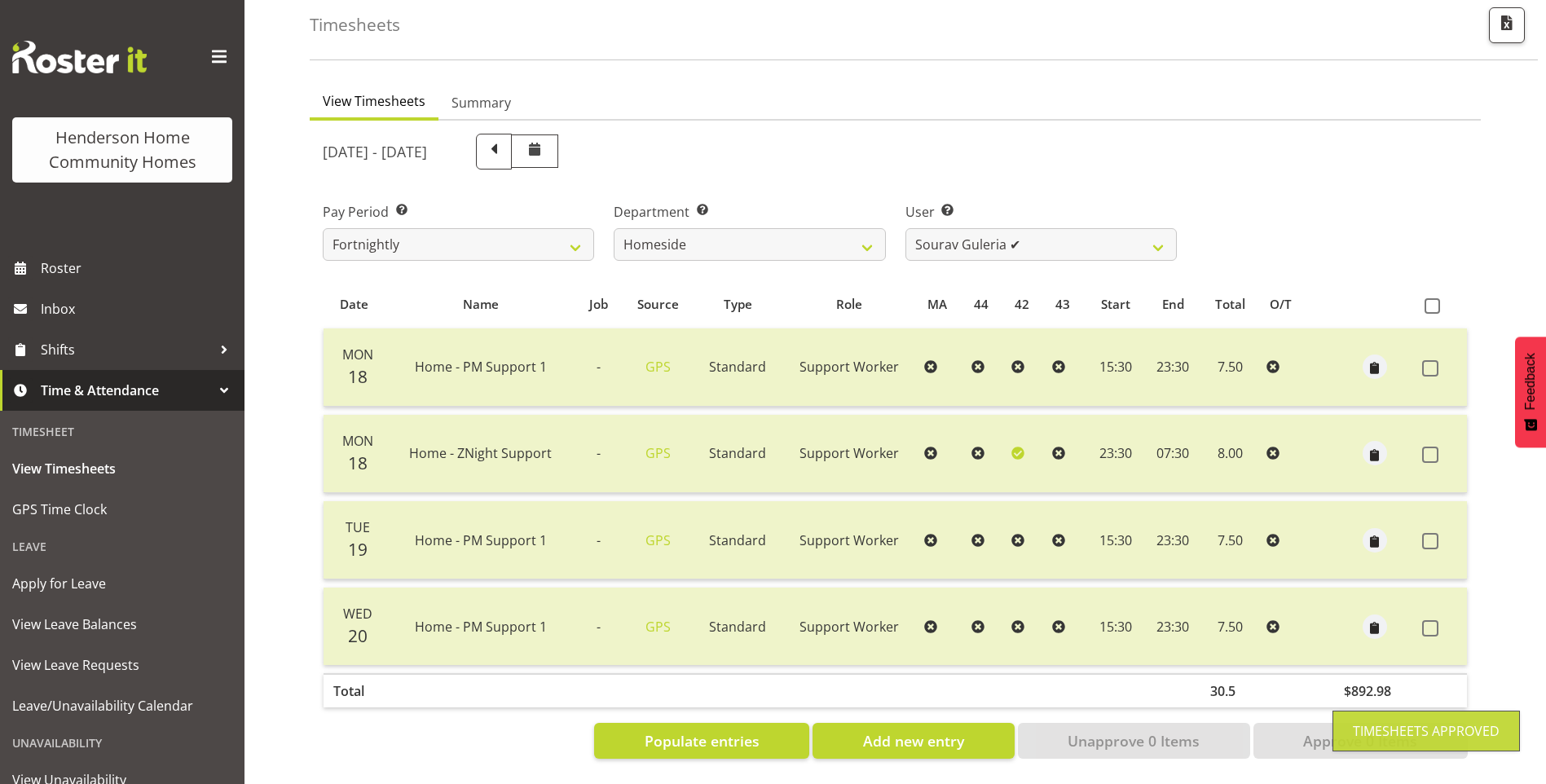
click at [960, 232] on div "[DATE] - [DATE] Pay Period Select which pay period you would like to view. Fort…" at bounding box center [895, 441] width 1145 height 636
click at [959, 232] on select "[PERSON_NAME] ❌ [PERSON_NAME] ❌ Brijesh (BK) Kachhadiya ❌ [PERSON_NAME] ❌ [PERS…" at bounding box center [1041, 244] width 271 height 32
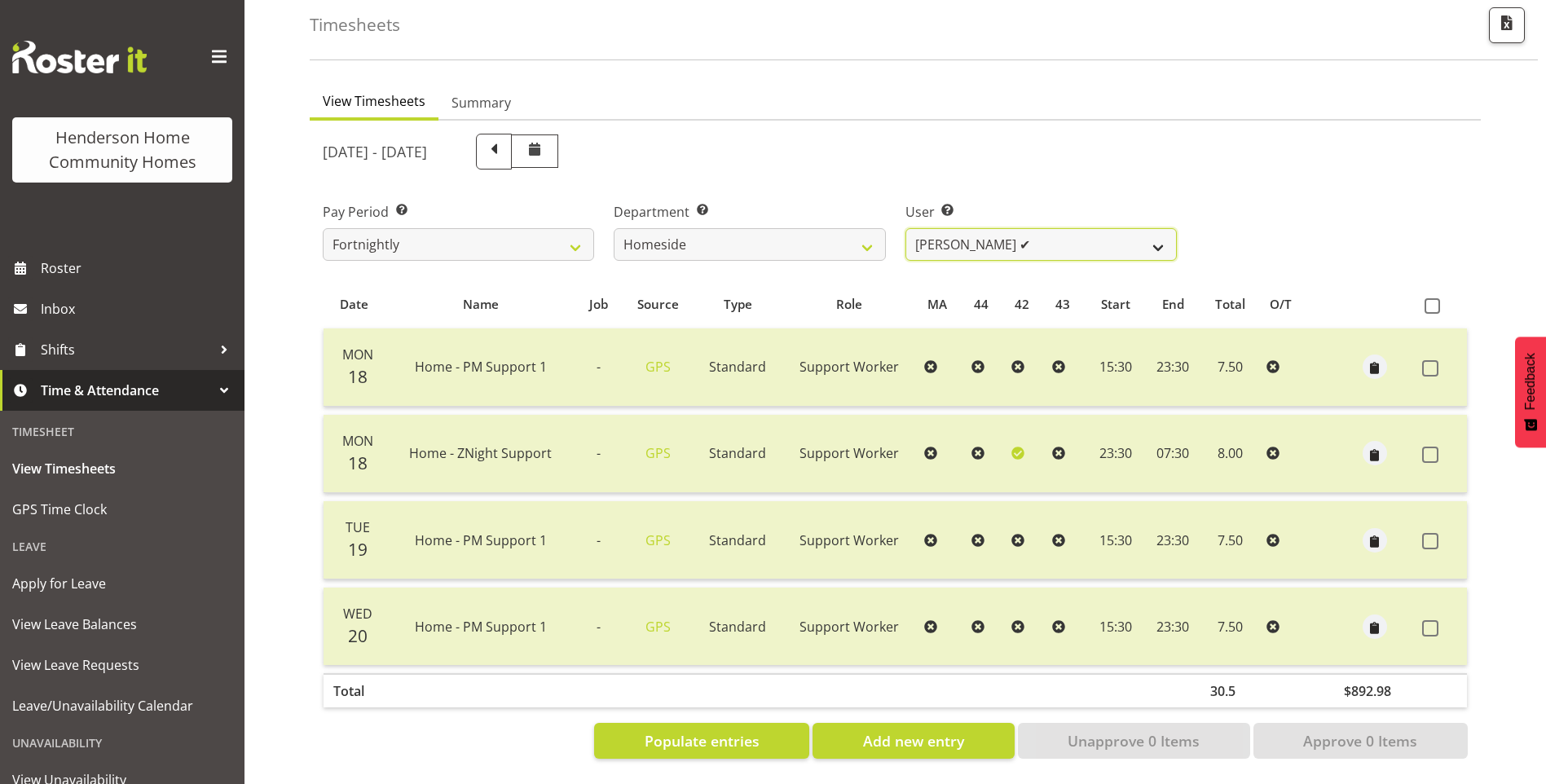
click at [905, 228] on select "[PERSON_NAME] ❌ [PERSON_NAME] ❌ Brijesh (BK) Kachhadiya ❌ [PERSON_NAME] ❌ [PERS…" at bounding box center [1041, 244] width 271 height 32
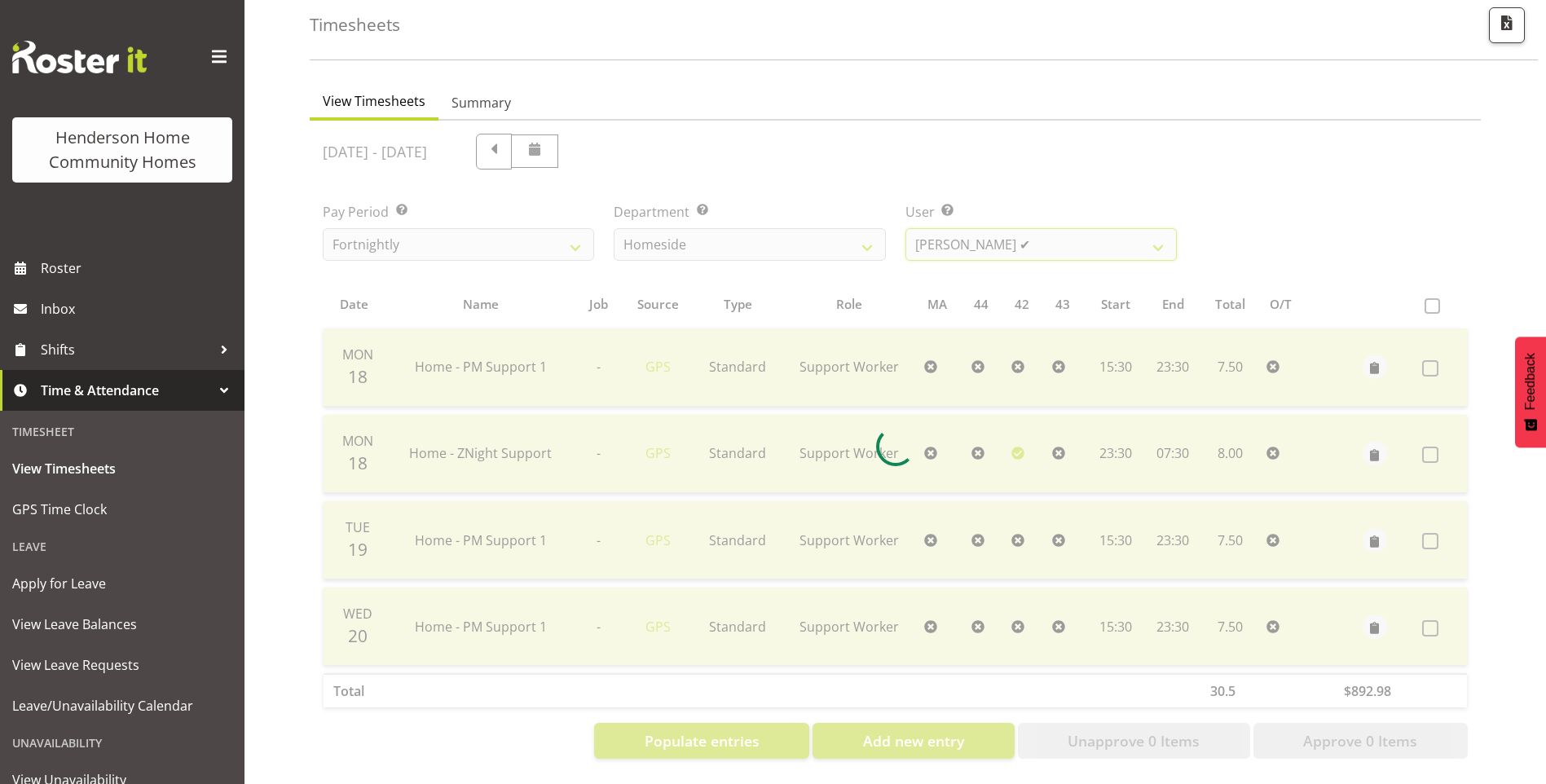
scroll to position [30, 0]
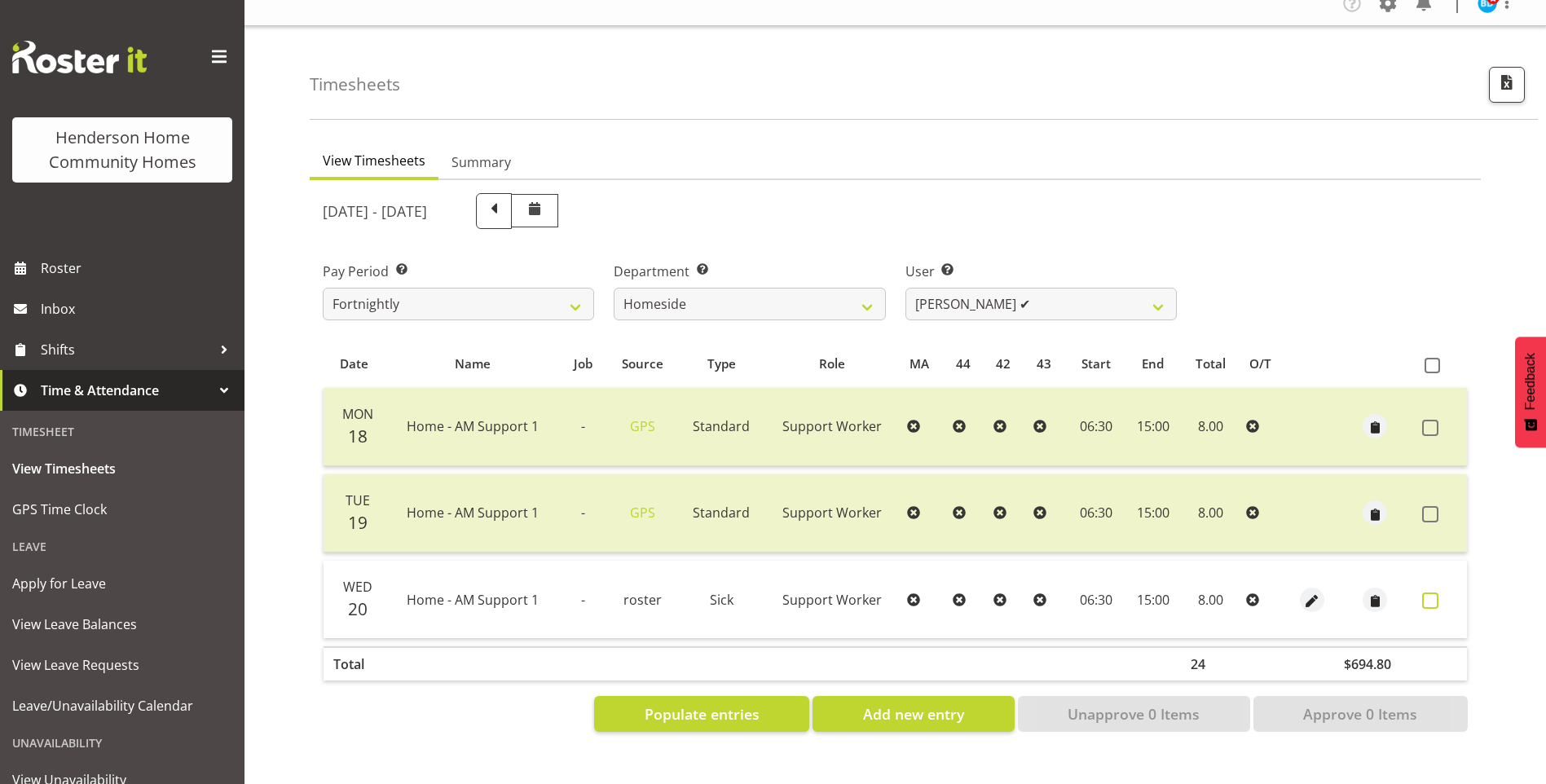
click at [1429, 592] on span at bounding box center [1430, 600] width 17 height 17
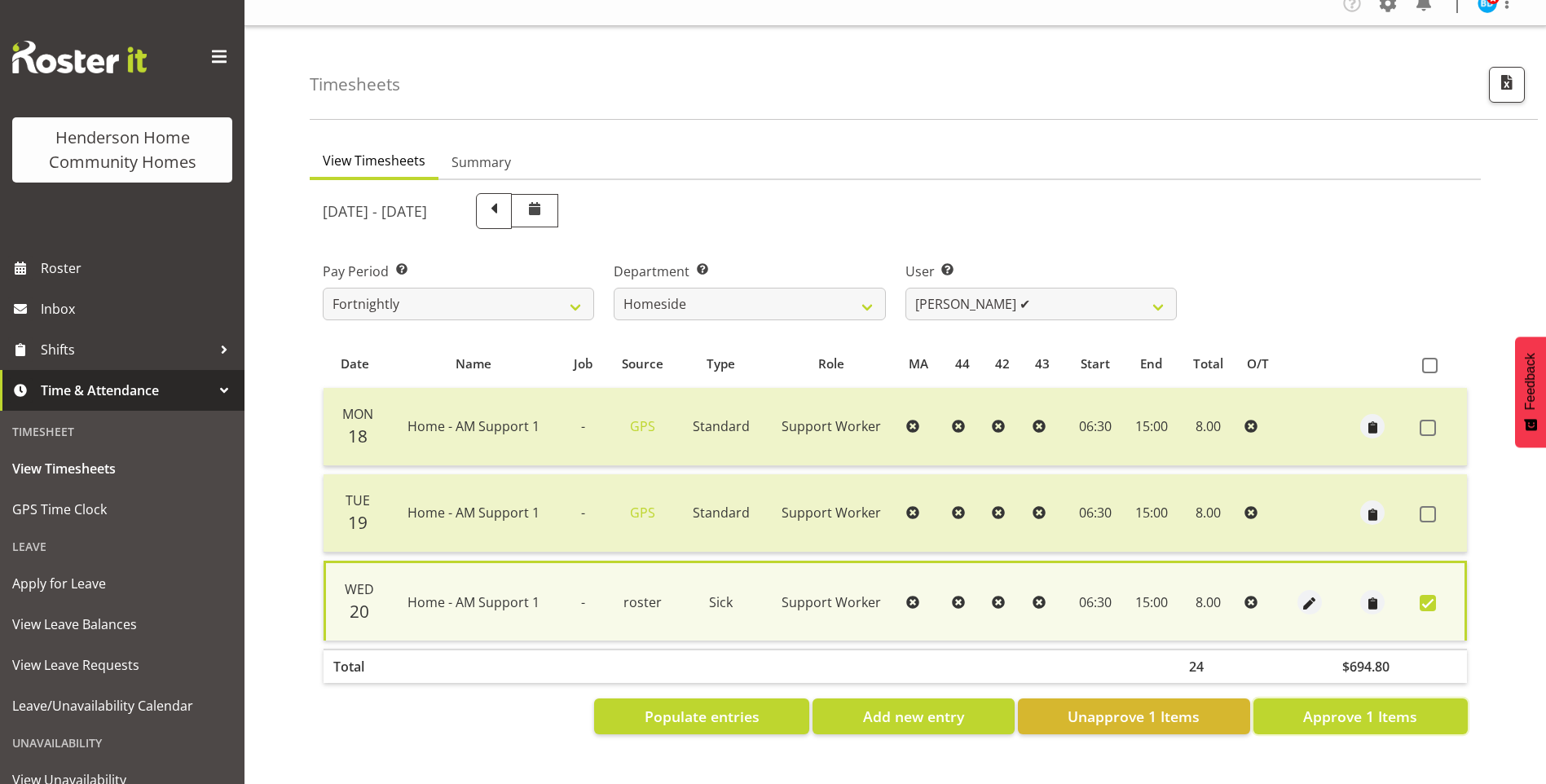
click at [1392, 712] on button "Approve 1 Items" at bounding box center [1361, 716] width 214 height 36
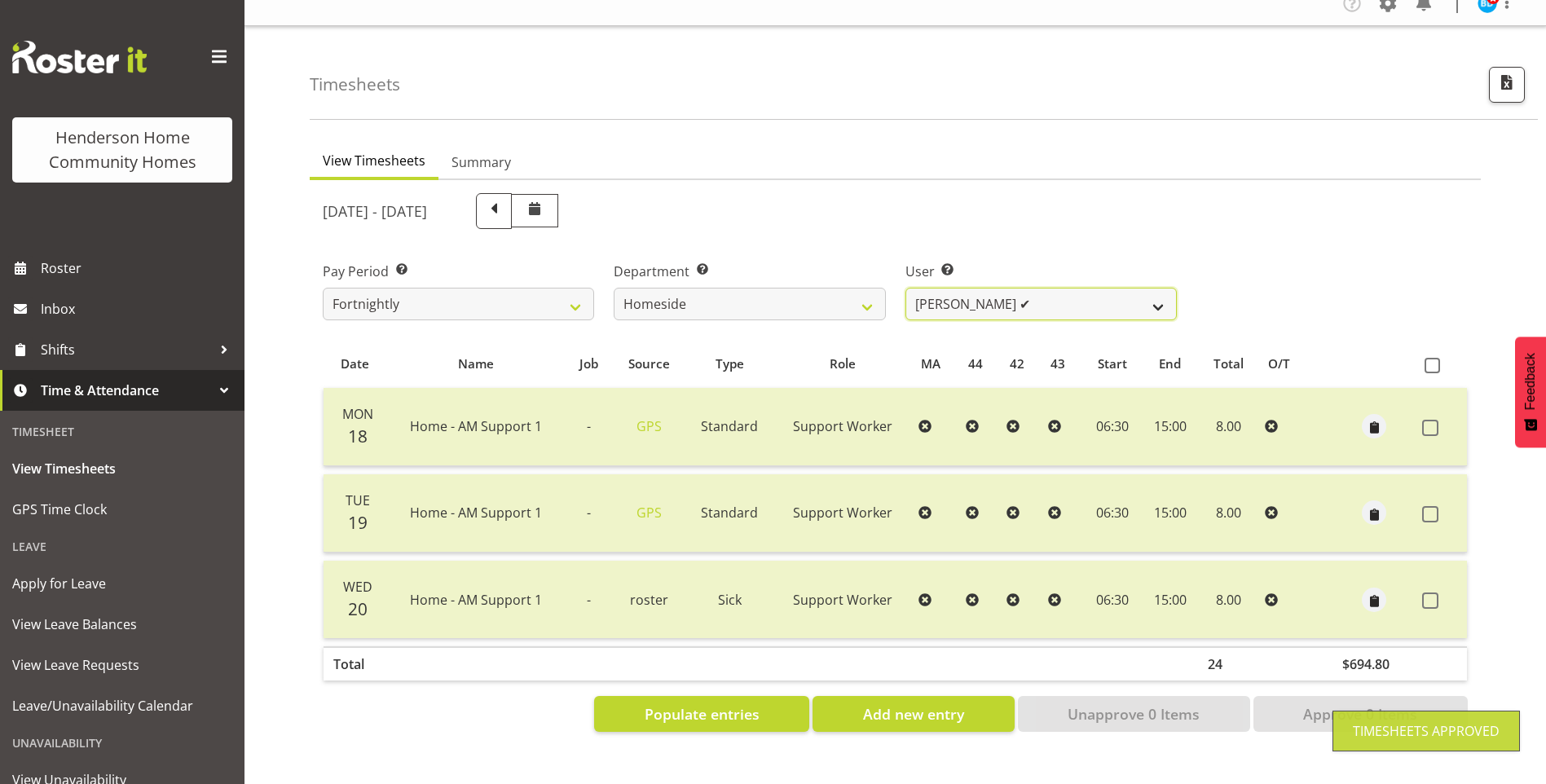
click at [953, 290] on select "[PERSON_NAME] ❌ [PERSON_NAME] ❌ Brijesh (BK) Kachhadiya ❌ [PERSON_NAME] ❌ [PERS…" at bounding box center [1041, 303] width 271 height 32
click at [905, 288] on select "[PERSON_NAME] ❌ [PERSON_NAME] ❌ Brijesh (BK) Kachhadiya ❌ [PERSON_NAME] ❌ [PERS…" at bounding box center [1041, 303] width 271 height 32
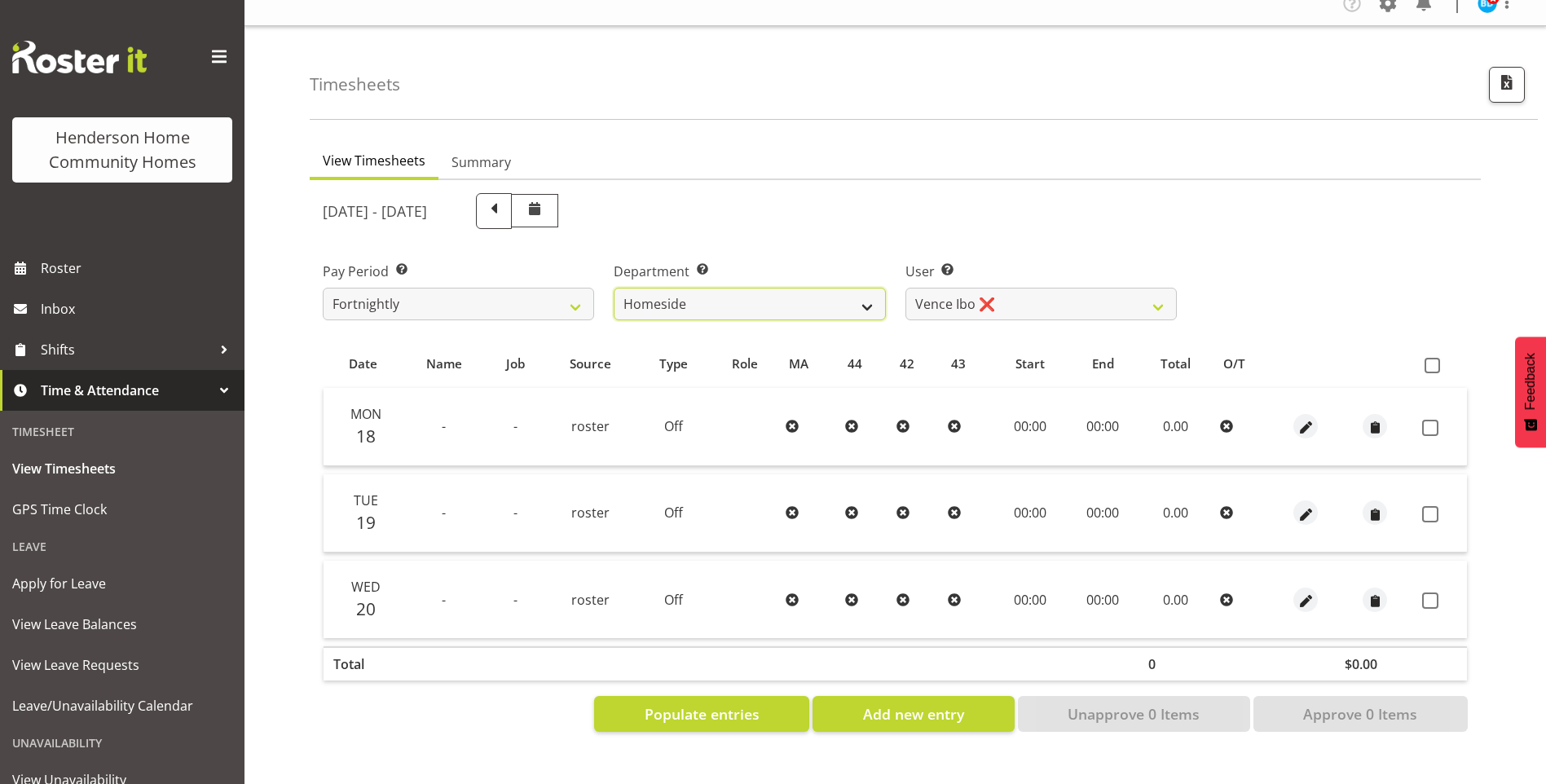
drag, startPoint x: 732, startPoint y: 285, endPoint x: 732, endPoint y: 298, distance: 13.0
click at [732, 288] on select "Admin Homeside Houses Wingside" at bounding box center [748, 303] width 271 height 32
click at [613, 288] on select "Admin Homeside Houses Wingside" at bounding box center [748, 303] width 271 height 32
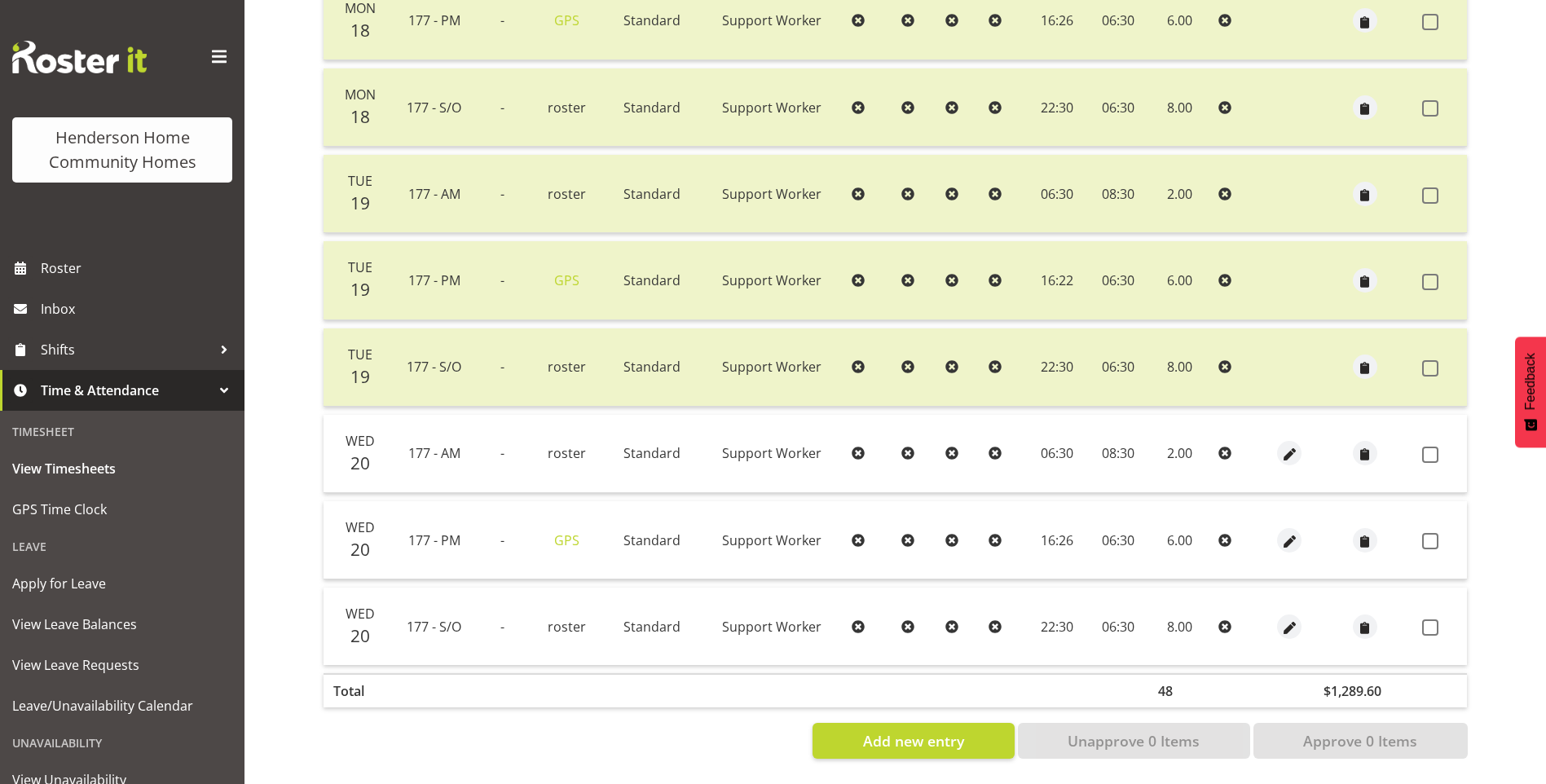
scroll to position [522, 0]
click at [1432, 446] on span at bounding box center [1430, 454] width 17 height 17
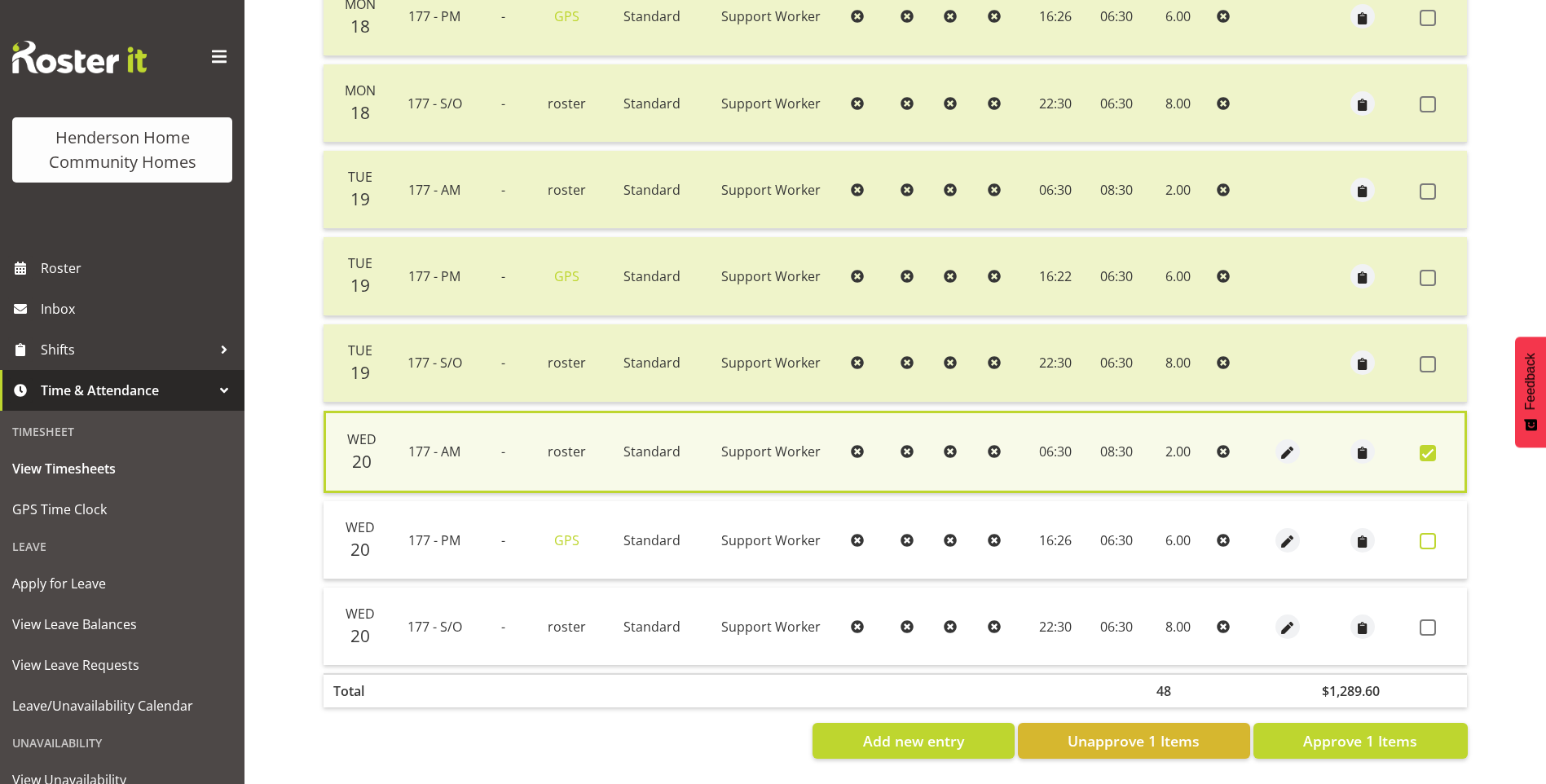
click at [1428, 535] on span at bounding box center [1428, 540] width 17 height 17
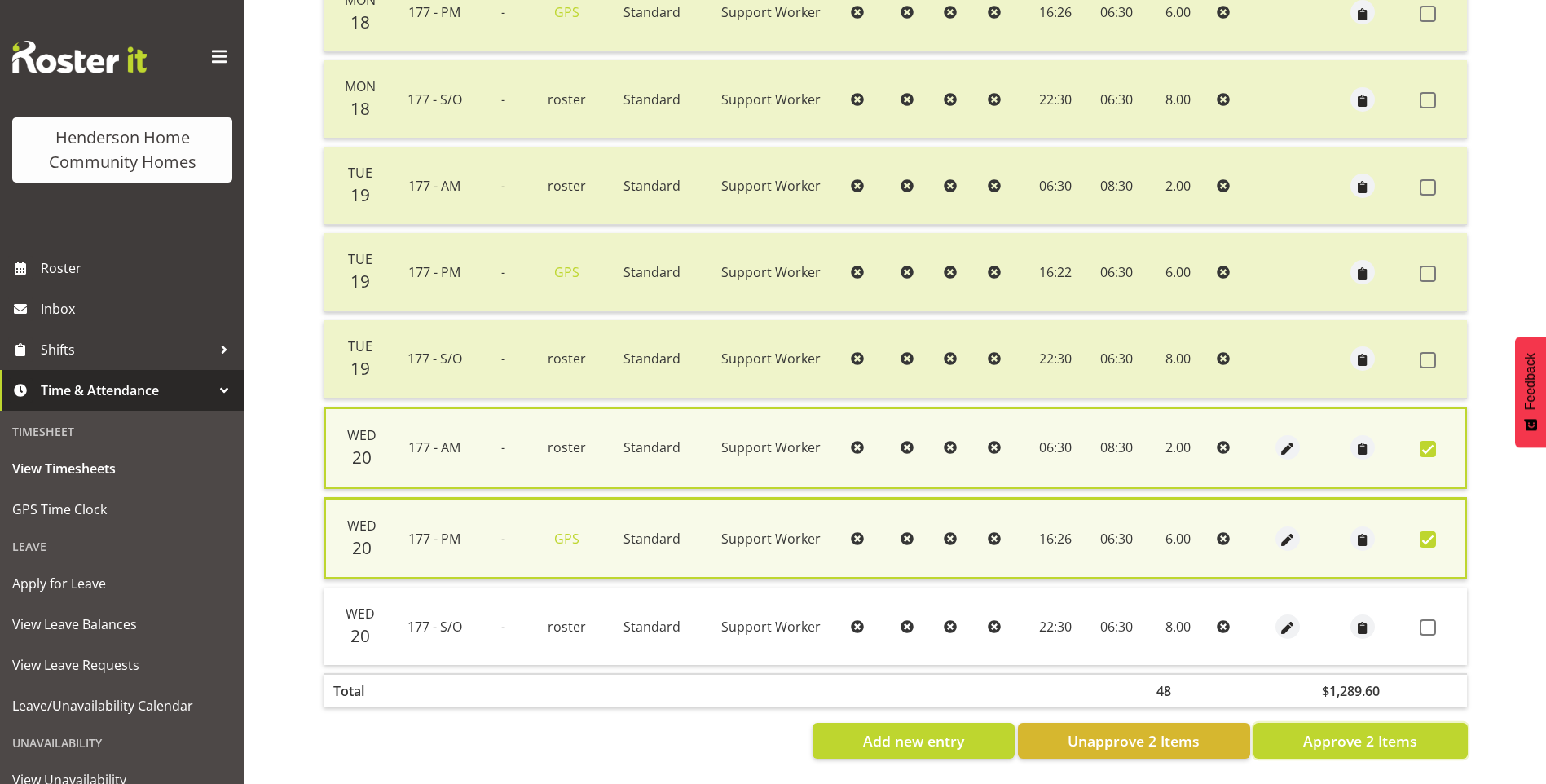
click at [1406, 737] on span "Approve 2 Items" at bounding box center [1360, 740] width 114 height 21
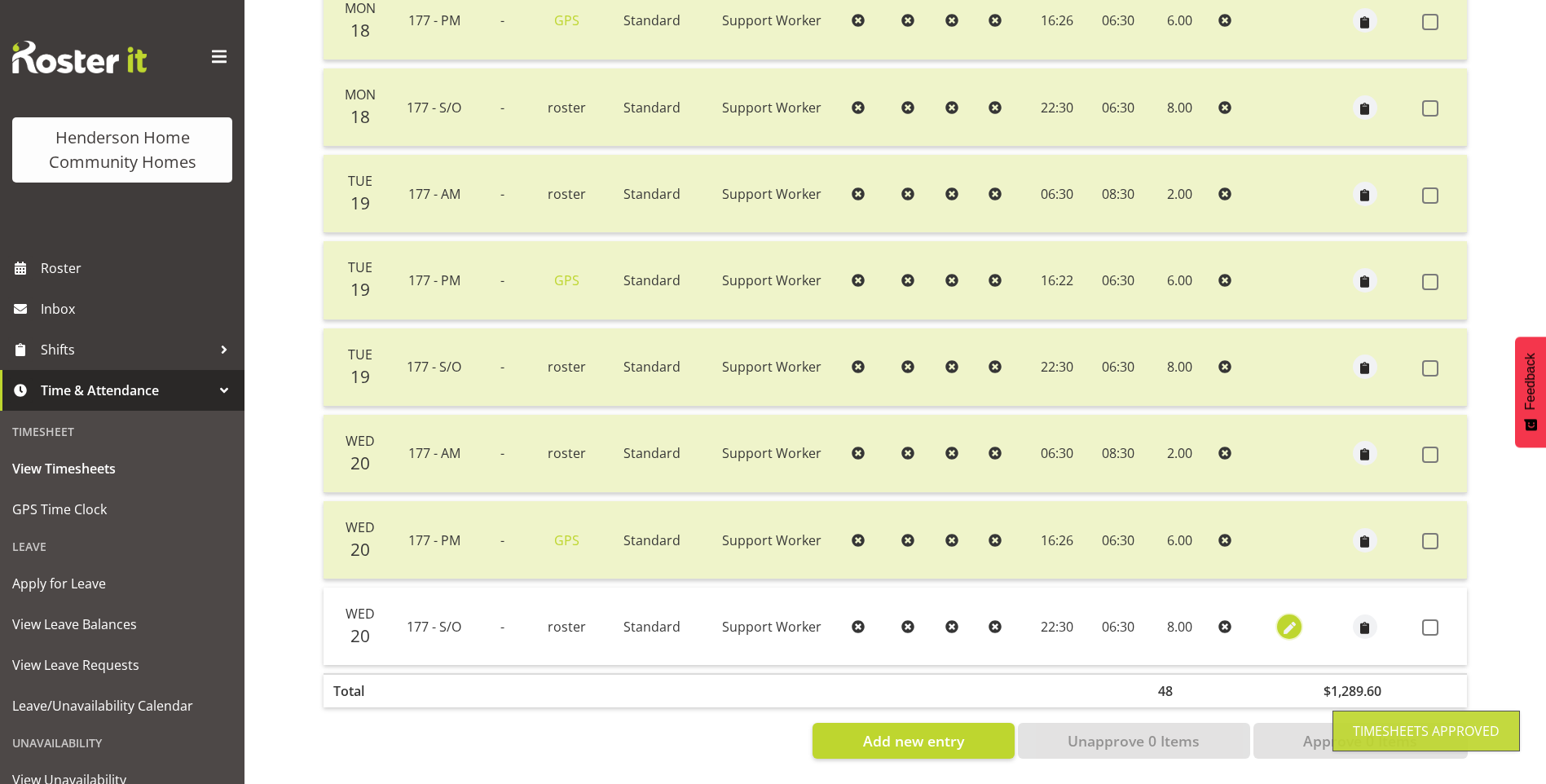
click at [1288, 618] on span "button" at bounding box center [1289, 627] width 18 height 18
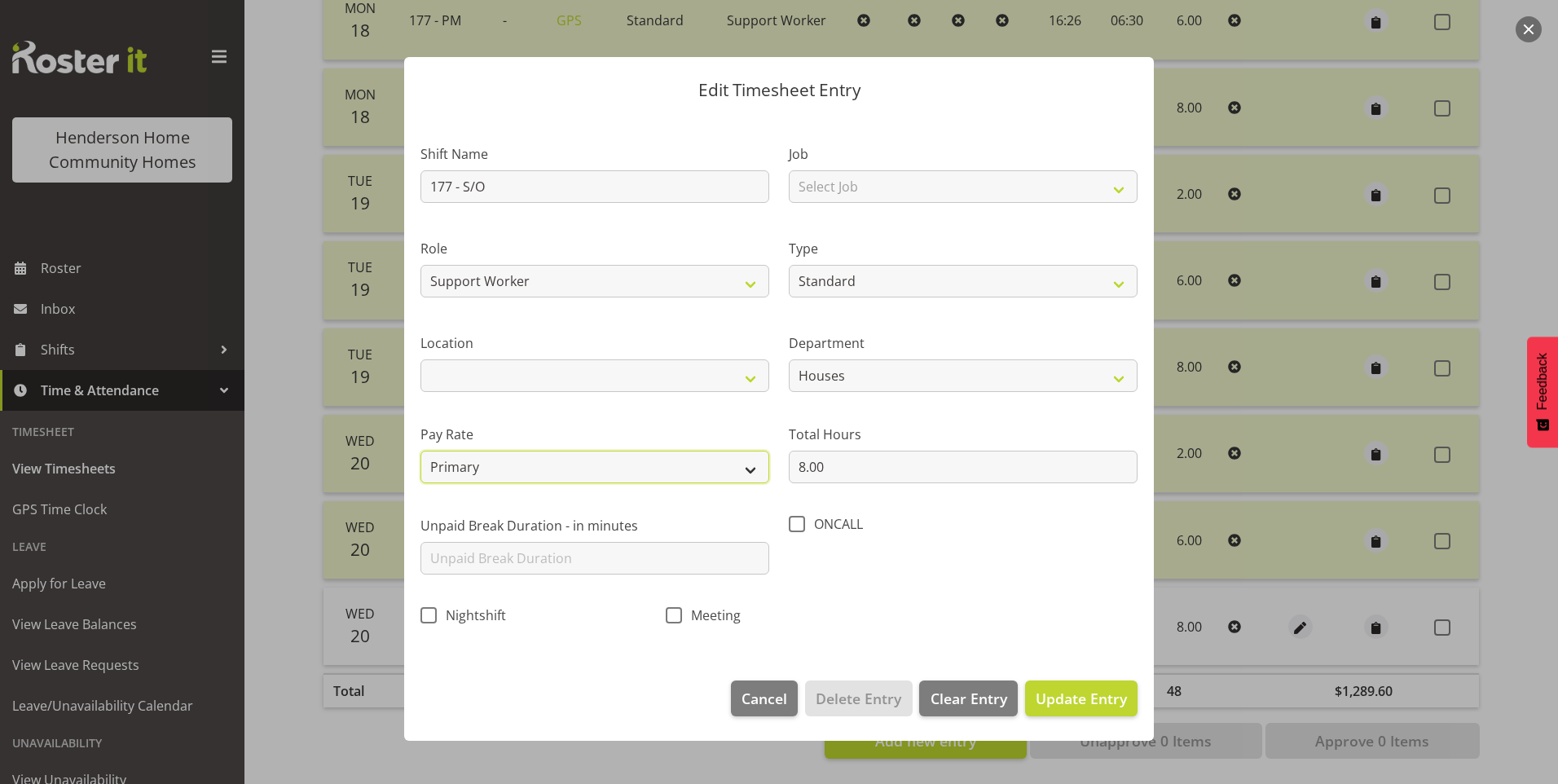
click at [465, 467] on select "Primary Secondary Tertiary Fourth Fifth" at bounding box center [595, 467] width 349 height 32
click at [420, 451] on select "Primary Secondary Tertiary Fourth Fifth" at bounding box center [595, 467] width 349 height 32
click at [1090, 697] on span "Update Entry" at bounding box center [1082, 698] width 91 height 19
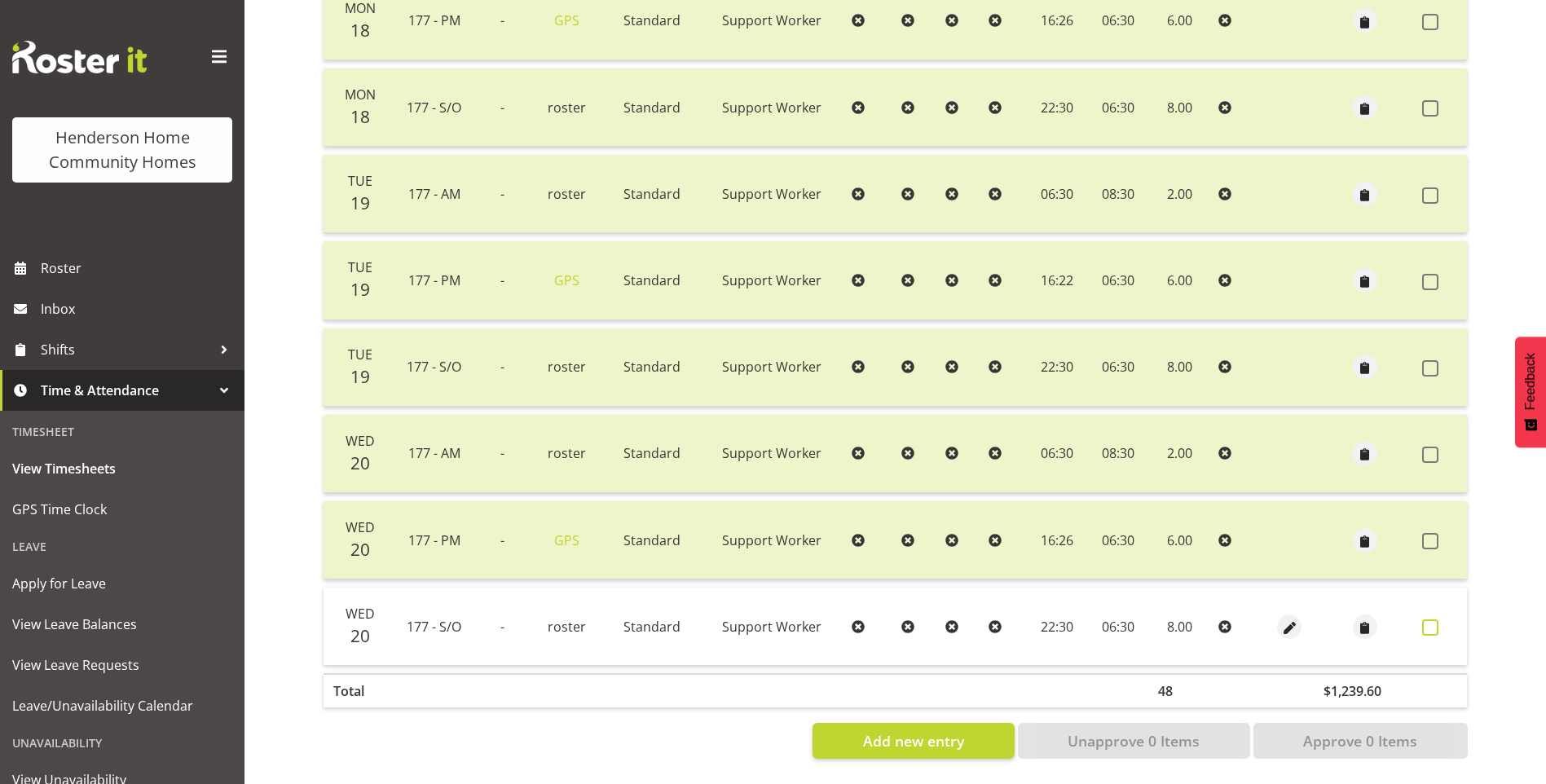
click at [1437, 619] on span at bounding box center [1430, 627] width 17 height 17
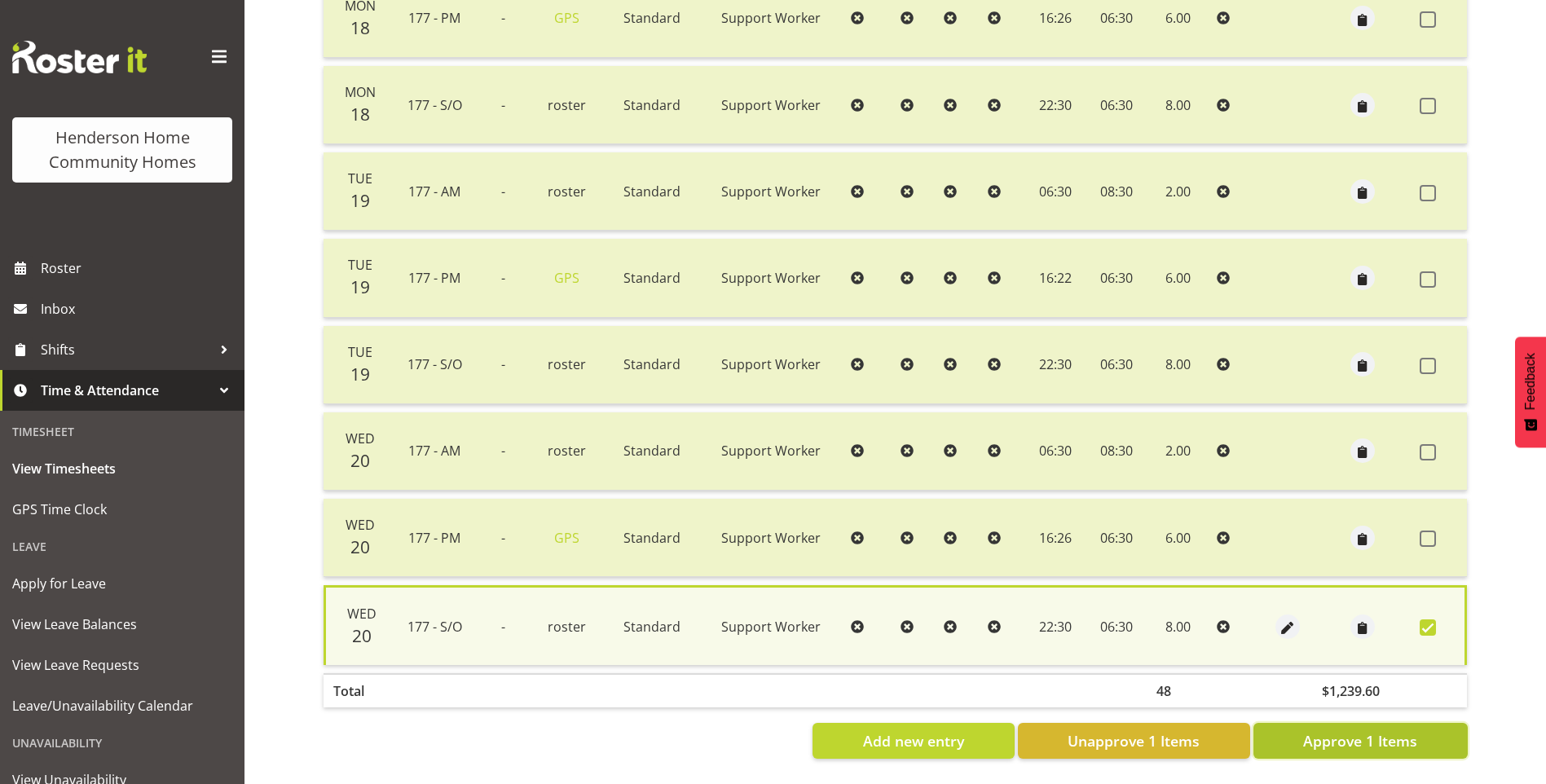
click at [1325, 730] on span "Approve 1 Items" at bounding box center [1360, 740] width 114 height 21
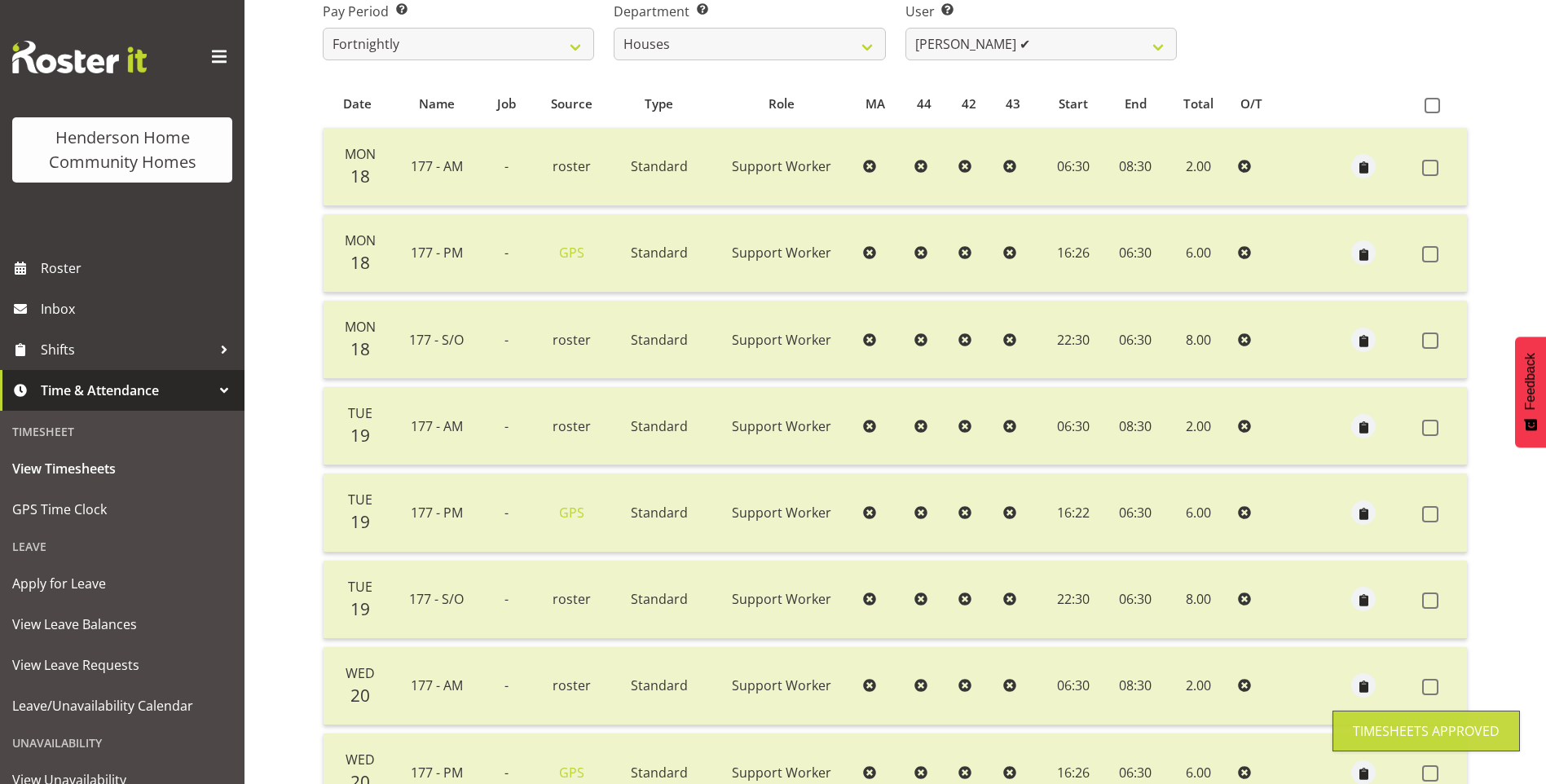
scroll to position [115, 0]
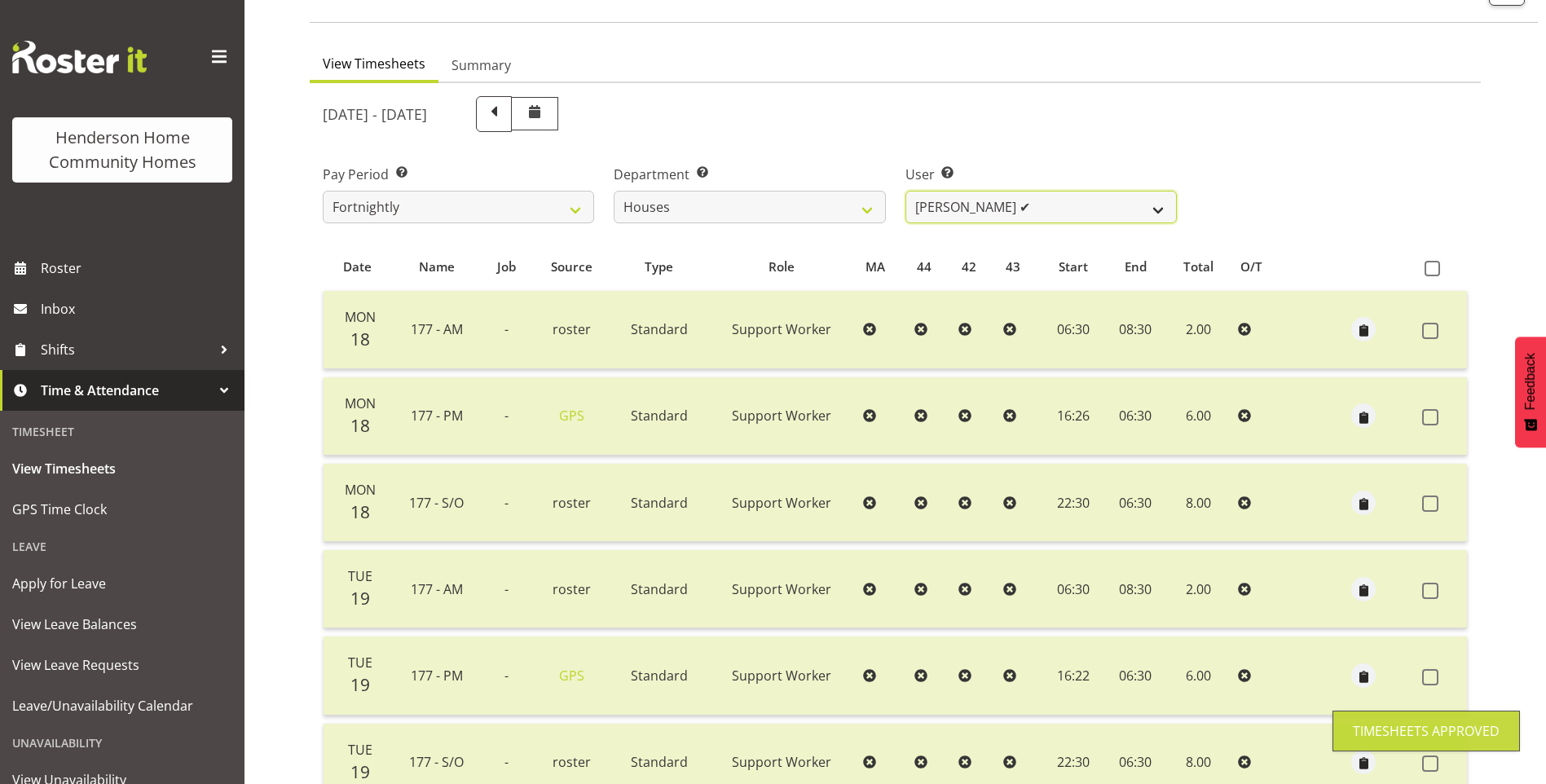
click at [961, 194] on select "[PERSON_NAME] ✔ [PERSON_NAME] ❌ [PERSON_NAME] ❌ [PERSON_NAME] ❌ [PERSON_NAME] ❌…" at bounding box center [1041, 206] width 271 height 32
click at [905, 190] on select "[PERSON_NAME] ✔ [PERSON_NAME] ❌ [PERSON_NAME] ❌ [PERSON_NAME] ❌ [PERSON_NAME] ❌…" at bounding box center [1041, 206] width 271 height 32
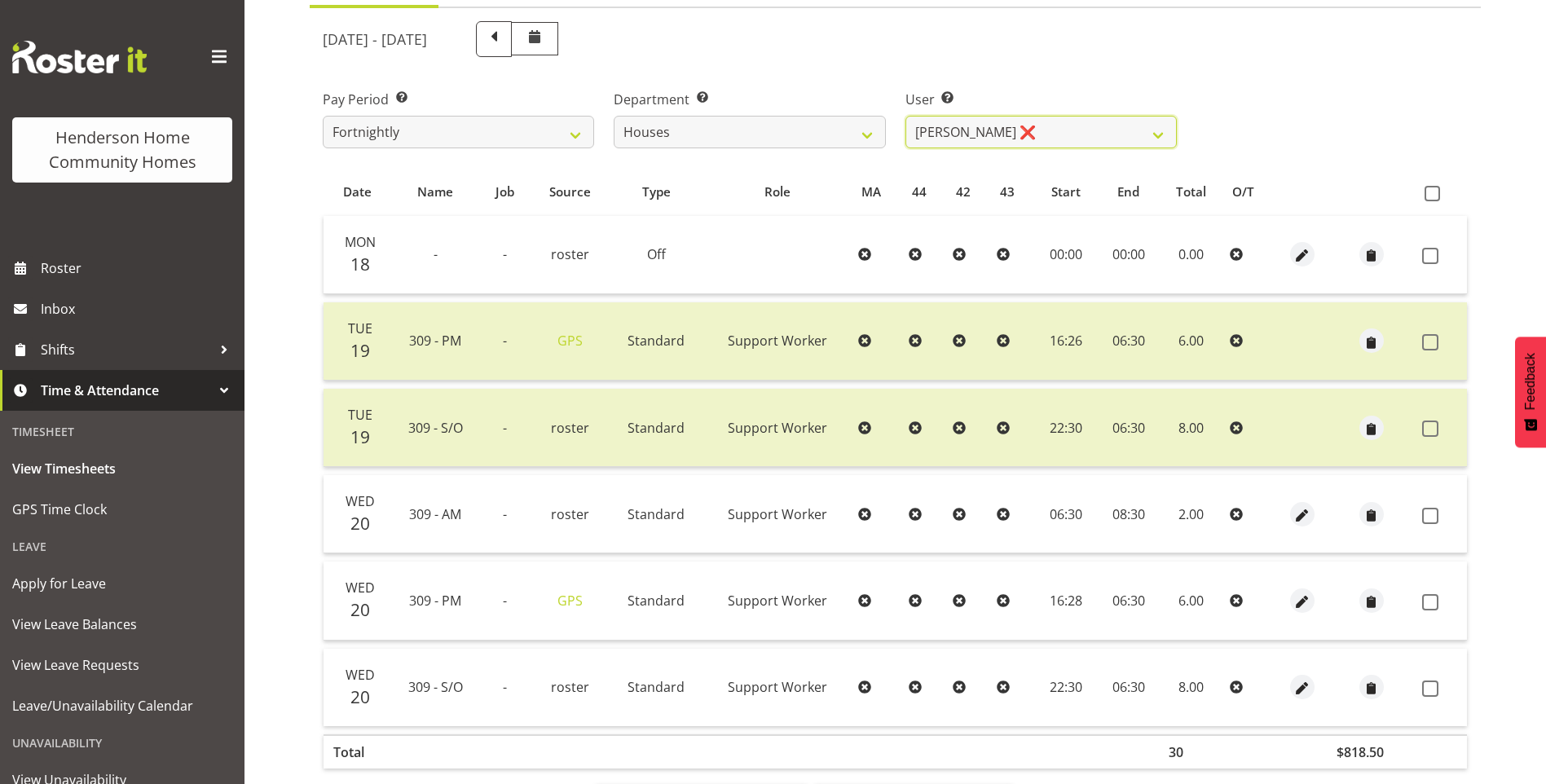
scroll to position [263, 0]
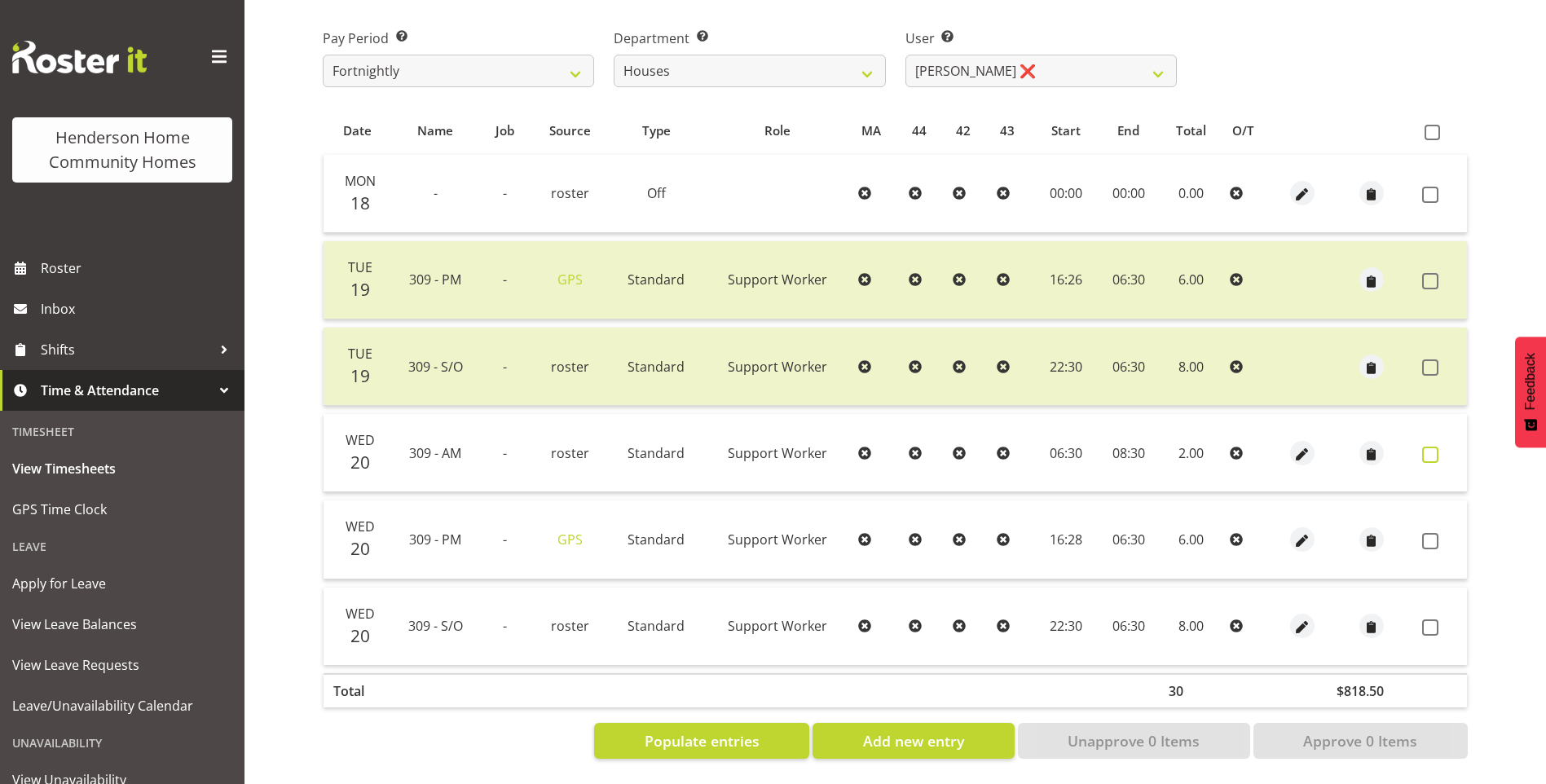
click at [1430, 446] on span at bounding box center [1430, 454] width 17 height 17
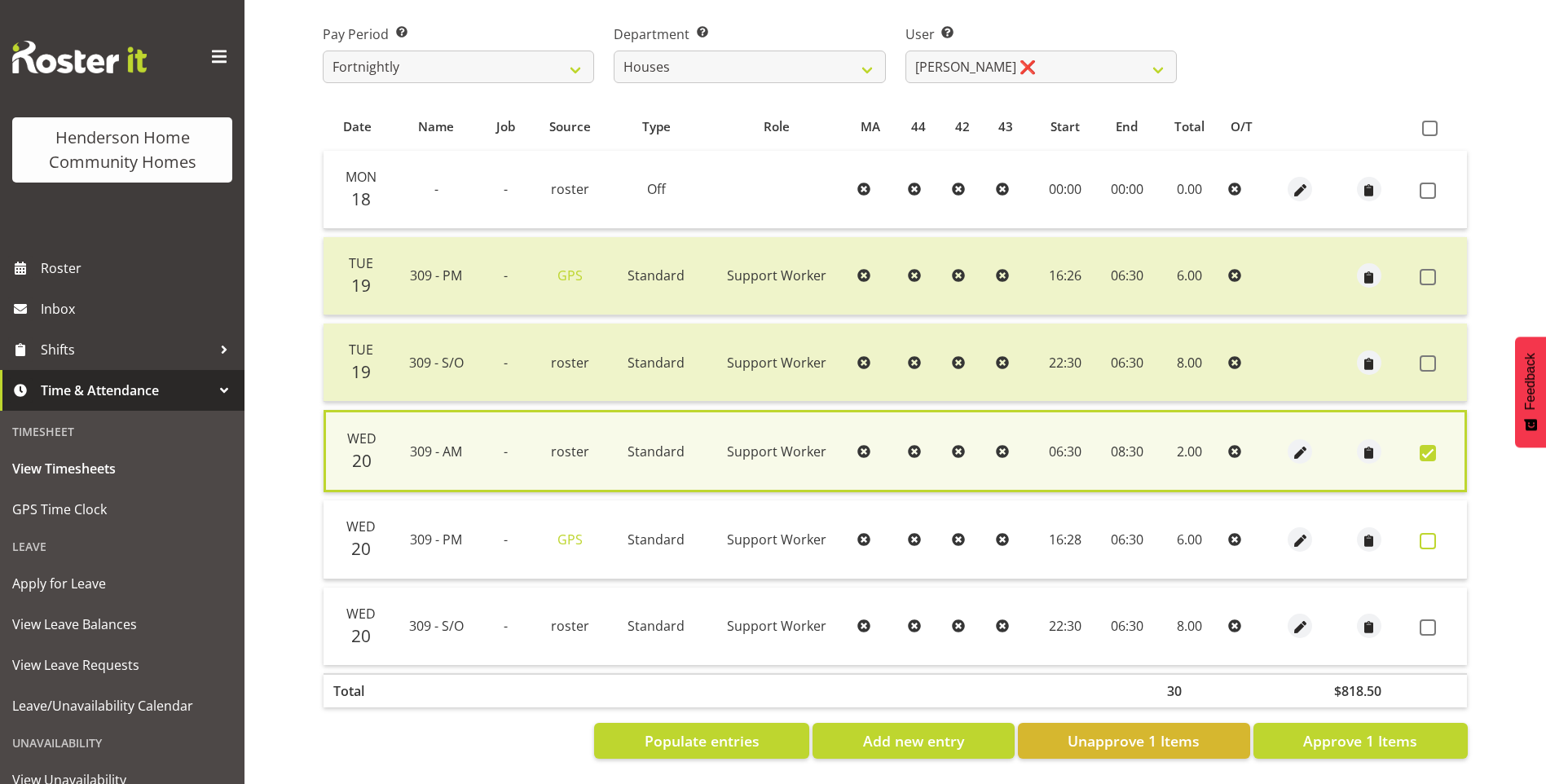
click at [1430, 532] on span at bounding box center [1428, 540] width 17 height 17
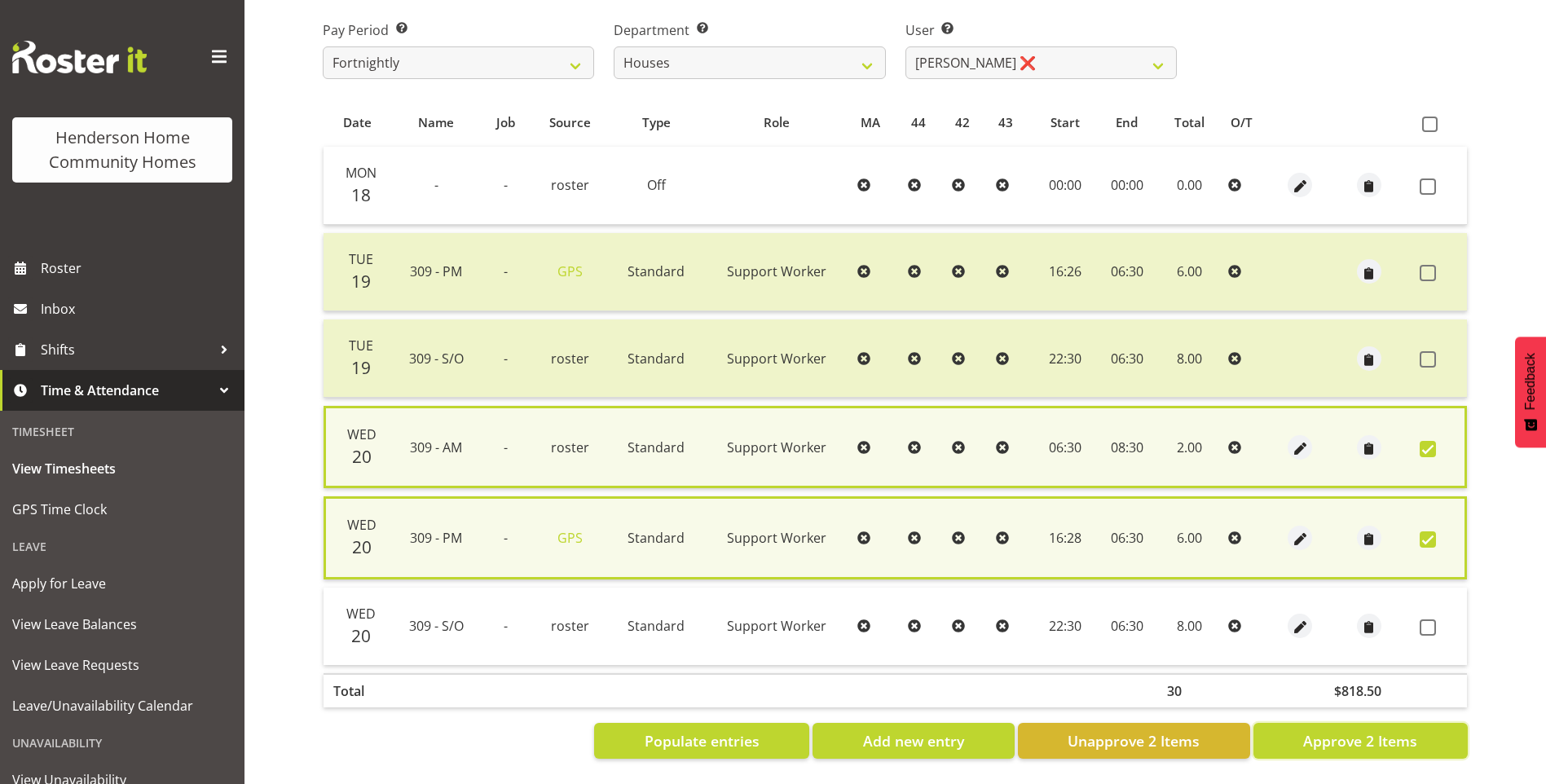
click at [1371, 750] on button "Approve 2 Items" at bounding box center [1361, 740] width 214 height 36
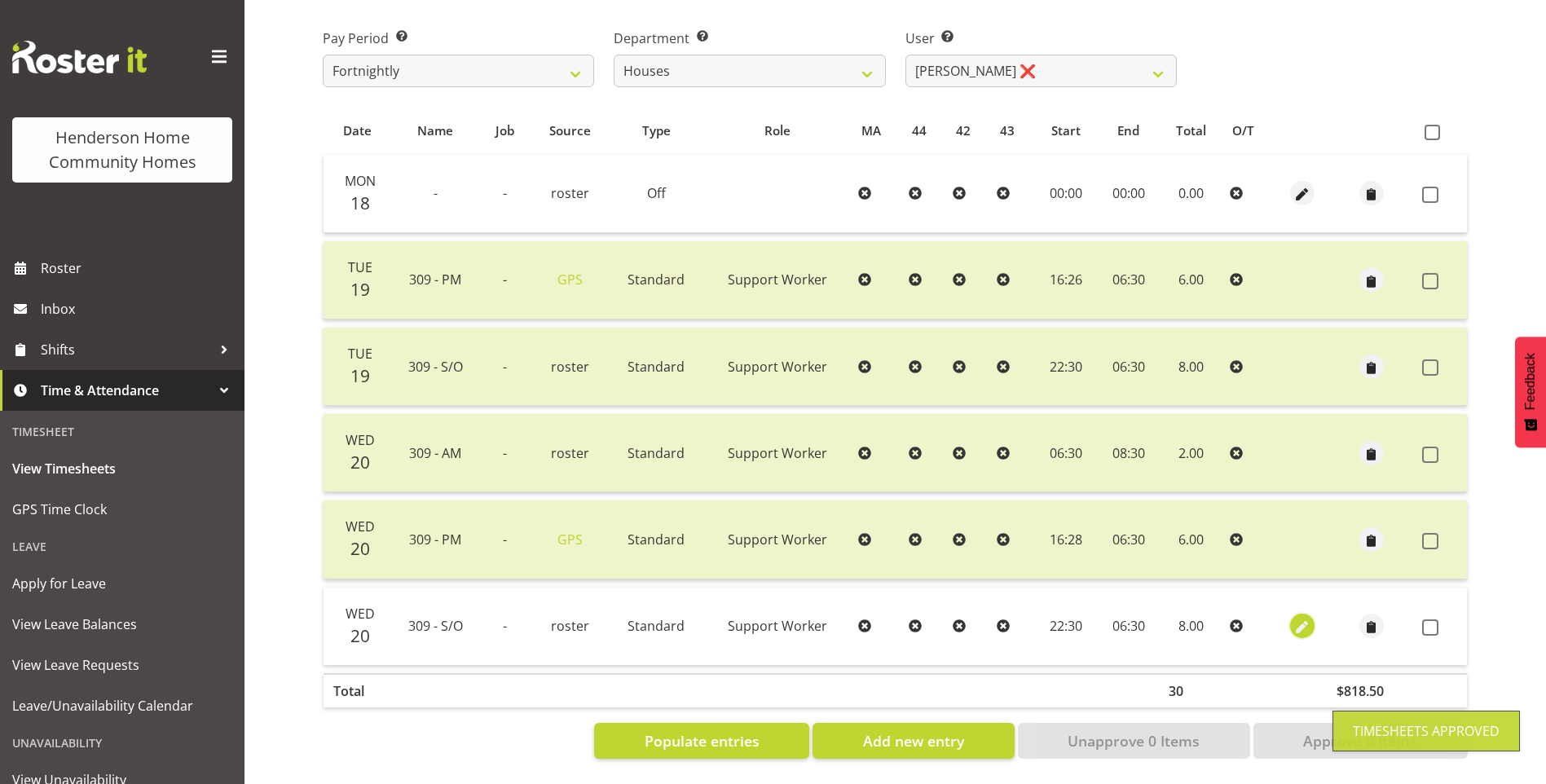
click at [1292, 618] on span "button" at bounding box center [1301, 627] width 18 height 18
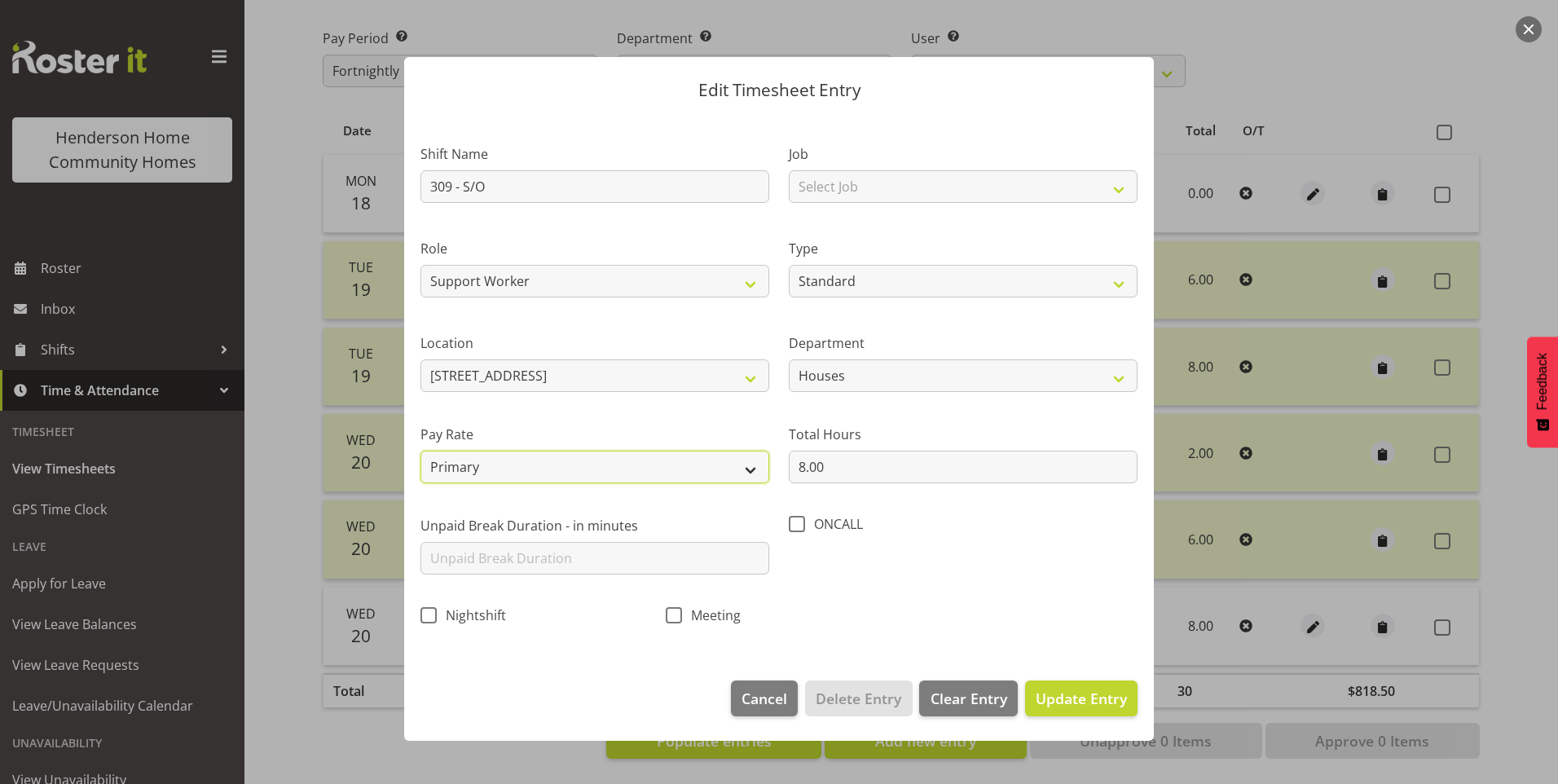
click at [479, 460] on select "Primary Secondary Tertiary Fourth Fifth" at bounding box center [595, 467] width 349 height 32
click at [420, 451] on select "Primary Secondary Tertiary Fourth Fifth" at bounding box center [595, 467] width 349 height 32
click at [1065, 706] on span "Update Entry" at bounding box center [1082, 698] width 91 height 21
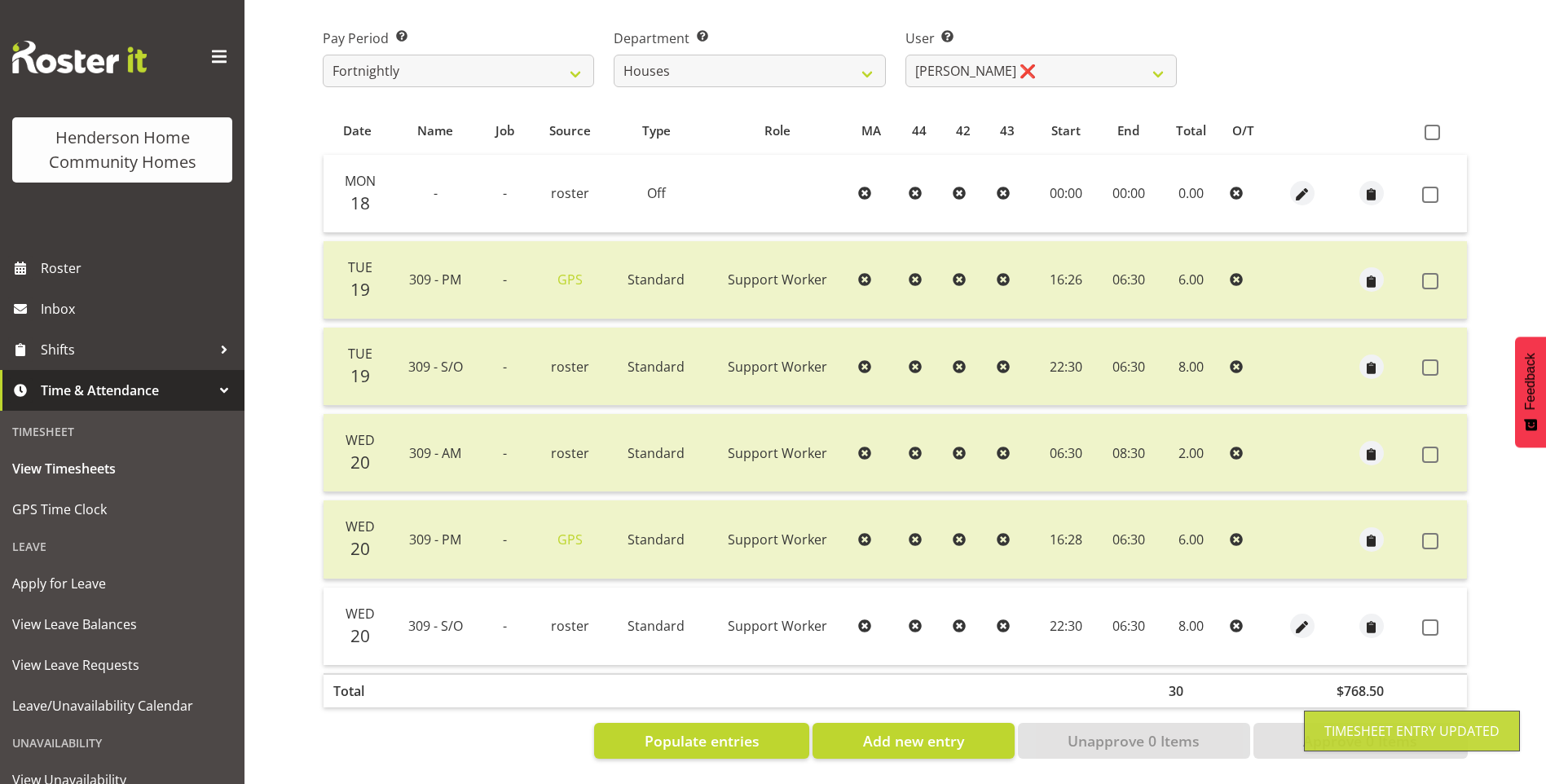
click at [1438, 619] on span at bounding box center [1430, 627] width 17 height 17
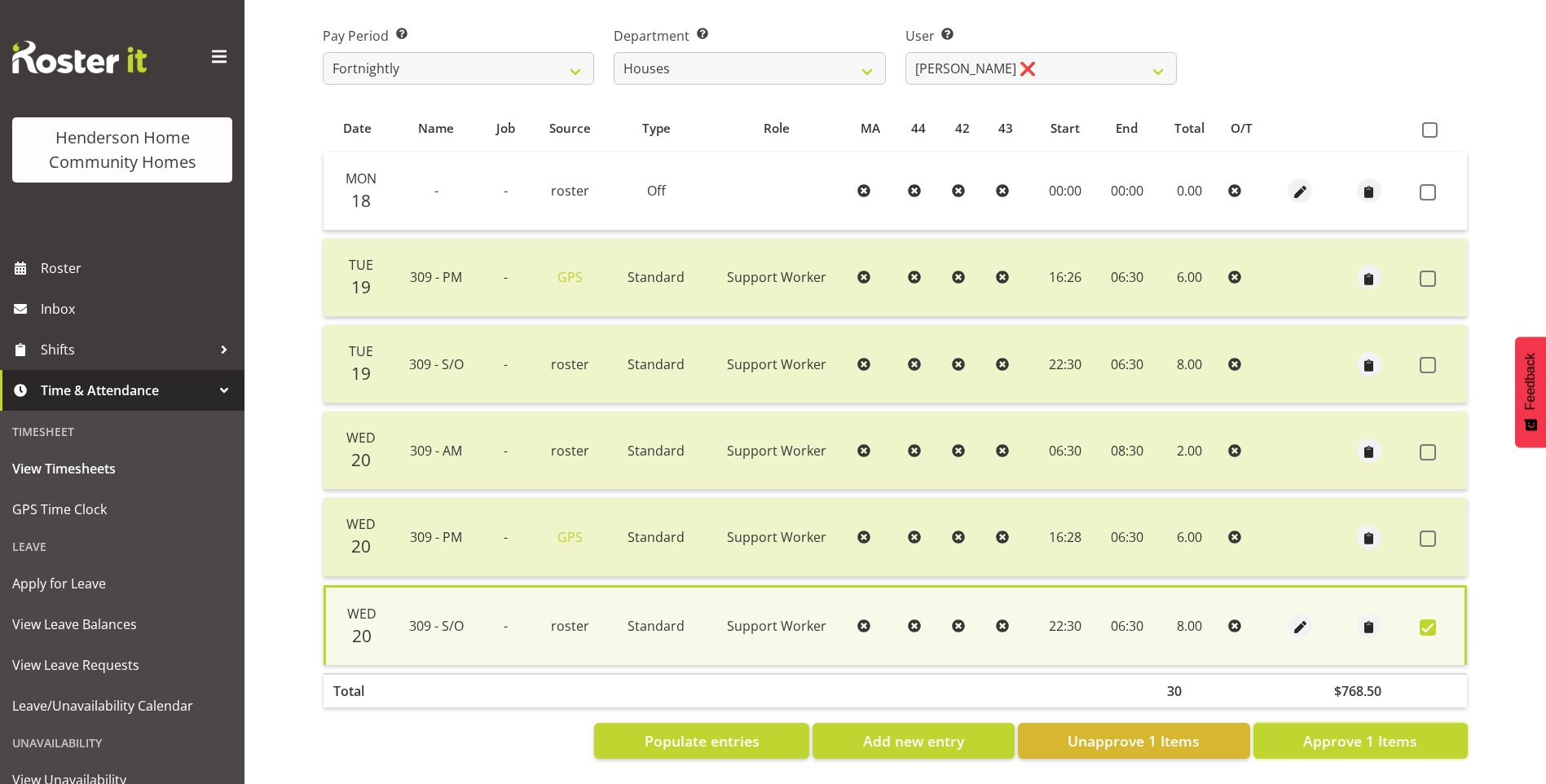
click at [1347, 730] on span "Approve 1 Items" at bounding box center [1360, 740] width 114 height 21
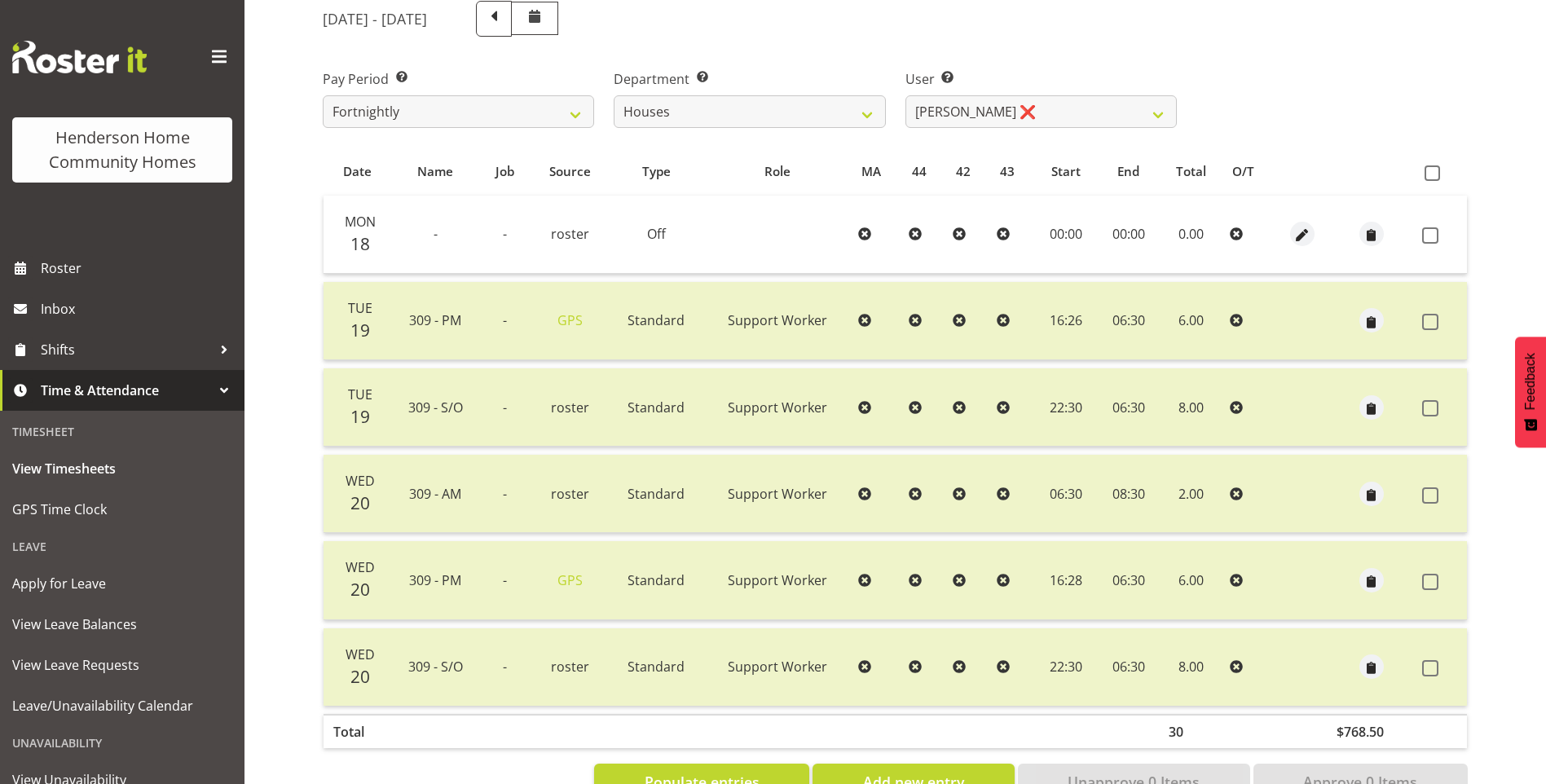
scroll to position [182, 0]
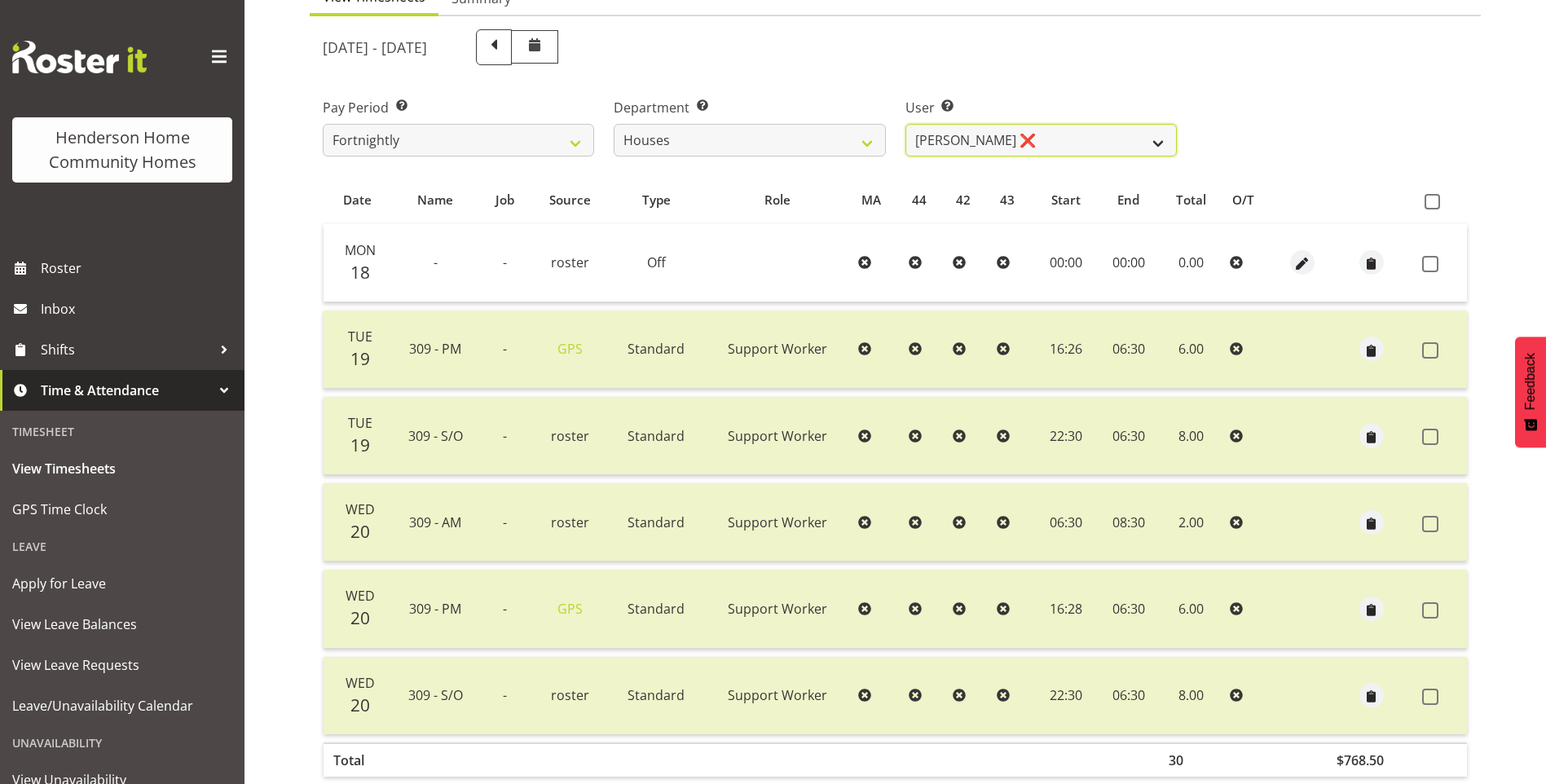
click at [939, 138] on select "[PERSON_NAME] ✔ [PERSON_NAME] ❌ [PERSON_NAME] ❌ [PERSON_NAME] ❌ [PERSON_NAME] ❌…" at bounding box center [1041, 139] width 271 height 32
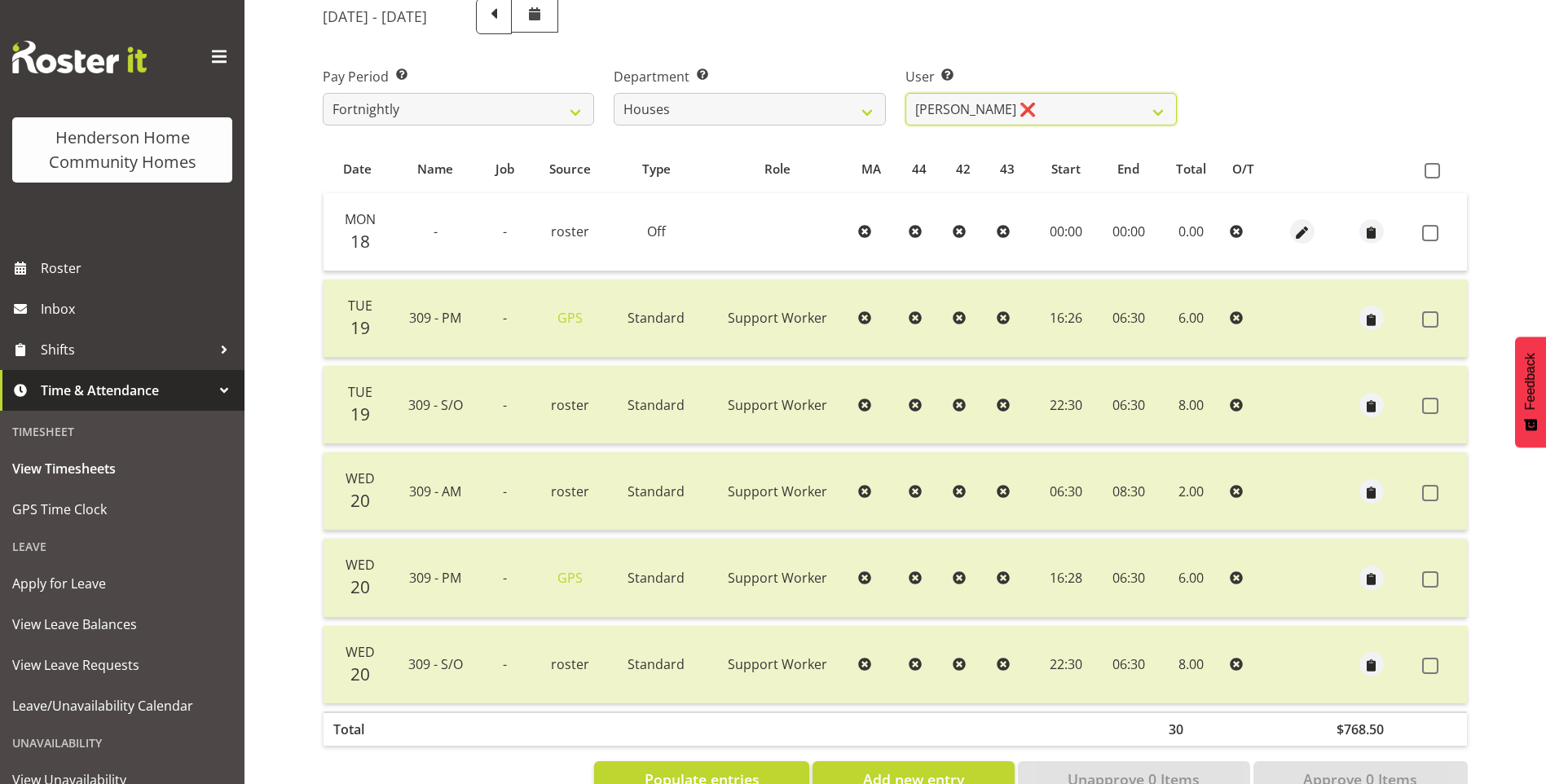
scroll to position [263, 0]
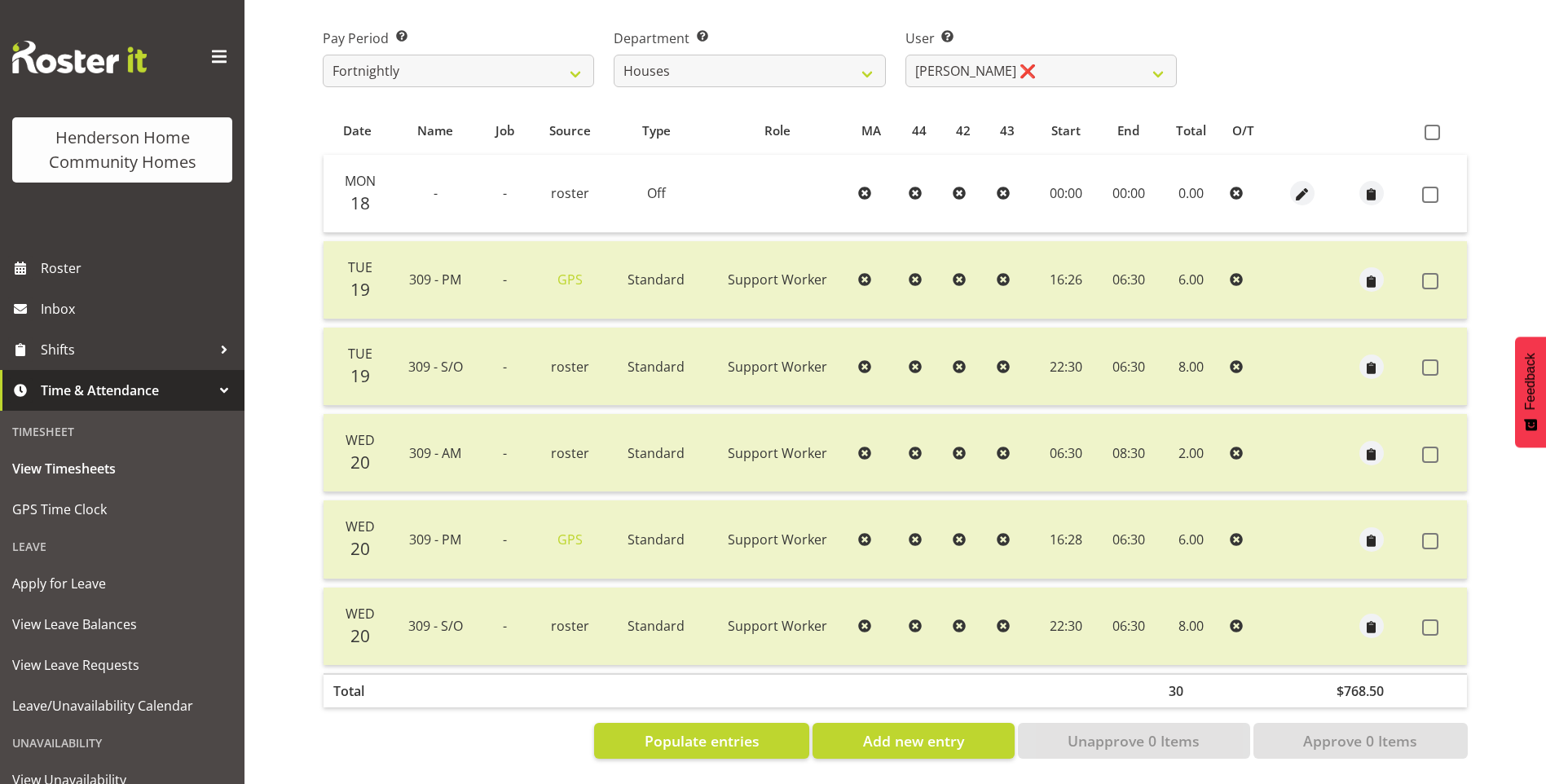
click at [928, 37] on div "User Select user. Note: This is filtered down by the previous two drop-down ite…" at bounding box center [1041, 58] width 271 height 59
click at [943, 61] on select "[PERSON_NAME] ✔ [PERSON_NAME] ❌ [PERSON_NAME] ❌ [PERSON_NAME] ❌ [PERSON_NAME] ❌…" at bounding box center [1041, 70] width 271 height 32
click at [905, 54] on select "[PERSON_NAME] ✔ [PERSON_NAME] ❌ [PERSON_NAME] ❌ [PERSON_NAME] ❌ [PERSON_NAME] ❌…" at bounding box center [1041, 70] width 271 height 32
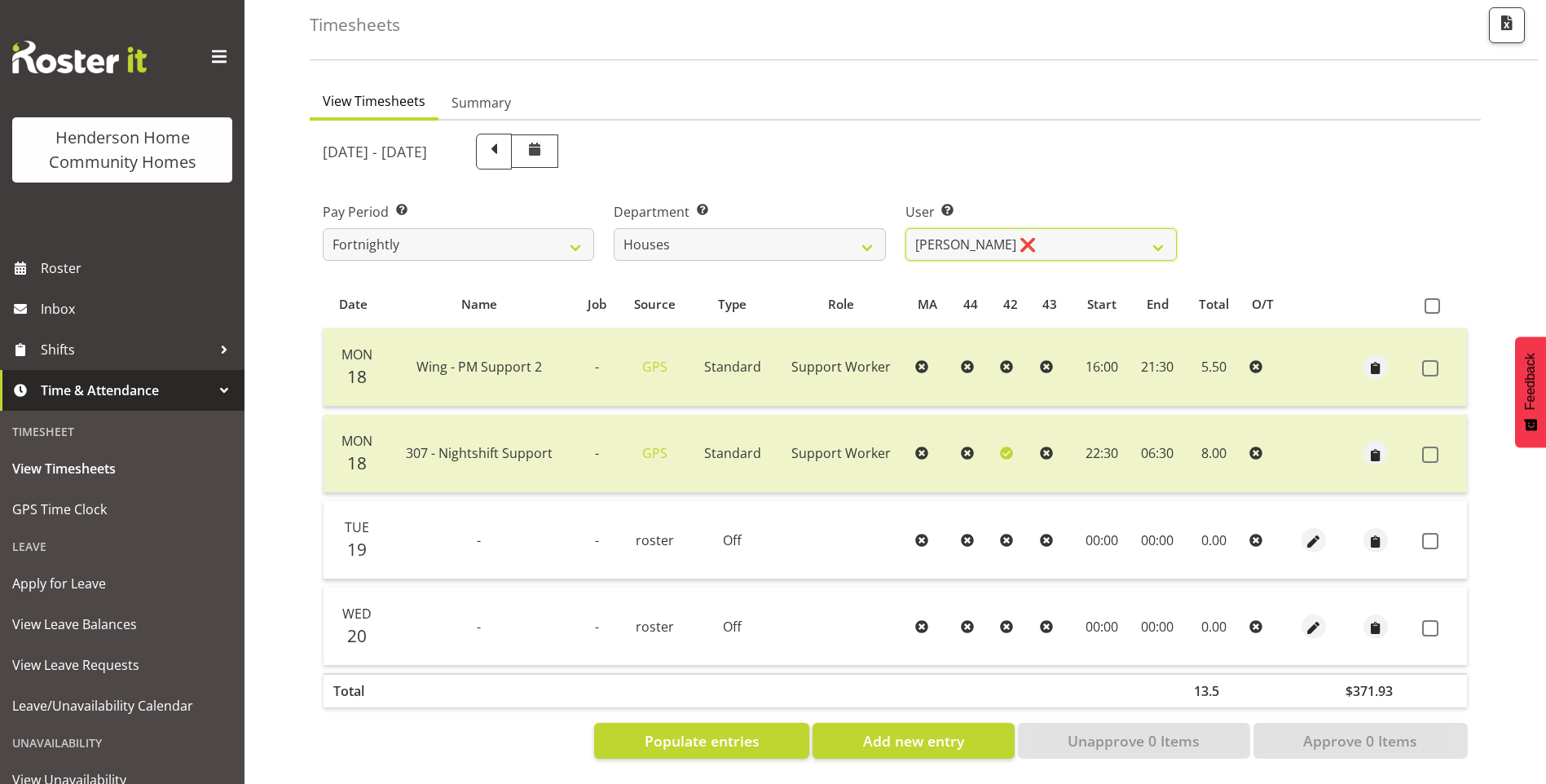
scroll to position [89, 0]
click at [981, 228] on select "[PERSON_NAME] ✔ [PERSON_NAME] ❌ [PERSON_NAME] ❌ [PERSON_NAME] ❌ [PERSON_NAME] ❌…" at bounding box center [1041, 244] width 271 height 32
click at [905, 228] on select "[PERSON_NAME] ✔ [PERSON_NAME] ❌ [PERSON_NAME] ❌ [PERSON_NAME] ❌ [PERSON_NAME] ❌…" at bounding box center [1041, 244] width 271 height 32
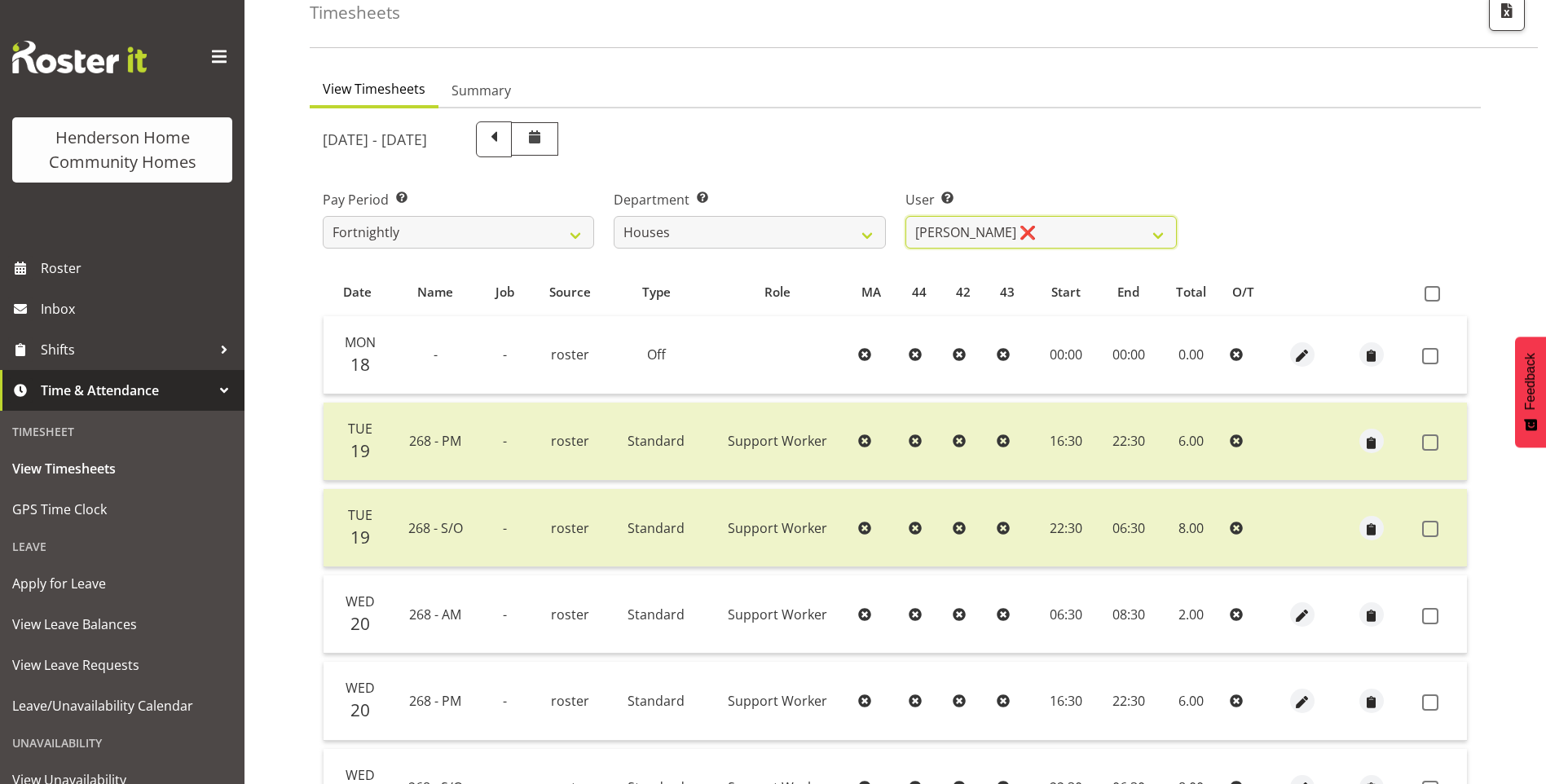
scroll to position [263, 0]
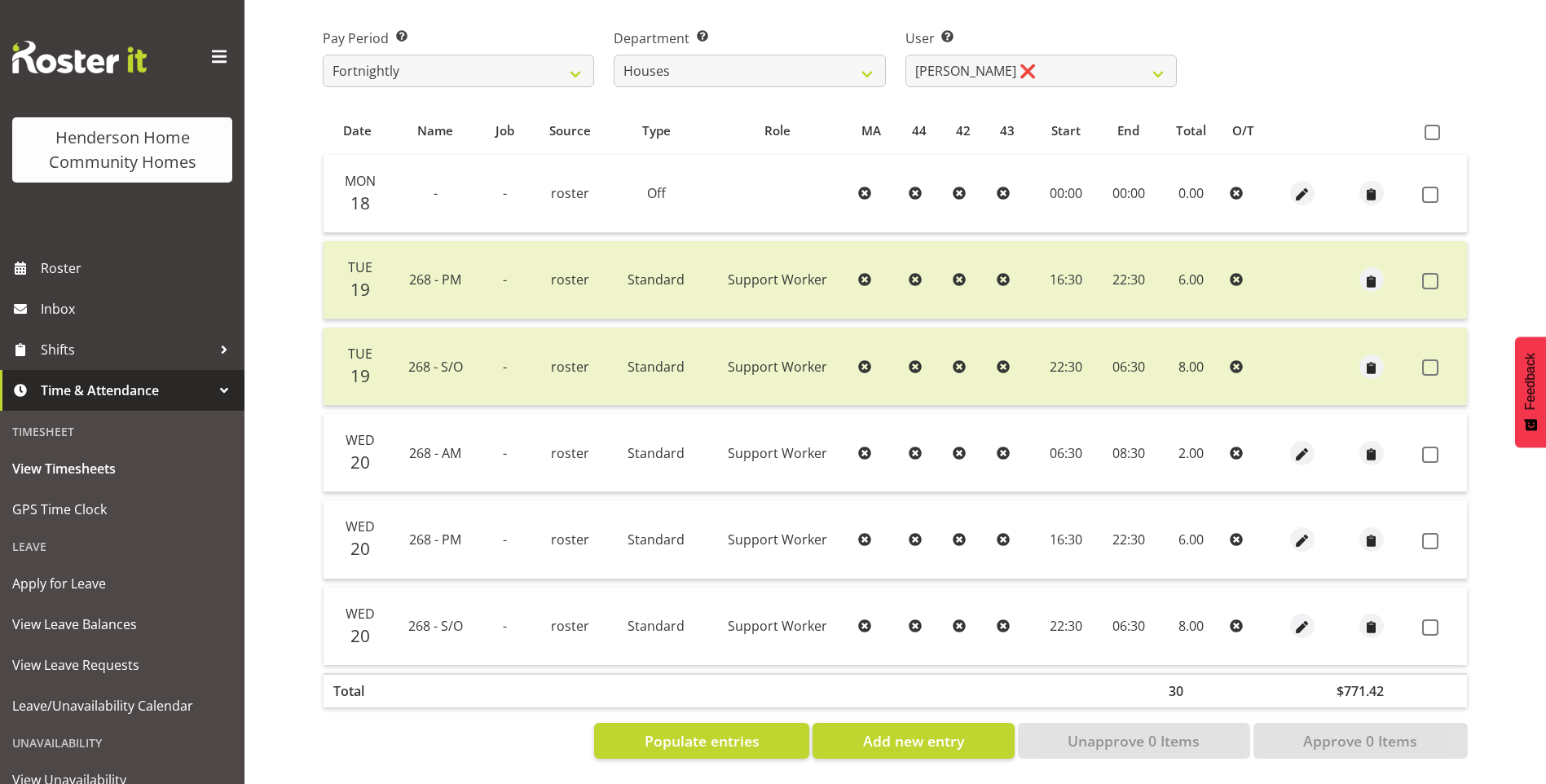
drag, startPoint x: 1428, startPoint y: 437, endPoint x: 1441, endPoint y: 472, distance: 37.3
click at [1428, 446] on span at bounding box center [1430, 454] width 17 height 17
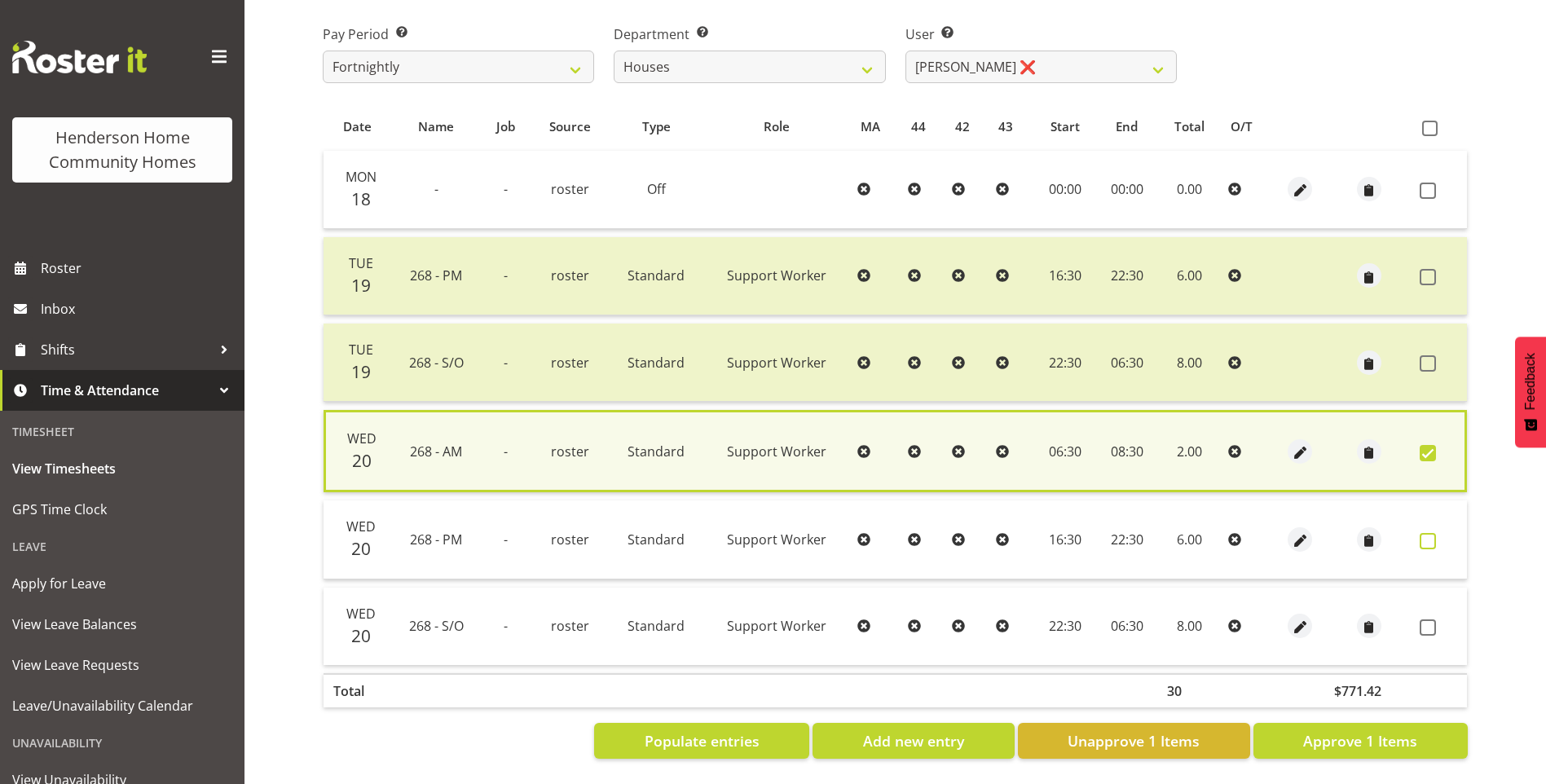
click at [1433, 538] on span at bounding box center [1428, 540] width 17 height 17
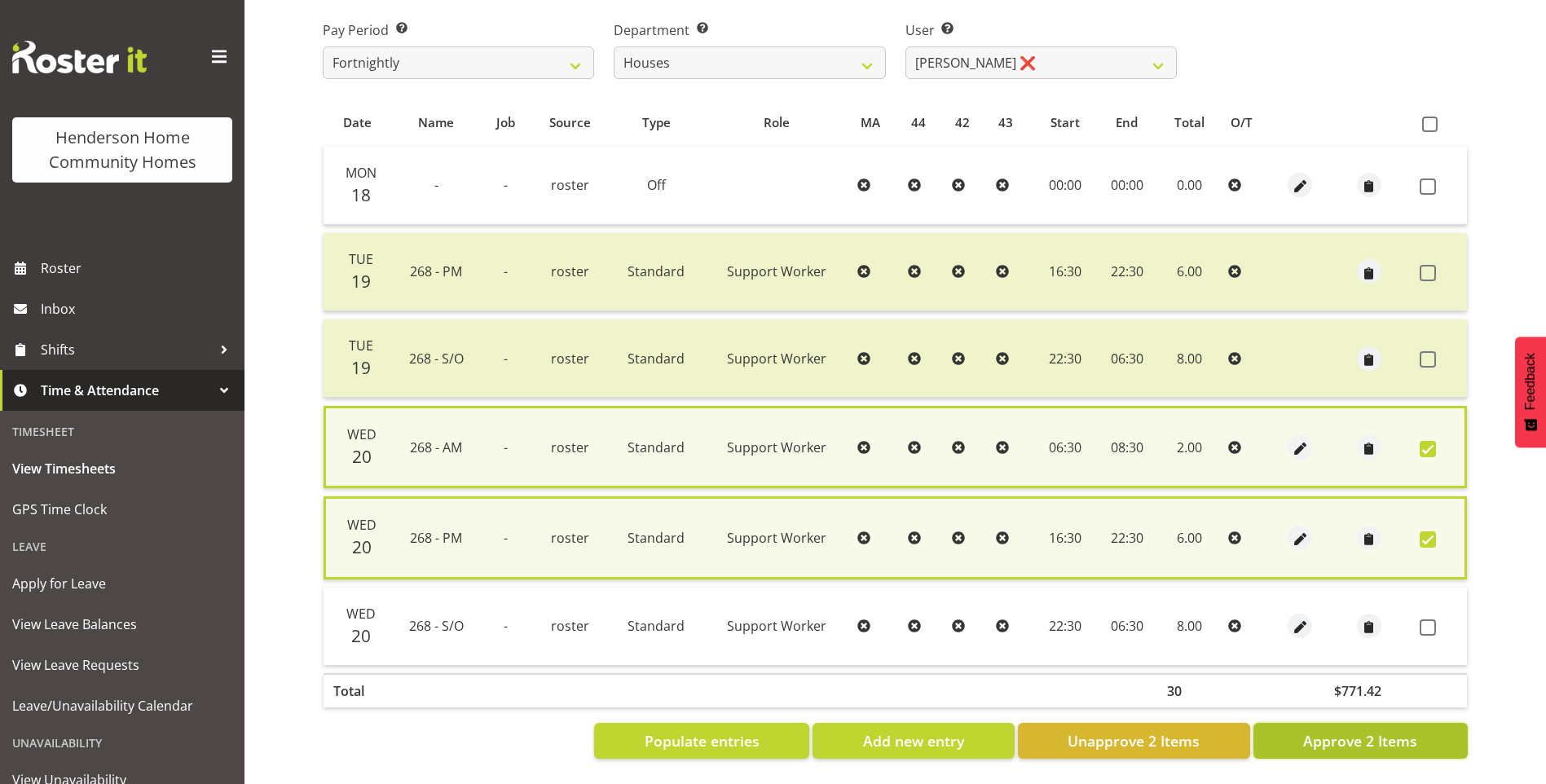
click at [1391, 738] on span "Approve 2 Items" at bounding box center [1360, 740] width 114 height 21
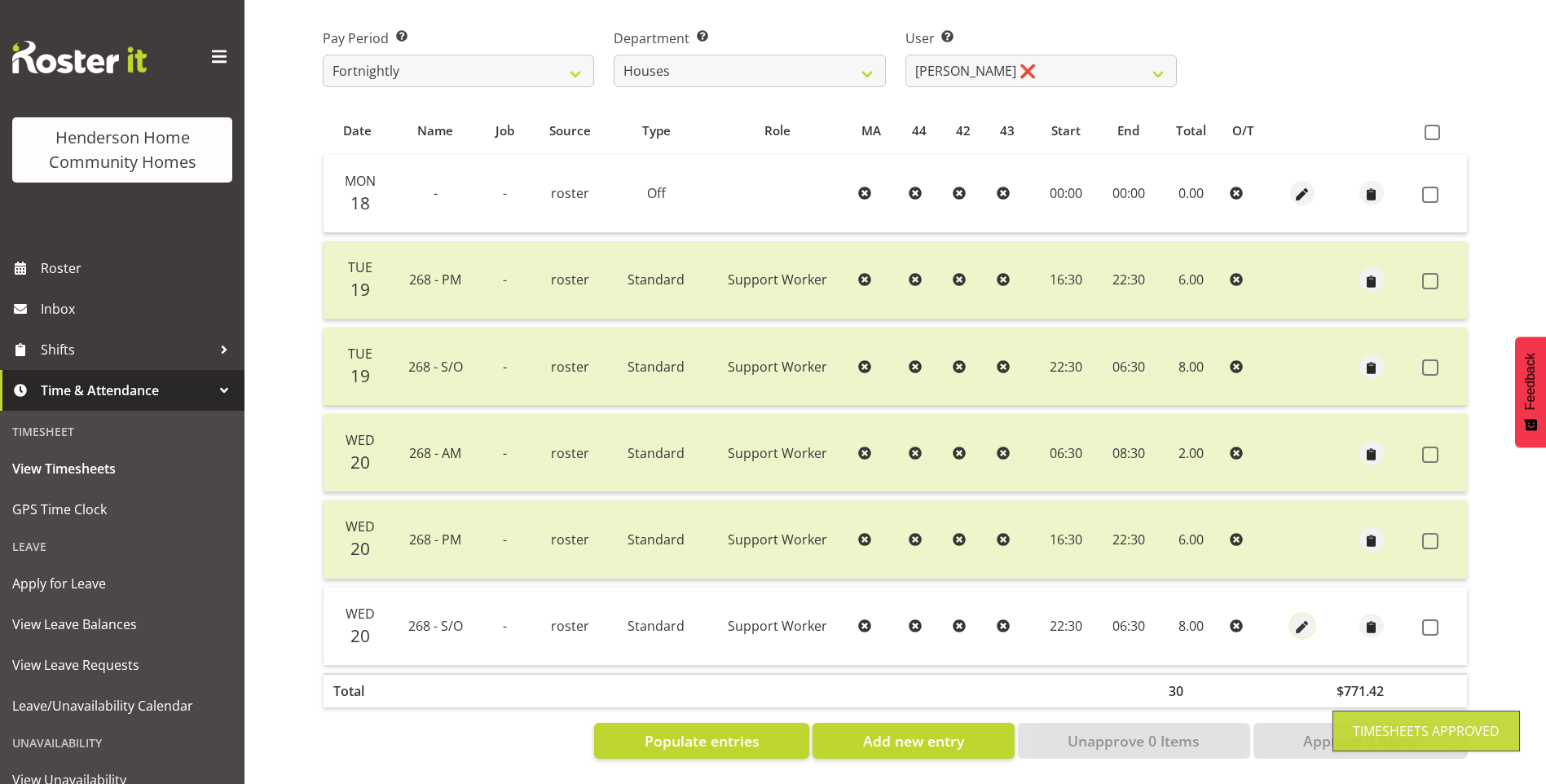
click at [1303, 618] on span "button" at bounding box center [1301, 627] width 18 height 18
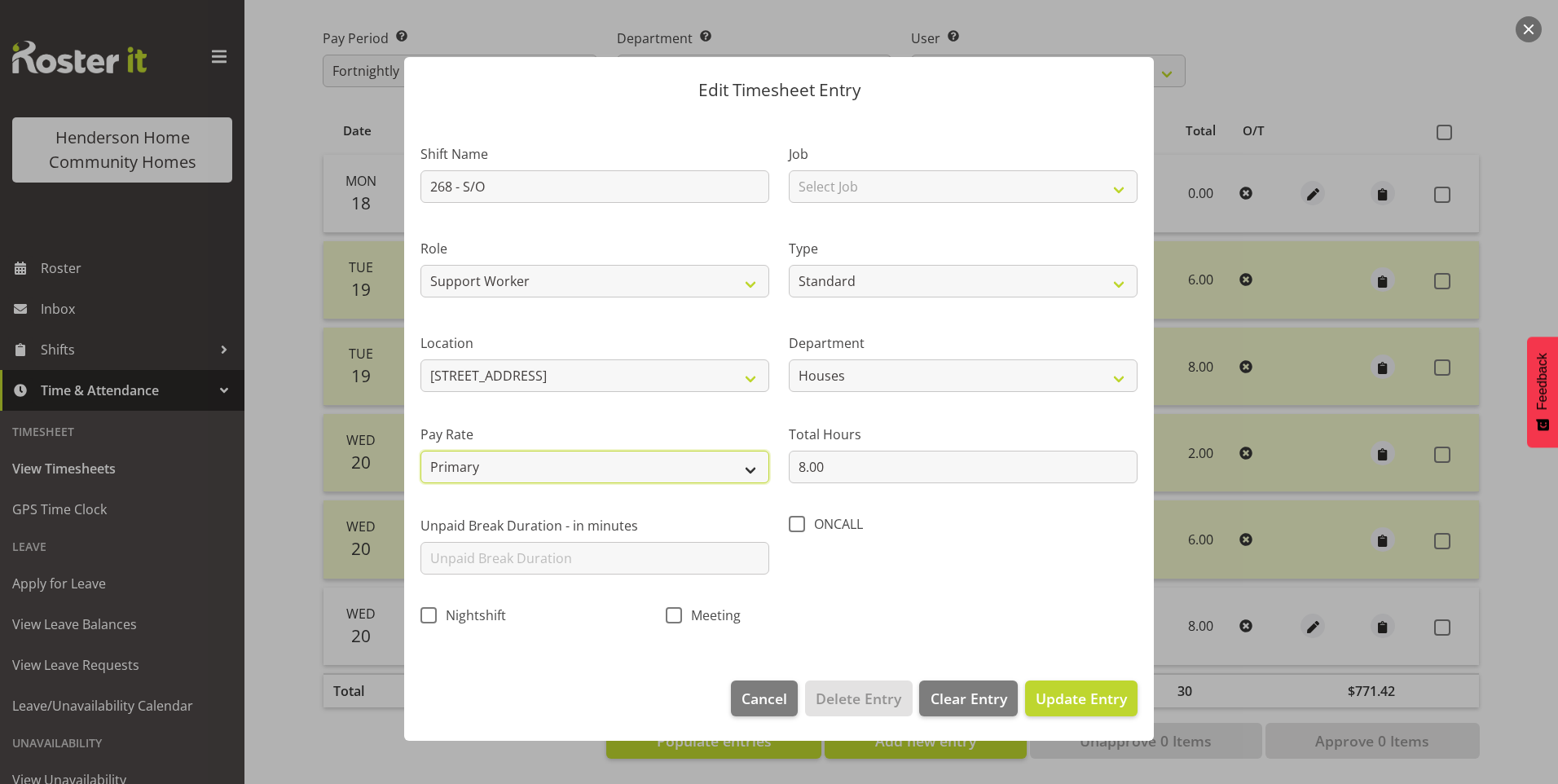
drag, startPoint x: 487, startPoint y: 467, endPoint x: 485, endPoint y: 479, distance: 12.2
click at [487, 467] on select "Primary Secondary Tertiary Fourth Fifth" at bounding box center [595, 467] width 349 height 32
click at [420, 451] on select "Primary Secondary Tertiary Fourth Fifth" at bounding box center [595, 467] width 349 height 32
click at [1107, 702] on span "Update Entry" at bounding box center [1082, 698] width 91 height 19
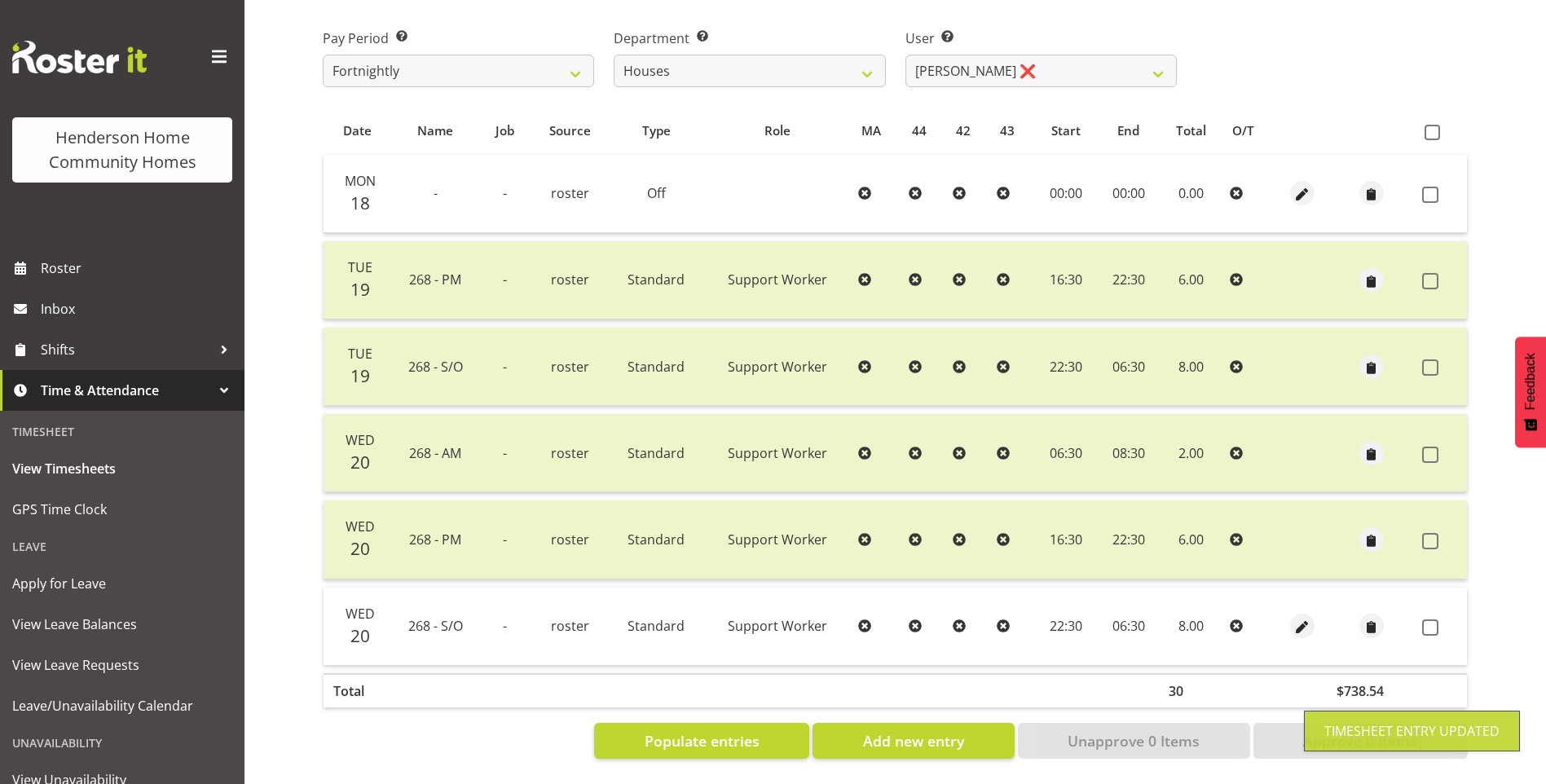
click at [1432, 619] on span at bounding box center [1430, 627] width 17 height 17
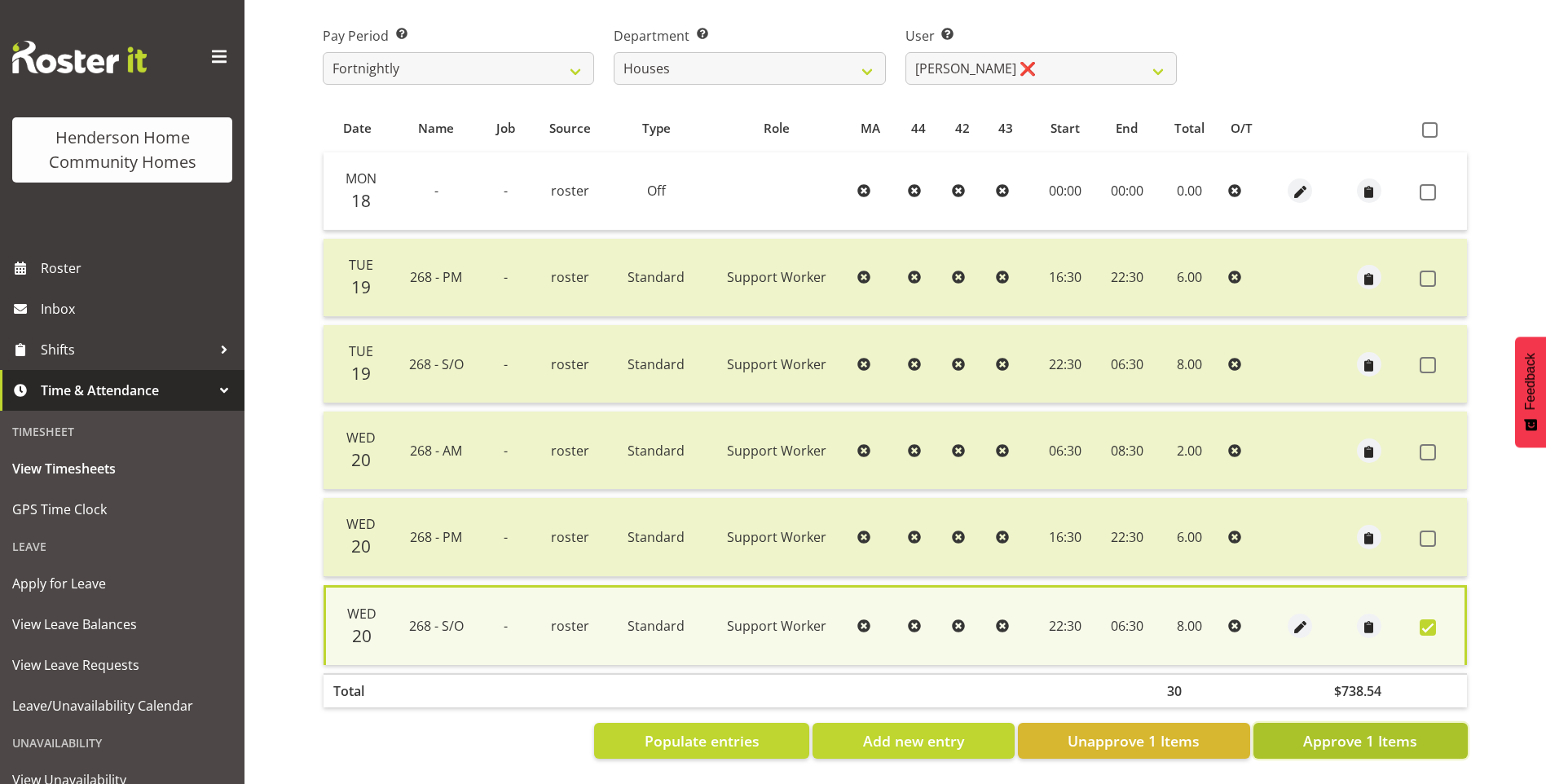
click at [1348, 731] on span "Approve 1 Items" at bounding box center [1360, 740] width 114 height 21
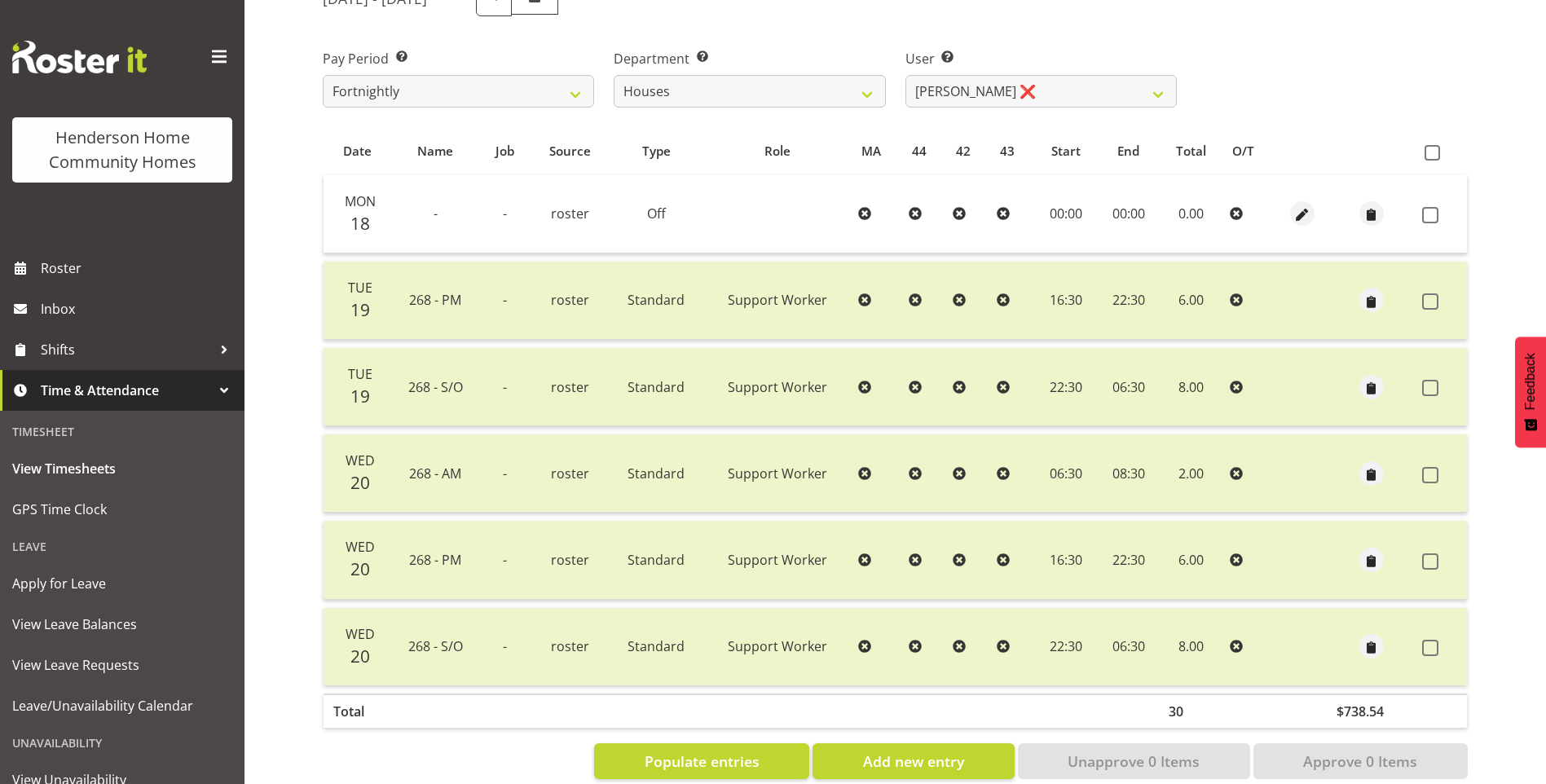
scroll to position [182, 0]
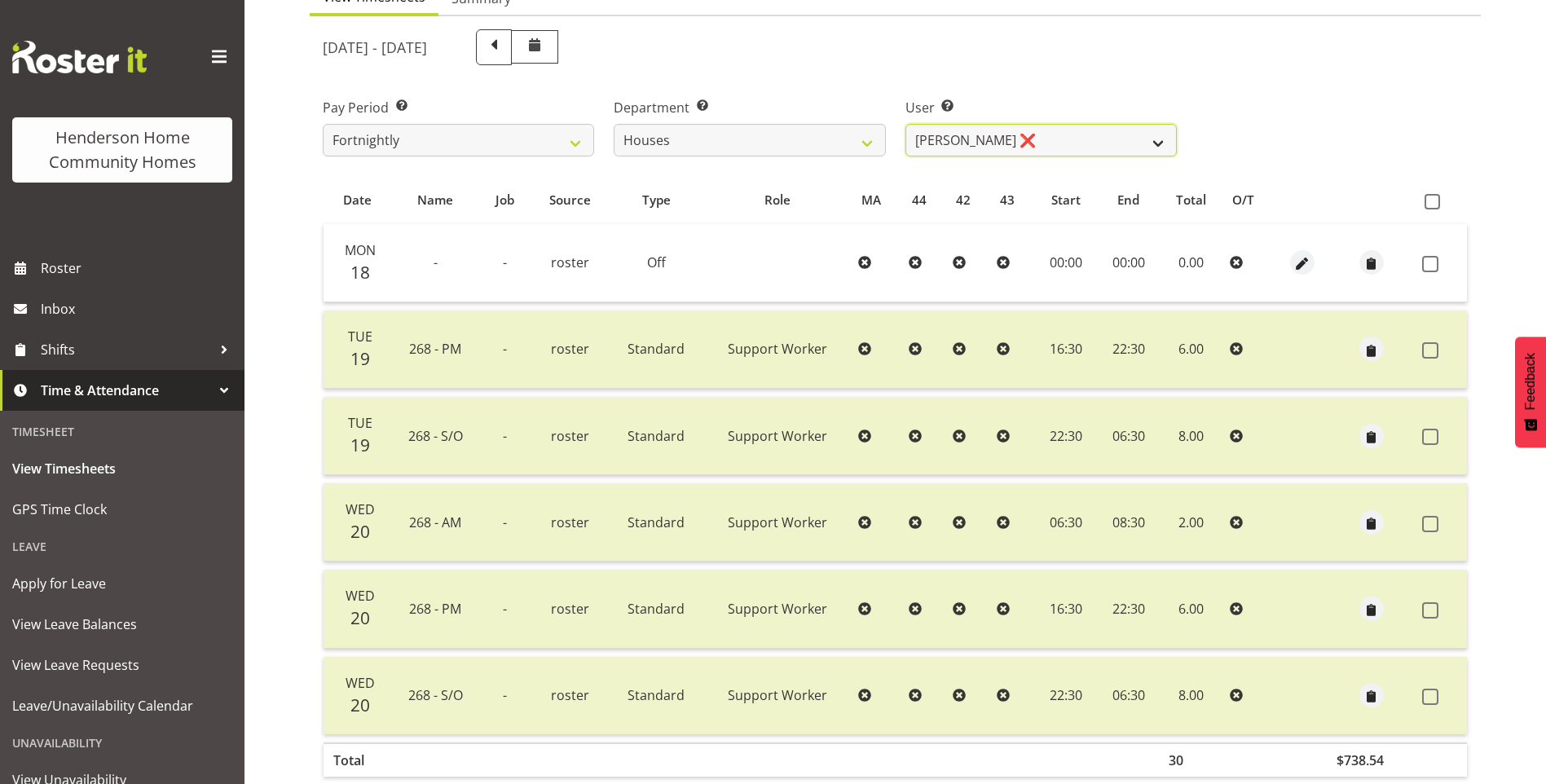
click at [939, 131] on select "[PERSON_NAME] ✔ [PERSON_NAME] ❌ [PERSON_NAME] ❌ [PERSON_NAME] ❌ [PERSON_NAME] ❌…" at bounding box center [1041, 139] width 271 height 32
click at [905, 124] on select "[PERSON_NAME] ✔ [PERSON_NAME] ❌ [PERSON_NAME] ❌ [PERSON_NAME] ❌ [PERSON_NAME] ❌…" at bounding box center [1041, 139] width 271 height 32
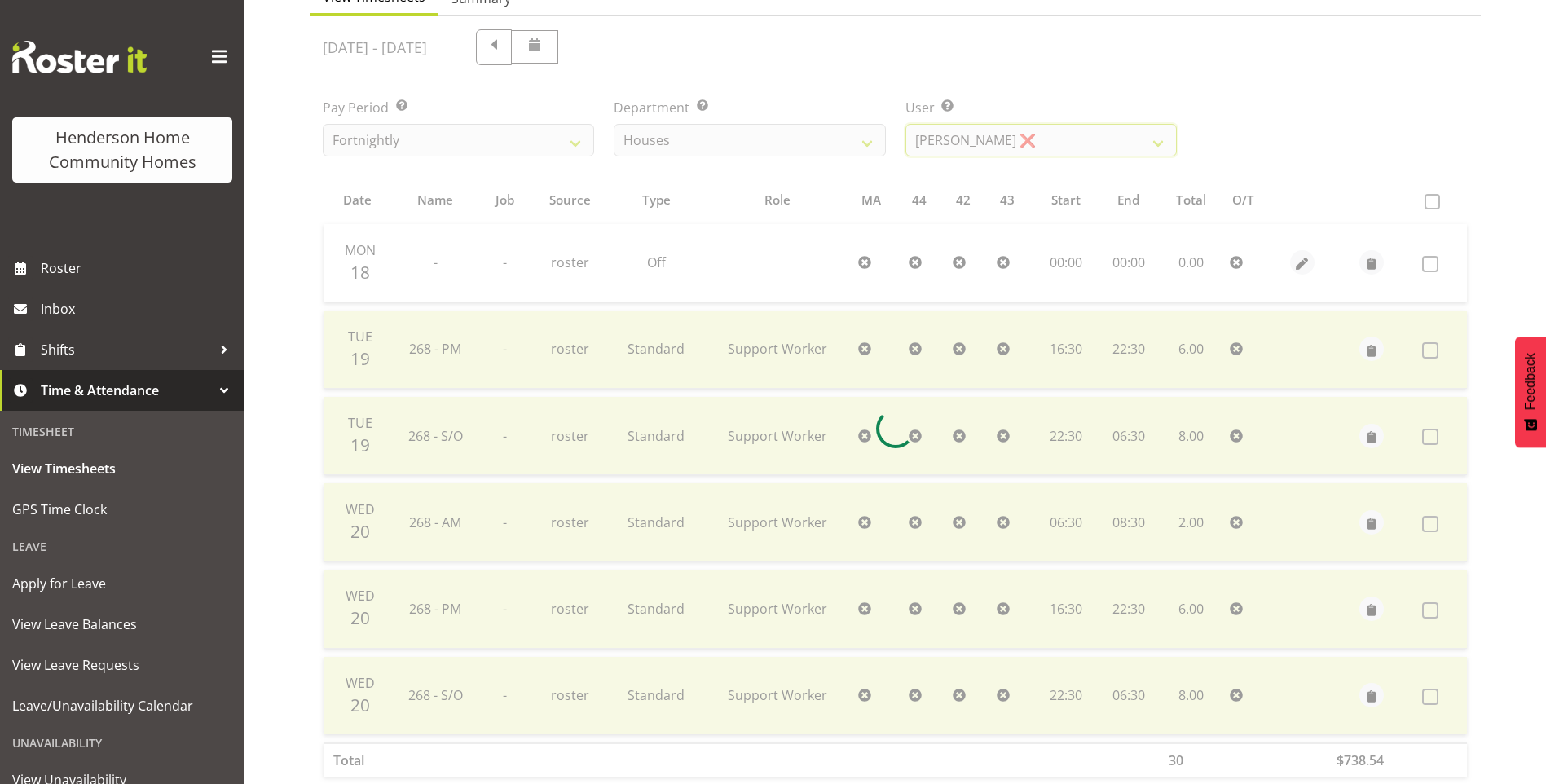
scroll to position [89, 0]
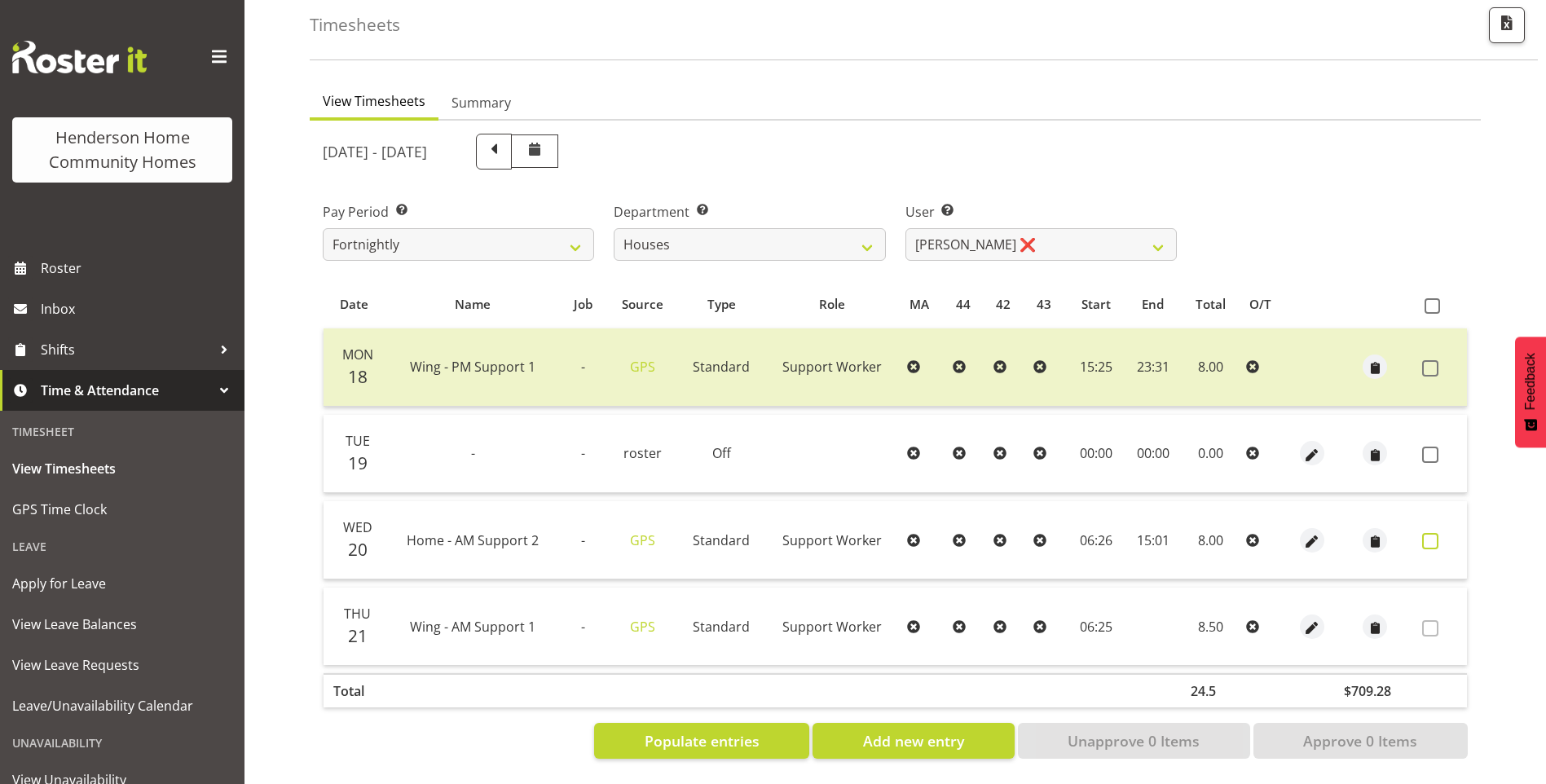
click at [1431, 532] on span at bounding box center [1430, 540] width 17 height 17
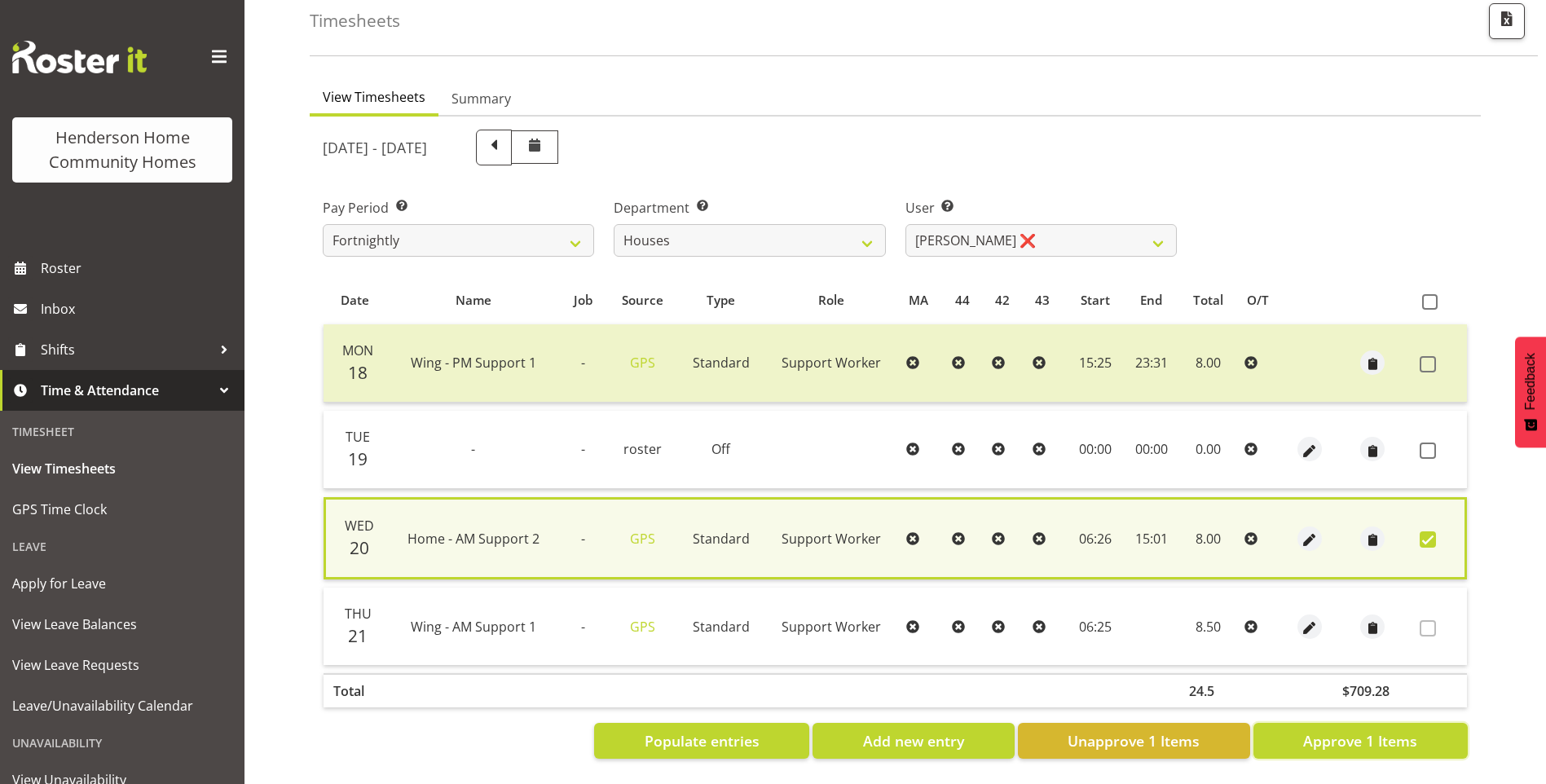
drag, startPoint x: 1397, startPoint y: 730, endPoint x: 1388, endPoint y: 716, distance: 16.6
click at [1397, 730] on span "Approve 1 Items" at bounding box center [1360, 740] width 114 height 21
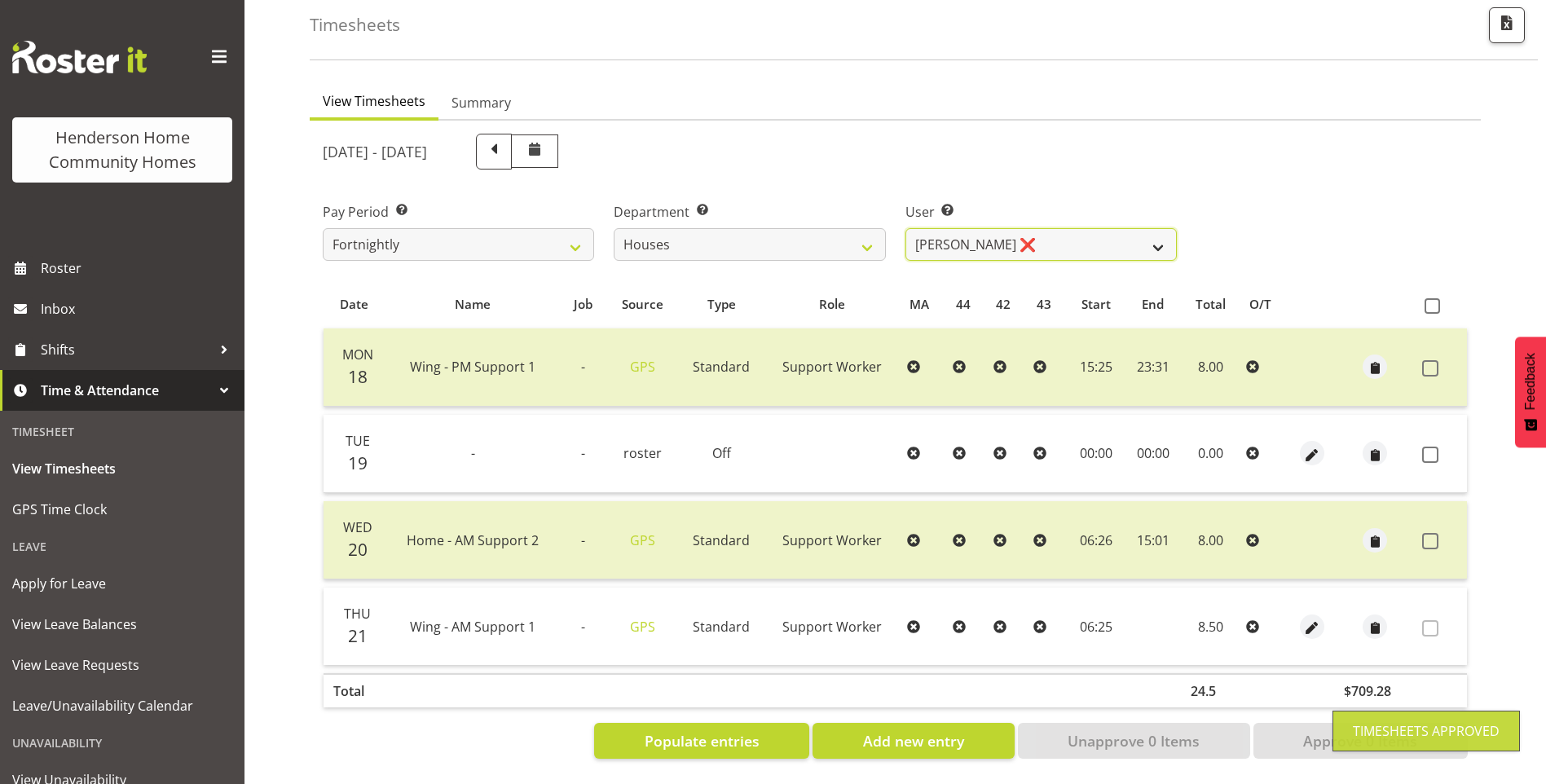
click at [972, 231] on select "[PERSON_NAME] ✔ [PERSON_NAME] ❌ [PERSON_NAME] ❌ [PERSON_NAME] ❌ [PERSON_NAME] ❌…" at bounding box center [1041, 244] width 271 height 32
click at [905, 228] on select "[PERSON_NAME] ✔ [PERSON_NAME] ❌ [PERSON_NAME] ❌ [PERSON_NAME] ❌ [PERSON_NAME] ❌…" at bounding box center [1041, 244] width 271 height 32
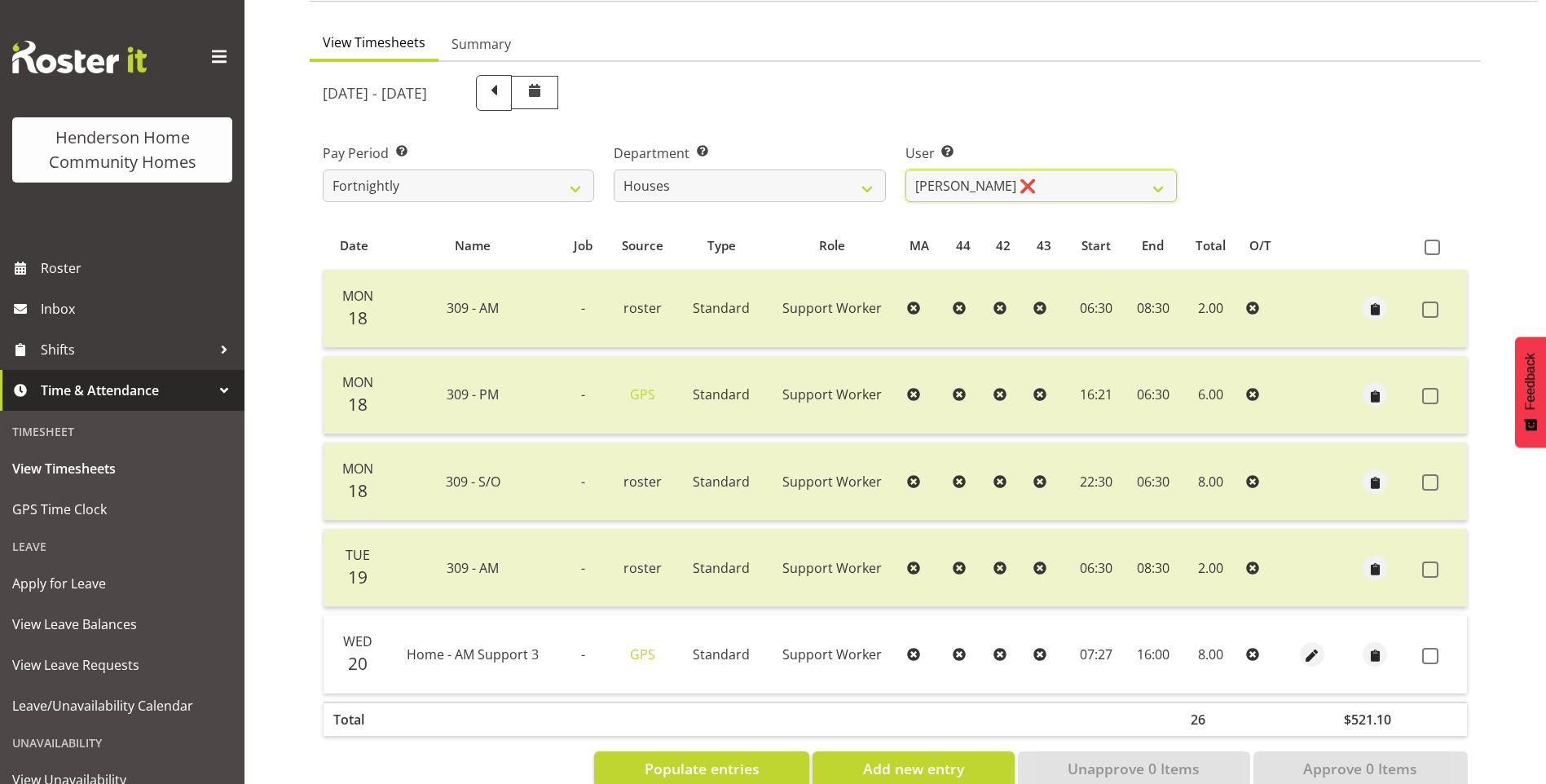
scroll to position [177, 0]
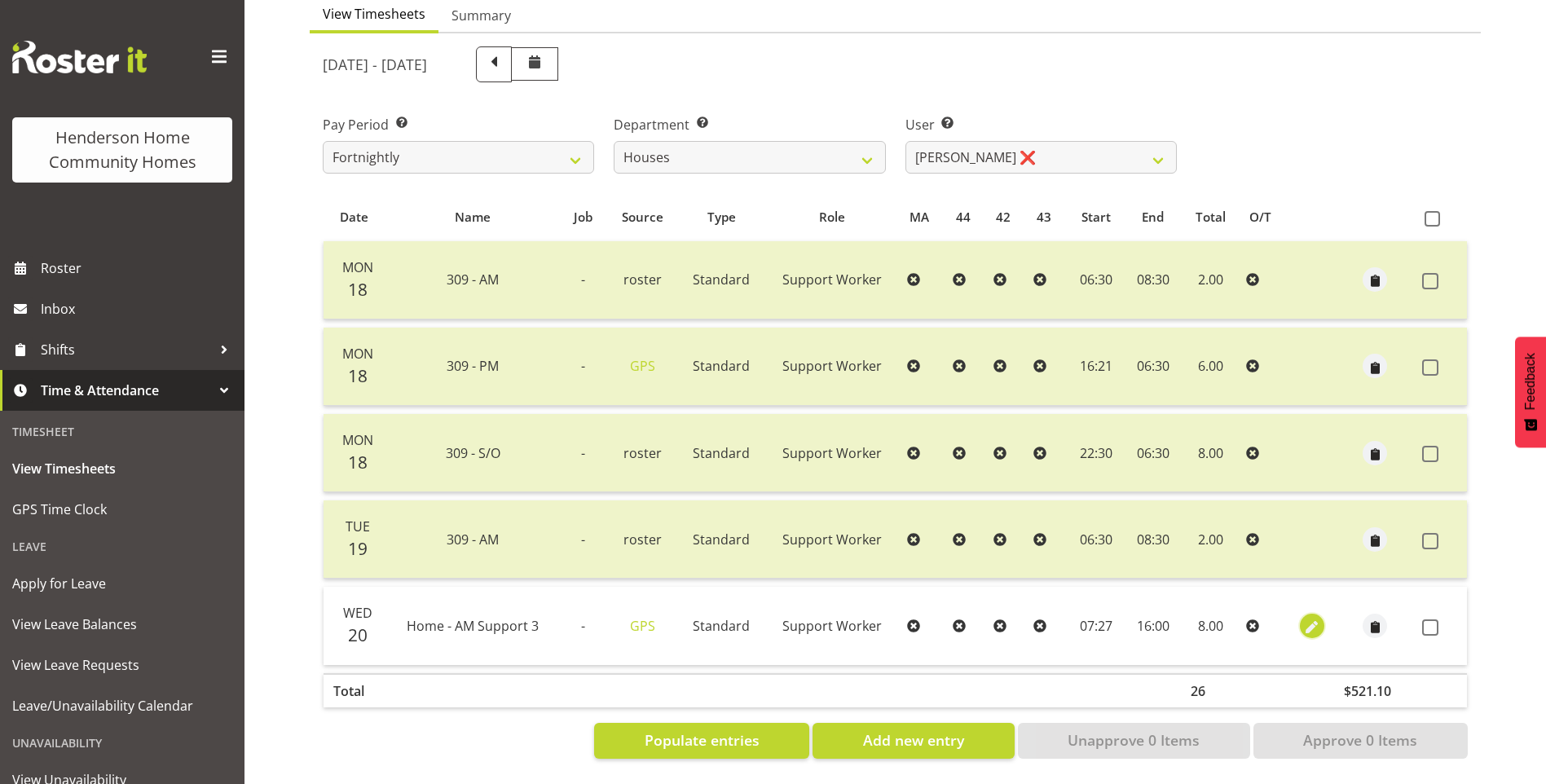
click at [1308, 617] on span "button" at bounding box center [1311, 626] width 18 height 18
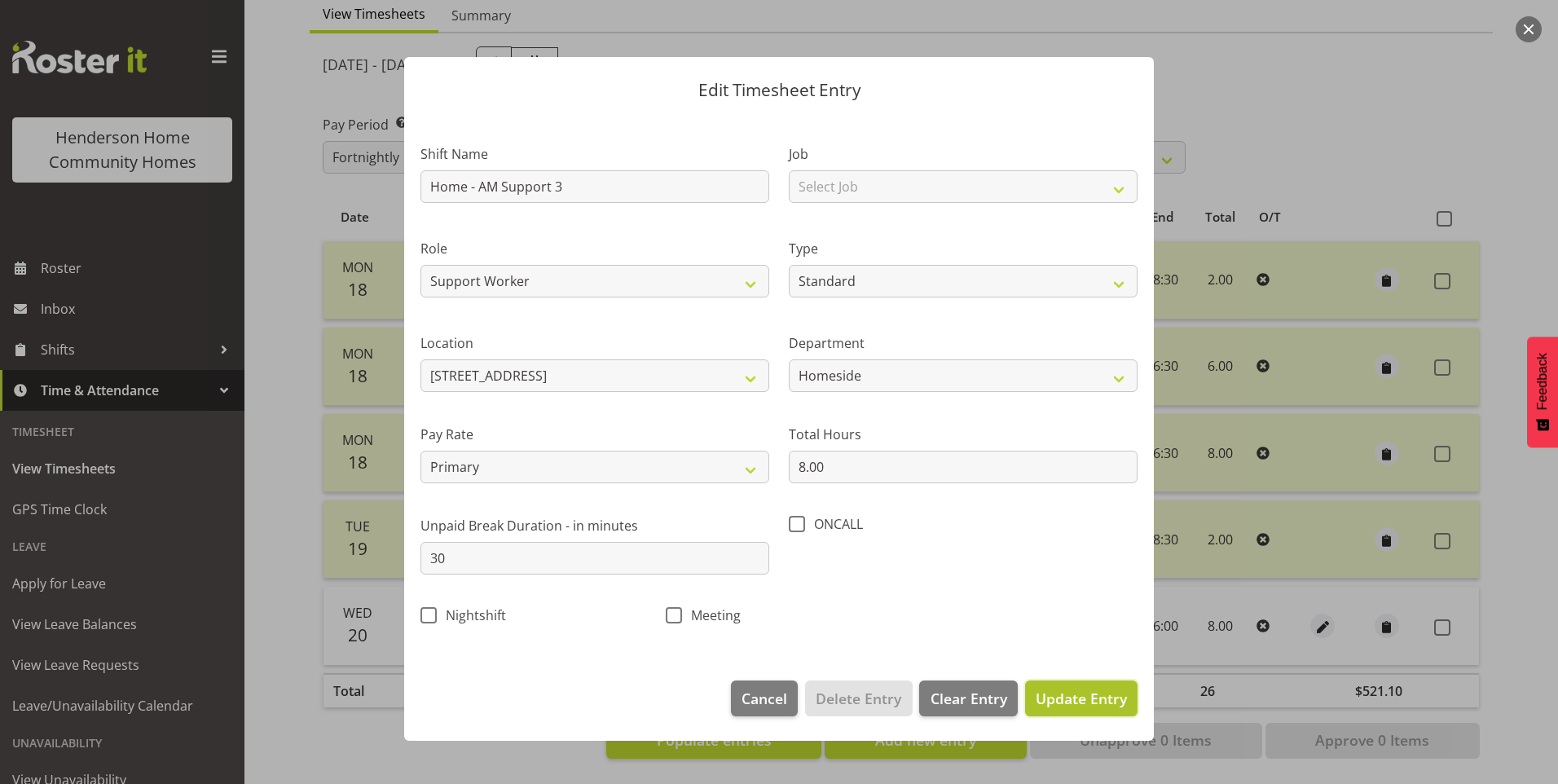
click at [1082, 713] on button "Update Entry" at bounding box center [1082, 698] width 112 height 36
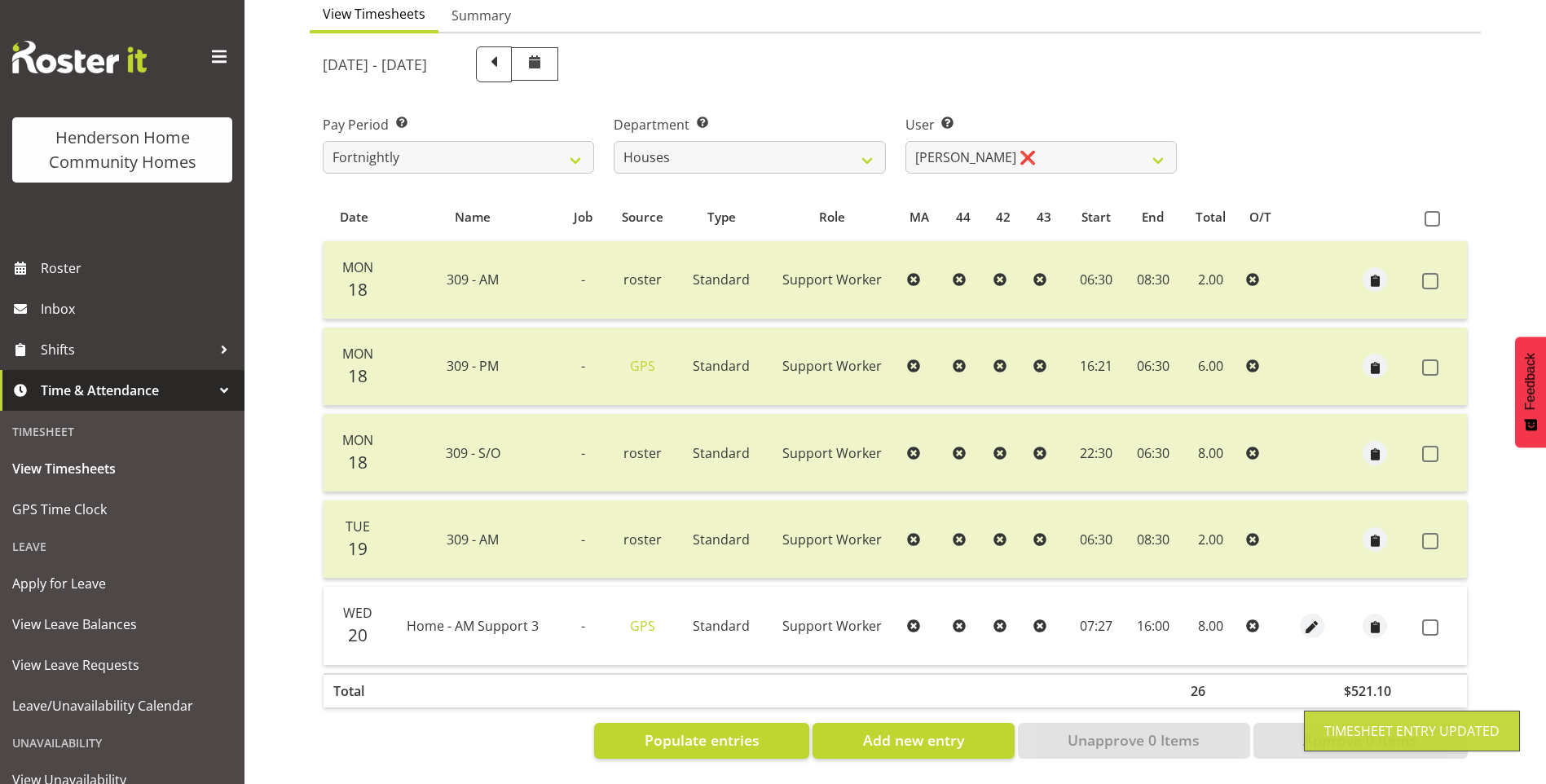
click at [1439, 619] on label at bounding box center [1435, 627] width 25 height 17
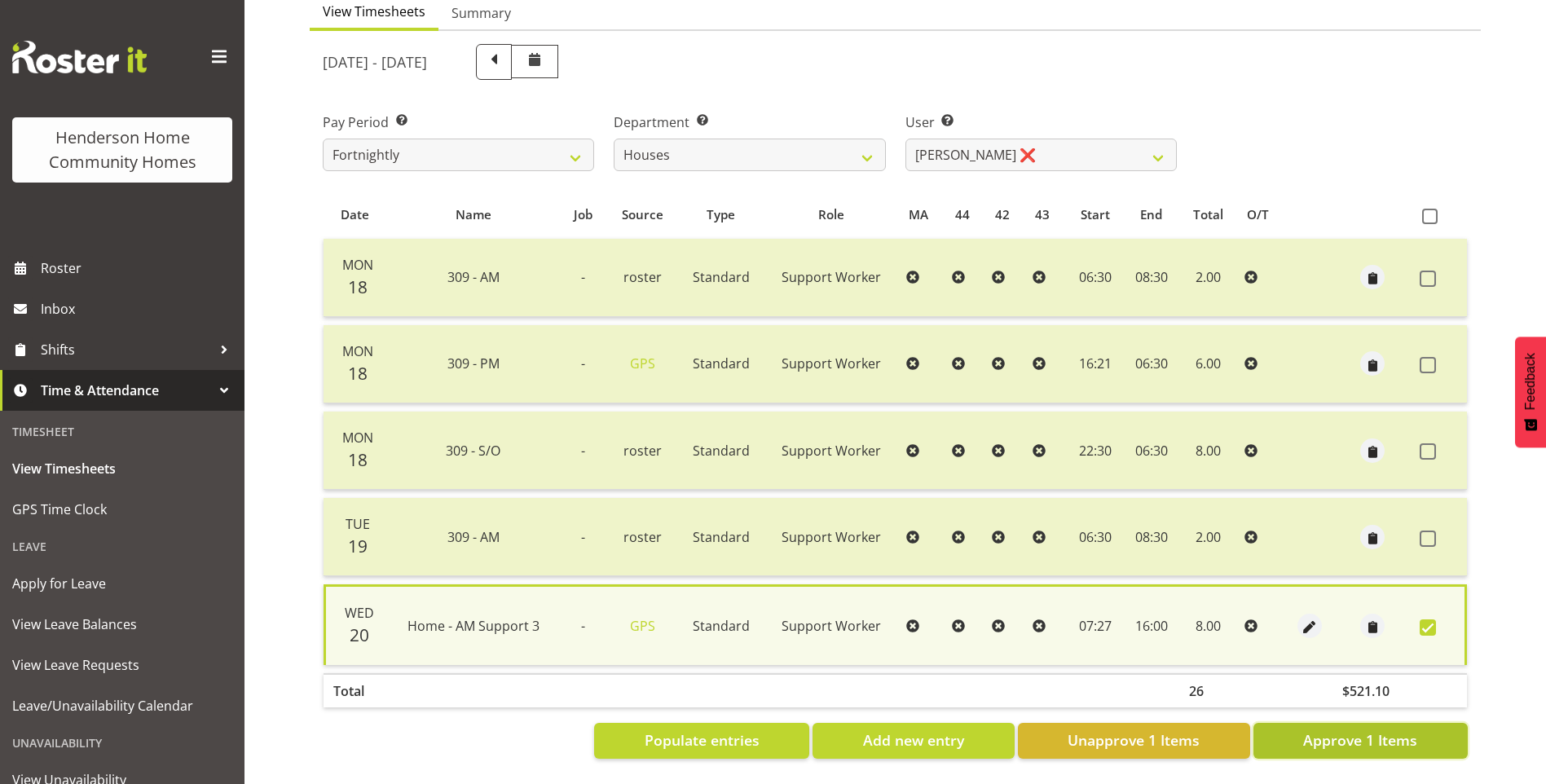
click at [1328, 729] on span "Approve 1 Items" at bounding box center [1360, 739] width 114 height 21
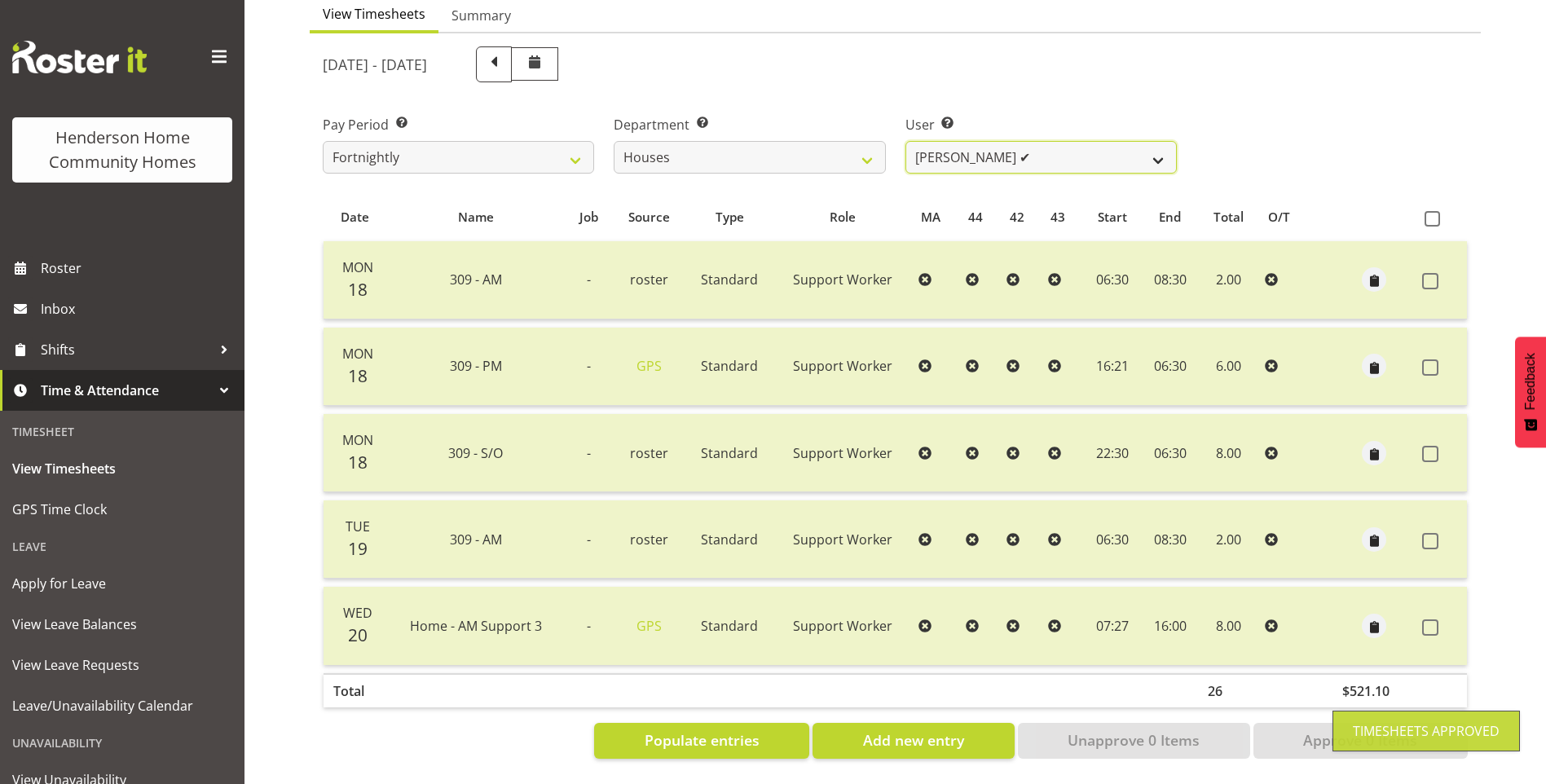
click at [941, 146] on select "[PERSON_NAME] ✔ [PERSON_NAME] ❌ [PERSON_NAME] ❌ [PERSON_NAME] ❌ [PERSON_NAME] ❌…" at bounding box center [1041, 157] width 271 height 32
click at [905, 141] on select "[PERSON_NAME] ✔ [PERSON_NAME] ❌ [PERSON_NAME] ❌ [PERSON_NAME] ❌ [PERSON_NAME] ❌…" at bounding box center [1041, 157] width 271 height 32
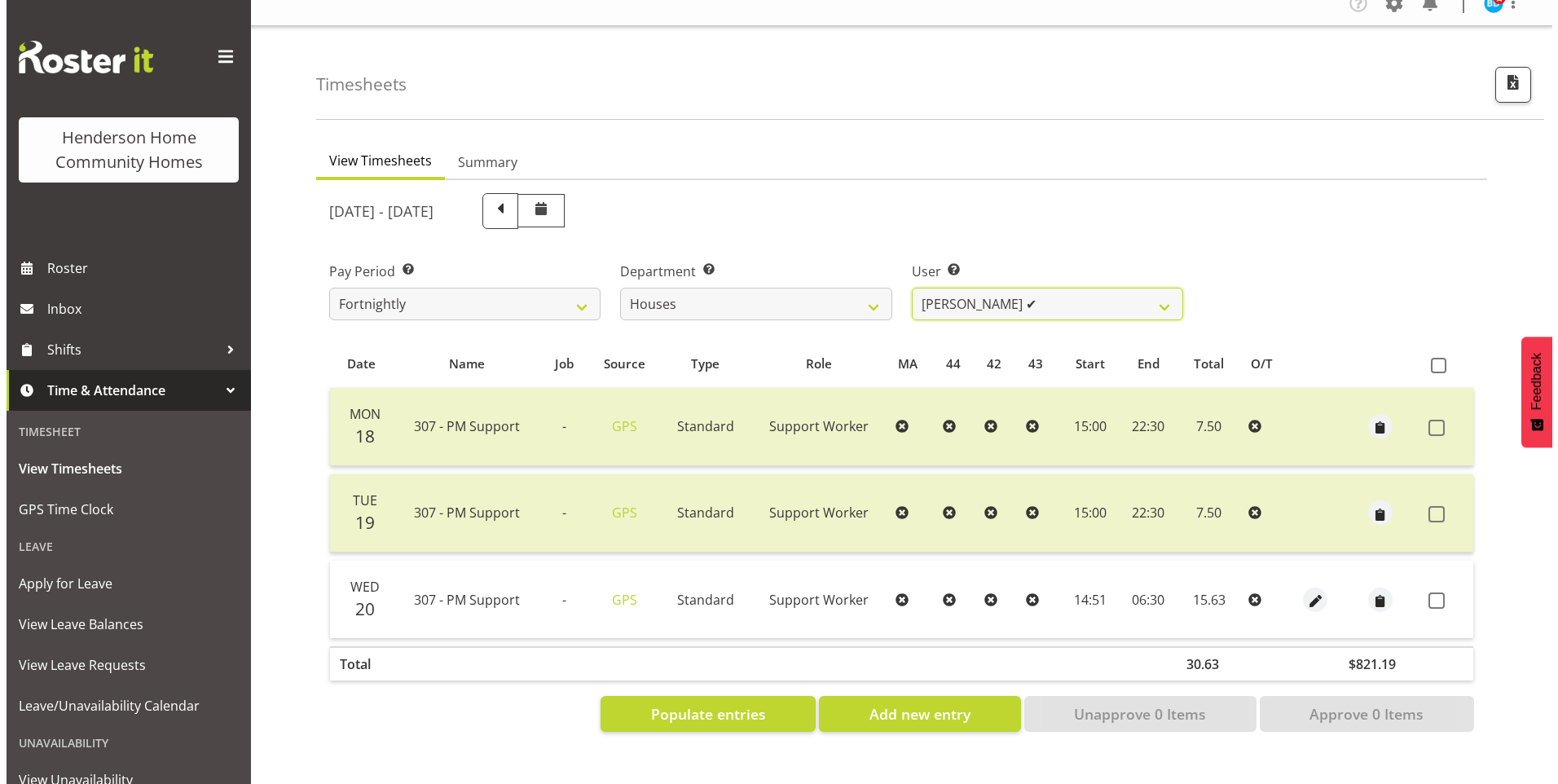
scroll to position [30, 0]
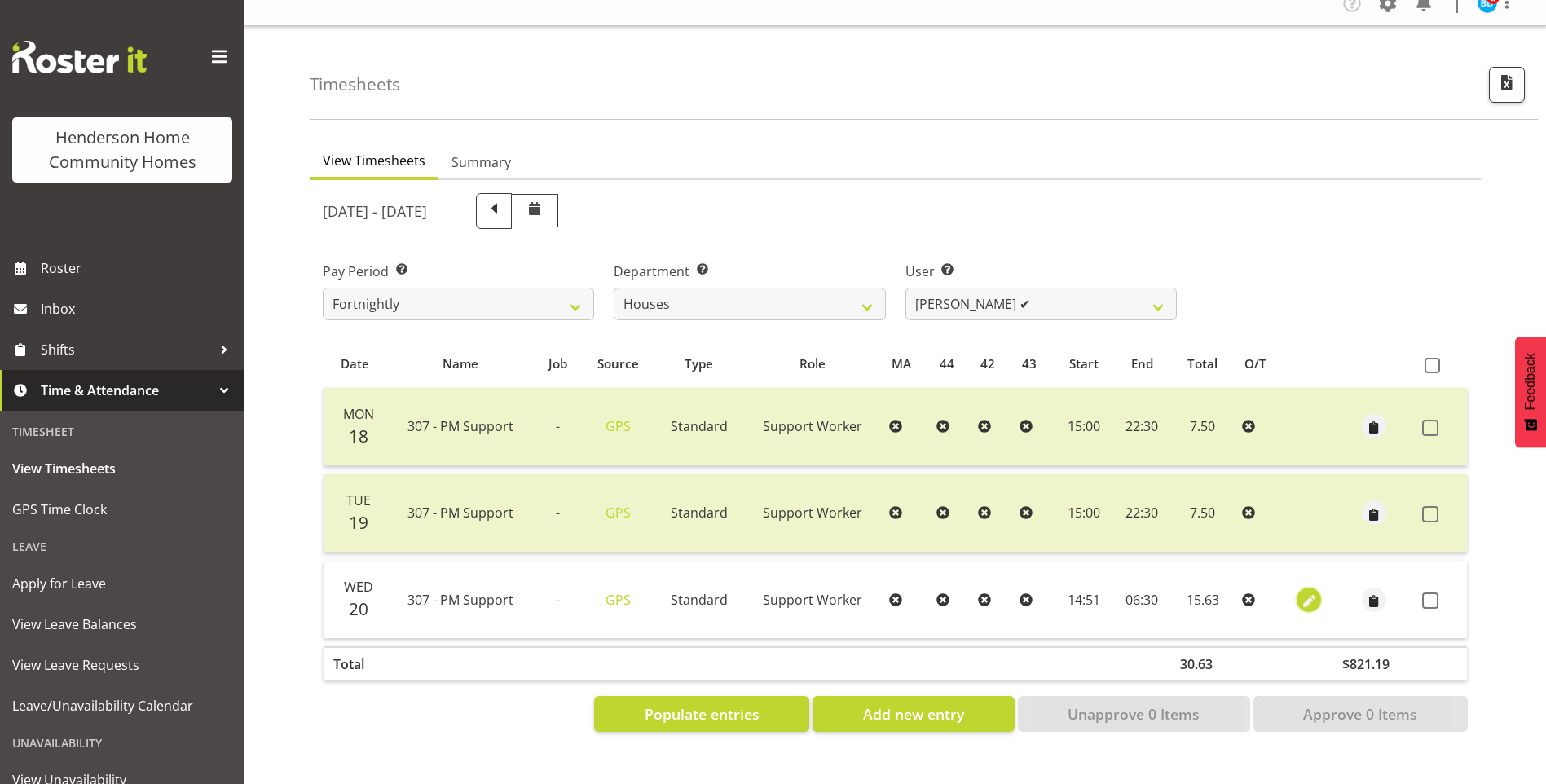
click at [1306, 591] on span "button" at bounding box center [1309, 600] width 18 height 18
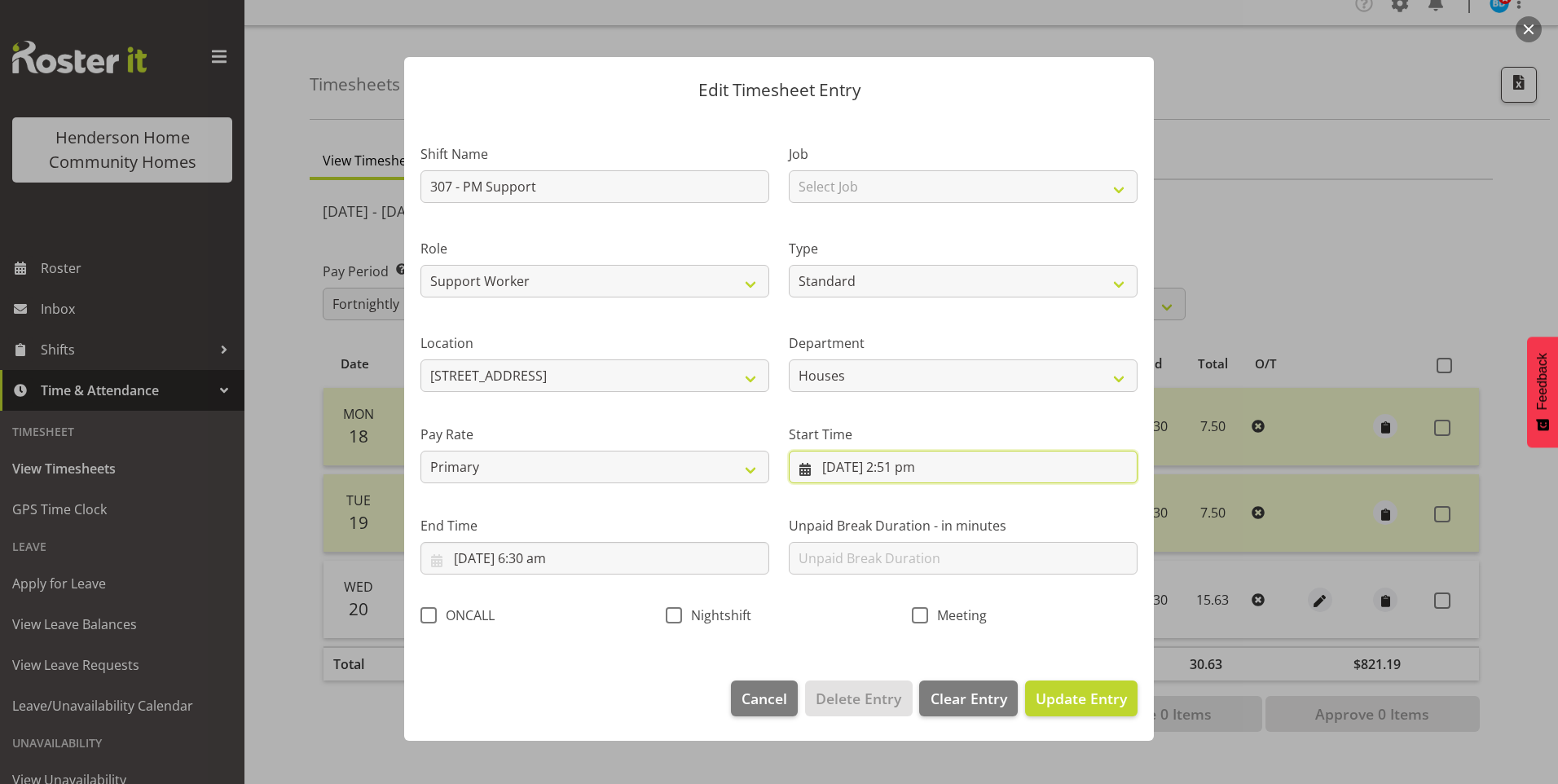
click at [911, 474] on input "[DATE] 2:51 pm" at bounding box center [963, 467] width 349 height 32
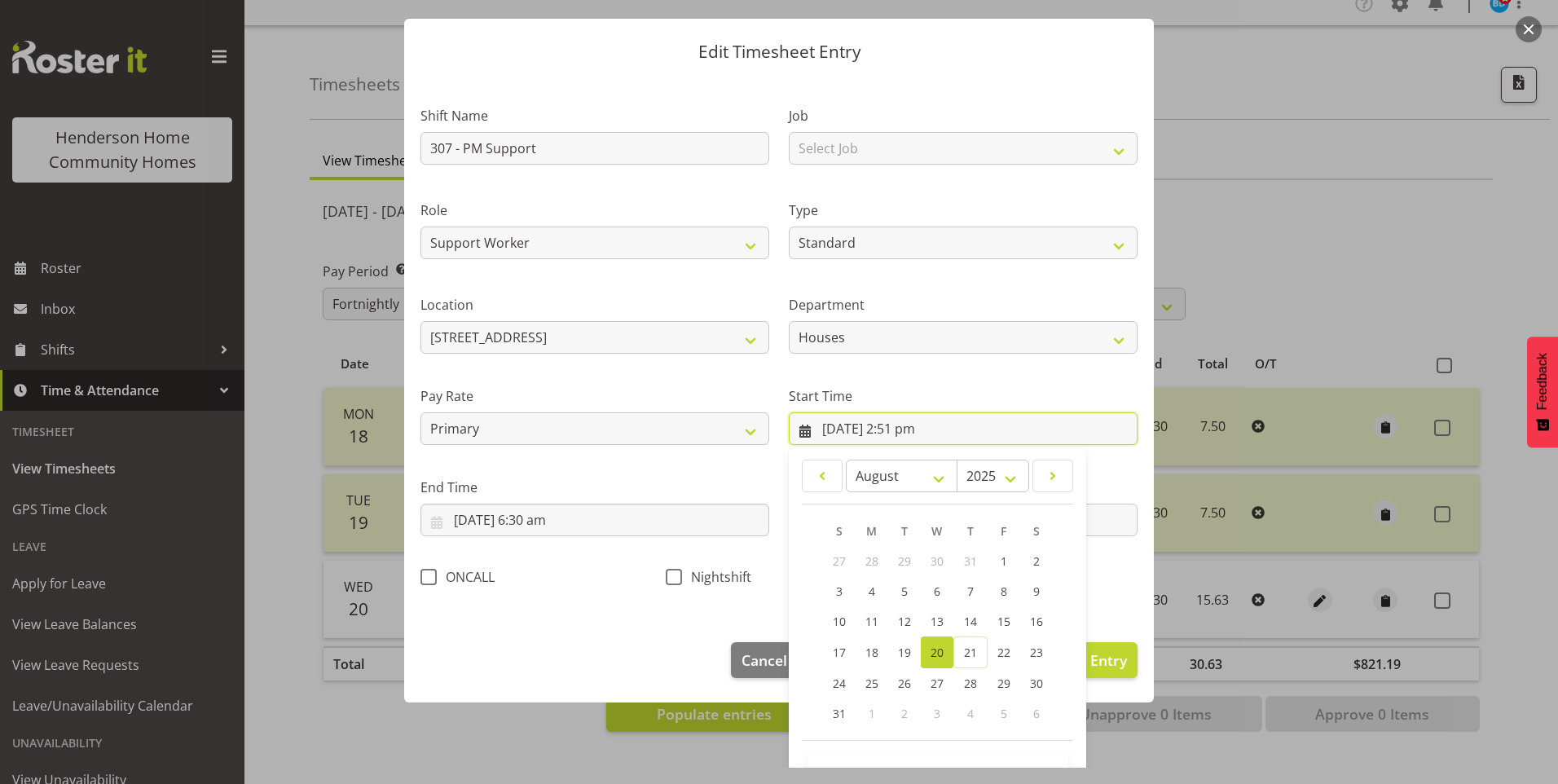
scroll to position [88, 0]
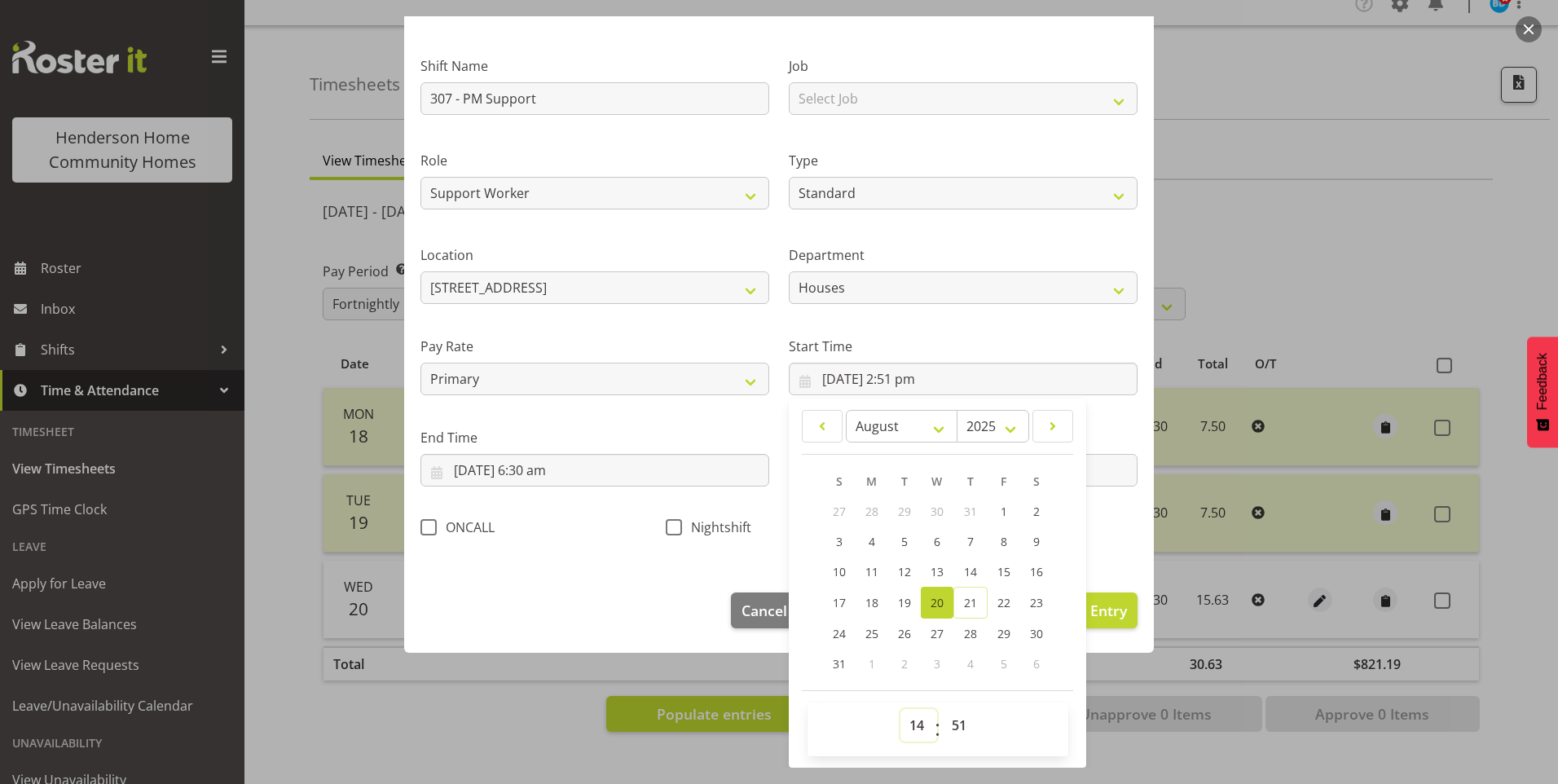
drag, startPoint x: 914, startPoint y: 735, endPoint x: 920, endPoint y: 725, distance: 11.7
click at [914, 734] on select "00 01 02 03 04 05 06 07 08 09 10 11 12 13 14 15 16 17 18 19 20 21 22 23" at bounding box center [918, 724] width 37 height 32
click at [900, 709] on select "00 01 02 03 04 05 06 07 08 09 10 11 12 13 14 15 16 17 18 19 20 21 22 23" at bounding box center [918, 724] width 37 height 32
drag, startPoint x: 955, startPoint y: 726, endPoint x: 955, endPoint y: 709, distance: 17.0
click at [955, 726] on select "00 01 02 03 04 05 06 07 08 09 10 11 12 13 14 15 16 17 18 19 20 21 22 23 24 25 2…" at bounding box center [961, 724] width 37 height 32
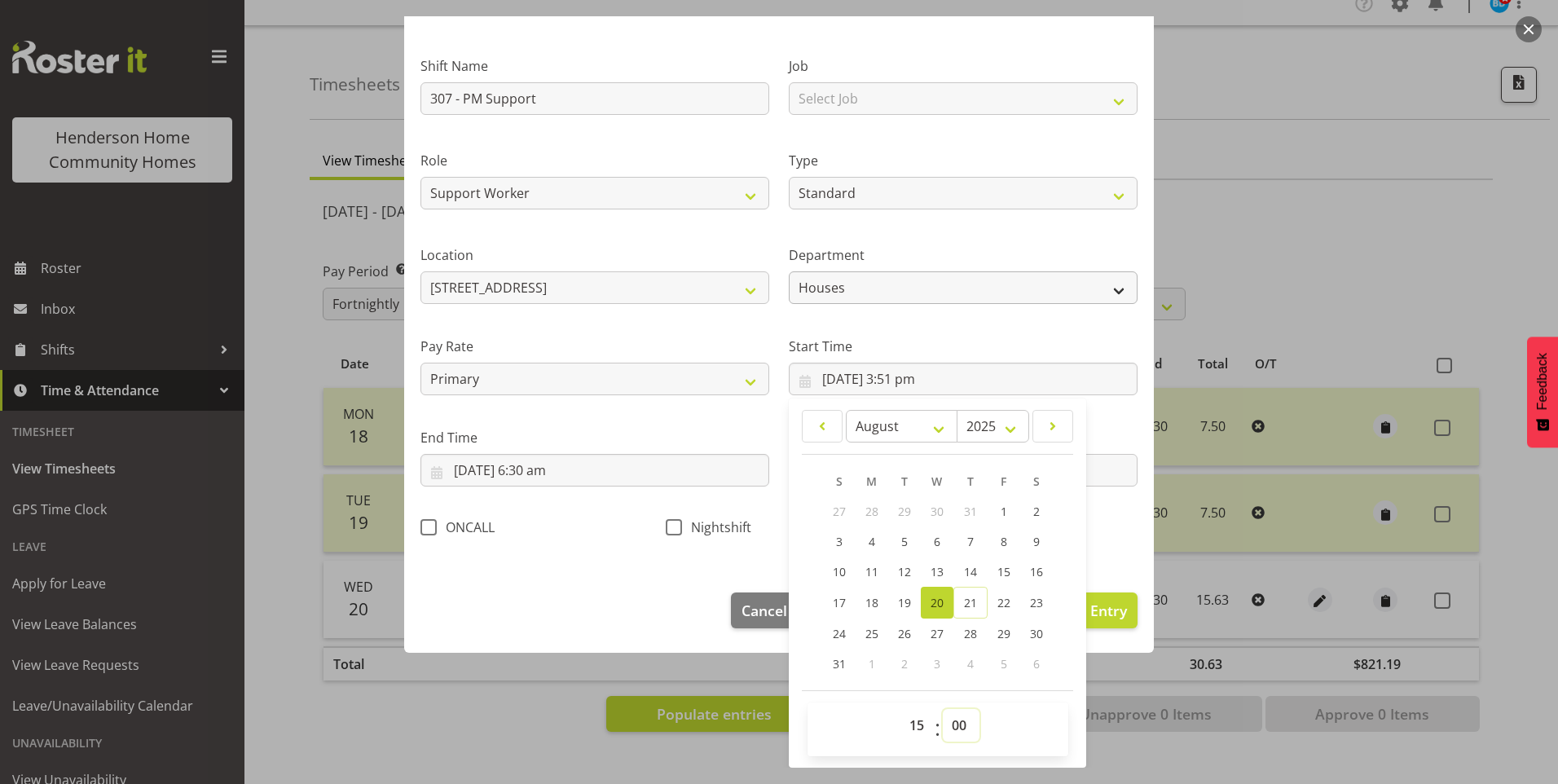
click at [943, 709] on select "00 01 02 03 04 05 06 07 08 09 10 11 12 13 14 15 16 17 18 19 20 21 22 23 24 25 2…" at bounding box center [961, 724] width 37 height 32
click at [536, 466] on input "[DATE] 6:30 am" at bounding box center [595, 469] width 349 height 32
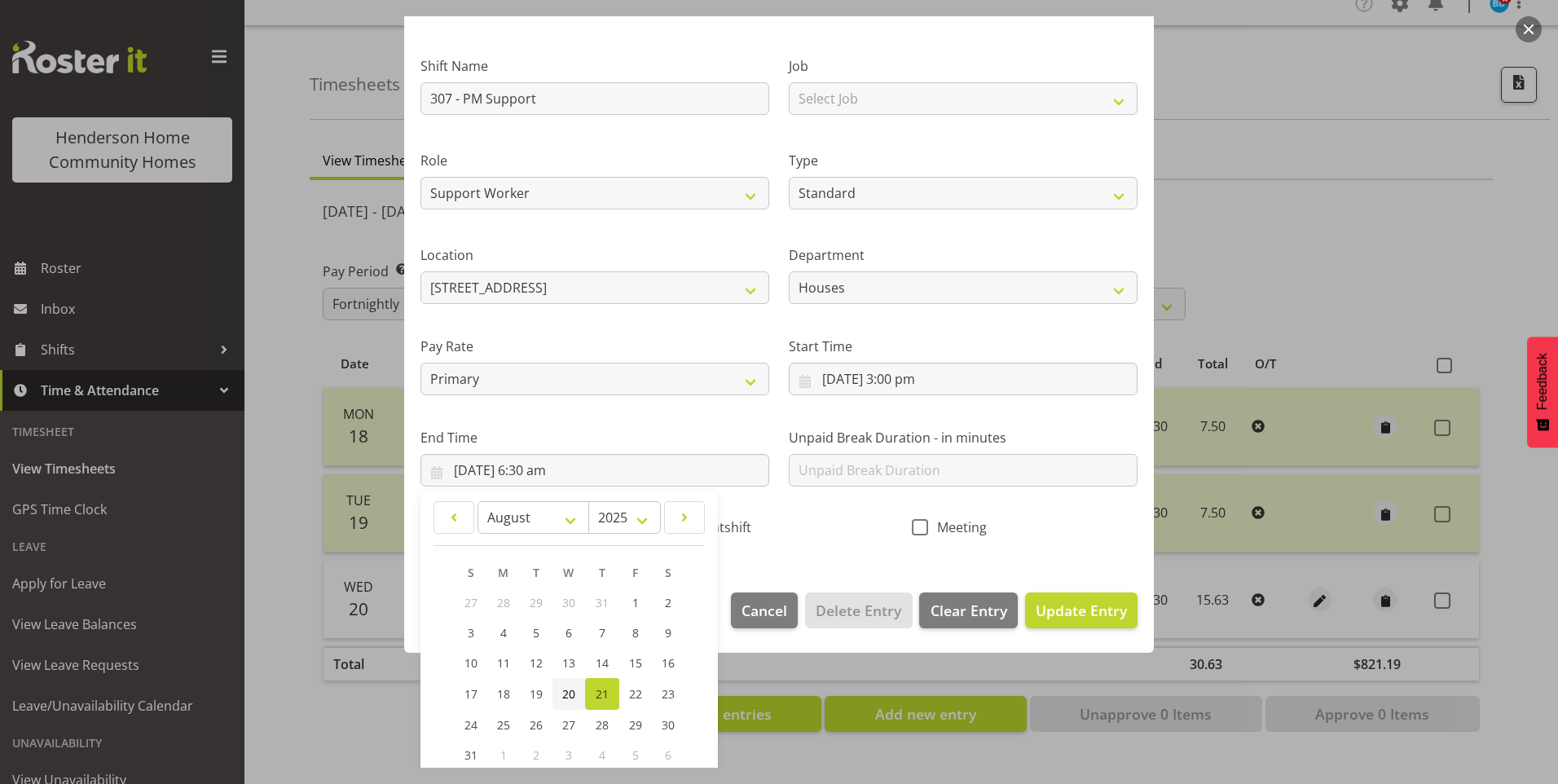
click at [568, 694] on span "20" at bounding box center [568, 694] width 13 height 16
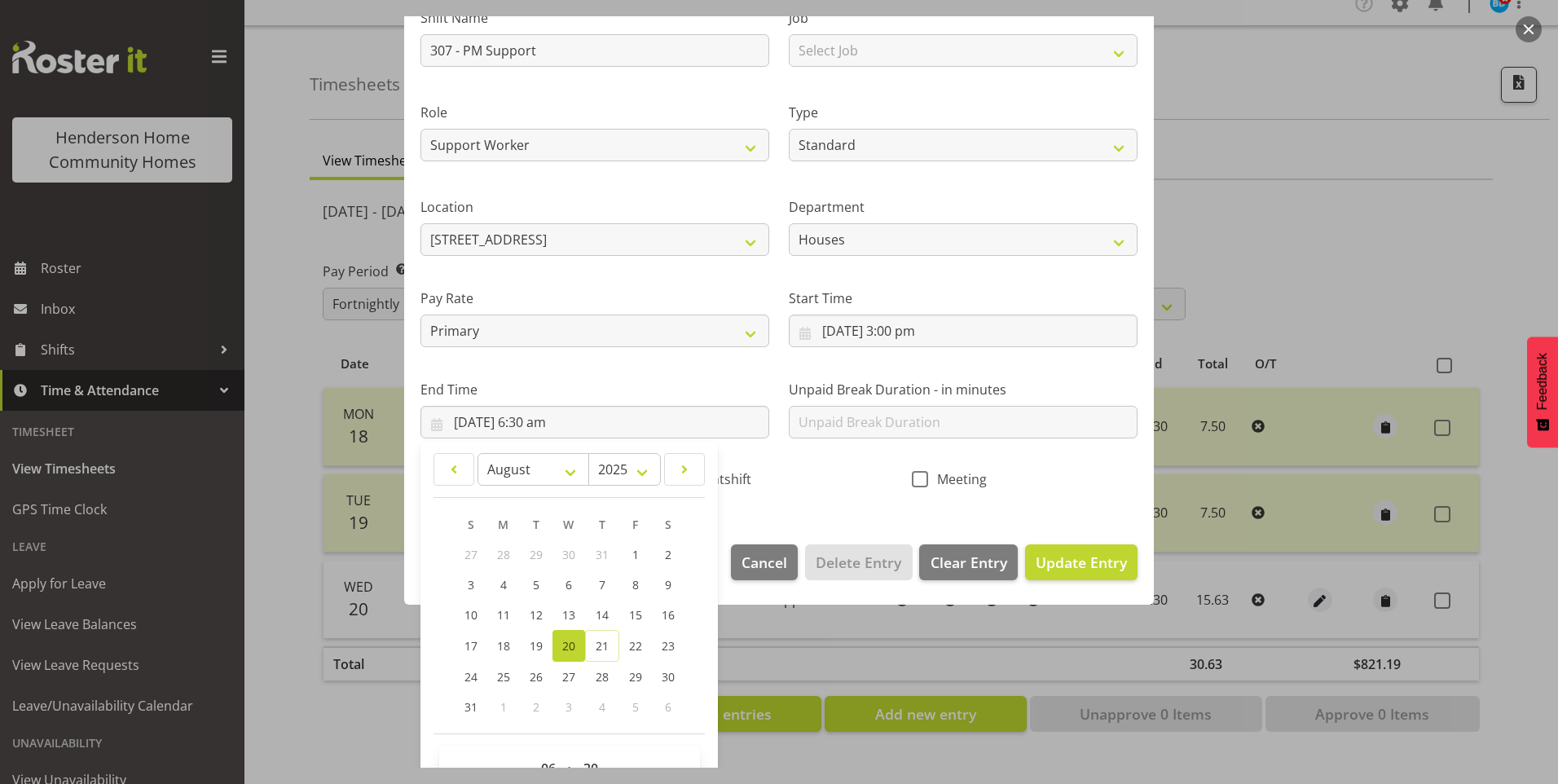
scroll to position [179, 0]
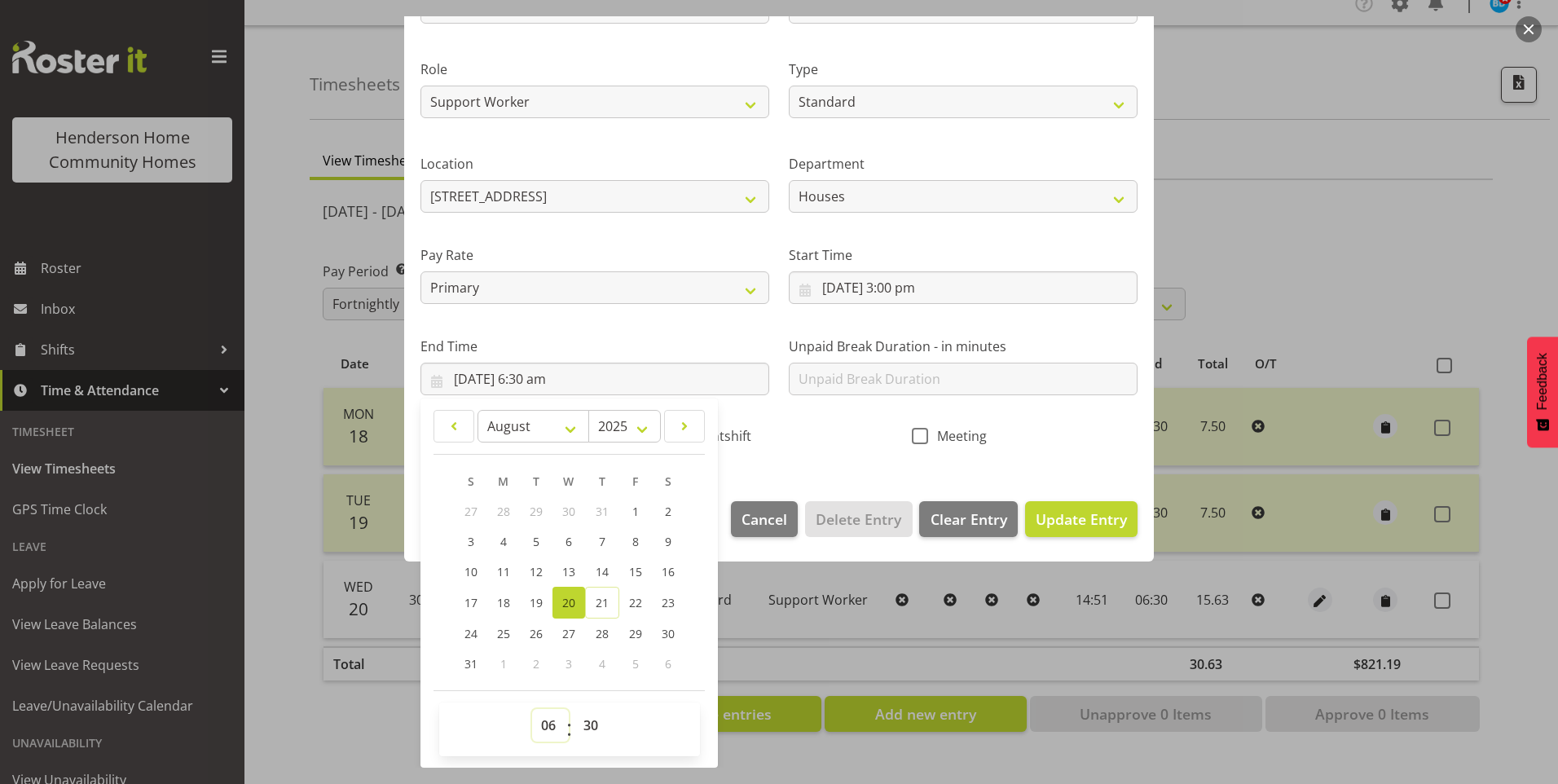
click at [554, 730] on select "00 01 02 03 04 05 06 07 08 09 10 11 12 13 14 15 16 17 18 19 20 21 22 23" at bounding box center [551, 724] width 37 height 32
click at [532, 709] on select "00 01 02 03 04 05 06 07 08 09 10 11 12 13 14 15 16 17 18 19 20 21 22 23" at bounding box center [551, 724] width 37 height 32
click at [1098, 531] on button "Update Entry" at bounding box center [1082, 518] width 112 height 36
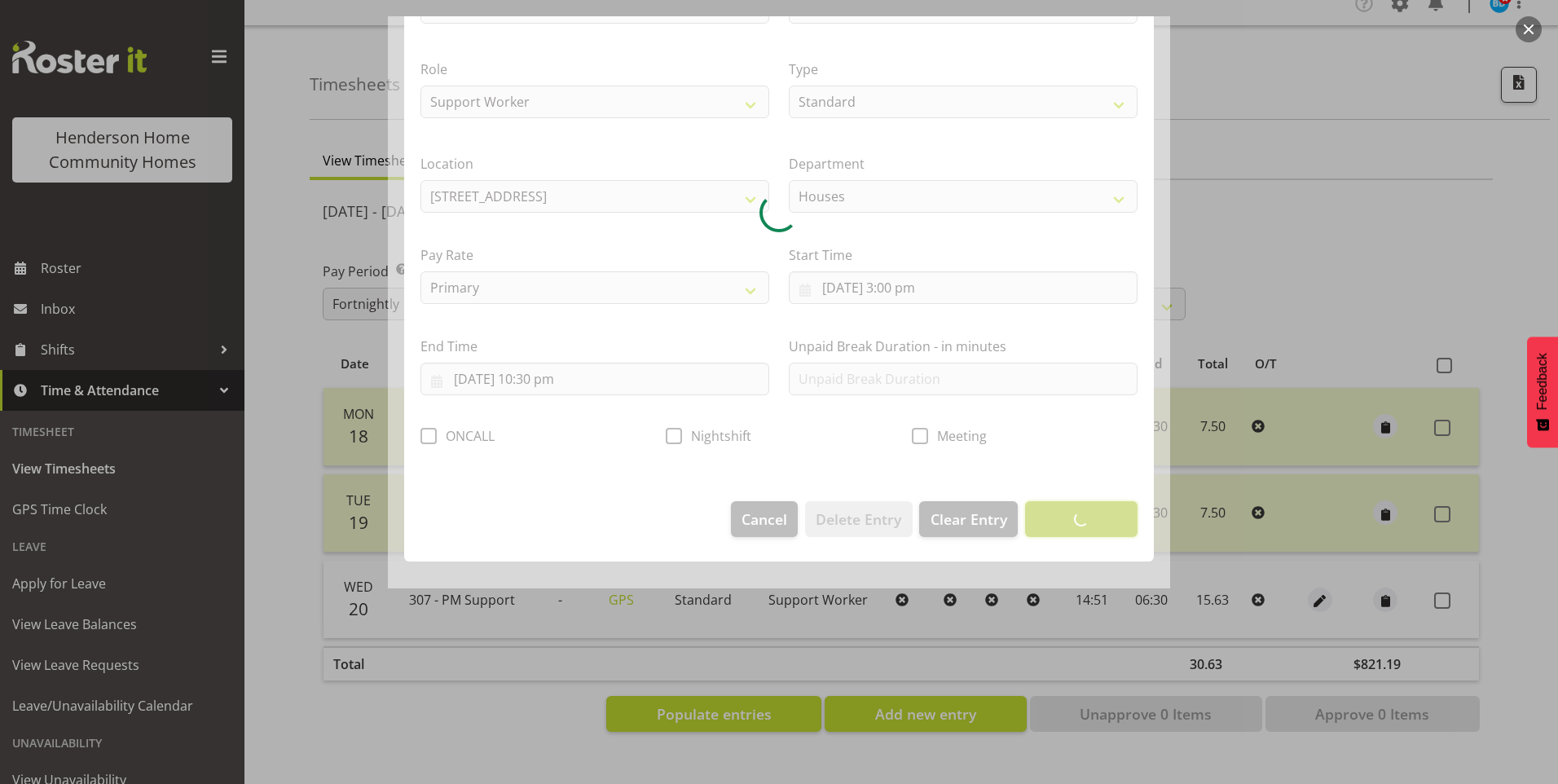
scroll to position [0, 0]
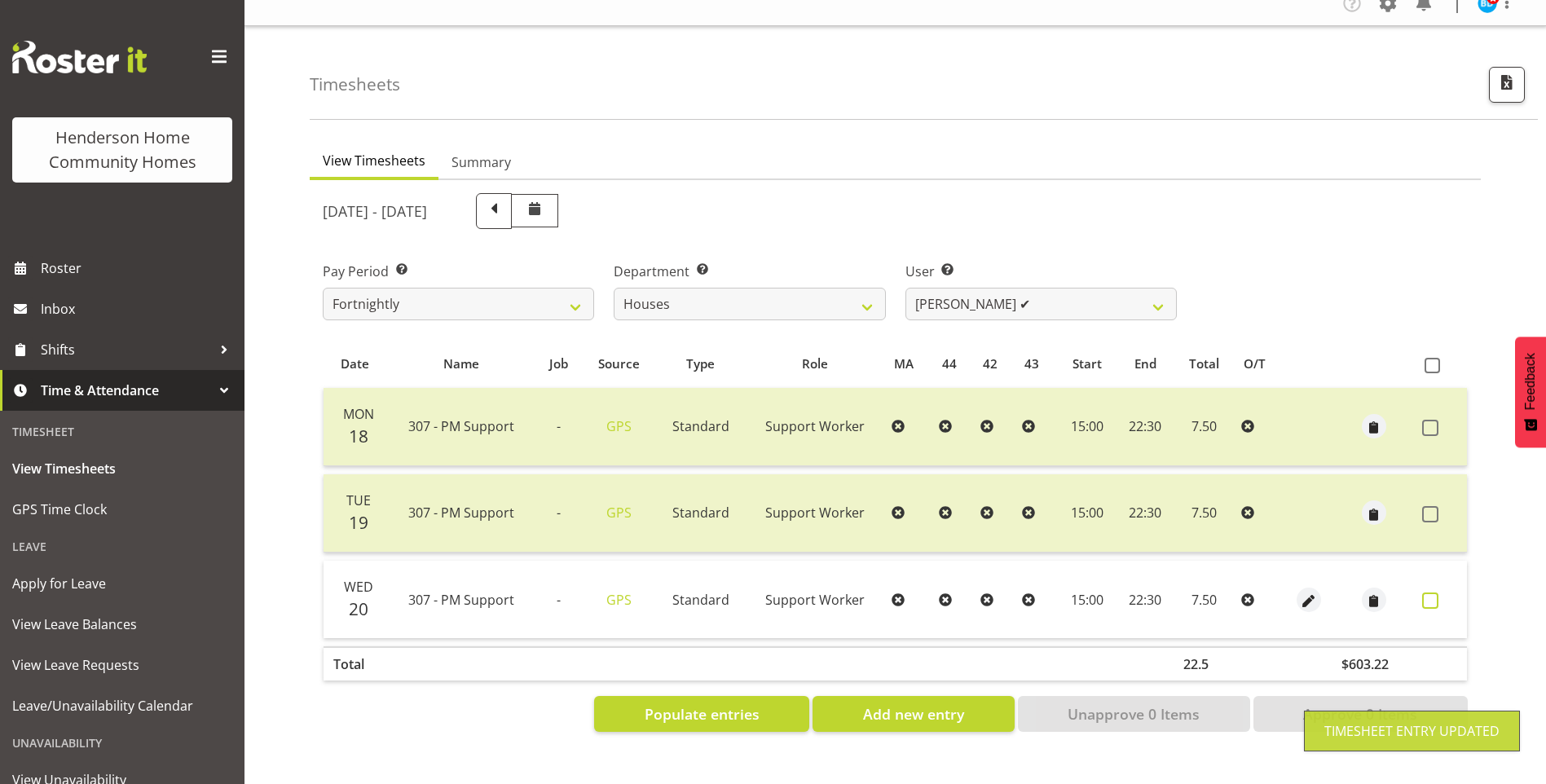
click at [1441, 592] on label at bounding box center [1435, 600] width 25 height 17
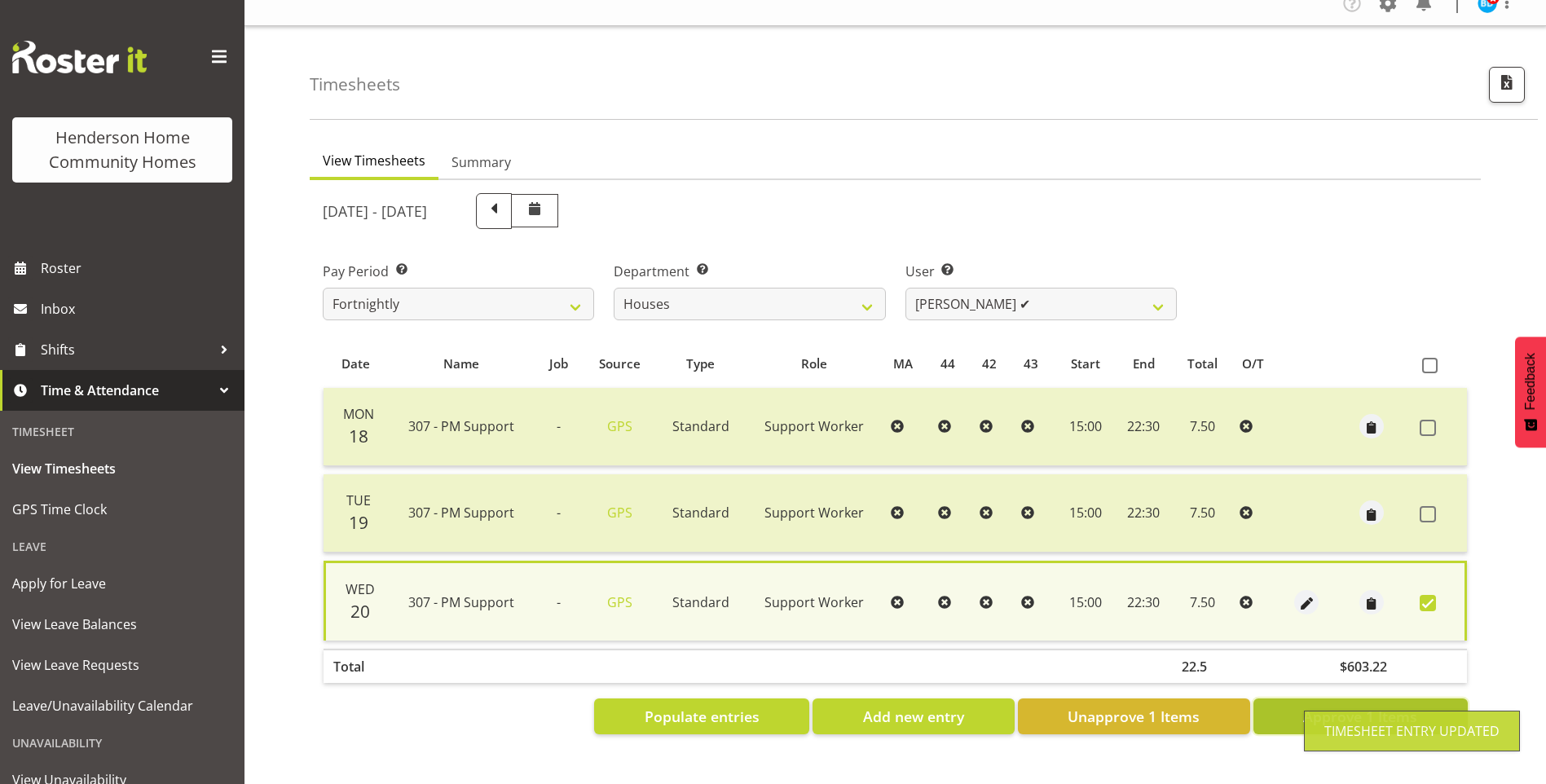
click at [1383, 705] on span "Approve 1 Items" at bounding box center [1360, 716] width 114 height 21
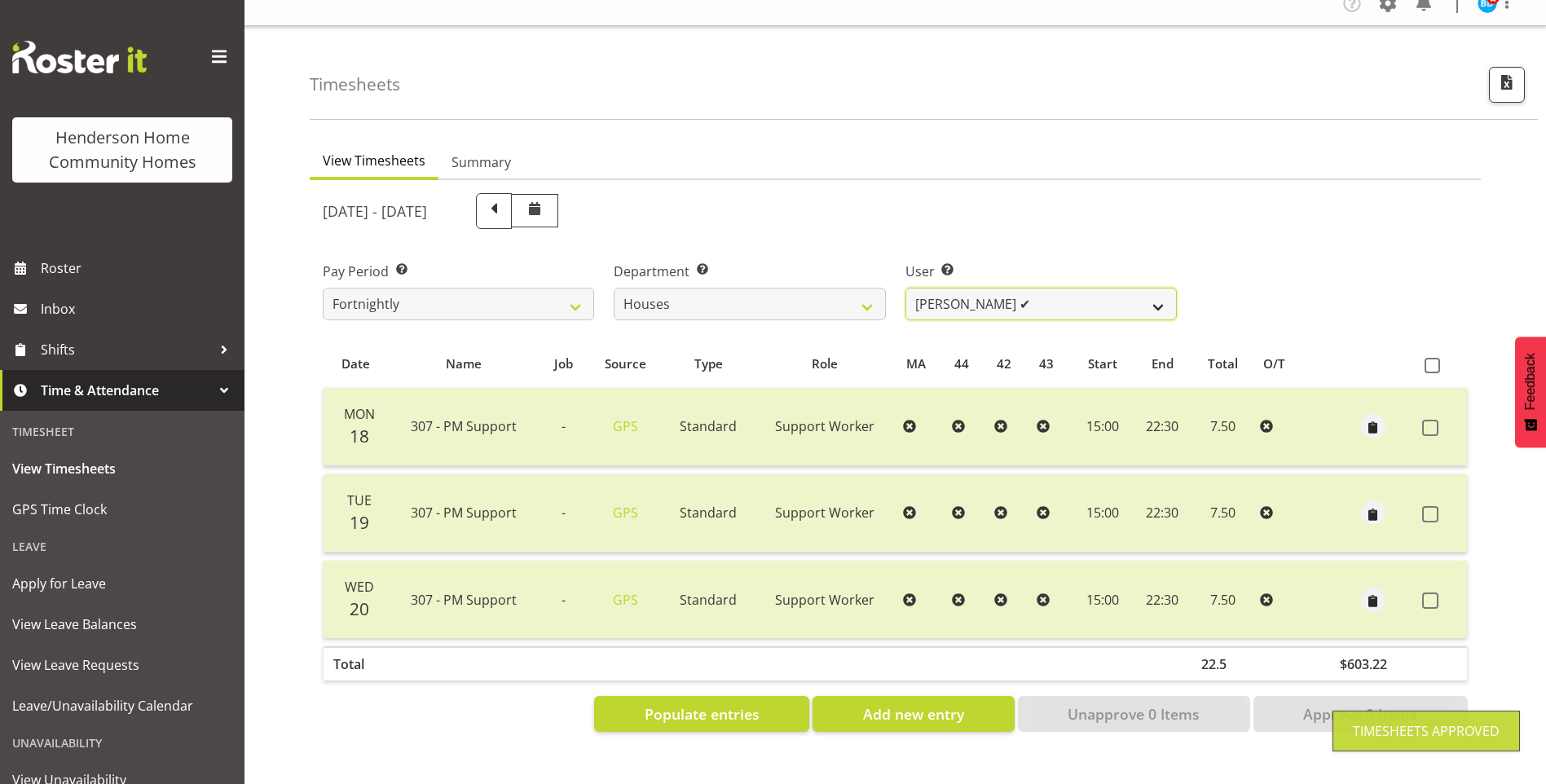
click at [945, 296] on select "[PERSON_NAME] ✔ [PERSON_NAME] ❌ [PERSON_NAME] ❌ [PERSON_NAME] ❌ [PERSON_NAME] ❌…" at bounding box center [1041, 303] width 271 height 32
click at [905, 288] on select "[PERSON_NAME] ✔ [PERSON_NAME] ❌ [PERSON_NAME] ❌ [PERSON_NAME] ❌ [PERSON_NAME] ❌…" at bounding box center [1041, 303] width 271 height 32
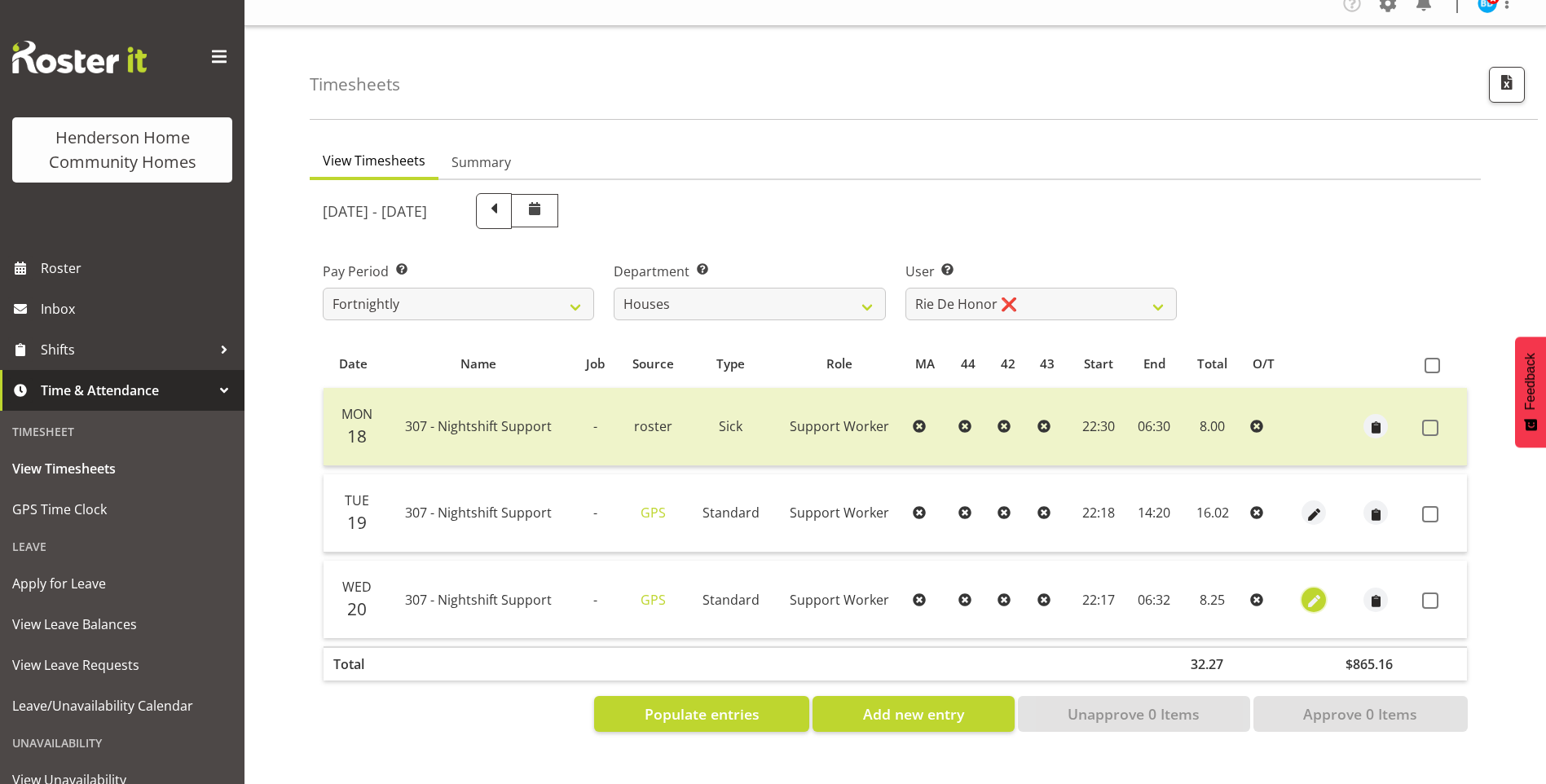
click at [1307, 591] on span "button" at bounding box center [1313, 600] width 18 height 18
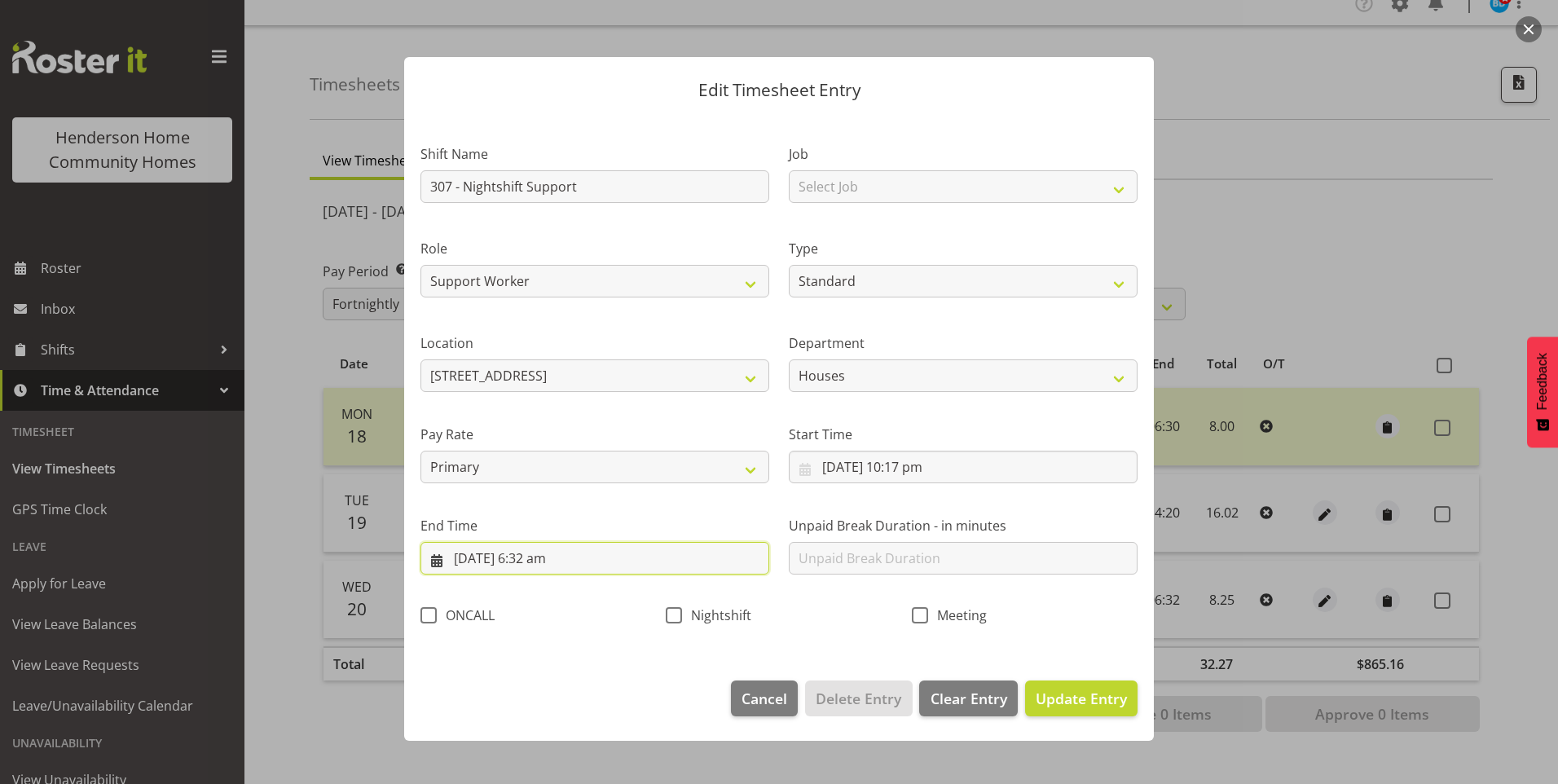
click at [536, 563] on input "[DATE] 6:32 am" at bounding box center [595, 558] width 349 height 32
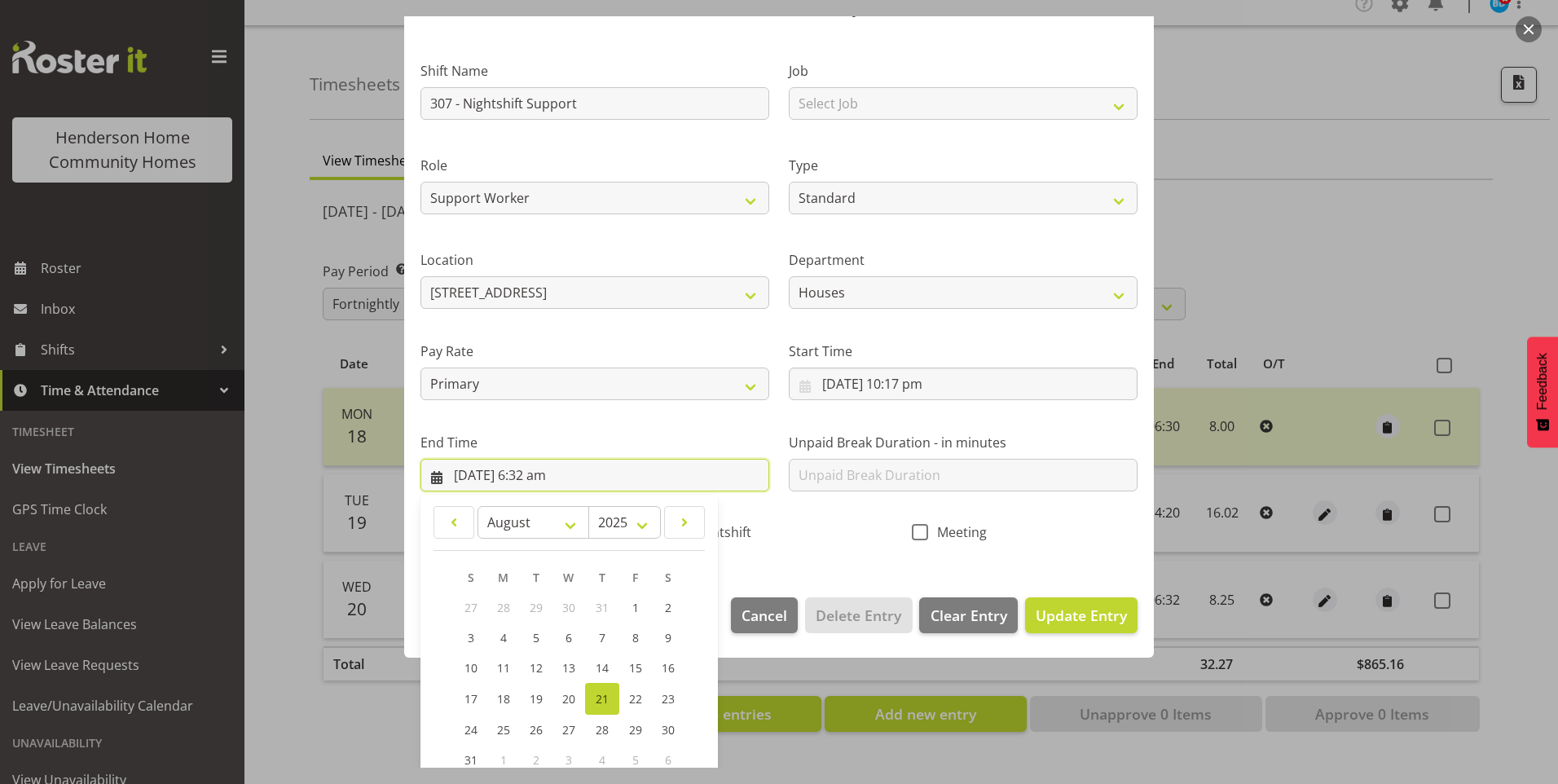
scroll to position [163, 0]
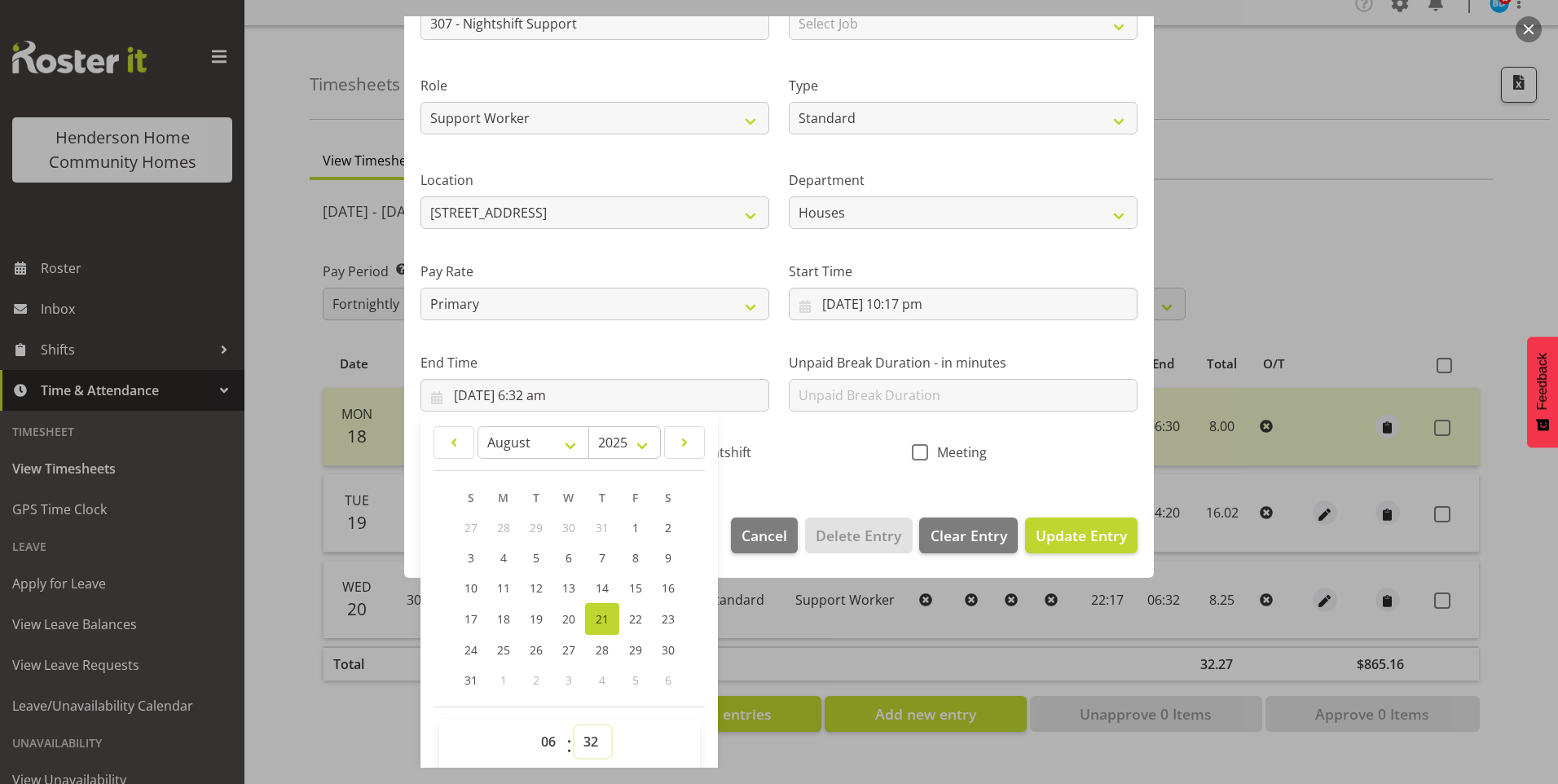
drag, startPoint x: 587, startPoint y: 733, endPoint x: 590, endPoint y: 722, distance: 11.4
click at [589, 731] on select "00 01 02 03 04 05 06 07 08 09 10 11 12 13 14 15 16 17 18 19 20 21 22 23 24 25 2…" at bounding box center [593, 741] width 37 height 32
click at [575, 725] on select "00 01 02 03 04 05 06 07 08 09 10 11 12 13 14 15 16 17 18 19 20 21 22 23 24 25 2…" at bounding box center [593, 741] width 37 height 32
click at [746, 451] on span "Nightshift" at bounding box center [716, 452] width 69 height 17
click at [676, 451] on input "Nightshift" at bounding box center [671, 452] width 11 height 11
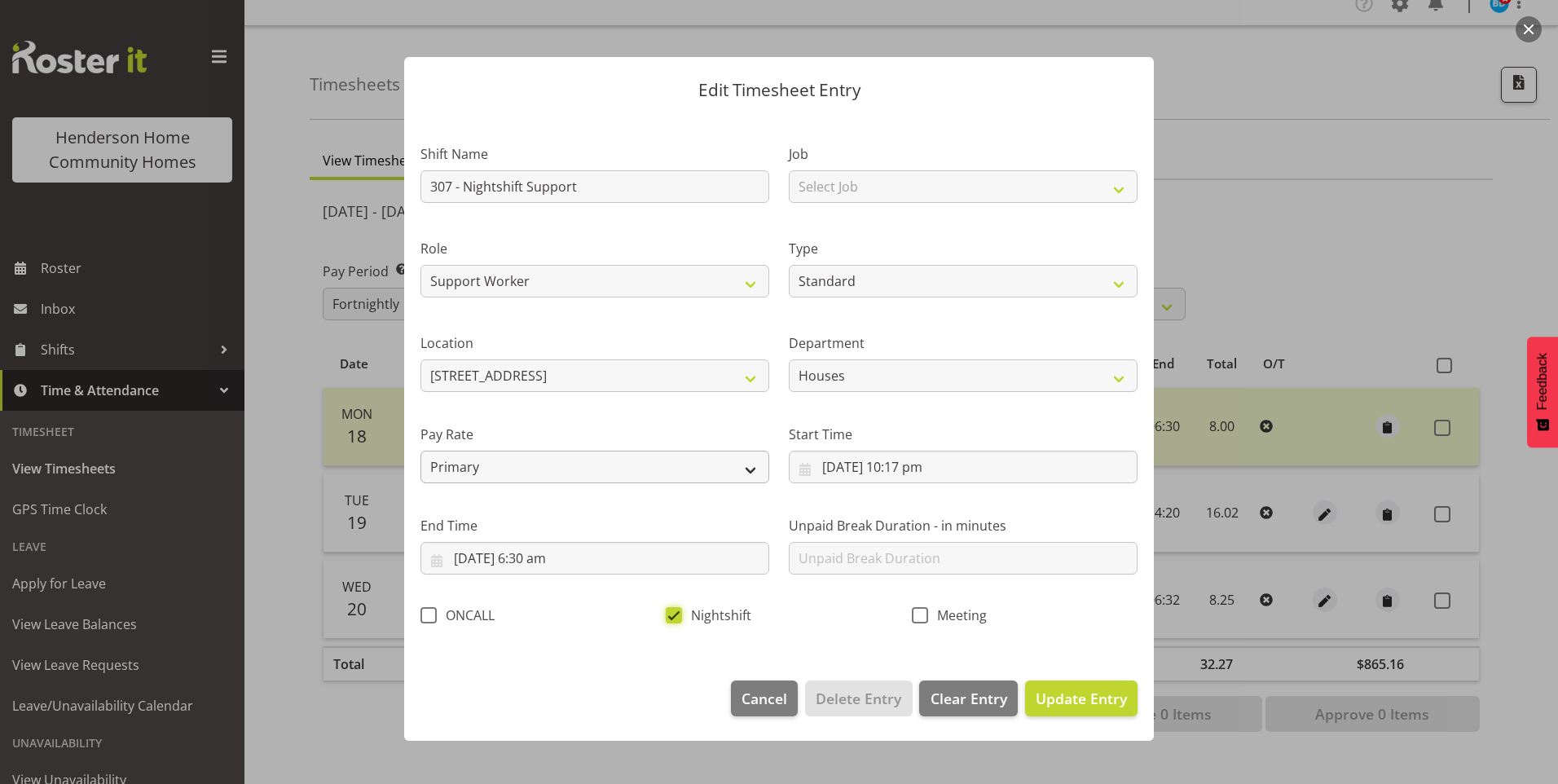
scroll to position [0, 0]
click at [926, 461] on input "[DATE] 10:17 pm" at bounding box center [963, 467] width 349 height 32
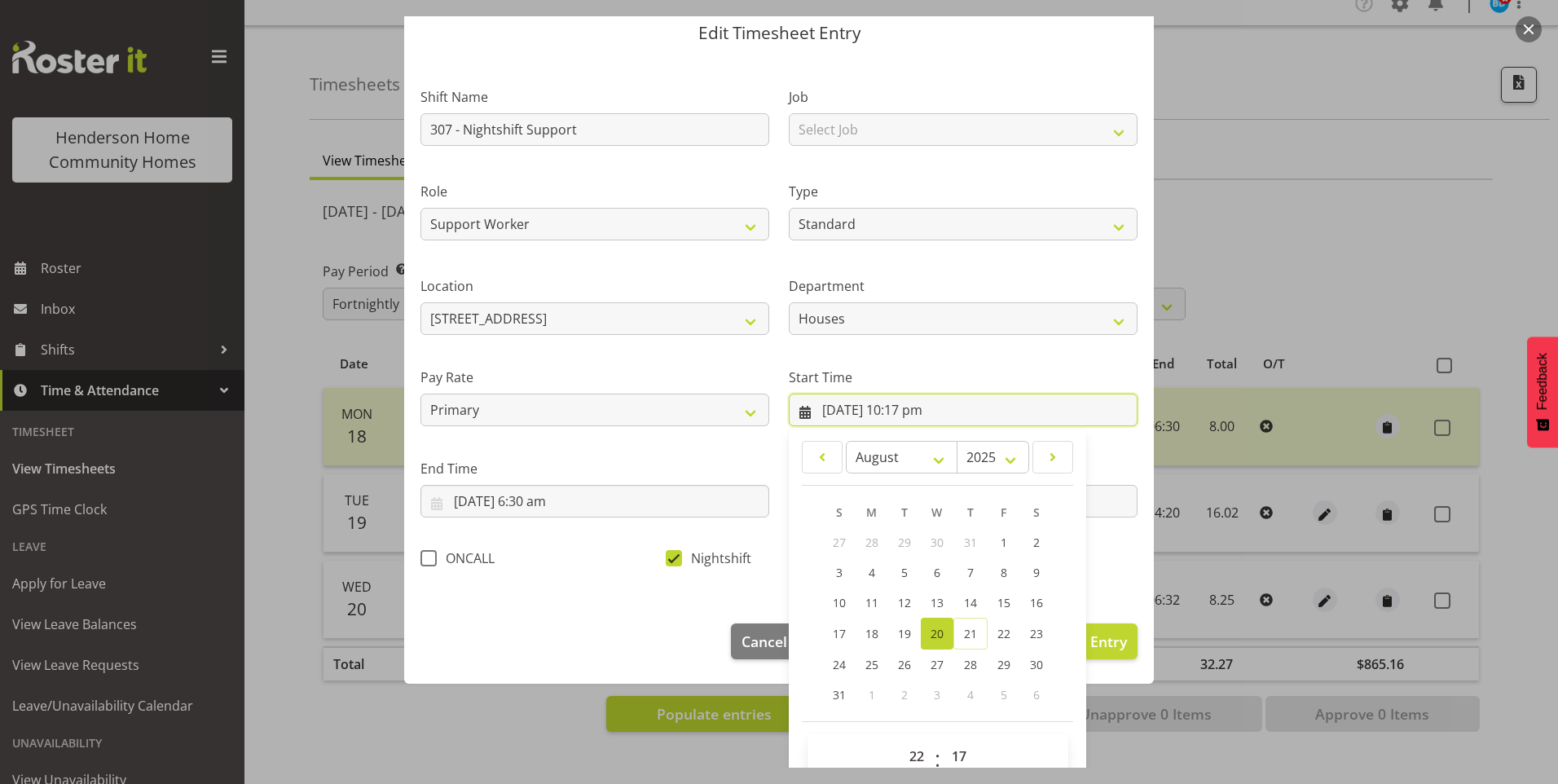
scroll to position [88, 0]
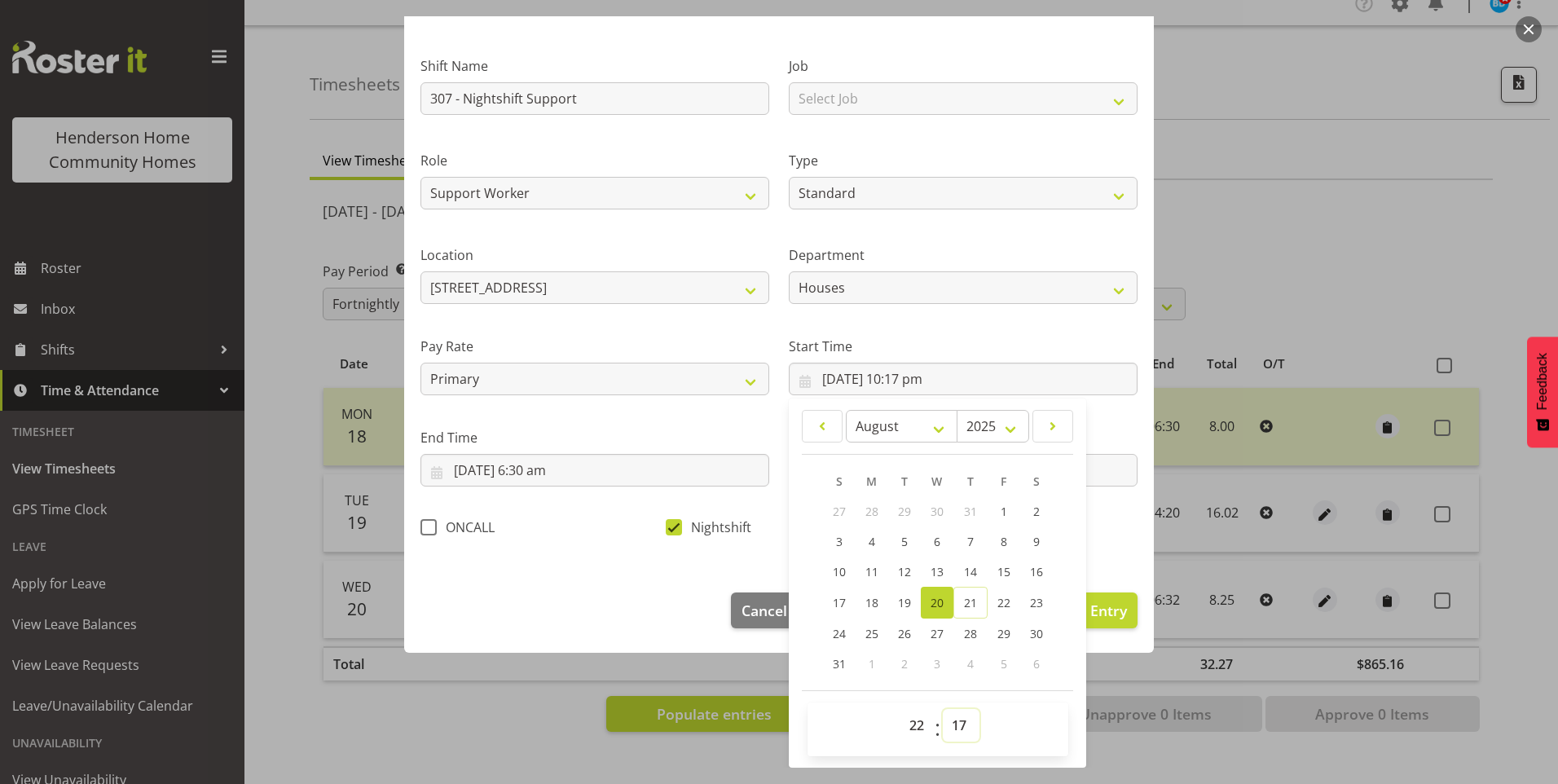
click at [954, 716] on select "00 01 02 03 04 05 06 07 08 09 10 11 12 13 14 15 16 17 18 19 20 21 22 23 24 25 2…" at bounding box center [961, 724] width 37 height 32
click at [943, 709] on select "00 01 02 03 04 05 06 07 08 09 10 11 12 13 14 15 16 17 18 19 20 21 22 23 24 25 2…" at bounding box center [961, 724] width 37 height 32
click at [1100, 609] on span "Update Entry" at bounding box center [1082, 610] width 91 height 19
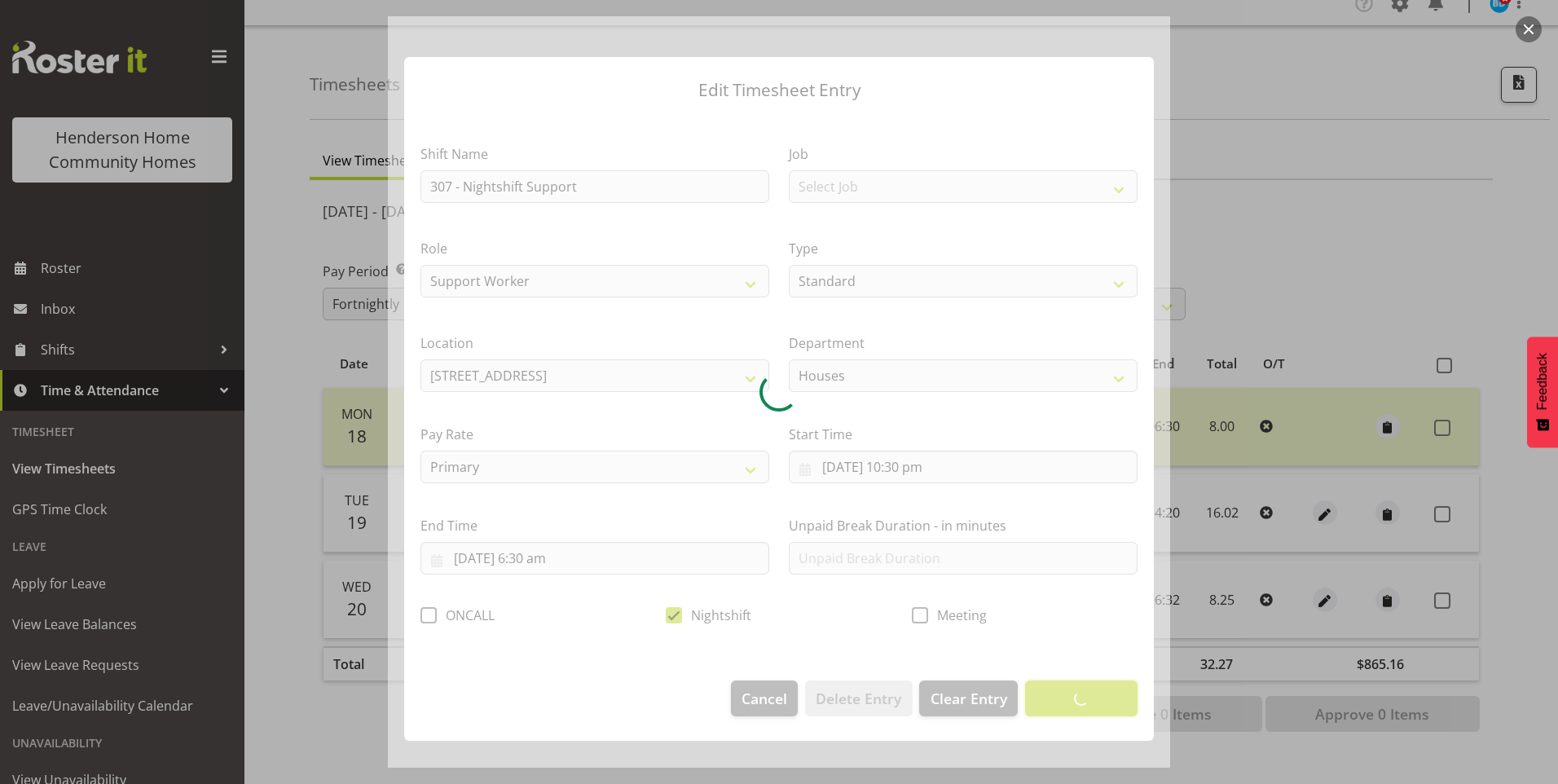
scroll to position [0, 0]
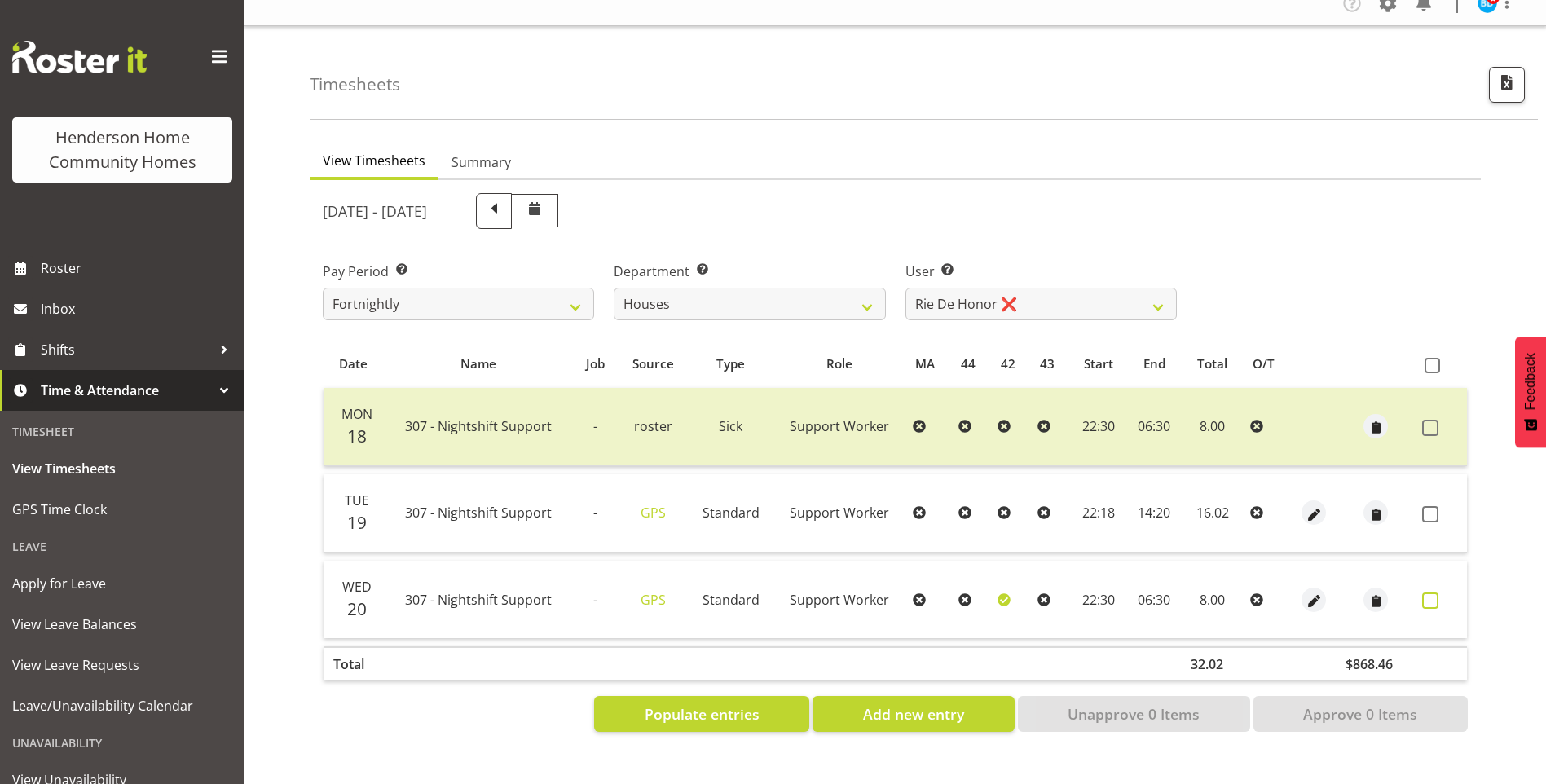
click at [1426, 592] on span at bounding box center [1430, 600] width 17 height 17
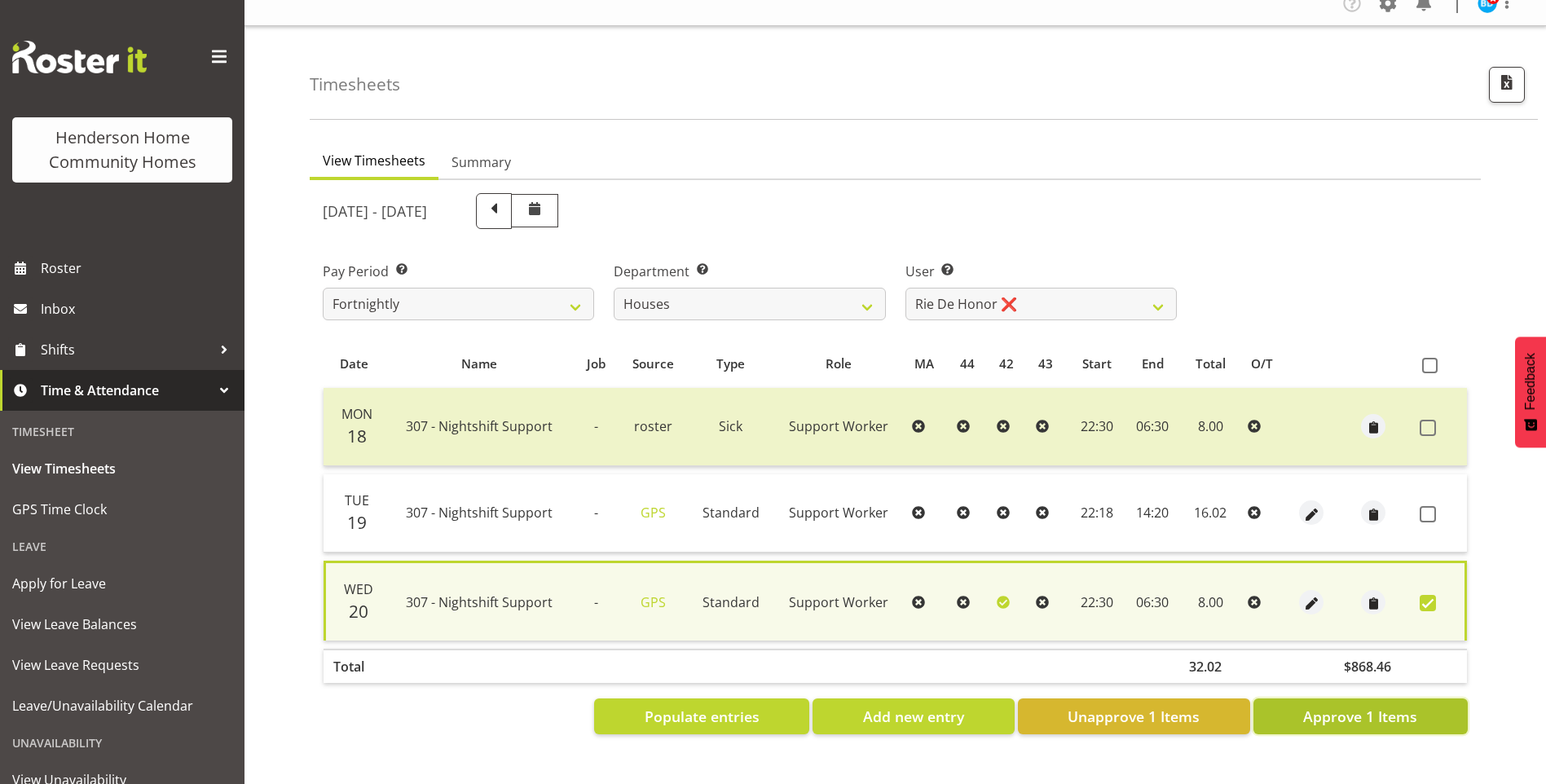
click at [1379, 709] on span "Approve 1 Items" at bounding box center [1360, 716] width 114 height 21
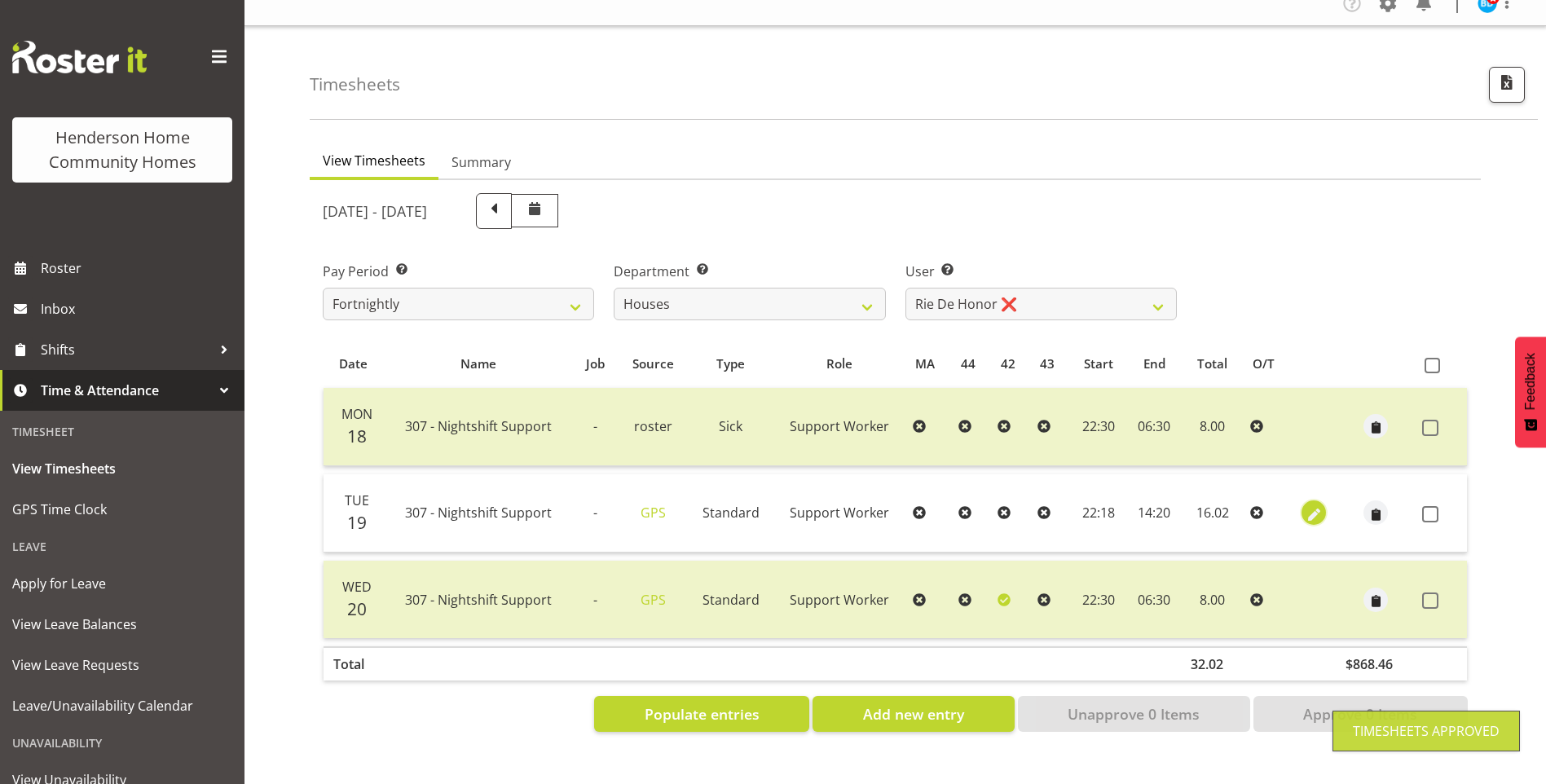
click at [1311, 505] on span "button" at bounding box center [1313, 514] width 18 height 18
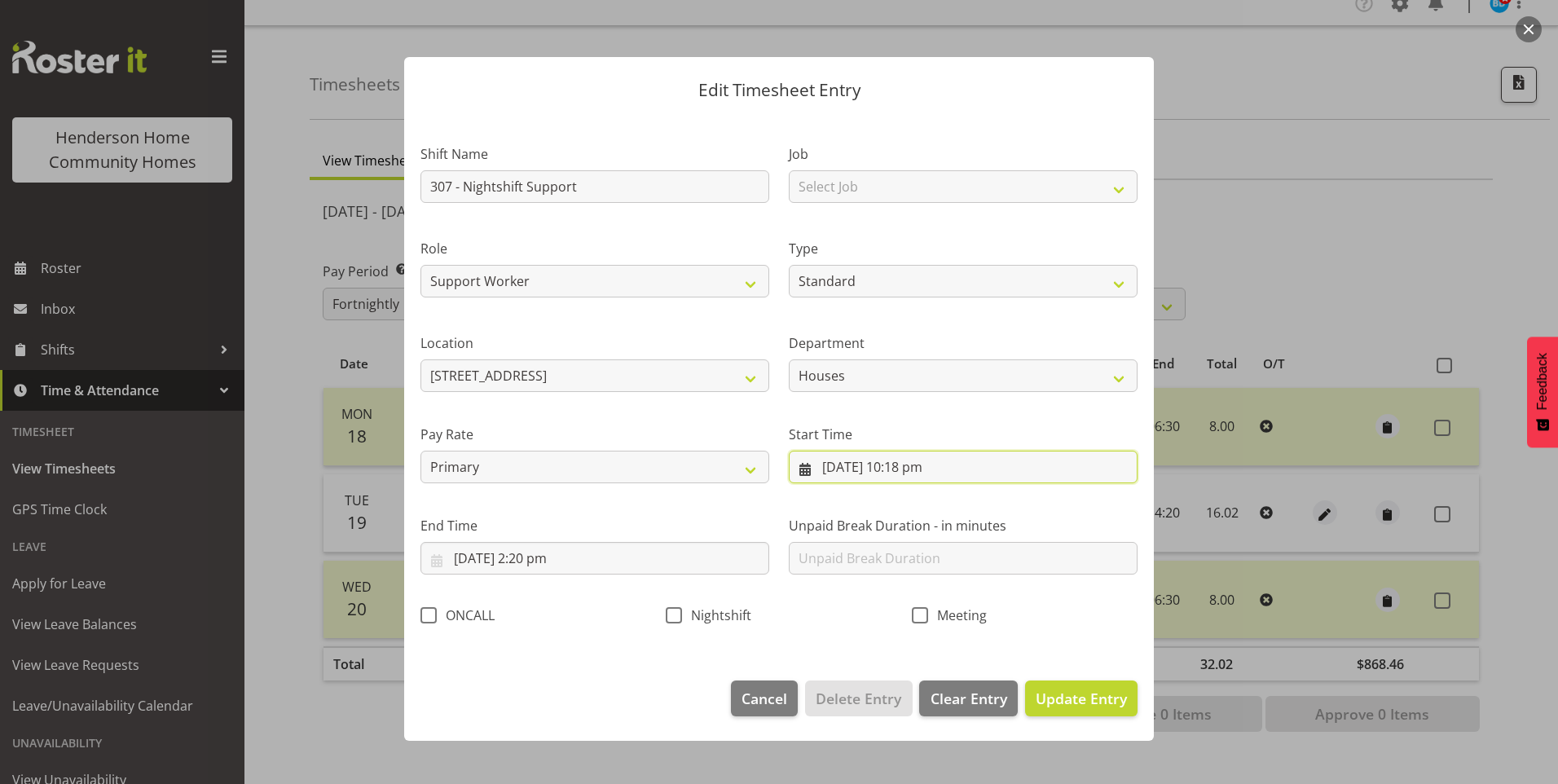
click at [924, 469] on input "[DATE] 10:18 pm" at bounding box center [963, 467] width 349 height 32
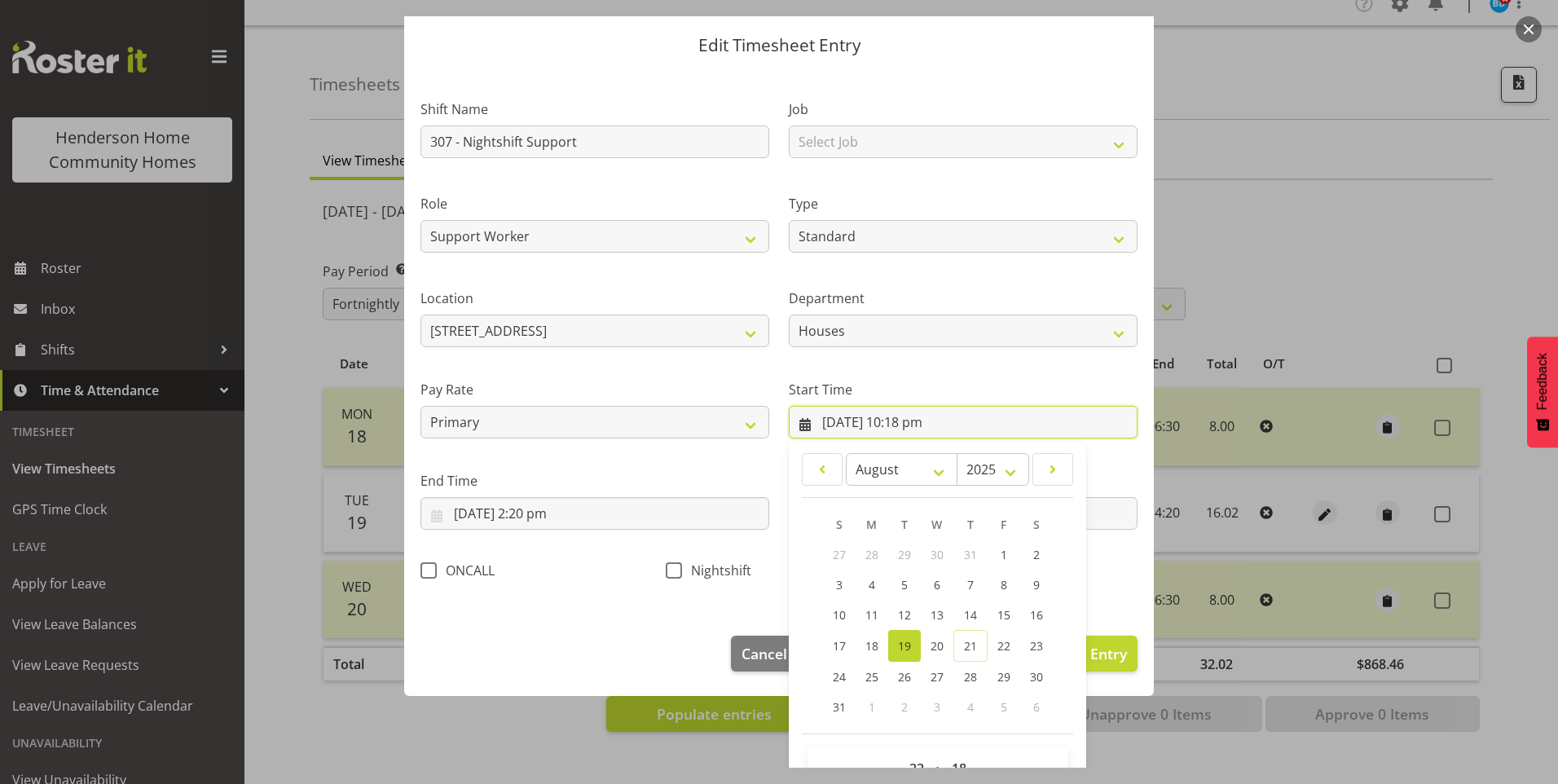
scroll to position [88, 0]
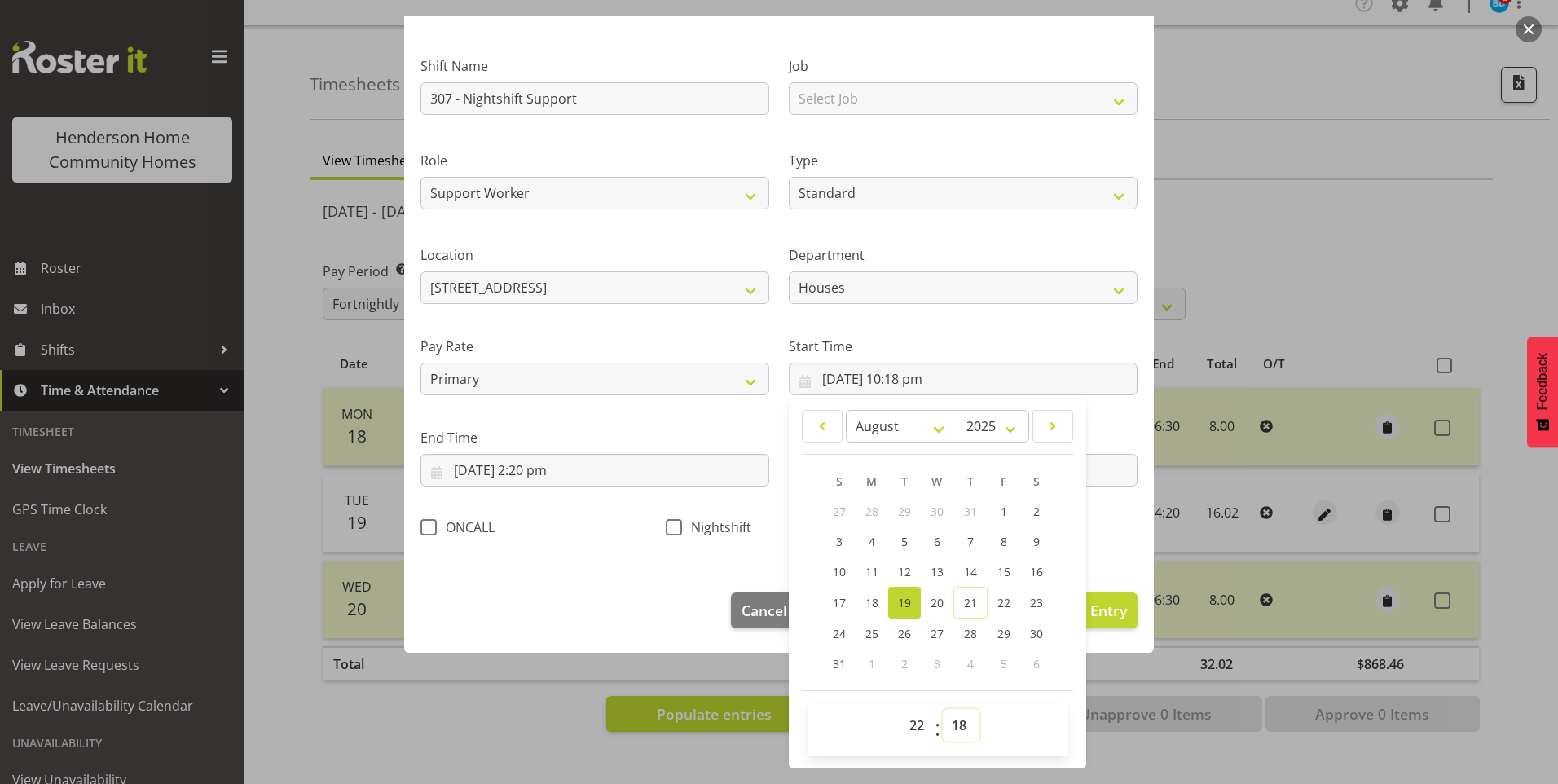
drag, startPoint x: 943, startPoint y: 712, endPoint x: 955, endPoint y: 716, distance: 12.6
click at [943, 713] on select "00 01 02 03 04 05 06 07 08 09 10 11 12 13 14 15 16 17 18 19 20 21 22 23 24 25 2…" at bounding box center [961, 724] width 37 height 32
click at [943, 709] on select "00 01 02 03 04 05 06 07 08 09 10 11 12 13 14 15 16 17 18 19 20 21 22 23 24 25 2…" at bounding box center [961, 724] width 37 height 32
click at [554, 475] on input "[DATE] 2:20 pm" at bounding box center [595, 469] width 349 height 32
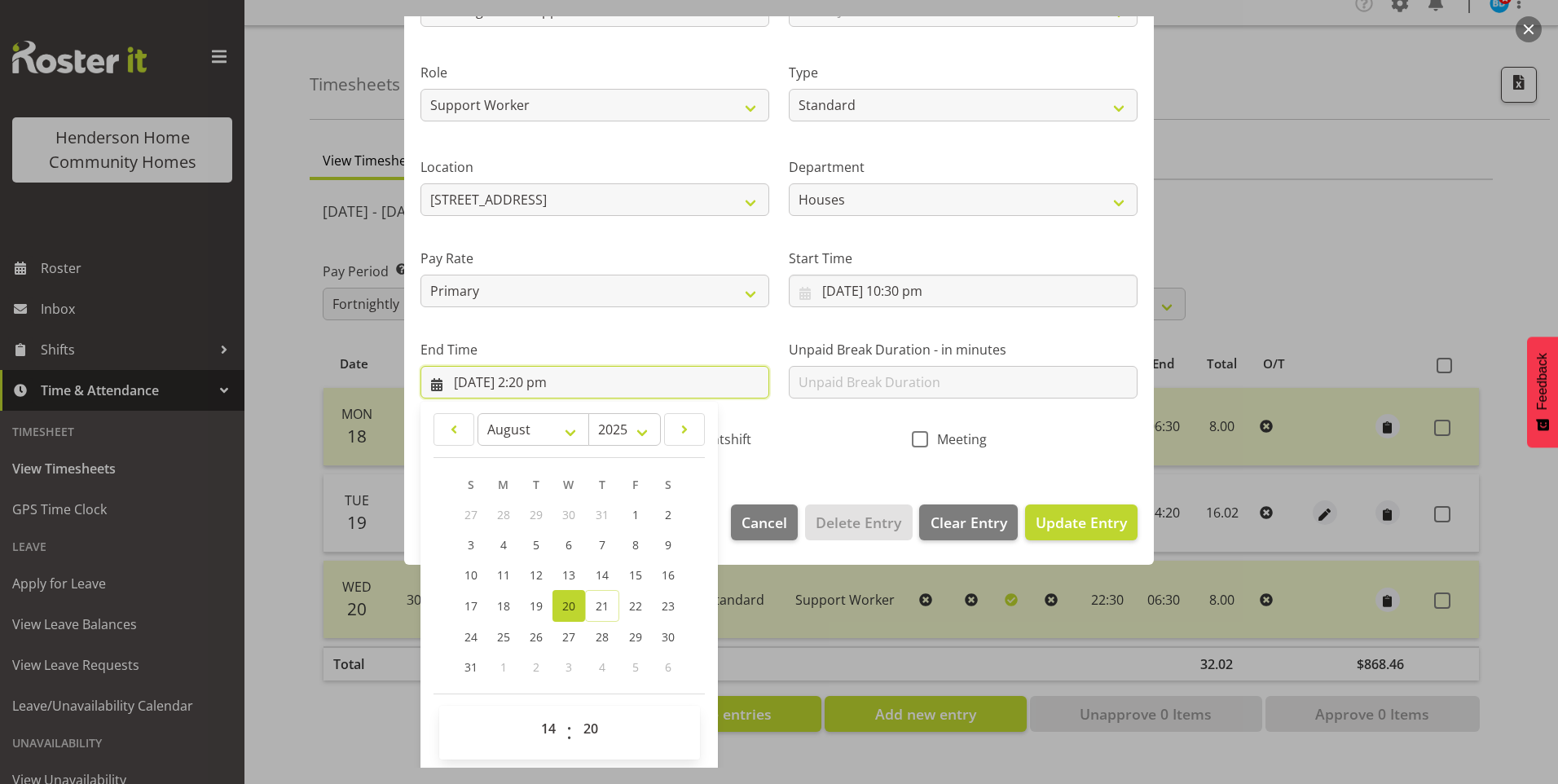
scroll to position [179, 0]
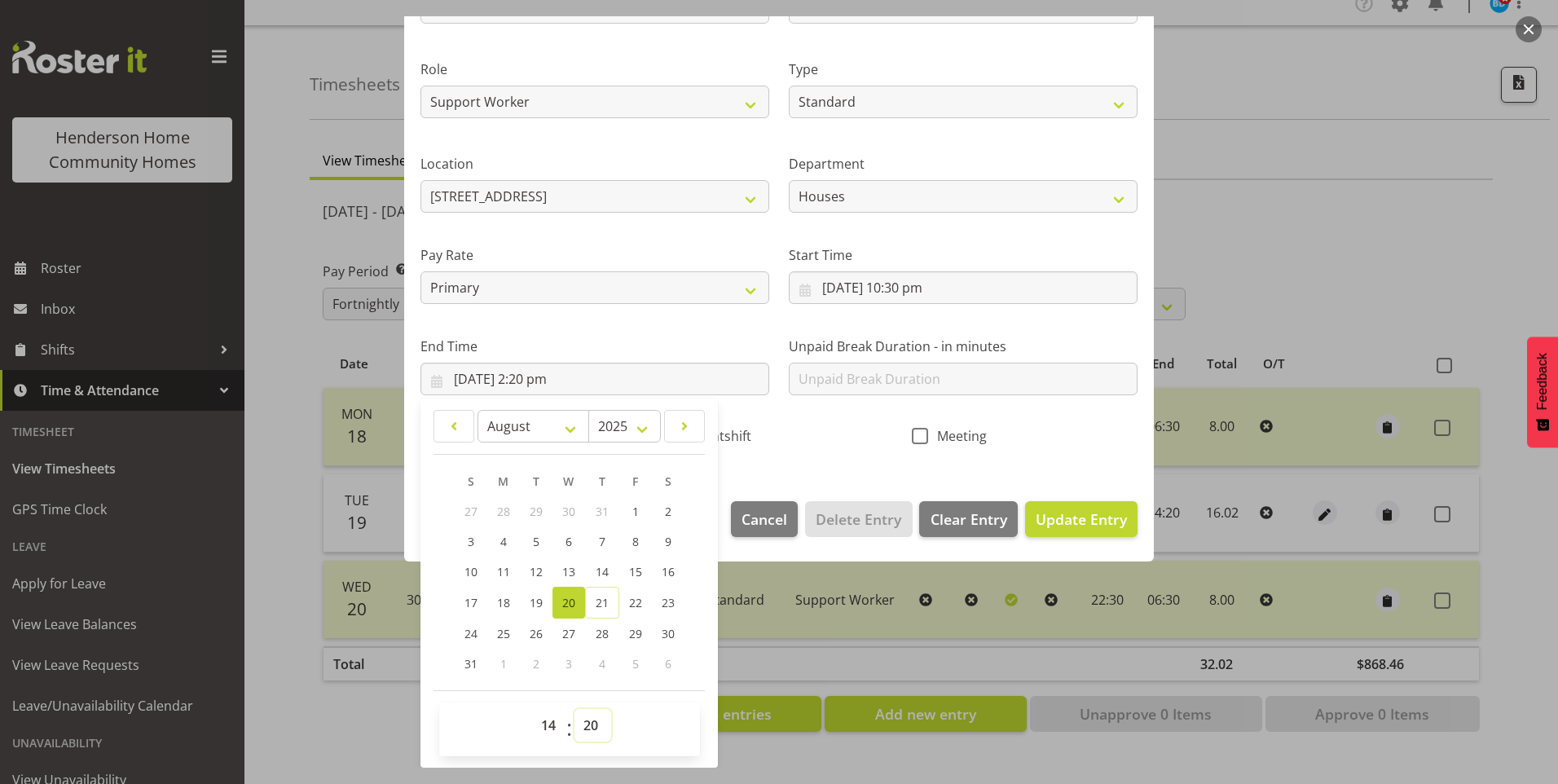
click at [590, 721] on select "00 01 02 03 04 05 06 07 08 09 10 11 12 13 14 15 16 17 18 19 20 21 22 23 24 25 2…" at bounding box center [593, 724] width 37 height 32
click at [575, 709] on select "00 01 02 03 04 05 06 07 08 09 10 11 12 13 14 15 16 17 18 19 20 21 22 23 24 25 2…" at bounding box center [593, 724] width 37 height 32
click at [548, 723] on select "00 01 02 03 04 05 06 07 08 09 10 11 12 13 14 15 16 17 18 19 20 21 22 23" at bounding box center [551, 724] width 37 height 32
click at [532, 709] on select "00 01 02 03 04 05 06 07 08 09 10 11 12 13 14 15 16 17 18 19 20 21 22 23" at bounding box center [551, 724] width 37 height 32
click at [584, 716] on select "00 01 02 03 04 05 06 07 08 09 10 11 12 13 14 15 16 17 18 19 20 21 22 23 24 25 2…" at bounding box center [593, 724] width 37 height 32
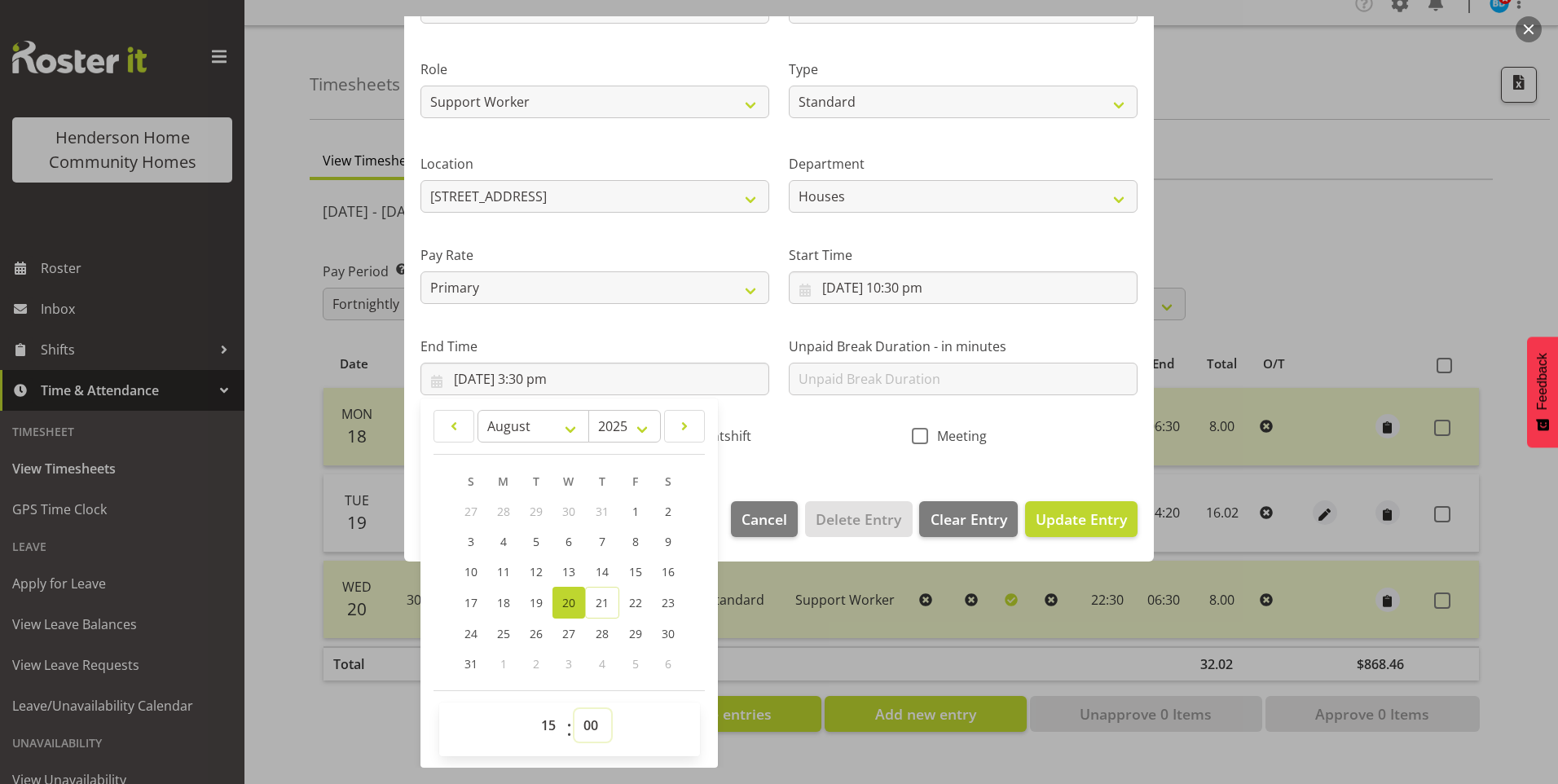
click at [575, 709] on select "00 01 02 03 04 05 06 07 08 09 10 11 12 13 14 15 16 17 18 19 20 21 22 23 24 25 2…" at bounding box center [593, 724] width 37 height 32
click at [544, 723] on select "00 01 02 03 04 05 06 07 08 09 10 11 12 13 14 15 16 17 18 19 20 21 22 23" at bounding box center [551, 724] width 37 height 32
click at [532, 709] on select "00 01 02 03 04 05 06 07 08 09 10 11 12 13 14 15 16 17 18 19 20 21 22 23" at bounding box center [551, 724] width 37 height 32
click at [595, 716] on select "00 01 02 03 04 05 06 07 08 09 10 11 12 13 14 15 16 17 18 19 20 21 22 23 24 25 2…" at bounding box center [593, 724] width 37 height 32
click at [575, 709] on select "00 01 02 03 04 05 06 07 08 09 10 11 12 13 14 15 16 17 18 19 20 21 22 23 24 25 2…" at bounding box center [593, 724] width 37 height 32
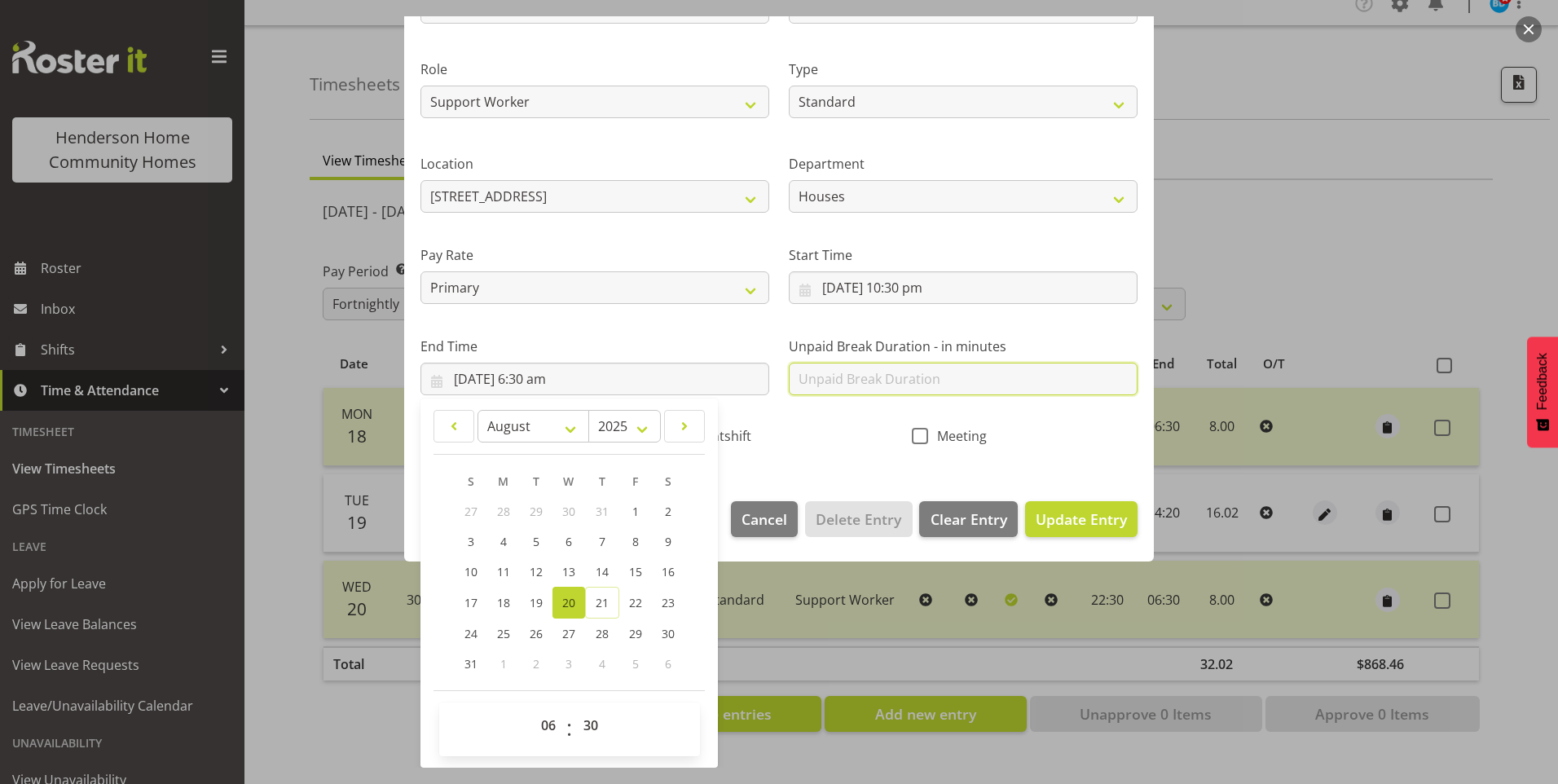
click at [854, 374] on input "text" at bounding box center [963, 378] width 349 height 32
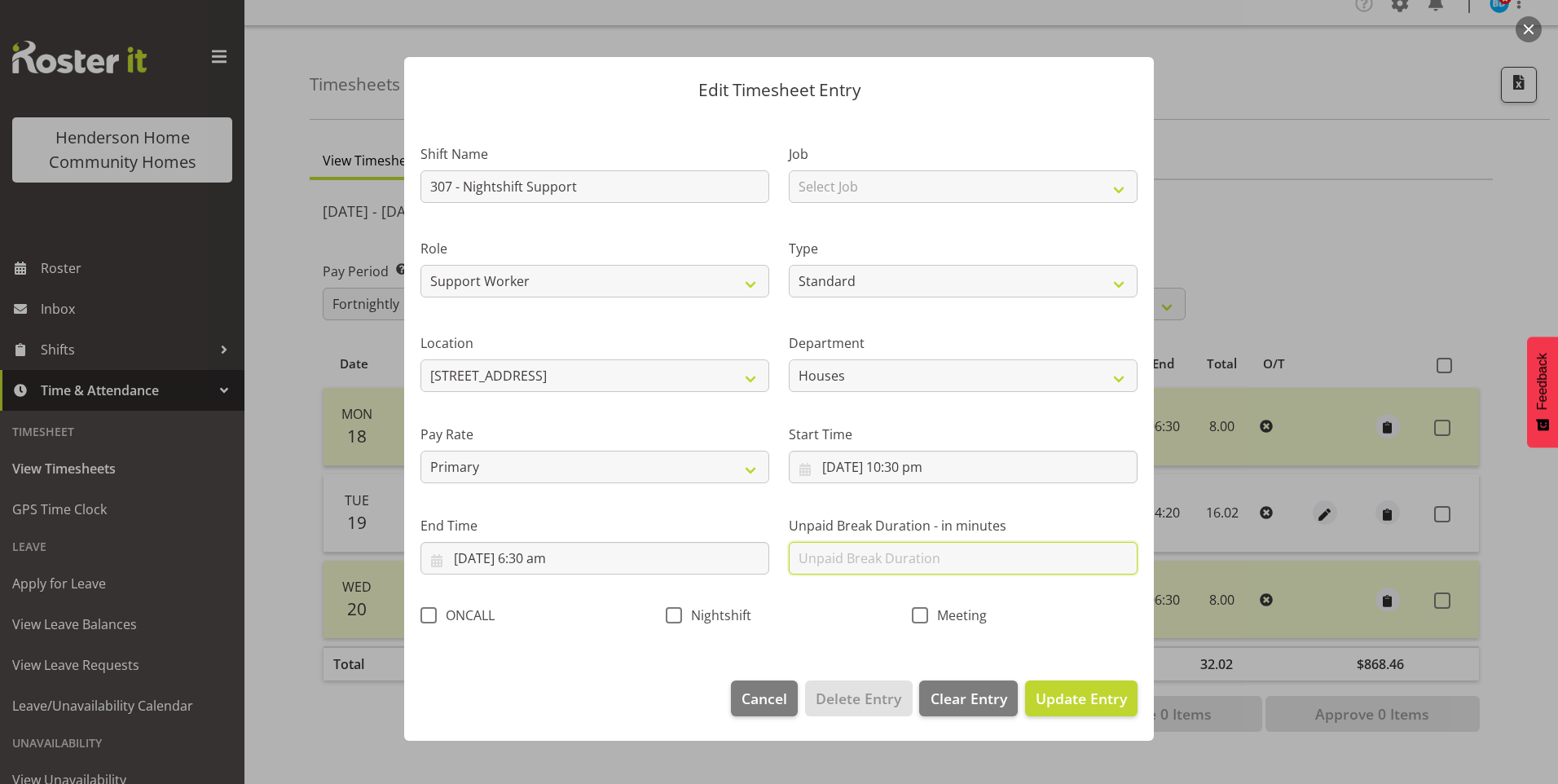
scroll to position [0, 0]
drag, startPoint x: 680, startPoint y: 616, endPoint x: 700, endPoint y: 613, distance: 20.2
click at [679, 616] on span at bounding box center [674, 615] width 17 height 17
click at [676, 616] on input "Nightshift" at bounding box center [671, 615] width 11 height 11
click at [1083, 694] on span "Update Entry" at bounding box center [1082, 698] width 91 height 19
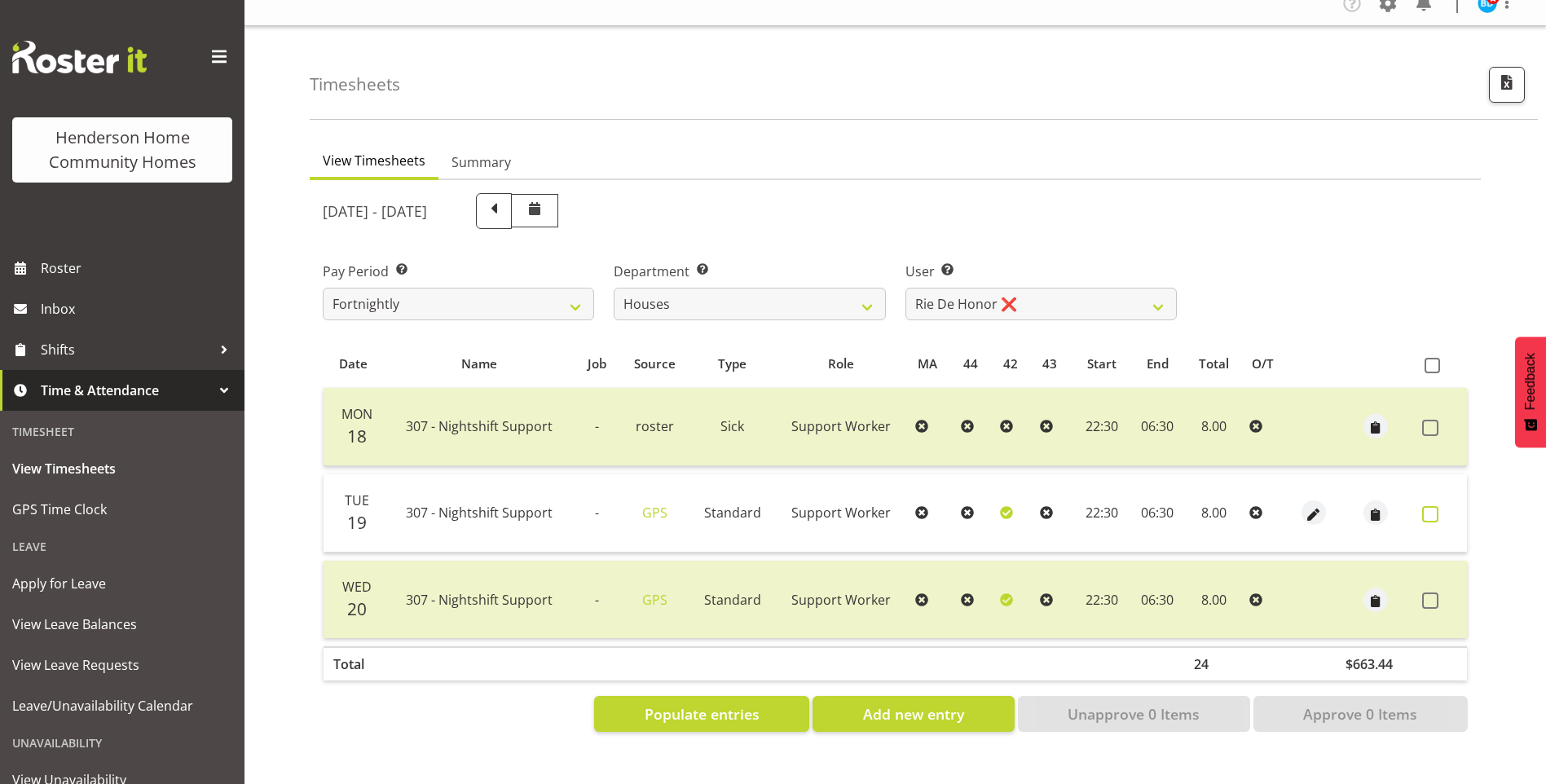
click at [1431, 506] on span at bounding box center [1430, 514] width 17 height 17
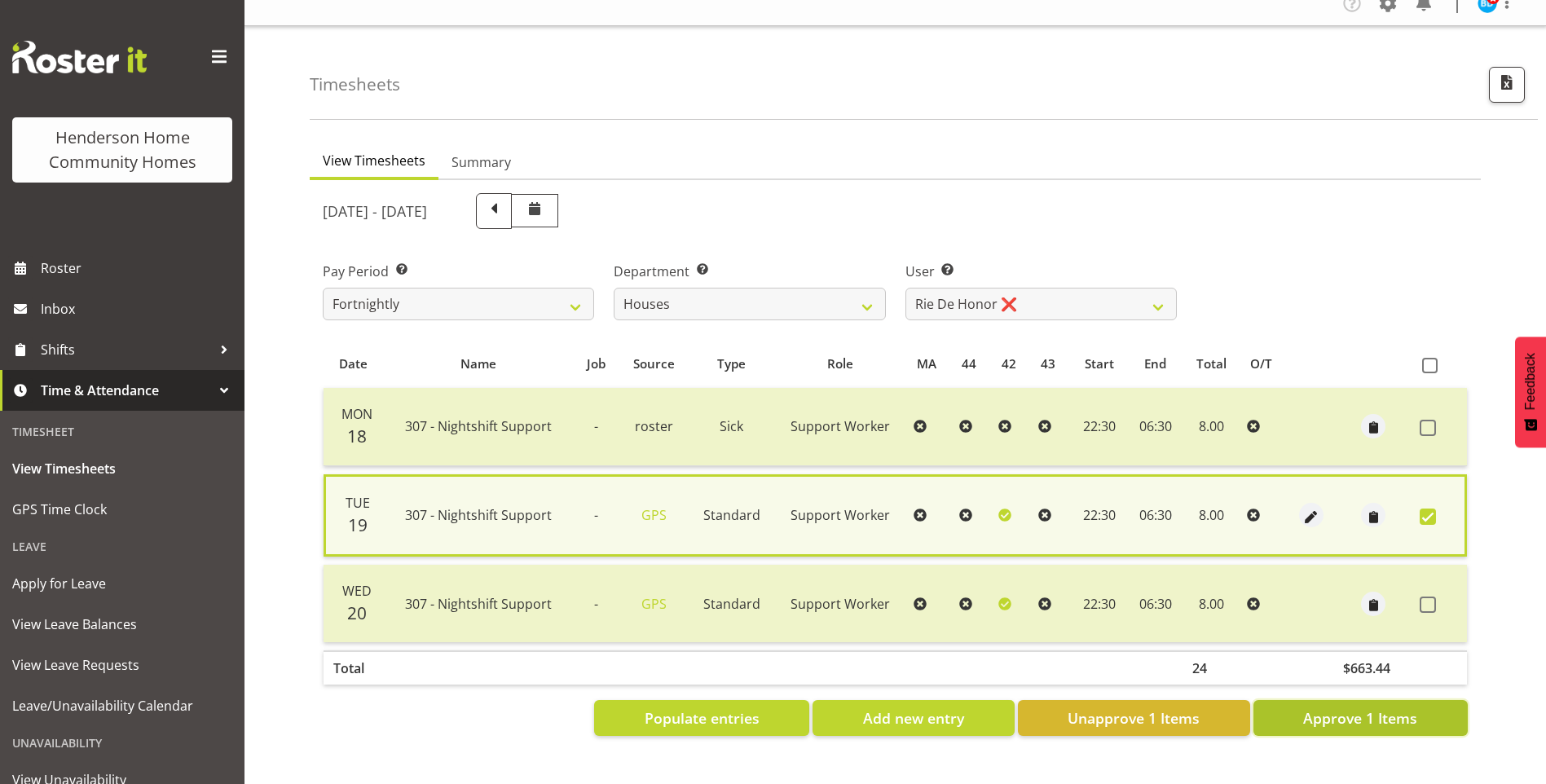
click at [1357, 707] on span "Approve 1 Items" at bounding box center [1360, 717] width 114 height 21
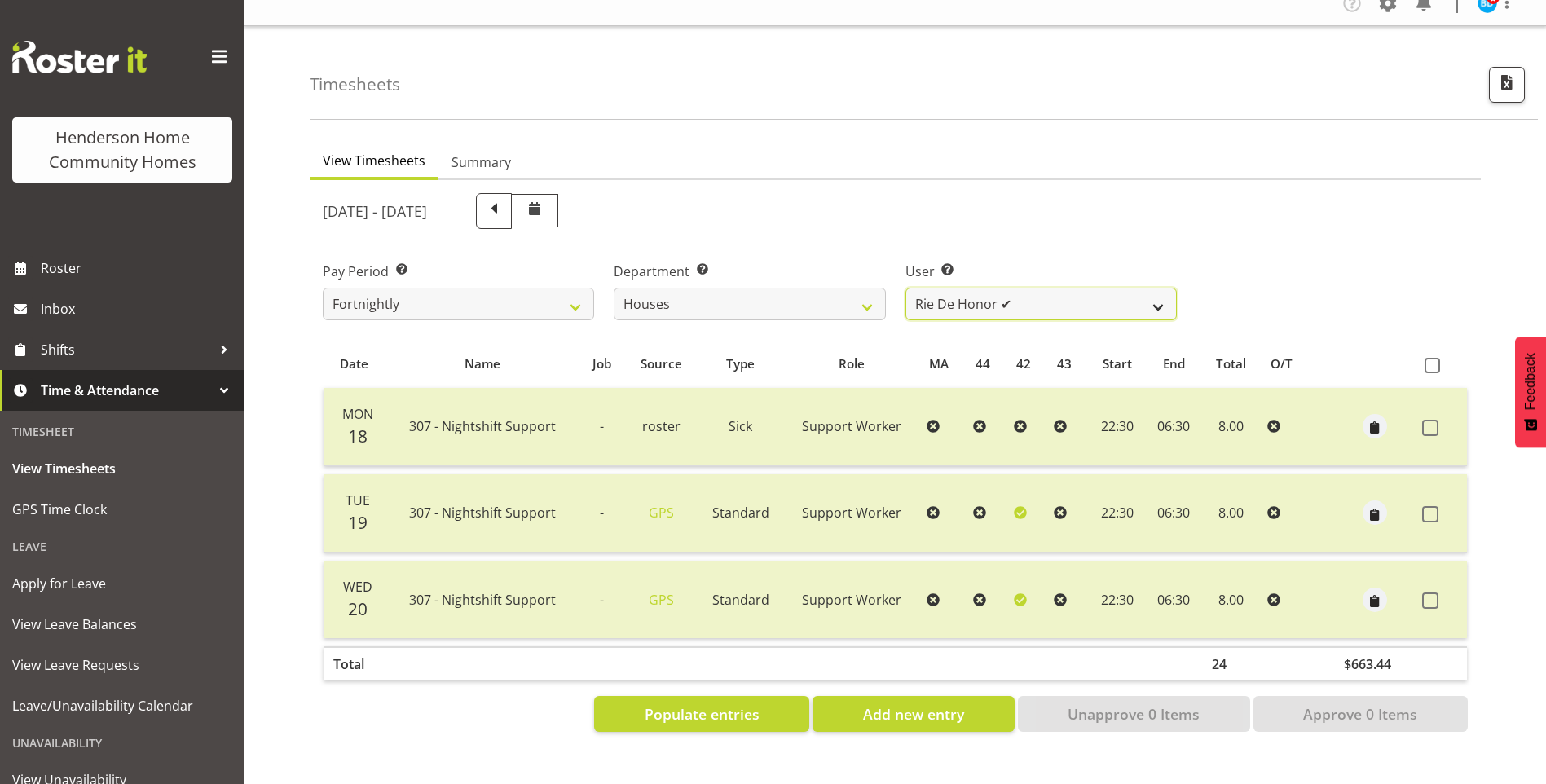
click at [954, 289] on select "[PERSON_NAME] ✔ [PERSON_NAME] ❌ [PERSON_NAME] ❌ [PERSON_NAME] ❌ [PERSON_NAME] ❌…" at bounding box center [1041, 303] width 271 height 32
click at [905, 288] on select "[PERSON_NAME] ✔ [PERSON_NAME] ❌ [PERSON_NAME] ❌ [PERSON_NAME] ❌ [PERSON_NAME] ❌…" at bounding box center [1041, 303] width 271 height 32
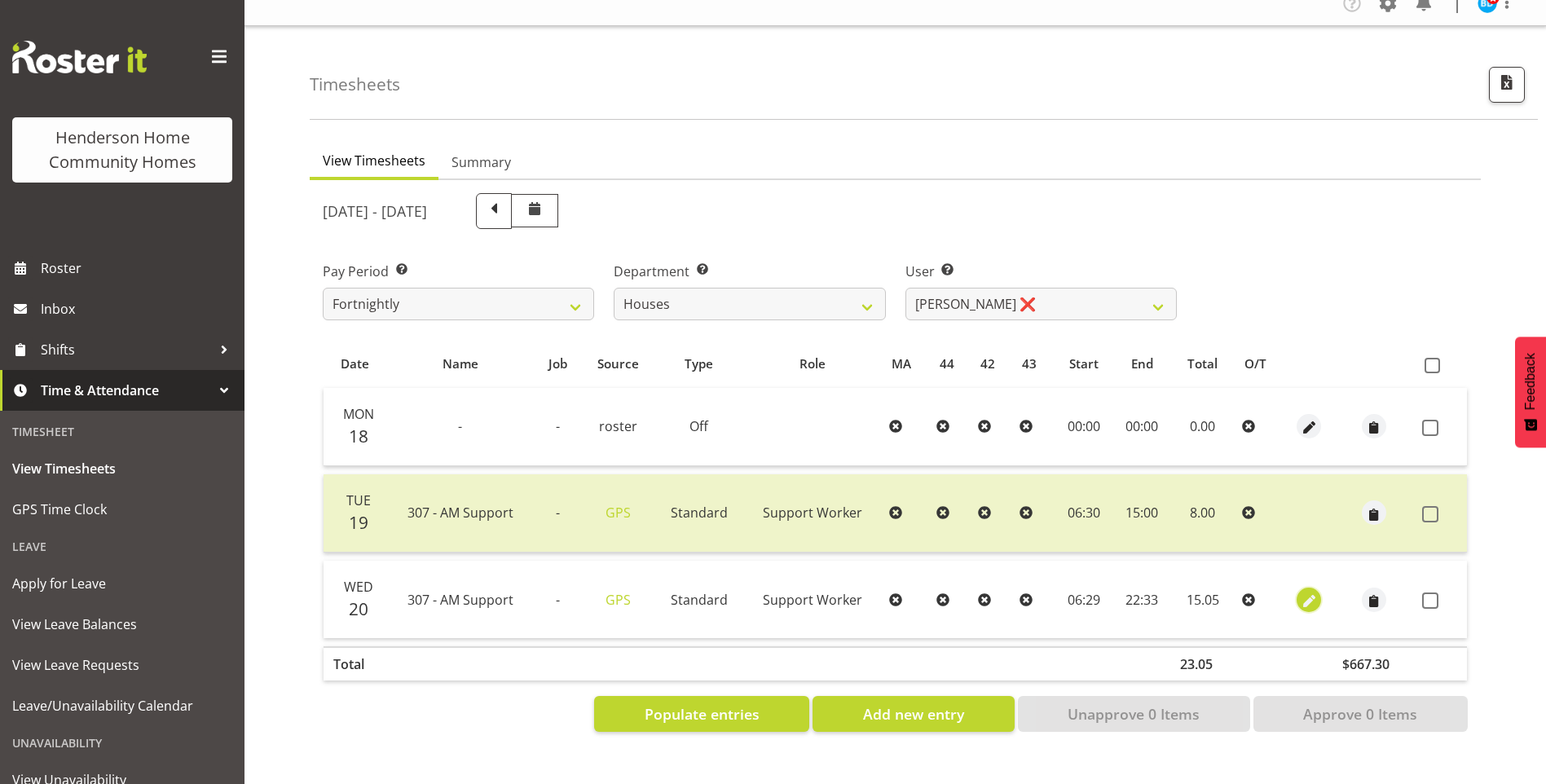
click at [1300, 591] on span "button" at bounding box center [1309, 600] width 18 height 18
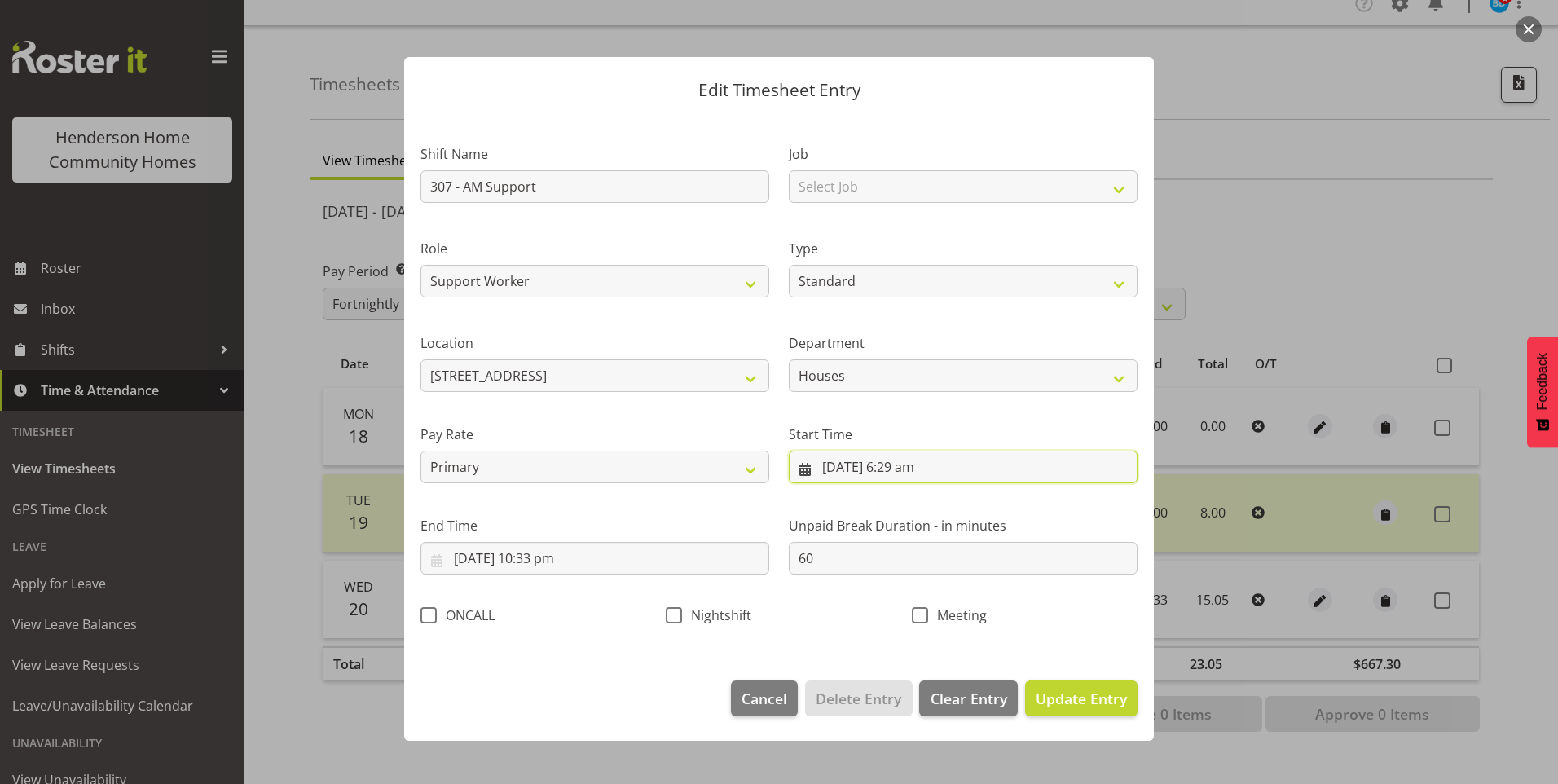
click at [911, 475] on input "[DATE] 6:29 am" at bounding box center [963, 467] width 349 height 32
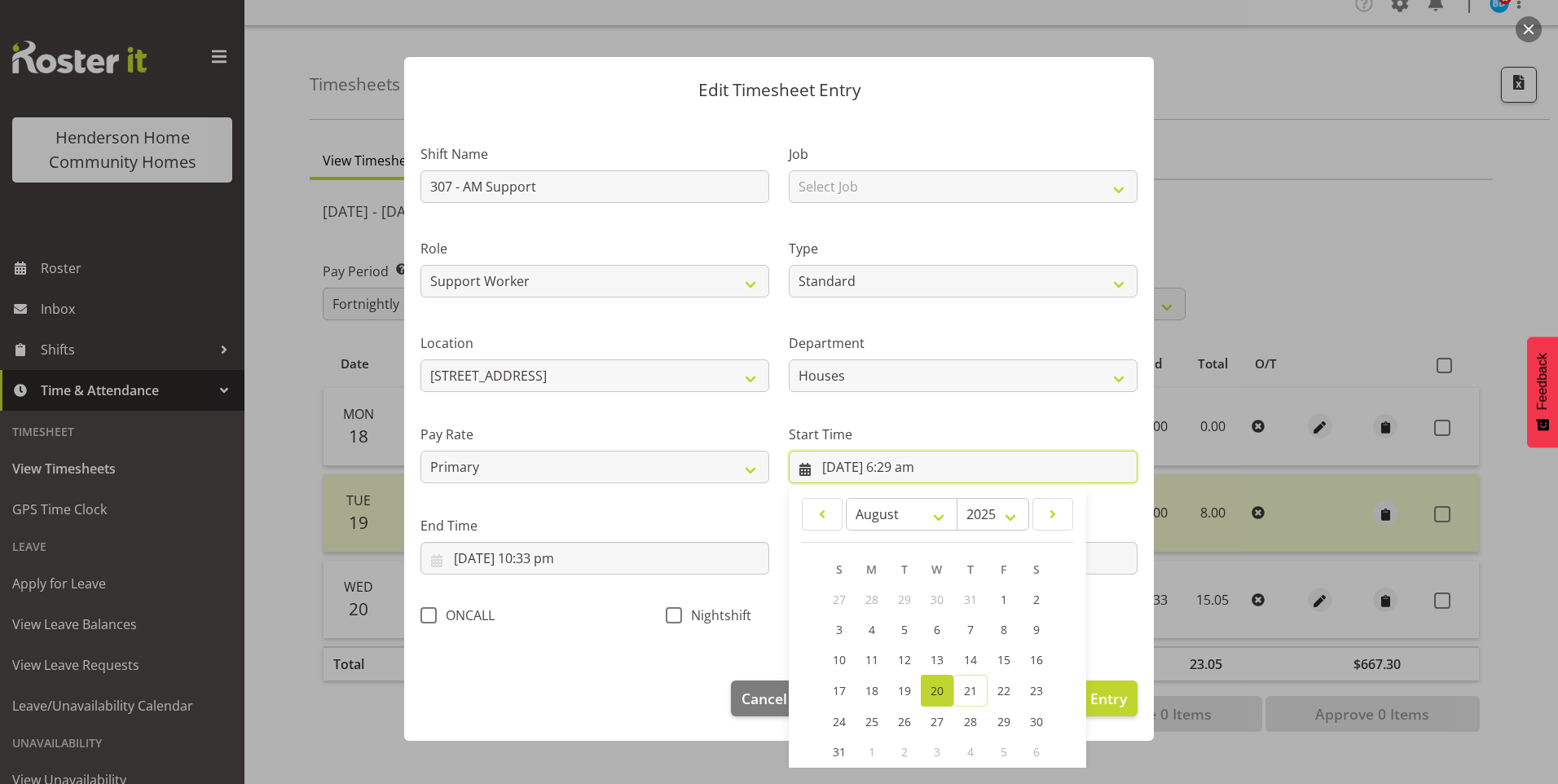
scroll to position [88, 0]
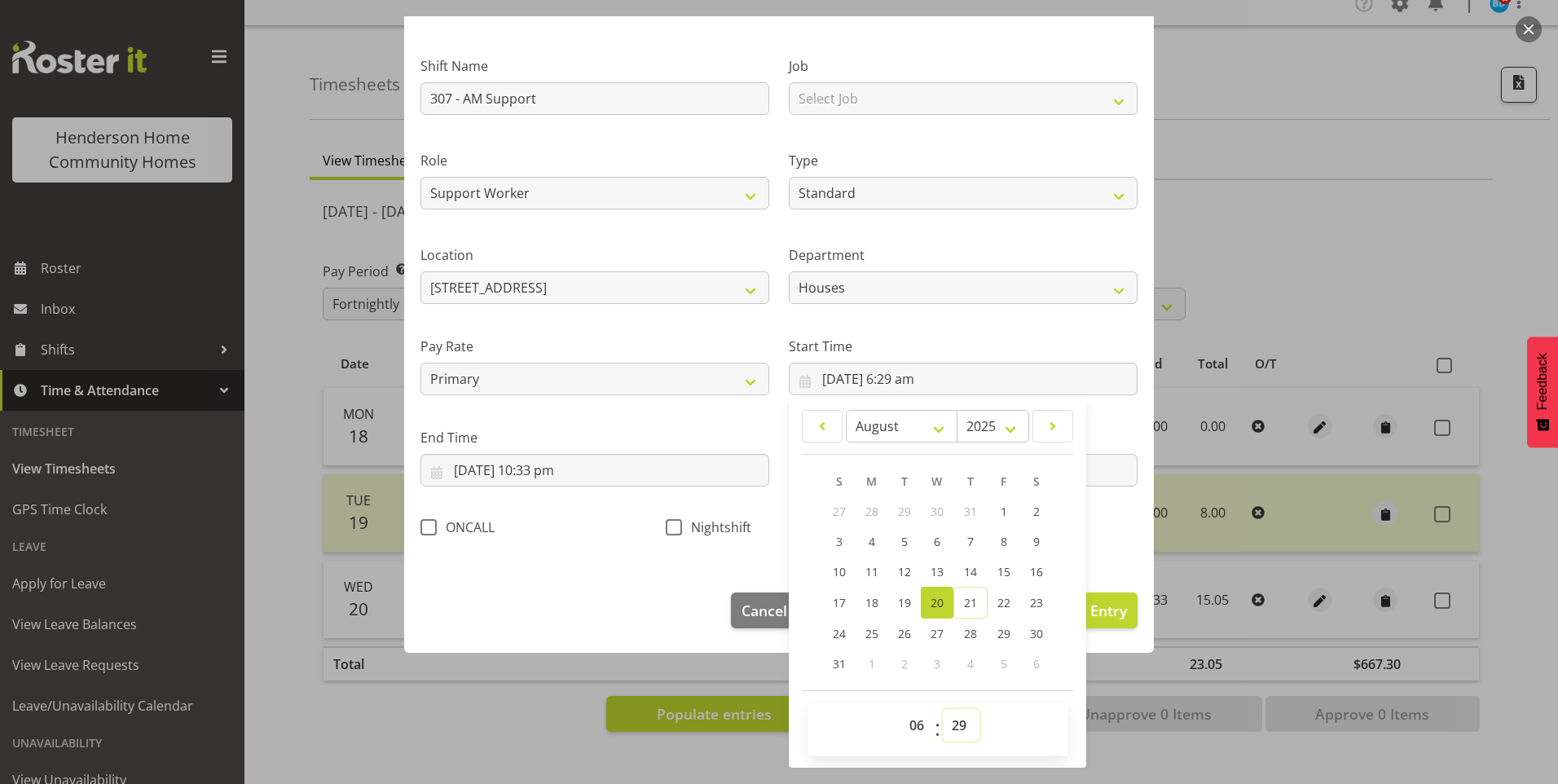
click at [949, 723] on select "00 01 02 03 04 05 06 07 08 09 10 11 12 13 14 15 16 17 18 19 20 21 22 23 24 25 2…" at bounding box center [961, 724] width 37 height 32
click at [943, 709] on select "00 01 02 03 04 05 06 07 08 09 10 11 12 13 14 15 16 17 18 19 20 21 22 23 24 25 2…" at bounding box center [961, 724] width 37 height 32
click at [502, 472] on input "[DATE] 10:33 pm" at bounding box center [595, 469] width 349 height 32
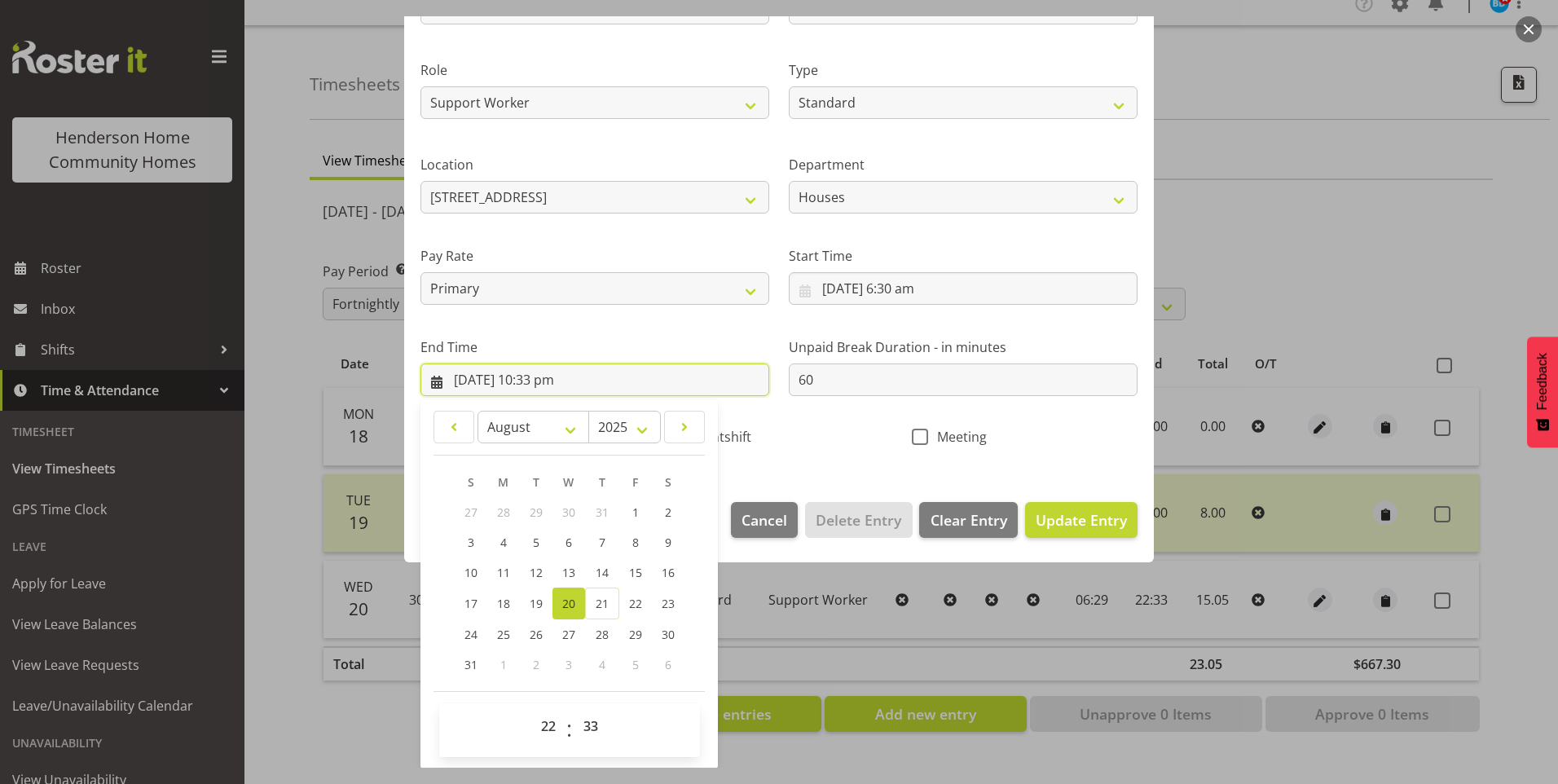
scroll to position [179, 0]
drag, startPoint x: 547, startPoint y: 725, endPoint x: 547, endPoint y: 716, distance: 9.0
click at [547, 721] on select "00 01 02 03 04 05 06 07 08 09 10 11 12 13 14 15 16 17 18 19 20 21 22 23" at bounding box center [551, 724] width 37 height 32
click at [532, 709] on select "00 01 02 03 04 05 06 07 08 09 10 11 12 13 14 15 16 17 18 19 20 21 22 23" at bounding box center [551, 724] width 37 height 32
drag, startPoint x: 579, startPoint y: 723, endPoint x: 587, endPoint y: 705, distance: 19.7
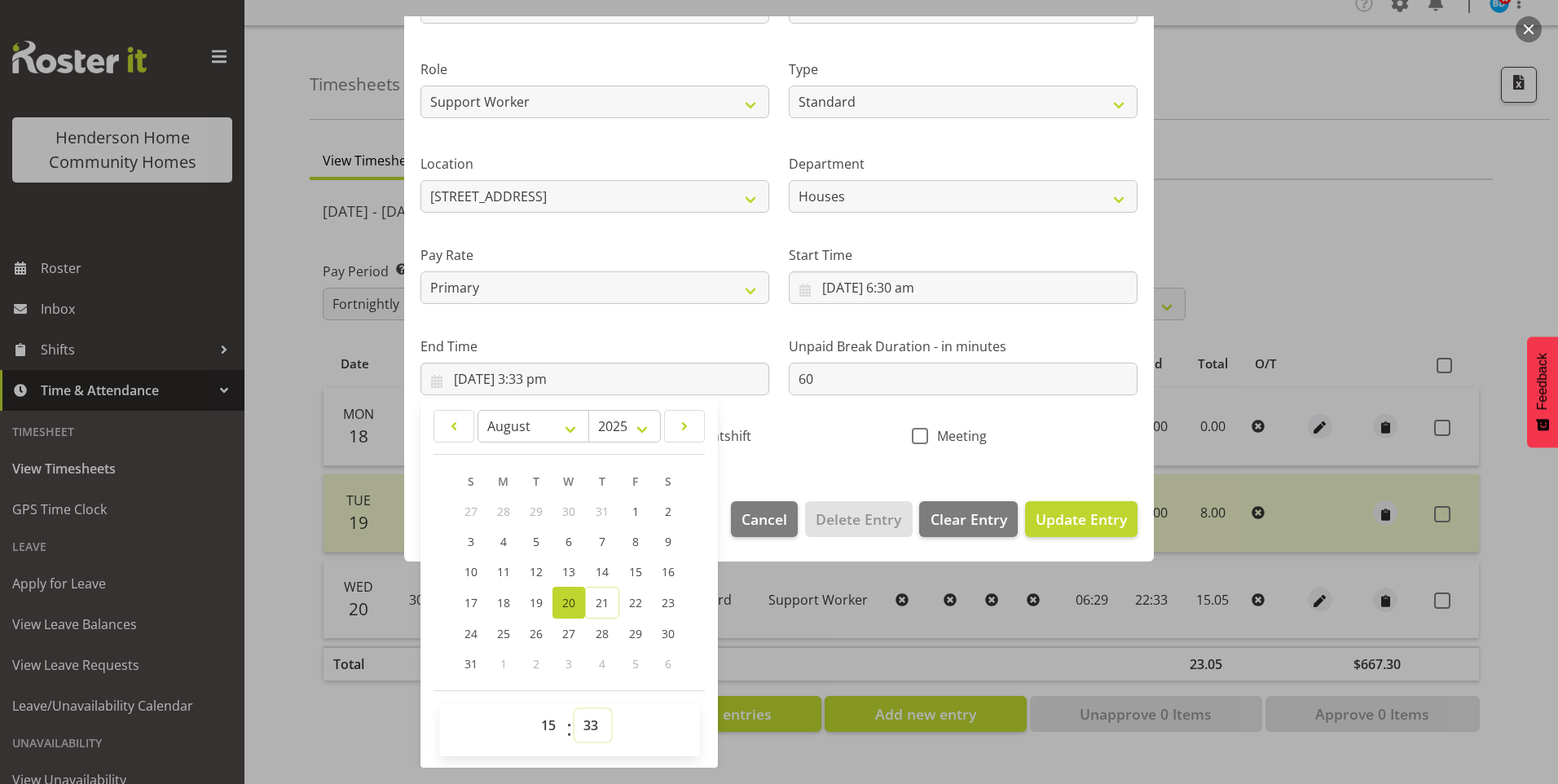
click at [581, 717] on select "00 01 02 03 04 05 06 07 08 09 10 11 12 13 14 15 16 17 18 19 20 21 22 23 24 25 2…" at bounding box center [593, 724] width 37 height 32
click at [575, 709] on select "00 01 02 03 04 05 06 07 08 09 10 11 12 13 14 15 16 17 18 19 20 21 22 23 24 25 2…" at bounding box center [593, 724] width 37 height 32
drag, startPoint x: 817, startPoint y: 379, endPoint x: 655, endPoint y: 353, distance: 164.1
click at [670, 354] on div "Shift Name 307 - AM Support Job Select Job Floater Role Support Worker Type Off…" at bounding box center [779, 200] width 737 height 517
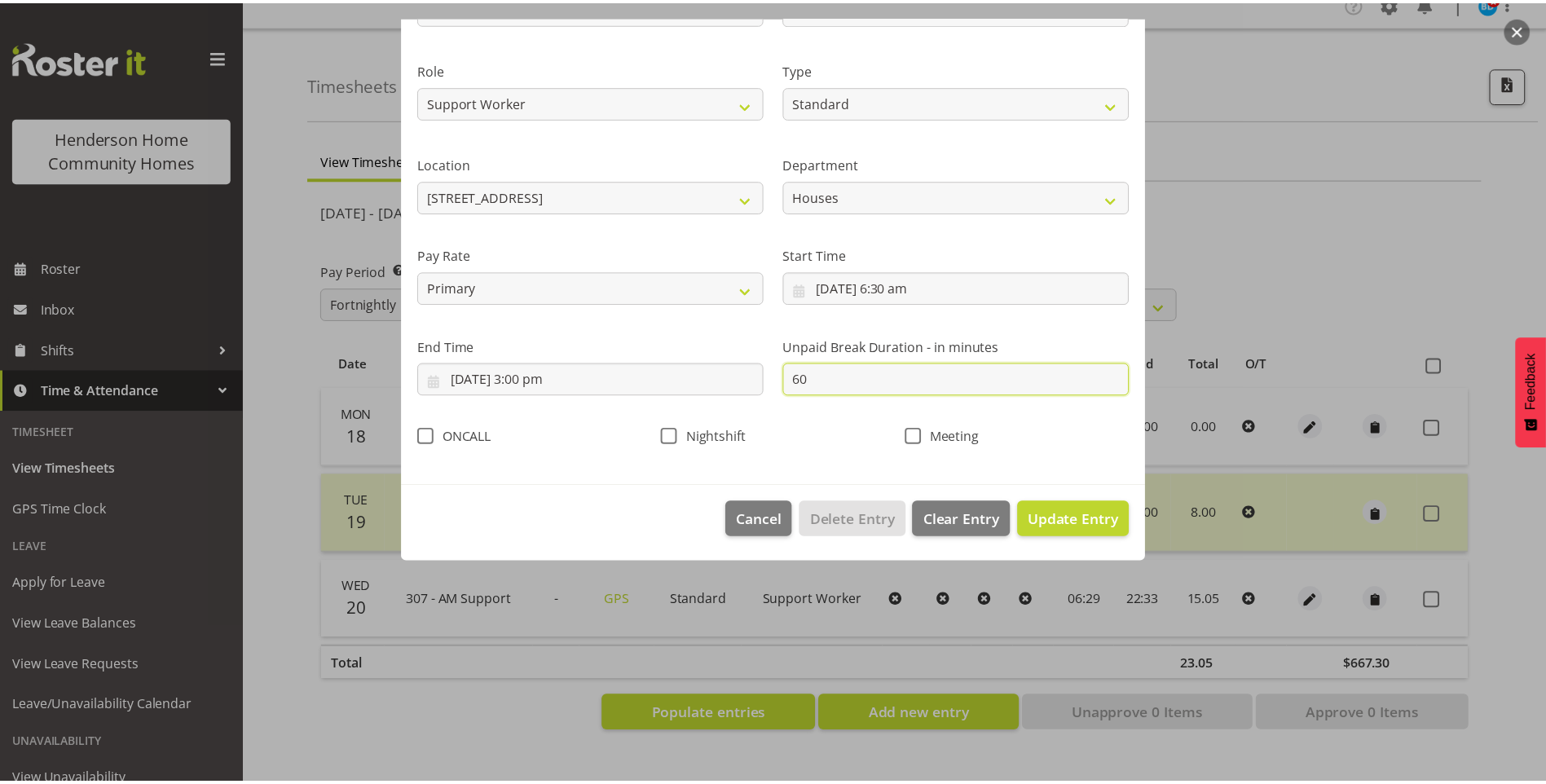
scroll to position [0, 0]
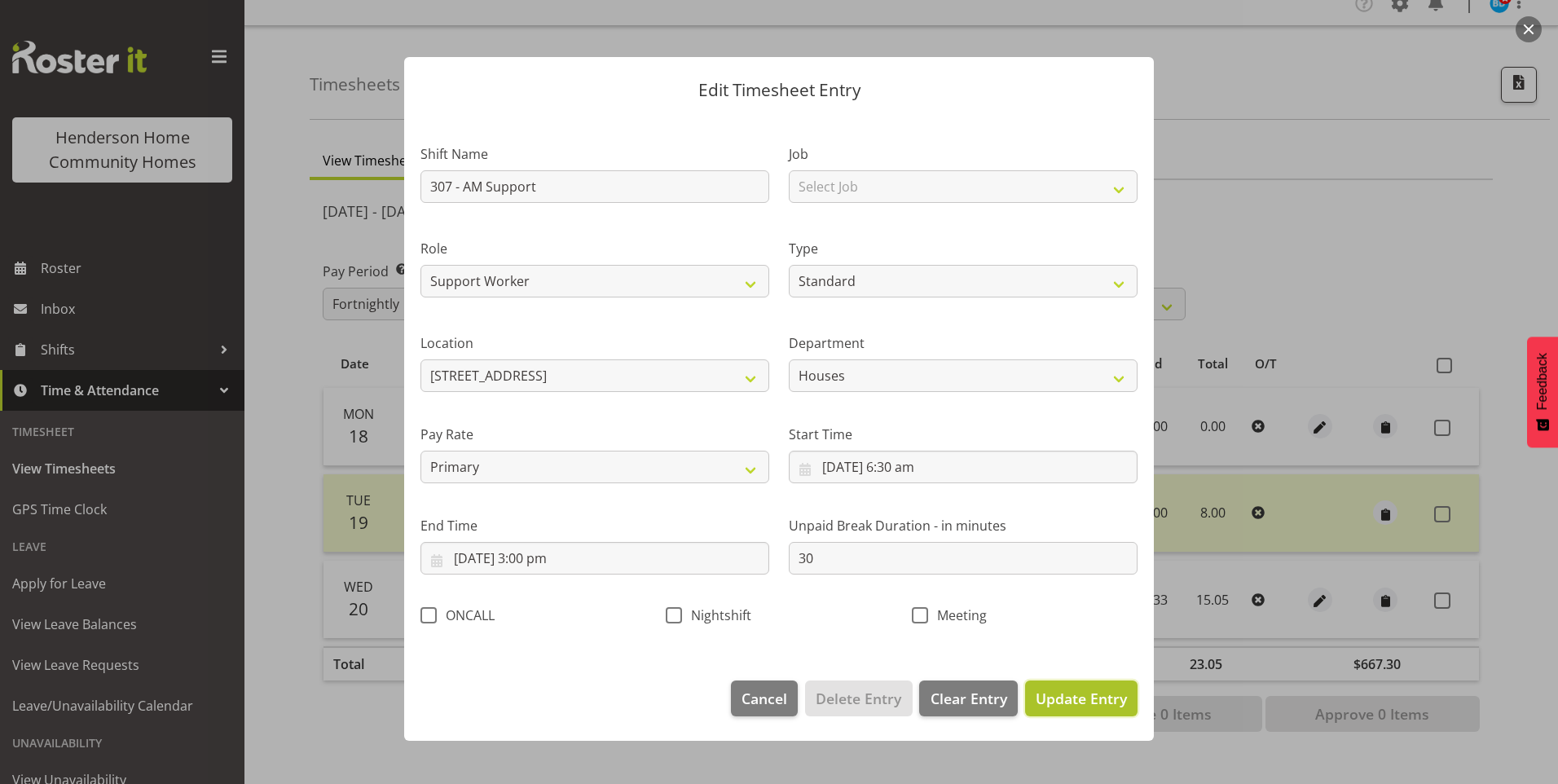
click at [1098, 700] on span "Update Entry" at bounding box center [1082, 698] width 91 height 19
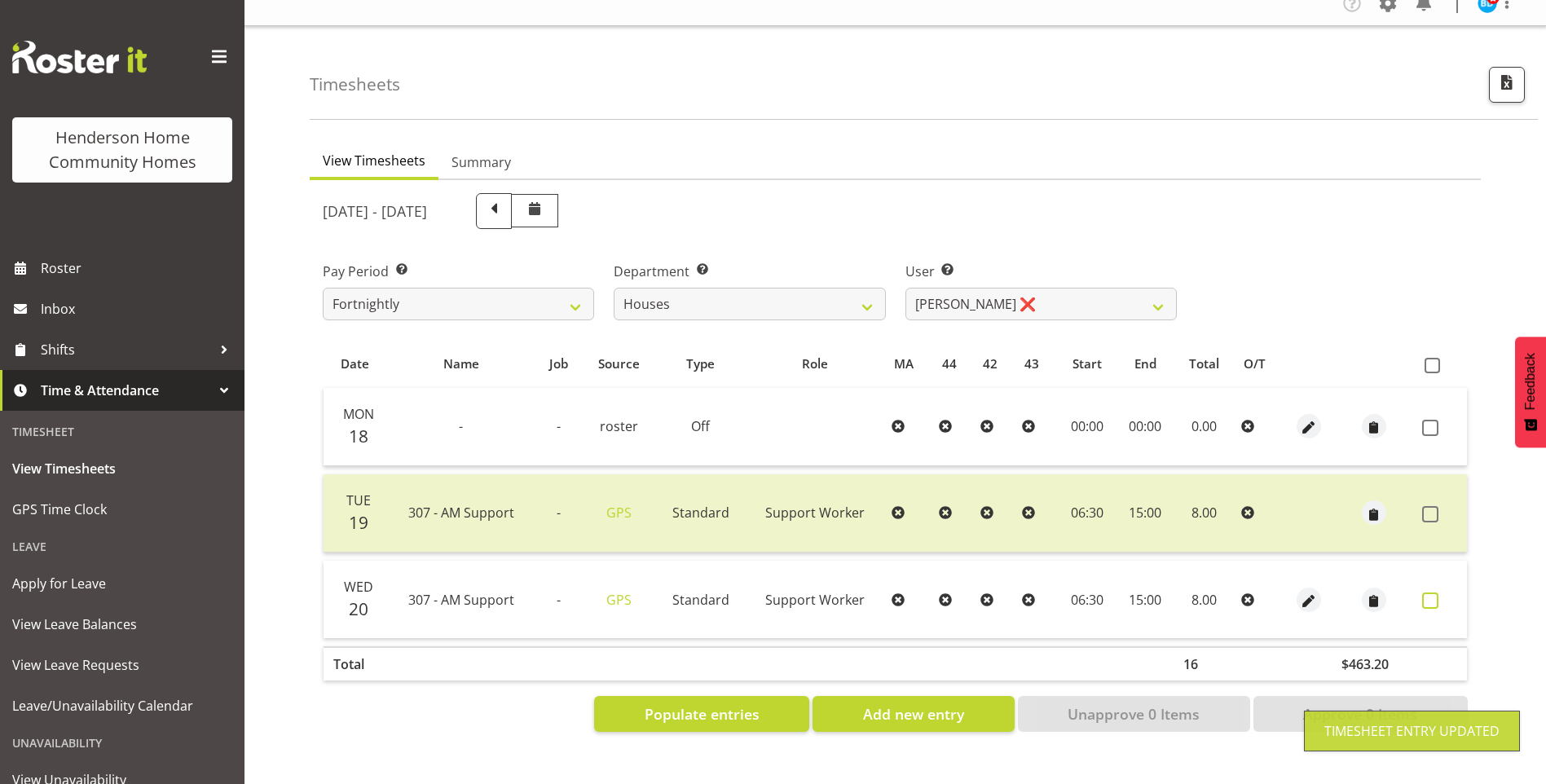
click at [1430, 592] on span at bounding box center [1430, 600] width 17 height 17
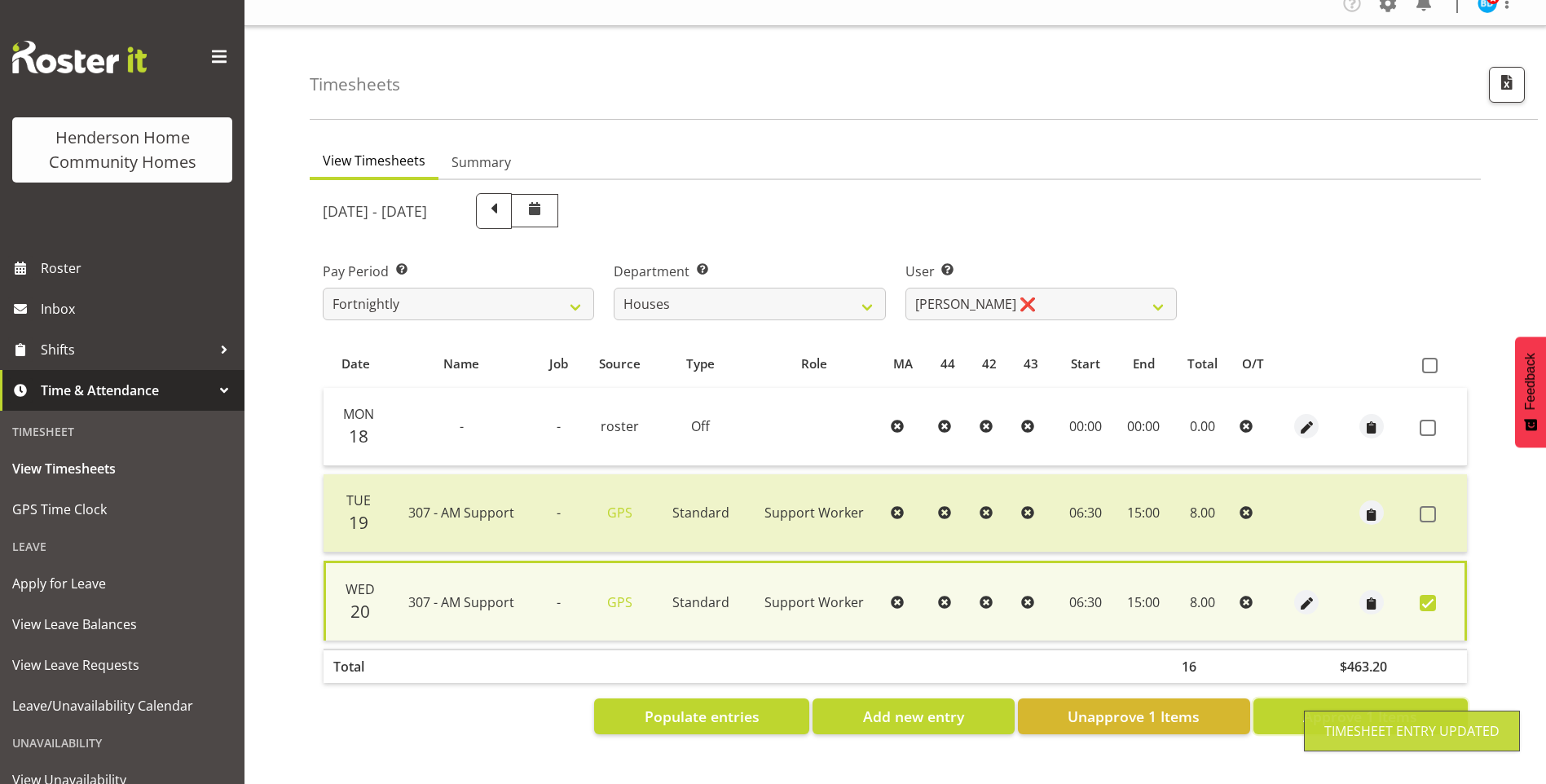
click at [1372, 698] on button "Approve 1 Items" at bounding box center [1361, 716] width 214 height 36
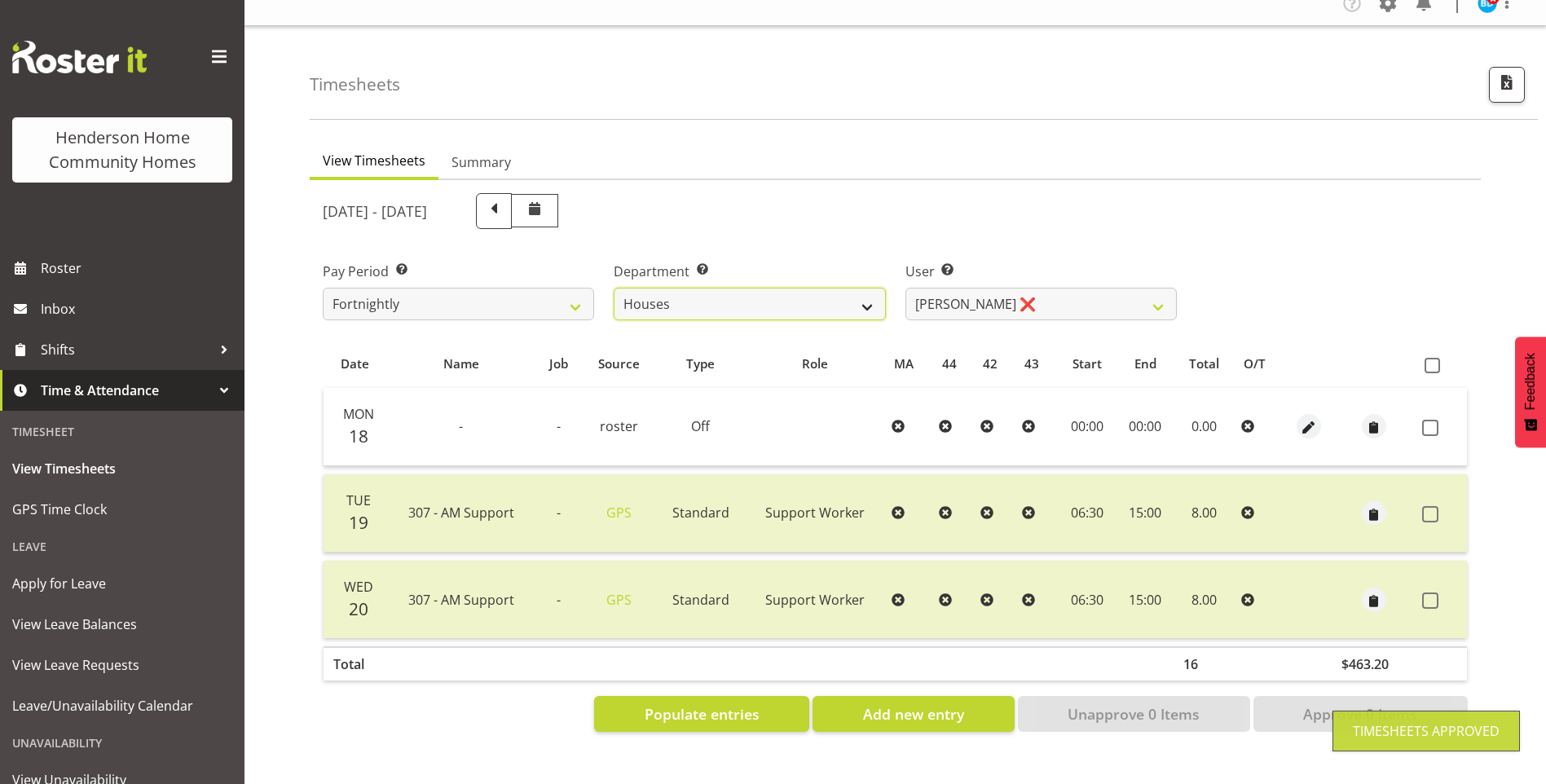
drag, startPoint x: 785, startPoint y: 290, endPoint x: 780, endPoint y: 297, distance: 8.6
click at [785, 289] on select "Admin Homeside Houses Wingside" at bounding box center [748, 303] width 271 height 32
click at [613, 288] on select "Admin Homeside Houses Wingside" at bounding box center [748, 303] width 271 height 32
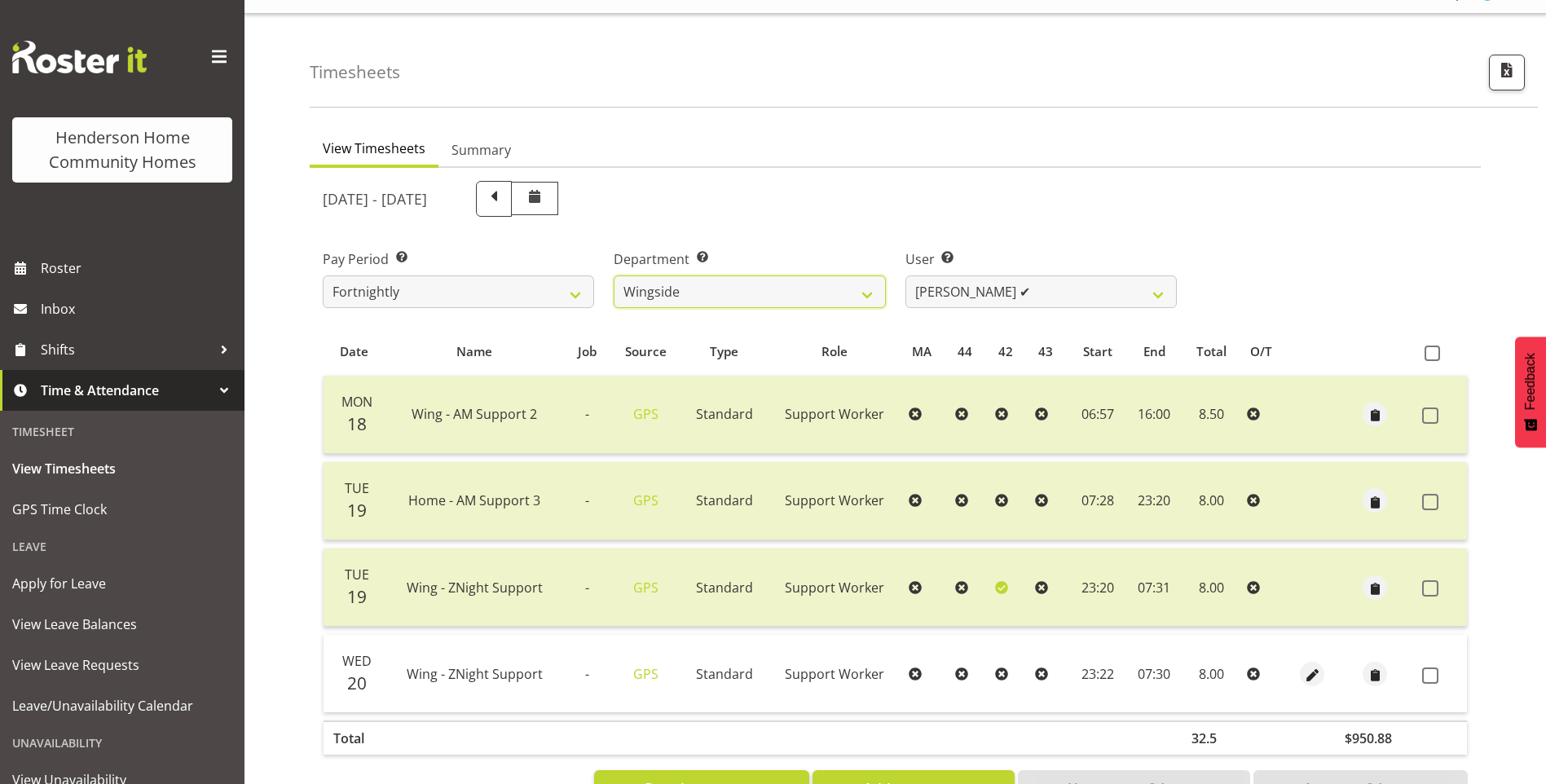
scroll to position [89, 0]
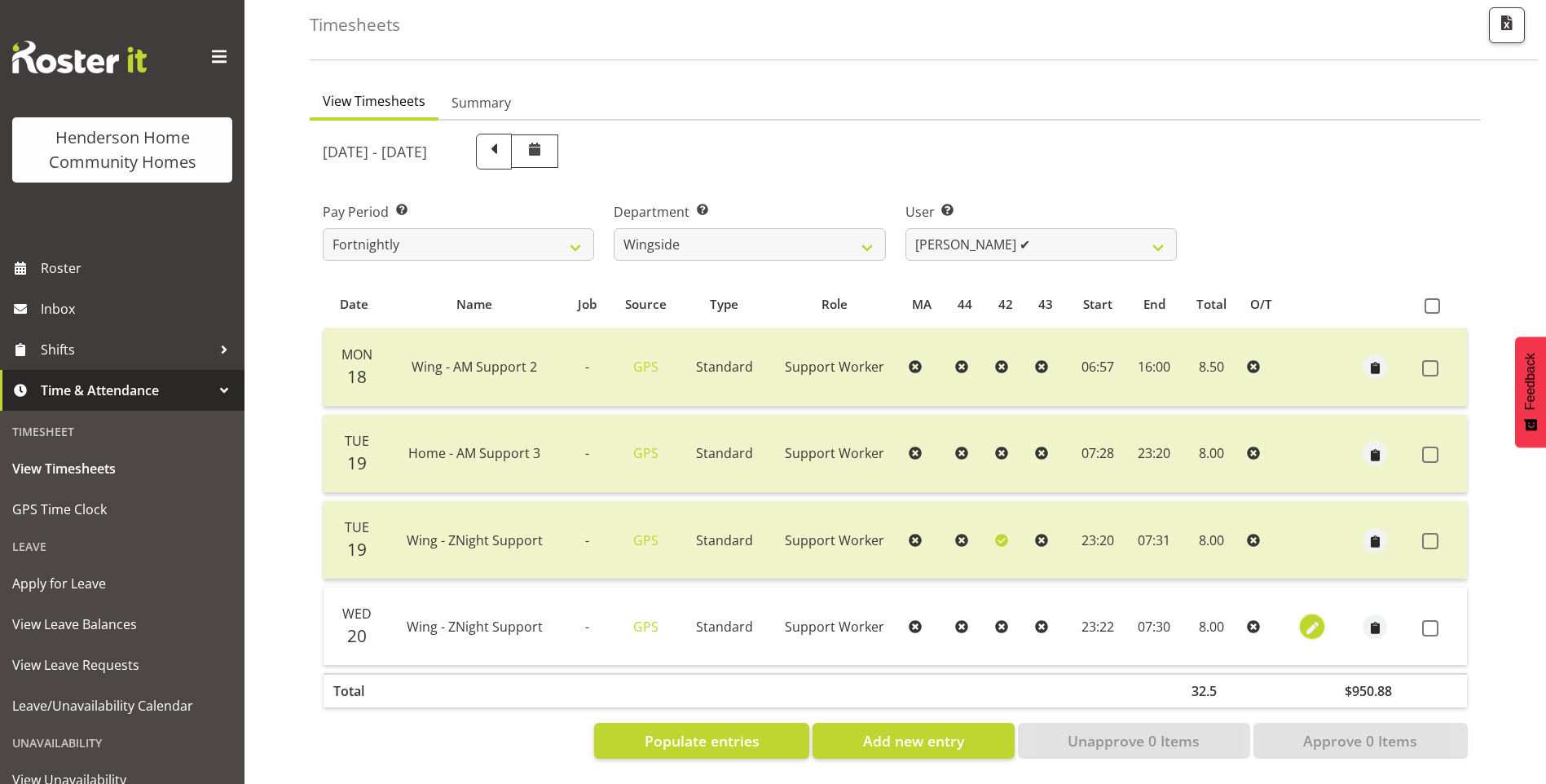
click at [1310, 618] on span "button" at bounding box center [1312, 627] width 18 height 18
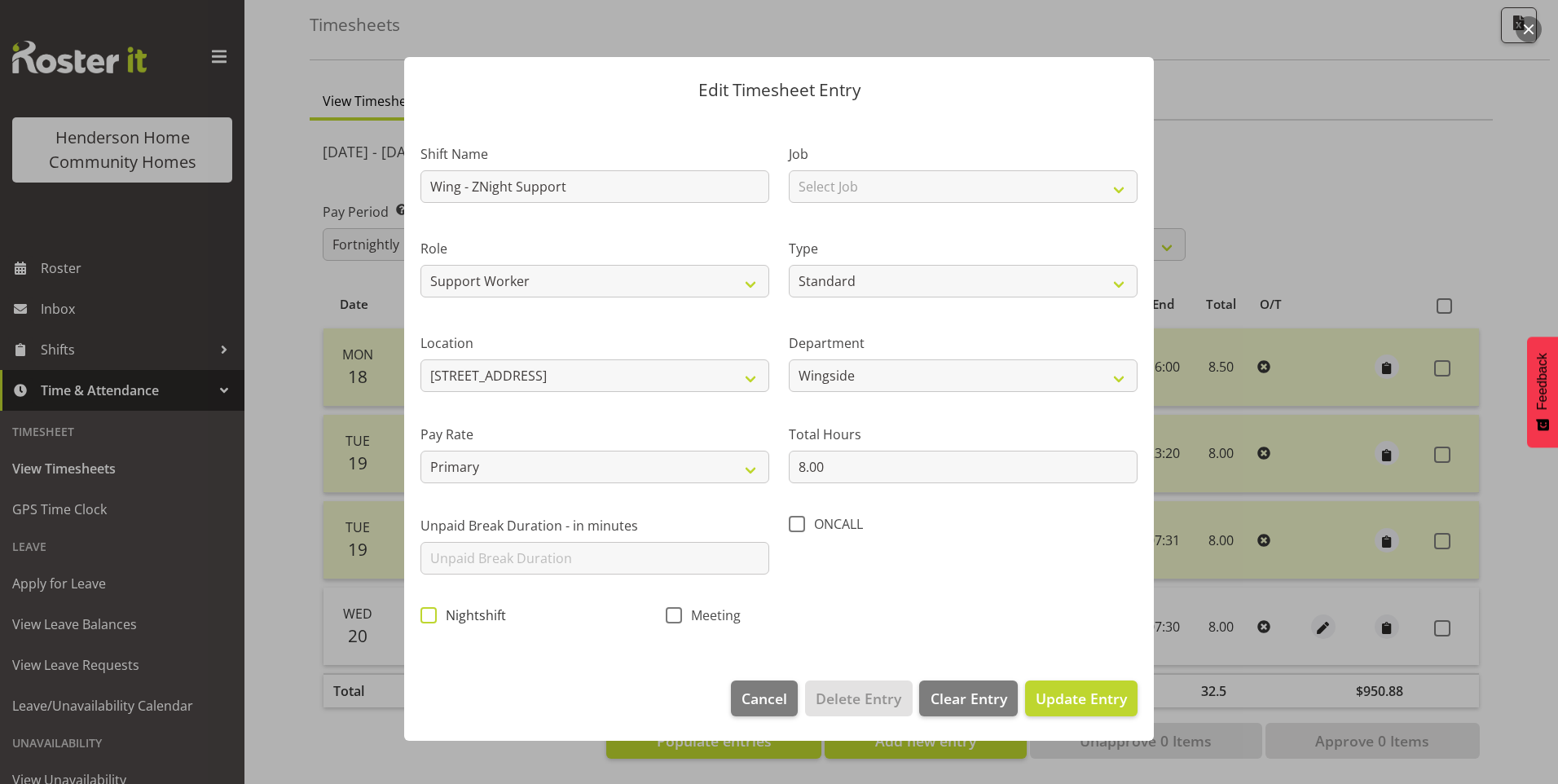
click at [437, 615] on span "Nightshift" at bounding box center [471, 615] width 69 height 17
click at [431, 615] on input "Nightshift" at bounding box center [425, 615] width 11 height 11
click at [1069, 691] on span "Update Entry" at bounding box center [1082, 698] width 91 height 19
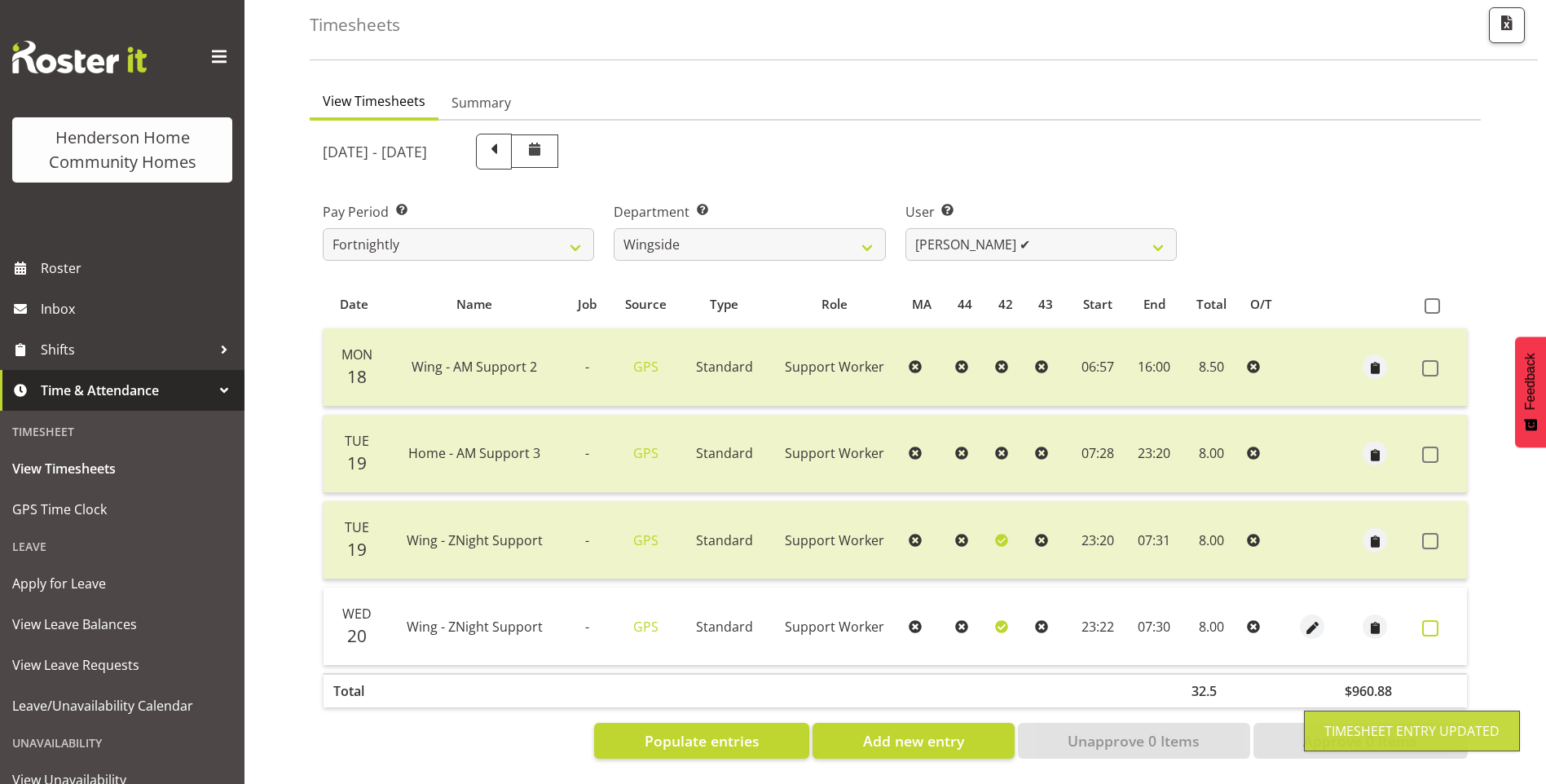
drag, startPoint x: 1436, startPoint y: 613, endPoint x: 1443, endPoint y: 621, distance: 10.6
click at [1437, 620] on span at bounding box center [1430, 628] width 17 height 17
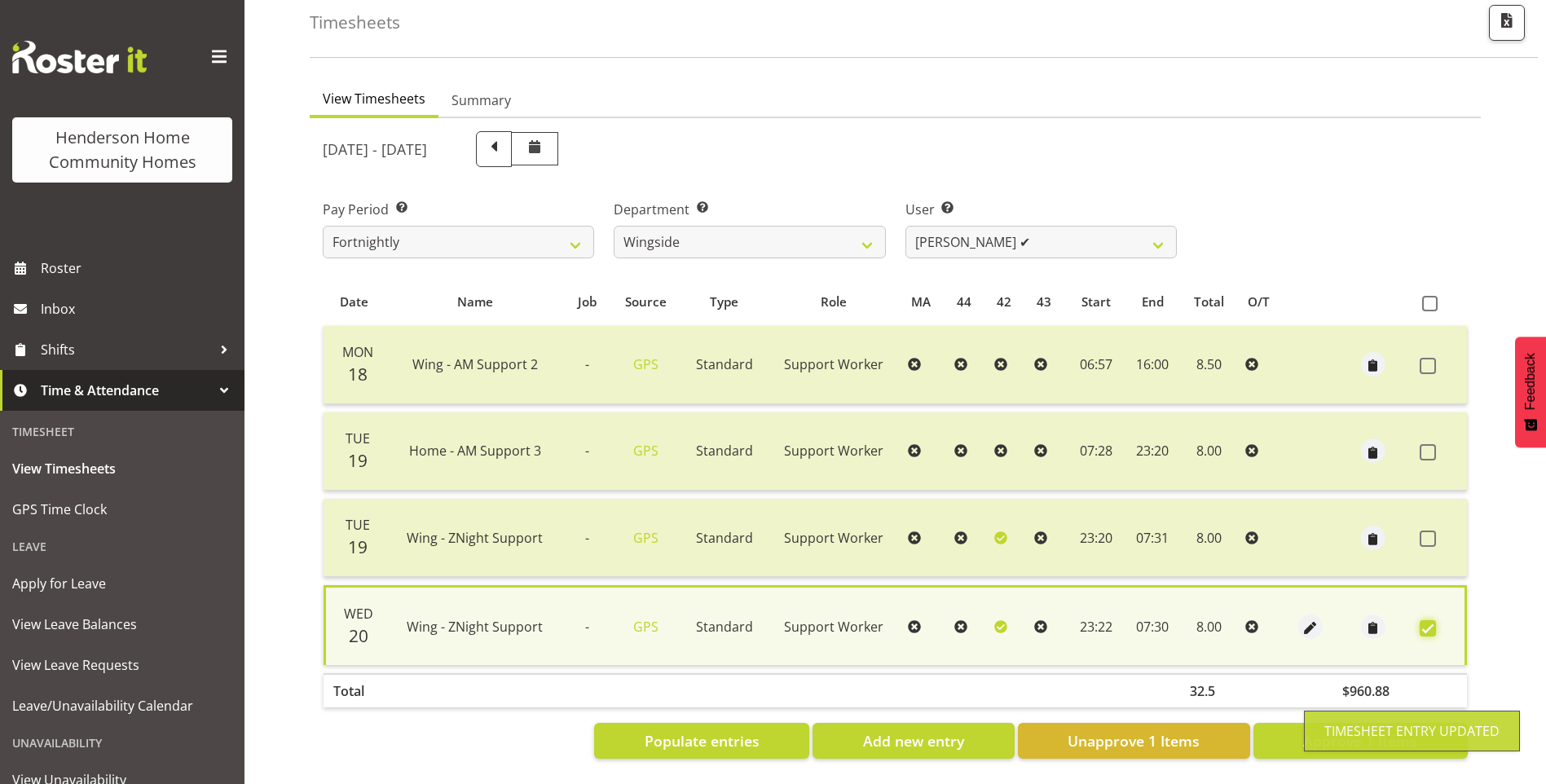
scroll to position [92, 0]
click at [1369, 730] on span "Approve 1 Items" at bounding box center [1360, 740] width 114 height 21
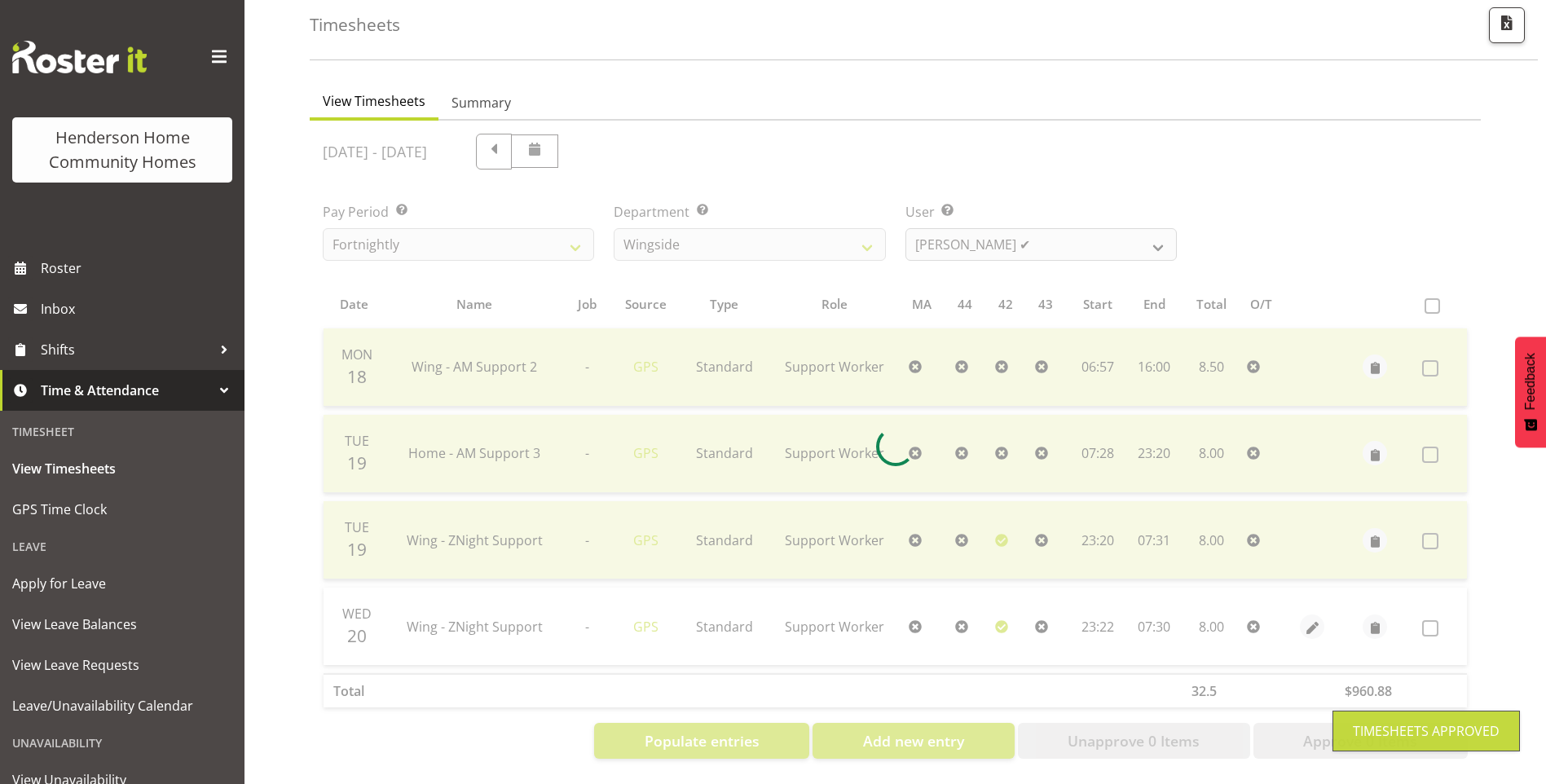
scroll to position [89, 0]
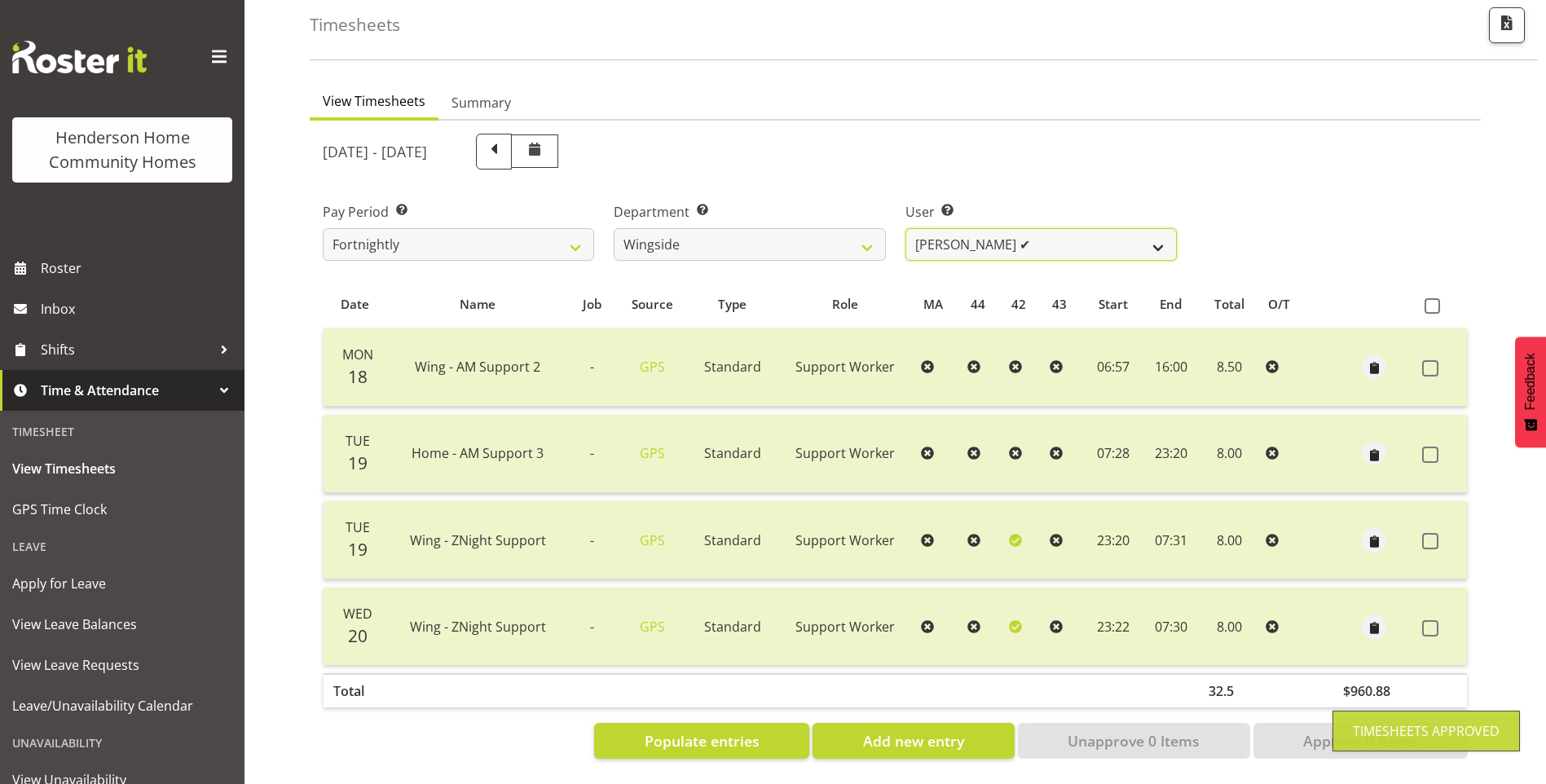
click at [938, 228] on select "[PERSON_NAME] ✔ [PERSON_NAME] ✔ [PERSON_NAME] ❌ [PERSON_NAME] ❌" at bounding box center [1041, 244] width 271 height 32
click at [905, 228] on select "[PERSON_NAME] ✔ [PERSON_NAME] ✔ [PERSON_NAME] ❌ [PERSON_NAME] ❌" at bounding box center [1041, 244] width 271 height 32
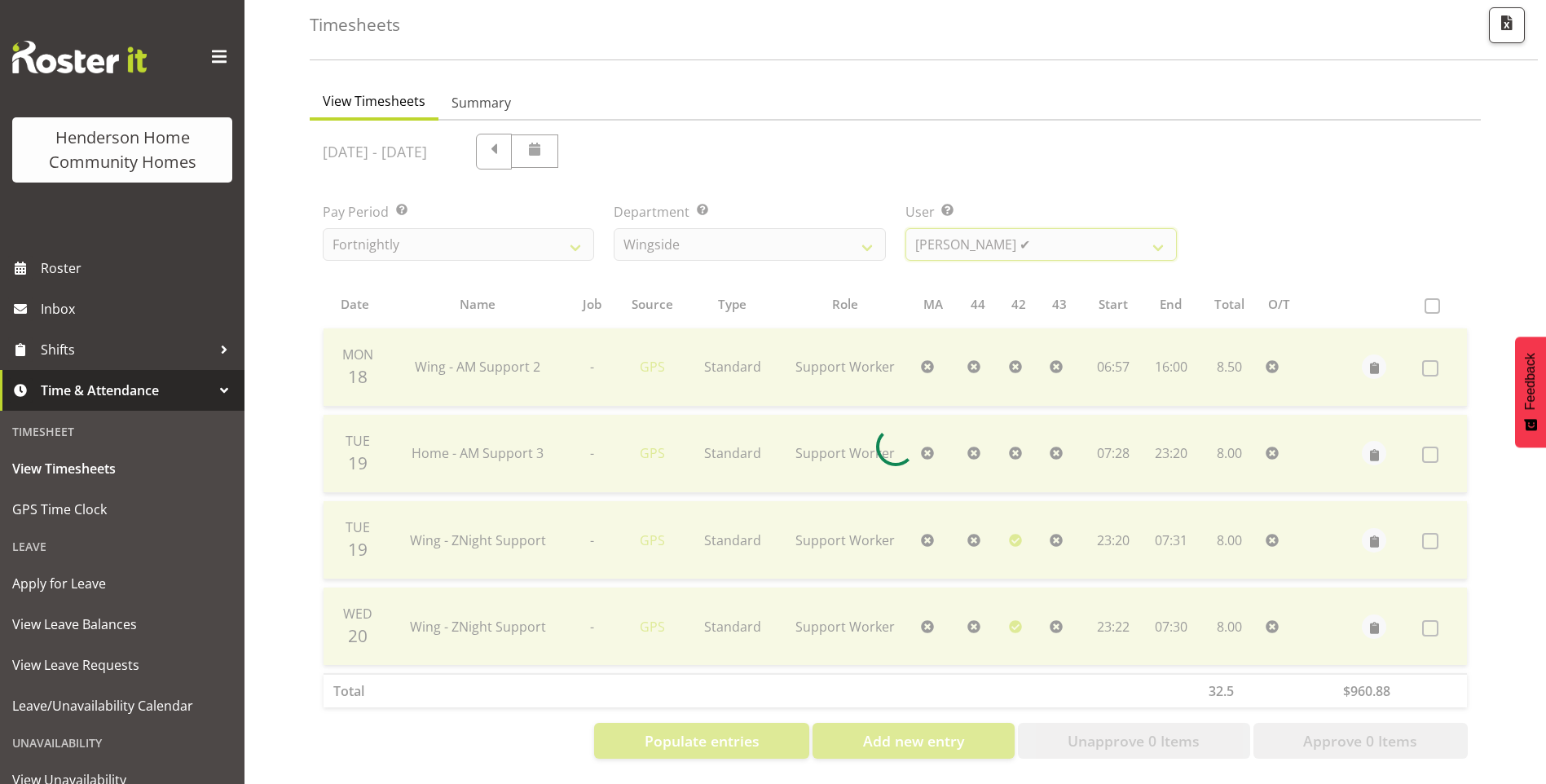
scroll to position [30, 0]
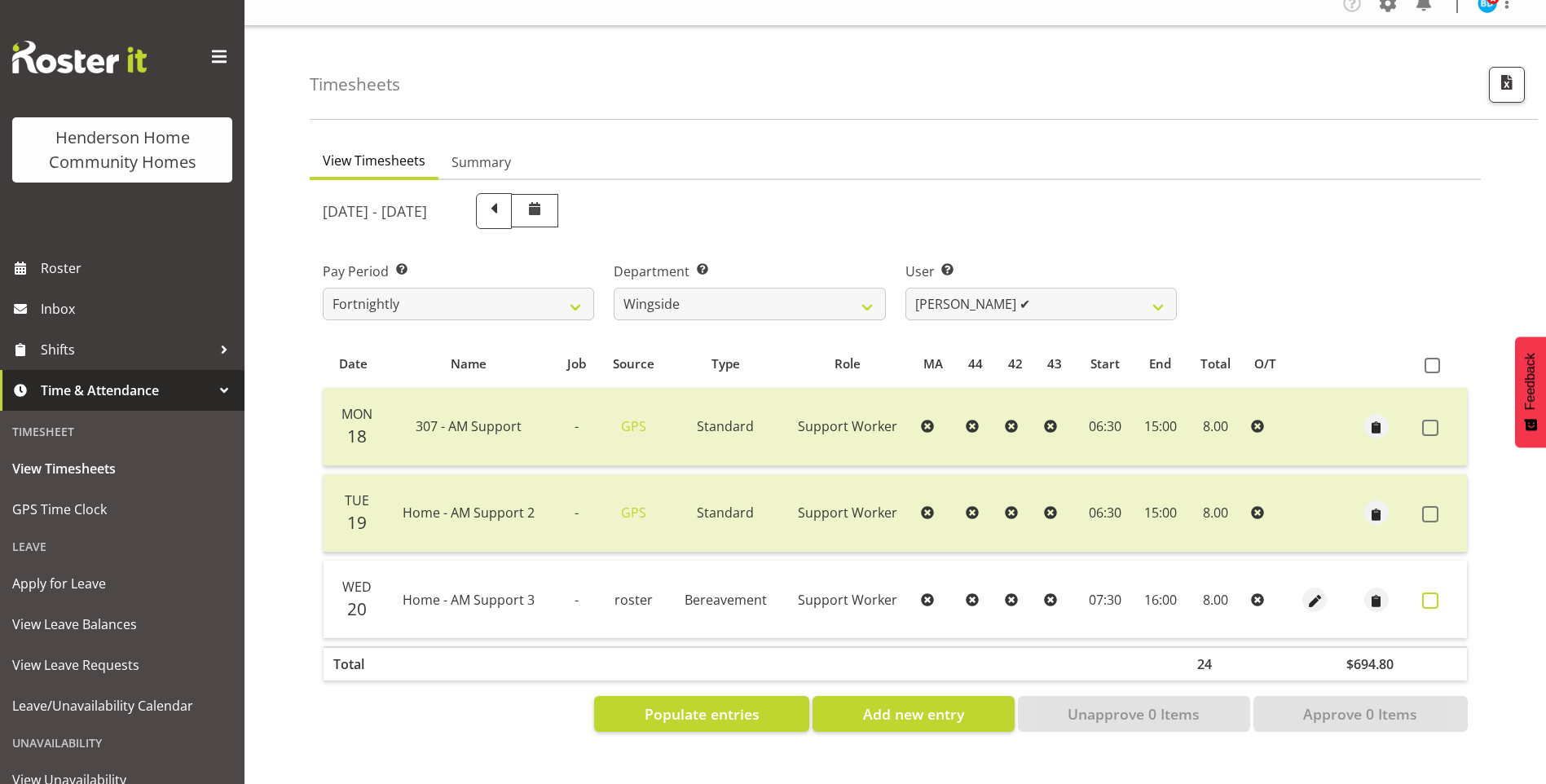
click at [1426, 592] on span at bounding box center [1430, 600] width 17 height 17
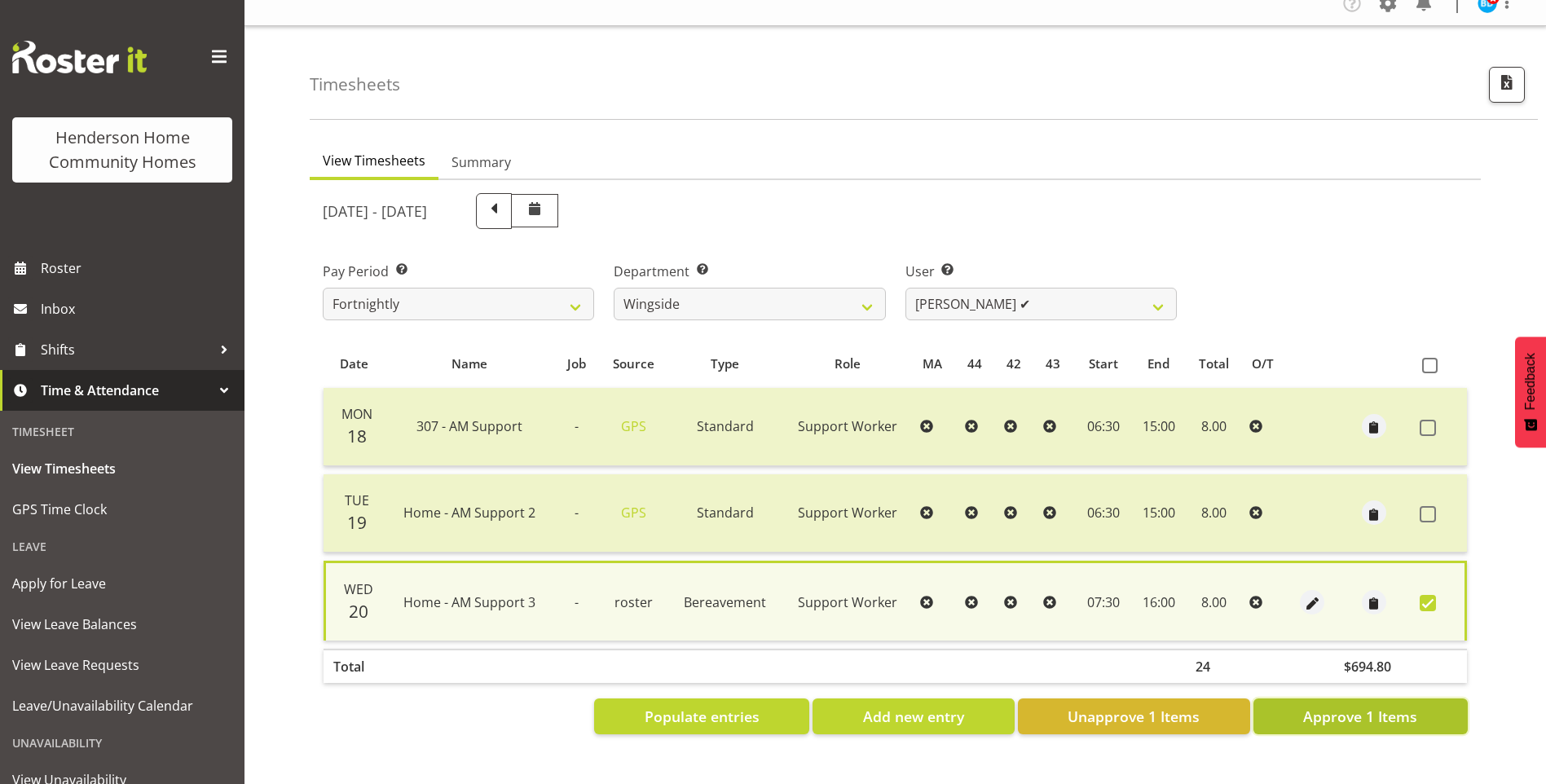
click at [1385, 705] on span "Approve 1 Items" at bounding box center [1360, 716] width 114 height 21
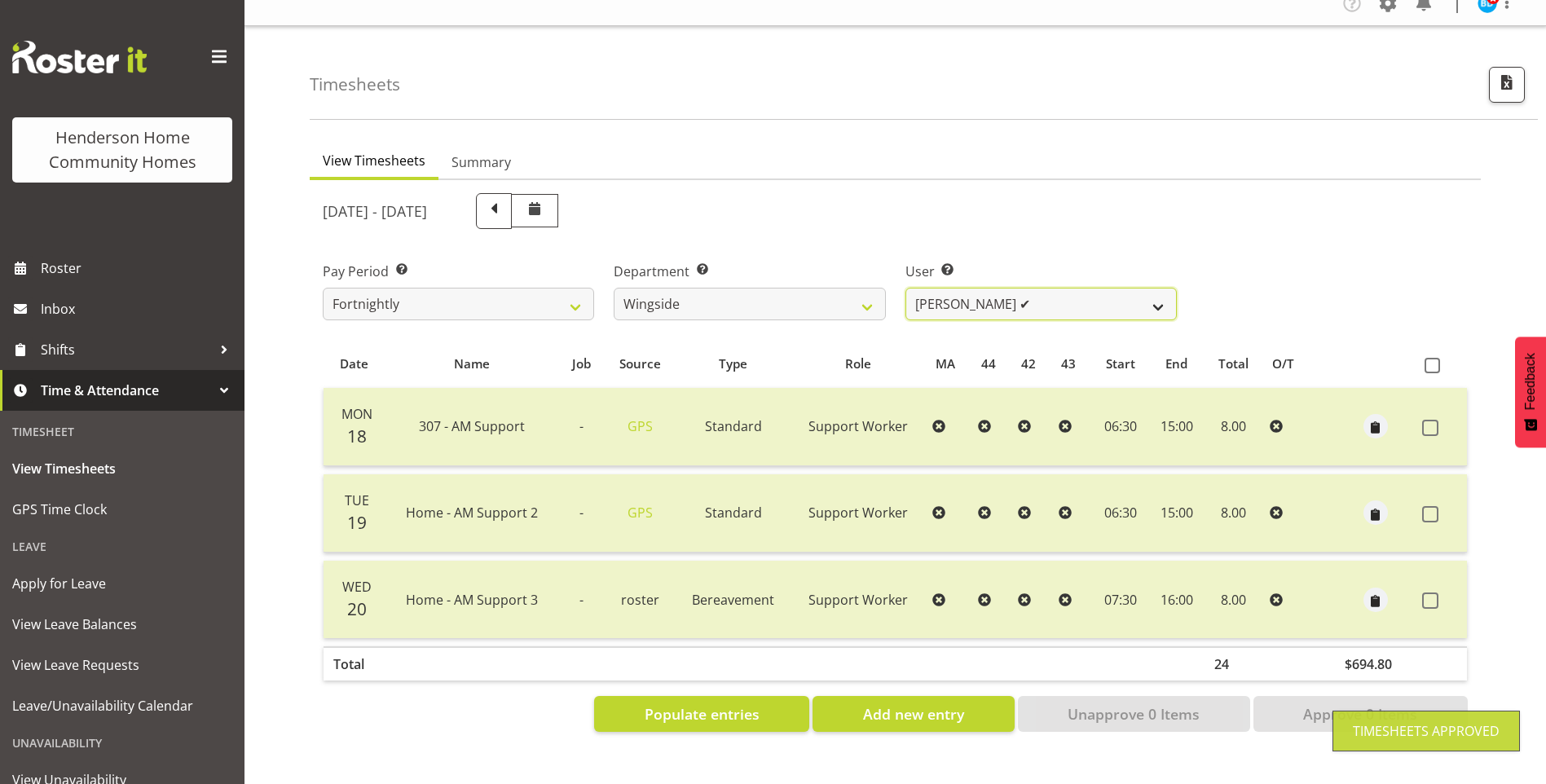
click at [957, 289] on select "[PERSON_NAME] ✔ [PERSON_NAME] ✔ [PERSON_NAME] ❌ [PERSON_NAME] ❌" at bounding box center [1041, 303] width 271 height 32
click at [905, 288] on select "[PERSON_NAME] ✔ [PERSON_NAME] ✔ [PERSON_NAME] ❌ [PERSON_NAME] ❌" at bounding box center [1041, 303] width 271 height 32
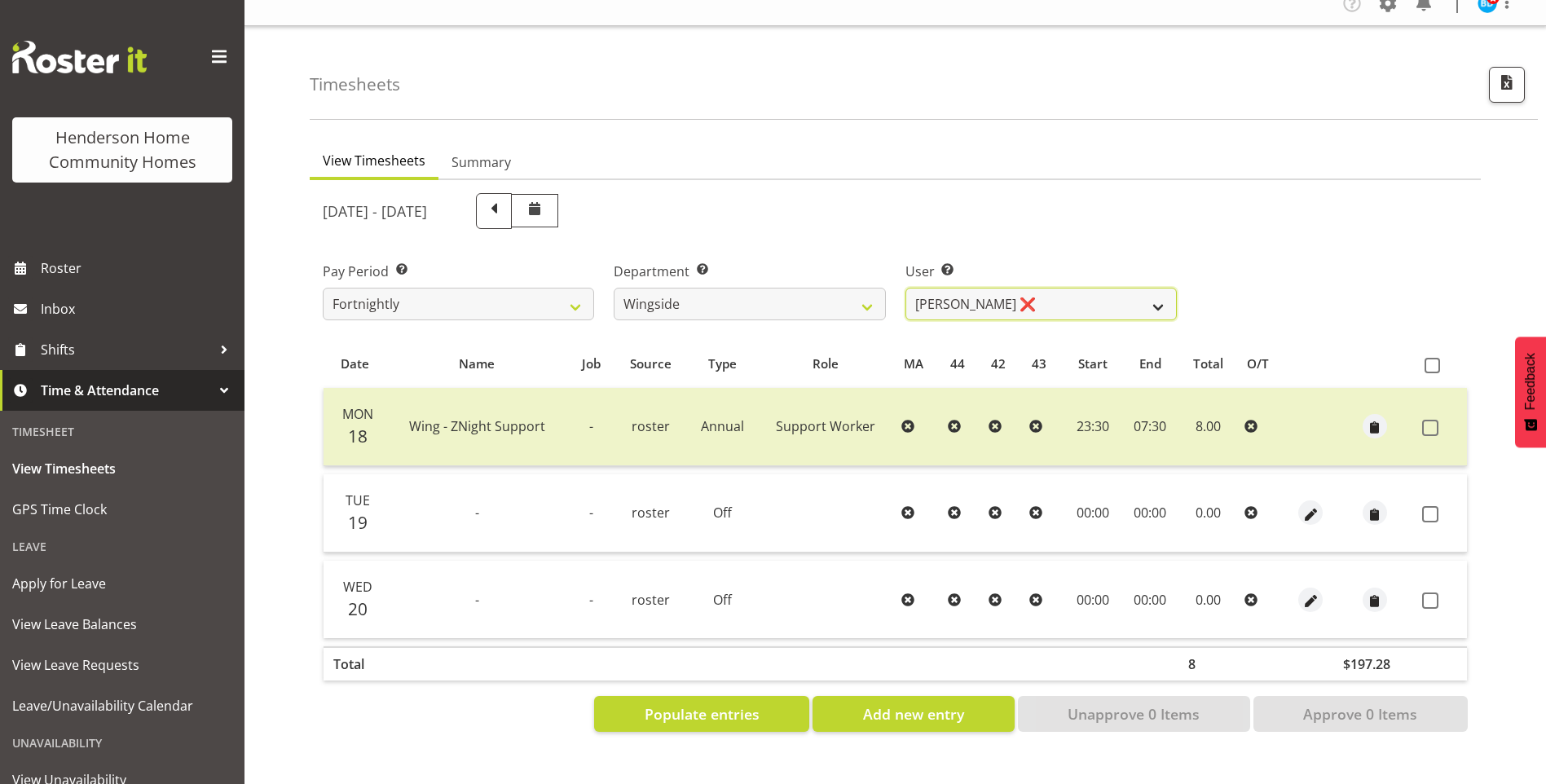
click at [924, 289] on select "[PERSON_NAME] ✔ [PERSON_NAME] ✔ [PERSON_NAME] ❌ [PERSON_NAME] ❌" at bounding box center [1041, 303] width 271 height 32
click at [905, 288] on select "[PERSON_NAME] ✔ [PERSON_NAME] ✔ [PERSON_NAME] ❌ [PERSON_NAME] ❌" at bounding box center [1041, 303] width 271 height 32
click at [919, 295] on select "[PERSON_NAME] ✔ [PERSON_NAME] ✔ [PERSON_NAME] ❌ [PERSON_NAME] ❌" at bounding box center [1041, 303] width 271 height 32
click at [905, 288] on select "[PERSON_NAME] ✔ [PERSON_NAME] ✔ [PERSON_NAME] ❌ [PERSON_NAME] ❌" at bounding box center [1041, 303] width 271 height 32
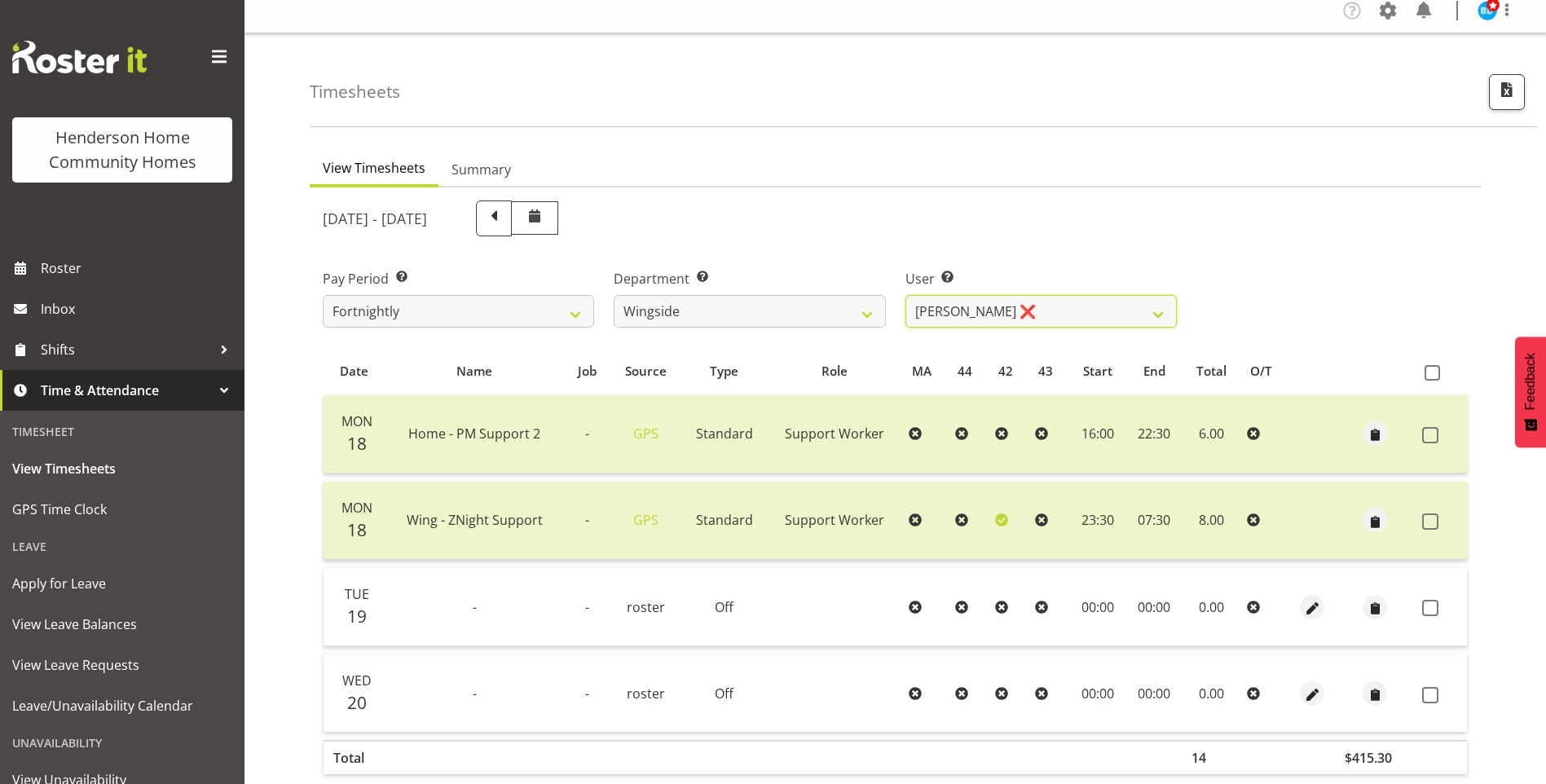
scroll to position [0, 0]
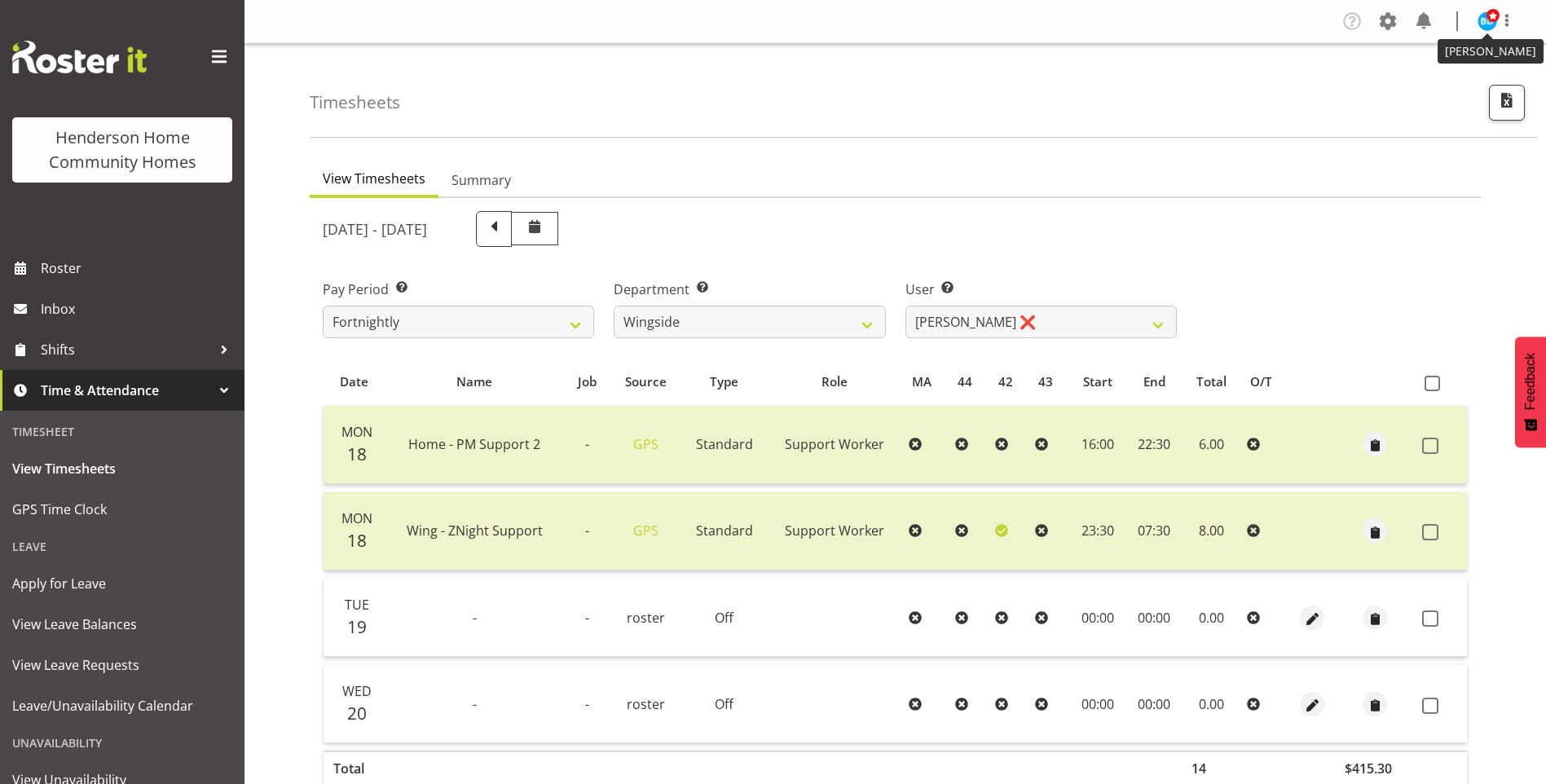
click at [1487, 25] on img at bounding box center [1487, 21] width 19 height 19
click at [1404, 89] on link "Log Out" at bounding box center [1438, 85] width 156 height 29
